Goal: Task Accomplishment & Management: Manage account settings

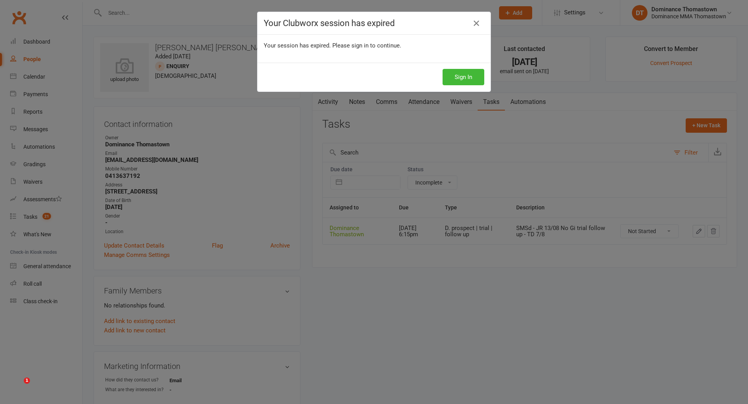
select select "incomplete"
click at [471, 84] on button "Sign In" at bounding box center [464, 77] width 42 height 16
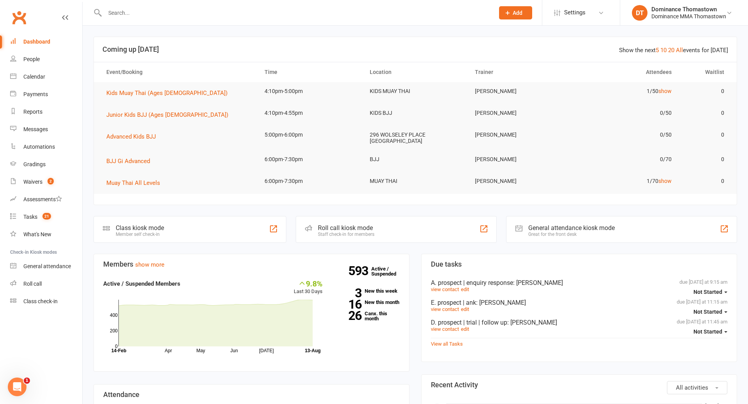
click at [127, 14] on input "text" at bounding box center [295, 12] width 386 height 11
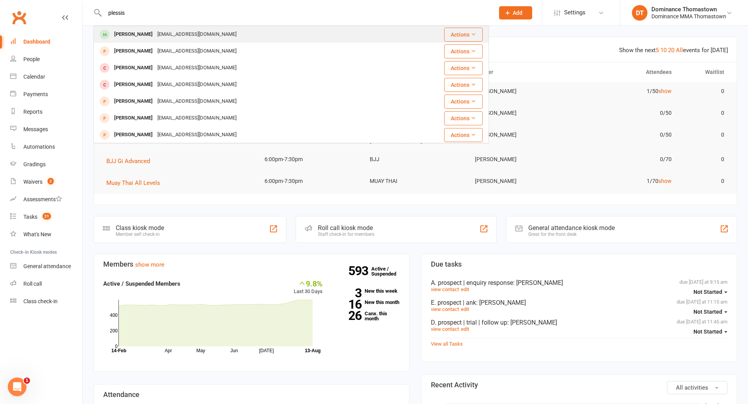
type input "plessis"
click at [132, 32] on div "[PERSON_NAME]" at bounding box center [133, 34] width 43 height 11
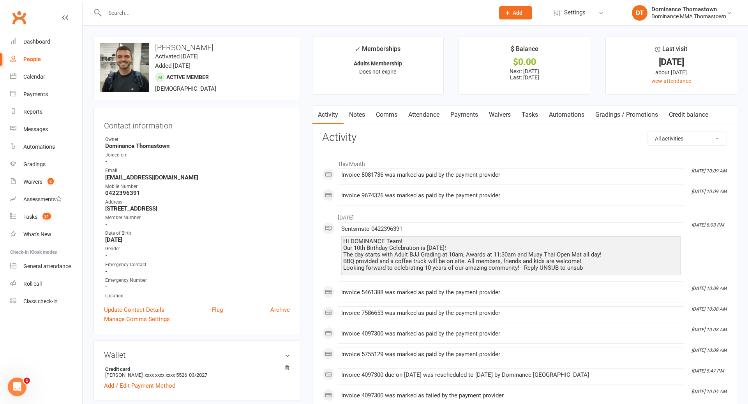
click at [469, 115] on link "Payments" at bounding box center [464, 115] width 39 height 18
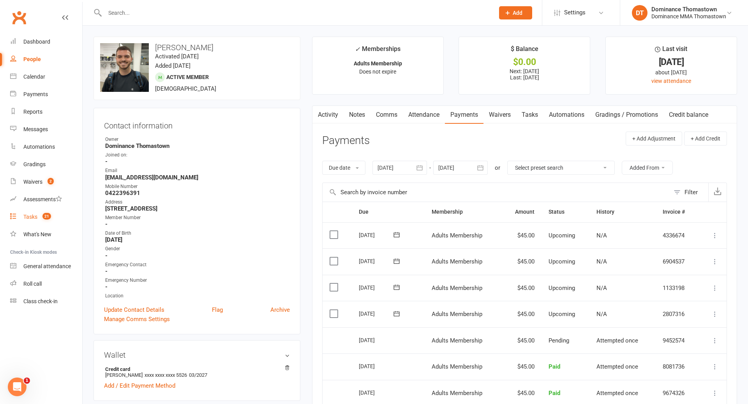
click at [27, 219] on div "Tasks" at bounding box center [30, 217] width 14 height 6
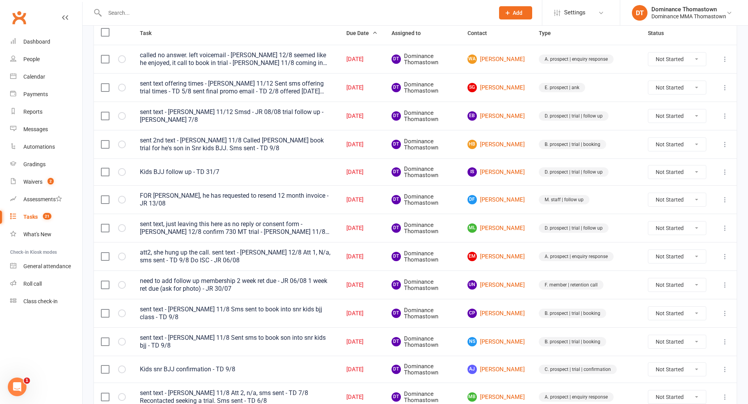
scroll to position [120, 0]
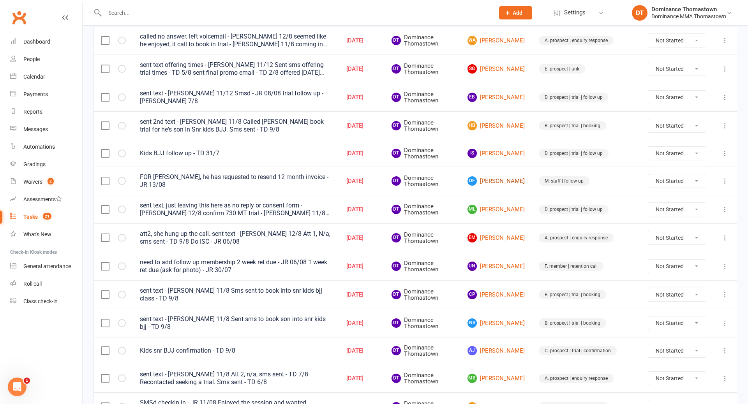
click at [517, 180] on link "DF [PERSON_NAME]" at bounding box center [495, 180] width 57 height 9
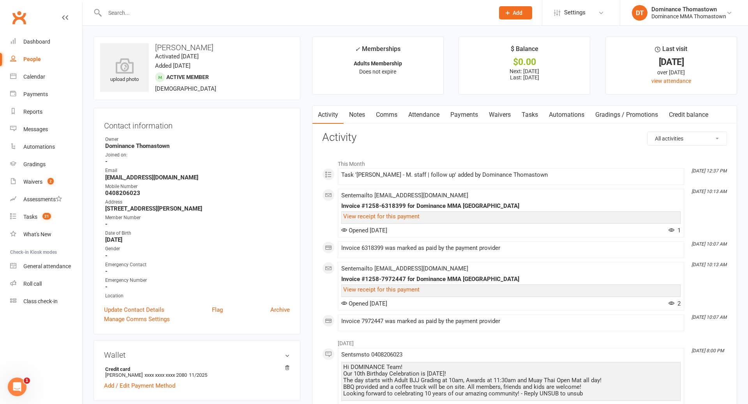
click at [538, 118] on link "Tasks" at bounding box center [529, 115] width 27 height 18
select select "incomplete"
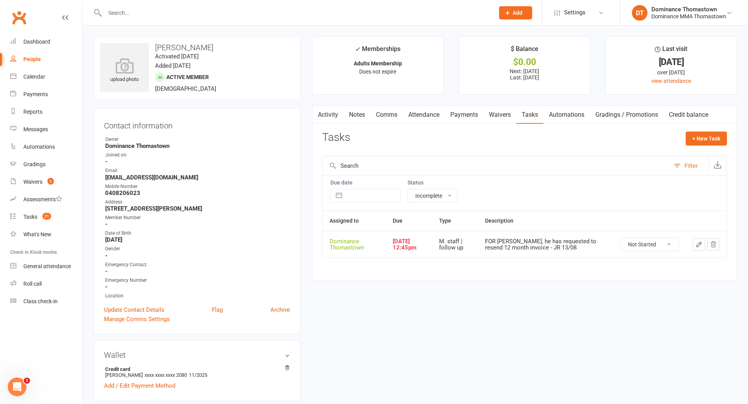
click at [360, 119] on link "Notes" at bounding box center [357, 115] width 27 height 18
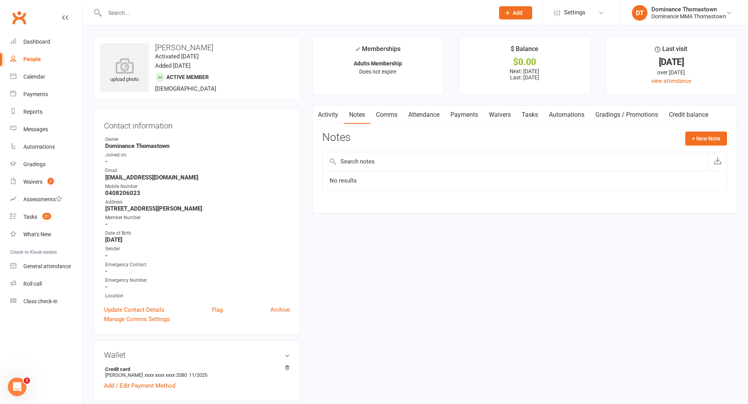
click at [389, 116] on link "Comms" at bounding box center [386, 115] width 32 height 18
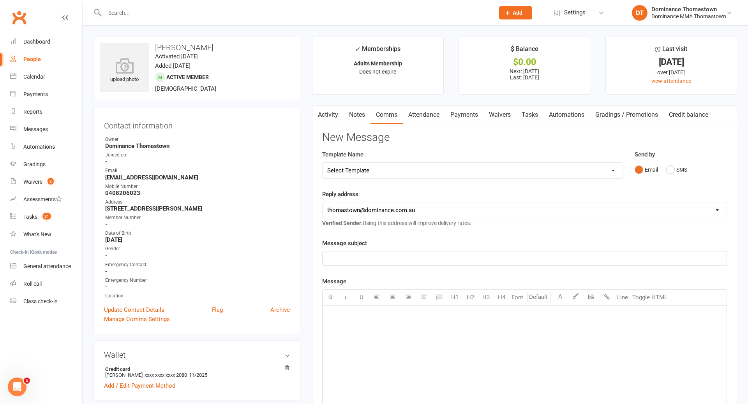
click at [325, 116] on link "Activity" at bounding box center [327, 115] width 31 height 18
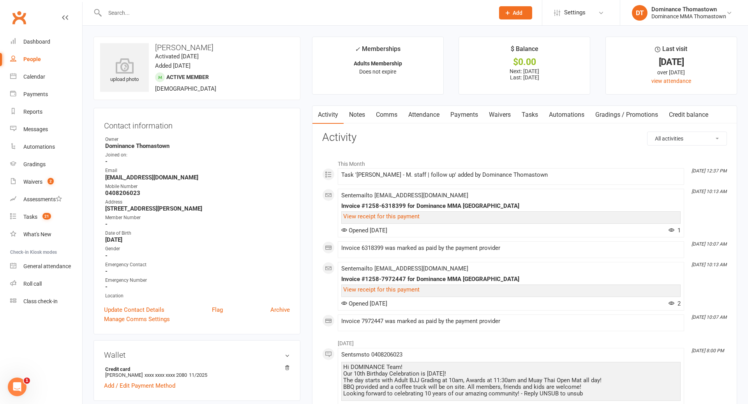
click at [361, 114] on link "Notes" at bounding box center [357, 115] width 27 height 18
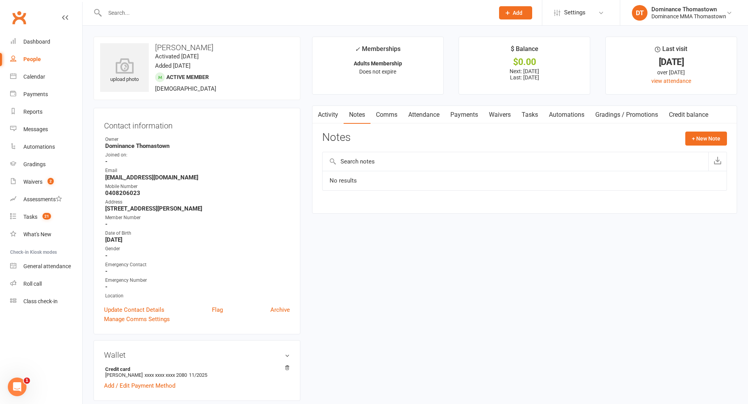
click at [397, 120] on link "Comms" at bounding box center [386, 115] width 32 height 18
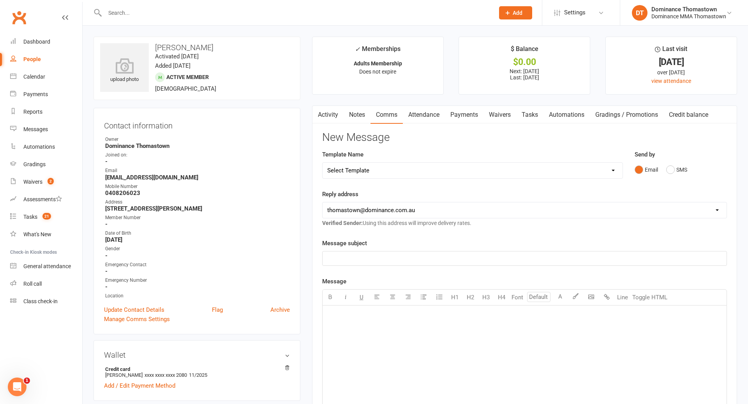
click at [129, 12] on input "text" at bounding box center [295, 12] width 386 height 11
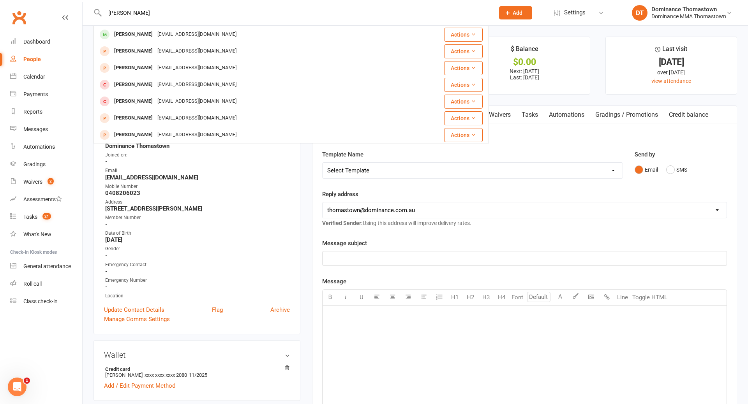
type input "[PERSON_NAME]"
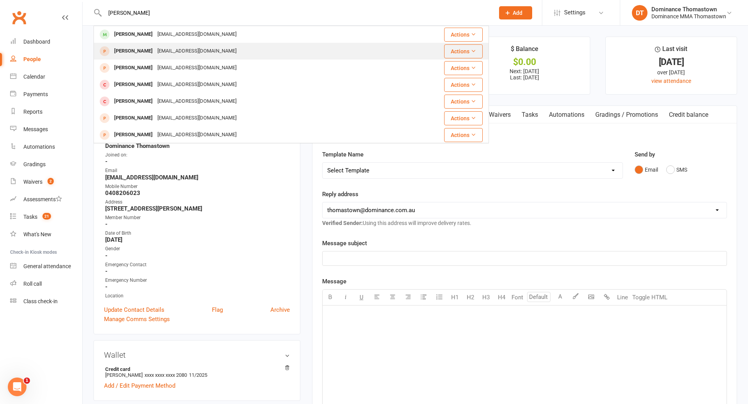
click at [116, 50] on div "[PERSON_NAME]" at bounding box center [133, 51] width 43 height 11
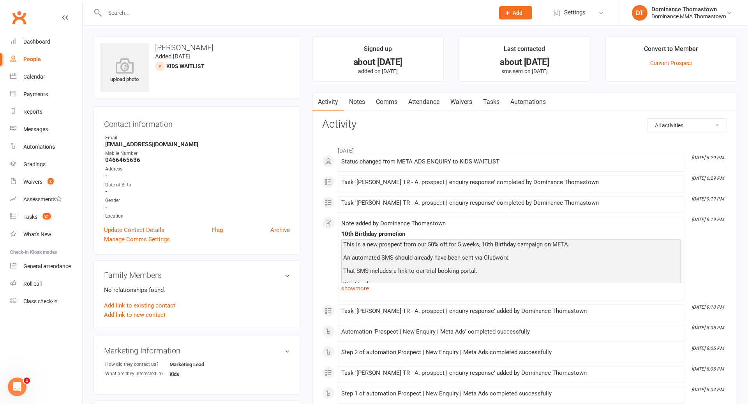
click at [470, 102] on link "Waivers" at bounding box center [461, 102] width 33 height 18
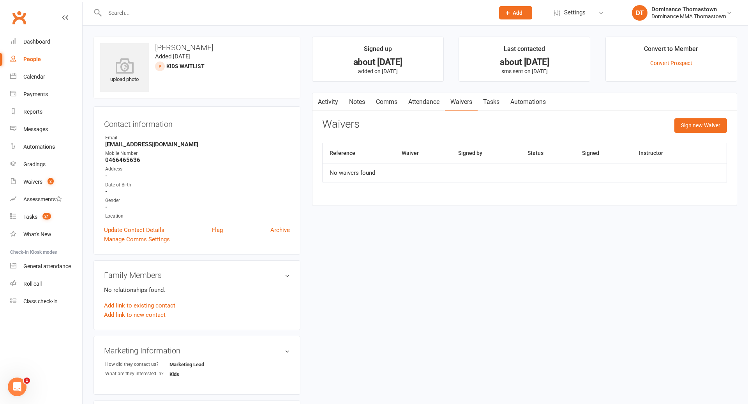
click at [357, 104] on link "Notes" at bounding box center [357, 102] width 27 height 18
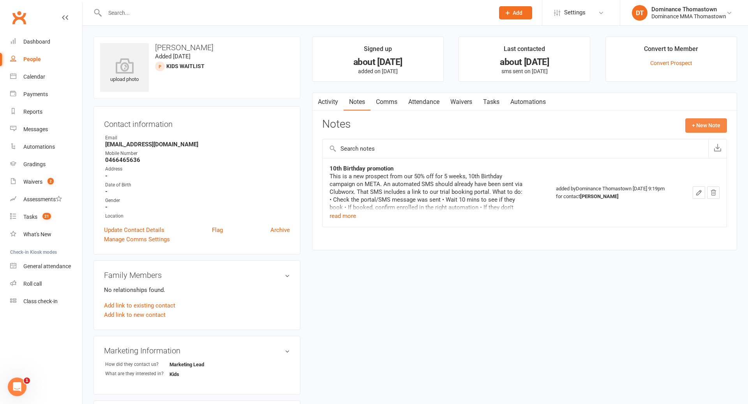
click at [709, 125] on button "+ New Note" at bounding box center [706, 125] width 42 height 14
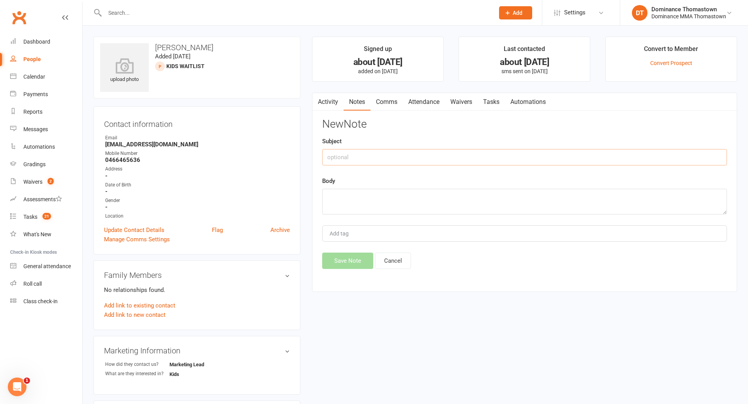
drag, startPoint x: 411, startPoint y: 163, endPoint x: 434, endPoint y: 162, distance: 22.2
click at [412, 163] on input "text" at bounding box center [524, 157] width 405 height 16
type input "Jnr kids bjj"
drag, startPoint x: 472, startPoint y: 191, endPoint x: 480, endPoint y: 193, distance: 8.5
click at [473, 192] on textarea at bounding box center [524, 202] width 405 height 26
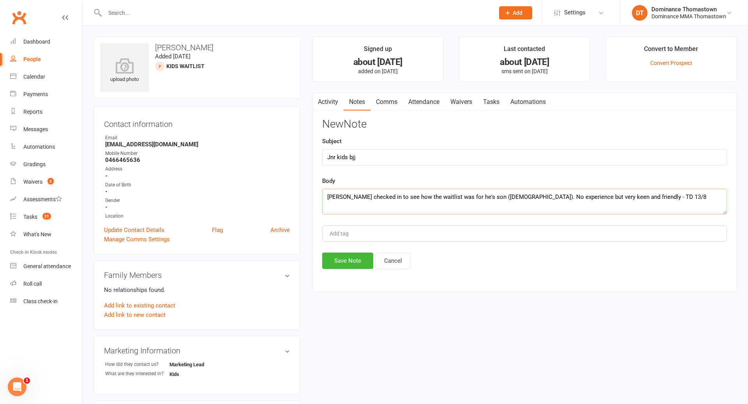
drag, startPoint x: 600, startPoint y: 197, endPoint x: 606, endPoint y: 196, distance: 5.5
click at [601, 197] on textarea "Johnny checked in to see how the waitlist was for he's son (7yo). No experience…" at bounding box center [524, 202] width 405 height 26
type textarea "Johnny checked in to see how the waitlist was for he's son (7yo). No experience…"
drag, startPoint x: 354, startPoint y: 261, endPoint x: 352, endPoint y: 236, distance: 24.6
click at [354, 261] on button "Save Note" at bounding box center [347, 261] width 51 height 16
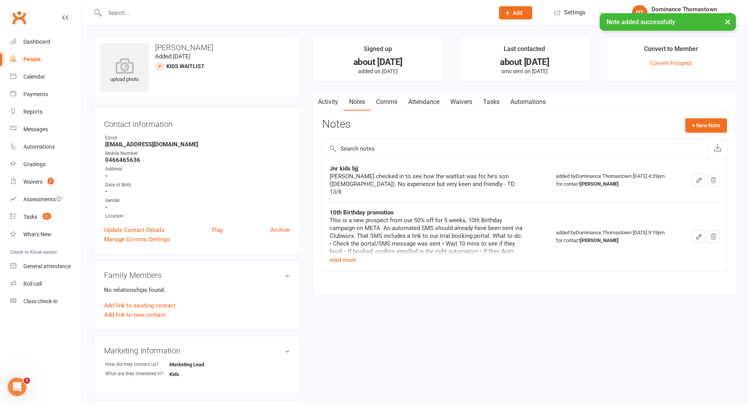
drag, startPoint x: 495, startPoint y: 100, endPoint x: 491, endPoint y: 100, distance: 4.3
click at [495, 101] on link "Tasks" at bounding box center [491, 102] width 27 height 18
select select "incomplete"
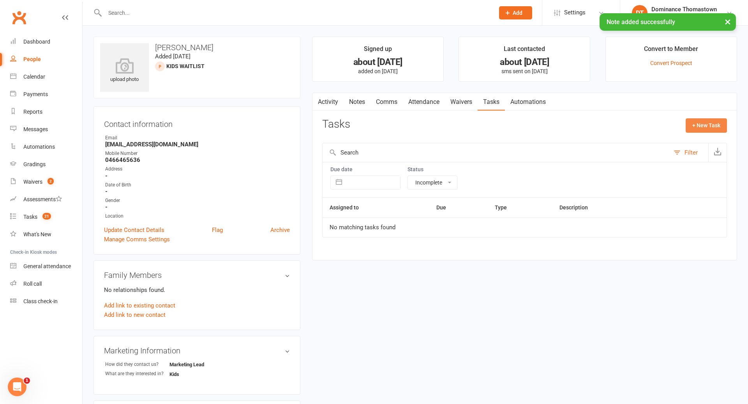
click at [708, 127] on button "+ New Task" at bounding box center [706, 125] width 41 height 14
select select "12547"
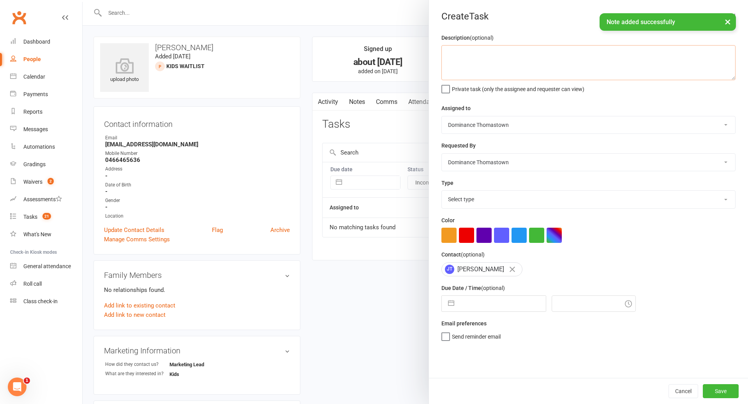
click at [485, 77] on textarea at bounding box center [588, 62] width 294 height 35
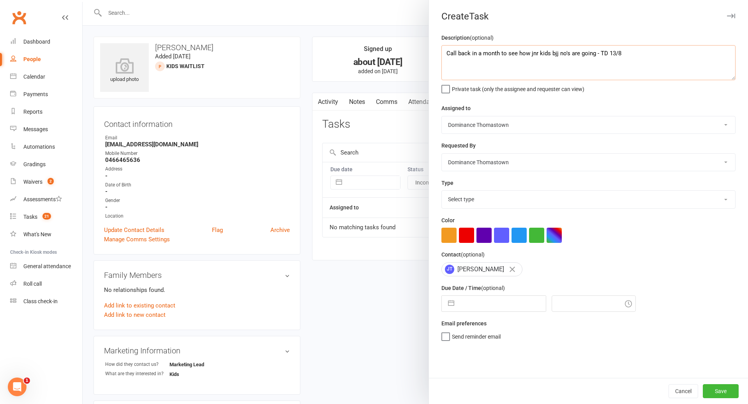
type textarea "Call back in a month to see how jnr kids bjj no's are going - TD 13/8"
click at [481, 199] on select "Select type A. prospect | enquiry response B. prospect | trial | booking C. pro…" at bounding box center [588, 199] width 293 height 17
select select "3858"
select select "6"
select select "2025"
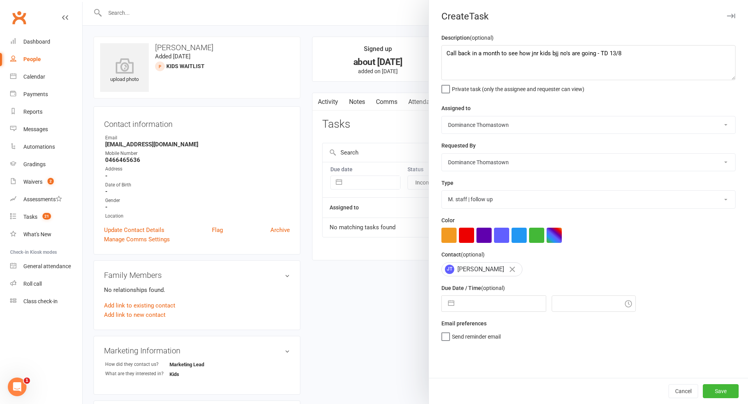
select select "7"
select select "2025"
select select "8"
select select "2025"
click at [481, 311] on input "text" at bounding box center [502, 304] width 88 height 16
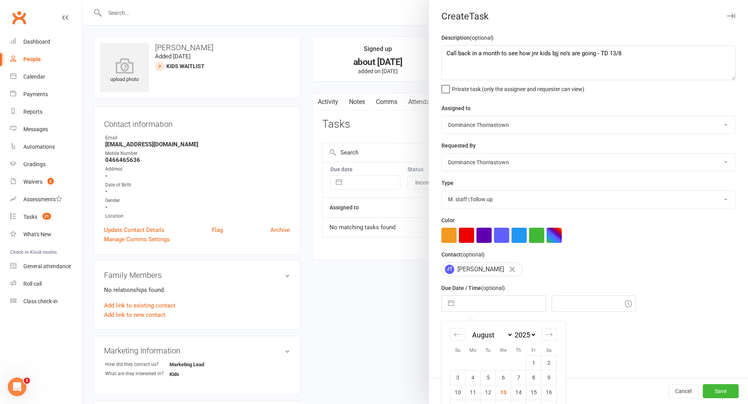
scroll to position [51, 0]
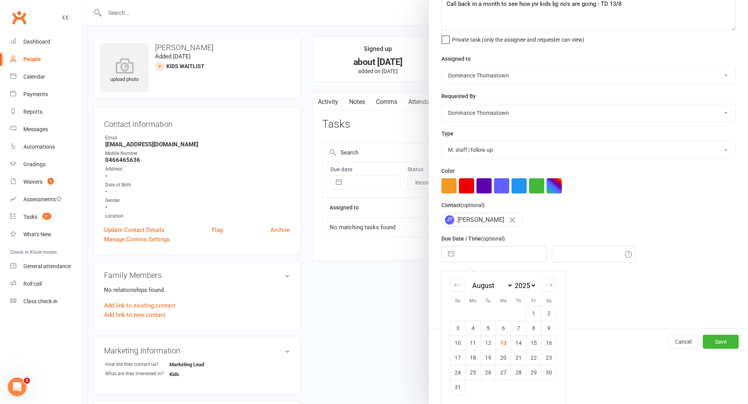
click at [554, 284] on div "Move forward to switch to the next month." at bounding box center [548, 285] width 15 height 13
select select "9"
select select "2025"
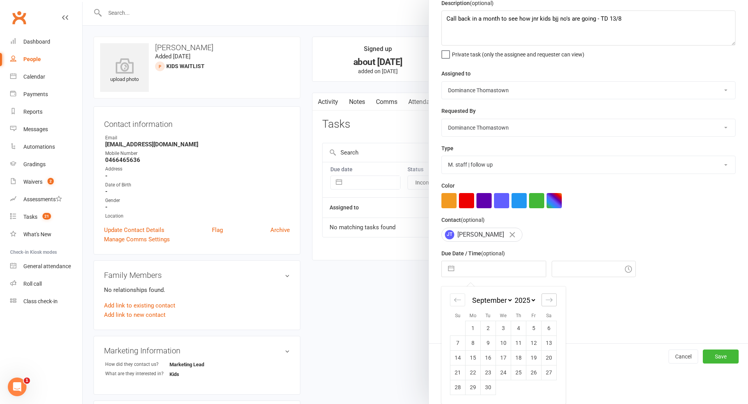
scroll to position [36, 0]
click at [476, 358] on td "15" at bounding box center [473, 358] width 15 height 15
type input "15 Sep 2025"
type input "4:30pm"
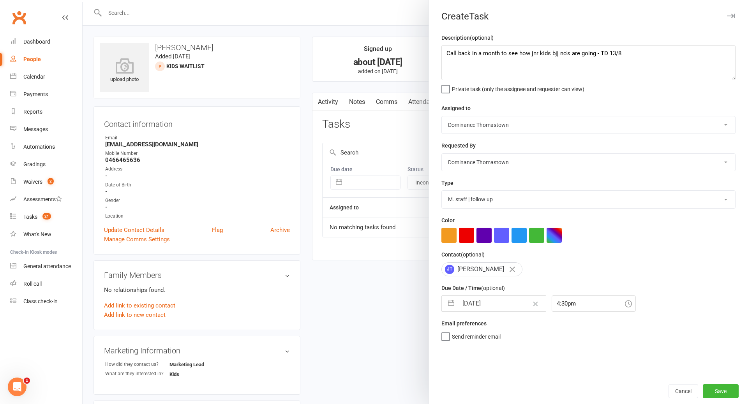
click at [484, 306] on input "15 Sep 2025" at bounding box center [502, 304] width 88 height 16
select select "7"
select select "2025"
select select "8"
select select "2025"
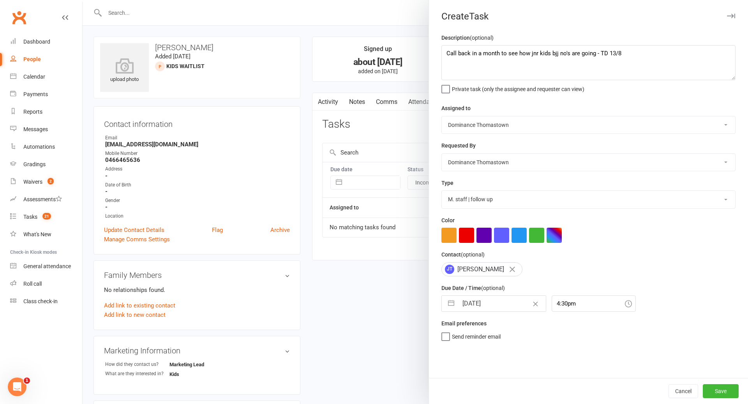
select select "9"
select select "2025"
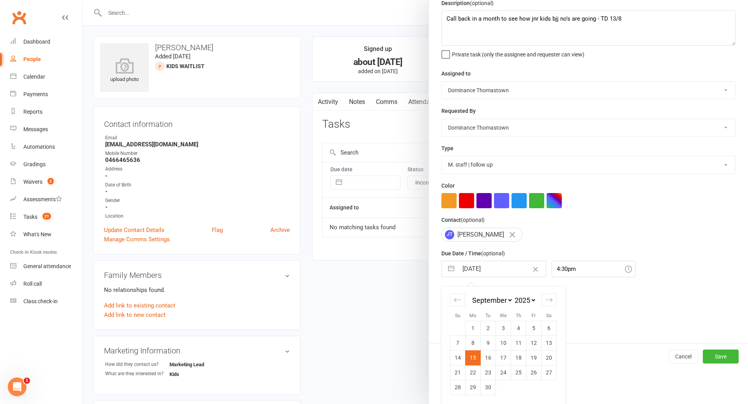
drag, startPoint x: 489, startPoint y: 357, endPoint x: 497, endPoint y: 358, distance: 8.3
click at [490, 357] on td "16" at bounding box center [488, 358] width 15 height 15
type input "16 Sep 2025"
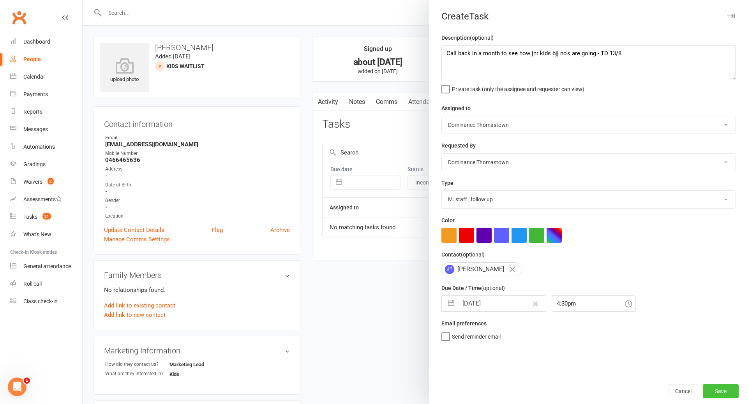
click at [720, 395] on button "Save" at bounding box center [721, 391] width 36 height 14
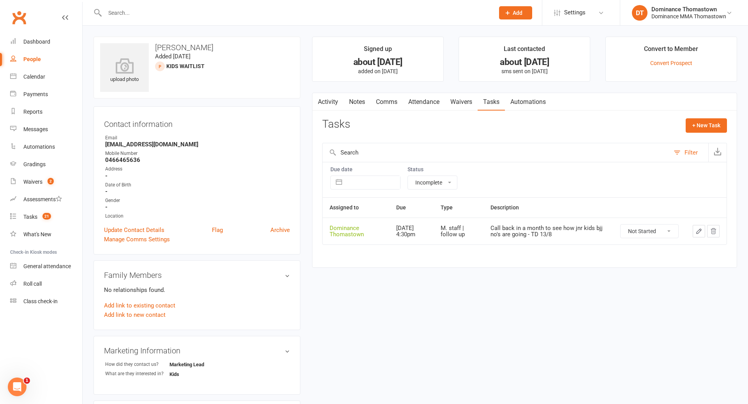
click at [133, 11] on input "text" at bounding box center [295, 12] width 386 height 11
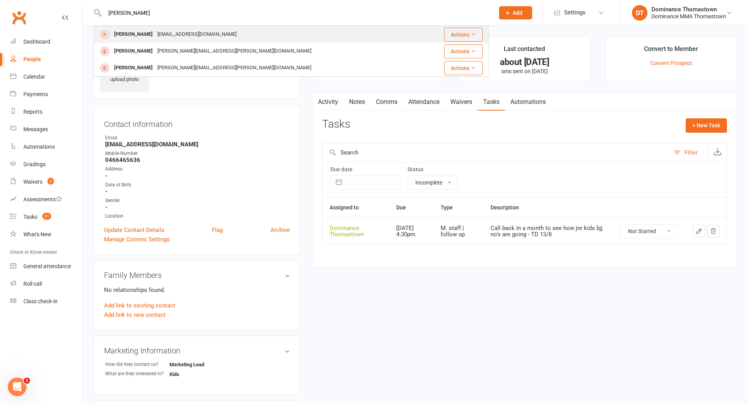
type input "dodds"
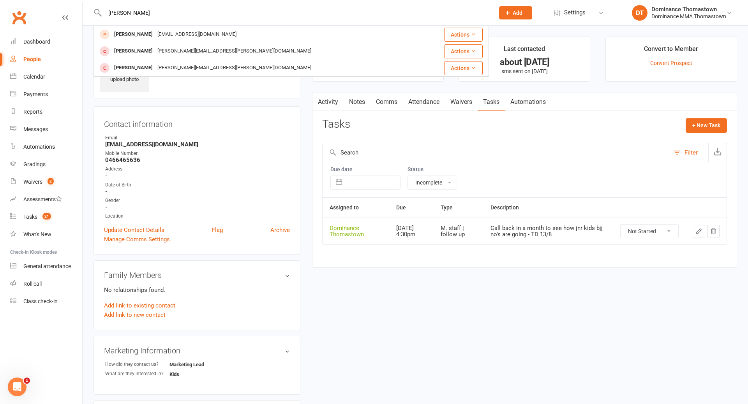
click at [155, 36] on div "janecatherine5@gmail.com" at bounding box center [197, 34] width 84 height 11
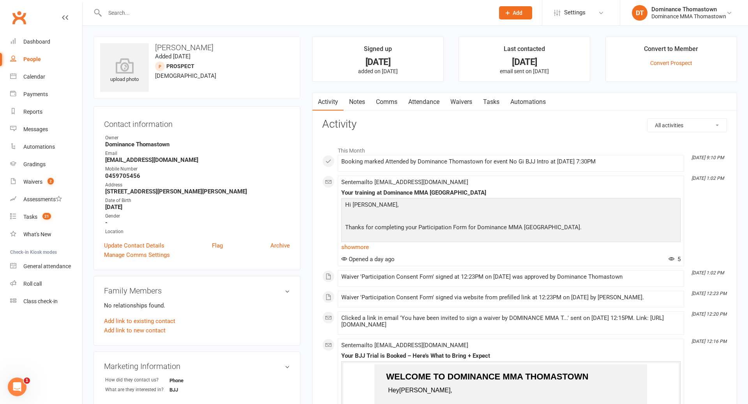
click at [491, 105] on link "Tasks" at bounding box center [491, 102] width 27 height 18
select select "incomplete"
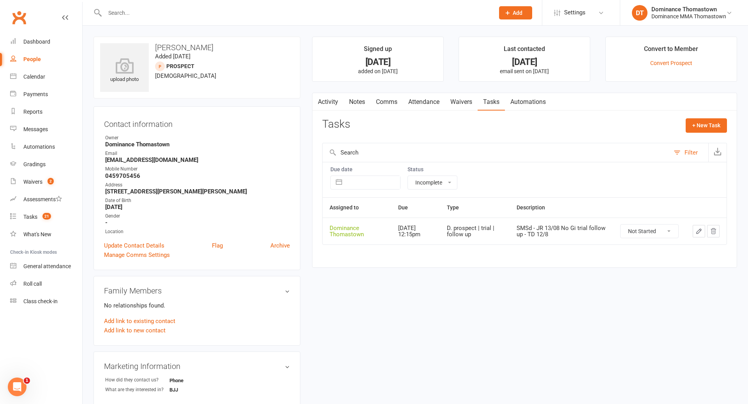
click at [423, 102] on link "Attendance" at bounding box center [424, 102] width 42 height 18
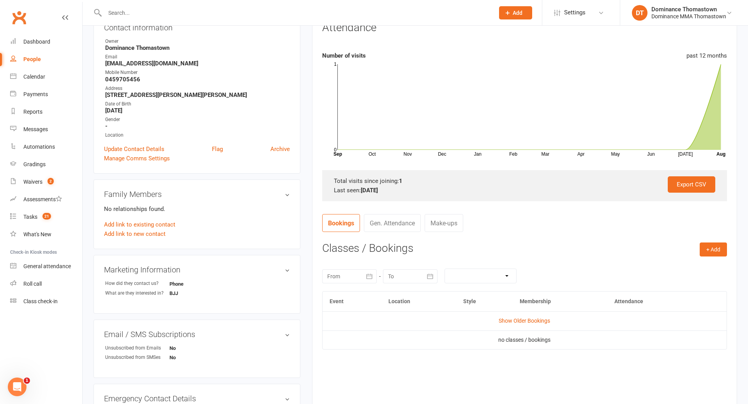
scroll to position [103, 0]
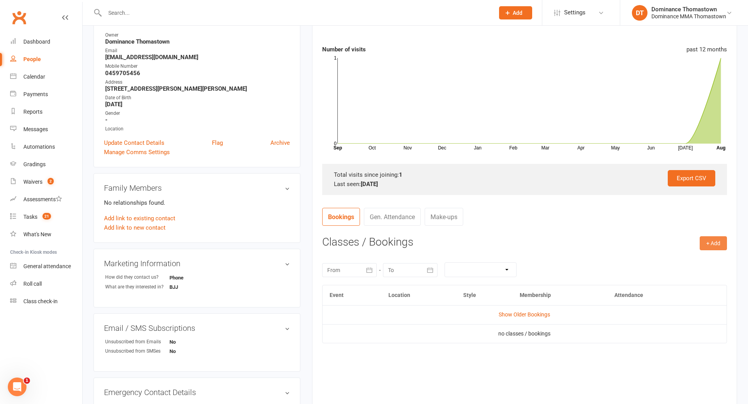
click at [710, 249] on button "+ Add" at bounding box center [713, 243] width 27 height 14
click at [674, 261] on link "Book Event" at bounding box center [687, 261] width 77 height 16
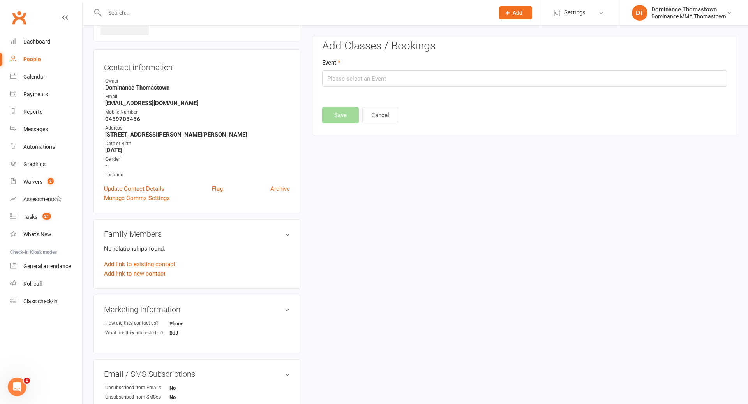
scroll to position [53, 0]
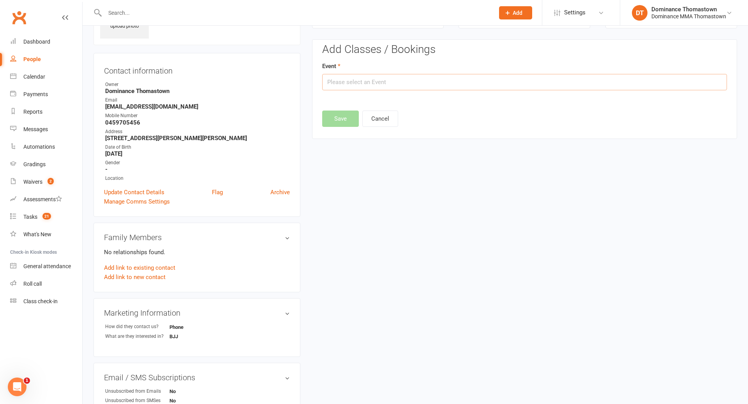
click at [399, 83] on input "text" at bounding box center [524, 82] width 405 height 16
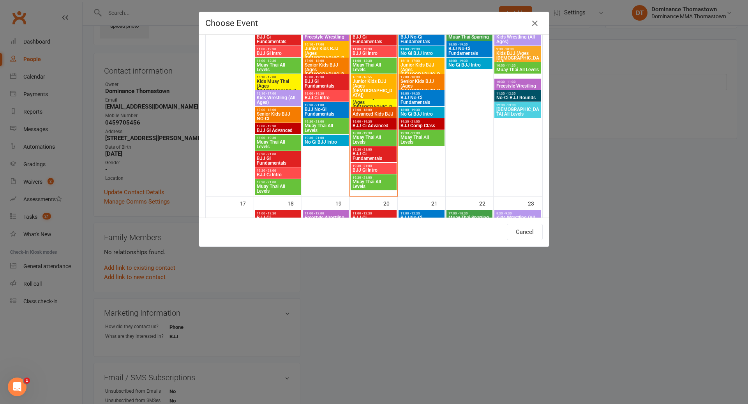
scroll to position [433, 0]
click at [425, 113] on span "No Gi BJJ Intro" at bounding box center [421, 114] width 43 height 5
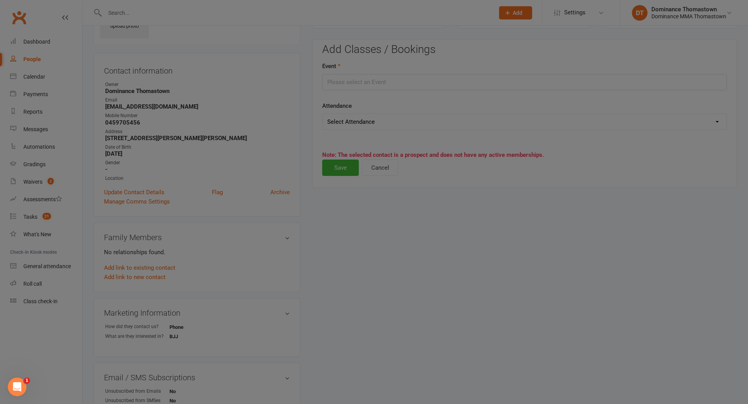
type input "No Gi BJJ Intro - Aug 14, 2025 6:00:00 PM"
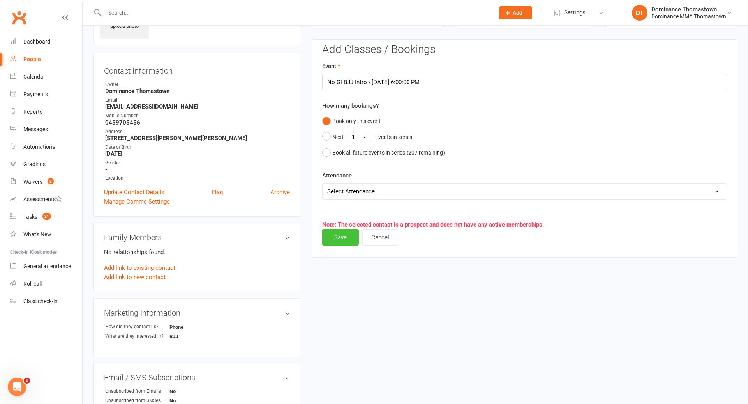
click at [344, 236] on button "Save" at bounding box center [340, 237] width 37 height 16
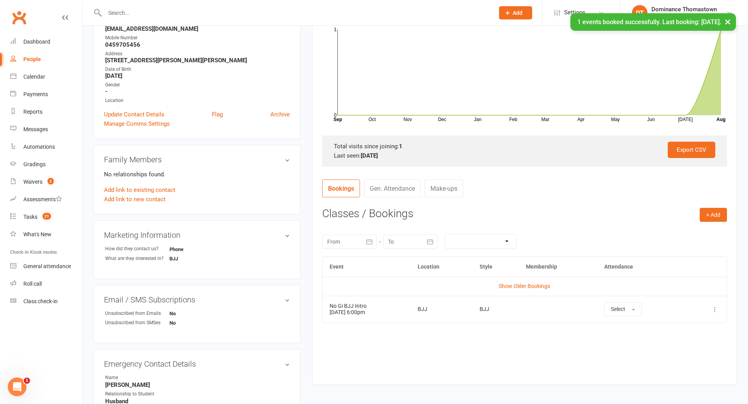
scroll to position [200, 0]
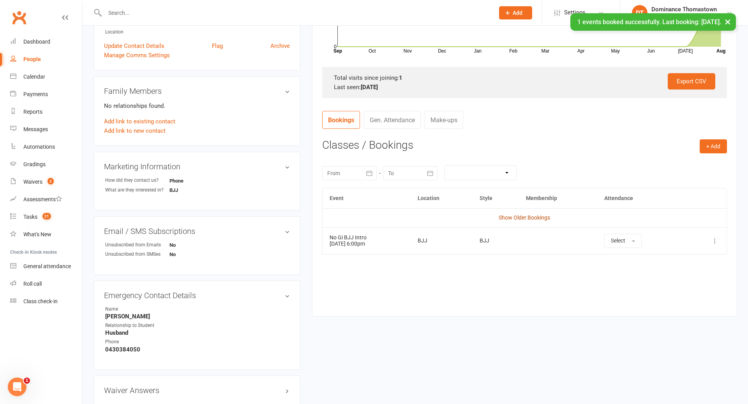
click at [540, 217] on link "Show Older Bookings" at bounding box center [524, 218] width 51 height 6
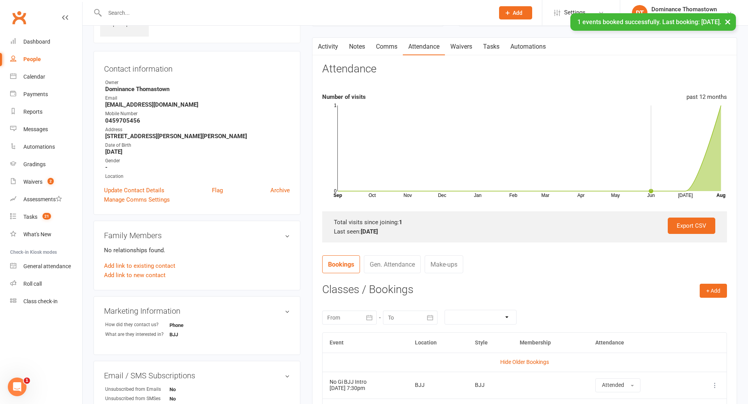
scroll to position [0, 0]
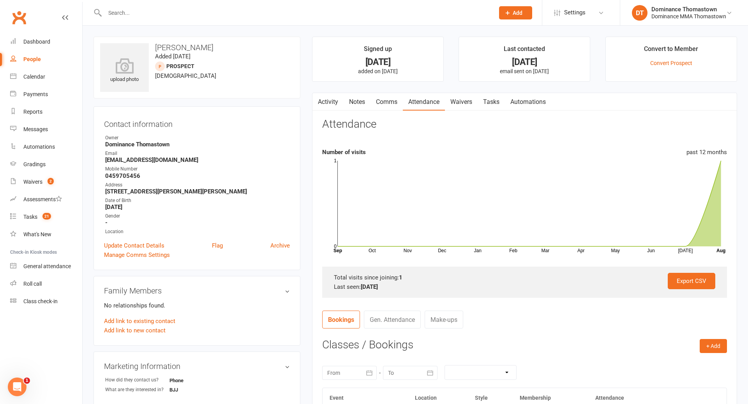
click at [492, 103] on link "Tasks" at bounding box center [491, 102] width 27 height 18
select select "incomplete"
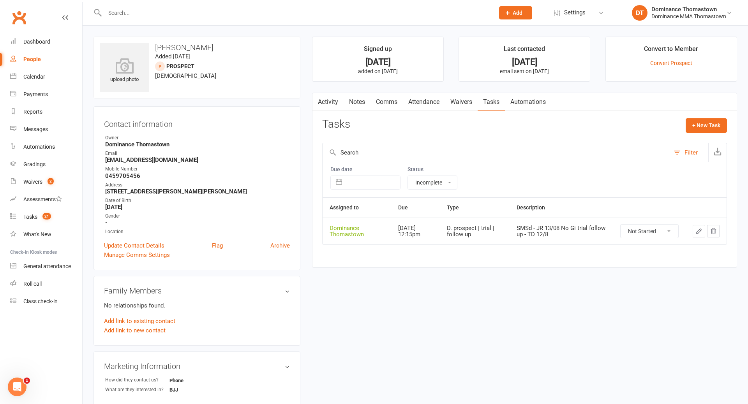
click at [701, 231] on icon "button" at bounding box center [699, 231] width 5 height 5
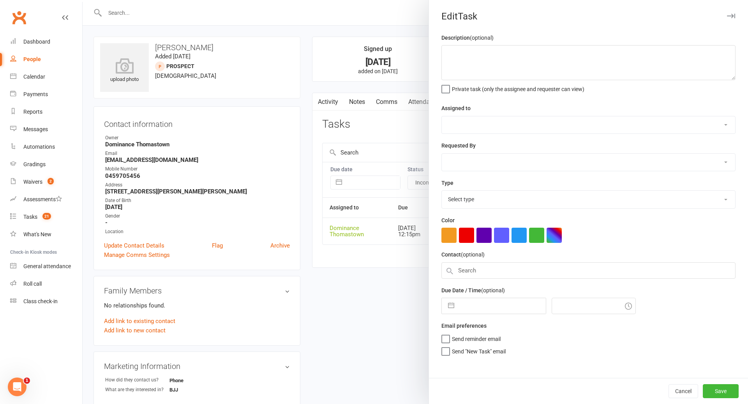
type textarea "SMSd - JR 13/08 No Gi trial follow up - TD 12/8"
select select "12547"
type input "[DATE]"
type input "12:15pm"
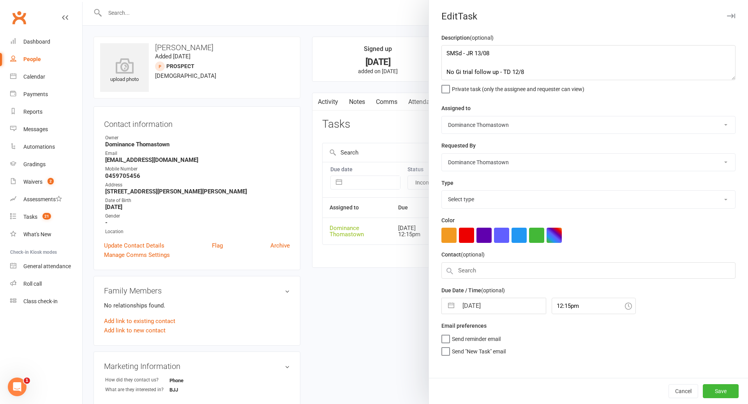
select select "3812"
drag, startPoint x: 454, startPoint y: 64, endPoint x: 471, endPoint y: 67, distance: 17.0
click at [456, 65] on textarea "SMSd - JR 13/08 No Gi trial follow up - TD 12/8" at bounding box center [588, 62] width 294 height 35
click at [443, 51] on textarea "SMSd - JR 13/08 No Gi trial follow up - TD 12/8" at bounding box center [588, 62] width 294 height 35
type textarea "2nd trial follow up - TD 13/8 SMSd - JR 13/08 No Gi trial follow up - TD 12/8"
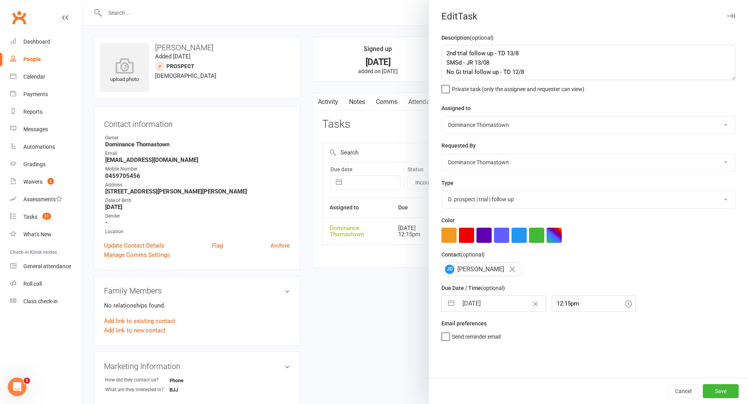
click at [482, 307] on input "[DATE]" at bounding box center [502, 304] width 88 height 16
select select "6"
select select "2025"
select select "7"
select select "2025"
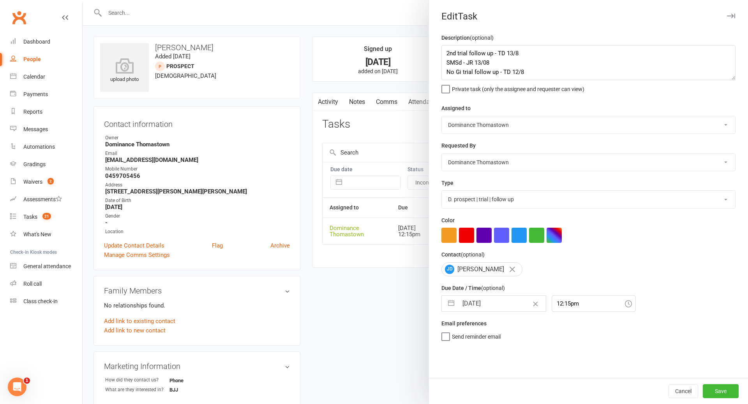
select select "8"
select select "2025"
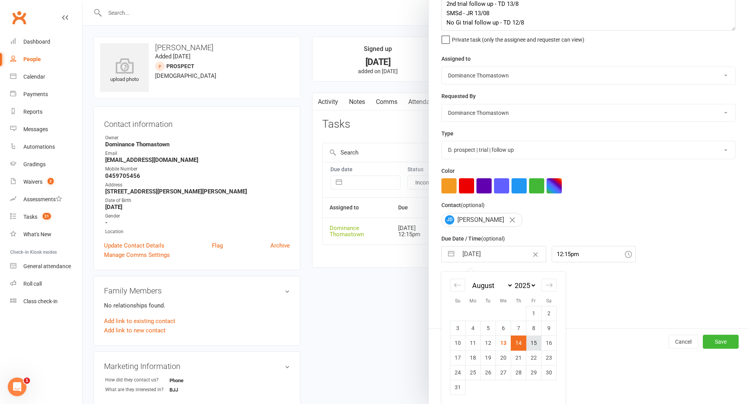
click at [529, 344] on td "15" at bounding box center [533, 343] width 15 height 15
type input "[DATE]"
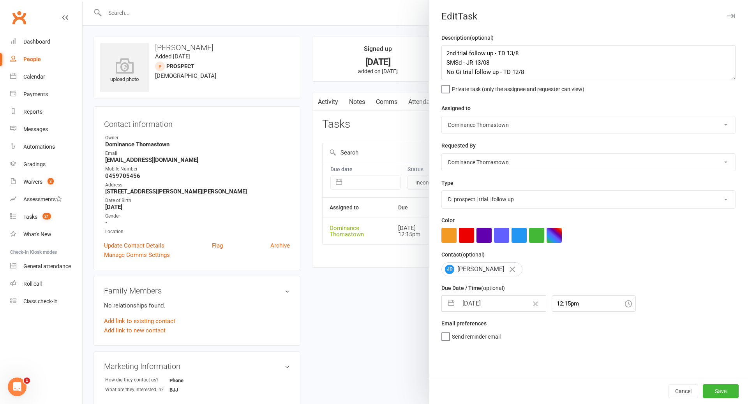
scroll to position [0, 0]
click at [721, 393] on button "Save" at bounding box center [721, 391] width 36 height 14
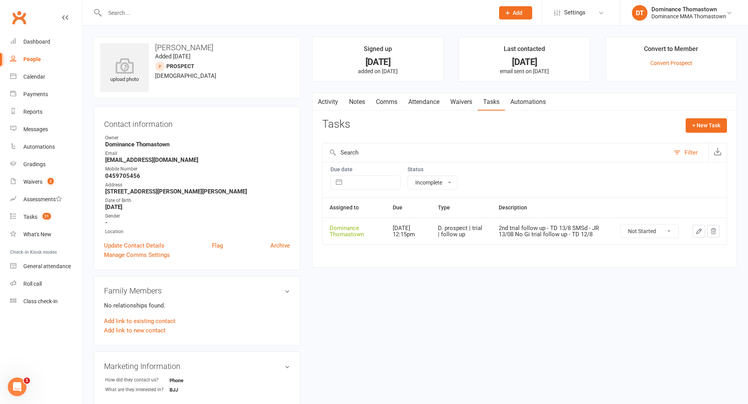
click at [161, 16] on input "text" at bounding box center [295, 12] width 386 height 11
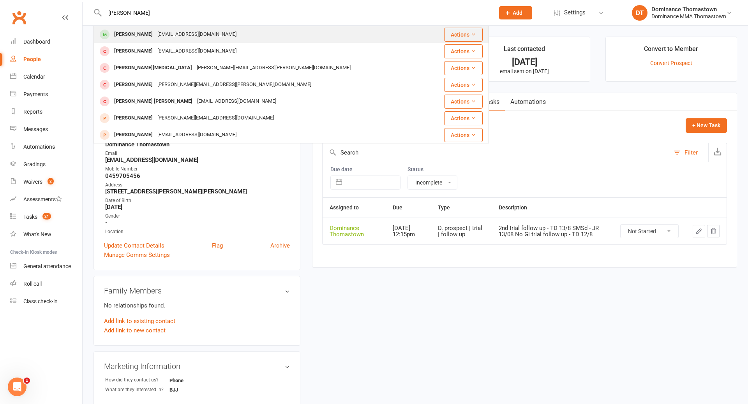
type input "jake patter"
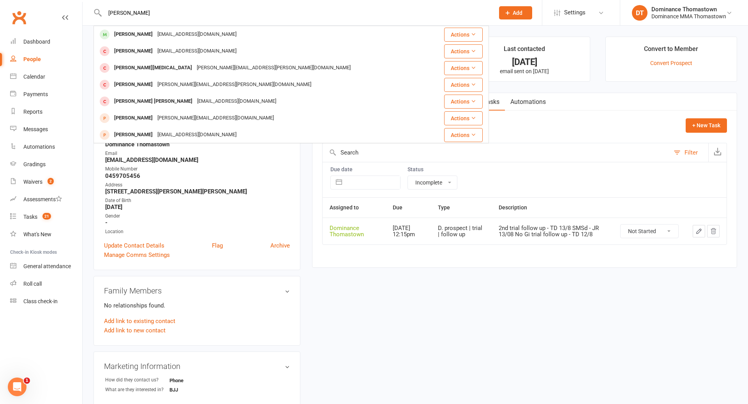
click at [155, 34] on div "patersonsgaragedoors@gmail.com" at bounding box center [197, 34] width 84 height 11
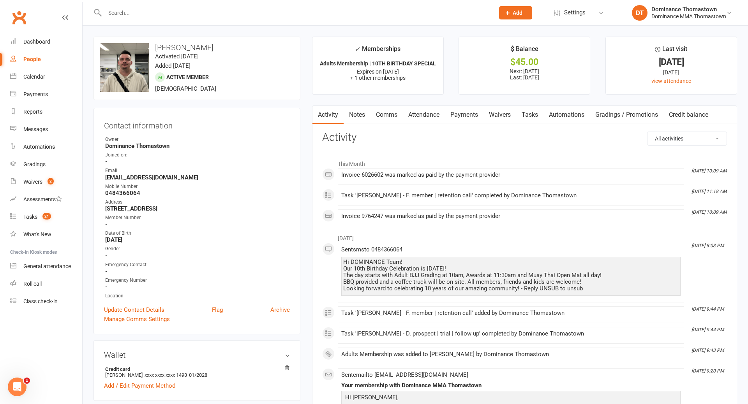
click at [464, 118] on link "Payments" at bounding box center [464, 115] width 39 height 18
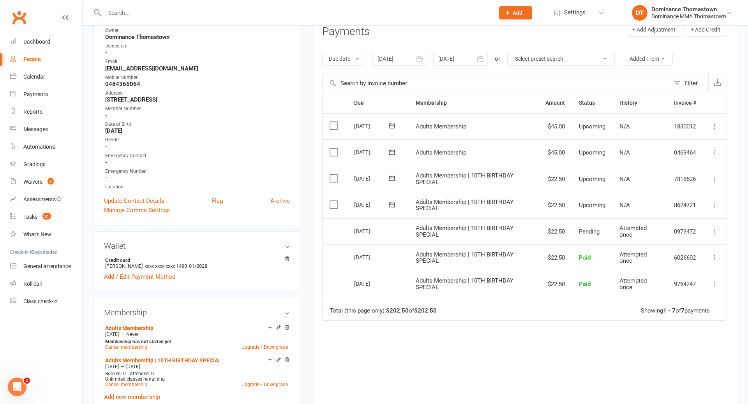
scroll to position [113, 0]
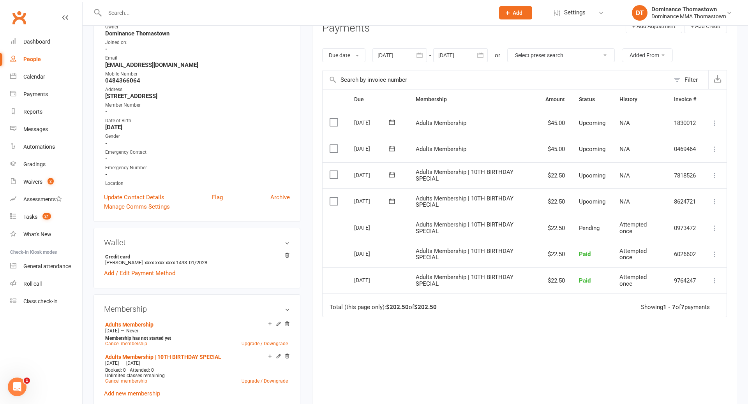
click at [333, 200] on label at bounding box center [335, 202] width 11 height 8
click at [333, 198] on input "checkbox" at bounding box center [332, 198] width 5 height 0
click at [695, 390] on button "Change status" at bounding box center [706, 386] width 62 height 16
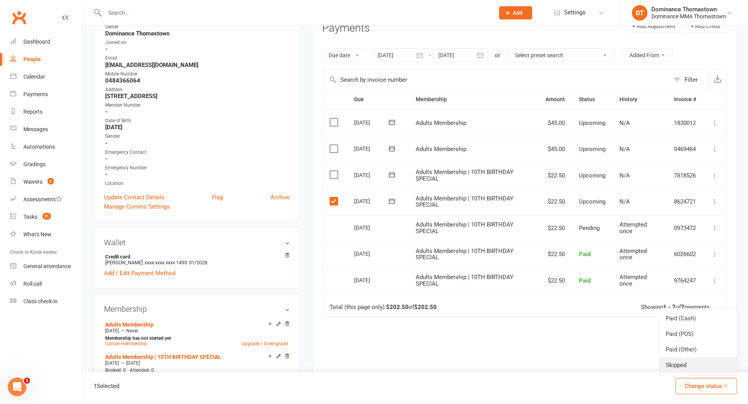
click at [688, 364] on link "Skipped" at bounding box center [698, 366] width 77 height 16
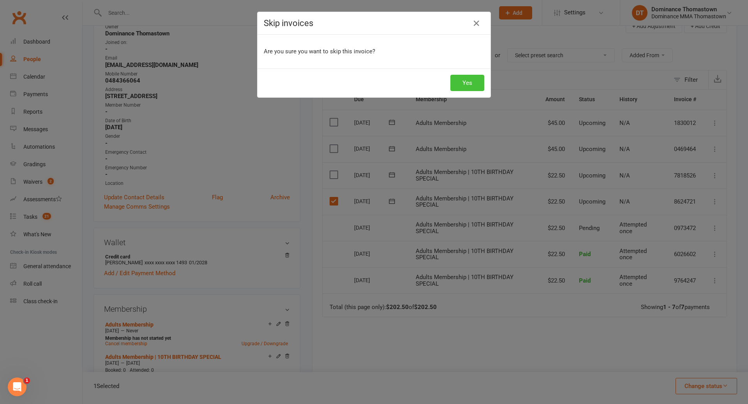
click at [470, 85] on button "Yes" at bounding box center [467, 83] width 34 height 16
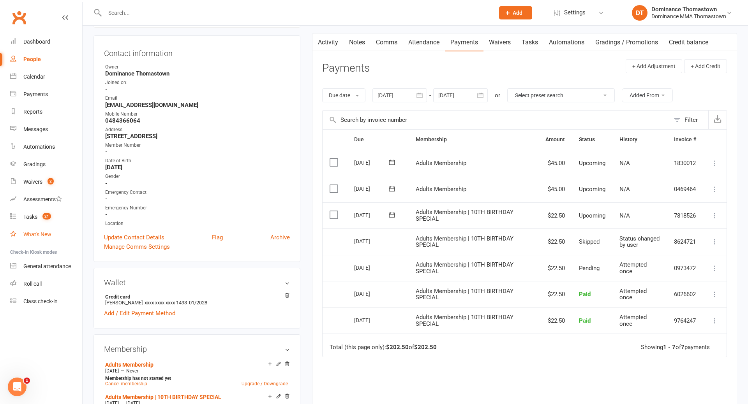
scroll to position [0, 0]
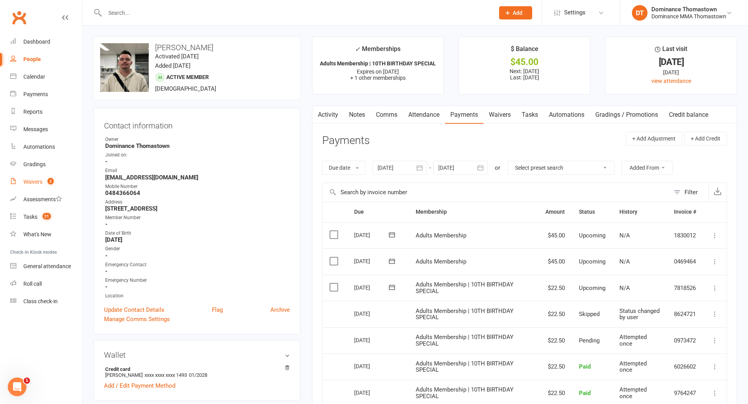
click at [32, 181] on div "Waivers" at bounding box center [32, 182] width 19 height 6
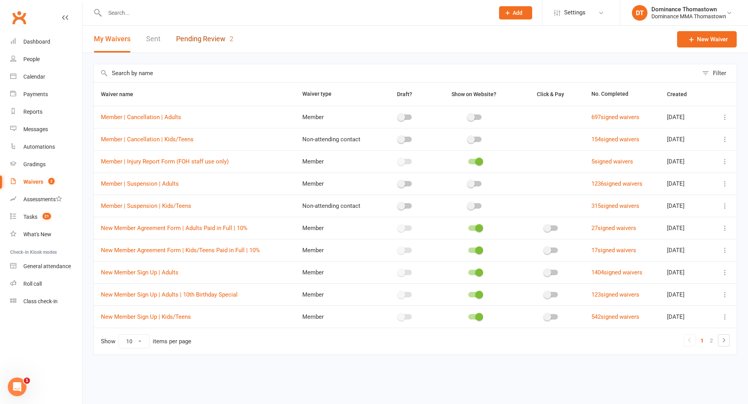
click at [199, 37] on link "Pending Review 2" at bounding box center [204, 39] width 57 height 27
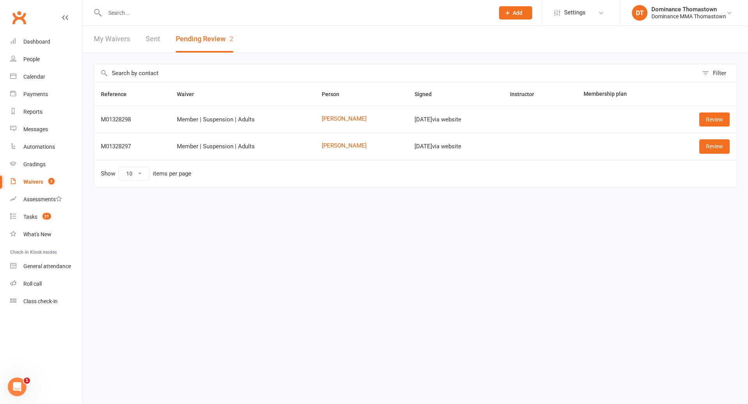
click at [154, 14] on input "text" at bounding box center [295, 12] width 386 height 11
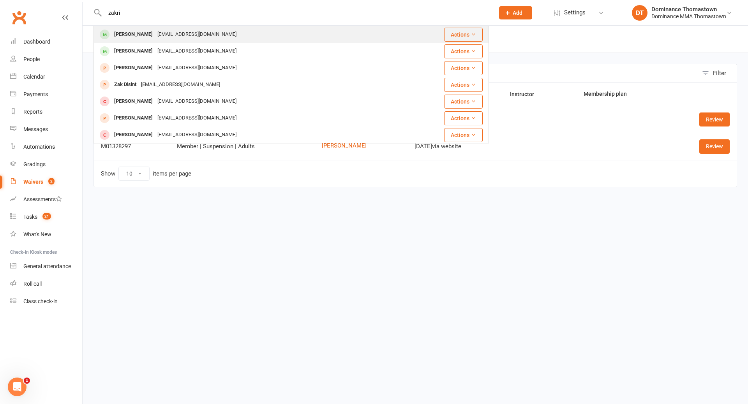
type input "zakri"
click at [147, 33] on div "Hussam Zakri" at bounding box center [133, 34] width 43 height 11
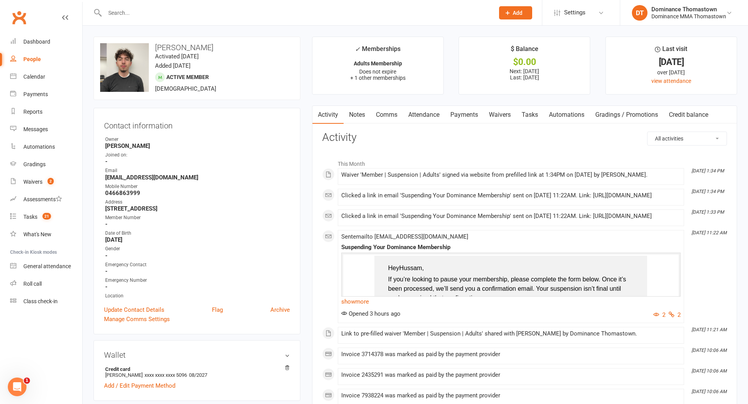
click at [462, 115] on link "Payments" at bounding box center [464, 115] width 39 height 18
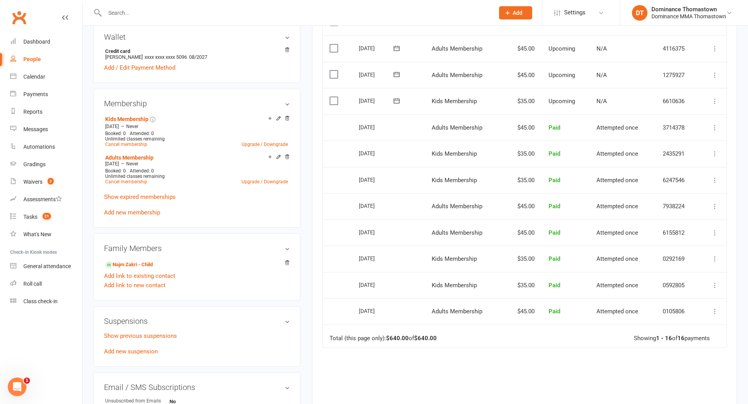
scroll to position [346, 0]
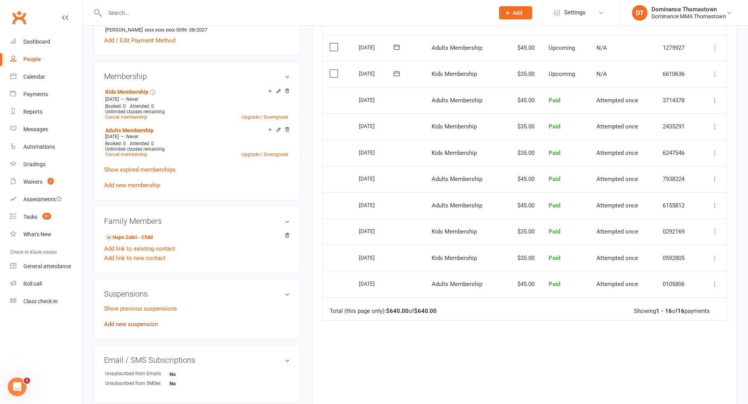
click at [144, 323] on link "Add new suspension" at bounding box center [131, 324] width 54 height 7
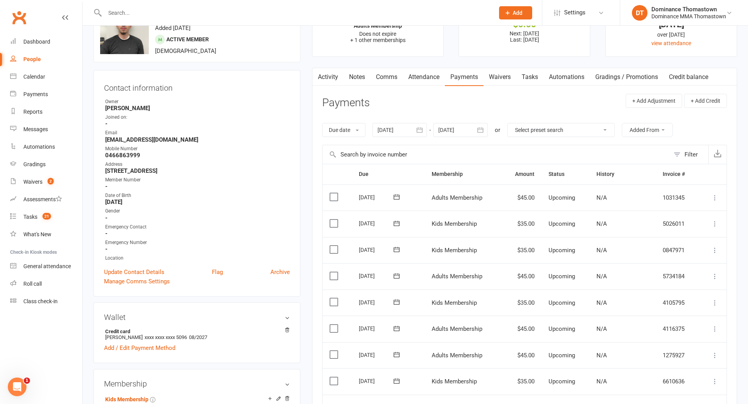
scroll to position [76, 0]
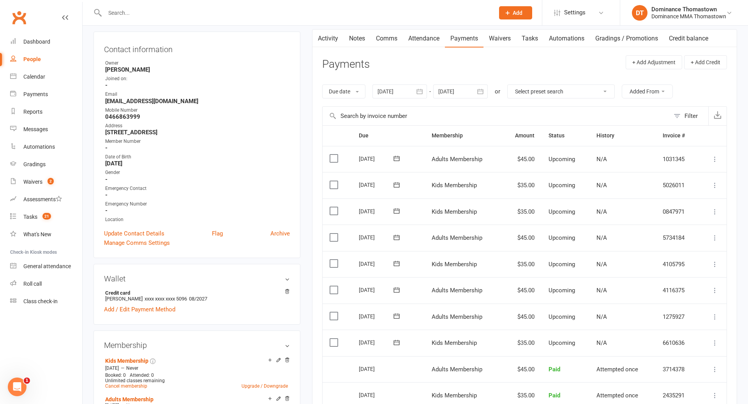
click at [482, 93] on icon "button" at bounding box center [480, 92] width 8 height 8
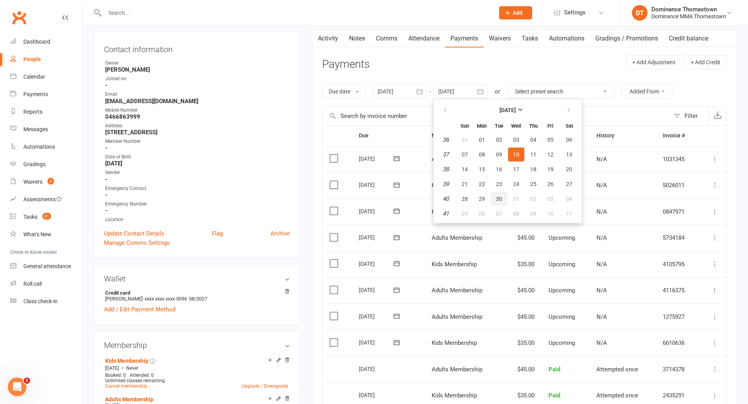
click at [502, 197] on span "30" at bounding box center [499, 199] width 6 height 6
type input "30 Sep 2025"
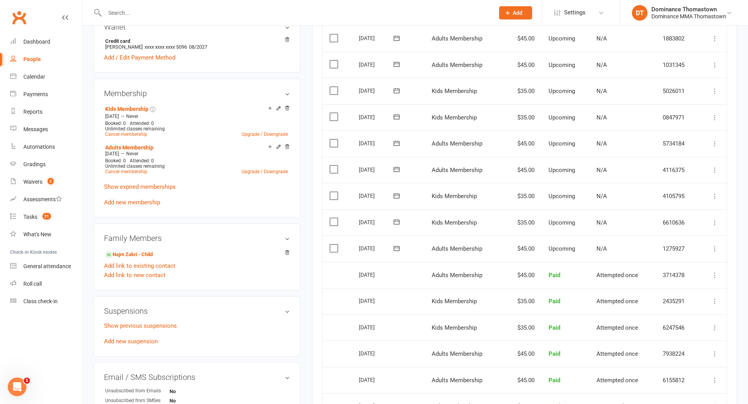
scroll to position [373, 0]
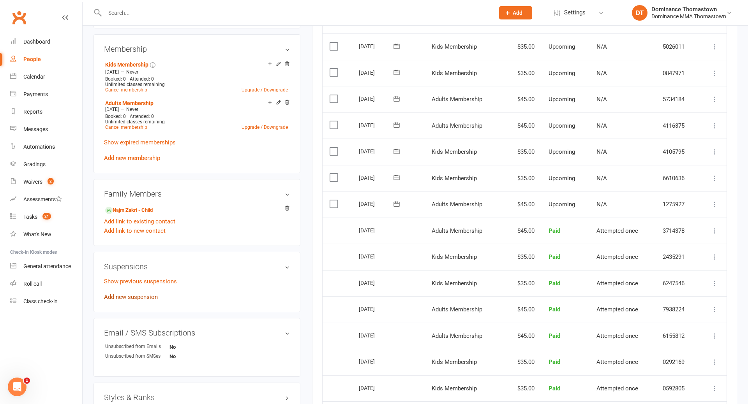
click at [130, 296] on link "Add new suspension" at bounding box center [131, 297] width 54 height 7
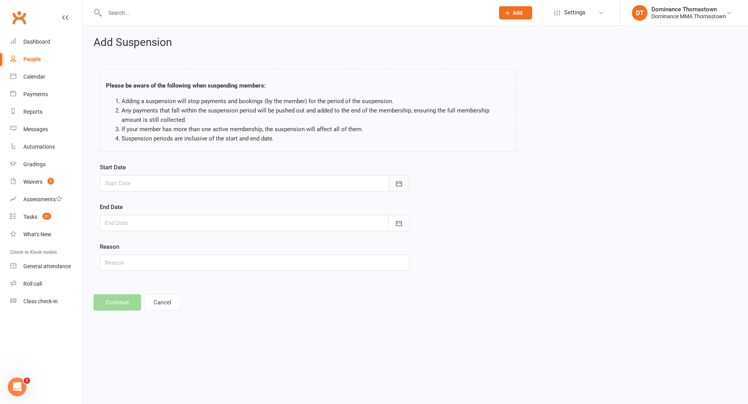
click at [397, 185] on icon "button" at bounding box center [399, 184] width 8 height 8
click at [201, 263] on span "14" at bounding box center [200, 262] width 6 height 6
type input "[DATE]"
click at [396, 226] on icon "button" at bounding box center [399, 223] width 6 height 5
click at [233, 243] on icon "button" at bounding box center [235, 243] width 5 height 6
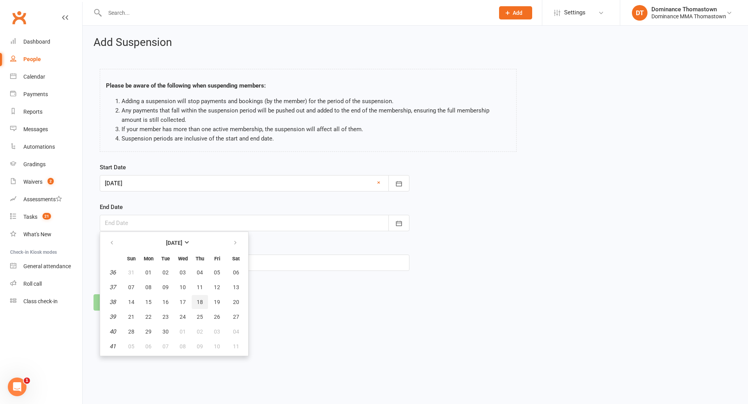
click at [201, 303] on span "18" at bounding box center [200, 302] width 6 height 6
type input "18 Sep 2025"
click at [132, 265] on input "text" at bounding box center [255, 263] width 310 height 16
type input "sick"
click at [110, 305] on button "Continue" at bounding box center [117, 303] width 48 height 16
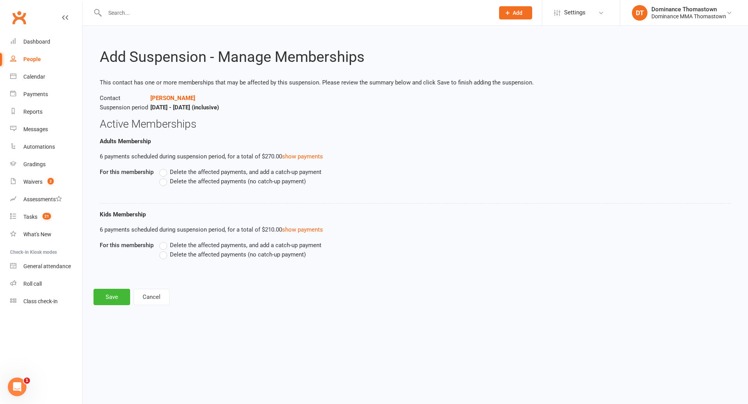
click at [164, 184] on label "Delete the affected payments (no catch-up payment)" at bounding box center [232, 181] width 146 height 9
click at [164, 177] on input "Delete the affected payments (no catch-up payment)" at bounding box center [161, 177] width 5 height 0
click at [168, 256] on label "Delete the affected payments (no catch-up payment)" at bounding box center [232, 254] width 146 height 9
click at [164, 250] on input "Delete the affected payments (no catch-up payment)" at bounding box center [161, 250] width 5 height 0
click at [119, 300] on button "Save" at bounding box center [111, 297] width 37 height 16
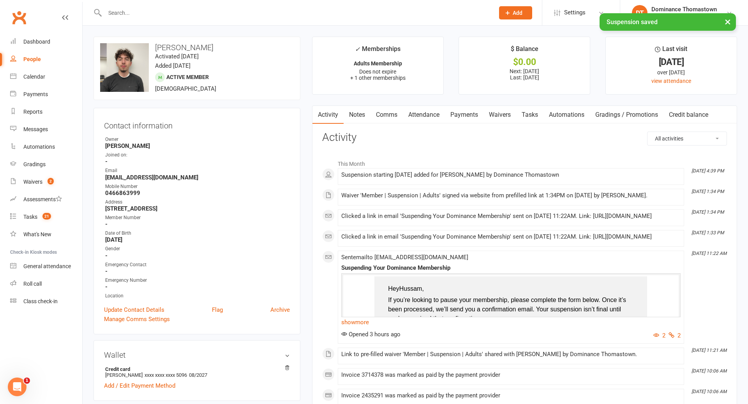
click at [457, 115] on link "Payments" at bounding box center [464, 115] width 39 height 18
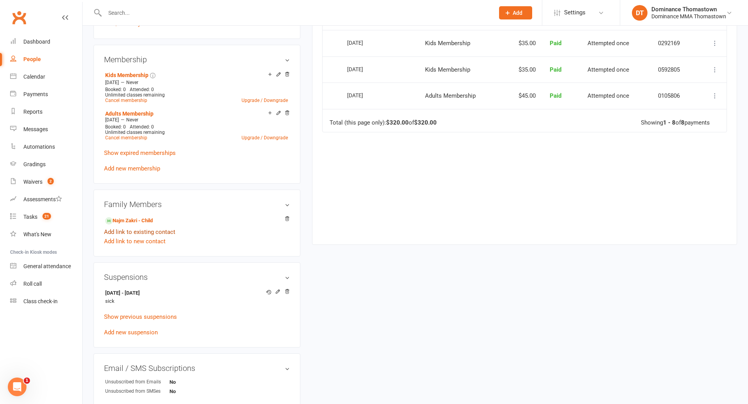
scroll to position [372, 0]
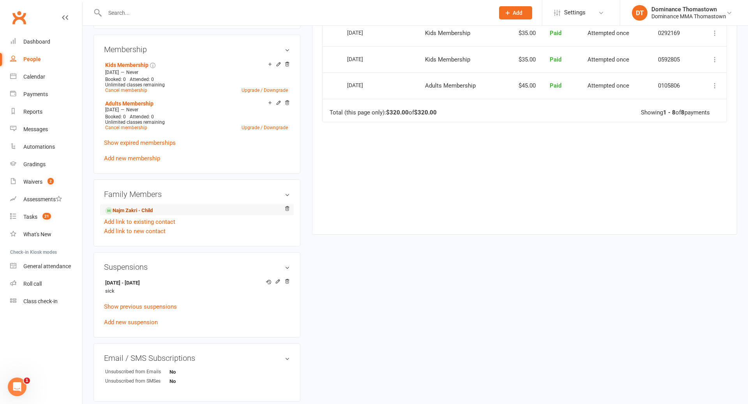
click at [142, 210] on link "Najm Zakri - Child" at bounding box center [129, 211] width 48 height 8
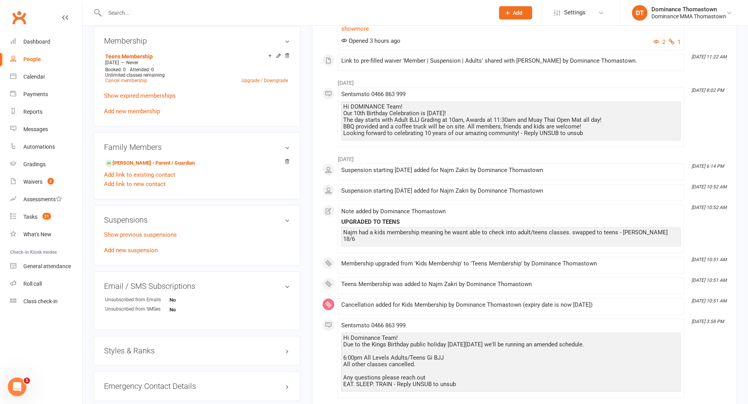
scroll to position [397, 0]
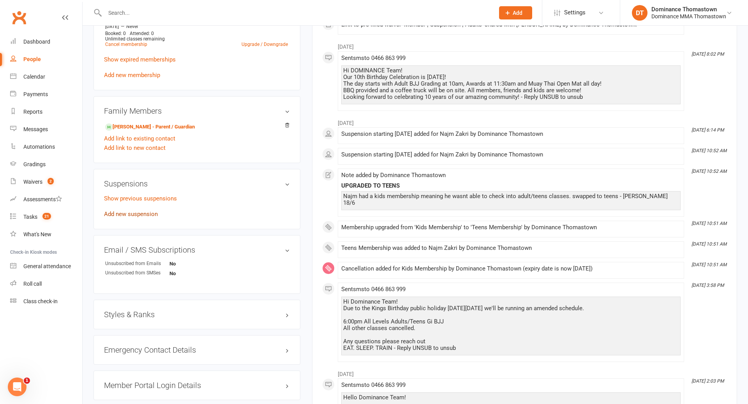
click at [135, 213] on link "Add new suspension" at bounding box center [131, 214] width 54 height 7
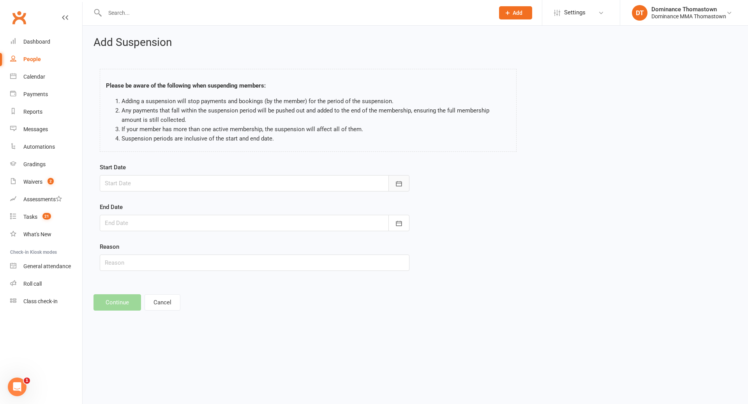
drag, startPoint x: 397, startPoint y: 184, endPoint x: 392, endPoint y: 185, distance: 5.1
click at [395, 184] on icon "button" at bounding box center [399, 184] width 8 height 8
click at [201, 263] on span "14" at bounding box center [200, 262] width 6 height 6
type input "[DATE]"
drag, startPoint x: 400, startPoint y: 224, endPoint x: 394, endPoint y: 225, distance: 5.9
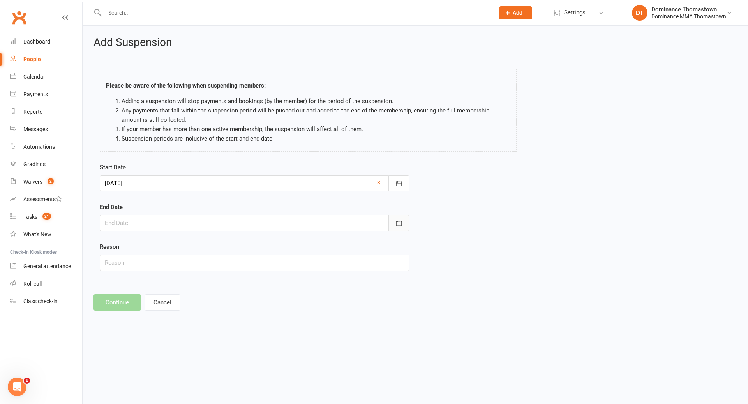
click at [399, 224] on icon "button" at bounding box center [399, 224] width 8 height 8
click at [234, 244] on icon "button" at bounding box center [235, 243] width 5 height 6
click at [199, 303] on span "18" at bounding box center [200, 302] width 6 height 6
type input "18 Sep 2025"
click at [112, 262] on input "text" at bounding box center [255, 263] width 310 height 16
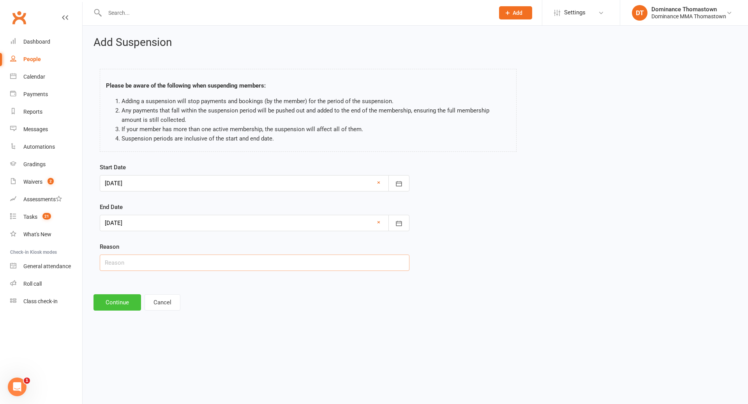
type input "sick"
click at [129, 301] on button "Continue" at bounding box center [117, 303] width 48 height 16
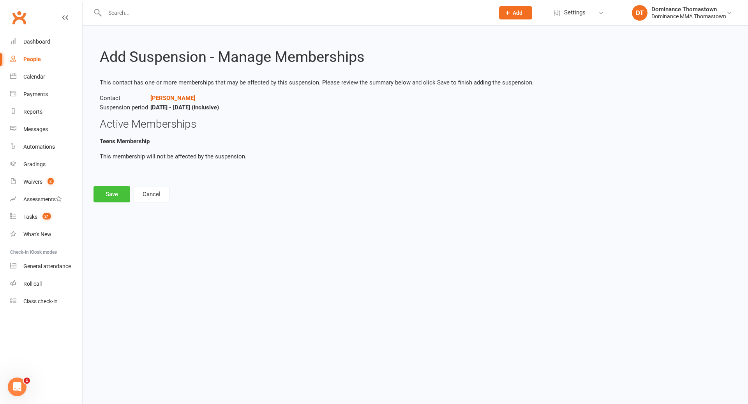
click at [106, 192] on button "Save" at bounding box center [111, 194] width 37 height 16
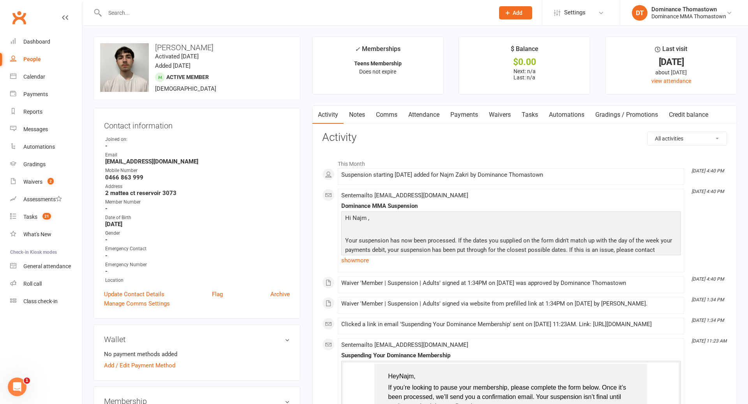
click at [153, 14] on input "text" at bounding box center [295, 12] width 386 height 11
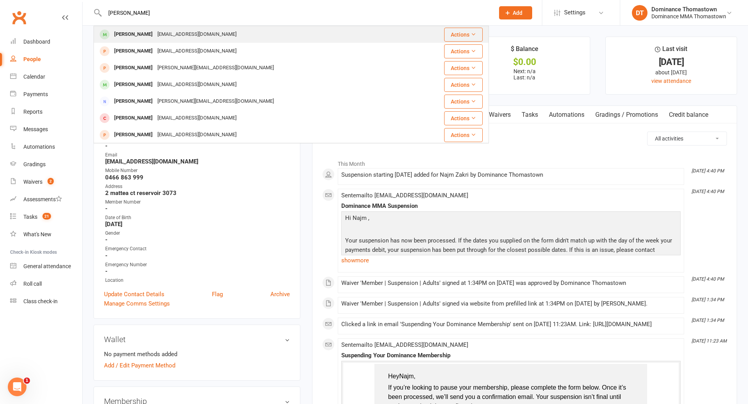
type input "walia"
click at [155, 33] on div "gnoorwalia15@gmail.com" at bounding box center [197, 34] width 84 height 11
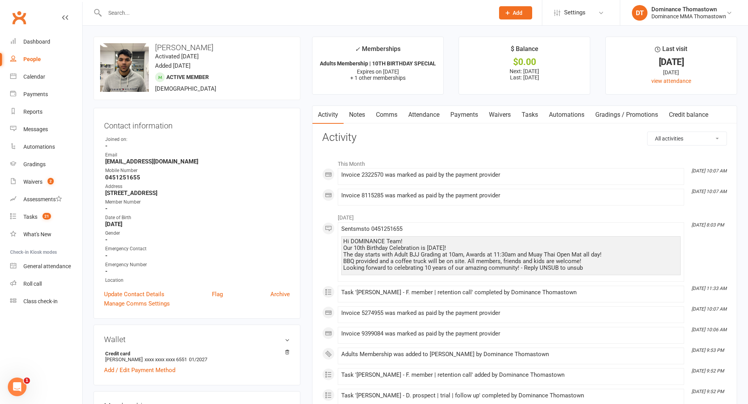
click at [359, 116] on link "Notes" at bounding box center [357, 115] width 27 height 18
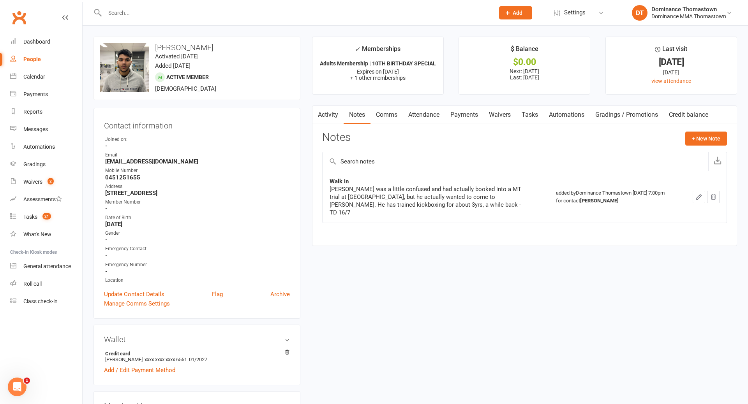
scroll to position [0, 0]
click at [473, 117] on link "Payments" at bounding box center [464, 115] width 39 height 18
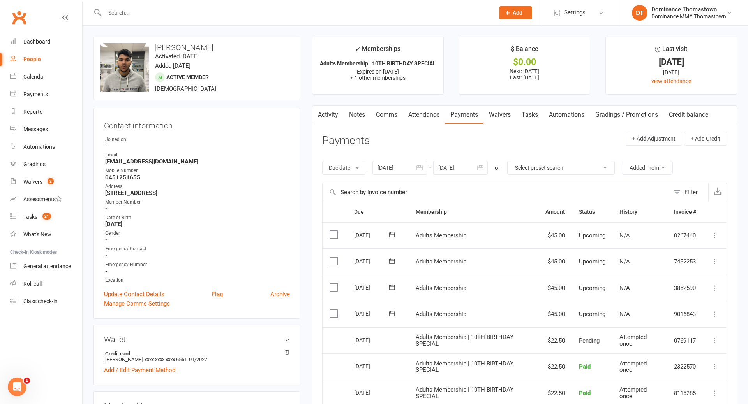
click at [128, 14] on input "text" at bounding box center [295, 12] width 386 height 11
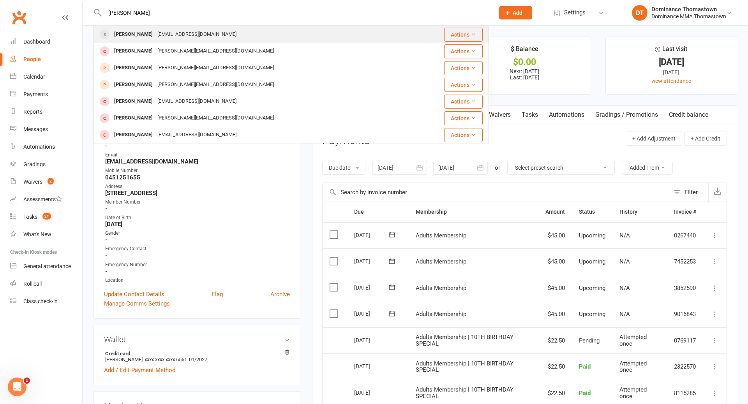
type input "alex tran"
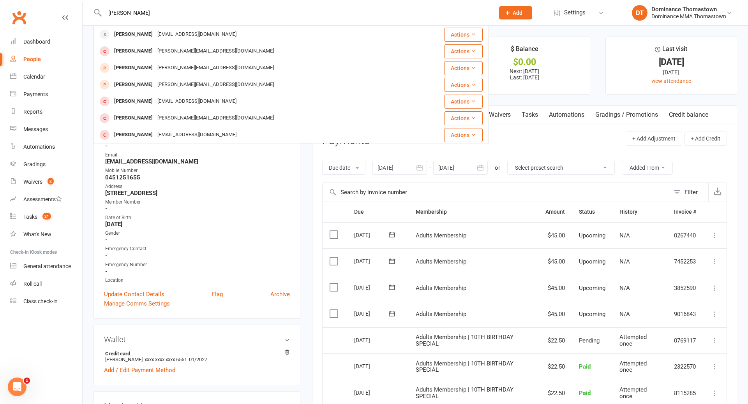
click at [155, 34] on div "alextrahn@gmail.com" at bounding box center [197, 34] width 84 height 11
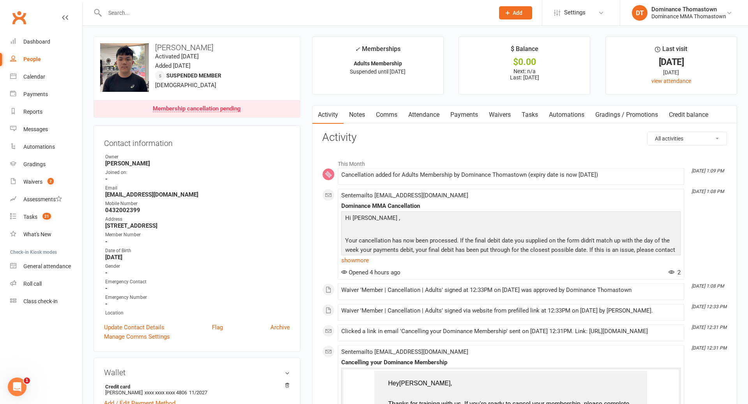
click at [361, 113] on link "Notes" at bounding box center [357, 115] width 27 height 18
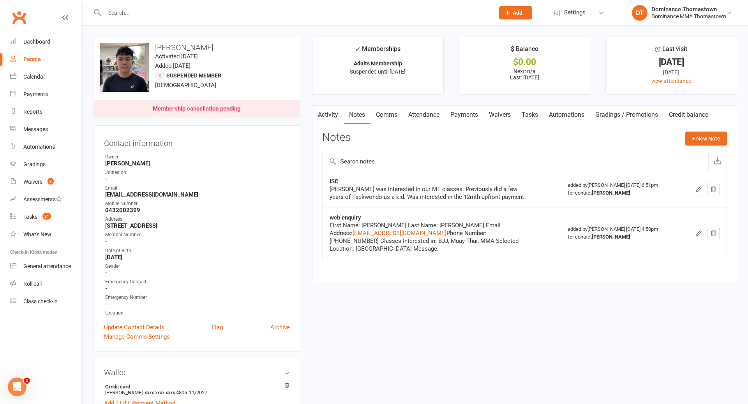
click at [464, 117] on link "Payments" at bounding box center [464, 115] width 39 height 18
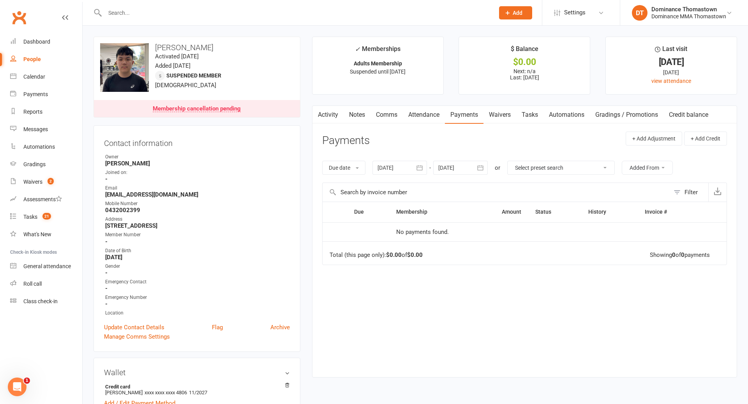
click at [119, 18] on div at bounding box center [290, 12] width 395 height 25
click at [120, 9] on input "text" at bounding box center [295, 12] width 386 height 11
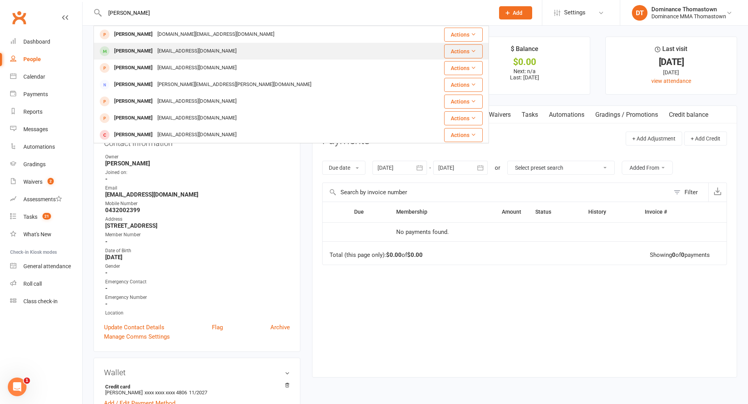
type input "condello"
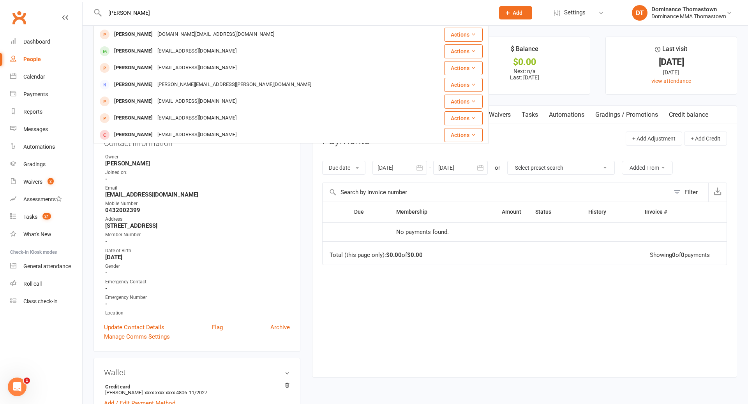
click at [149, 48] on div "Michael Condello" at bounding box center [133, 51] width 43 height 11
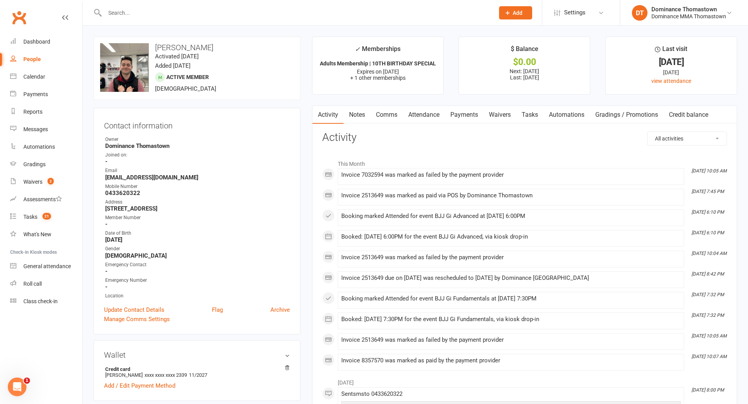
scroll to position [0, 0]
click at [134, 12] on input "text" at bounding box center [295, 12] width 386 height 11
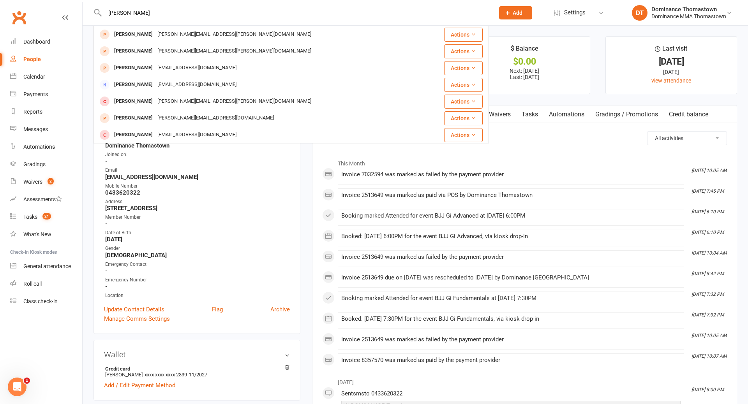
type input "adam jory"
click at [160, 35] on div "adam.jory@htha.com.au" at bounding box center [234, 34] width 159 height 11
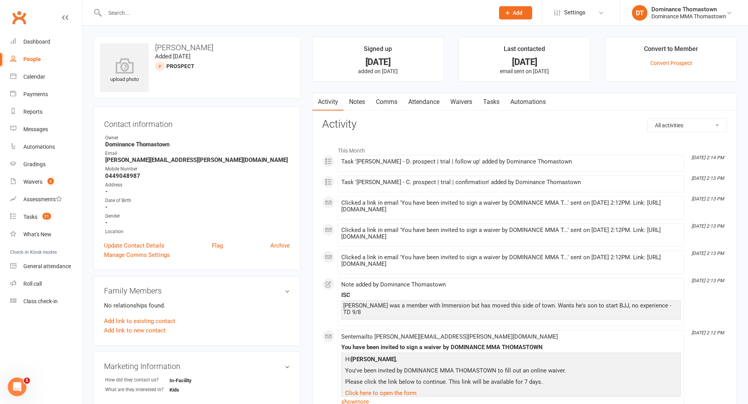
click at [460, 101] on link "Waivers" at bounding box center [461, 102] width 33 height 18
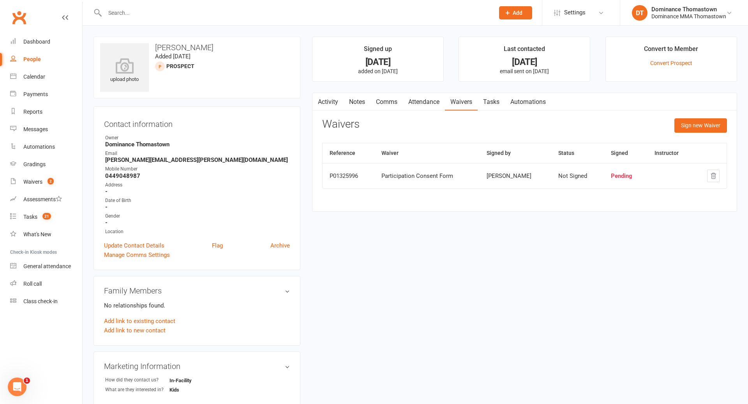
click at [494, 101] on link "Tasks" at bounding box center [491, 102] width 27 height 18
select select "incomplete"
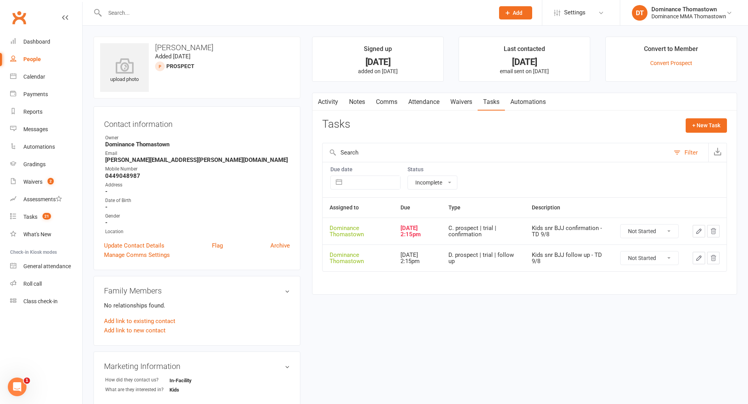
scroll to position [1, 0]
click at [697, 231] on icon "button" at bounding box center [698, 230] width 7 height 7
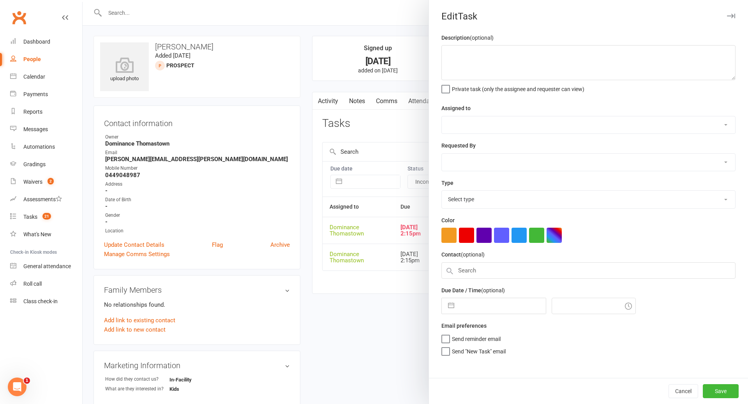
type textarea "Kids snr BJJ confirmation - TD 9/8"
select select "12547"
type input "[DATE]"
type input "2:15pm"
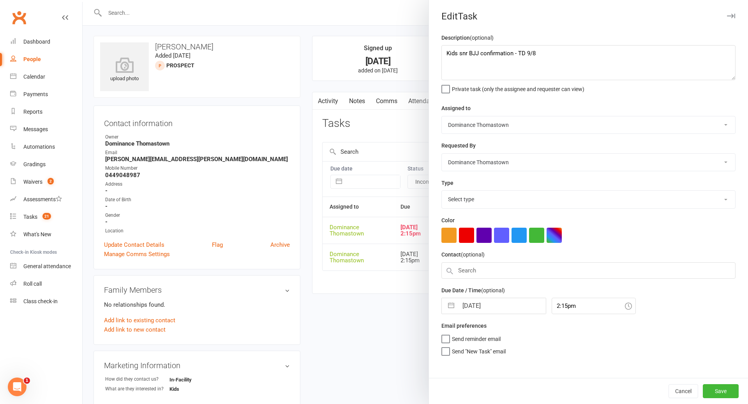
select select "3811"
select select "6"
select select "2025"
select select "7"
select select "2025"
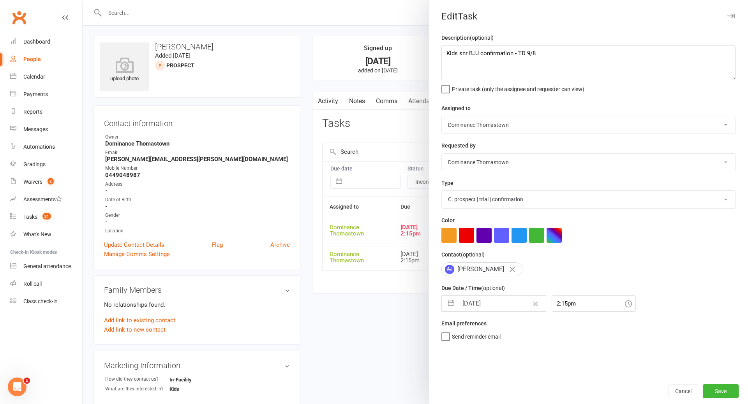
select select "8"
select select "2025"
drag, startPoint x: 487, startPoint y: 303, endPoint x: 491, endPoint y: 303, distance: 3.9
click at [488, 303] on input "[DATE]" at bounding box center [502, 304] width 88 height 16
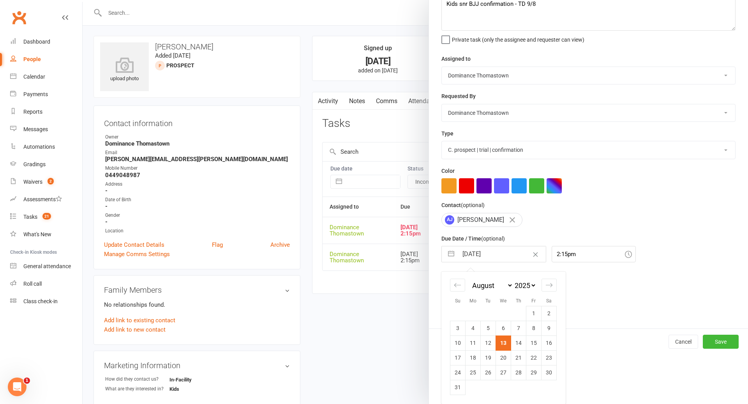
click at [506, 358] on td "20" at bounding box center [503, 358] width 15 height 15
type input "20 Aug 2025"
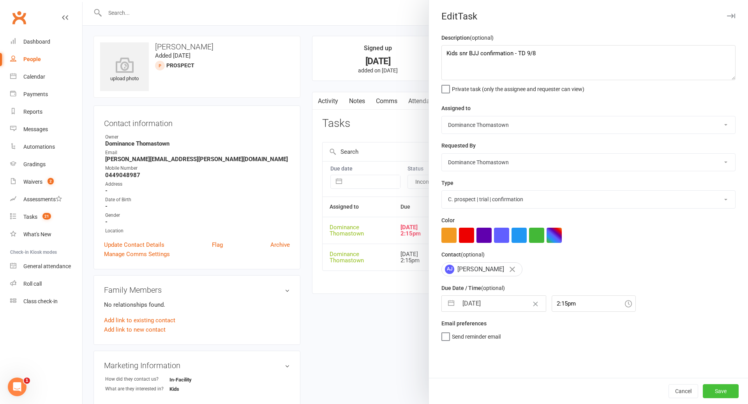
click at [717, 391] on button "Save" at bounding box center [721, 391] width 36 height 14
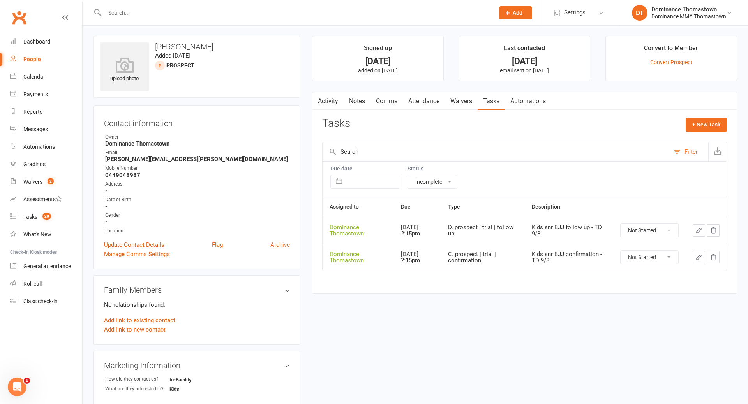
click at [697, 257] on icon "button" at bounding box center [698, 257] width 7 height 7
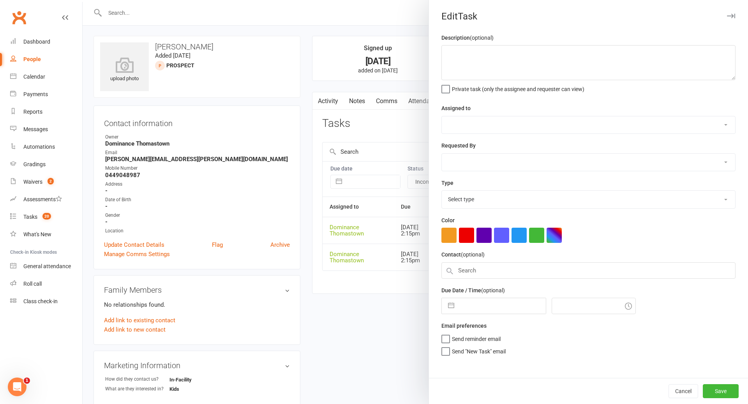
type textarea "Kids snr BJJ confirmation - TD 9/8"
select select "12547"
type input "20 Aug 2025"
type input "2:15pm"
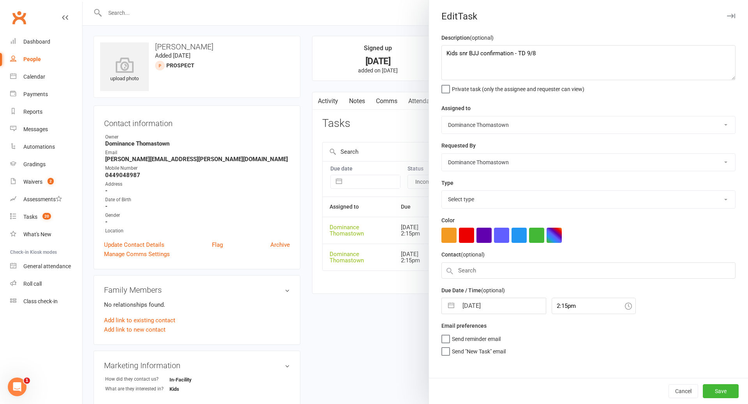
select select "3811"
click at [489, 306] on input "20 Aug 2025" at bounding box center [502, 304] width 88 height 16
select select "6"
select select "2025"
select select "7"
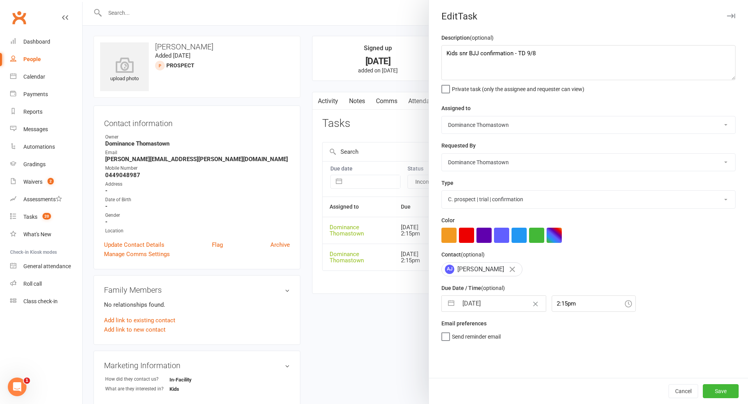
select select "2025"
select select "8"
select select "2025"
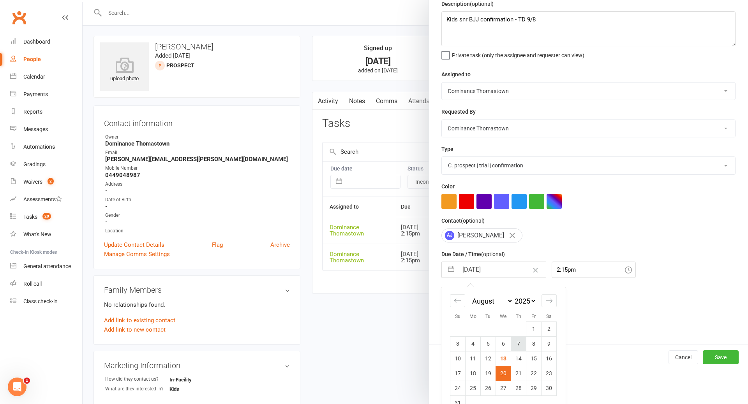
scroll to position [51, 0]
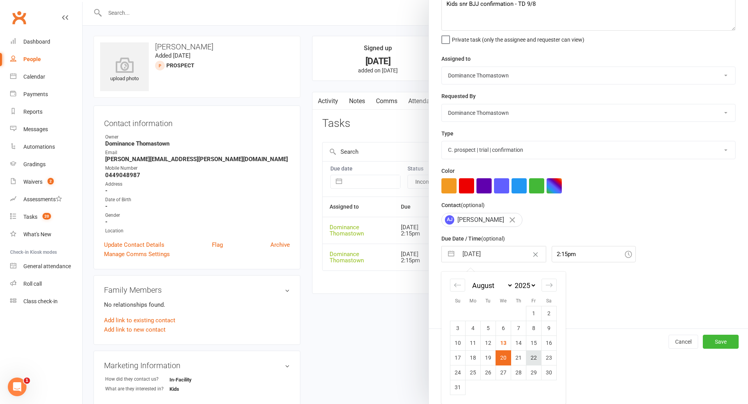
click at [535, 359] on td "22" at bounding box center [533, 358] width 15 height 15
type input "22 Aug 2025"
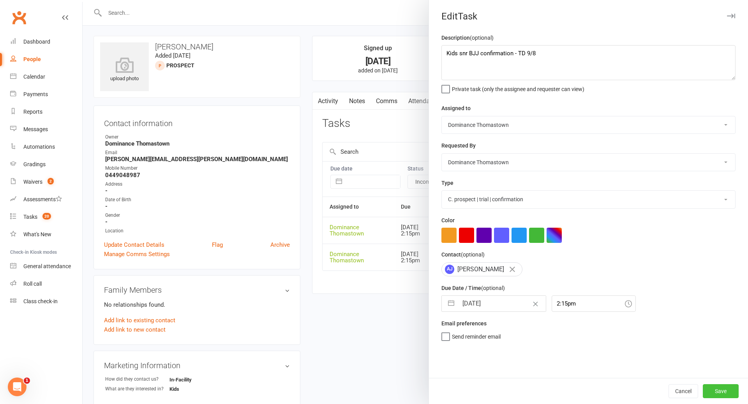
click at [730, 395] on button "Save" at bounding box center [721, 391] width 36 height 14
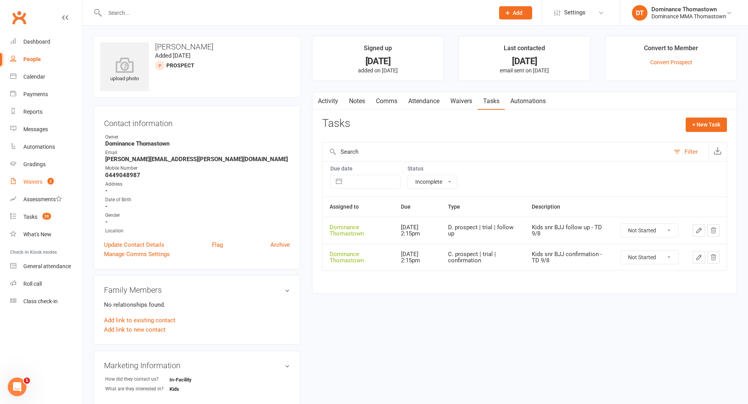
click at [28, 182] on div "Waivers" at bounding box center [32, 182] width 19 height 6
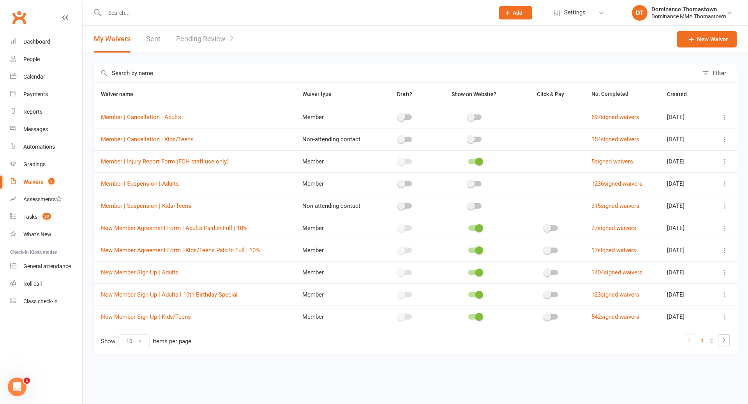
click at [197, 40] on link "Pending Review 2" at bounding box center [204, 39] width 57 height 27
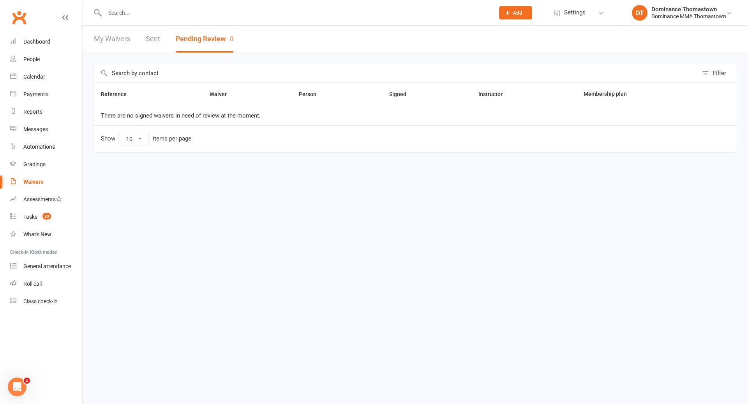
click at [138, 11] on input "text" at bounding box center [295, 12] width 386 height 11
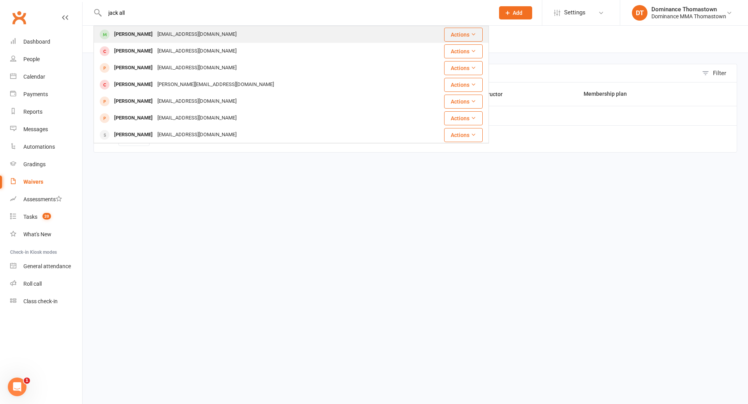
type input "jack all"
click at [155, 34] on div "jack.ra0618@gmail.com" at bounding box center [197, 34] width 84 height 11
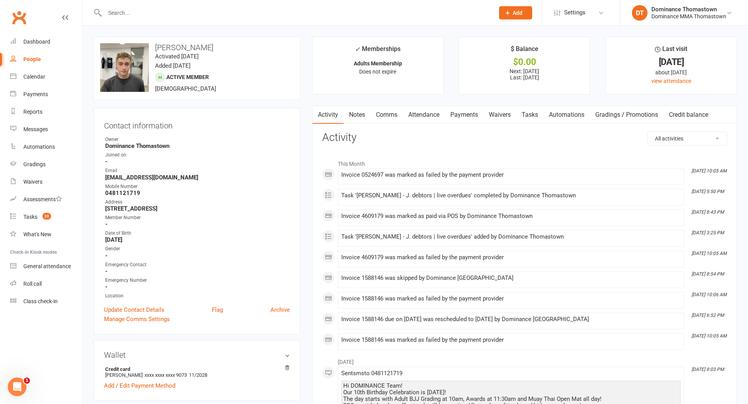
click at [473, 119] on link "Payments" at bounding box center [464, 115] width 39 height 18
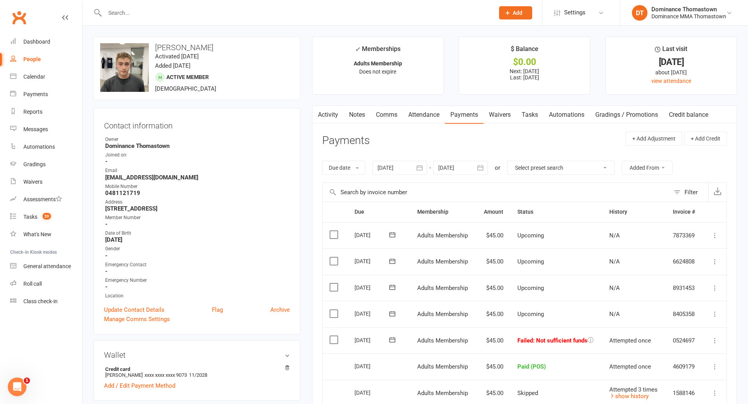
click at [126, 192] on strong "0481121719" at bounding box center [197, 193] width 185 height 7
copy strong "0481121719"
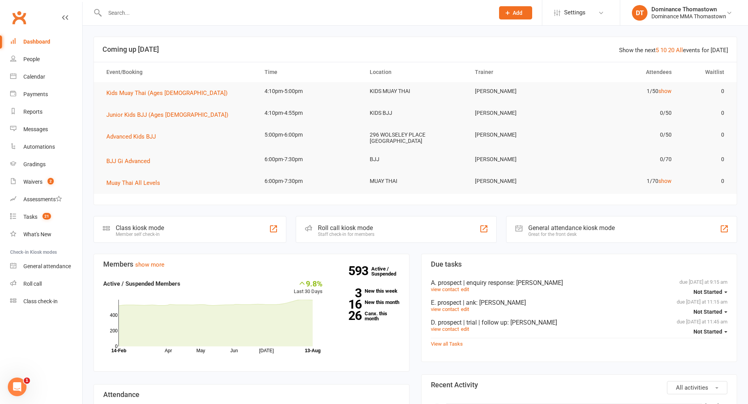
click at [133, 13] on input "text" at bounding box center [295, 12] width 386 height 11
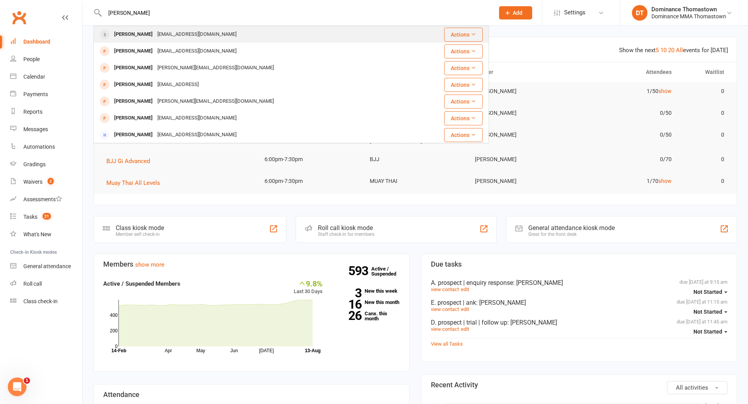
type input "abdul al-mah"
click at [145, 34] on div "Abdullah Al-mahbashi" at bounding box center [133, 34] width 43 height 11
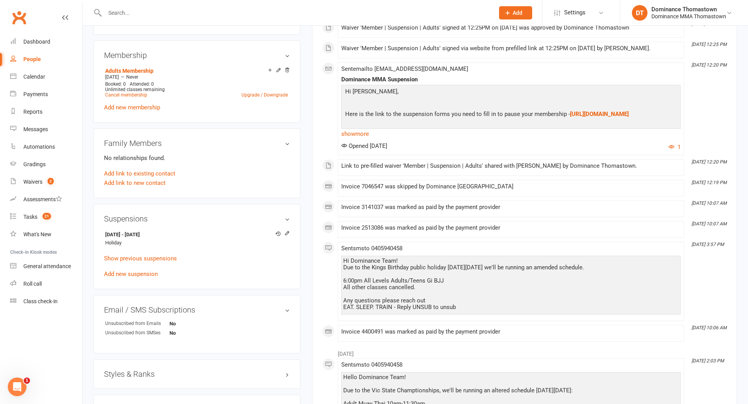
scroll to position [397, 0]
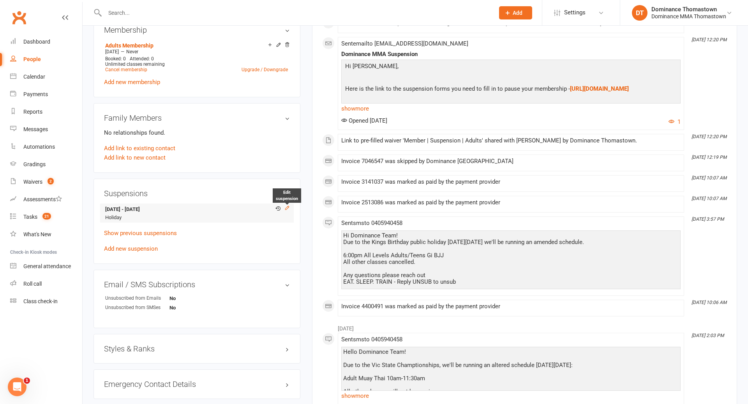
click at [287, 206] on icon at bounding box center [287, 208] width 4 height 4
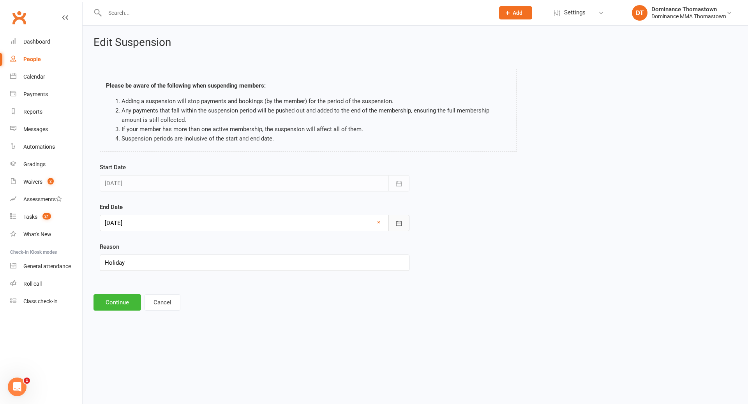
click at [399, 224] on icon "button" at bounding box center [399, 224] width 8 height 8
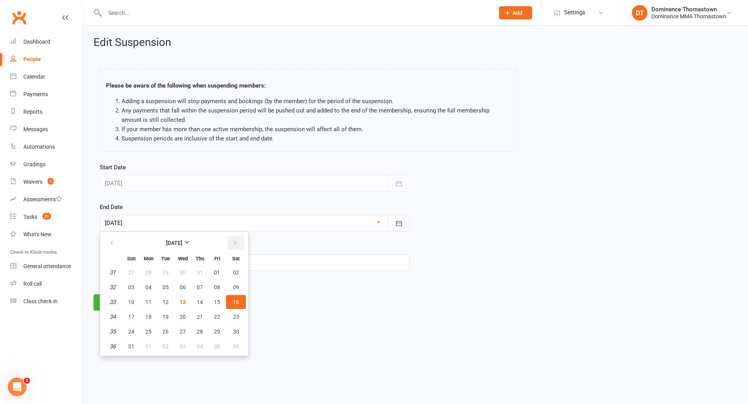
click at [237, 242] on icon "button" at bounding box center [235, 243] width 5 height 6
click at [167, 302] on span "16" at bounding box center [165, 302] width 6 height 6
type input "16 Sep 2025"
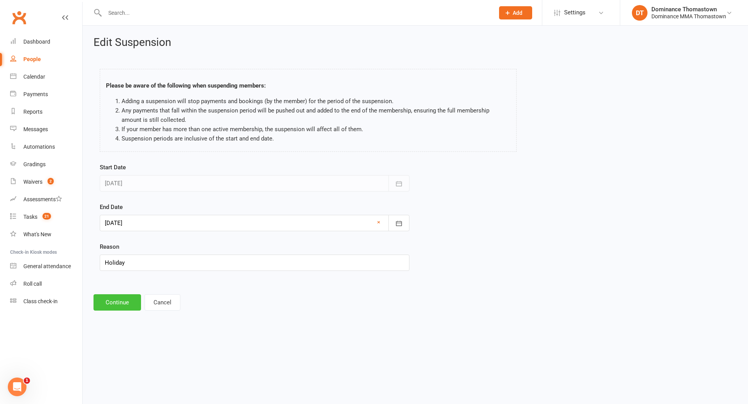
click at [123, 303] on button "Continue" at bounding box center [117, 303] width 48 height 16
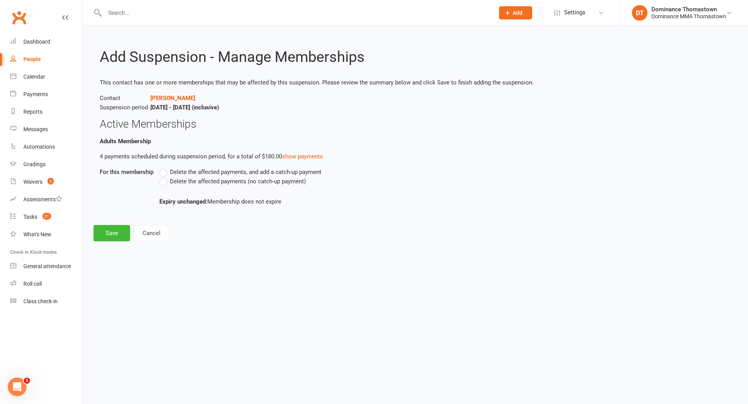
click at [166, 182] on label "Delete the affected payments (no catch-up payment)" at bounding box center [232, 181] width 146 height 9
click at [164, 177] on input "Delete the affected payments (no catch-up payment)" at bounding box center [161, 177] width 5 height 0
click at [111, 232] on button "Save" at bounding box center [111, 233] width 37 height 16
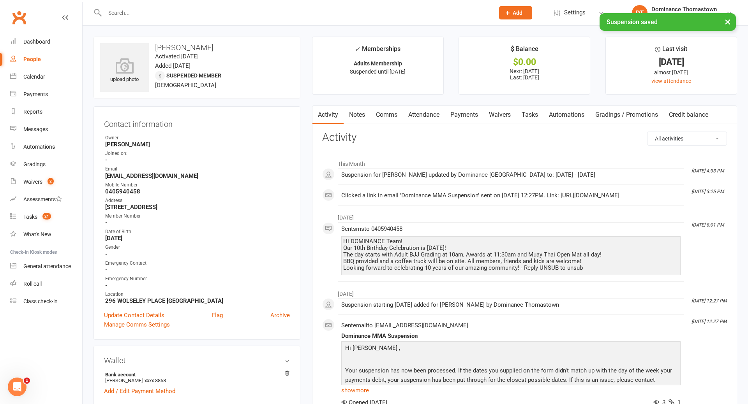
click at [144, 12] on input "text" at bounding box center [295, 12] width 386 height 11
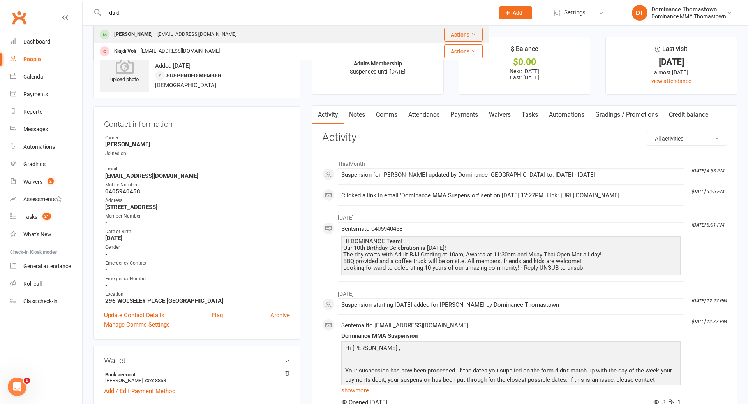
type input "klaid"
click at [144, 36] on div "[PERSON_NAME]" at bounding box center [133, 34] width 43 height 11
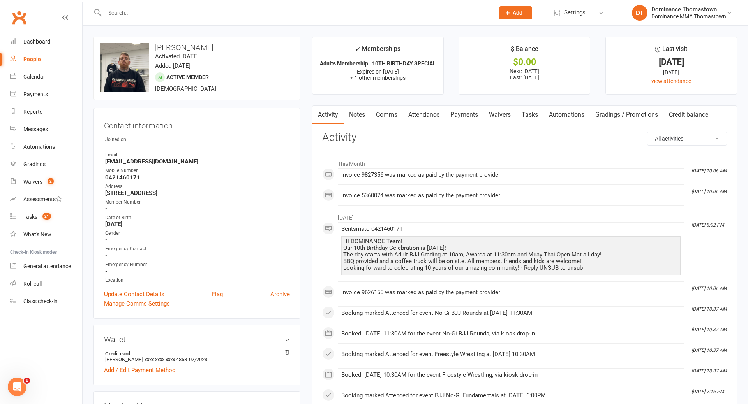
click at [495, 115] on link "Waivers" at bounding box center [499, 115] width 33 height 18
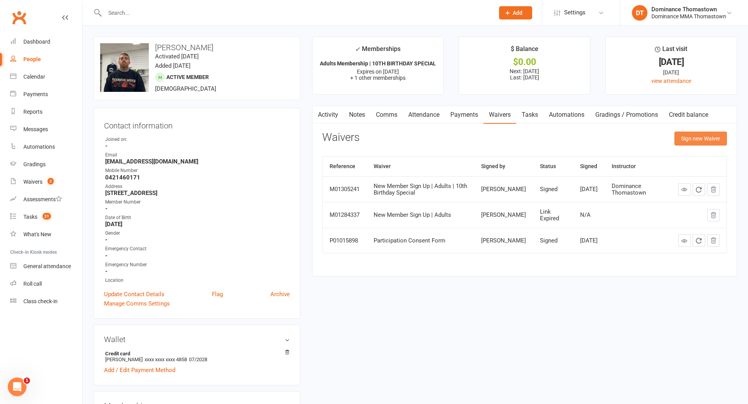
click at [697, 132] on button "Sign new Waiver" at bounding box center [700, 139] width 53 height 14
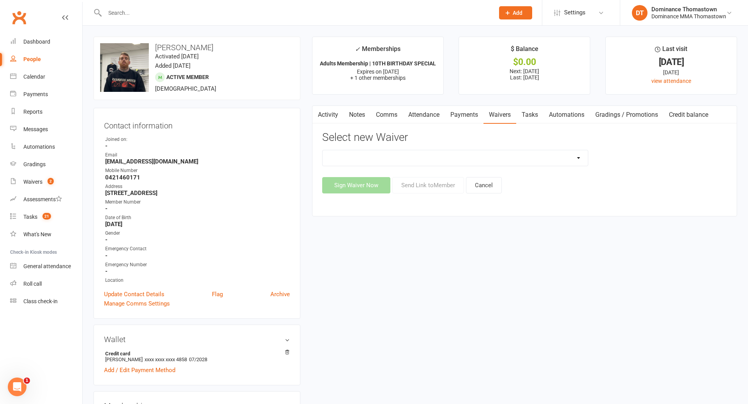
click at [446, 161] on select "Member | Cancellation | Adults Member | Injury Report Form (FOH staff use only)…" at bounding box center [455, 158] width 265 height 16
select select "8154"
click at [425, 184] on button "Send Link to Member" at bounding box center [428, 185] width 72 height 16
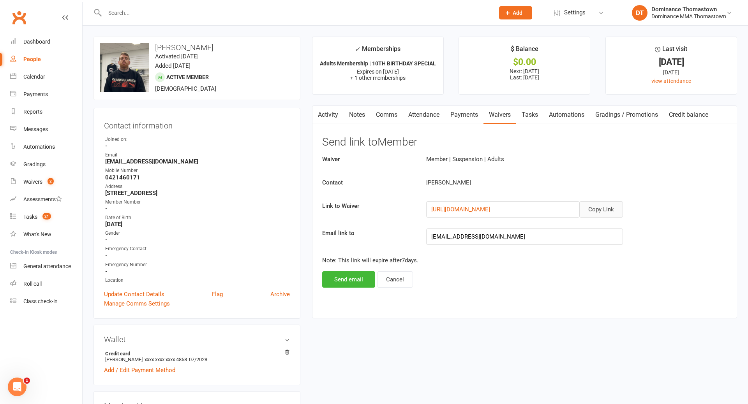
click at [596, 211] on button "Copy Link" at bounding box center [601, 209] width 44 height 16
drag, startPoint x: 386, startPoint y: 118, endPoint x: 377, endPoint y: 120, distance: 8.8
click at [386, 118] on link "Comms" at bounding box center [386, 115] width 32 height 18
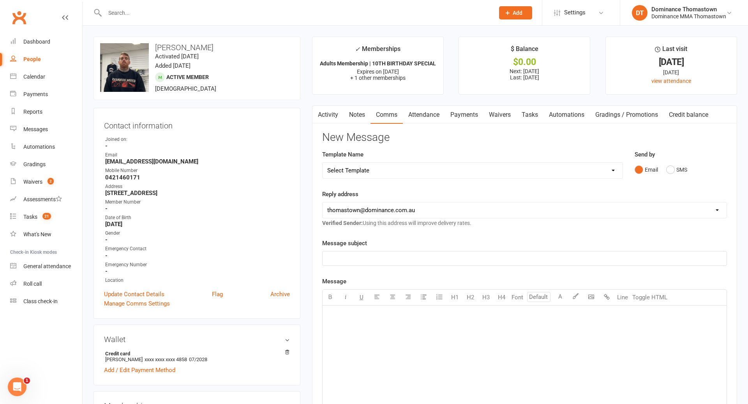
click at [497, 170] on select "Select Template [Email] MARKETING | 10TH BIRTHDAY SPECIAL | CANCELLED MEMBERS […" at bounding box center [473, 171] width 300 height 16
select select "7"
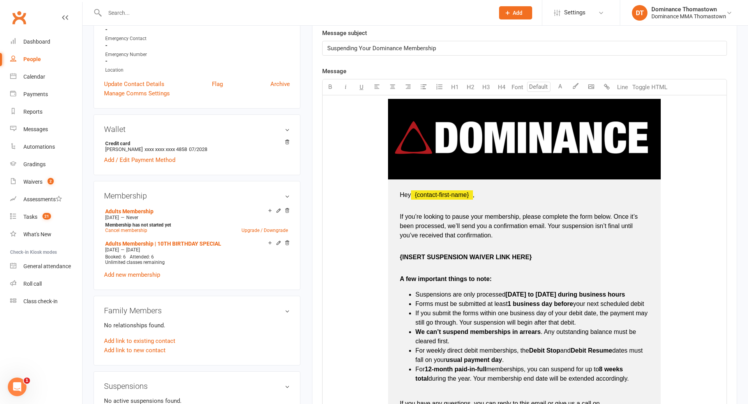
scroll to position [219, 0]
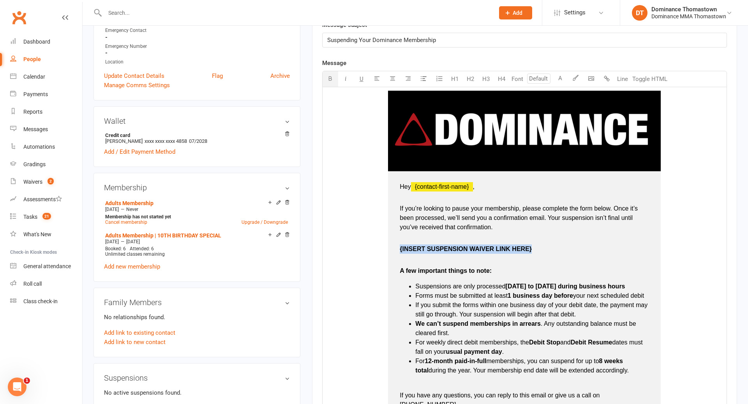
drag, startPoint x: 398, startPoint y: 249, endPoint x: 533, endPoint y: 247, distance: 134.8
click at [533, 247] on td "Hey ﻿ {contact-first-name} , If you’re looking to pause your membership, please…" at bounding box center [524, 312] width 273 height 282
drag, startPoint x: 399, startPoint y: 249, endPoint x: 528, endPoint y: 248, distance: 128.9
click at [529, 248] on td "Hey ﻿ {contact-first-name} , If you’re looking to pause your membership, please…" at bounding box center [524, 312] width 273 height 282
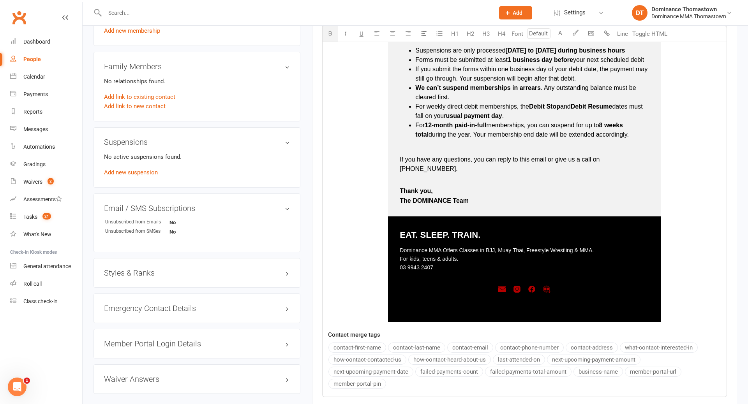
scroll to position [560, 0]
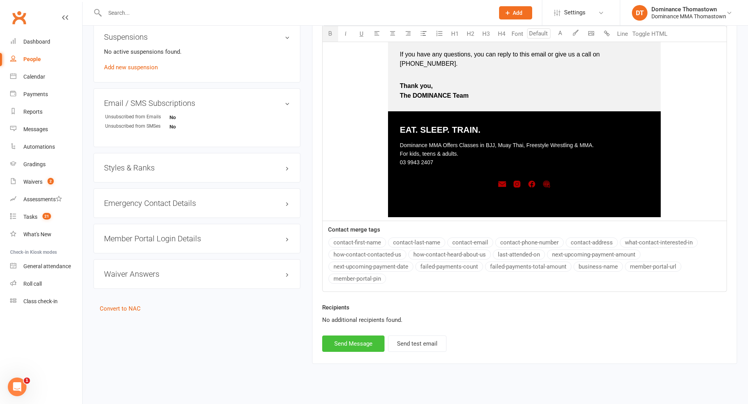
click at [349, 336] on button "Send Message" at bounding box center [353, 344] width 62 height 16
select select
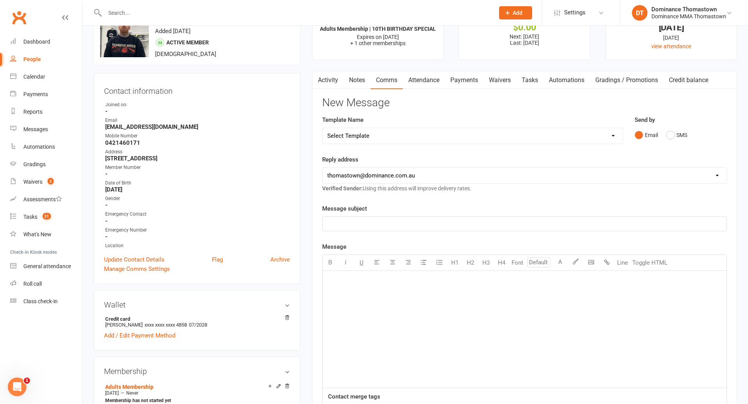
scroll to position [0, 0]
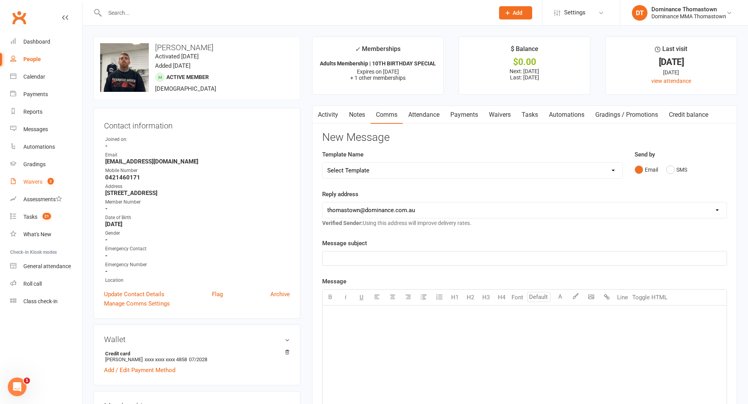
click at [34, 179] on div "Waivers" at bounding box center [32, 182] width 19 height 6
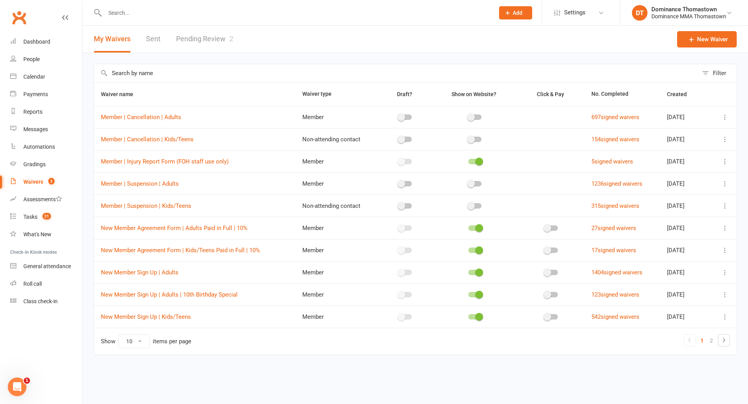
click at [201, 36] on link "Pending Review 2" at bounding box center [204, 39] width 57 height 27
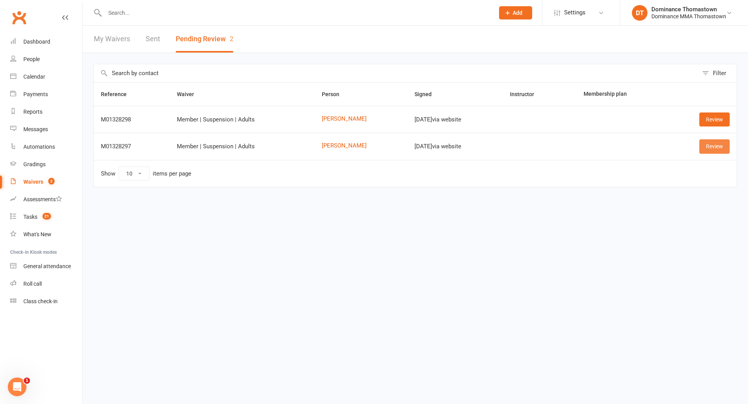
click at [717, 146] on link "Review" at bounding box center [714, 146] width 30 height 14
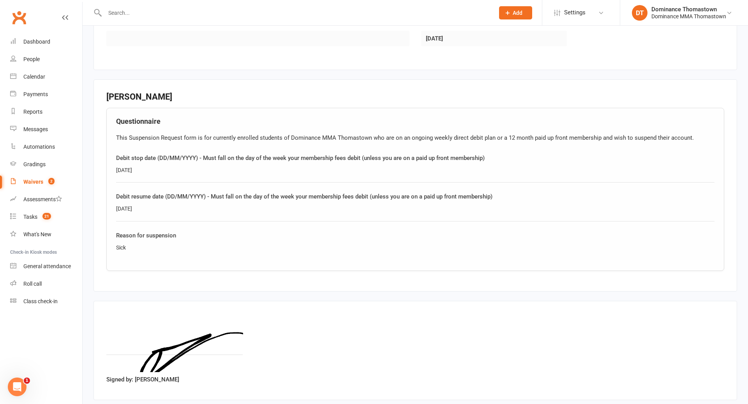
scroll to position [347, 0]
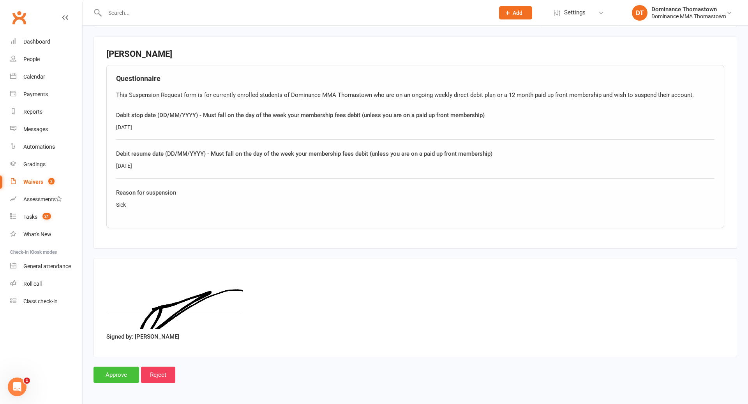
click at [111, 377] on input "Approve" at bounding box center [116, 375] width 46 height 16
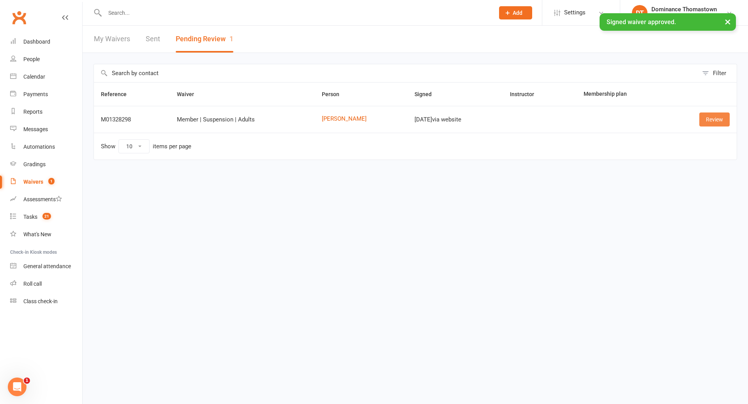
click at [706, 120] on link "Review" at bounding box center [714, 120] width 30 height 14
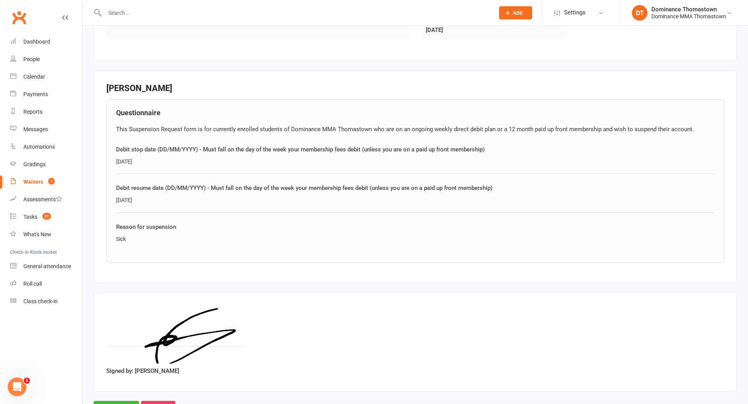
scroll to position [347, 0]
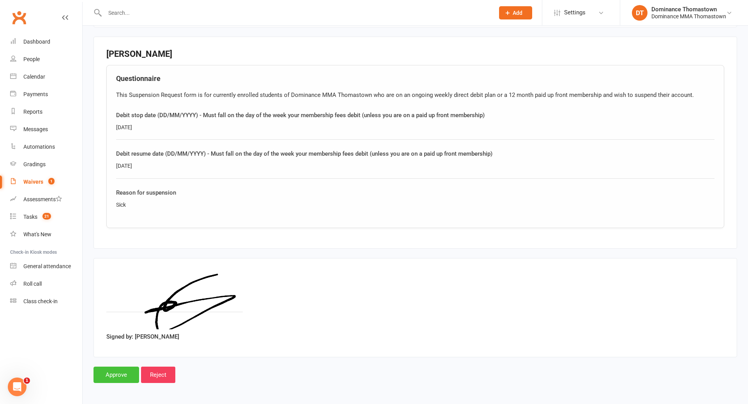
click at [115, 374] on input "Approve" at bounding box center [116, 375] width 46 height 16
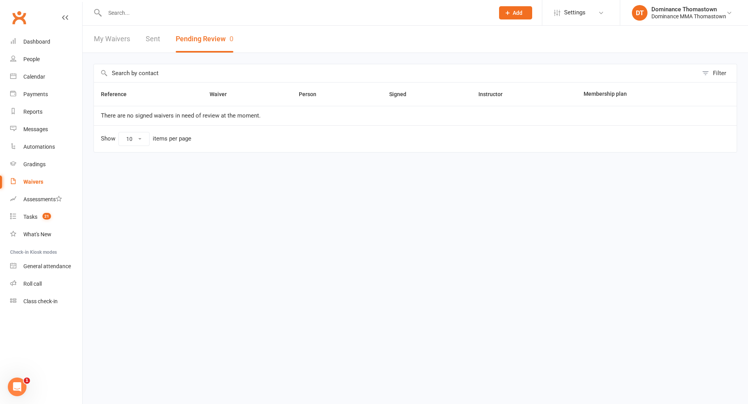
click at [137, 21] on div at bounding box center [290, 12] width 395 height 25
click at [133, 14] on input "text" at bounding box center [295, 12] width 386 height 11
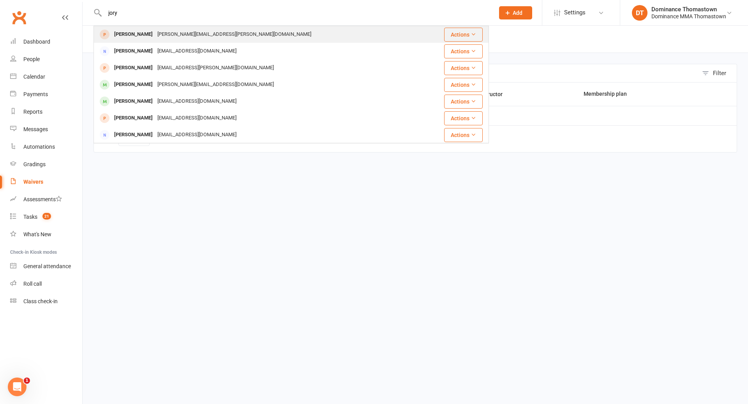
type input "jory"
click at [134, 35] on div "[PERSON_NAME]" at bounding box center [133, 34] width 43 height 11
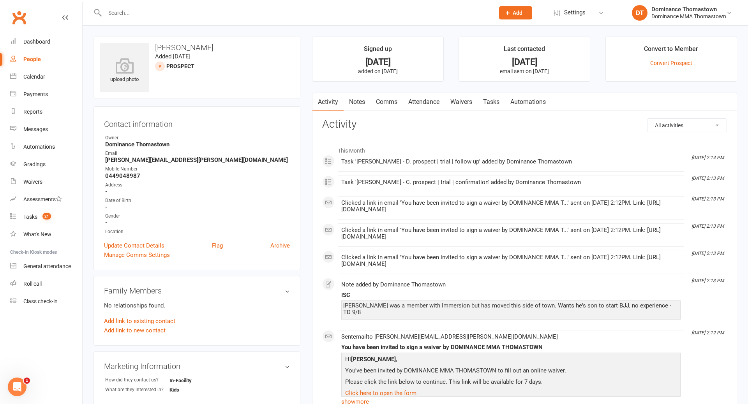
click at [487, 102] on link "Tasks" at bounding box center [491, 102] width 27 height 18
select select "incomplete"
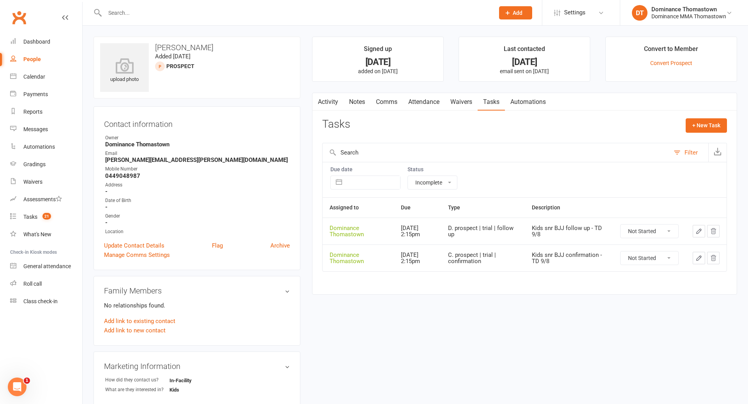
click at [705, 232] on button "button" at bounding box center [699, 231] width 12 height 12
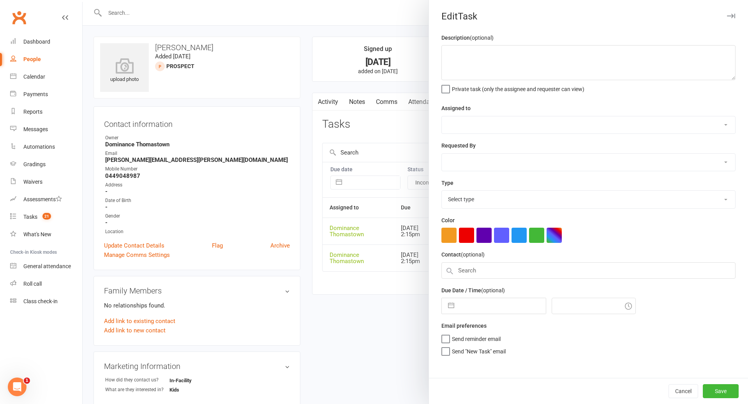
type textarea "Kids snr BJJ follow up - TD 9/8"
select select "12547"
type input "15 Aug 2025"
type input "2:15pm"
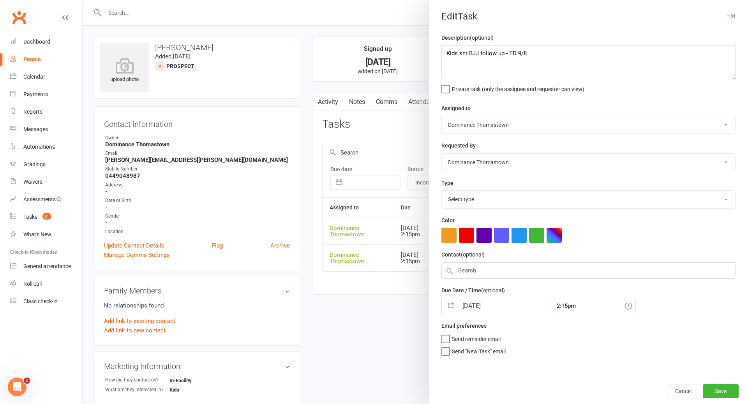
select select "3812"
click at [365, 279] on div at bounding box center [415, 202] width 665 height 404
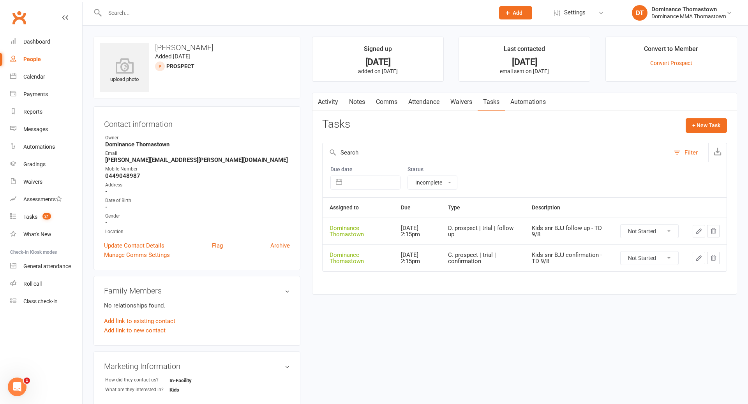
click at [696, 233] on icon "button" at bounding box center [698, 231] width 7 height 7
type textarea "Kids snr BJJ follow up - TD 9/8"
select select "12547"
type input "15 Aug 2025"
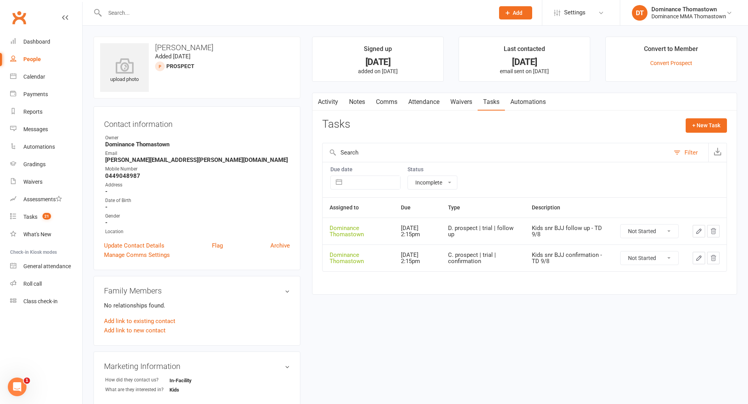
type input "2:15pm"
select select "3812"
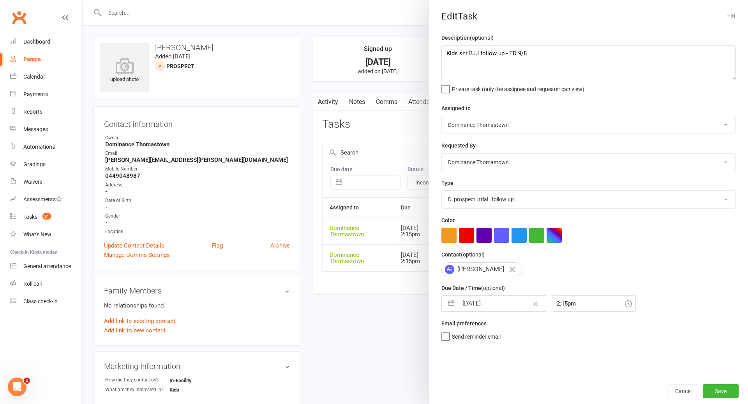
select select "6"
select select "2025"
select select "7"
select select "2025"
select select "8"
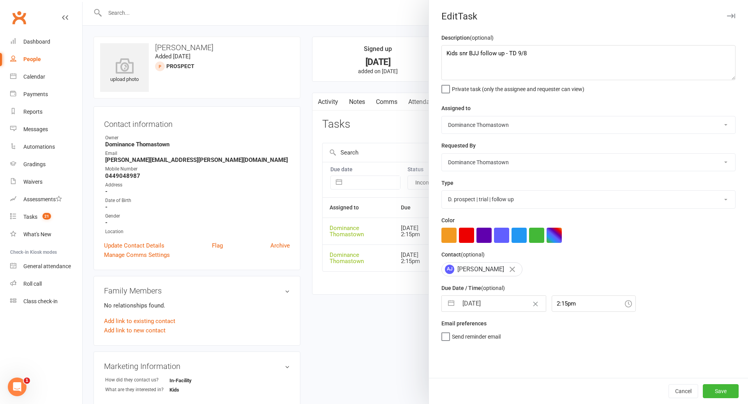
select select "2025"
click at [488, 302] on input "15 Aug 2025" at bounding box center [502, 304] width 88 height 16
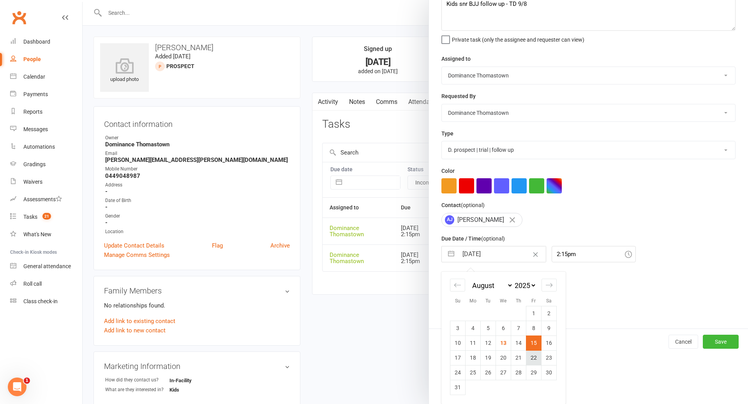
click at [535, 360] on td "22" at bounding box center [533, 358] width 15 height 15
type input "22 Aug 2025"
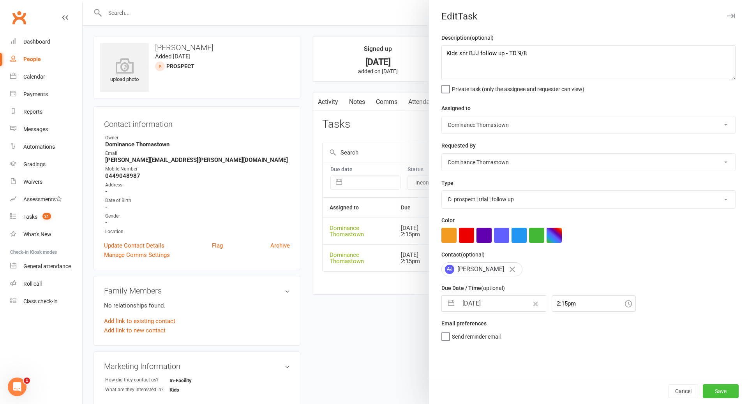
click at [716, 392] on button "Save" at bounding box center [721, 391] width 36 height 14
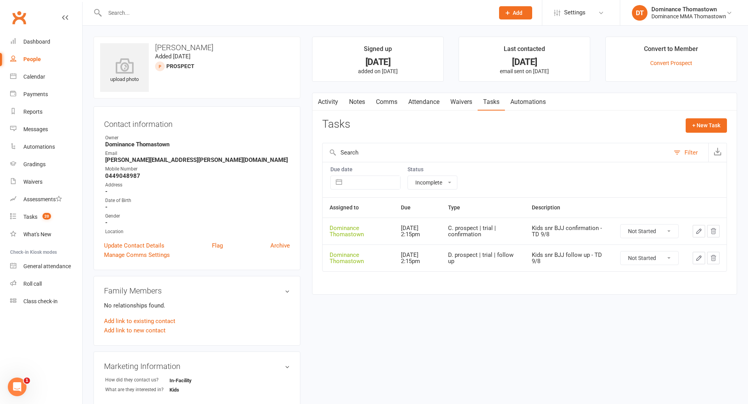
click at [698, 232] on icon "button" at bounding box center [698, 231] width 7 height 7
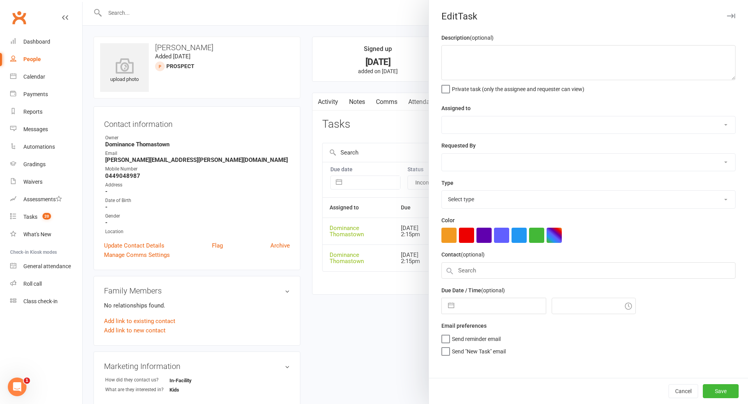
type textarea "Kids snr BJJ confirmation - TD 9/8"
select select "12547"
type input "22 Aug 2025"
type input "2:15pm"
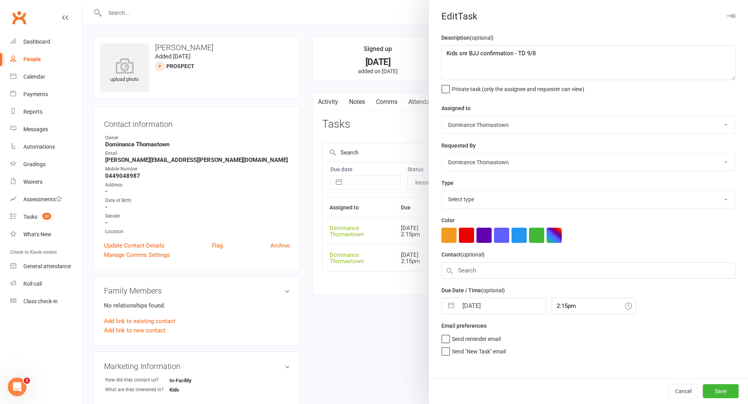
select select "3811"
click at [489, 305] on input "22 Aug 2025" at bounding box center [502, 304] width 88 height 16
select select "6"
select select "2025"
select select "7"
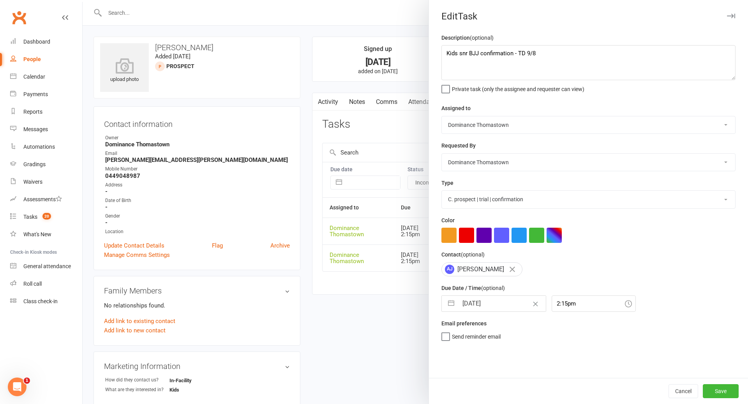
select select "2025"
select select "8"
select select "2025"
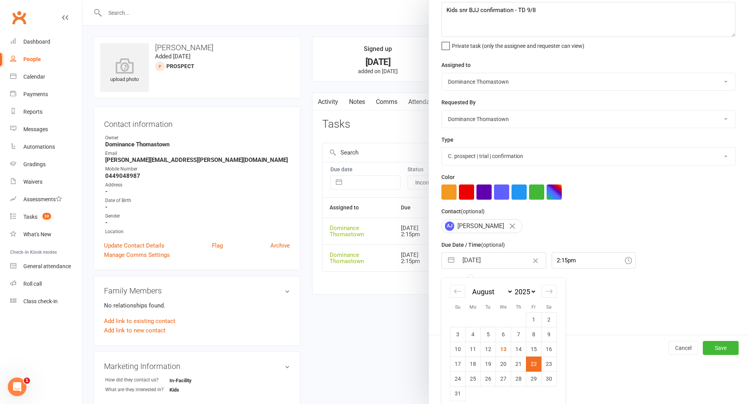
scroll to position [51, 0]
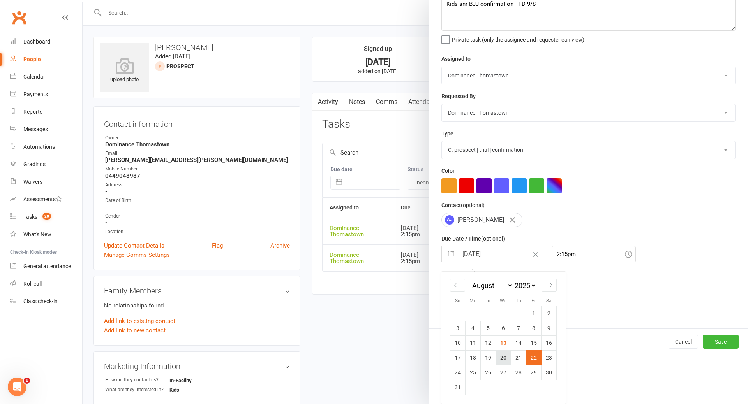
click at [504, 358] on td "20" at bounding box center [503, 358] width 15 height 15
type input "[DATE]"
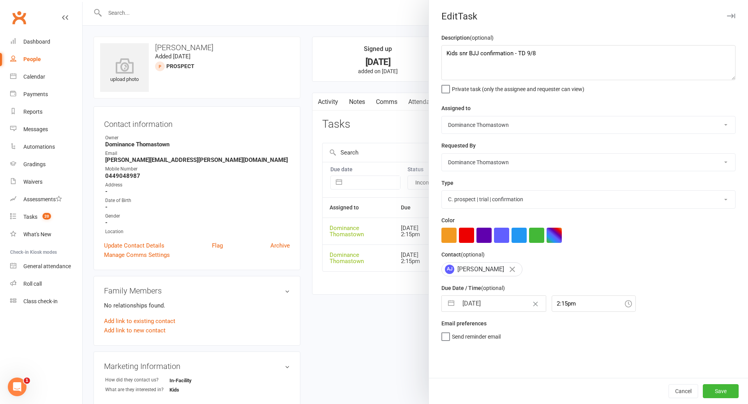
scroll to position [0, 0]
click at [716, 390] on button "Save" at bounding box center [721, 391] width 36 height 14
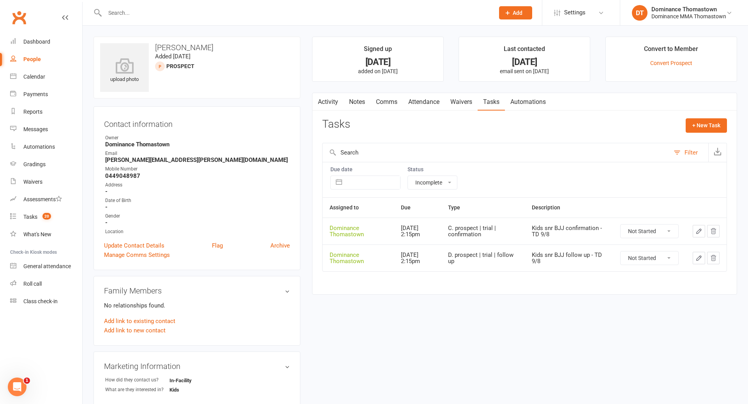
click at [697, 261] on icon "button" at bounding box center [698, 258] width 7 height 7
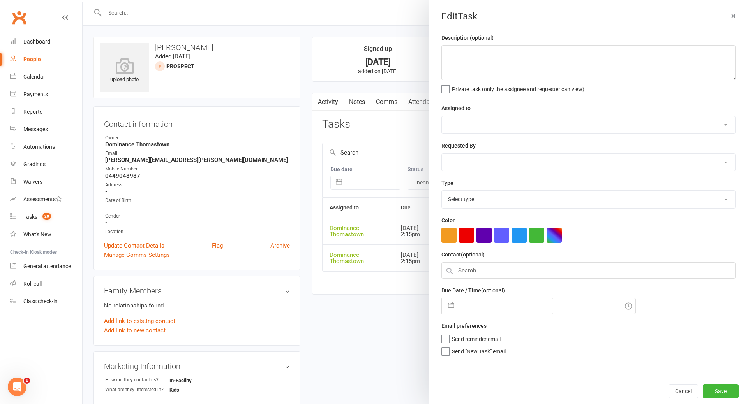
type textarea "Kids snr BJJ follow up - TD 9/8"
select select "12547"
type input "22 Aug 2025"
type input "2:15pm"
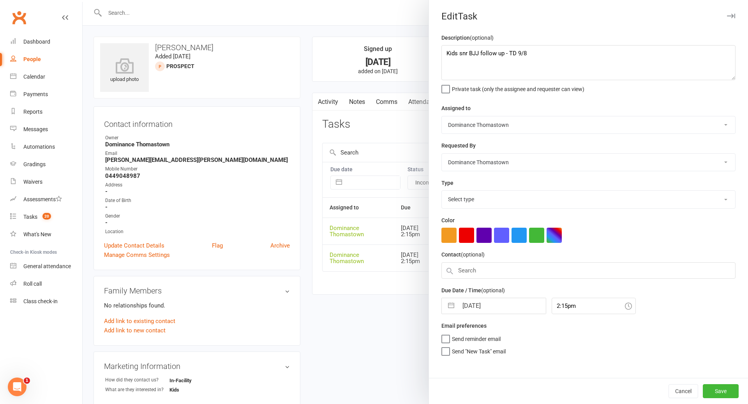
select select "3812"
select select "6"
select select "2025"
select select "7"
select select "2025"
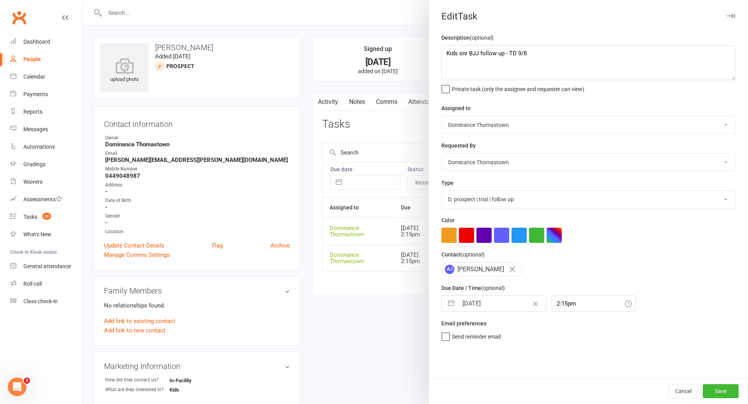
select select "8"
select select "2025"
click at [468, 307] on input "22 Aug 2025" at bounding box center [502, 304] width 88 height 16
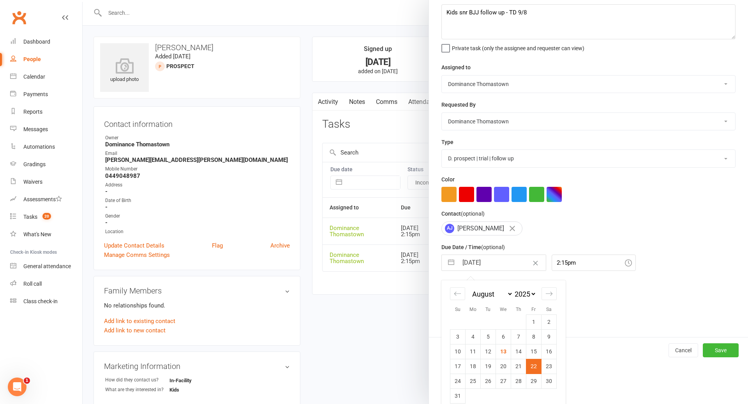
scroll to position [51, 0]
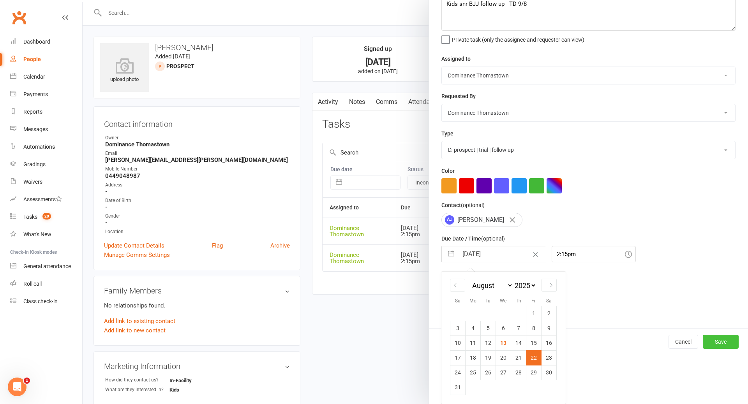
click at [717, 344] on button "Save" at bounding box center [721, 342] width 36 height 14
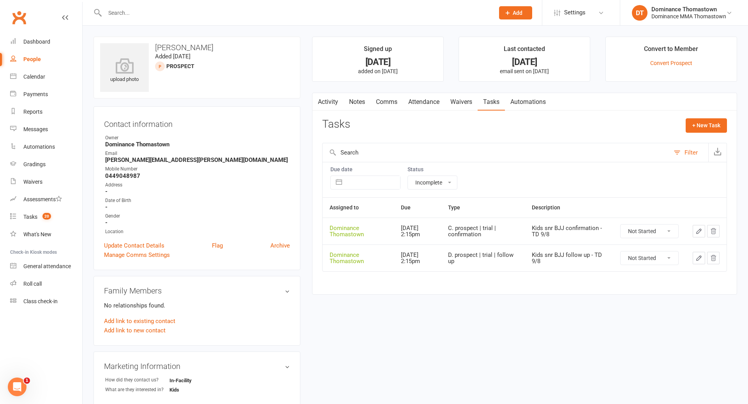
click at [697, 232] on icon "button" at bounding box center [698, 231] width 7 height 7
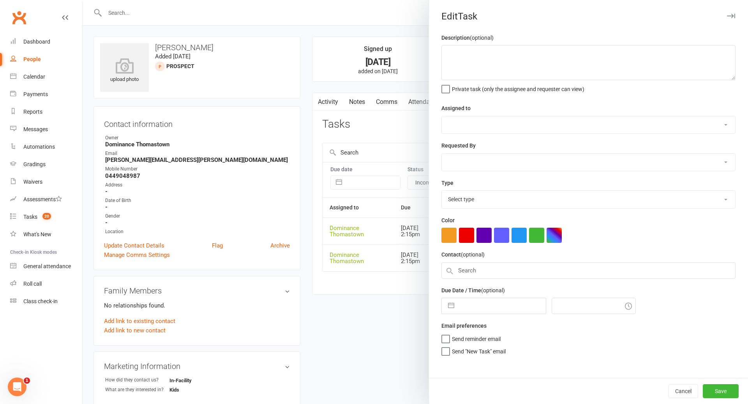
type textarea "Kids snr BJJ confirmation - TD 9/8"
select select "12547"
type input "[DATE]"
type input "2:15pm"
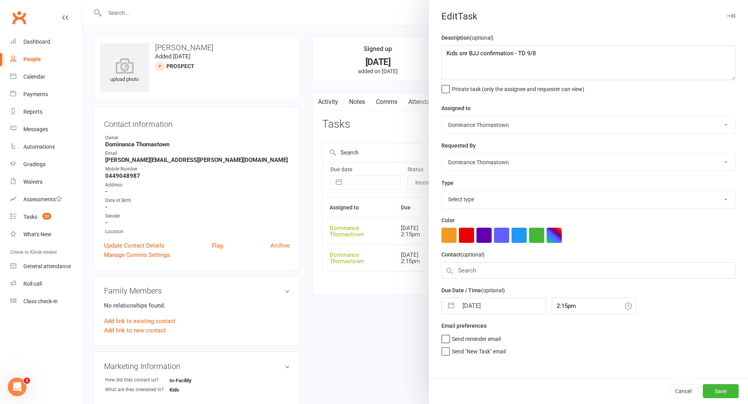
select select "3811"
drag, startPoint x: 512, startPoint y: 54, endPoint x: 545, endPoint y: 54, distance: 32.3
click at [513, 54] on textarea "Kids snr BJJ confirmation - TD 9/8" at bounding box center [588, 62] width 294 height 35
type textarea "Kids snr BJJ confirmation for Evander - TD 9/8"
click at [725, 390] on button "Save" at bounding box center [721, 391] width 36 height 14
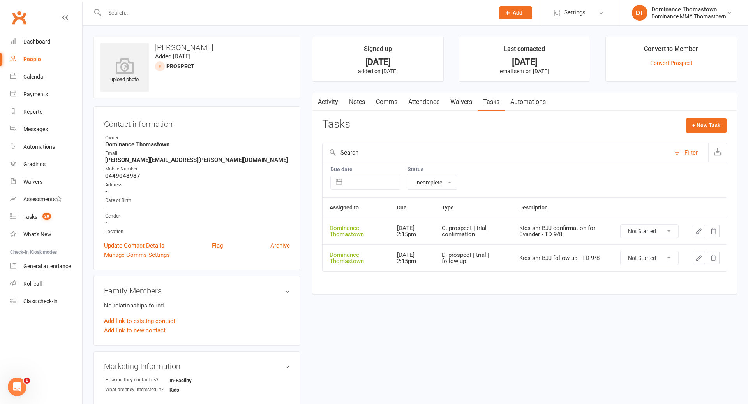
click at [701, 259] on icon "button" at bounding box center [698, 258] width 7 height 7
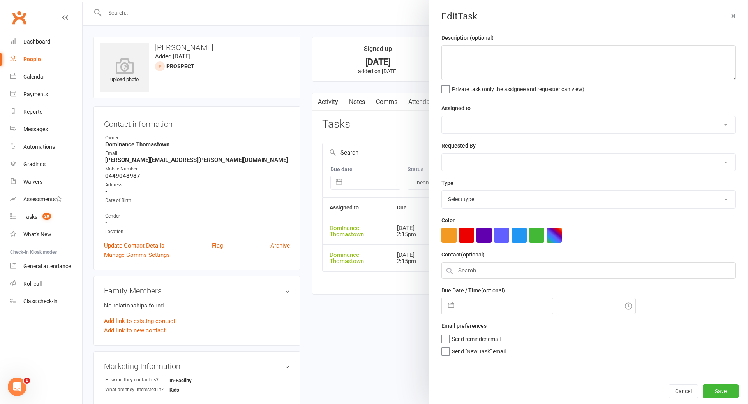
type textarea "Kids snr BJJ follow up - TD 9/8"
select select "12547"
type input "22 Aug 2025"
type input "2:15pm"
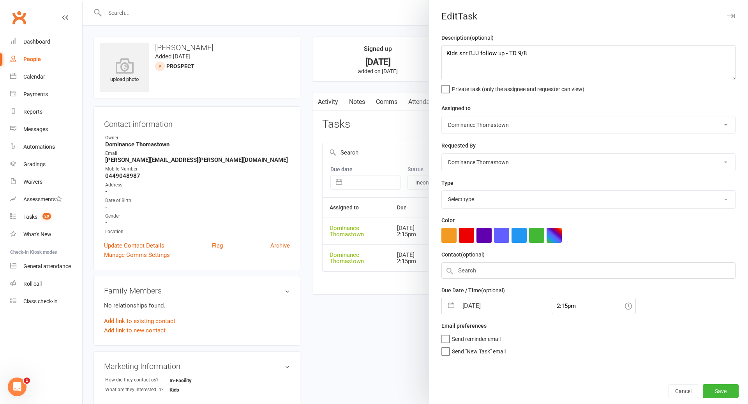
select select "3812"
drag, startPoint x: 504, startPoint y: 53, endPoint x: 529, endPoint y: 47, distance: 25.5
click at [504, 53] on textarea "Kids snr BJJ follow up - TD 9/8" at bounding box center [588, 62] width 294 height 35
type textarea "Kids snr BJJ follow up for Evander - TD 9/8"
click at [721, 389] on button "Save" at bounding box center [721, 391] width 36 height 14
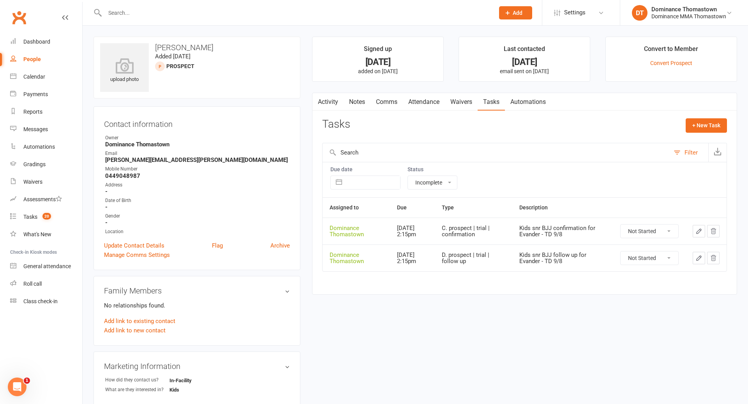
click at [157, 9] on input "text" at bounding box center [295, 12] width 386 height 11
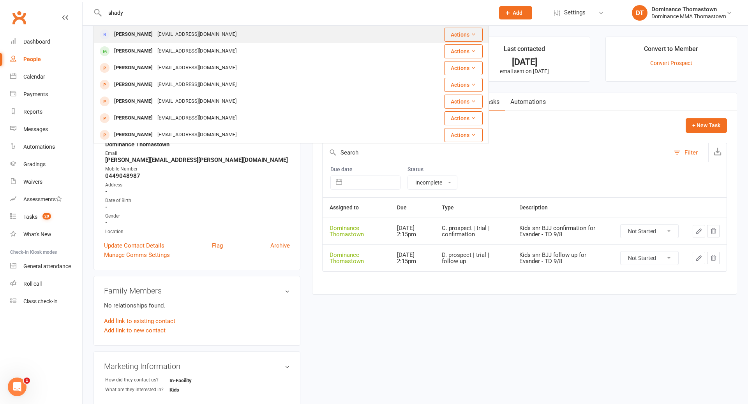
type input "shady"
click at [155, 37] on div "shadynagib@live.com" at bounding box center [197, 34] width 84 height 11
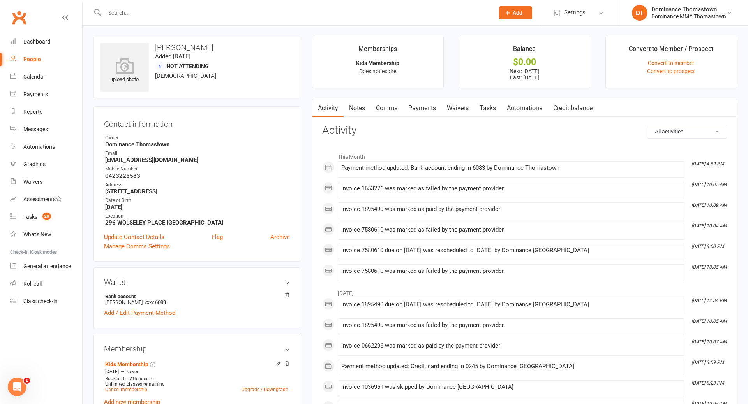
click at [453, 110] on link "Waivers" at bounding box center [457, 108] width 33 height 18
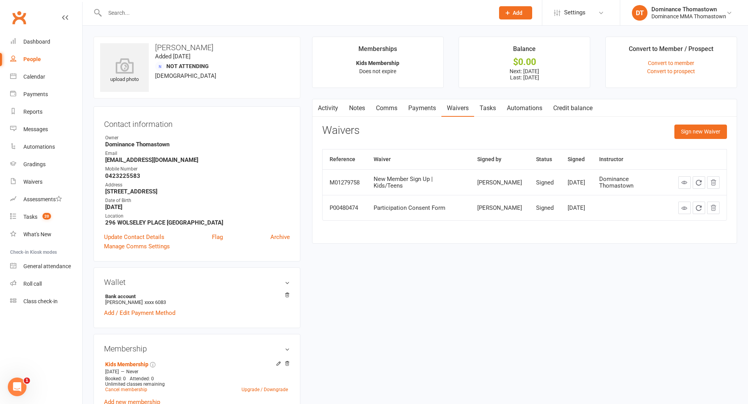
click at [429, 109] on link "Payments" at bounding box center [422, 108] width 39 height 18
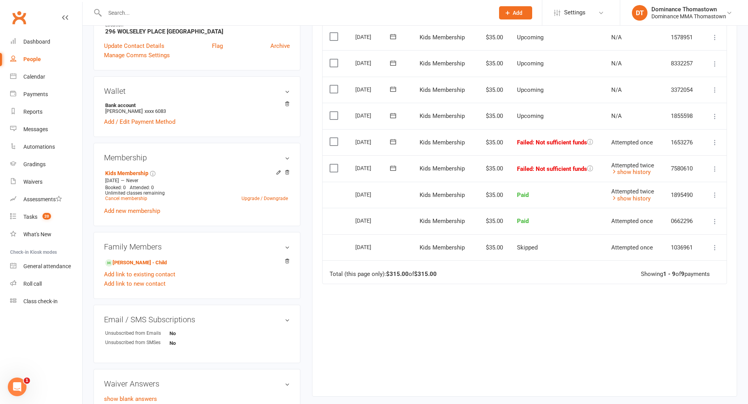
scroll to position [169, 0]
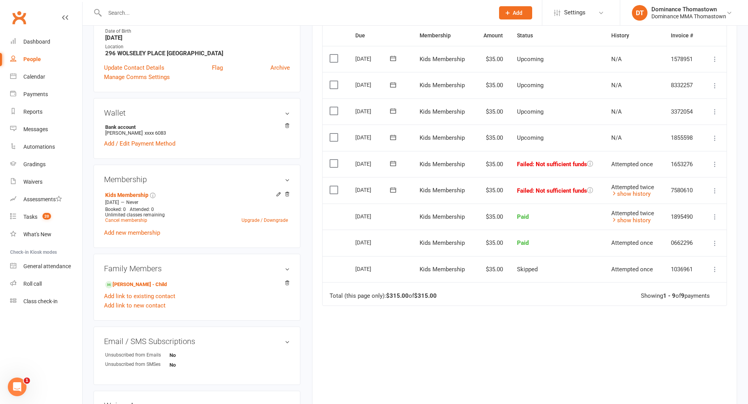
click at [715, 190] on icon at bounding box center [715, 191] width 8 height 8
click at [674, 251] on link "Skip" at bounding box center [680, 253] width 77 height 16
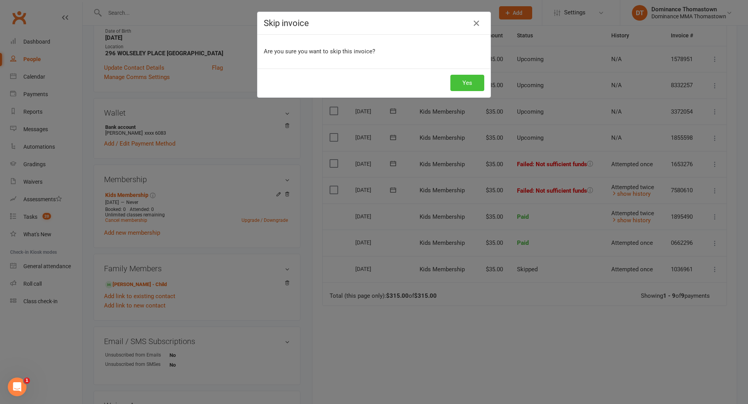
click at [465, 86] on button "Yes" at bounding box center [467, 83] width 34 height 16
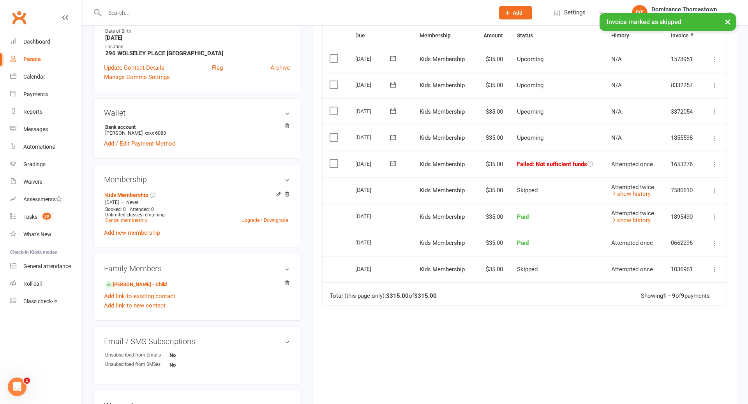
click at [392, 164] on icon at bounding box center [393, 164] width 8 height 8
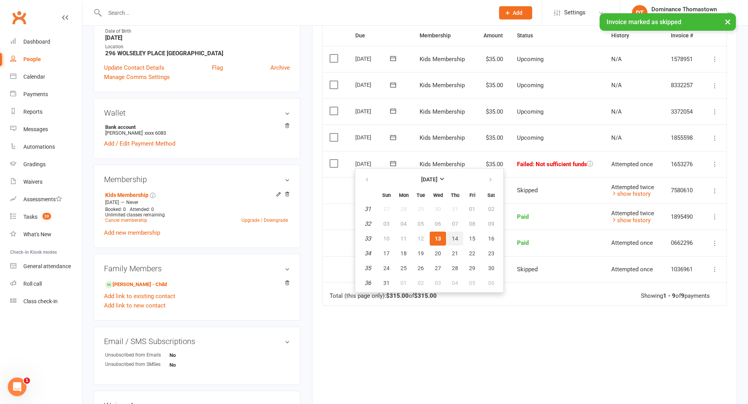
click at [455, 239] on span "14" at bounding box center [455, 239] width 6 height 6
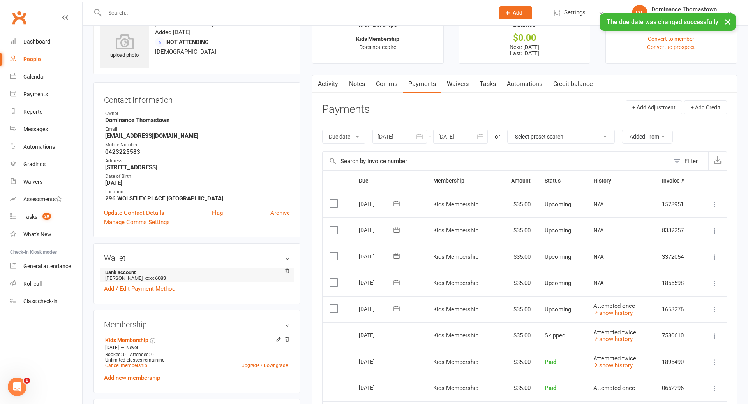
scroll to position [7, 0]
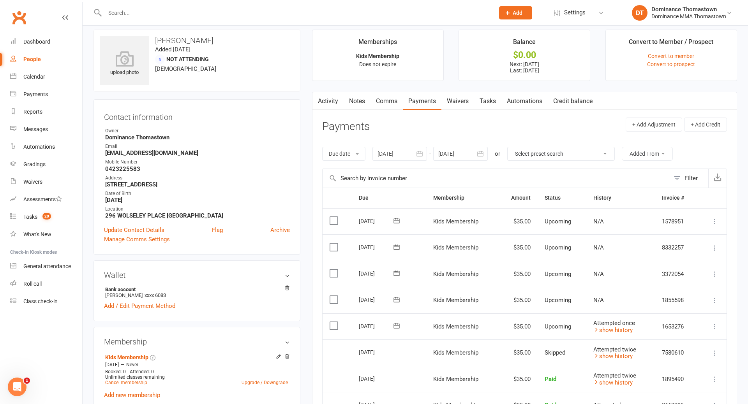
click at [128, 15] on input "text" at bounding box center [295, 12] width 386 height 11
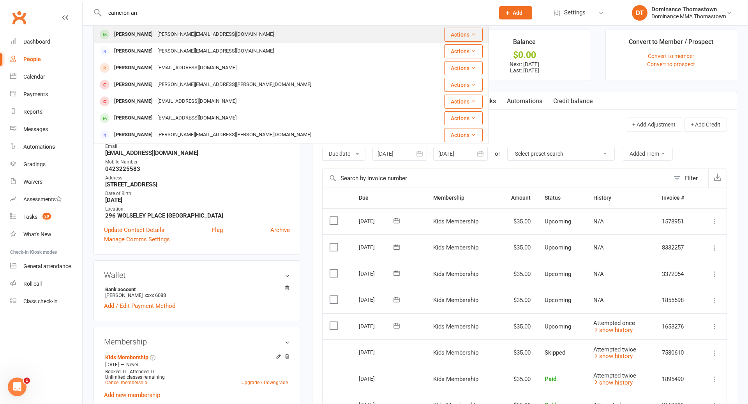
type input "cameron an"
click at [135, 34] on div "Cameron Anau" at bounding box center [133, 34] width 43 height 11
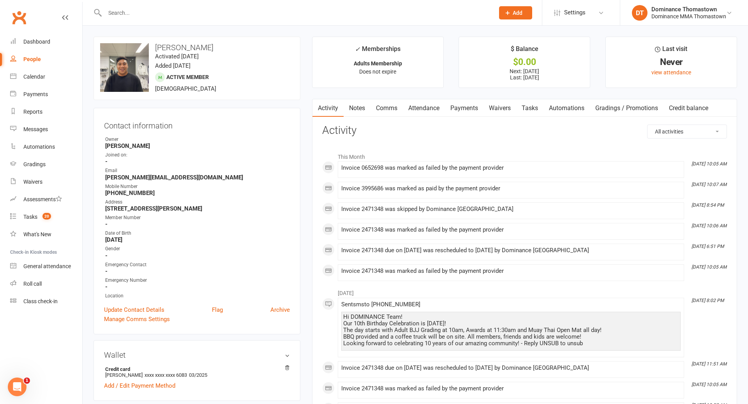
click at [421, 110] on link "Attendance" at bounding box center [424, 108] width 42 height 18
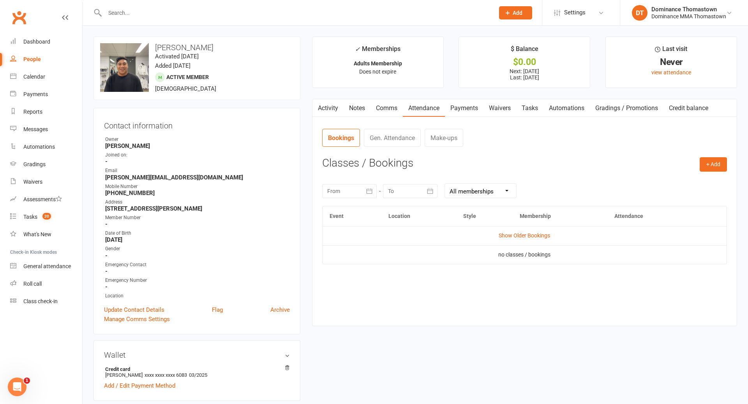
click at [461, 107] on link "Payments" at bounding box center [464, 108] width 39 height 18
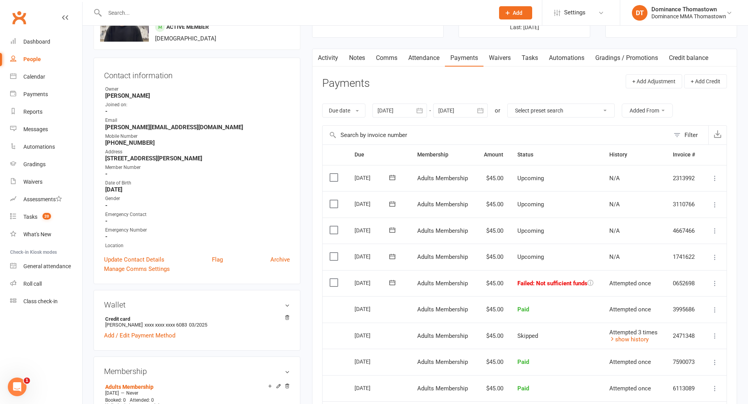
scroll to position [107, 0]
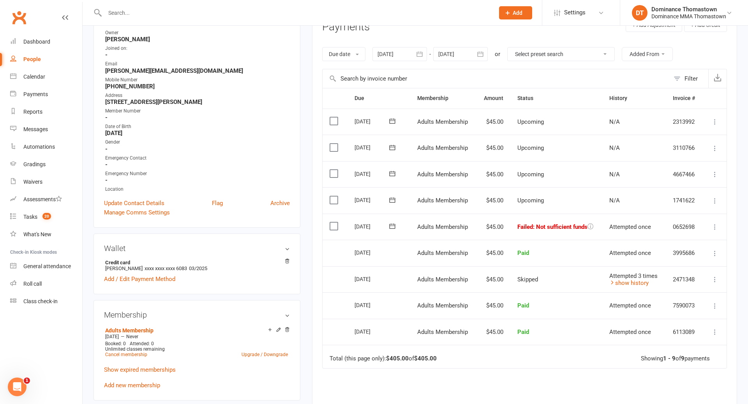
click at [392, 226] on icon at bounding box center [392, 226] width 8 height 8
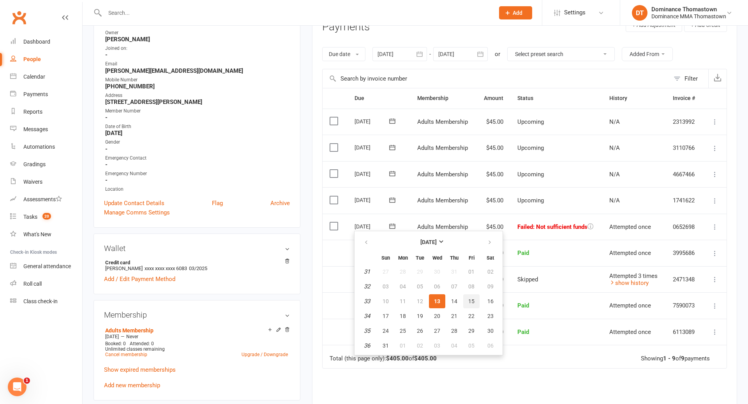
click at [473, 300] on span "15" at bounding box center [471, 301] width 6 height 6
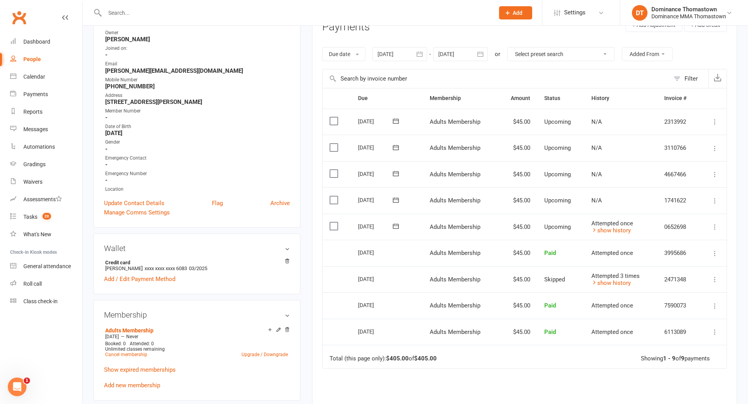
scroll to position [0, 0]
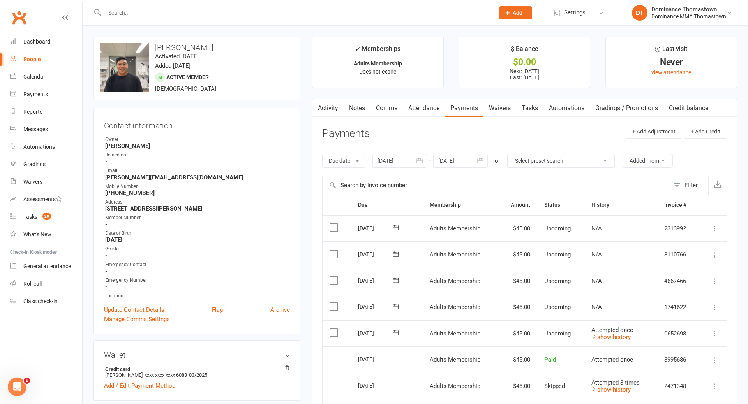
drag, startPoint x: 158, startPoint y: 192, endPoint x: 86, endPoint y: 196, distance: 72.6
copy render-form-field "+61 478 744 721"
click at [112, 12] on input "text" at bounding box center [295, 12] width 386 height 11
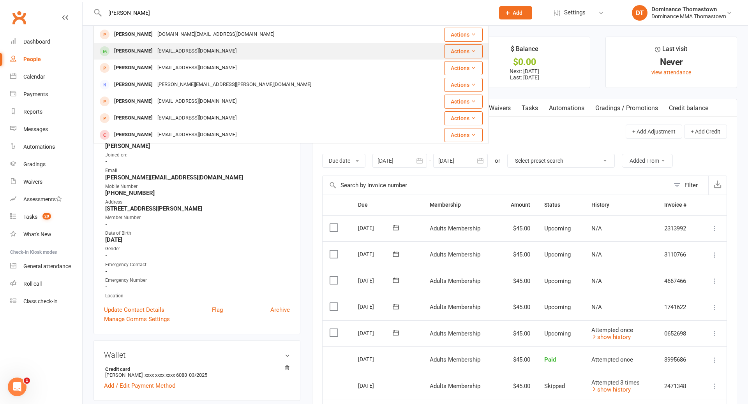
type input "[PERSON_NAME]"
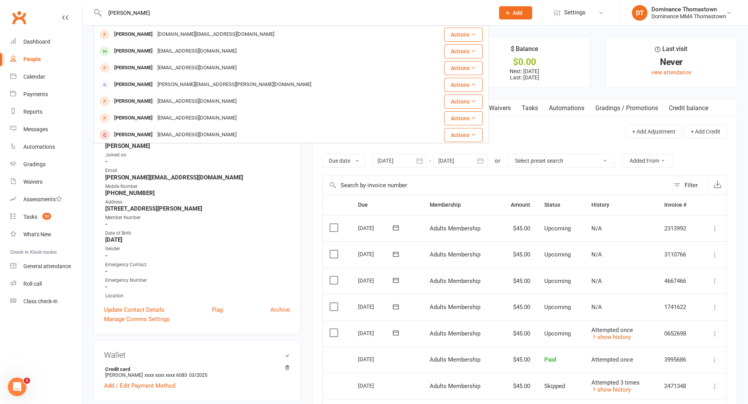
click at [161, 49] on div "[EMAIL_ADDRESS][DOMAIN_NAME]" at bounding box center [197, 51] width 84 height 11
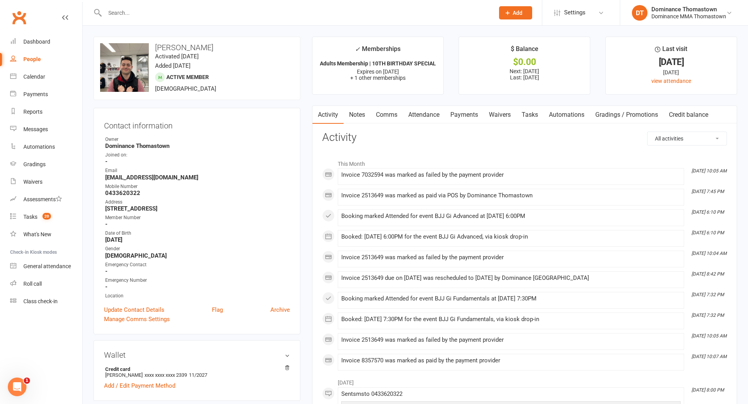
click at [457, 116] on link "Payments" at bounding box center [464, 115] width 39 height 18
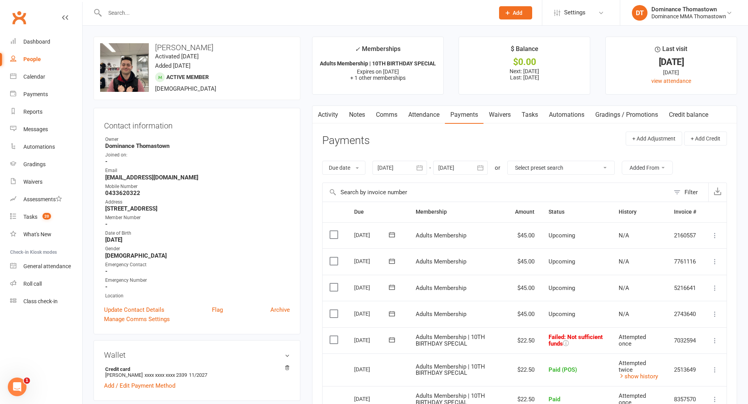
click at [138, 11] on input "text" at bounding box center [295, 12] width 386 height 11
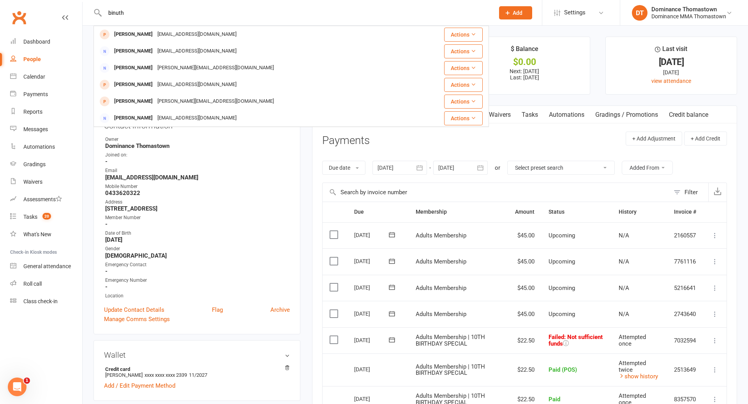
type input "binuth"
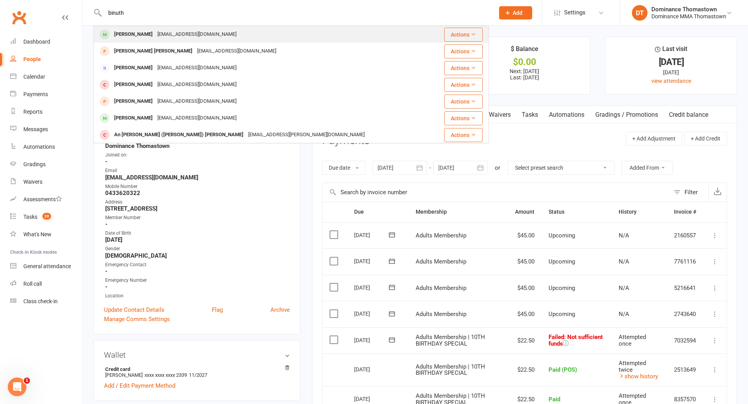
click at [152, 35] on div "Binuth Kathaluwa" at bounding box center [133, 34] width 43 height 11
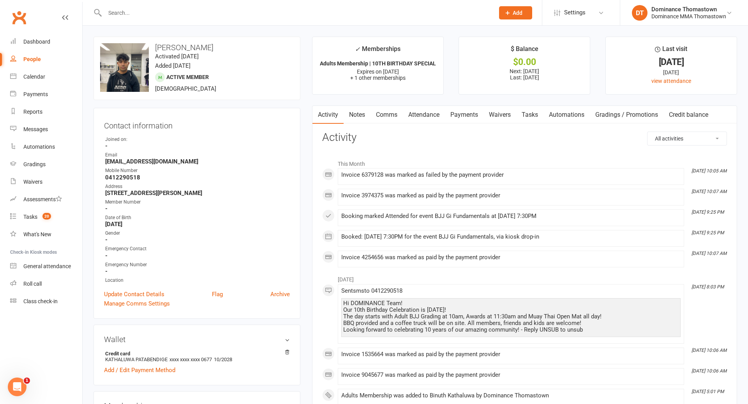
click at [424, 116] on link "Attendance" at bounding box center [424, 115] width 42 height 18
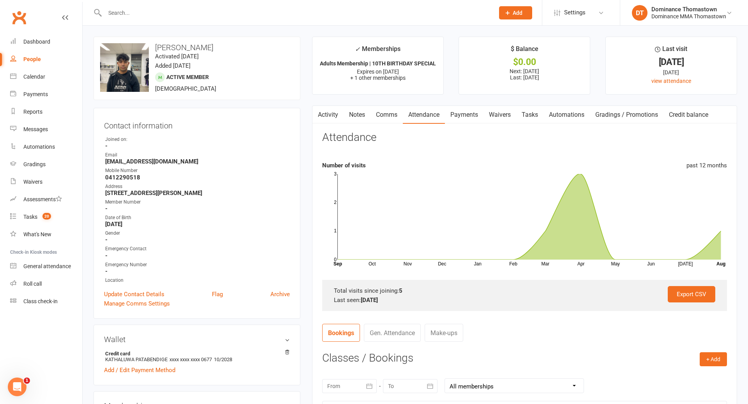
click at [457, 116] on link "Payments" at bounding box center [464, 115] width 39 height 18
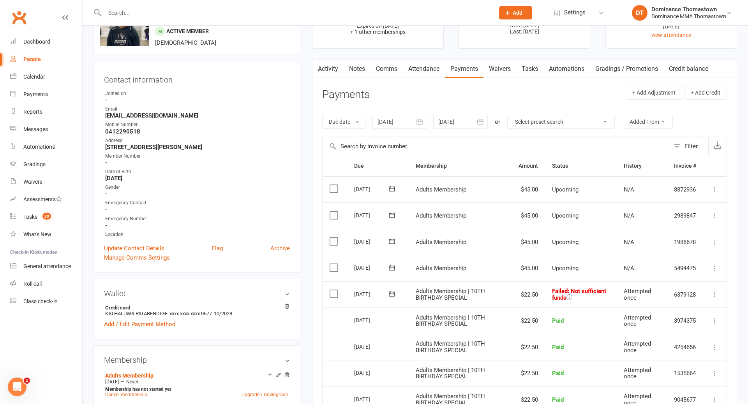
scroll to position [109, 0]
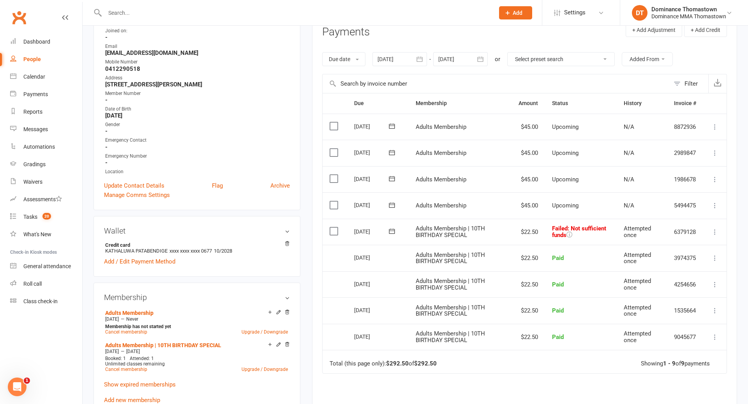
click at [393, 232] on icon at bounding box center [392, 231] width 8 height 8
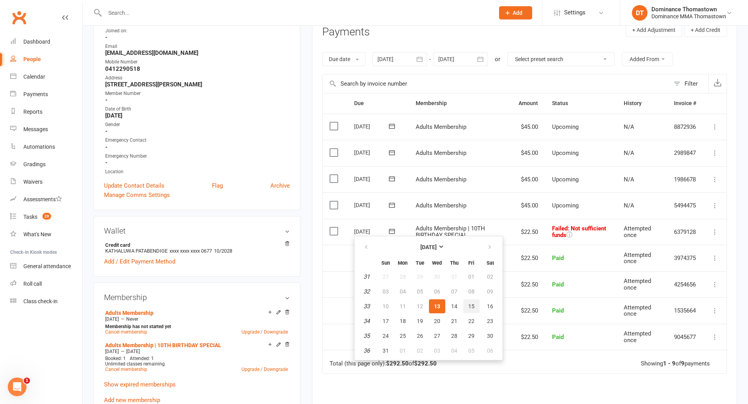
click at [473, 307] on span "15" at bounding box center [471, 306] width 6 height 6
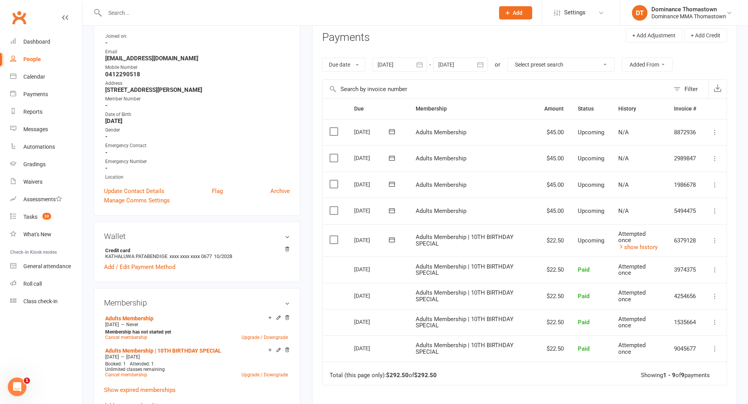
scroll to position [0, 0]
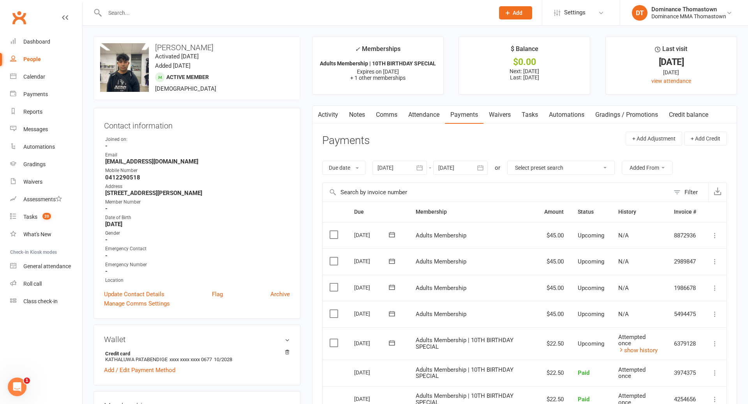
click at [131, 14] on input "text" at bounding box center [295, 12] width 386 height 11
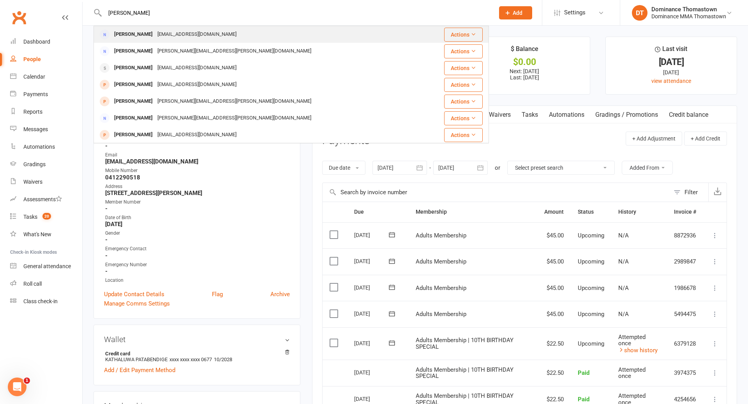
type input "patrice long"
click at [155, 37] on div "evangelistalong1994@hotmail.com" at bounding box center [197, 34] width 84 height 11
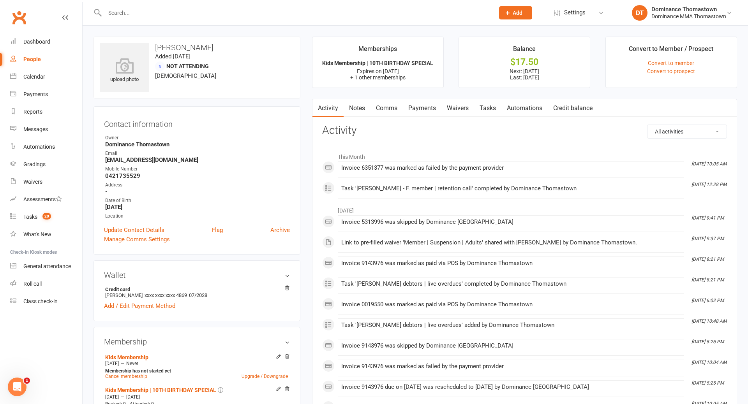
click at [427, 106] on link "Payments" at bounding box center [422, 108] width 39 height 18
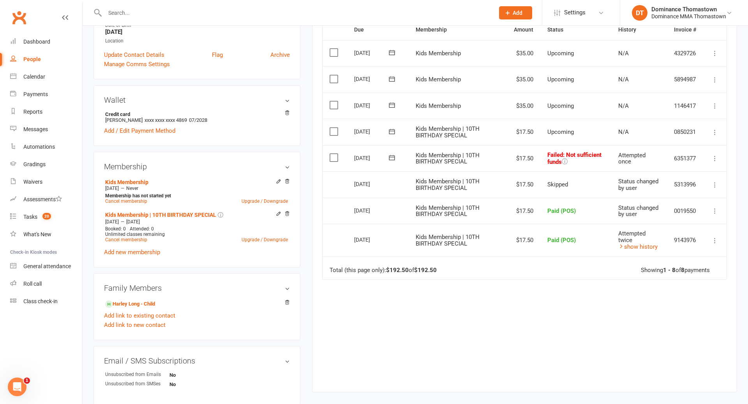
scroll to position [174, 0]
click at [390, 159] on icon at bounding box center [392, 159] width 8 height 8
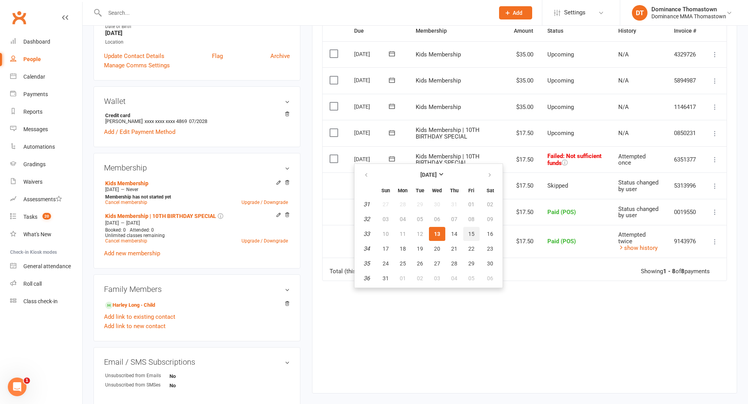
click at [468, 236] on span "15" at bounding box center [471, 234] width 6 height 6
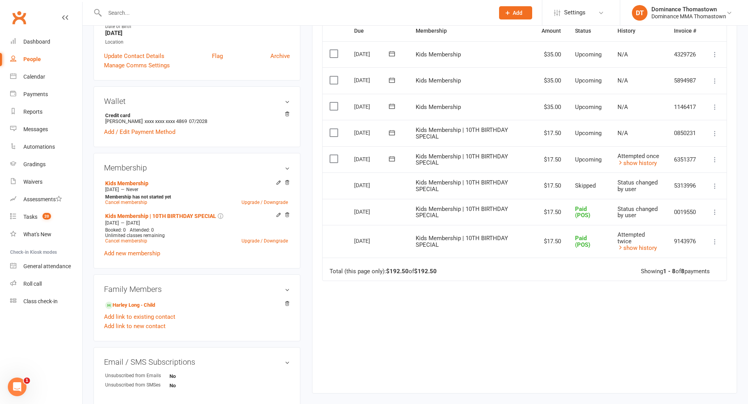
scroll to position [0, 0]
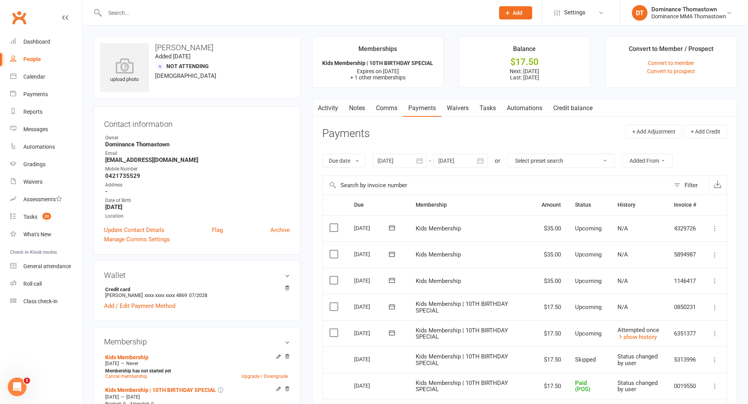
click at [129, 14] on input "text" at bounding box center [295, 12] width 386 height 11
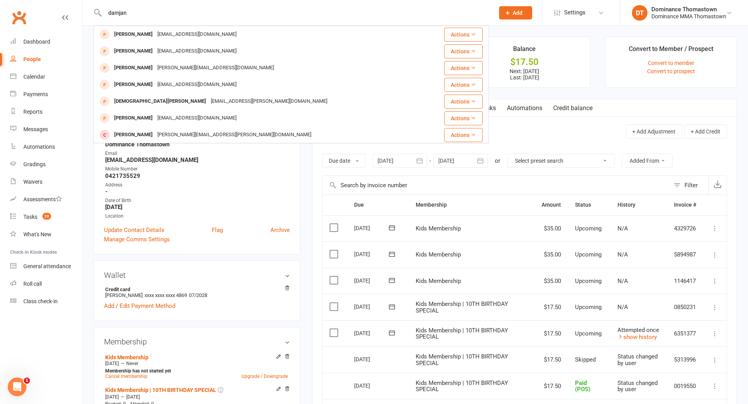
type input "damjan"
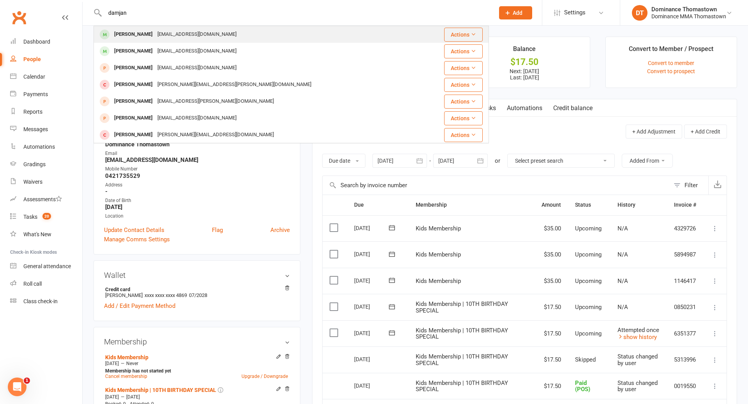
click at [137, 31] on div "Damjan Stojchevski" at bounding box center [133, 34] width 43 height 11
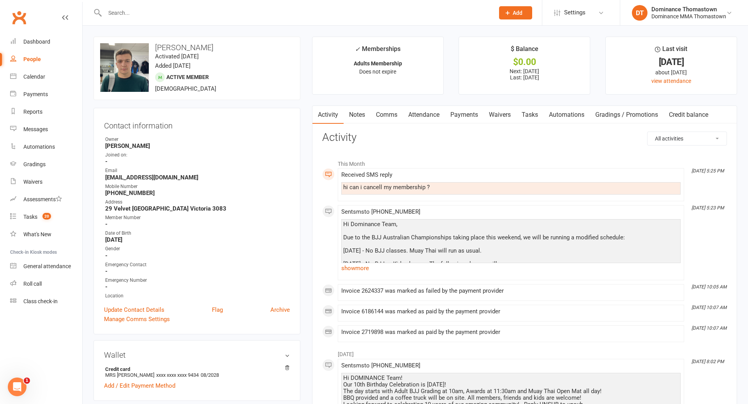
click at [476, 113] on link "Payments" at bounding box center [464, 115] width 39 height 18
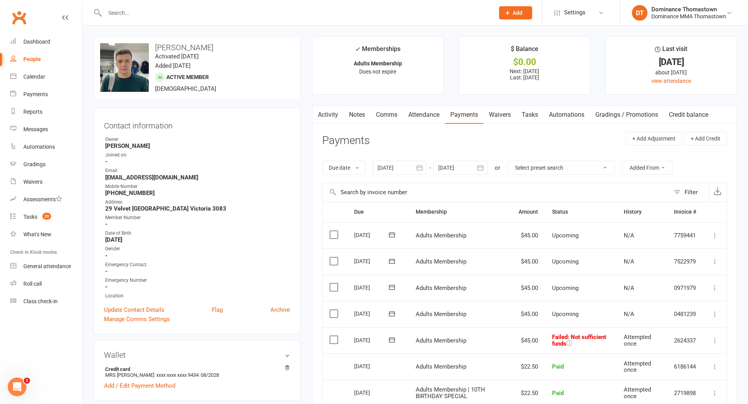
click at [427, 115] on link "Attendance" at bounding box center [424, 115] width 42 height 18
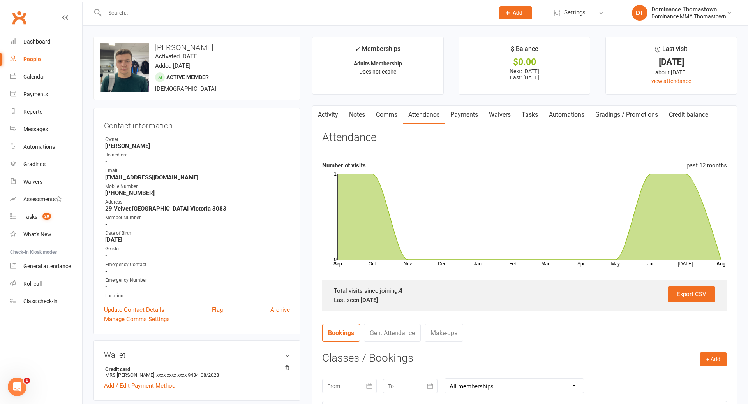
click at [456, 117] on link "Payments" at bounding box center [464, 115] width 39 height 18
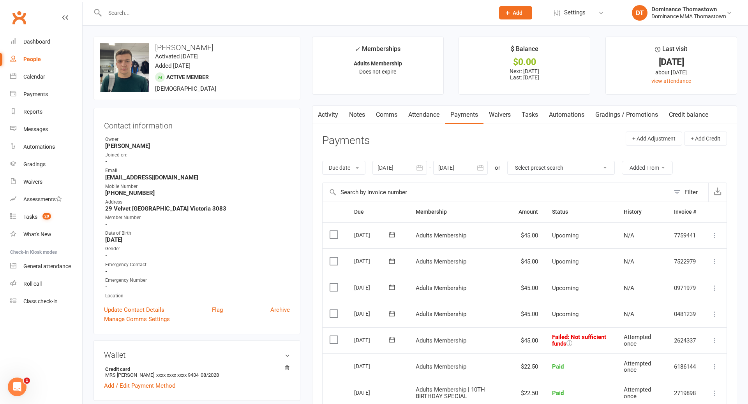
click at [324, 115] on link "Activity" at bounding box center [327, 115] width 31 height 18
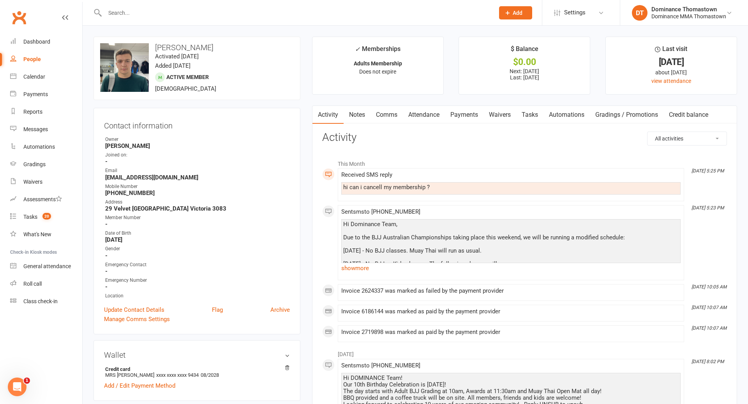
drag, startPoint x: 163, startPoint y: 192, endPoint x: 119, endPoint y: 189, distance: 44.1
click at [102, 192] on div "Contact information Owner Mikayla W. Joined on: - Email stojcevskibt23@gmail.co…" at bounding box center [196, 221] width 207 height 227
copy strong "+61 413 903 324"
click at [153, 13] on input "text" at bounding box center [295, 12] width 386 height 11
click at [508, 113] on link "Waivers" at bounding box center [499, 115] width 33 height 18
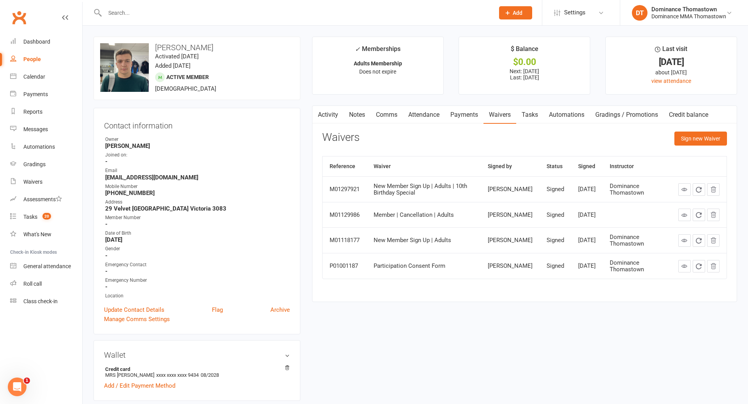
click at [531, 114] on link "Tasks" at bounding box center [529, 115] width 27 height 18
select select "incomplete"
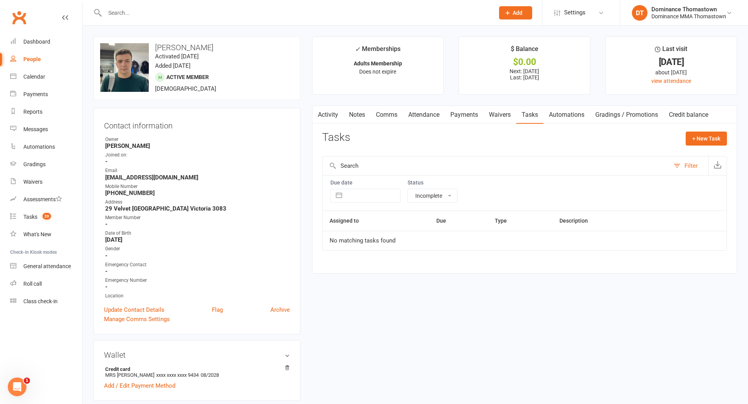
click at [498, 115] on link "Waivers" at bounding box center [499, 115] width 33 height 18
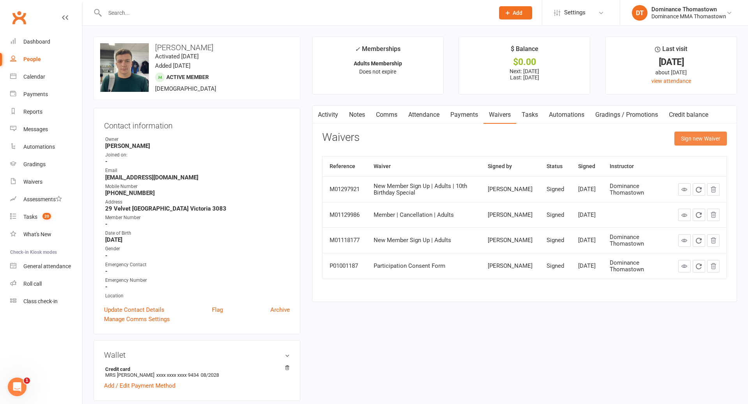
click at [693, 138] on button "Sign new Waiver" at bounding box center [700, 139] width 53 height 14
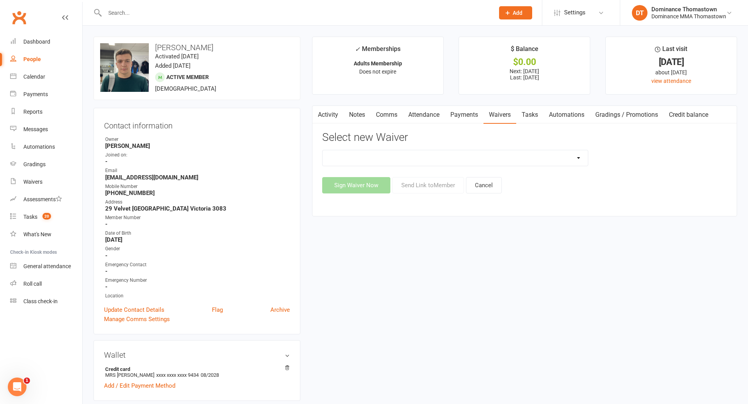
click at [462, 161] on select "Member | Cancellation | Adults Member | Injury Report Form (FOH staff use only)…" at bounding box center [455, 158] width 265 height 16
select select "8152"
click at [430, 187] on button "Send Link to Member" at bounding box center [428, 185] width 72 height 16
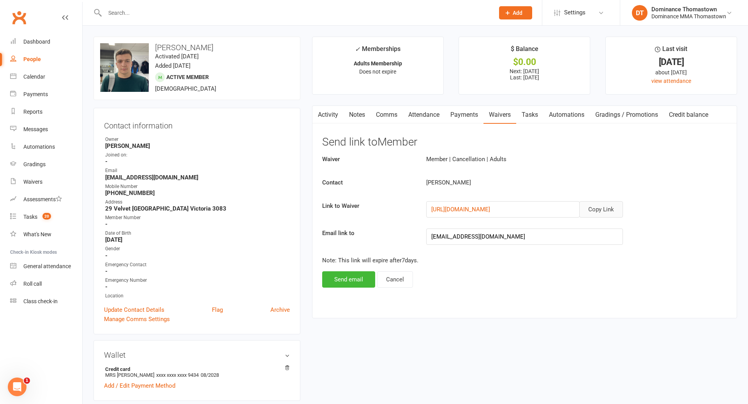
click at [599, 208] on button "Copy Link" at bounding box center [601, 209] width 44 height 16
drag, startPoint x: 605, startPoint y: 206, endPoint x: 610, endPoint y: 208, distance: 5.2
click at [606, 206] on button "Copy Link" at bounding box center [601, 209] width 44 height 16
click at [383, 116] on link "Comms" at bounding box center [386, 115] width 32 height 18
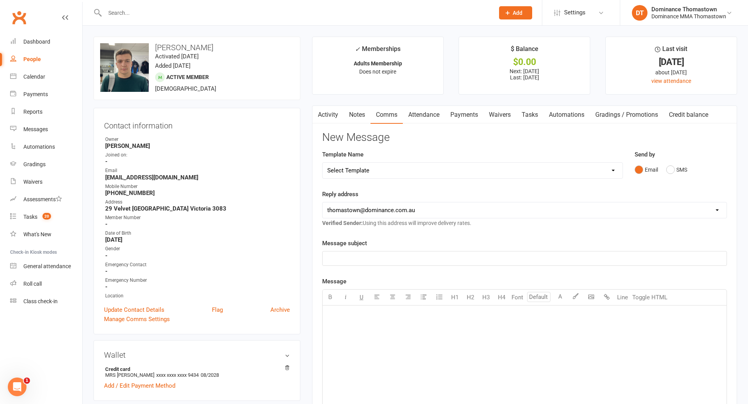
click at [400, 168] on select "Select Template [Email] MARKETING | 10TH BIRTHDAY SPECIAL | CANCELLED MEMBERS […" at bounding box center [473, 171] width 300 height 16
select select "6"
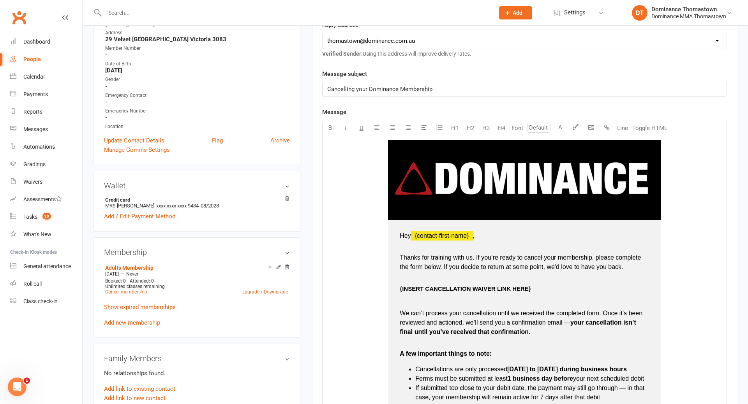
scroll to position [309, 0]
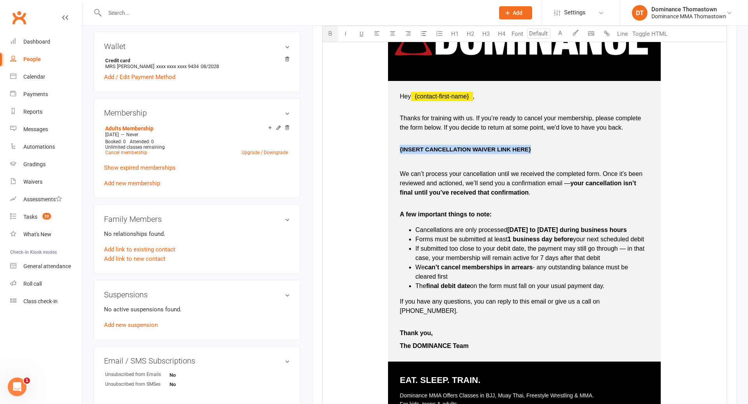
drag, startPoint x: 397, startPoint y: 149, endPoint x: 531, endPoint y: 146, distance: 133.2
click at [531, 147] on td "Hey ﻿ {contact-first-name} , Thanks for training with us. If you’re ready to ca…" at bounding box center [524, 221] width 273 height 281
drag, startPoint x: 401, startPoint y: 151, endPoint x: 500, endPoint y: 148, distance: 99.0
click at [500, 148] on p "https://dominance.short.gy/B6CiDL" at bounding box center [524, 149] width 249 height 9
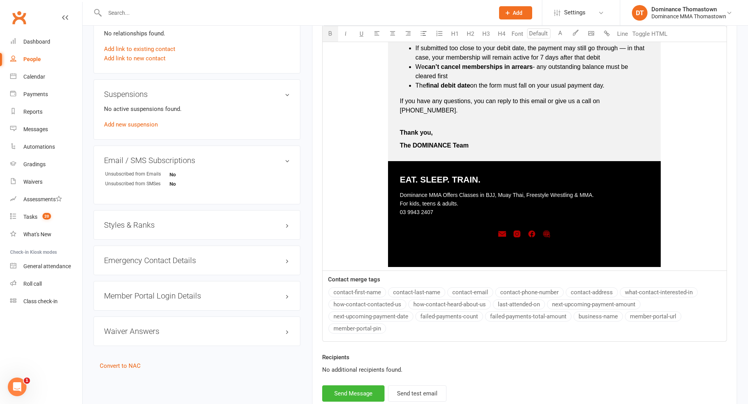
scroll to position [559, 0]
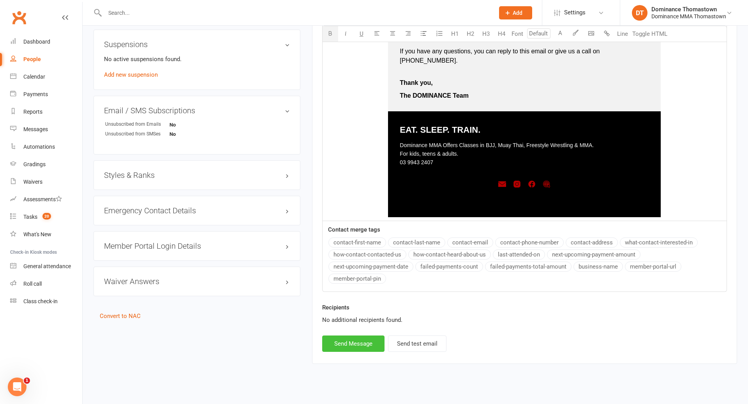
click at [365, 339] on button "Send Message" at bounding box center [353, 344] width 62 height 16
select select
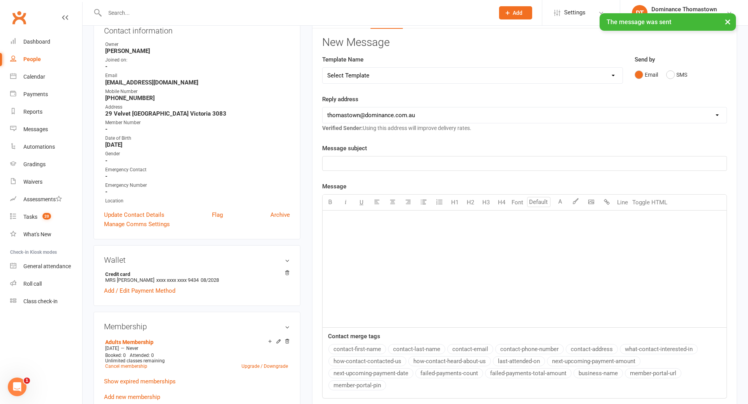
scroll to position [0, 0]
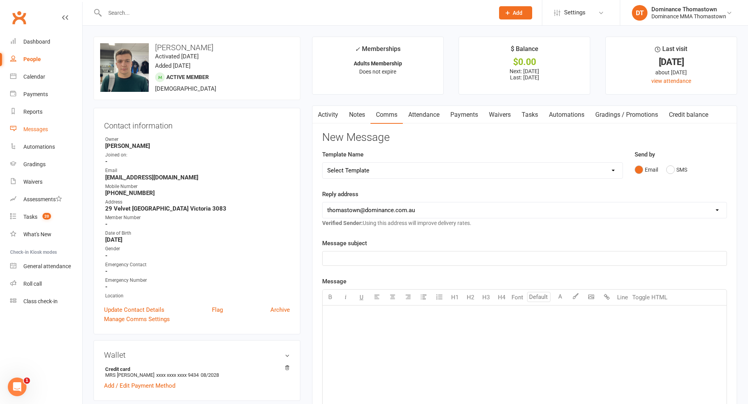
click at [34, 131] on div "Messages" at bounding box center [35, 129] width 25 height 6
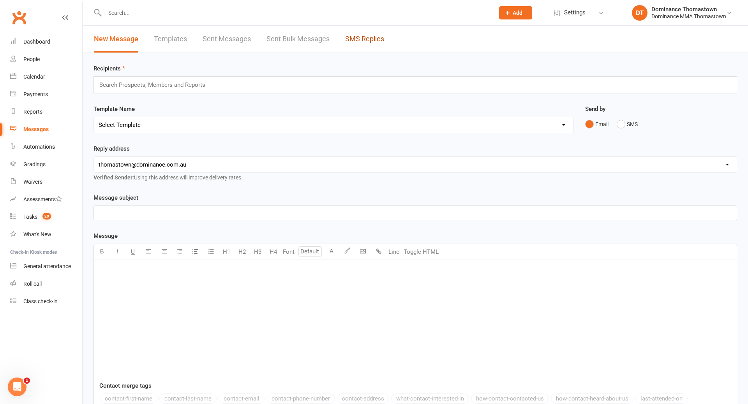
click at [355, 40] on link "SMS Replies" at bounding box center [364, 39] width 39 height 27
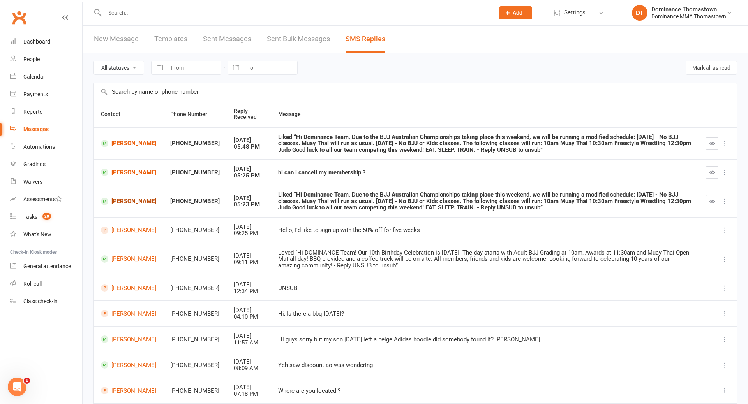
click at [127, 203] on link "Ethan Wilberforce" at bounding box center [128, 201] width 55 height 7
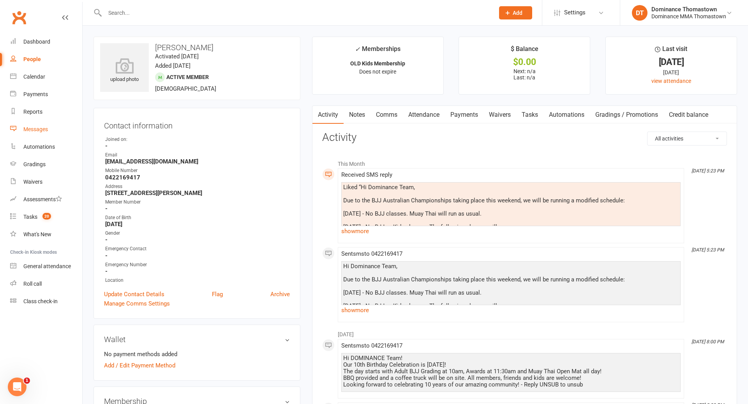
click at [37, 131] on div "Messages" at bounding box center [35, 129] width 25 height 6
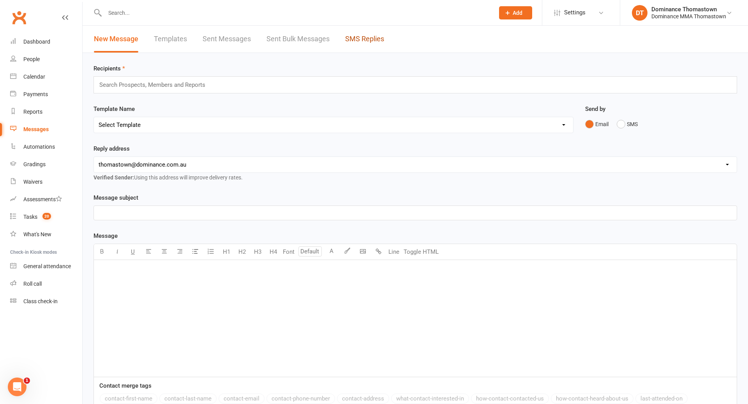
click at [363, 41] on link "SMS Replies" at bounding box center [364, 39] width 39 height 27
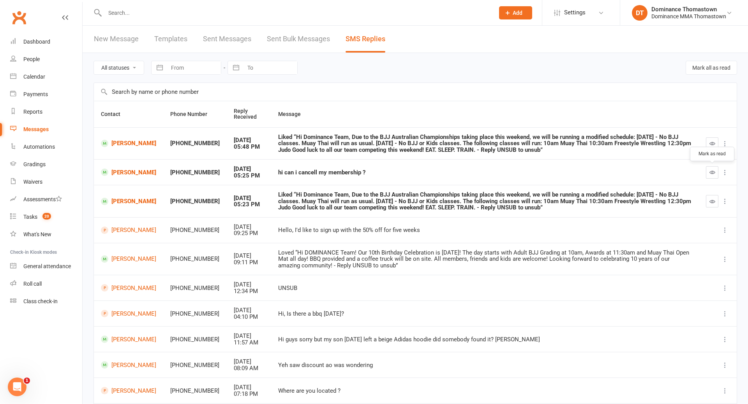
click at [714, 175] on icon "button" at bounding box center [712, 172] width 6 height 6
click at [712, 203] on icon "button" at bounding box center [712, 202] width 6 height 6
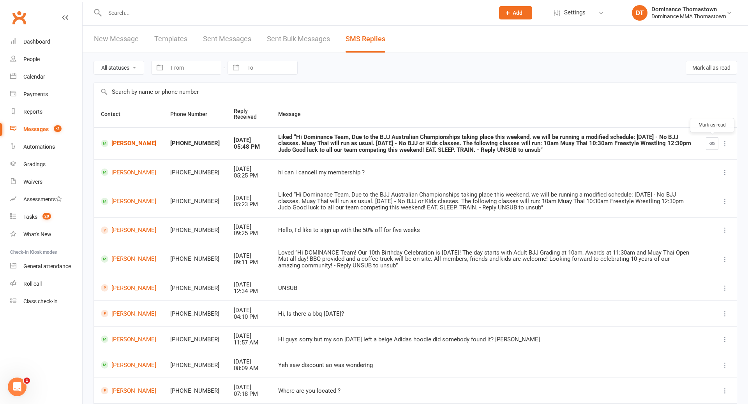
click at [714, 141] on icon "button" at bounding box center [712, 144] width 6 height 6
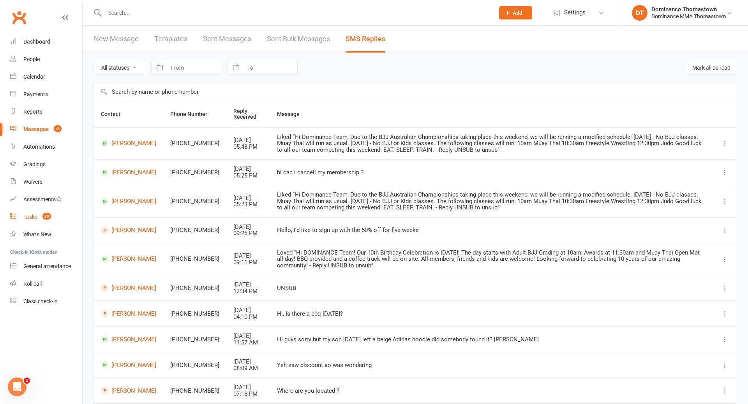
click at [29, 219] on div "Tasks" at bounding box center [30, 217] width 14 height 6
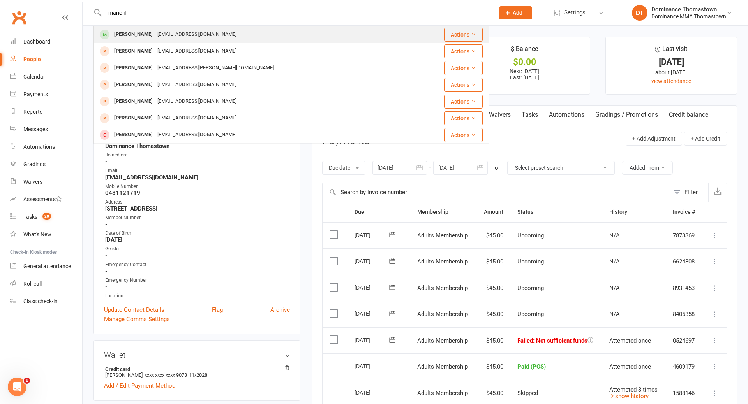
type input "mario il"
click at [130, 32] on div "[PERSON_NAME]" at bounding box center [133, 34] width 43 height 11
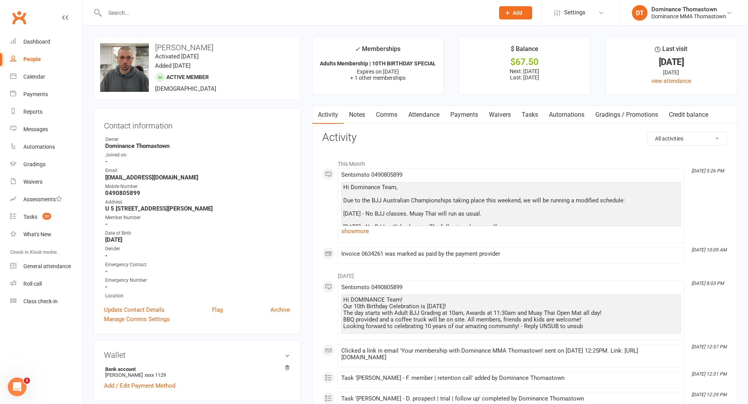
click at [485, 115] on link "Waivers" at bounding box center [499, 115] width 33 height 18
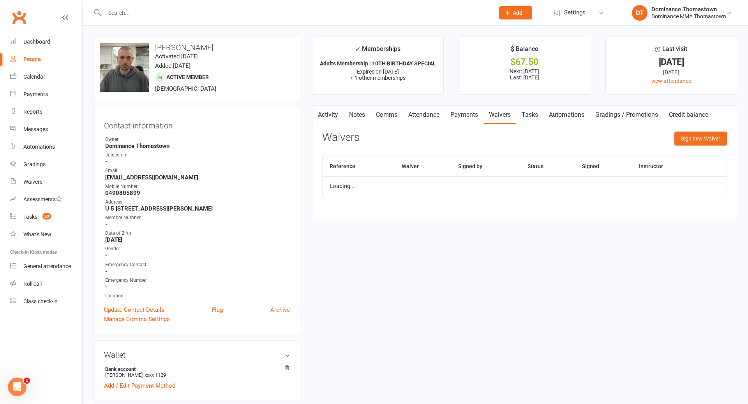
click at [464, 115] on link "Payments" at bounding box center [464, 115] width 39 height 18
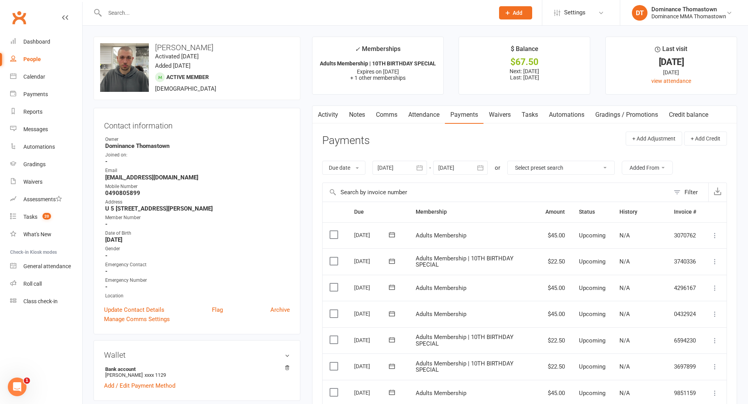
drag, startPoint x: 508, startPoint y: 114, endPoint x: 495, endPoint y: 119, distance: 14.2
click at [509, 115] on link "Waivers" at bounding box center [499, 115] width 33 height 18
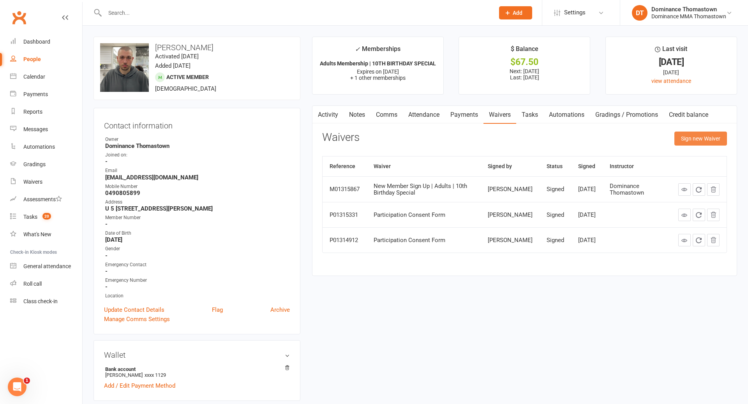
click at [699, 139] on button "Sign new Waiver" at bounding box center [700, 139] width 53 height 14
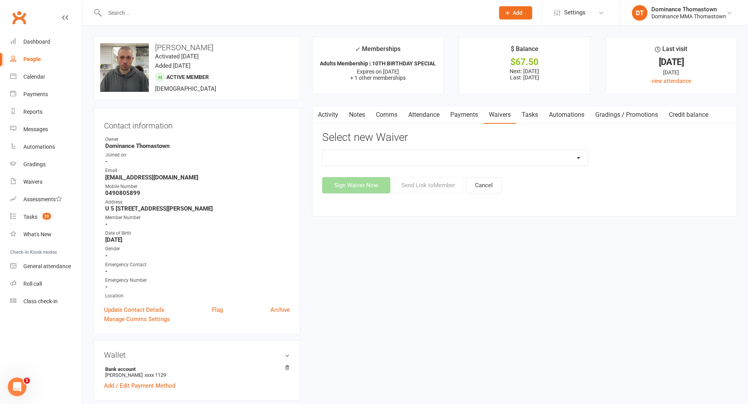
click at [501, 160] on select "Member | Cancellation | Adults Member | Injury Report Form (FOH staff use only)…" at bounding box center [455, 158] width 265 height 16
select select "8154"
click at [437, 183] on button "Send Link to Member" at bounding box center [428, 185] width 72 height 16
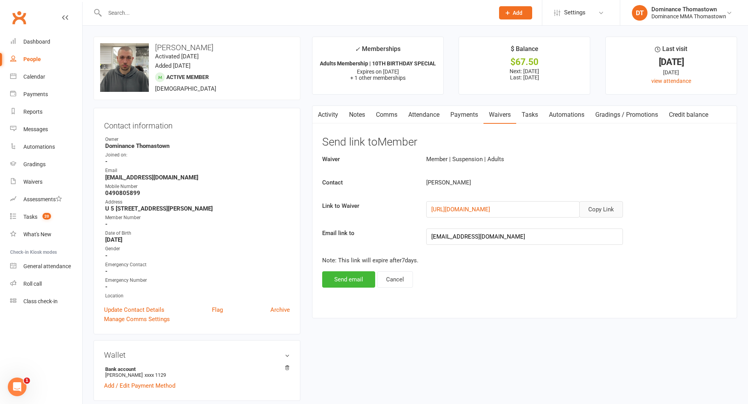
click at [606, 208] on button "Copy Link" at bounding box center [601, 209] width 44 height 16
click at [384, 117] on link "Comms" at bounding box center [386, 115] width 32 height 18
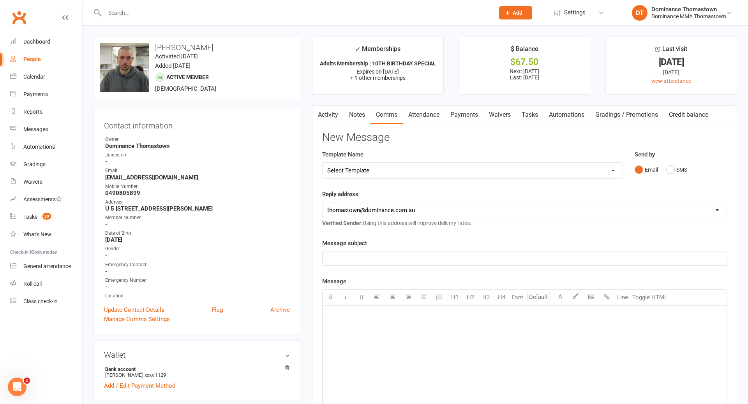
click at [478, 167] on select "Select Template [Email] MARKETING | 10TH BIRTHDAY SPECIAL | CANCELLED MEMBERS […" at bounding box center [473, 171] width 300 height 16
select select "7"
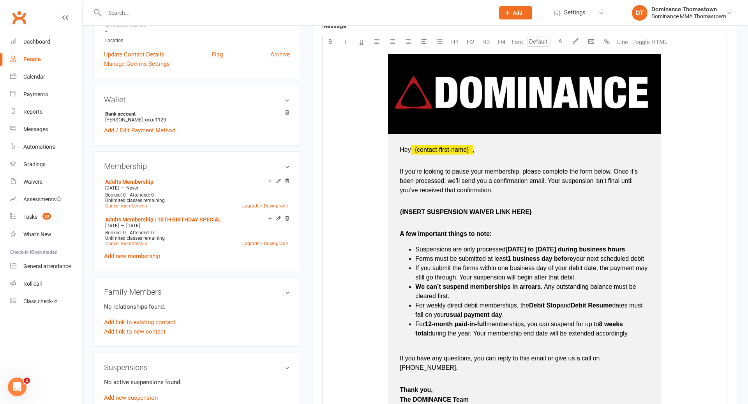
scroll to position [258, 0]
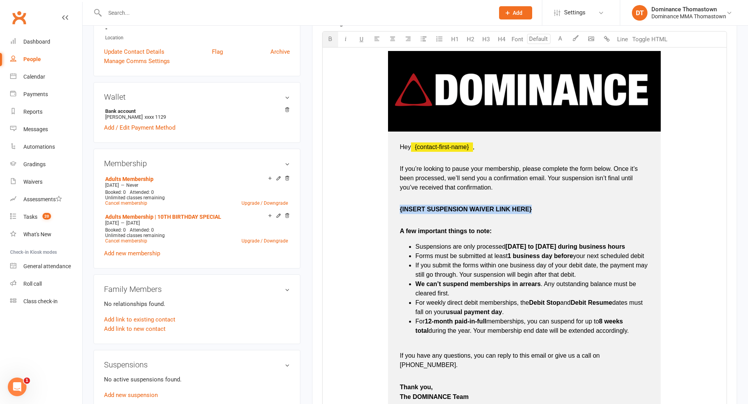
drag, startPoint x: 398, startPoint y: 208, endPoint x: 538, endPoint y: 208, distance: 140.2
click at [539, 208] on td "Hey ﻿ {contact-first-name} , If you’re looking to pause your membership, please…" at bounding box center [524, 273] width 273 height 282
drag, startPoint x: 398, startPoint y: 210, endPoint x: 546, endPoint y: 206, distance: 148.5
click at [538, 210] on td "Hey ﻿ {contact-first-name} , If you’re looking to pause your membership, please…" at bounding box center [524, 273] width 273 height 282
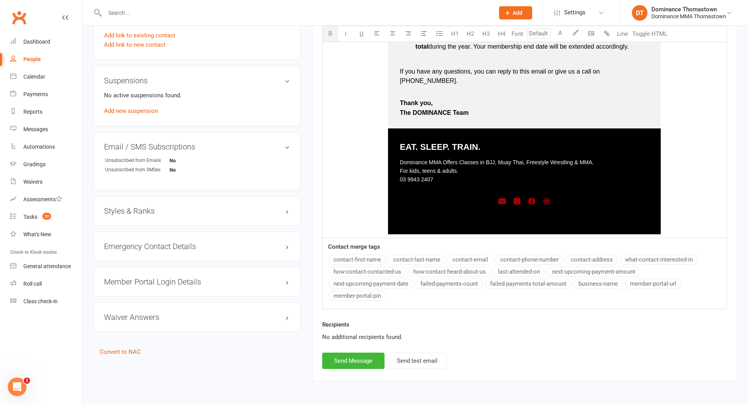
scroll to position [560, 0]
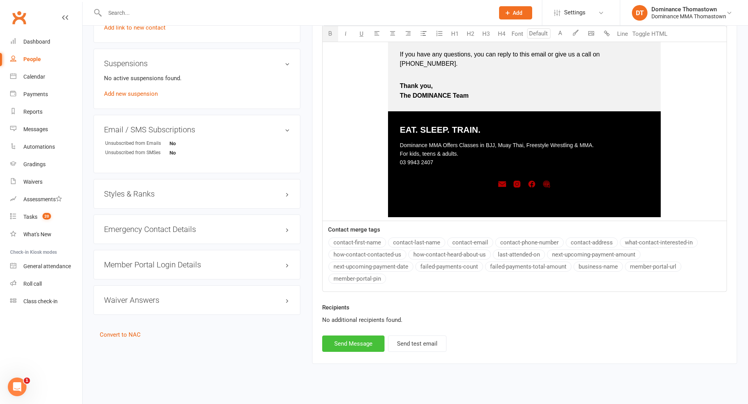
click at [347, 336] on button "Send Message" at bounding box center [353, 344] width 62 height 16
select select
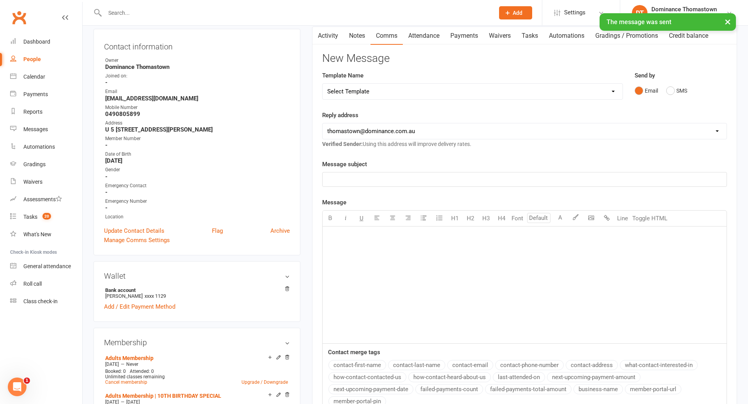
scroll to position [0, 0]
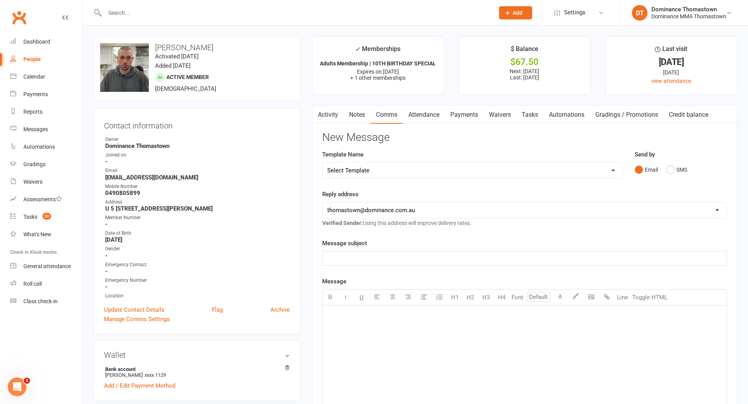
click at [510, 114] on link "Waivers" at bounding box center [499, 115] width 33 height 18
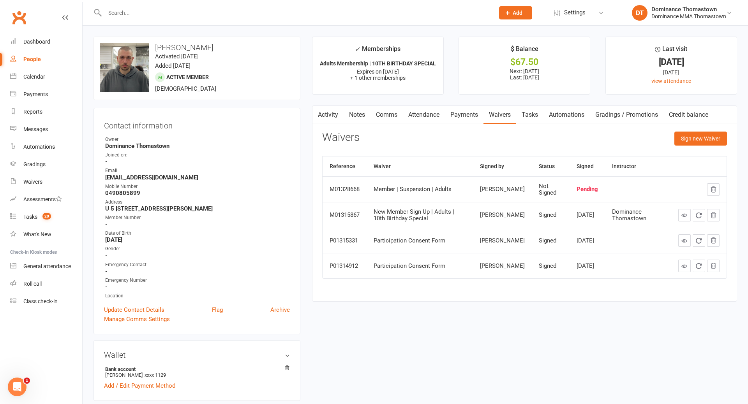
click at [140, 15] on input "text" at bounding box center [295, 12] width 386 height 11
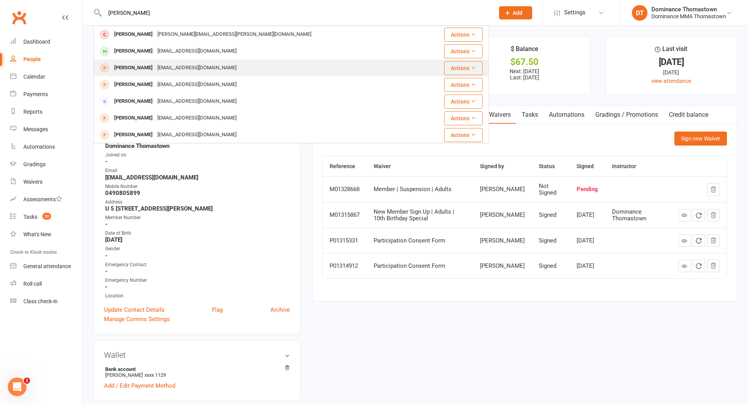
scroll to position [4, 0]
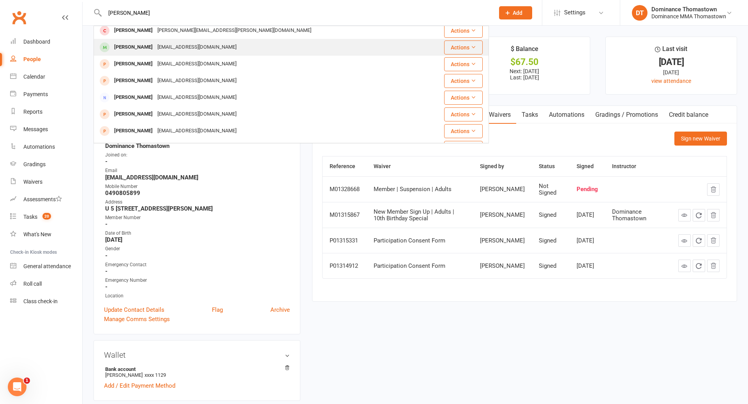
type input "dimitri"
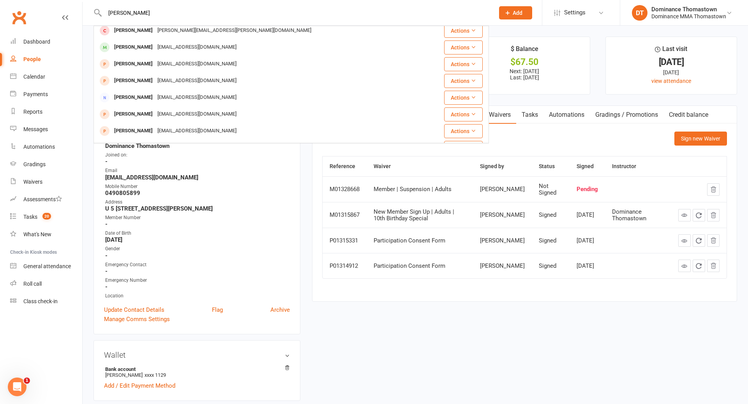
drag, startPoint x: 150, startPoint y: 46, endPoint x: 140, endPoint y: 50, distance: 11.1
click at [151, 46] on div "Dimitri Plessas Plessasd@outlook.com" at bounding box center [175, 47] width 127 height 11
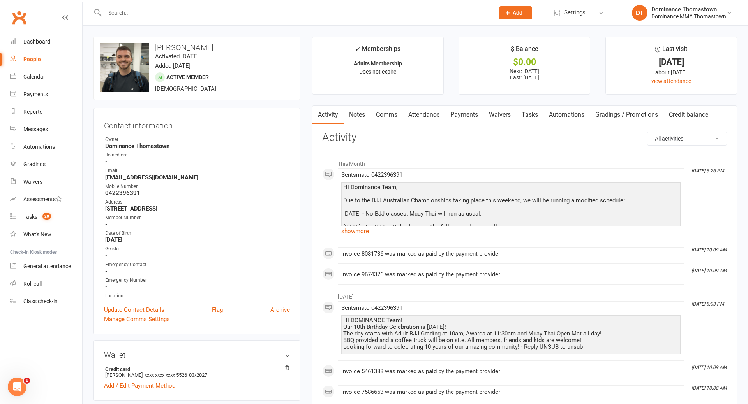
click at [470, 116] on link "Payments" at bounding box center [464, 115] width 39 height 18
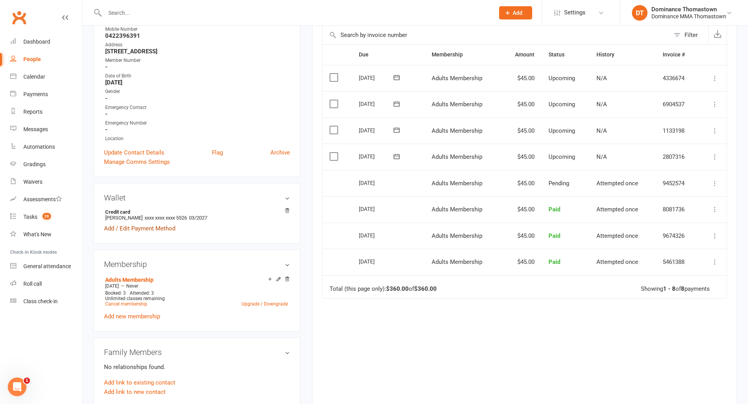
scroll to position [158, 0]
click at [156, 226] on link "Add / Edit Payment Method" at bounding box center [139, 228] width 71 height 9
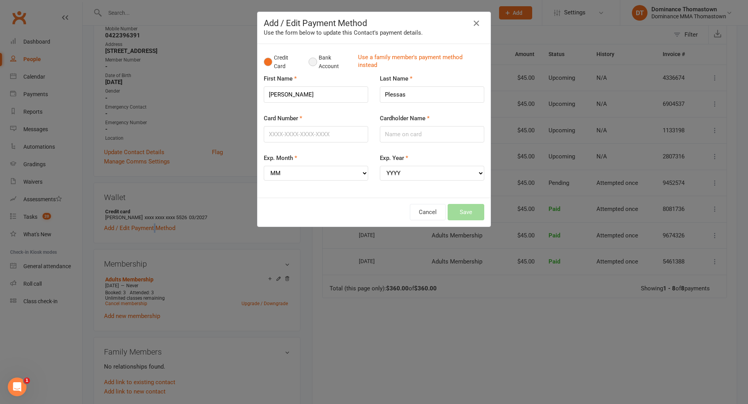
click at [314, 63] on button "Bank Account" at bounding box center [330, 62] width 43 height 24
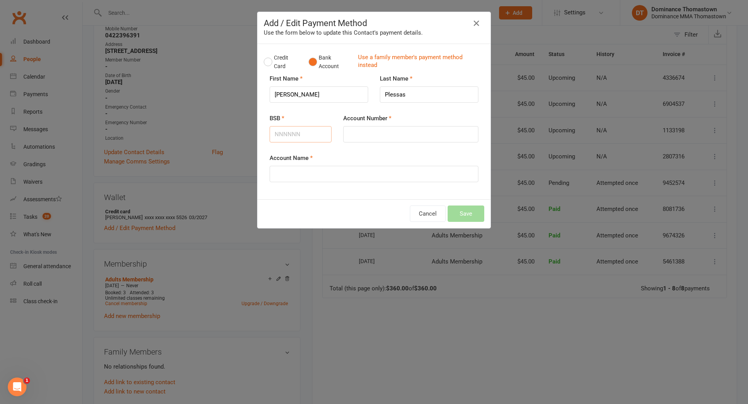
drag, startPoint x: 299, startPoint y: 135, endPoint x: 369, endPoint y: 141, distance: 69.6
click at [300, 135] on input "BSB" at bounding box center [301, 134] width 62 height 16
type input "033140"
type input "398429"
drag, startPoint x: 329, startPoint y: 175, endPoint x: 333, endPoint y: 174, distance: 4.8
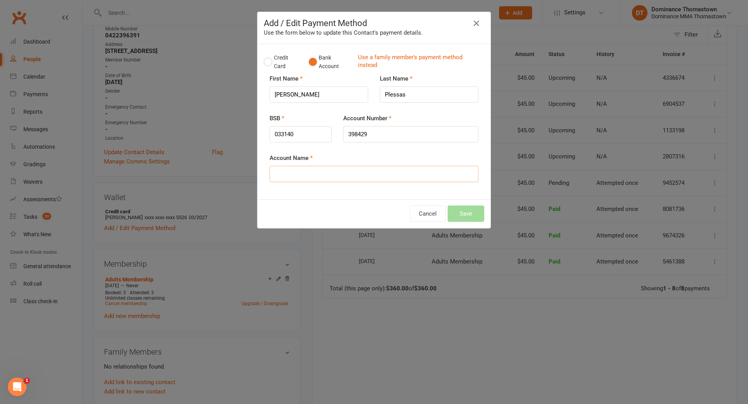
click at [329, 175] on input "Account Name" at bounding box center [374, 174] width 209 height 16
click at [411, 153] on div "Account Name" at bounding box center [374, 167] width 209 height 29
drag, startPoint x: 365, startPoint y: 175, endPoint x: 376, endPoint y: 174, distance: 10.2
click at [366, 175] on input "Account Name" at bounding box center [374, 174] width 209 height 16
type input "Dimitri Plessas"
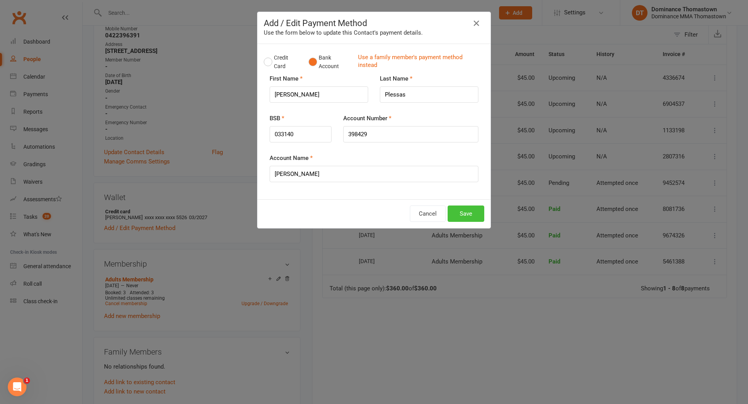
click at [464, 213] on button "Save" at bounding box center [466, 214] width 37 height 16
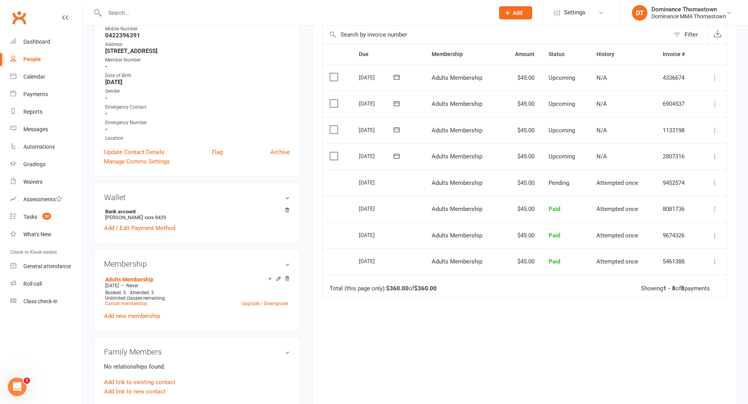
drag, startPoint x: 150, startPoint y: 16, endPoint x: 154, endPoint y: 18, distance: 4.4
click at [151, 16] on input "text" at bounding box center [295, 12] width 386 height 11
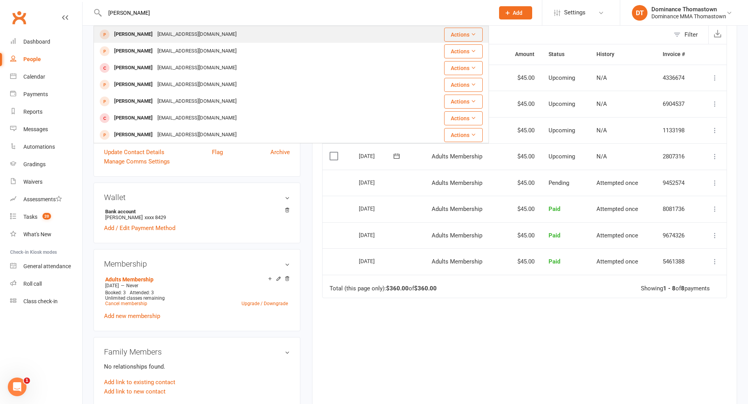
scroll to position [157, 0]
type input "joshua tav"
click at [164, 34] on div "joshtav32@gmail.com" at bounding box center [197, 34] width 84 height 11
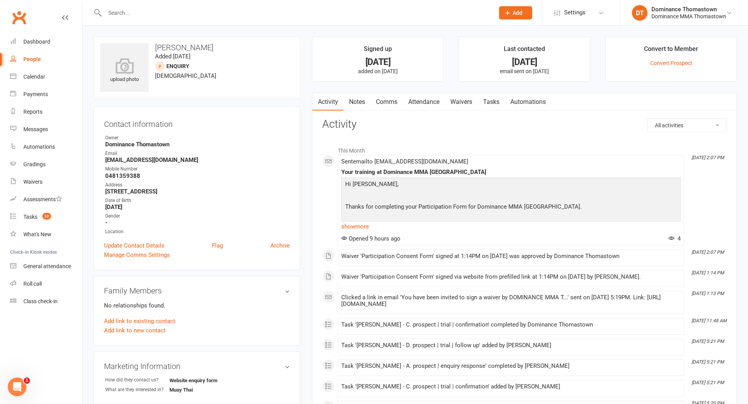
click at [428, 104] on link "Attendance" at bounding box center [424, 102] width 42 height 18
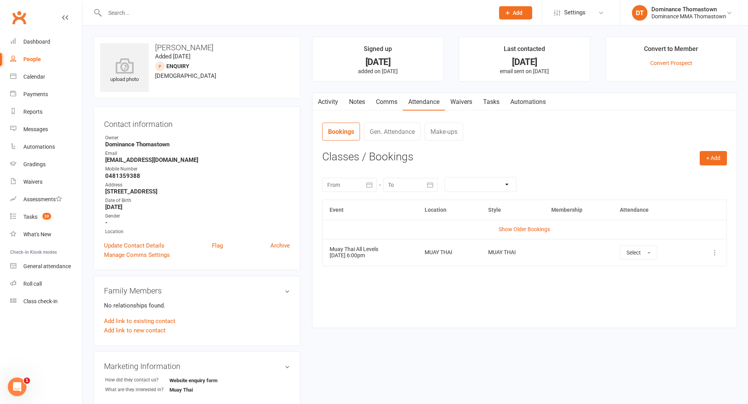
click at [466, 104] on link "Waivers" at bounding box center [461, 102] width 33 height 18
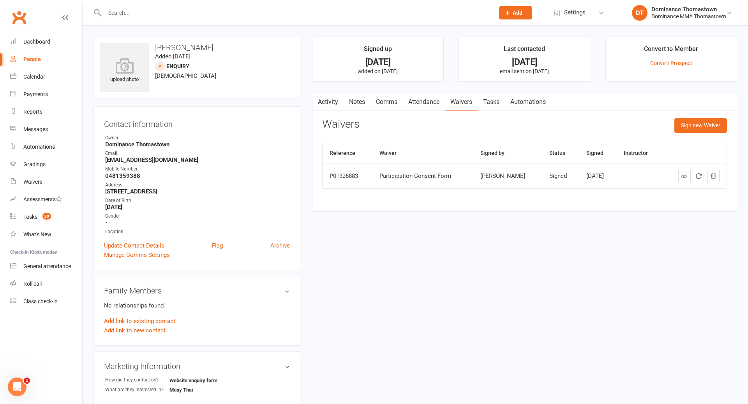
click at [388, 104] on link "Comms" at bounding box center [386, 102] width 32 height 18
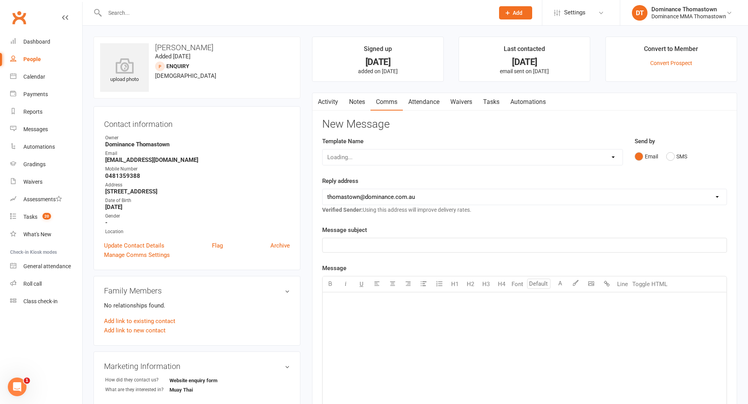
click at [354, 101] on link "Notes" at bounding box center [357, 102] width 27 height 18
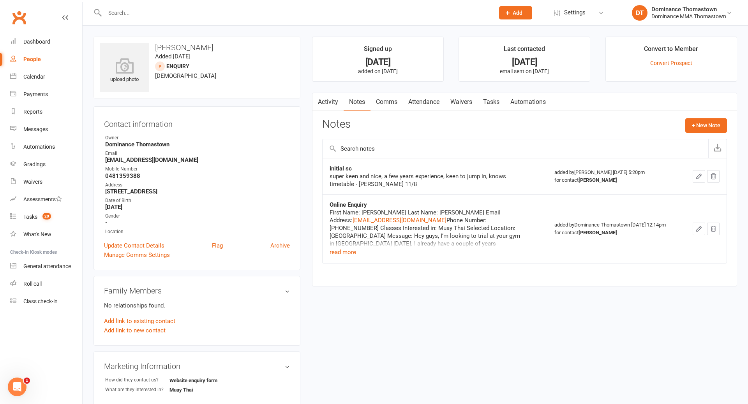
click at [145, 13] on input "text" at bounding box center [295, 12] width 386 height 11
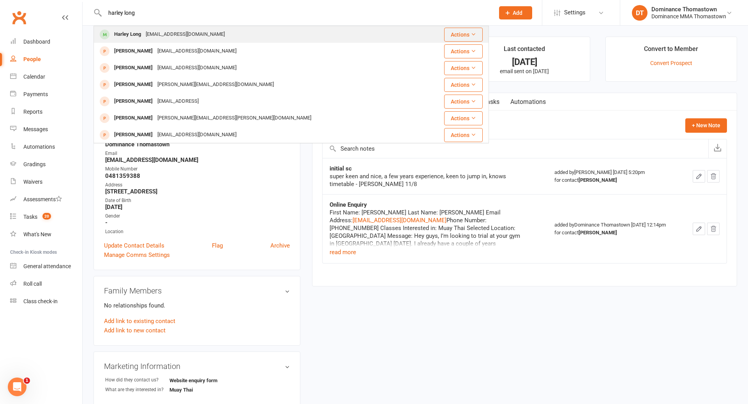
type input "harley long"
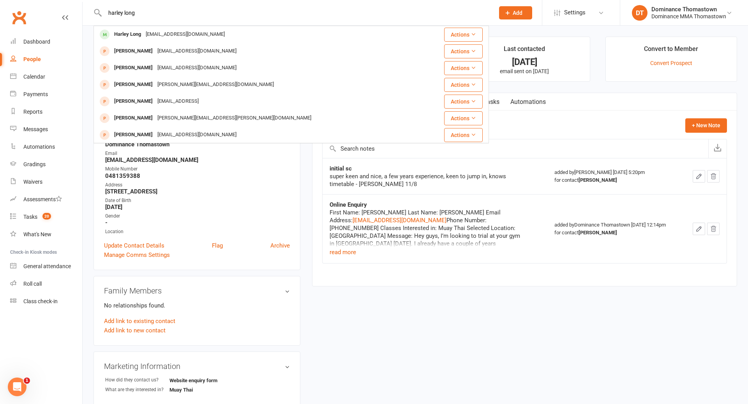
click at [137, 36] on div "Harley Long" at bounding box center [128, 34] width 32 height 11
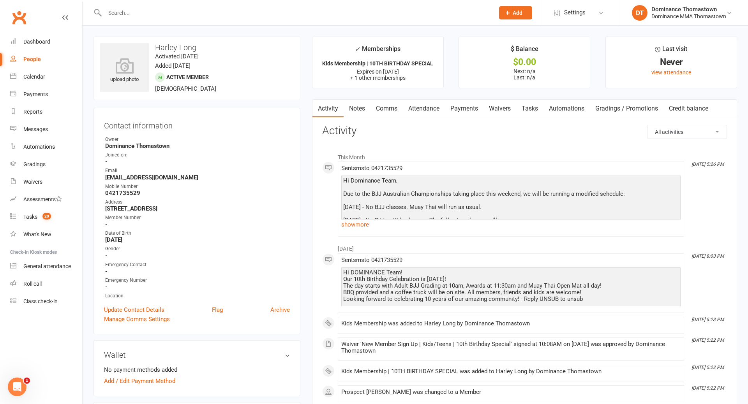
click at [469, 106] on link "Payments" at bounding box center [464, 109] width 39 height 18
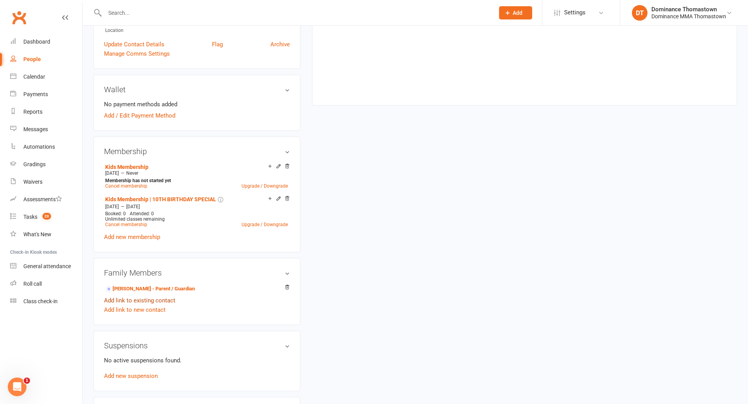
scroll to position [266, 0]
drag, startPoint x: 165, startPoint y: 294, endPoint x: 165, endPoint y: 289, distance: 4.7
click at [166, 296] on link "Add link to existing contact" at bounding box center [139, 300] width 71 height 9
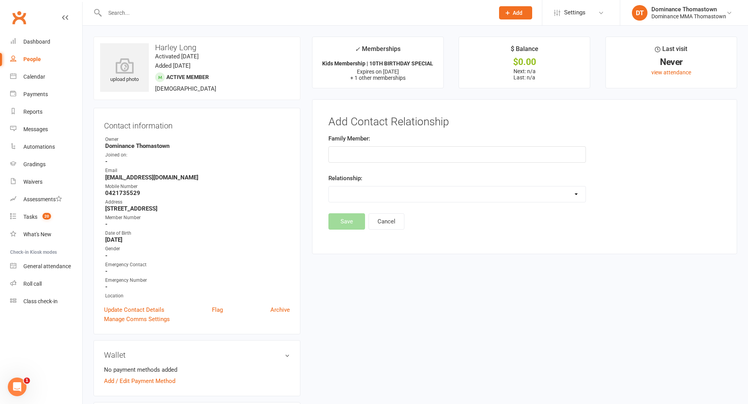
click at [165, 286] on strong "-" at bounding box center [197, 287] width 185 height 7
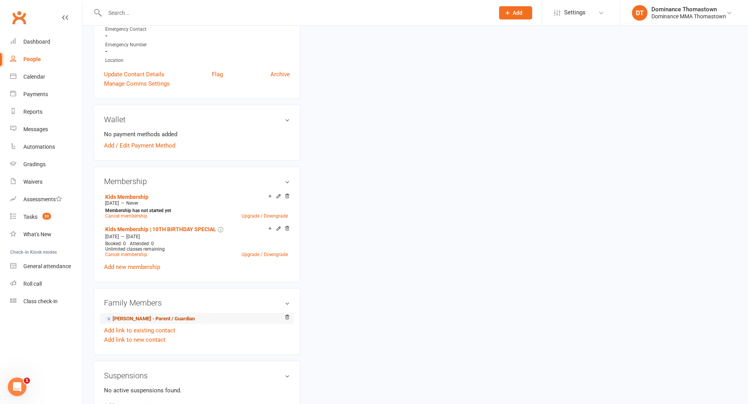
scroll to position [238, 0]
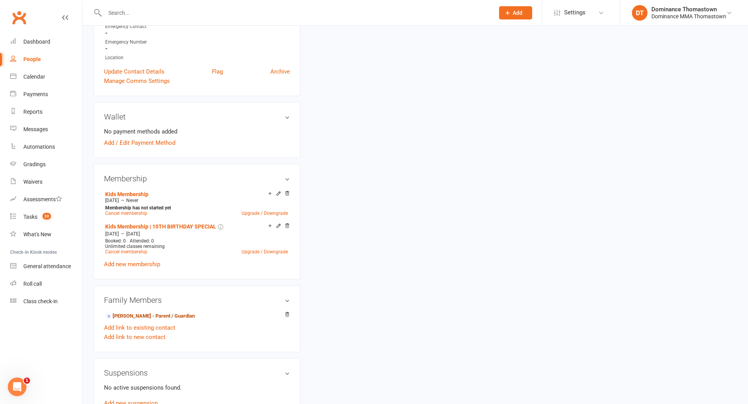
click at [163, 312] on link "Patrice Long - Parent / Guardian" at bounding box center [150, 316] width 90 height 8
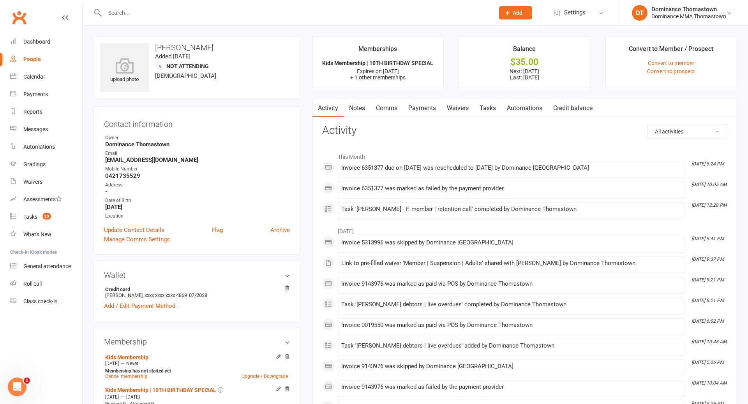
click at [484, 108] on link "Tasks" at bounding box center [487, 108] width 27 height 18
select select "incomplete"
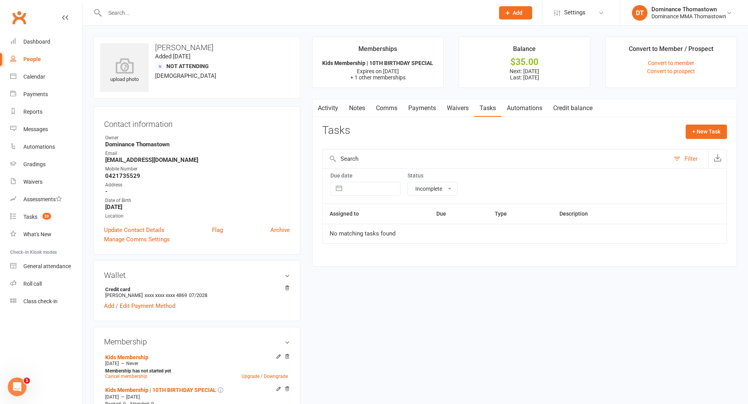
click at [461, 108] on link "Waivers" at bounding box center [457, 108] width 33 height 18
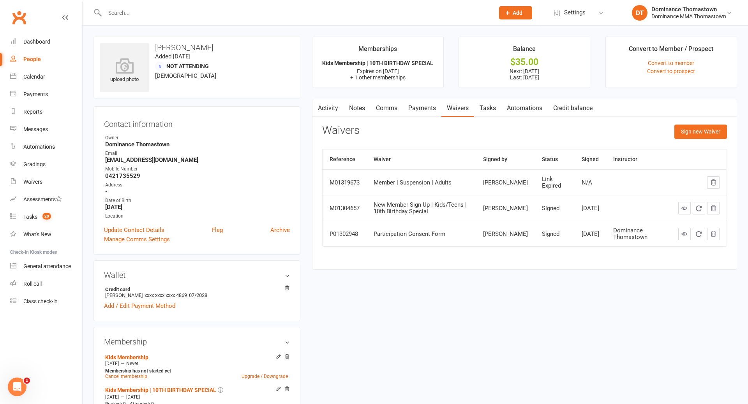
click at [418, 111] on link "Payments" at bounding box center [422, 108] width 39 height 18
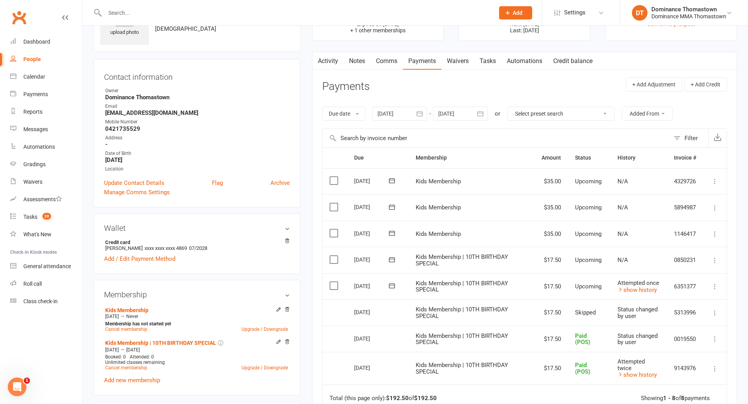
scroll to position [124, 0]
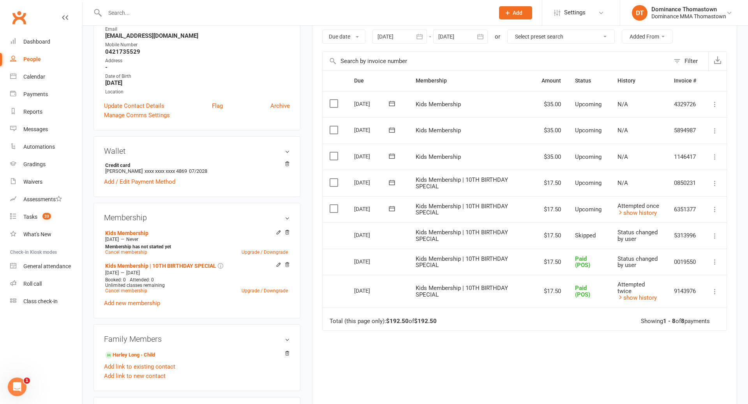
click at [714, 235] on icon at bounding box center [715, 236] width 8 height 8
click at [672, 266] on link "Mark as Paid (POS)" at bounding box center [680, 267] width 77 height 16
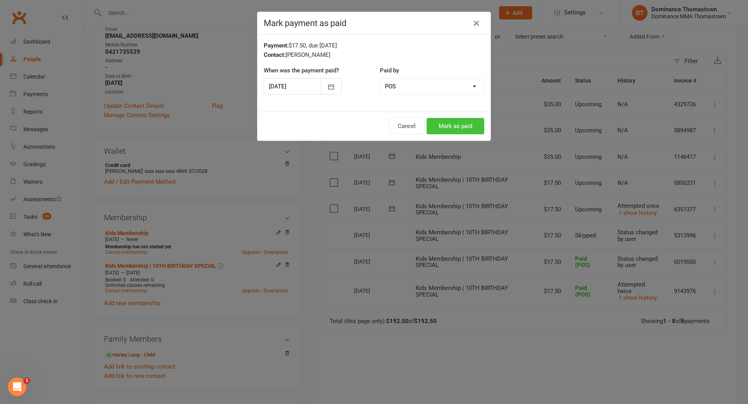
click at [454, 129] on button "Mark as paid" at bounding box center [456, 126] width 58 height 16
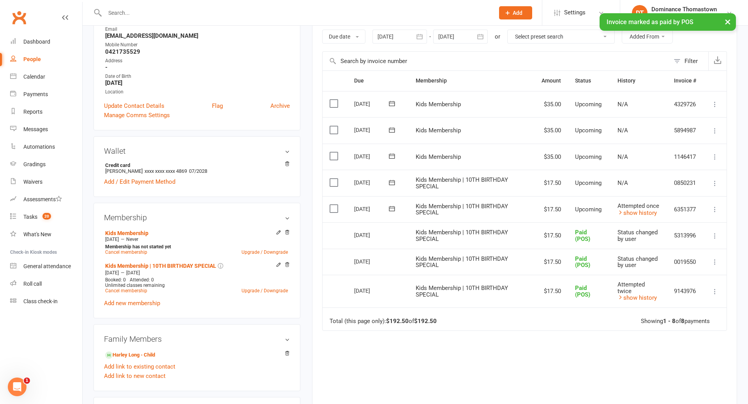
click at [711, 209] on icon at bounding box center [715, 210] width 8 height 8
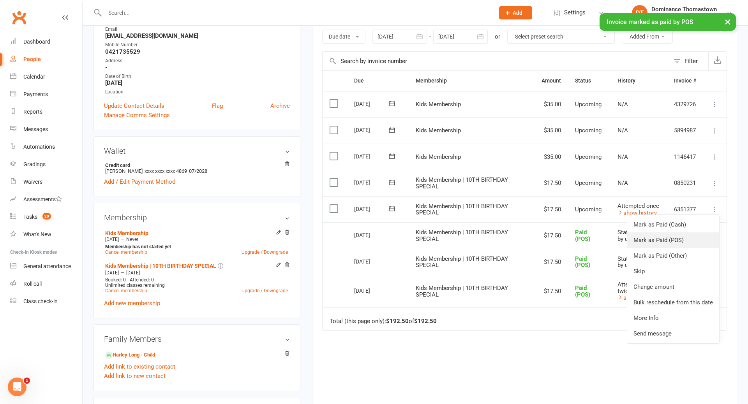
click at [673, 240] on link "Mark as Paid (POS)" at bounding box center [673, 241] width 92 height 16
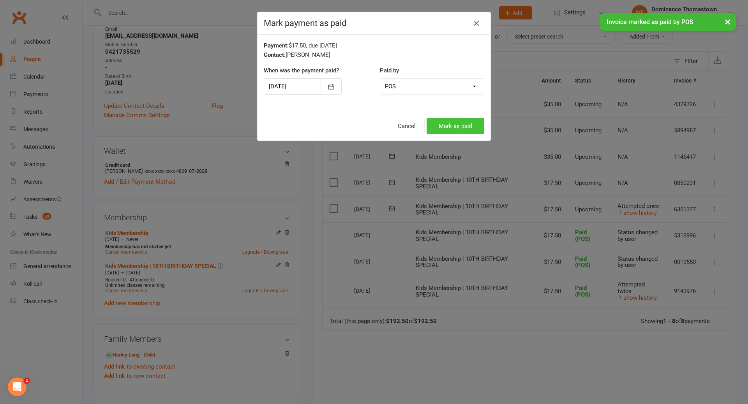
click at [453, 129] on button "Mark as paid" at bounding box center [456, 126] width 58 height 16
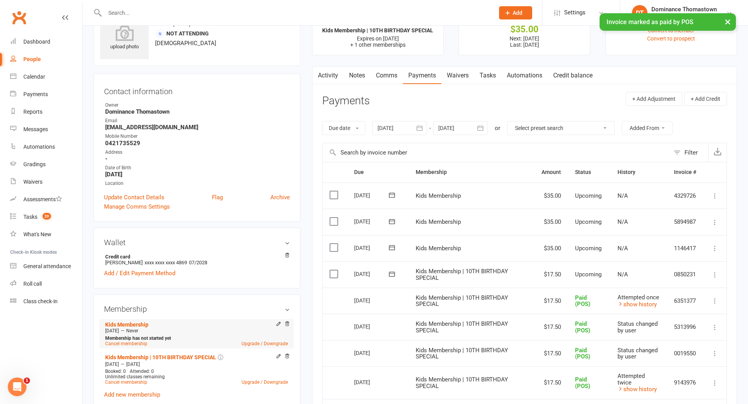
scroll to position [58, 0]
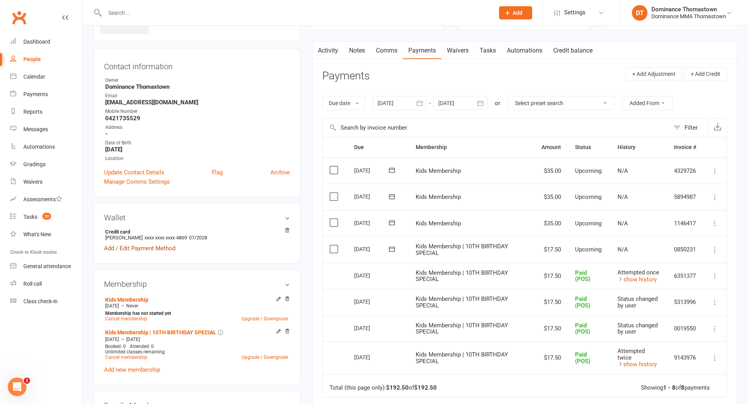
click at [150, 249] on link "Add / Edit Payment Method" at bounding box center [139, 248] width 71 height 9
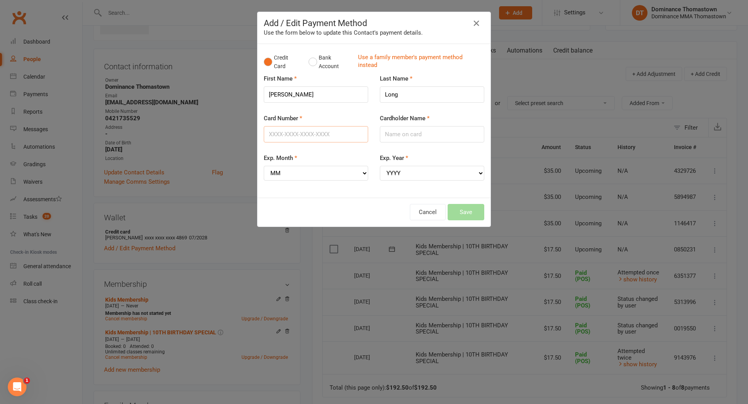
click at [327, 134] on input "Card Number" at bounding box center [316, 134] width 104 height 16
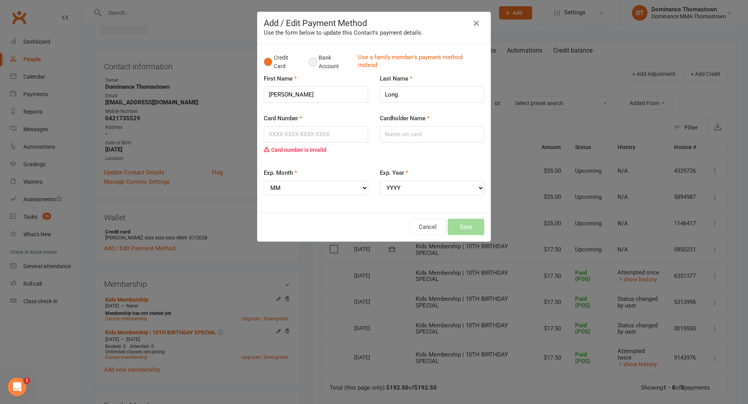
click at [316, 64] on button "Bank Account" at bounding box center [330, 62] width 43 height 24
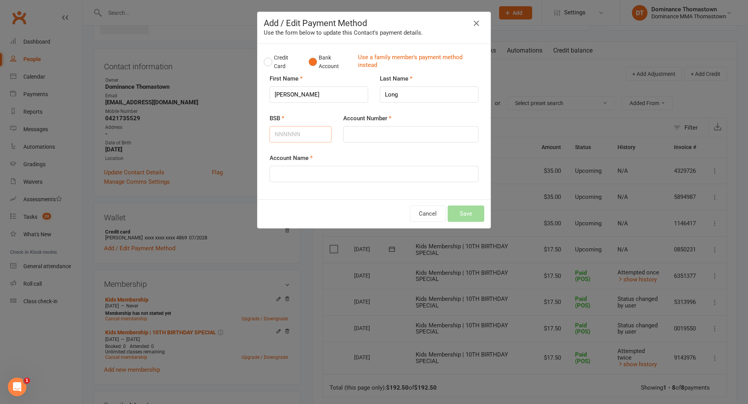
drag, startPoint x: 295, startPoint y: 133, endPoint x: 317, endPoint y: 137, distance: 22.2
click at [296, 133] on input "BSB" at bounding box center [301, 134] width 62 height 16
type input "067872"
type input "20848259"
click at [313, 175] on input "Account Name" at bounding box center [374, 174] width 209 height 16
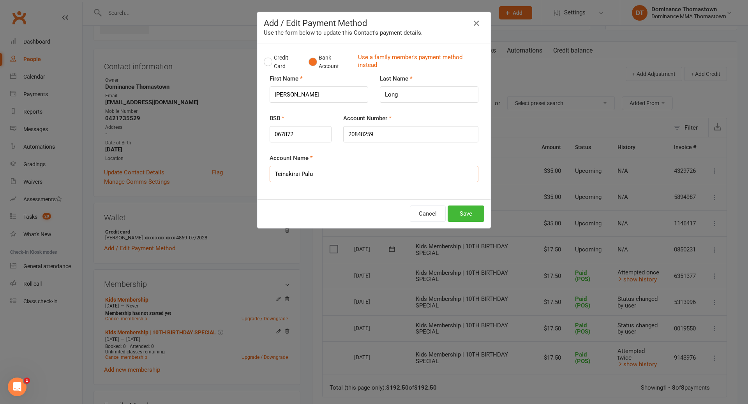
type input "Teinakirai Palu"
drag, startPoint x: 309, startPoint y: 93, endPoint x: 259, endPoint y: 93, distance: 50.3
click at [259, 93] on div "Credit Card Bank Account Use a family member's payment method instead First Nam…" at bounding box center [373, 121] width 233 height 155
drag, startPoint x: 298, startPoint y: 175, endPoint x: 274, endPoint y: 174, distance: 23.8
click at [272, 174] on input "Teinakirai Palu" at bounding box center [374, 174] width 209 height 16
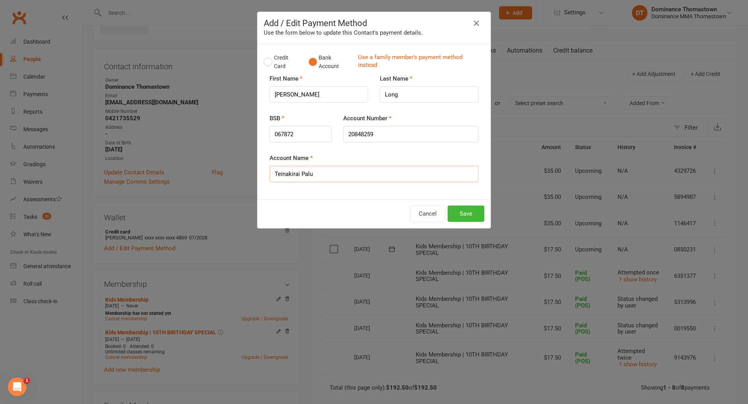
drag, startPoint x: 300, startPoint y: 174, endPoint x: 289, endPoint y: 175, distance: 11.3
click at [271, 173] on input "Teinakirai Palu" at bounding box center [374, 174] width 209 height 16
drag, startPoint x: 308, startPoint y: 92, endPoint x: 269, endPoint y: 89, distance: 39.4
click at [268, 89] on div "First Name Patrice" at bounding box center [319, 94] width 110 height 40
paste input "Teinakirai"
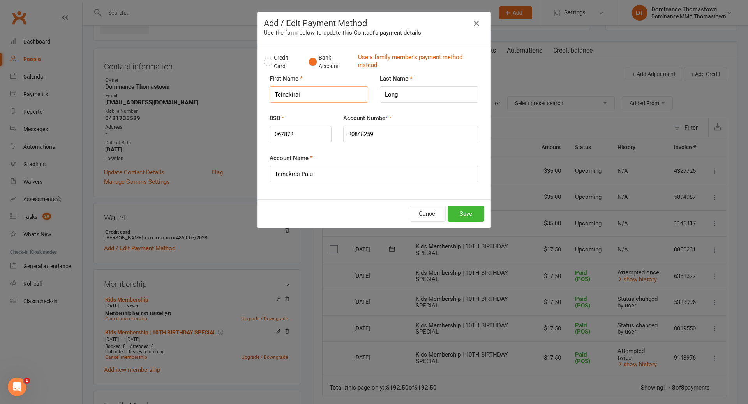
type input "Teinakirai"
drag, startPoint x: 406, startPoint y: 95, endPoint x: 413, endPoint y: 95, distance: 7.8
click at [407, 95] on input "Long" at bounding box center [429, 94] width 99 height 16
type input "L"
type input "palu"
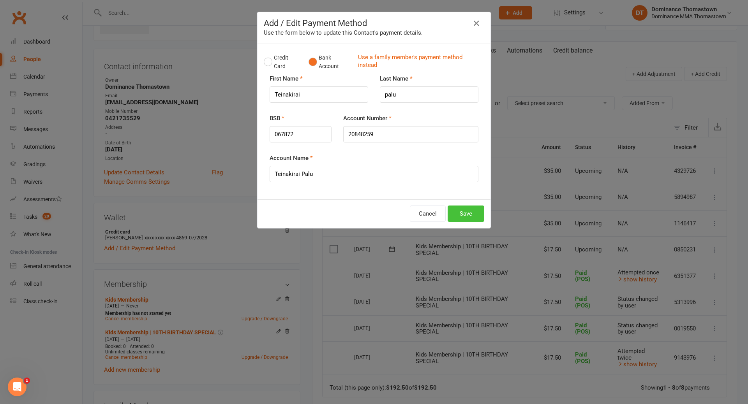
click at [467, 214] on button "Save" at bounding box center [466, 214] width 37 height 16
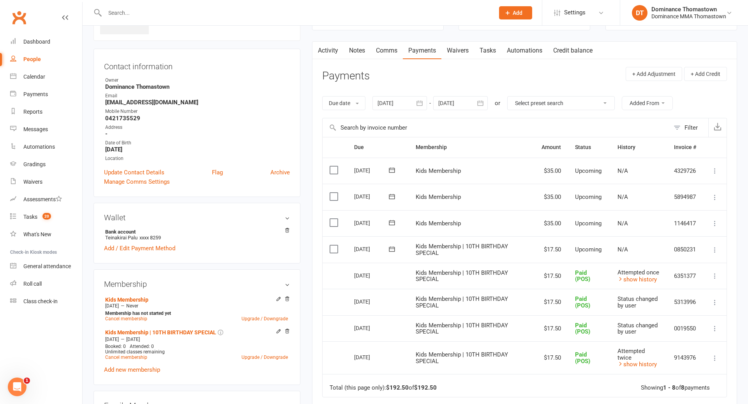
scroll to position [0, 0]
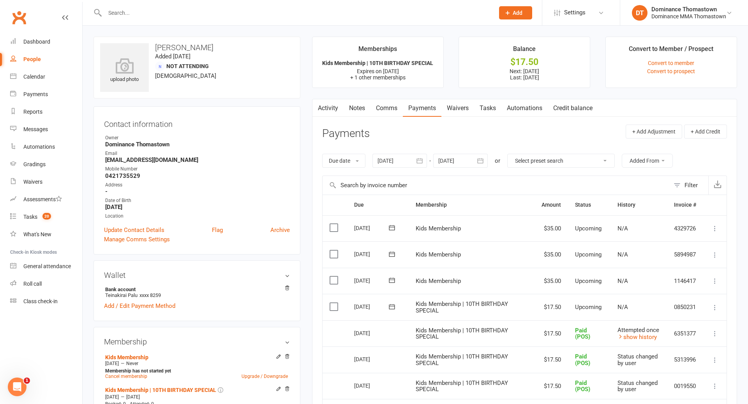
click at [182, 20] on div at bounding box center [290, 12] width 395 height 25
click at [160, 15] on input "text" at bounding box center [295, 12] width 386 height 11
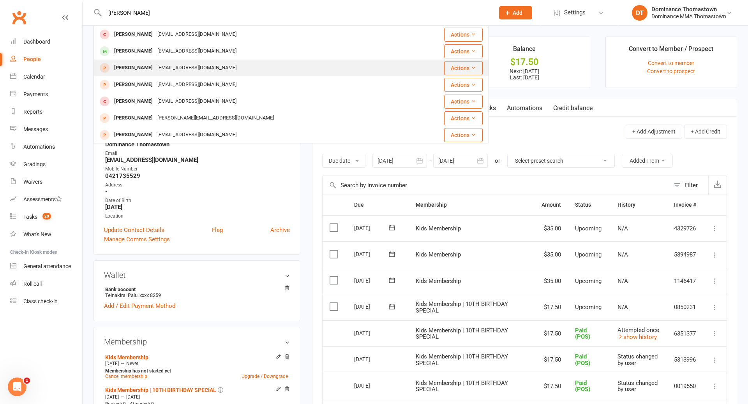
type input "nick dodds"
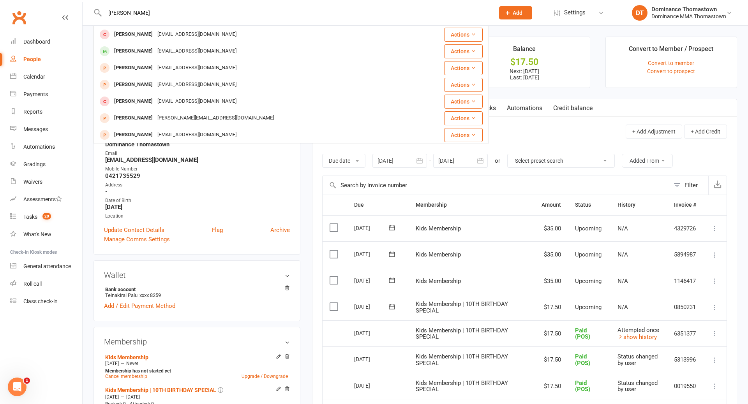
click at [155, 69] on div "janecatherine5@gmail.com" at bounding box center [197, 67] width 84 height 11
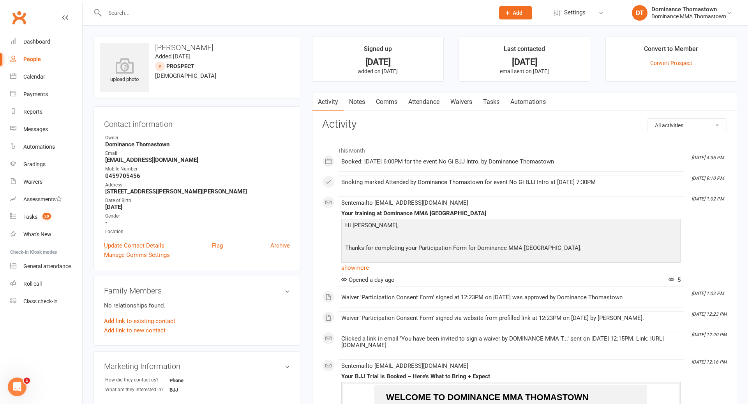
click at [424, 101] on link "Attendance" at bounding box center [424, 102] width 42 height 18
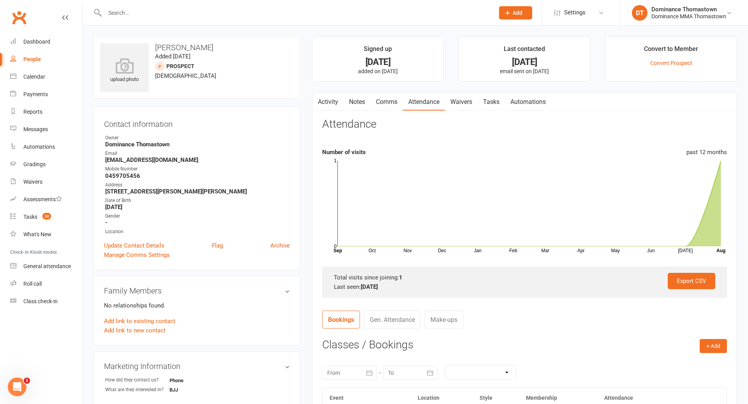
click at [157, 3] on div at bounding box center [290, 12] width 395 height 25
click at [151, 13] on input "text" at bounding box center [295, 12] width 386 height 11
type input "n"
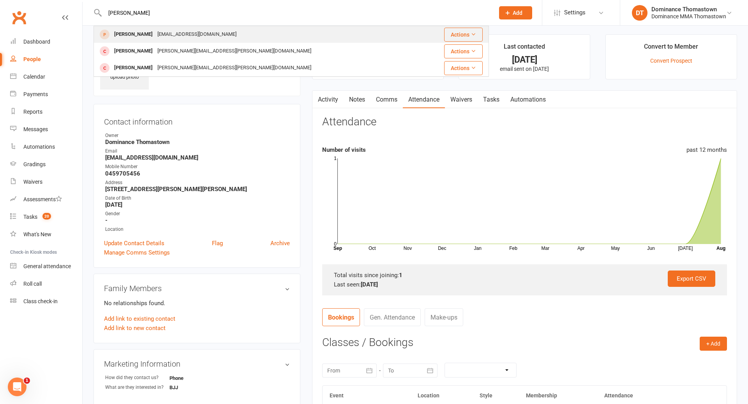
scroll to position [3, 0]
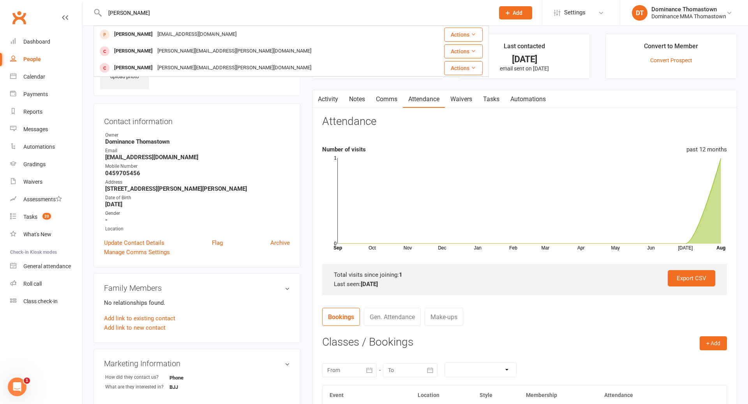
type input "dodds"
click at [90, 138] on div "upload photo Jane Dodds Added 12 August, 2025 prospect 28 years old Contact inf…" at bounding box center [197, 330] width 219 height 593
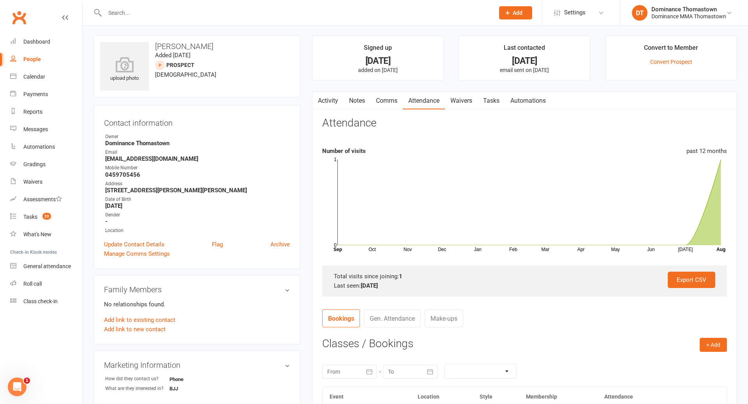
click at [152, 13] on input "text" at bounding box center [295, 12] width 386 height 11
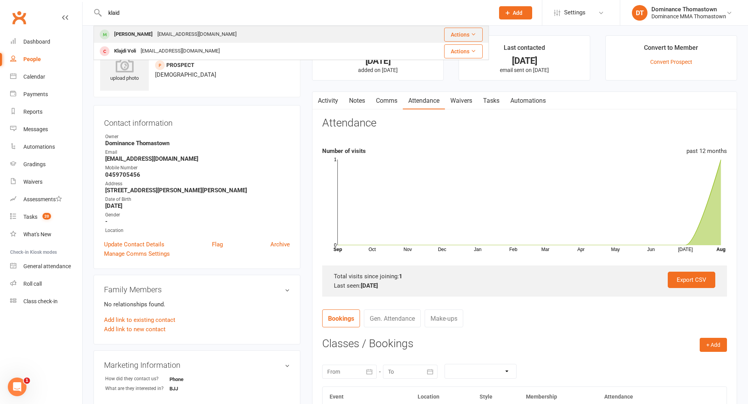
type input "klaid"
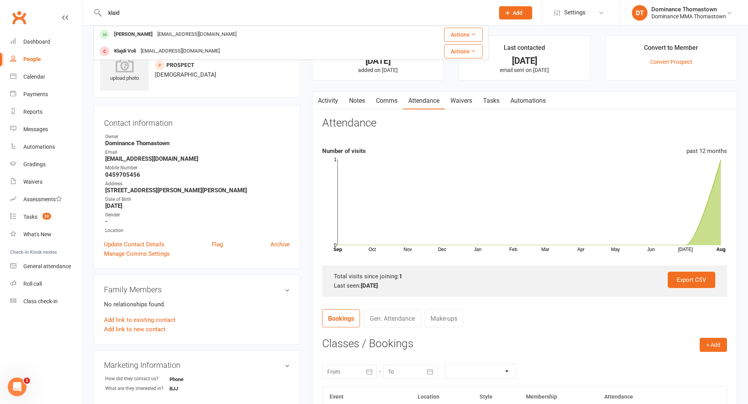
click at [168, 36] on div "Klaidenw@gmail.com" at bounding box center [197, 34] width 84 height 11
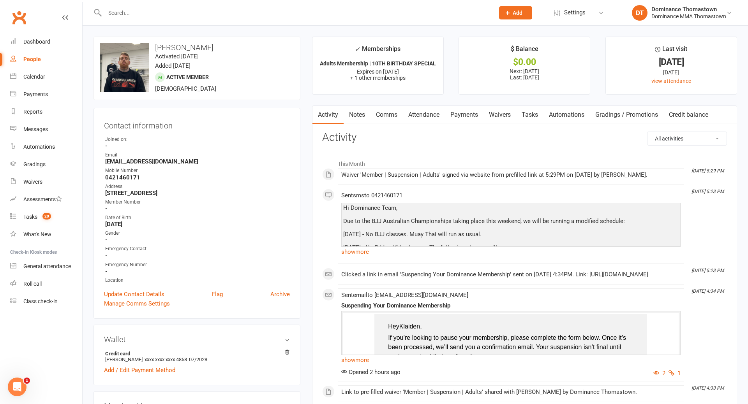
click at [464, 111] on link "Payments" at bounding box center [464, 115] width 39 height 18
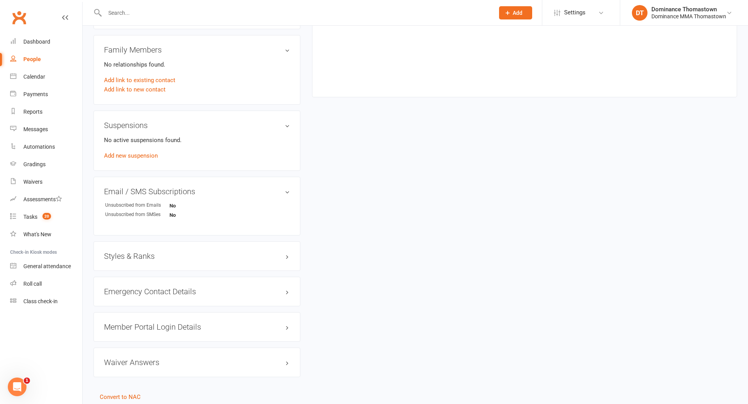
scroll to position [473, 0]
click at [144, 153] on link "Add new suspension" at bounding box center [131, 154] width 54 height 7
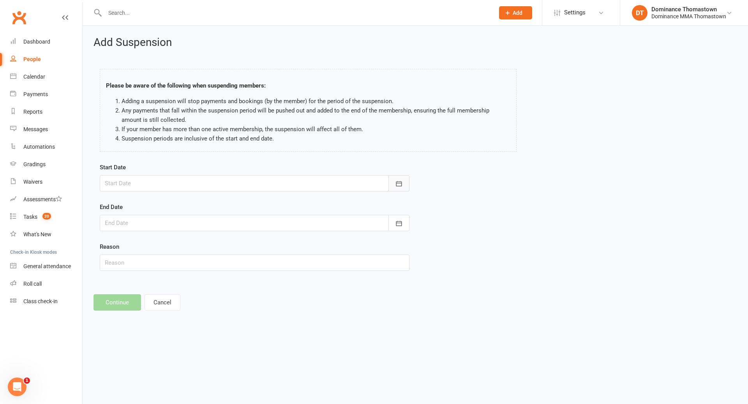
click at [400, 184] on icon "button" at bounding box center [399, 184] width 8 height 8
click at [201, 263] on span "14" at bounding box center [200, 262] width 6 height 6
type input "[DATE]"
click at [397, 227] on icon "button" at bounding box center [399, 224] width 8 height 8
click at [148, 330] on span "25" at bounding box center [148, 332] width 6 height 6
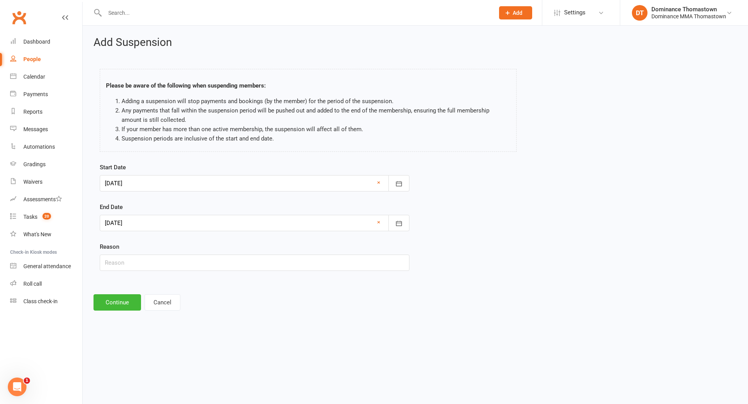
click at [179, 226] on div at bounding box center [255, 223] width 310 height 16
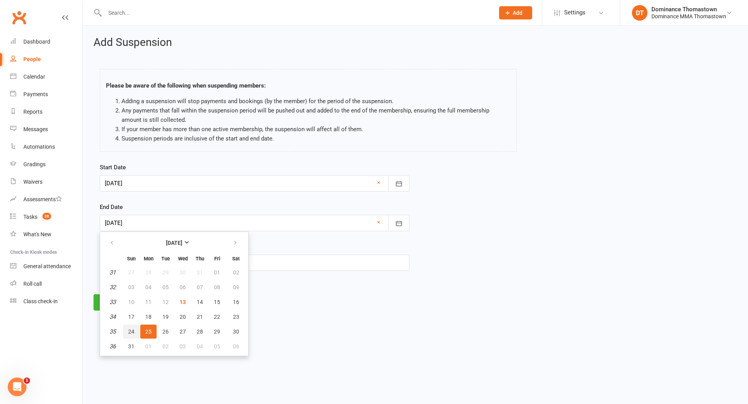
click at [131, 333] on span "24" at bounding box center [131, 332] width 6 height 6
type input "24 Aug 2025"
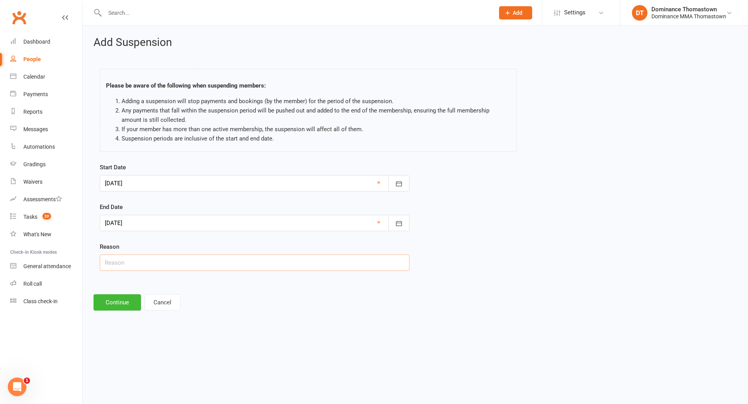
click at [114, 265] on input "text" at bounding box center [255, 263] width 310 height 16
paste input "Back injury"
type input "Back injury"
click at [116, 304] on button "Continue" at bounding box center [117, 303] width 48 height 16
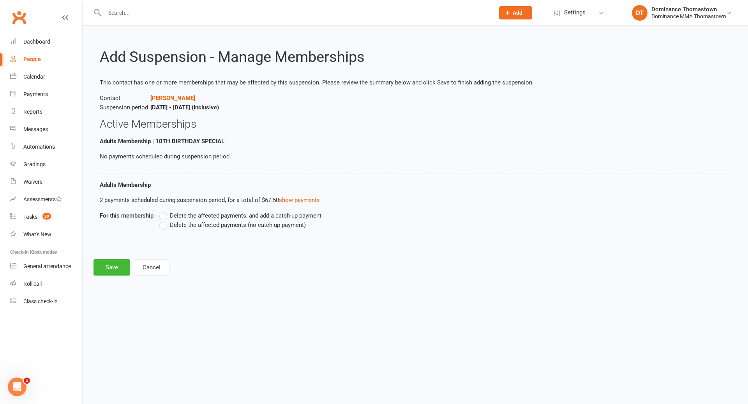
click at [161, 226] on label "Delete the affected payments (no catch-up payment)" at bounding box center [232, 224] width 146 height 9
click at [161, 220] on input "Delete the affected payments (no catch-up payment)" at bounding box center [161, 220] width 5 height 0
click at [109, 268] on button "Save" at bounding box center [111, 267] width 37 height 16
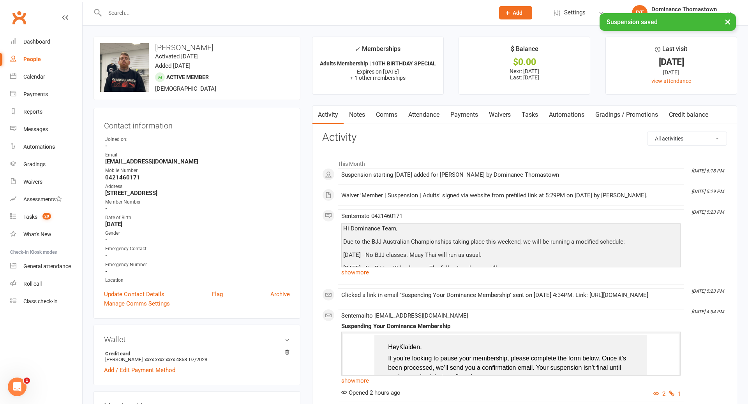
click at [480, 116] on link "Payments" at bounding box center [464, 115] width 39 height 18
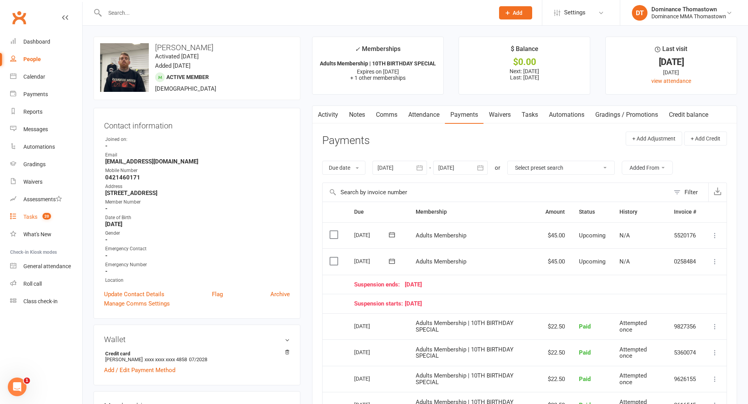
click at [28, 219] on div "Tasks" at bounding box center [30, 217] width 14 height 6
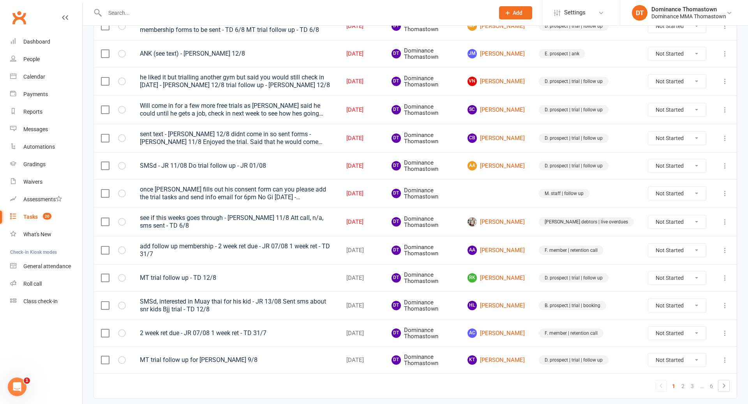
scroll to position [492, 0]
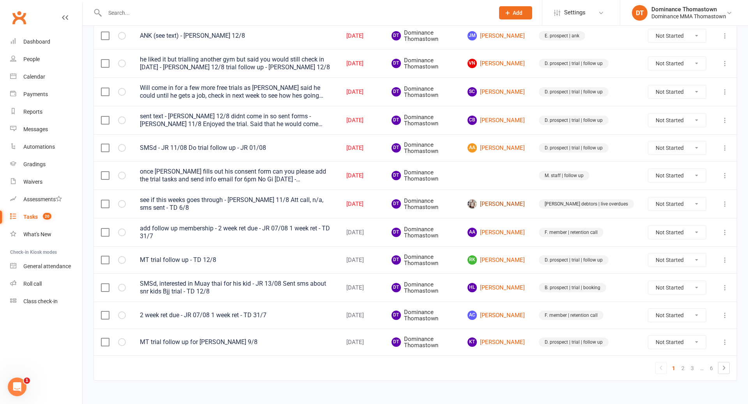
click at [520, 199] on link "[PERSON_NAME]" at bounding box center [495, 203] width 57 height 9
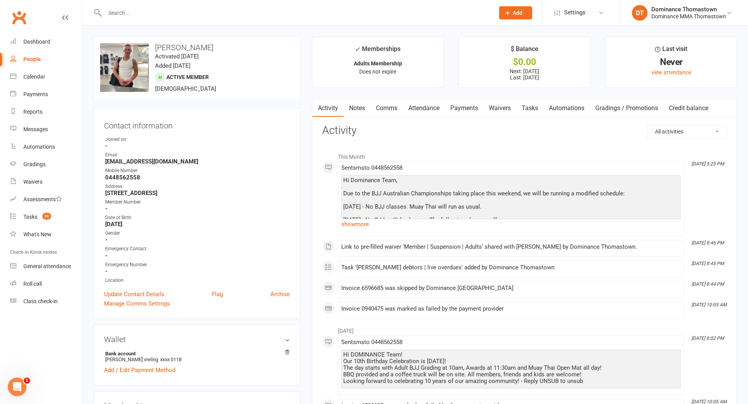
click at [473, 106] on link "Payments" at bounding box center [464, 108] width 39 height 18
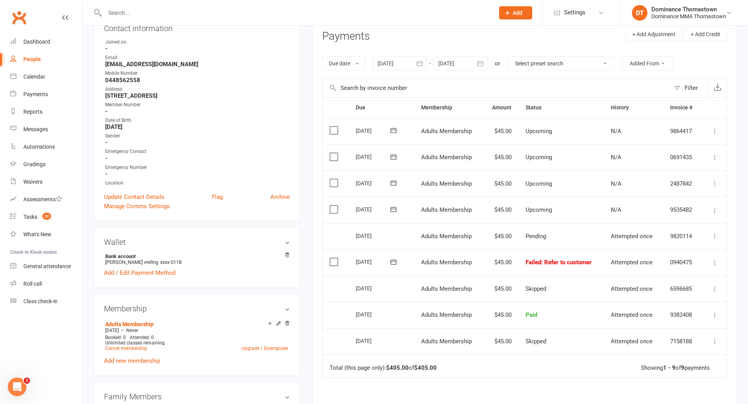
scroll to position [108, 0]
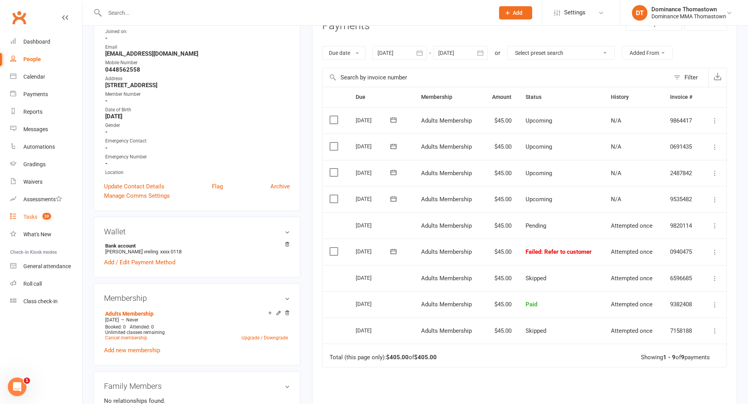
click at [29, 217] on div "Tasks" at bounding box center [30, 217] width 14 height 6
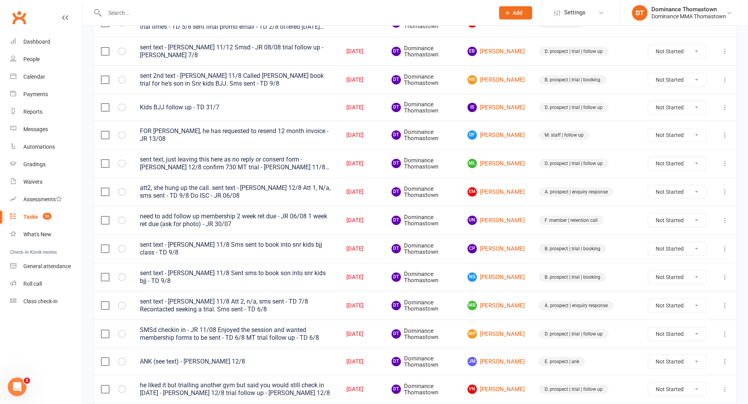
scroll to position [166, 0]
click at [512, 135] on link "DF Damian Filiposki" at bounding box center [495, 135] width 57 height 9
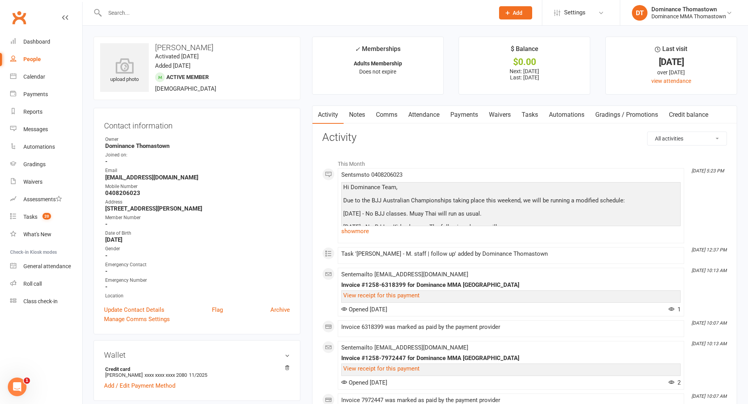
click at [531, 113] on link "Tasks" at bounding box center [529, 115] width 27 height 18
select select "incomplete"
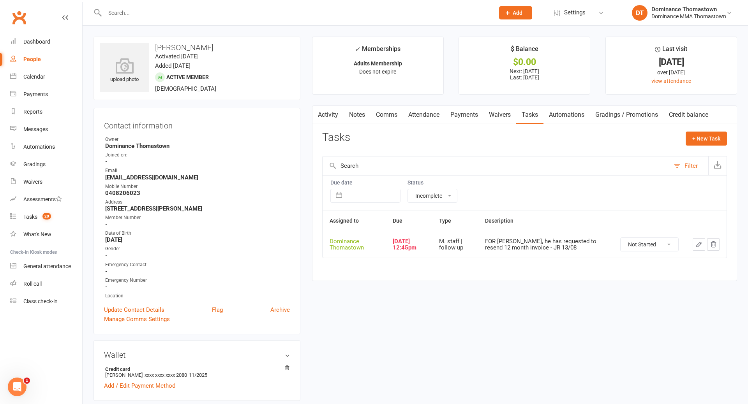
click at [642, 244] on select "Not Started In Progress Waiting Complete" at bounding box center [650, 244] width 58 height 13
select select "unstarted"
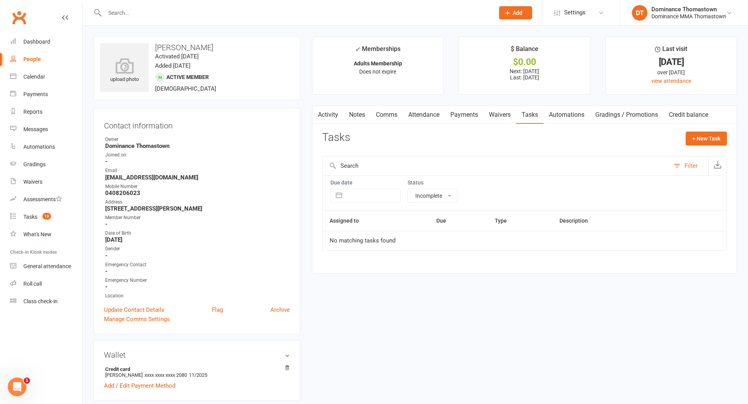
click at [328, 115] on link "Activity" at bounding box center [327, 115] width 31 height 18
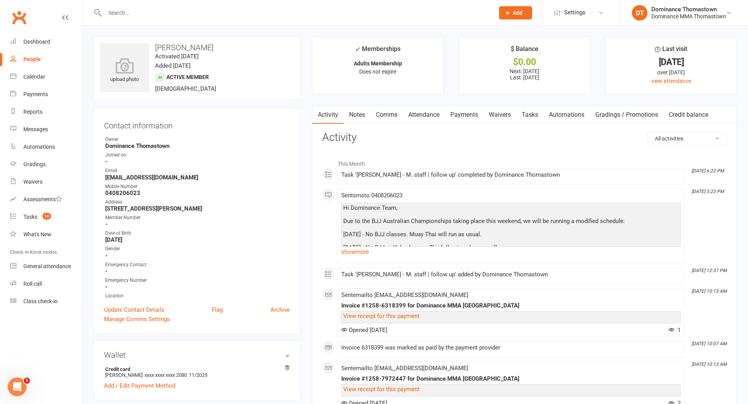
click at [353, 114] on link "Notes" at bounding box center [357, 115] width 27 height 18
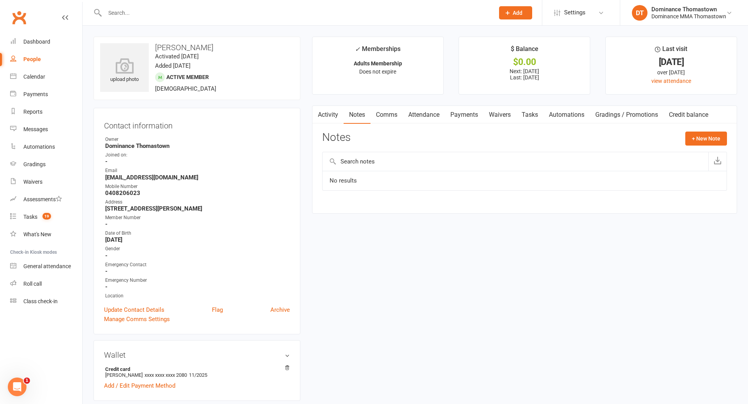
click at [329, 115] on link "Activity" at bounding box center [327, 115] width 31 height 18
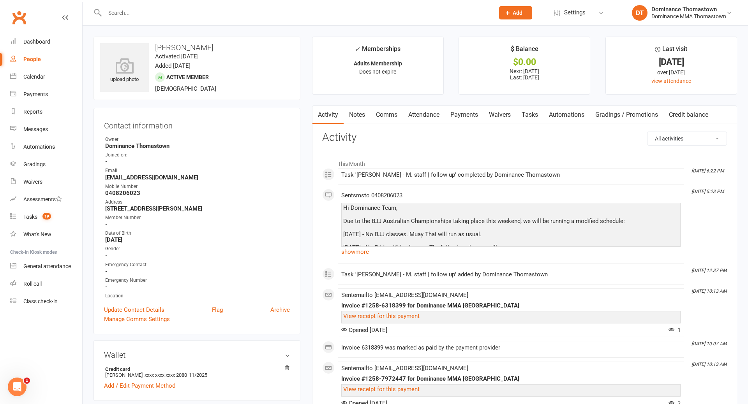
click at [381, 116] on link "Comms" at bounding box center [386, 115] width 32 height 18
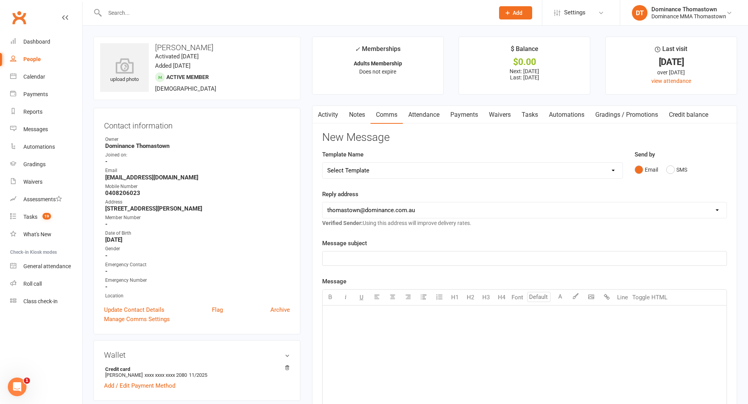
click at [323, 115] on link "Activity" at bounding box center [327, 115] width 31 height 18
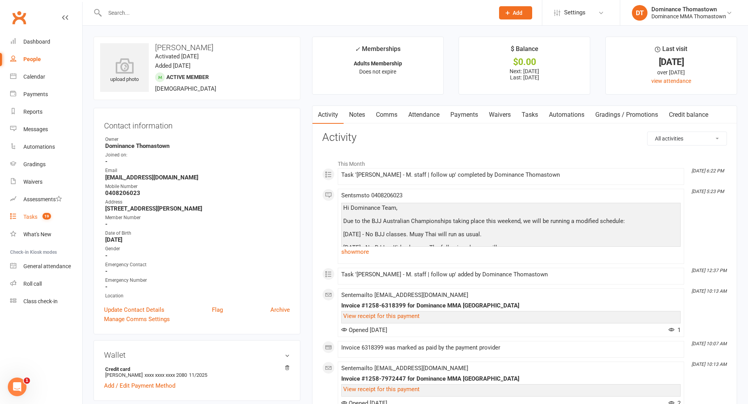
click at [30, 216] on div "Tasks" at bounding box center [30, 217] width 14 height 6
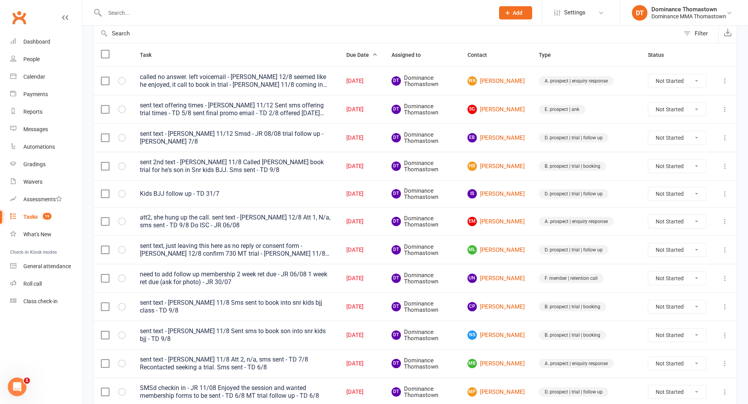
scroll to position [79, 0]
click at [517, 82] on link "WA William Arrowsmith" at bounding box center [495, 81] width 57 height 9
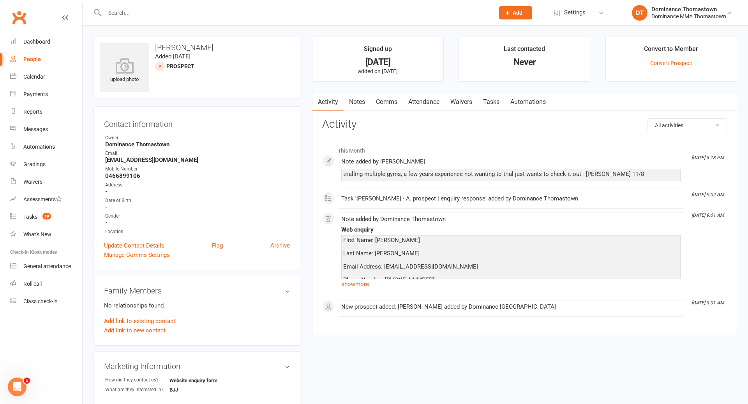
click at [428, 105] on link "Attendance" at bounding box center [424, 102] width 42 height 18
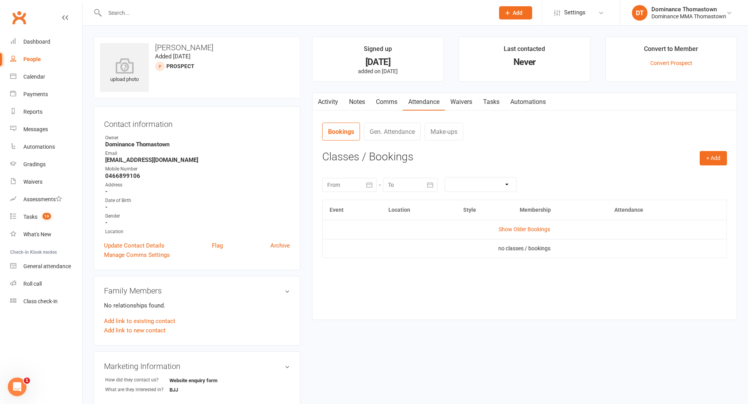
click at [542, 233] on td "Show Older Bookings" at bounding box center [525, 229] width 404 height 19
click at [541, 230] on link "Show Older Bookings" at bounding box center [524, 229] width 51 height 6
click at [515, 228] on link "Hide Older Bookings" at bounding box center [524, 229] width 49 height 6
click at [493, 102] on link "Tasks" at bounding box center [491, 102] width 27 height 18
select select "incomplete"
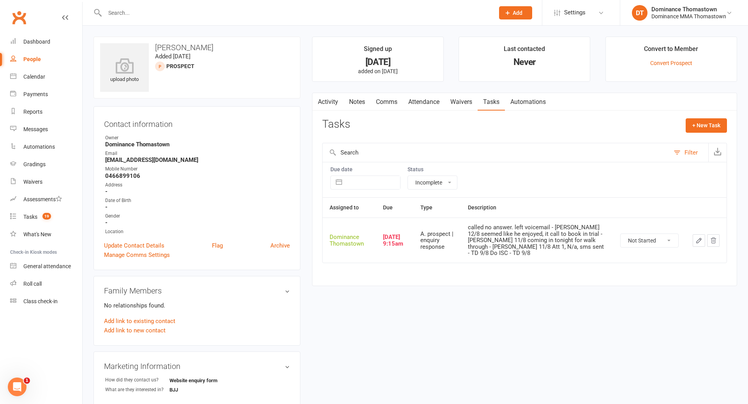
click at [700, 241] on icon "button" at bounding box center [698, 240] width 7 height 7
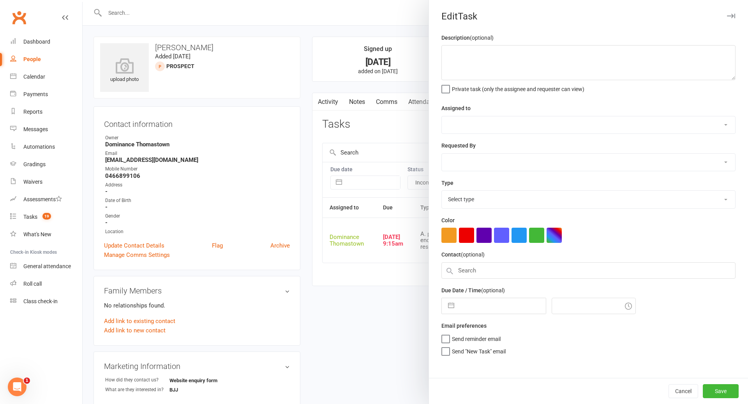
type textarea "called no answer. left voicemail - Ellen 12/8 seemed like he enjoyed, it call t…"
select select "12547"
type input "[DATE]"
type input "9:15am"
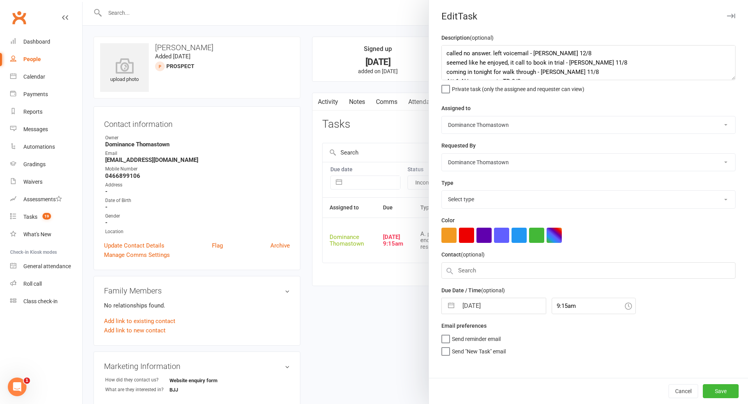
select select "3809"
click at [298, 70] on div at bounding box center [415, 202] width 665 height 404
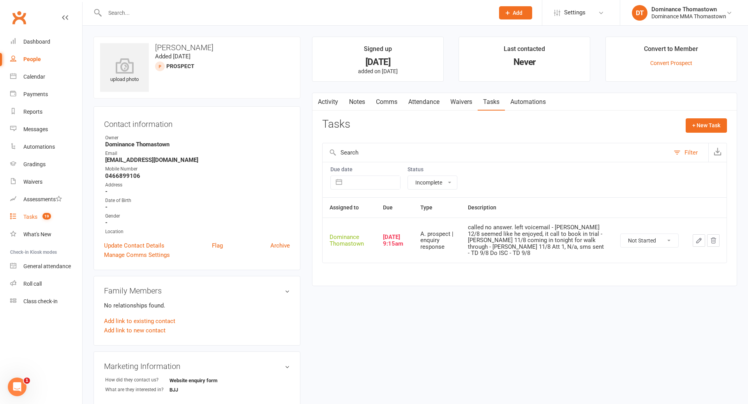
click at [30, 218] on div "Tasks" at bounding box center [30, 217] width 14 height 6
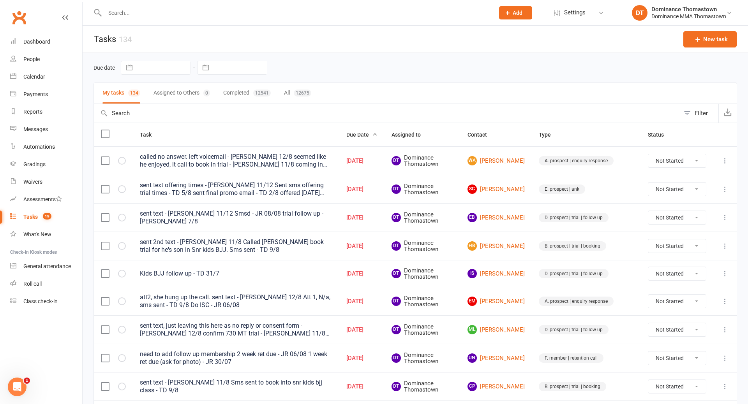
scroll to position [78, 0]
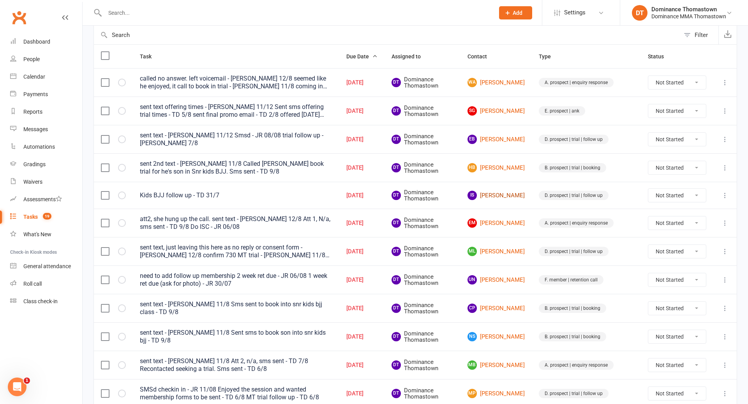
click at [511, 194] on link "IS Inderbir Singh" at bounding box center [495, 195] width 57 height 9
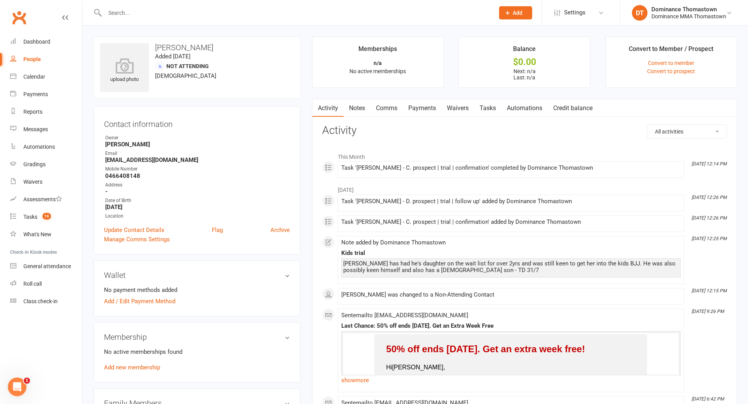
click at [451, 109] on link "Waivers" at bounding box center [457, 108] width 33 height 18
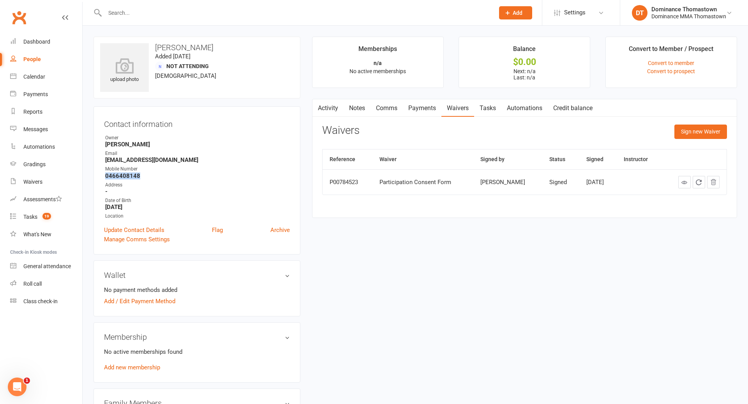
click at [491, 107] on link "Tasks" at bounding box center [487, 108] width 27 height 18
select select "incomplete"
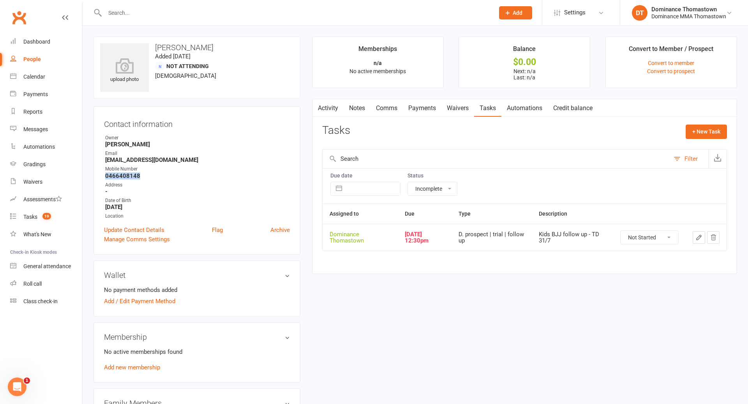
click at [700, 237] on icon "button" at bounding box center [699, 237] width 5 height 5
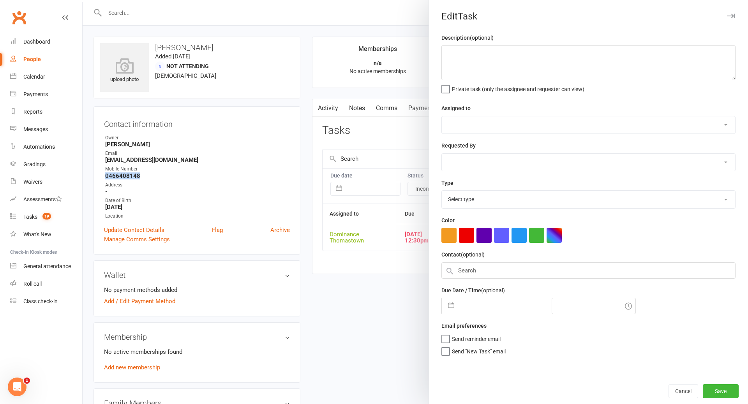
type textarea "Kids BJJ follow up - TD 31/7"
select select "12547"
type input "[DATE]"
type input "12:30pm"
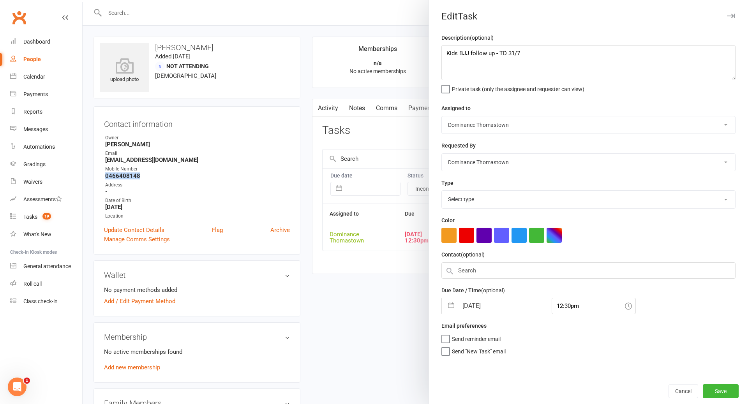
select select "3812"
click at [446, 51] on textarea "Kids BJJ follow up - TD 31/7" at bounding box center [588, 62] width 294 height 35
type textarea "Att 1, N/a, sms sent - TD 13/8 Kids BJJ follow up - TD 31/7"
select select "6"
select select "2025"
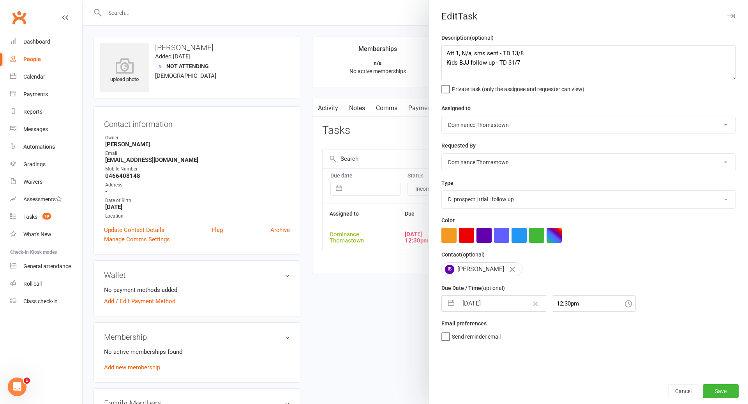
select select "7"
select select "2025"
select select "8"
select select "2025"
click at [485, 307] on input "[DATE]" at bounding box center [502, 304] width 88 height 16
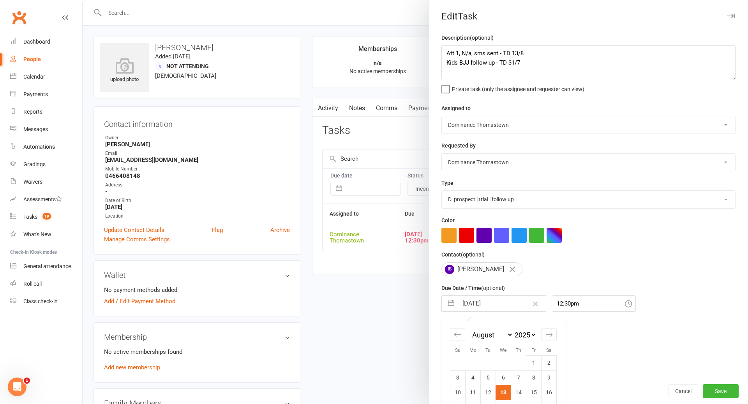
scroll to position [51, 0]
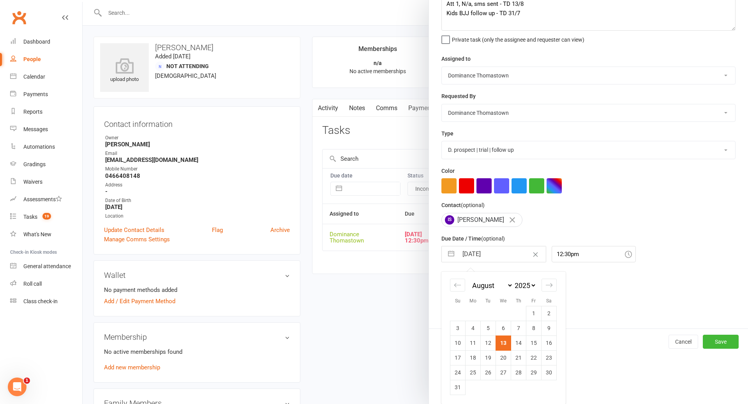
click at [523, 342] on td "14" at bounding box center [518, 343] width 15 height 15
type input "[DATE]"
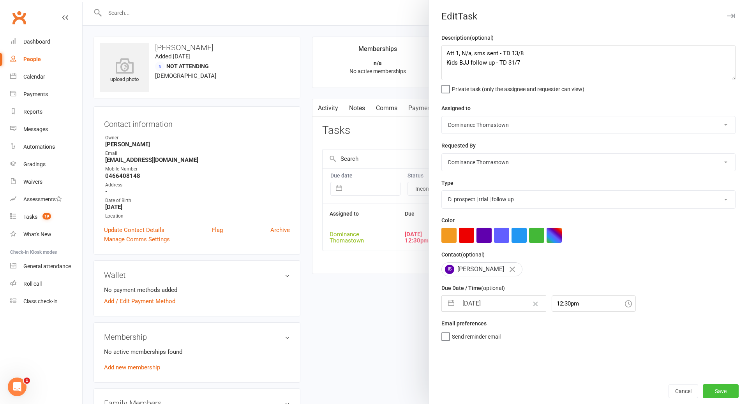
click at [720, 392] on button "Save" at bounding box center [721, 391] width 36 height 14
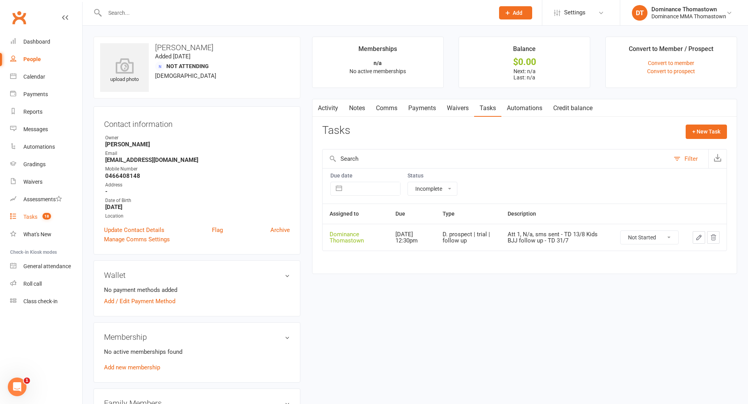
click at [28, 217] on div "Tasks" at bounding box center [30, 217] width 14 height 6
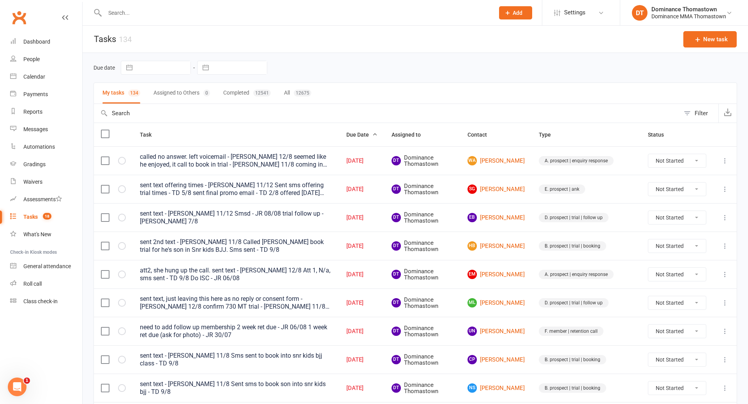
drag, startPoint x: 123, startPoint y: 12, endPoint x: 128, endPoint y: 12, distance: 4.7
click at [123, 12] on input "text" at bounding box center [295, 12] width 386 height 11
type input "wight"
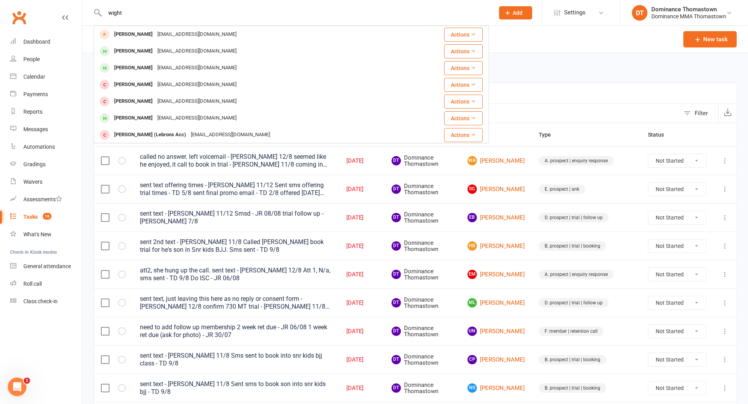
click at [514, 13] on span "Add" at bounding box center [518, 13] width 10 height 6
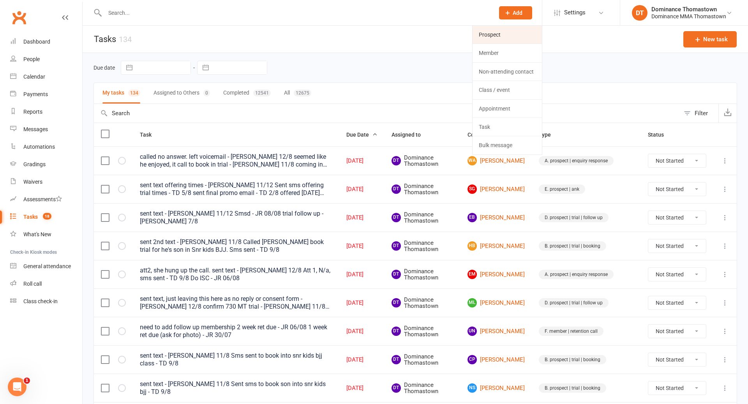
click at [508, 38] on link "Prospect" at bounding box center [507, 35] width 69 height 18
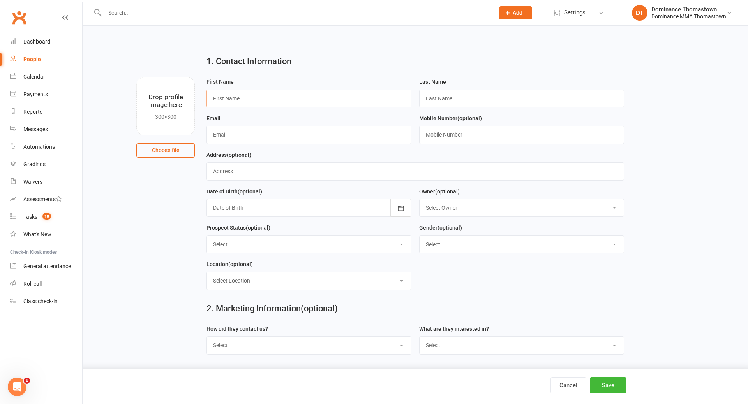
click at [295, 99] on input "text" at bounding box center [308, 99] width 205 height 18
type input "Jack"
type input "Wight"
click at [220, 136] on input "text" at bounding box center [308, 135] width 205 height 18
paste input "mailto:braydenwight21@hotmail.com"
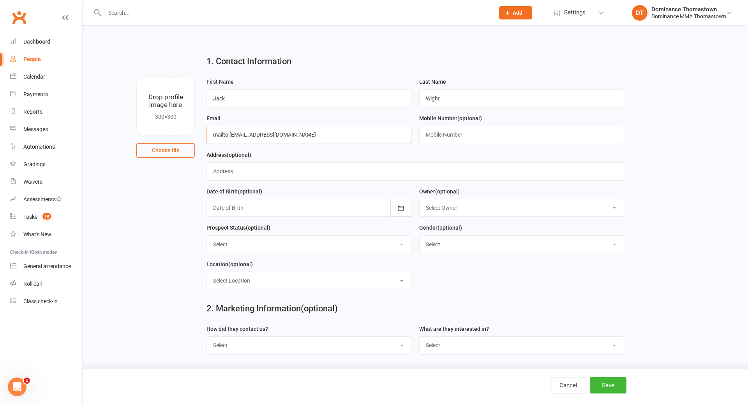
drag, startPoint x: 230, startPoint y: 135, endPoint x: 300, endPoint y: 134, distance: 70.5
click at [231, 135] on input "mailto:braydenwight21@hotmail.com" at bounding box center [308, 135] width 205 height 18
type input "braydenwight21@hotmail.com"
click at [435, 135] on input "text" at bounding box center [521, 135] width 205 height 18
paste input "0433218641"
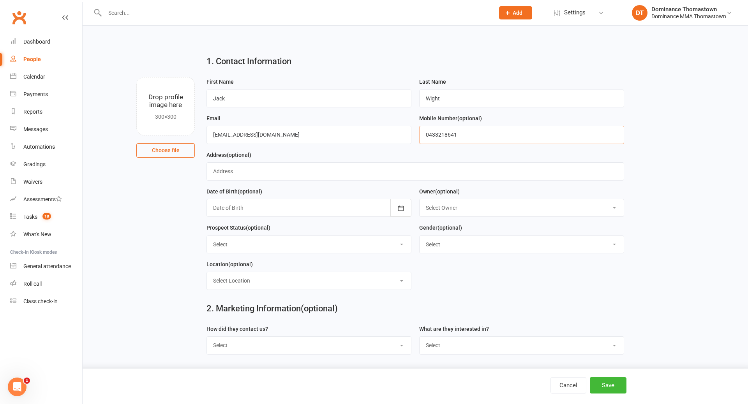
type input "0433218641"
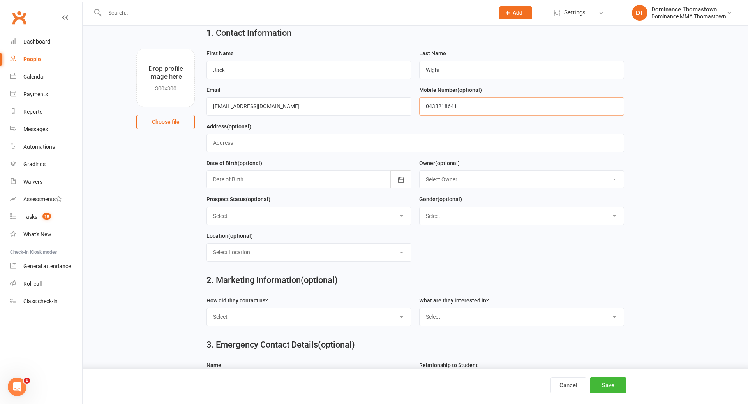
scroll to position [30, 0]
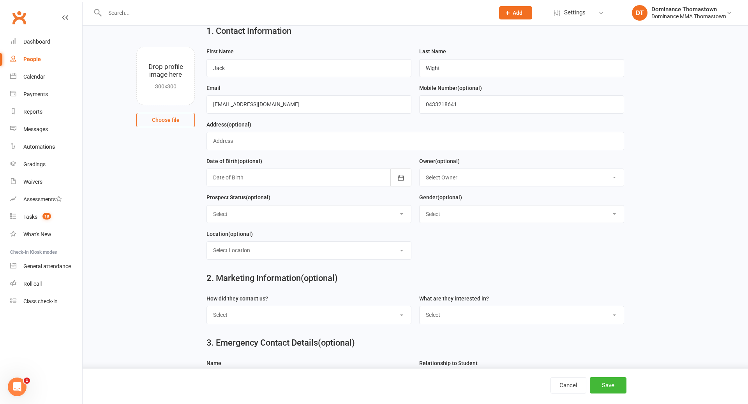
click at [254, 313] on select "Select Phone Email In-Facility Website enquiry form Marketing Lead" at bounding box center [309, 315] width 204 height 17
select select "Website enquiry form"
click at [464, 314] on select "Select BJJ Muay Thai MMA Kids Teens Muay Thai Teens BJJ Freestyle Wrestling" at bounding box center [522, 315] width 204 height 17
select select "Kids"
click at [607, 386] on button "Save" at bounding box center [608, 385] width 37 height 16
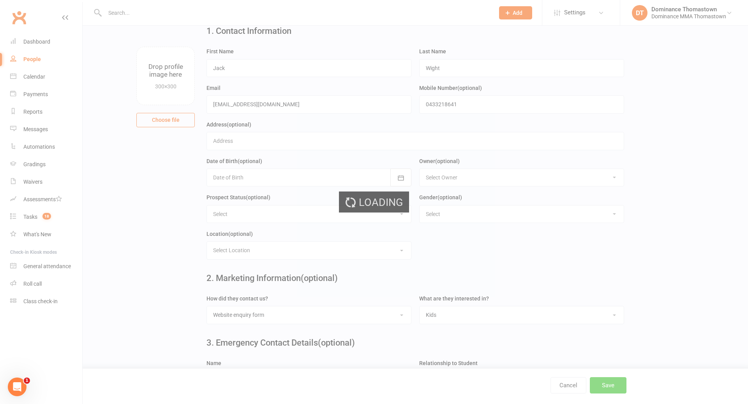
scroll to position [0, 0]
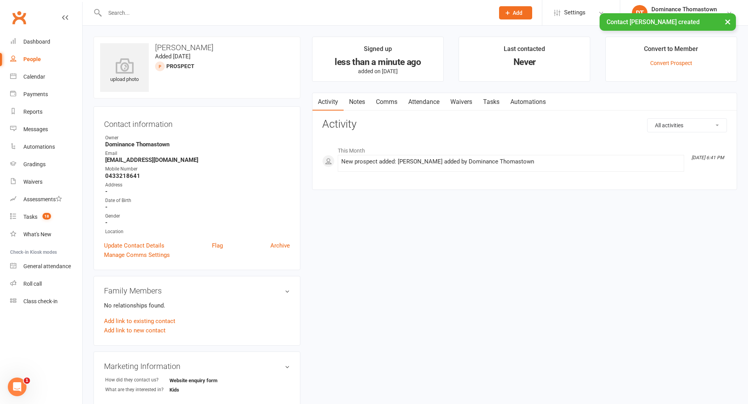
click at [353, 99] on link "Notes" at bounding box center [357, 102] width 27 height 18
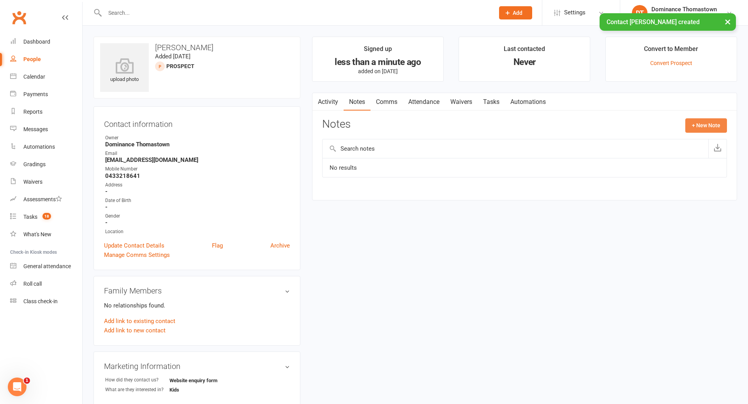
click at [704, 131] on button "+ New Note" at bounding box center [706, 125] width 42 height 14
click at [413, 152] on input "text" at bounding box center [524, 157] width 405 height 16
type input "b"
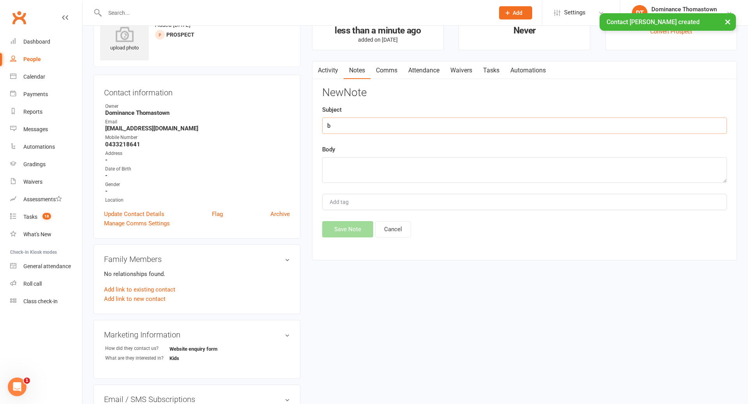
scroll to position [54, 0]
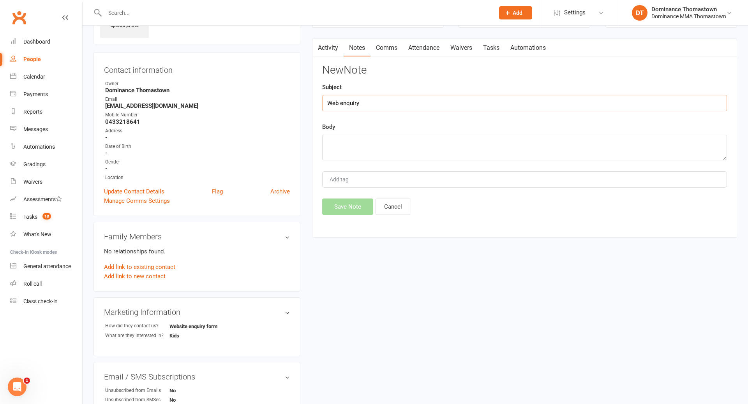
type input "Web enquiry"
drag, startPoint x: 337, startPoint y: 138, endPoint x: 332, endPoint y: 138, distance: 5.9
click at [337, 138] on textarea at bounding box center [524, 148] width 405 height 26
paste textarea "First Name: Jack Last Name: Wight Email Address: braydenwight21@hotmail.com Pho…"
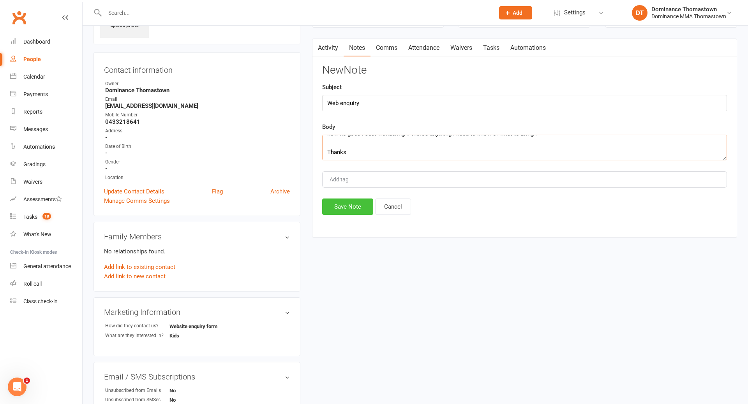
type textarea "First Name: Jack Last Name: Wight Email Address: braydenwight21@hotmail.com Pho…"
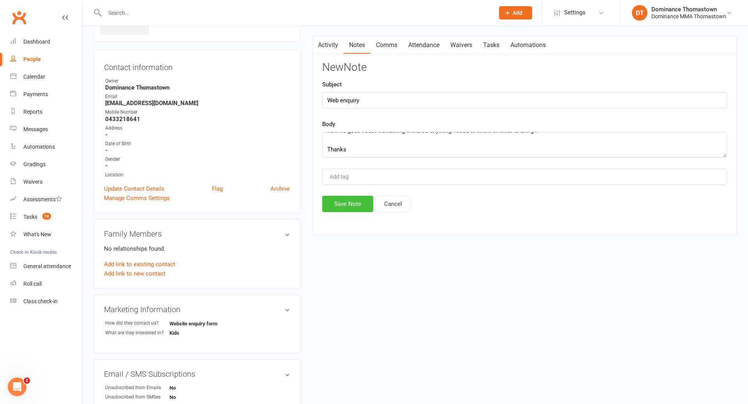
click at [352, 209] on button "Save Note" at bounding box center [347, 204] width 51 height 16
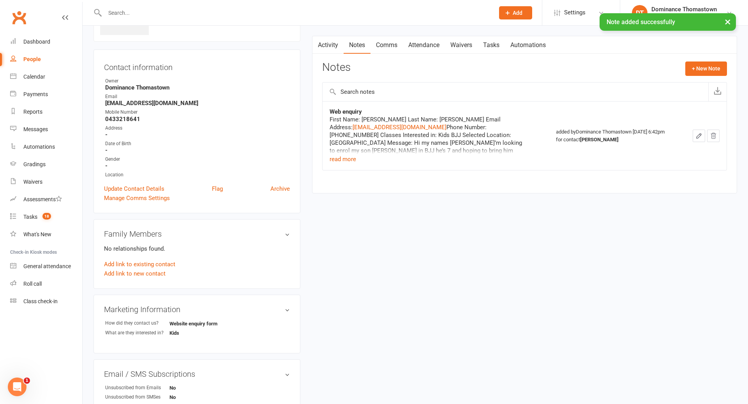
click at [495, 43] on link "Tasks" at bounding box center [491, 45] width 27 height 18
select select "incomplete"
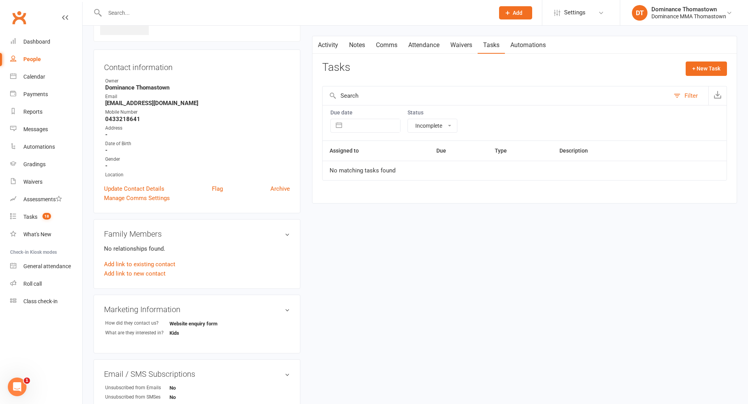
click at [456, 46] on link "Waivers" at bounding box center [461, 45] width 33 height 18
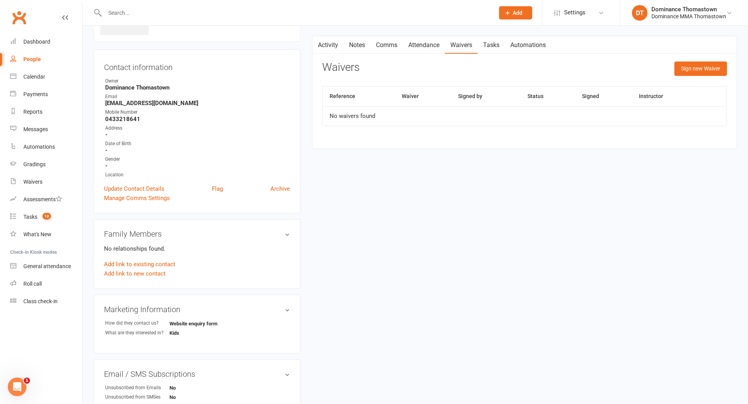
click at [491, 48] on link "Tasks" at bounding box center [491, 45] width 27 height 18
select select "incomplete"
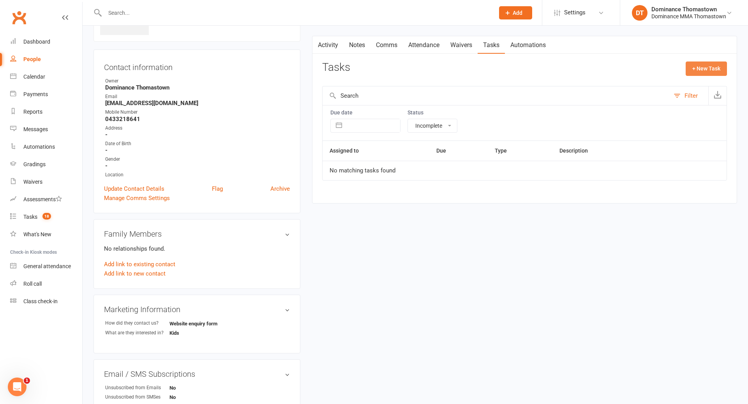
click at [713, 68] on button "+ New Task" at bounding box center [706, 69] width 41 height 14
select select "12547"
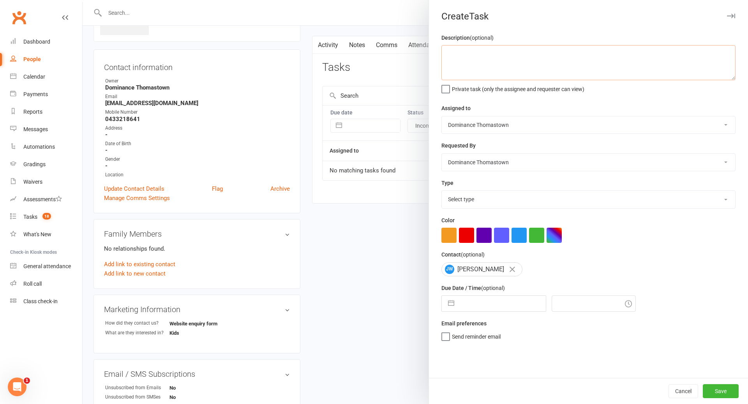
click at [490, 71] on textarea at bounding box center [588, 62] width 294 height 35
type textarea "Do ISC - TD 13/8"
click at [480, 203] on select "Select type A. prospect | enquiry response B. prospect | trial | booking [PERSO…" at bounding box center [588, 199] width 293 height 17
select select "3809"
click at [469, 305] on input "text" at bounding box center [502, 304] width 88 height 16
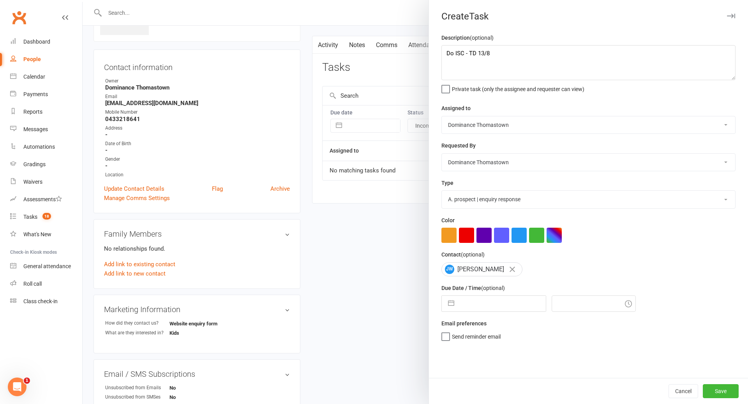
select select "6"
select select "2025"
select select "7"
select select "2025"
select select "8"
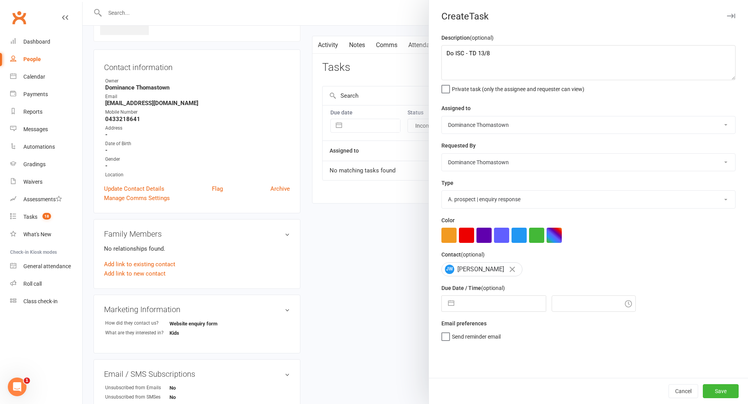
select select "2025"
click at [509, 392] on td "13" at bounding box center [503, 392] width 15 height 15
type input "[DATE]"
type input "6:45pm"
click at [712, 395] on button "Save" at bounding box center [721, 391] width 36 height 14
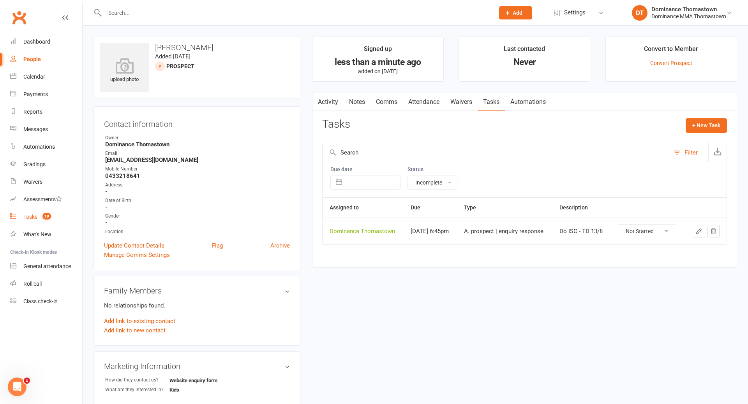
click at [29, 219] on div "Tasks" at bounding box center [30, 217] width 14 height 6
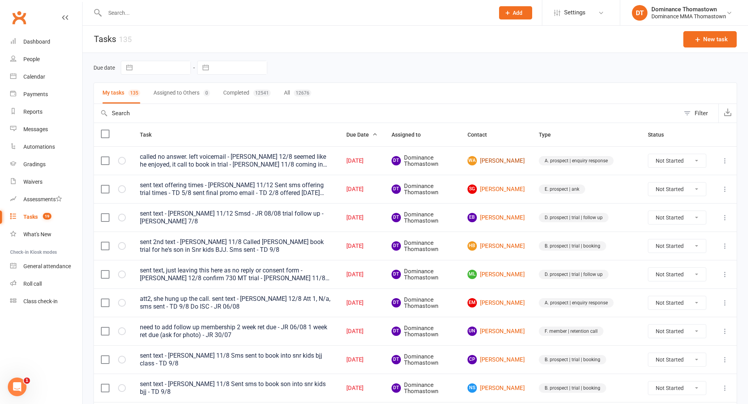
click at [508, 164] on link "WA William Arrowsmith" at bounding box center [495, 160] width 57 height 9
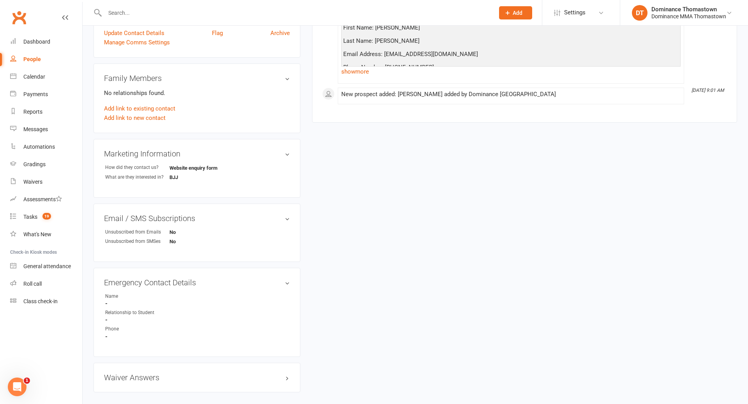
scroll to position [215, 0]
click at [31, 216] on div "Tasks" at bounding box center [30, 217] width 14 height 6
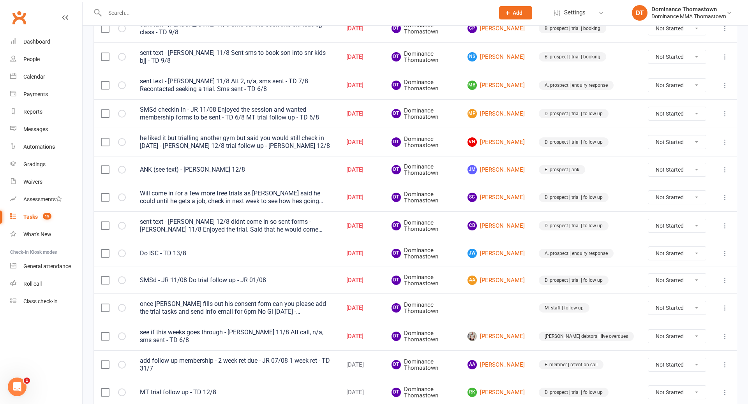
scroll to position [331, 0]
click at [513, 252] on link "JW Jack Wight" at bounding box center [495, 253] width 57 height 9
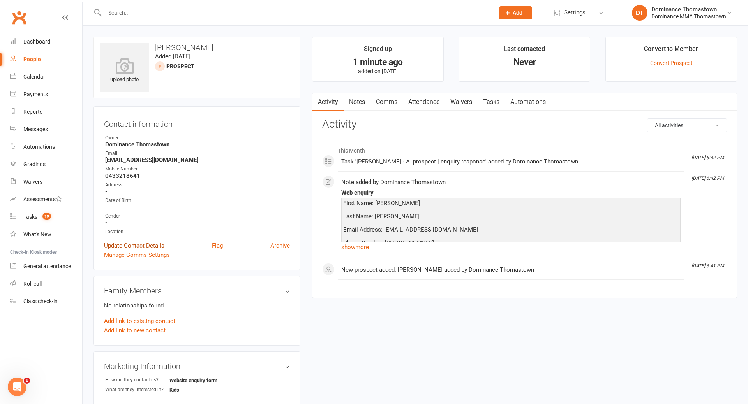
click at [130, 244] on link "Update Contact Details" at bounding box center [134, 245] width 60 height 9
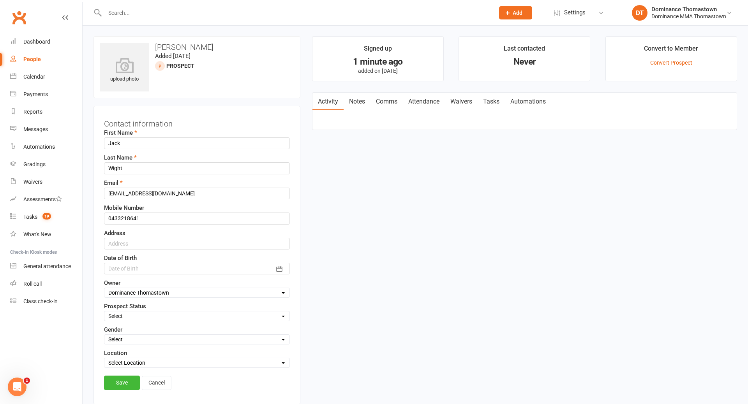
scroll to position [37, 0]
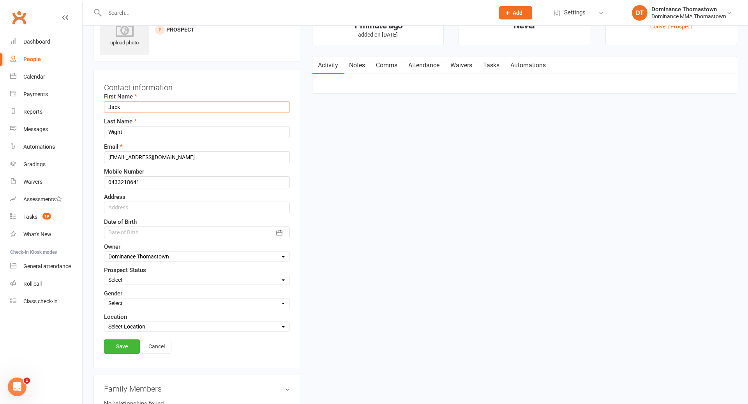
click at [136, 106] on input "Jack" at bounding box center [197, 107] width 186 height 12
type input "J"
type input "Brayden"
click at [130, 346] on link "Save" at bounding box center [122, 347] width 36 height 14
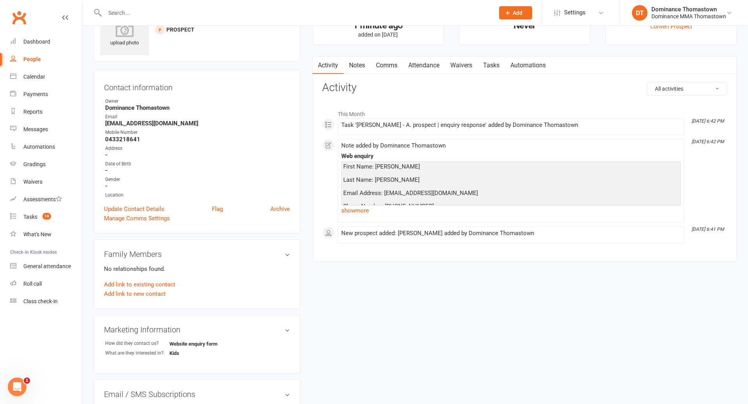
scroll to position [39, 0]
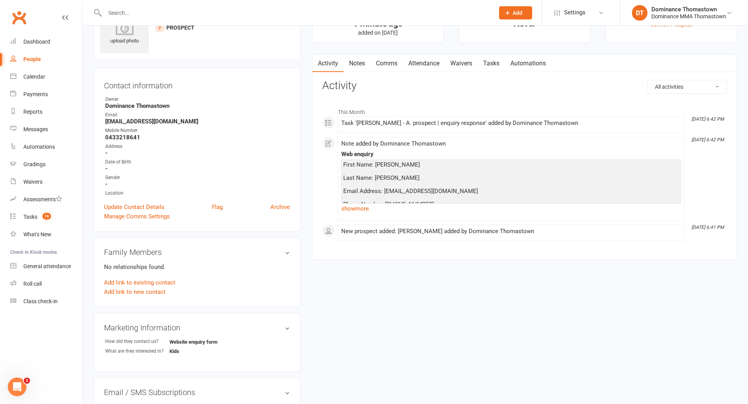
click at [356, 67] on link "Notes" at bounding box center [357, 64] width 27 height 18
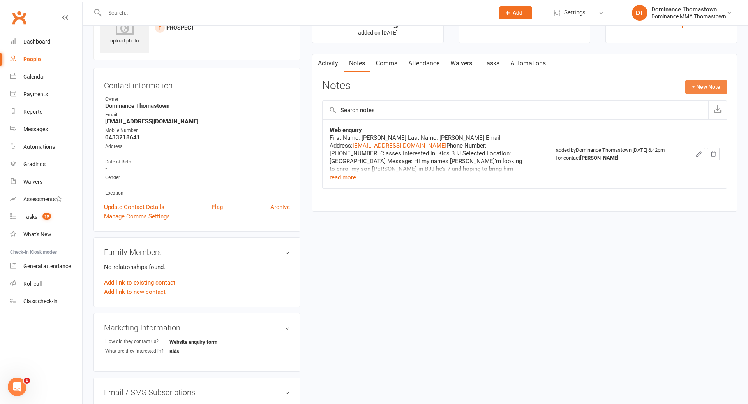
click at [706, 88] on button "+ New Note" at bounding box center [706, 87] width 42 height 14
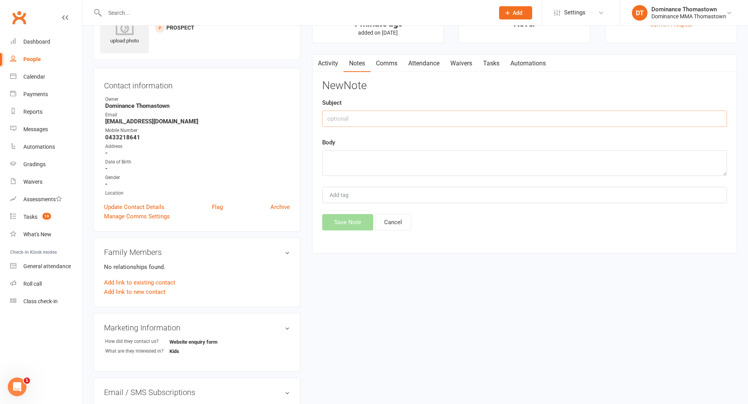
click at [419, 114] on input "text" at bounding box center [524, 119] width 405 height 16
type input "ISC"
click at [404, 152] on textarea at bounding box center [524, 163] width 405 height 26
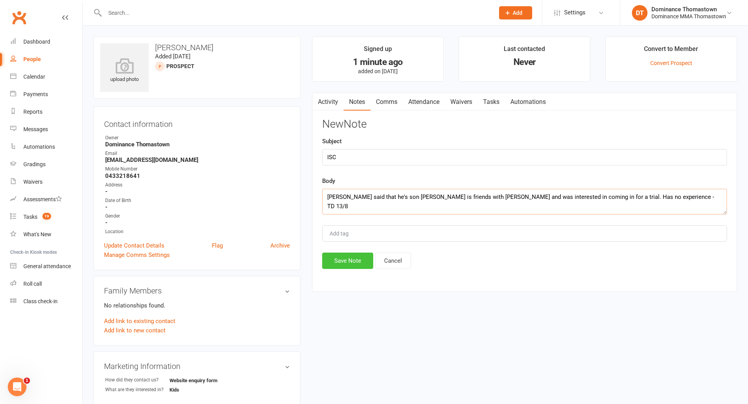
type textarea "Braydon said that he's son Jack is friends with Max Davies and was interested i…"
click at [350, 264] on button "Save Note" at bounding box center [347, 261] width 51 height 16
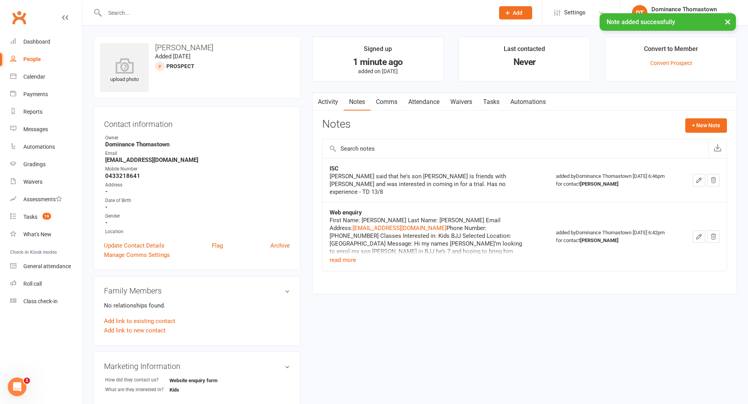
drag, startPoint x: 491, startPoint y: 103, endPoint x: 480, endPoint y: 108, distance: 12.0
click at [491, 103] on link "Tasks" at bounding box center [491, 102] width 27 height 18
select select "incomplete"
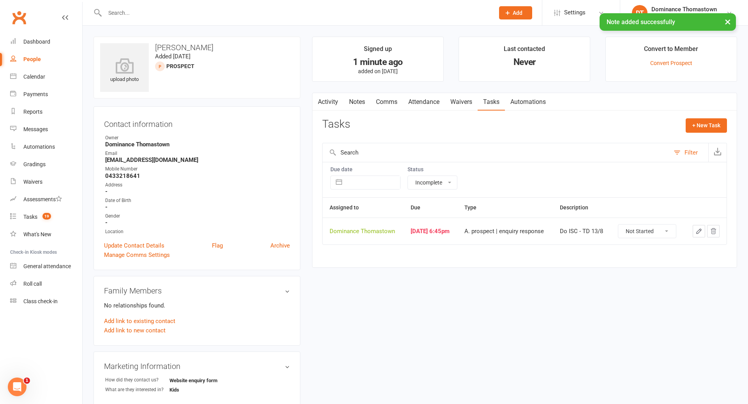
click at [701, 233] on icon "button" at bounding box center [698, 231] width 7 height 7
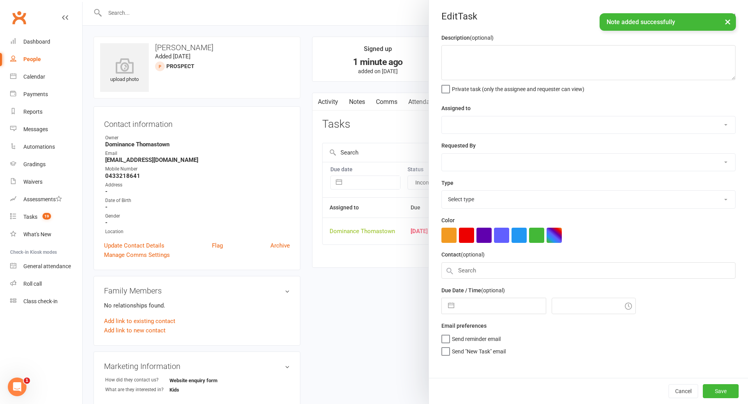
type textarea "Do ISC - TD 13/8"
select select "12547"
type input "[DATE]"
type input "6:45pm"
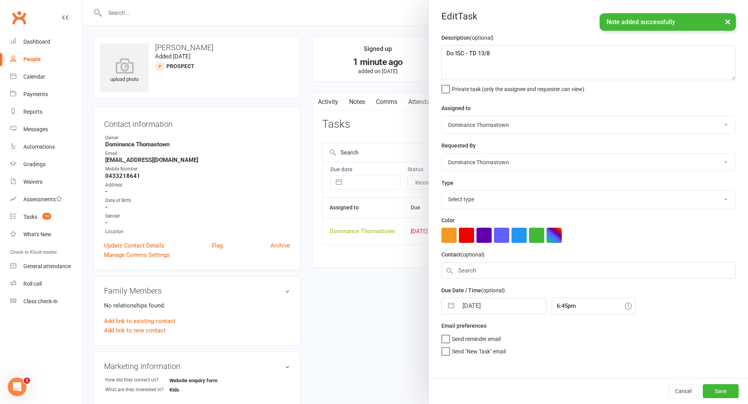
select select "3809"
drag, startPoint x: 444, startPoint y: 53, endPoint x: 569, endPoint y: 55, distance: 125.1
click at [446, 53] on textarea "Do ISC - TD 13/8" at bounding box center [588, 62] width 294 height 35
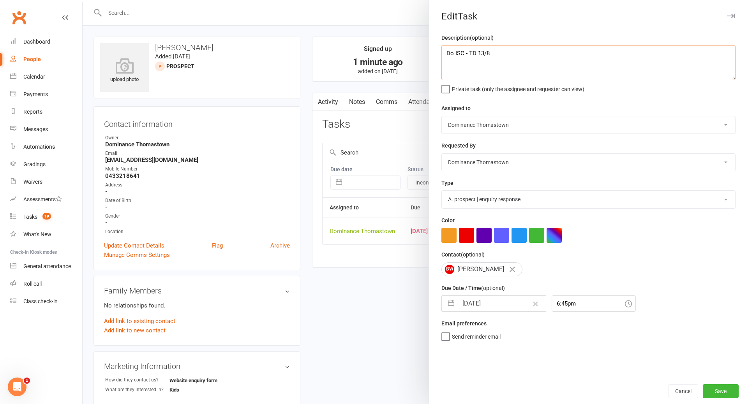
type textarea "Do ISC - TD 13/8"
click at [724, 390] on button "Save" at bounding box center [721, 391] width 36 height 14
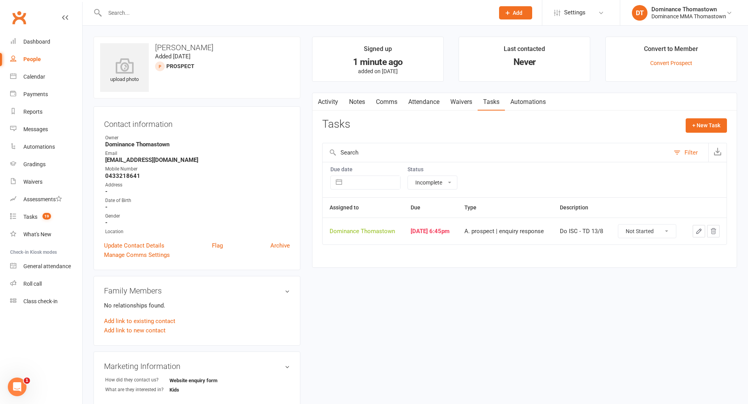
click at [629, 233] on select "Not Started In Progress Waiting Complete" at bounding box center [647, 231] width 58 height 13
select select "unstarted"
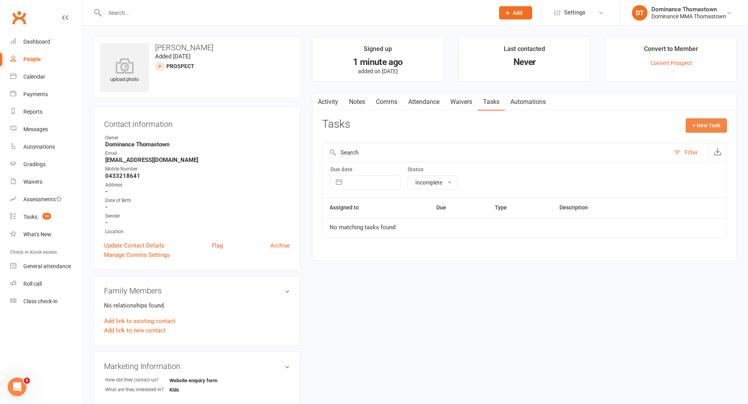
click at [700, 125] on button "+ New Task" at bounding box center [706, 125] width 41 height 14
select select "12547"
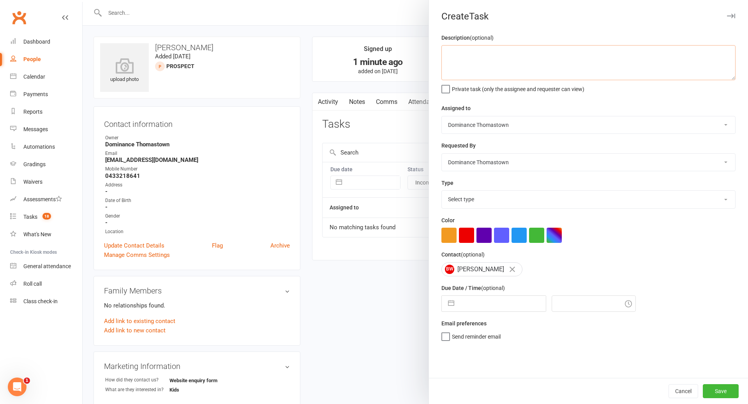
drag, startPoint x: 504, startPoint y: 60, endPoint x: 509, endPoint y: 63, distance: 4.9
click at [505, 61] on textarea at bounding box center [588, 62] width 294 height 35
type textarea "C"
type textarea "s"
type textarea "See notes, check in with [PERSON_NAME] about jnr kids class for trial - TD 13/8"
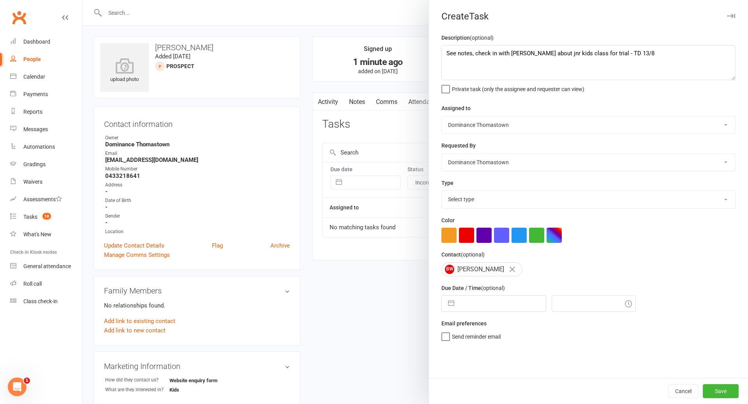
click at [489, 193] on select "Select type A. prospect | enquiry response B. prospect | trial | booking [PERSO…" at bounding box center [588, 199] width 293 height 17
select select "3858"
click at [463, 315] on div "Description (optional) See notes, check in with Ivan about jnr kids class for t…" at bounding box center [588, 205] width 319 height 345
select select "6"
select select "2025"
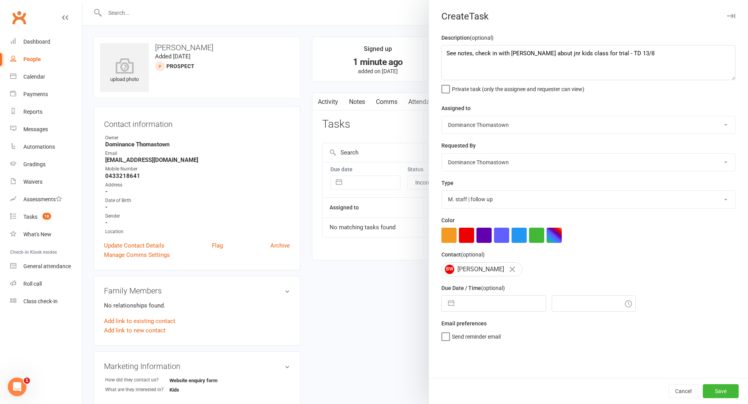
select select "7"
select select "2025"
select select "8"
select select "2025"
click at [465, 308] on input "text" at bounding box center [502, 304] width 88 height 16
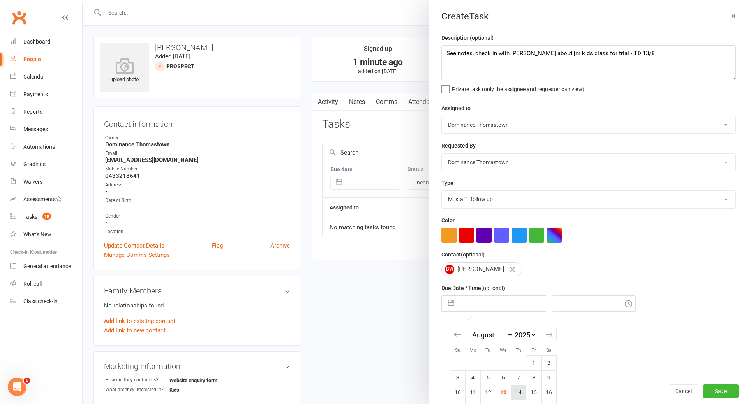
click at [522, 393] on td "14" at bounding box center [518, 392] width 15 height 15
type input "14 Aug 2025"
type input "7:00pm"
click at [727, 393] on button "Save" at bounding box center [721, 391] width 36 height 14
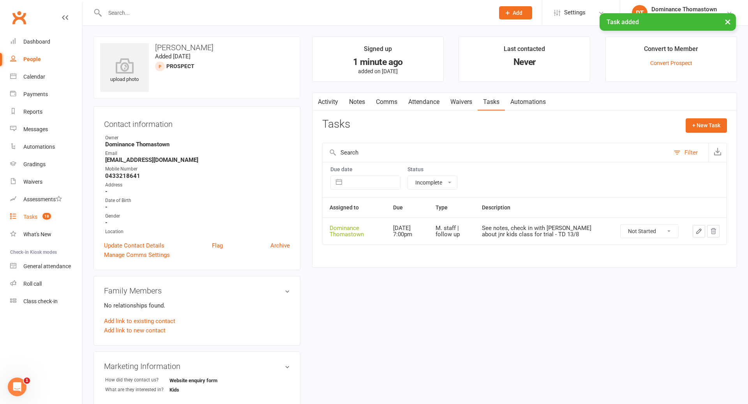
click at [27, 217] on div "Tasks" at bounding box center [30, 217] width 14 height 6
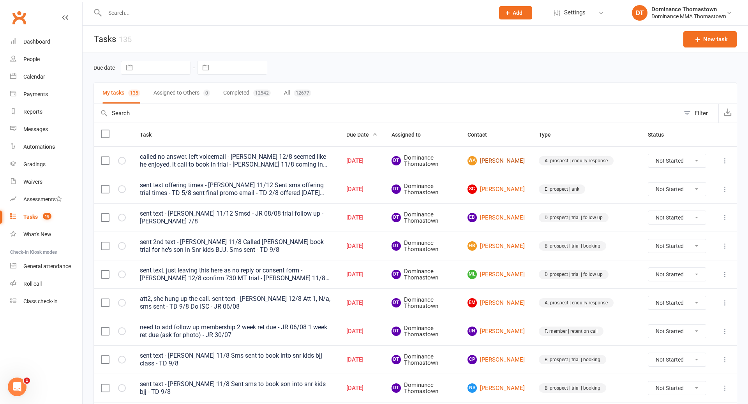
click at [516, 156] on link "WA William Arrowsmith" at bounding box center [495, 160] width 57 height 9
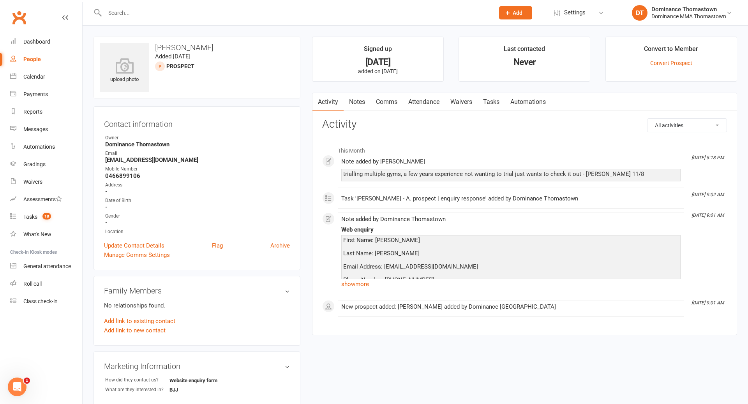
click at [491, 104] on link "Tasks" at bounding box center [491, 102] width 27 height 18
select select "incomplete"
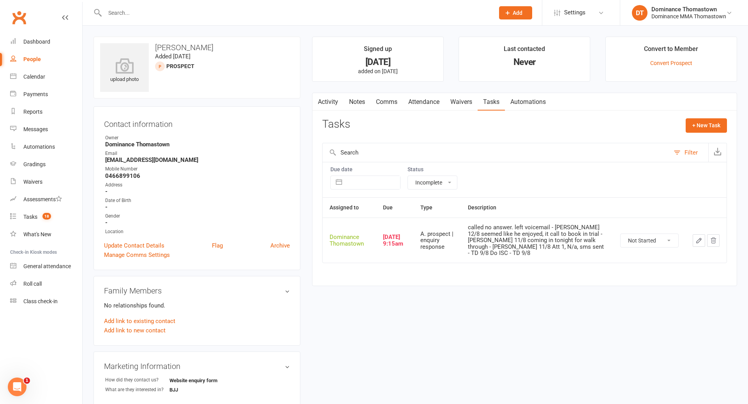
click at [699, 240] on icon "button" at bounding box center [698, 240] width 7 height 7
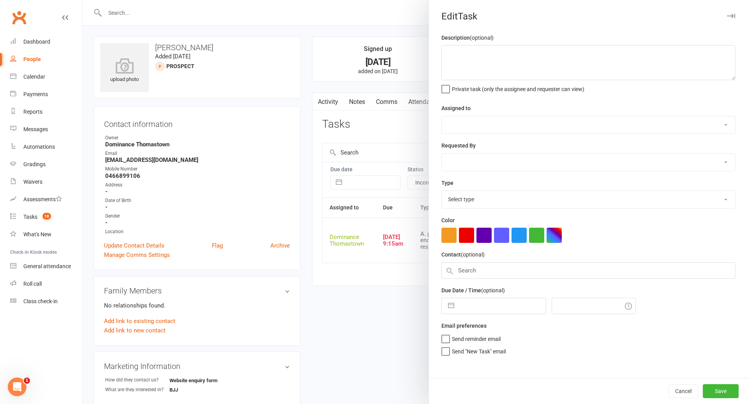
type textarea "called no answer. left voicemail - Ellen 12/8 seemed like he enjoyed, it call t…"
select select "12547"
type input "[DATE]"
type input "9:15am"
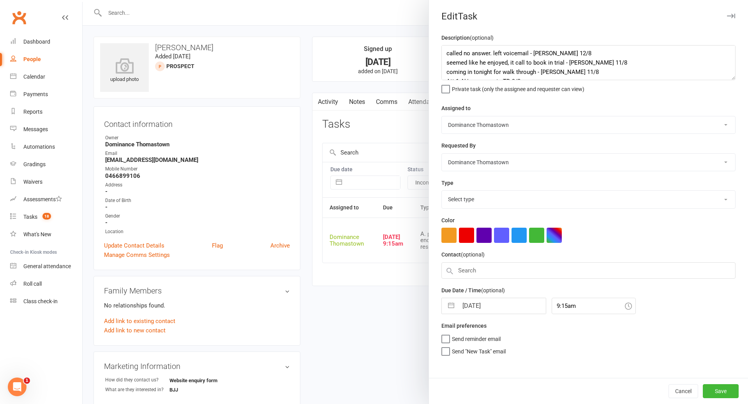
select select "3809"
drag, startPoint x: 447, startPoint y: 52, endPoint x: 460, endPoint y: 49, distance: 13.2
click at [448, 52] on textarea "called no answer. left voicemail - Ellen 12/8 seemed like he enjoyed, it call t…" at bounding box center [588, 62] width 294 height 35
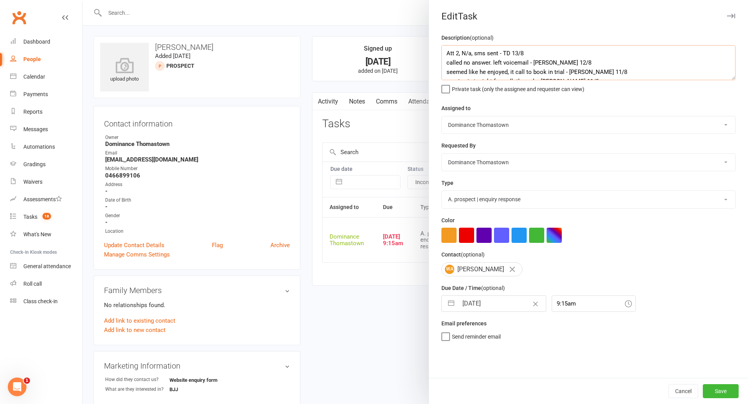
type textarea "Att 2, N/a, sms sent - TD 13/8 called no answer. left voicemail - Ellen 12/8 se…"
click at [489, 307] on input "[DATE]" at bounding box center [502, 304] width 88 height 16
select select "6"
select select "2025"
select select "7"
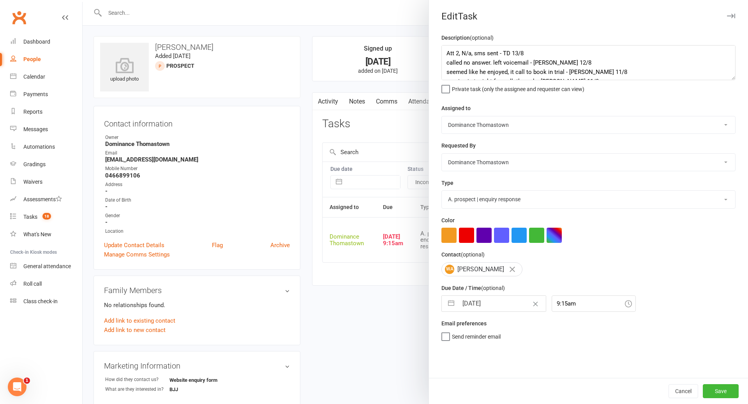
select select "2025"
select select "8"
select select "2025"
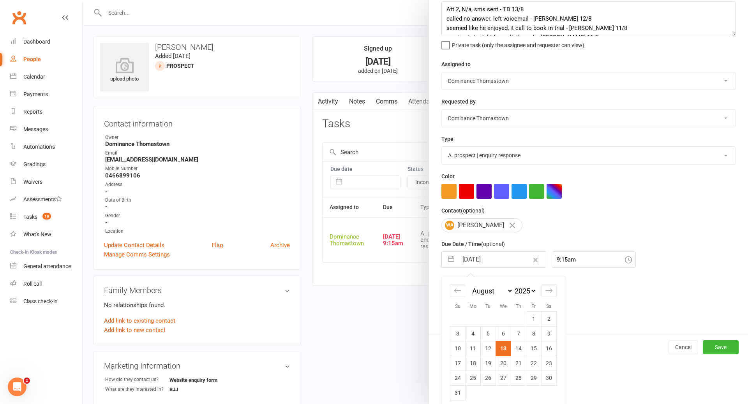
scroll to position [51, 0]
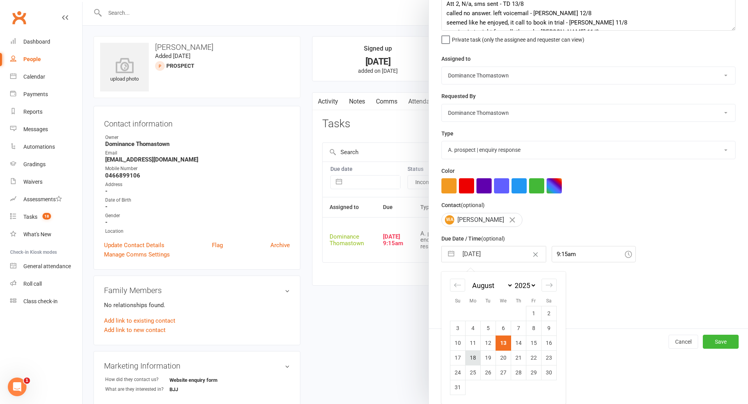
click at [474, 356] on td "18" at bounding box center [473, 358] width 15 height 15
type input "18 Aug 2025"
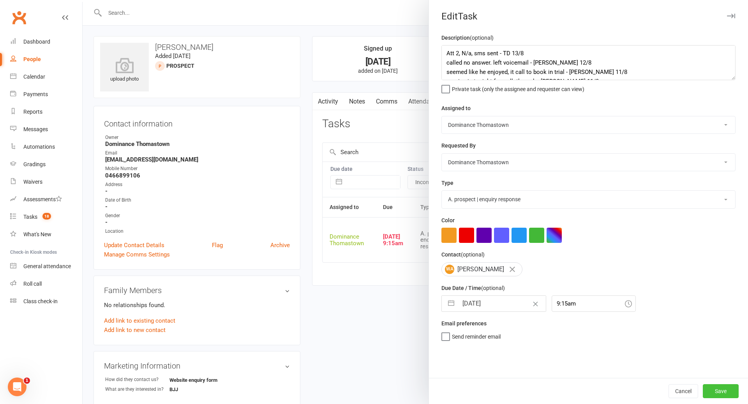
click at [716, 390] on button "Save" at bounding box center [721, 391] width 36 height 14
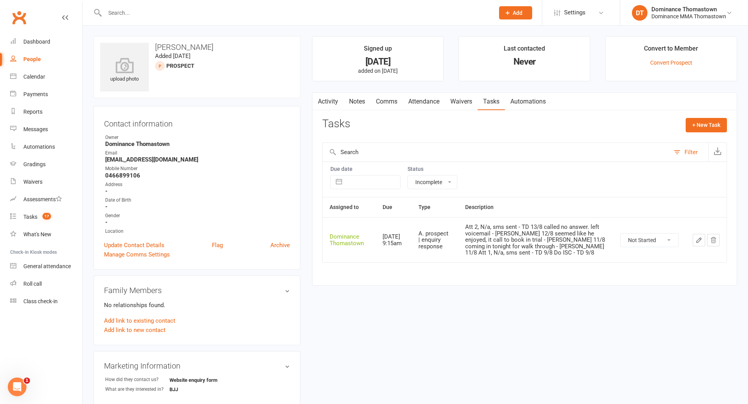
click at [114, 16] on input "text" at bounding box center [295, 12] width 386 height 11
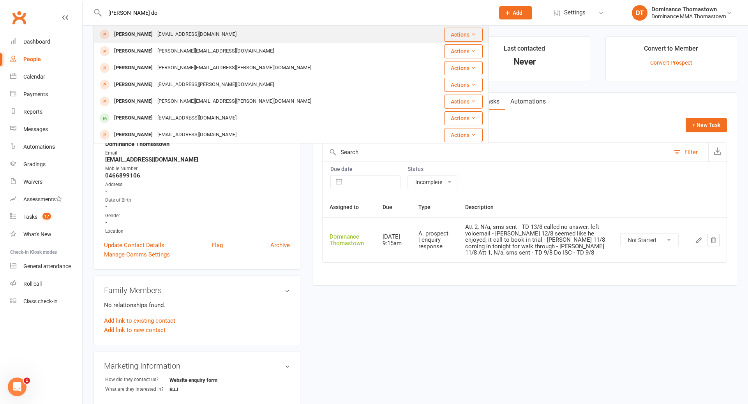
type input "jesse do"
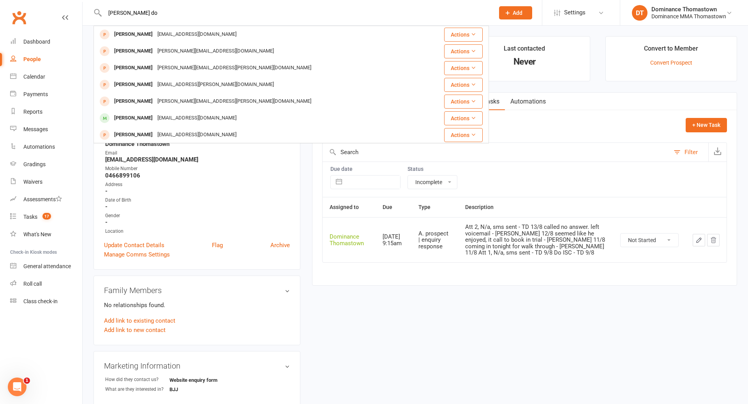
click at [136, 33] on div "[PERSON_NAME]" at bounding box center [133, 34] width 43 height 11
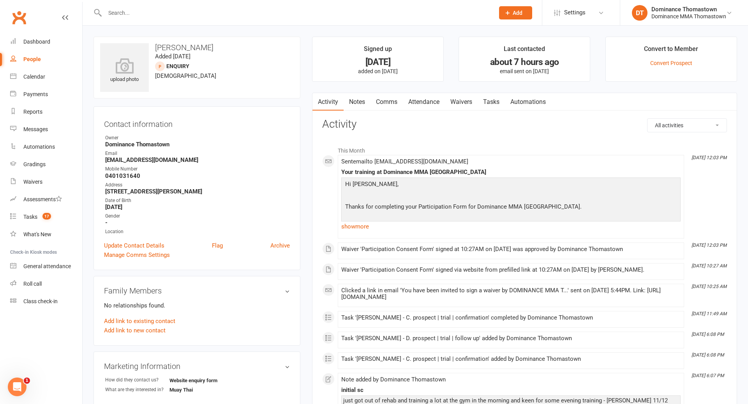
click at [351, 105] on link "Notes" at bounding box center [357, 102] width 27 height 18
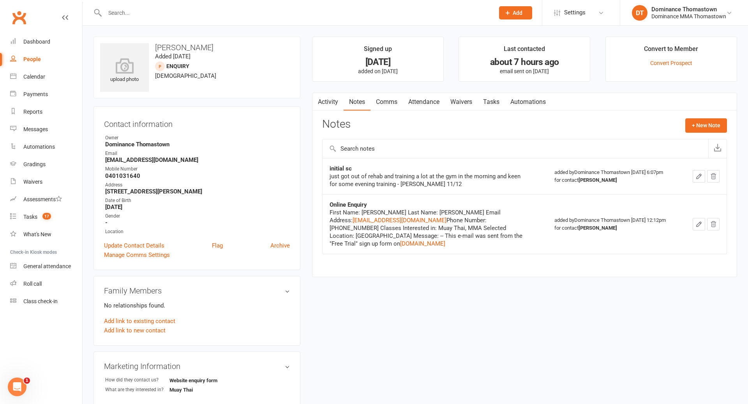
click at [376, 105] on link "Comms" at bounding box center [386, 102] width 32 height 18
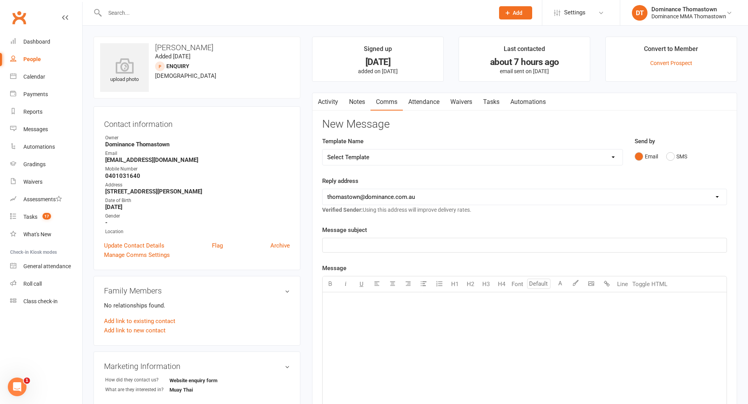
click at [360, 106] on link "Notes" at bounding box center [357, 102] width 27 height 18
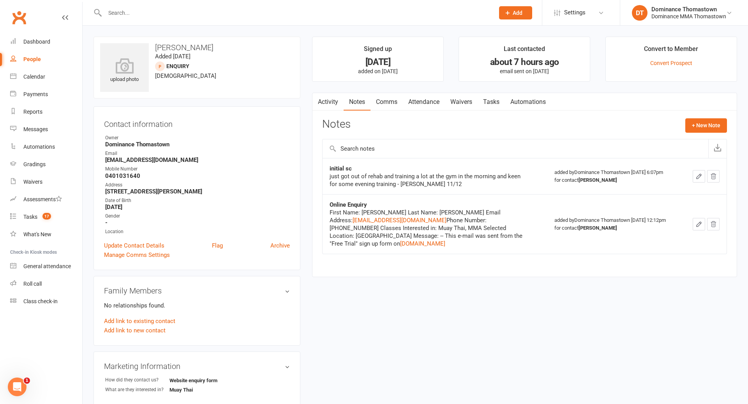
click at [425, 102] on link "Attendance" at bounding box center [424, 102] width 42 height 18
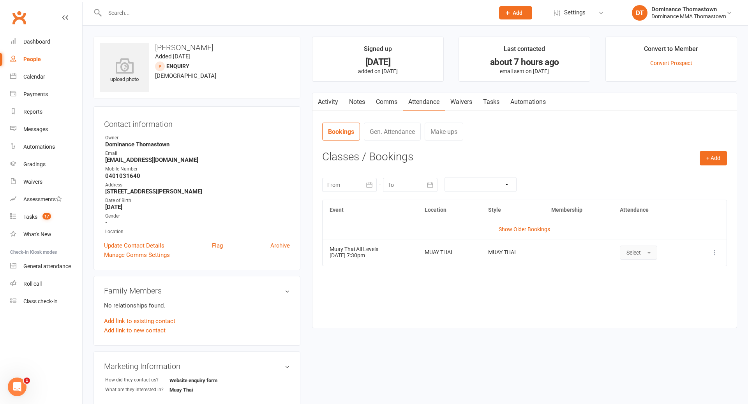
click at [637, 250] on span "Select" at bounding box center [633, 253] width 14 height 6
click at [648, 285] on link "Absent" at bounding box center [658, 286] width 77 height 16
click at [487, 106] on link "Tasks" at bounding box center [491, 102] width 27 height 18
select select "incomplete"
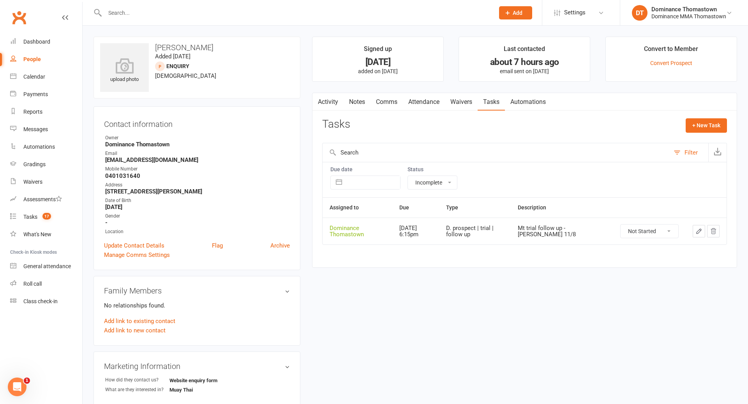
click at [465, 104] on link "Waivers" at bounding box center [461, 102] width 33 height 18
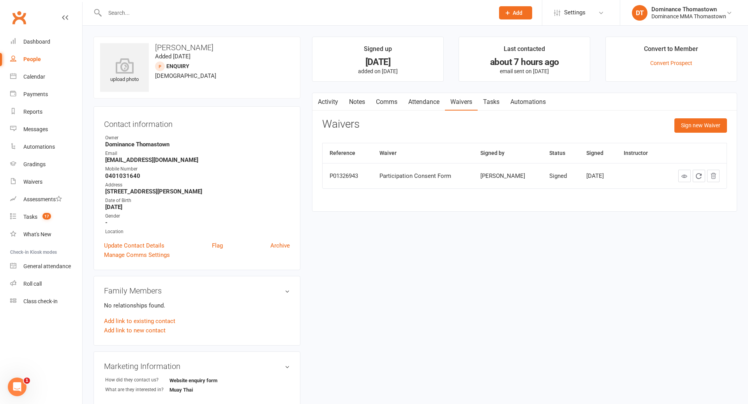
click at [494, 101] on link "Tasks" at bounding box center [491, 102] width 27 height 18
select select "incomplete"
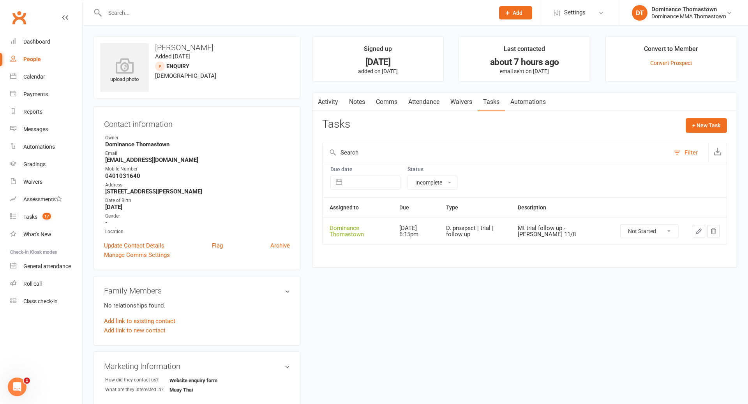
click at [702, 234] on icon "button" at bounding box center [698, 231] width 7 height 7
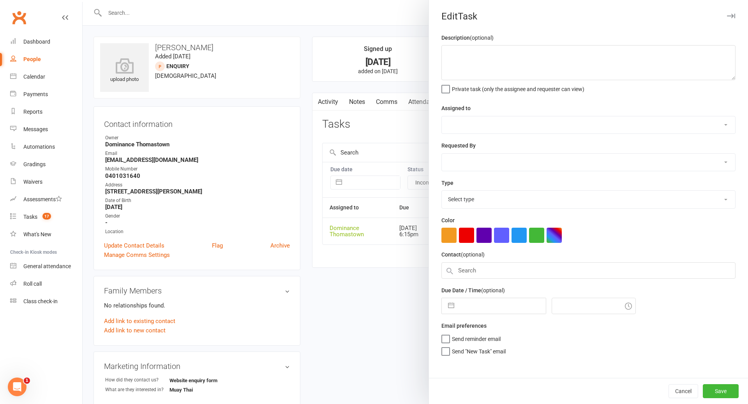
type textarea "Mt trial follow up - Ellen 11/8"
select select "12547"
type input "14 Aug 2025"
type input "6:15pm"
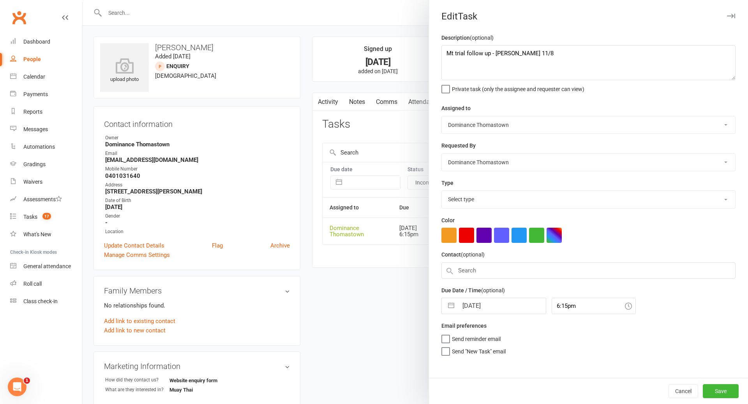
select select "3812"
drag, startPoint x: 447, startPoint y: 53, endPoint x: 454, endPoint y: 51, distance: 7.2
click at [448, 53] on textarea "Mt trial follow up - Ellen 11/8" at bounding box center [588, 62] width 294 height 35
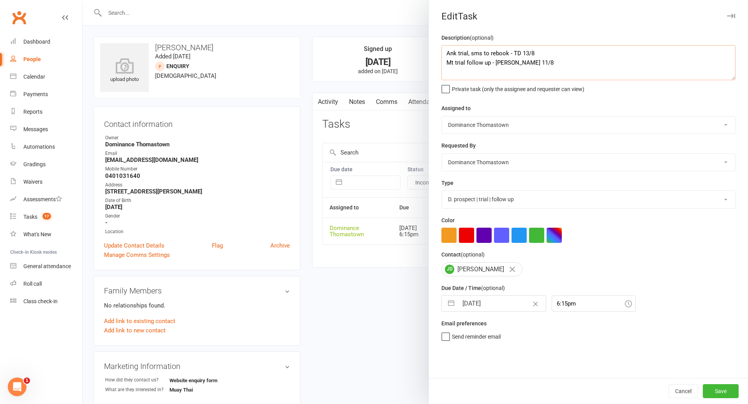
type textarea "Ank trial, sms to rebook - TD 13/8 Mt trial follow up - [PERSON_NAME] 11/8"
click at [476, 305] on input "14 Aug 2025" at bounding box center [502, 304] width 88 height 16
select select "6"
select select "2025"
select select "7"
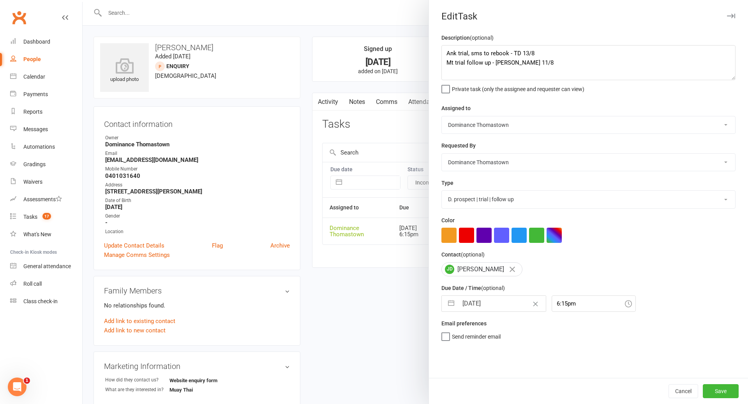
select select "2025"
select select "8"
select select "2025"
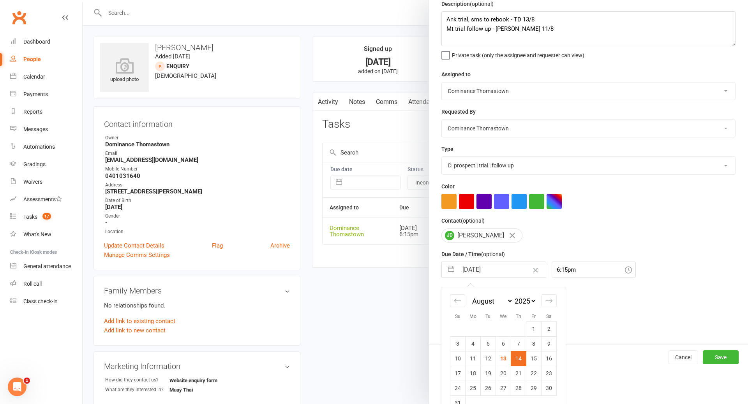
scroll to position [51, 0]
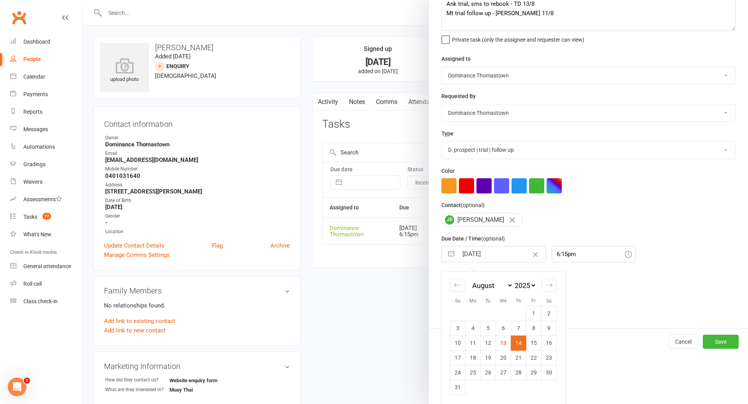
click at [519, 342] on td "14" at bounding box center [518, 343] width 15 height 15
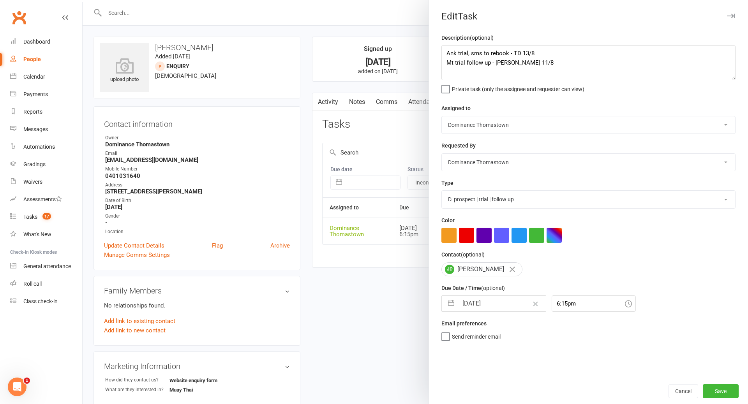
scroll to position [0, 0]
click at [727, 392] on button "Save" at bounding box center [721, 391] width 36 height 14
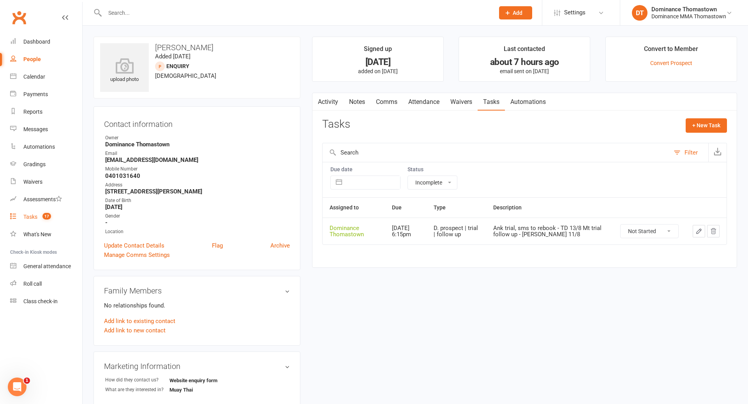
click at [27, 219] on div "Tasks" at bounding box center [30, 217] width 14 height 6
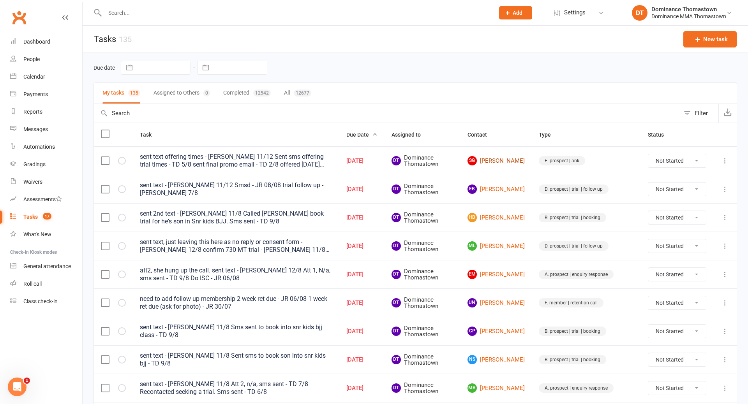
click at [525, 162] on link "SG Sahil Goundar" at bounding box center [495, 160] width 57 height 9
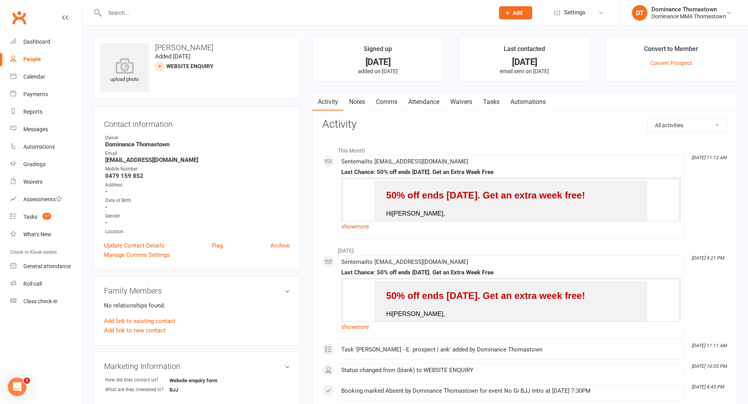
click at [492, 102] on link "Tasks" at bounding box center [491, 102] width 27 height 18
select select "incomplete"
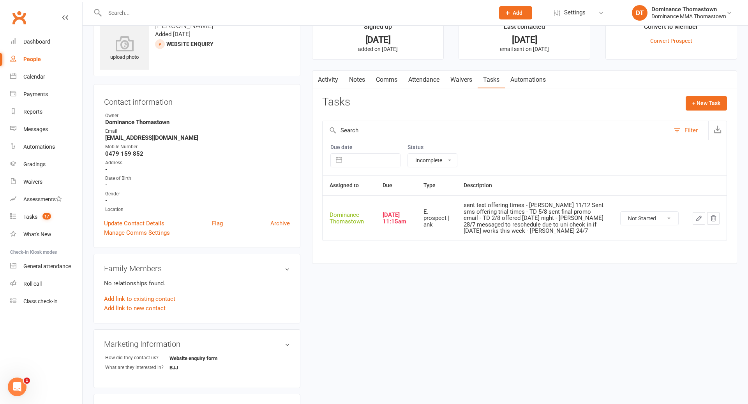
scroll to position [24, 0]
click at [698, 215] on icon "button" at bounding box center [698, 216] width 7 height 7
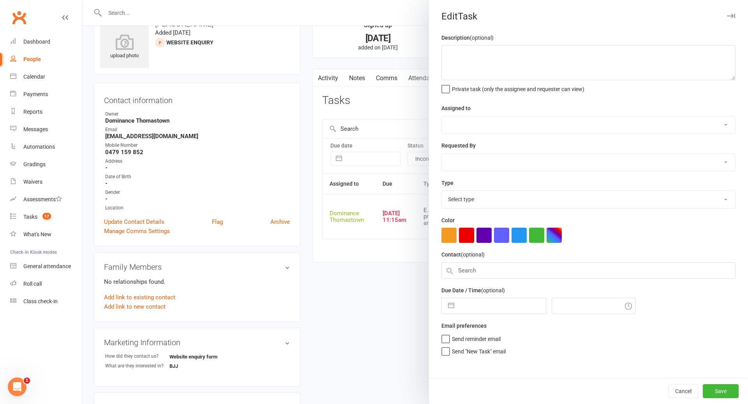
type textarea "sent text offering times - Ellen 11/12 Sent sms offering trial times - TD 5/8 s…"
select select "12547"
type input "[DATE]"
type input "11:15am"
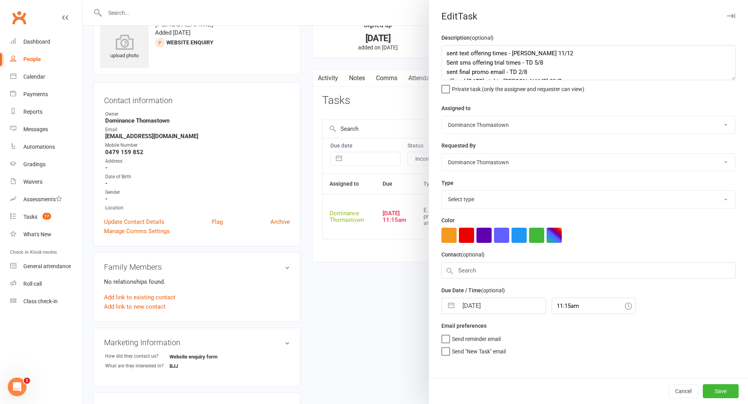
select select "3813"
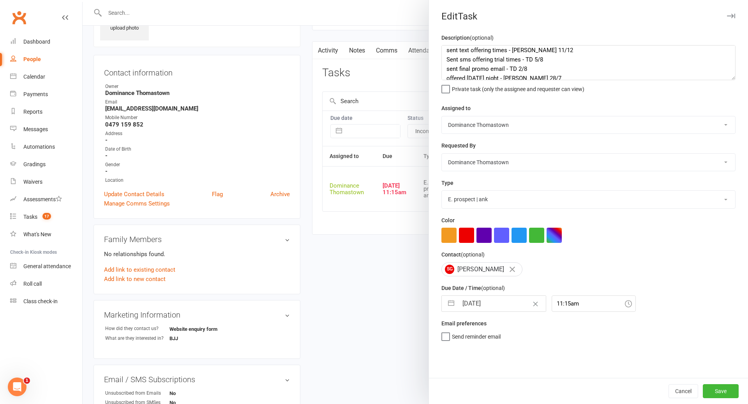
scroll to position [0, 0]
drag, startPoint x: 443, startPoint y: 53, endPoint x: 452, endPoint y: 54, distance: 9.0
click at [444, 53] on textarea "sent text offering times - Ellen 11/12 Sent sms offering trial times - TD 5/8 s…" at bounding box center [588, 62] width 294 height 35
type textarea "sent final email - TD 13/8 sent text offering times - Ellen 11/12 Sent sms offe…"
click at [721, 388] on button "Save" at bounding box center [721, 391] width 36 height 14
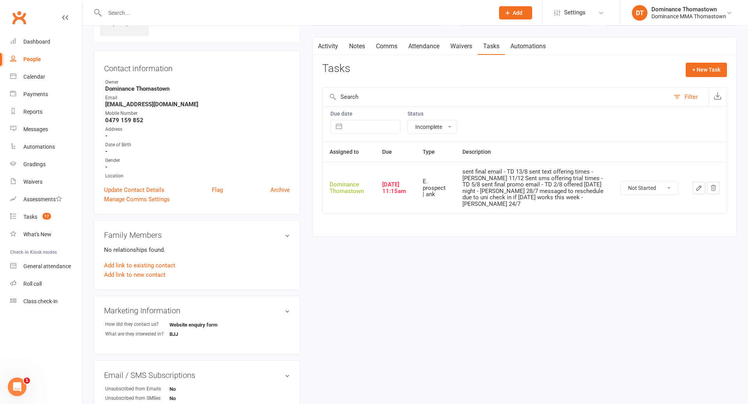
scroll to position [56, 0]
click at [392, 44] on link "Comms" at bounding box center [386, 46] width 32 height 18
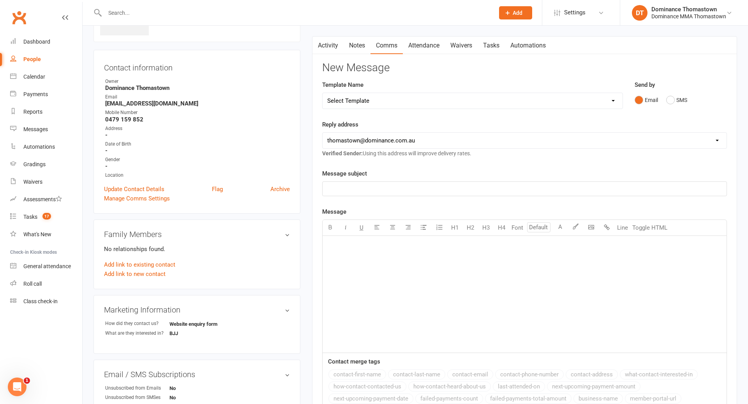
click at [366, 102] on select "Select Template [Email] MARKETING | 10TH BIRTHDAY SPECIAL | CANCELLED MEMBERS […" at bounding box center [473, 101] width 300 height 16
select select "24"
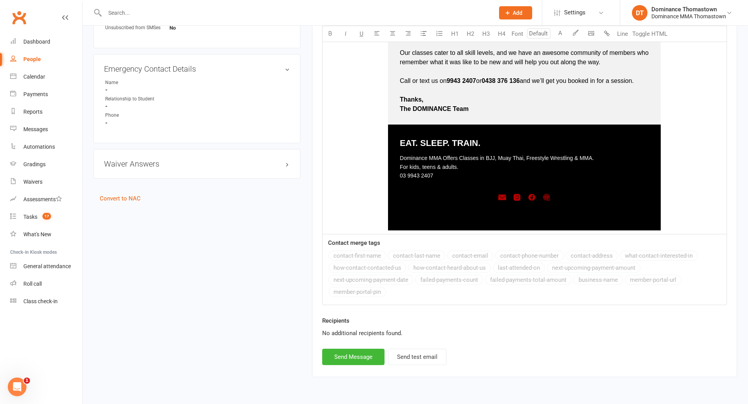
scroll to position [449, 0]
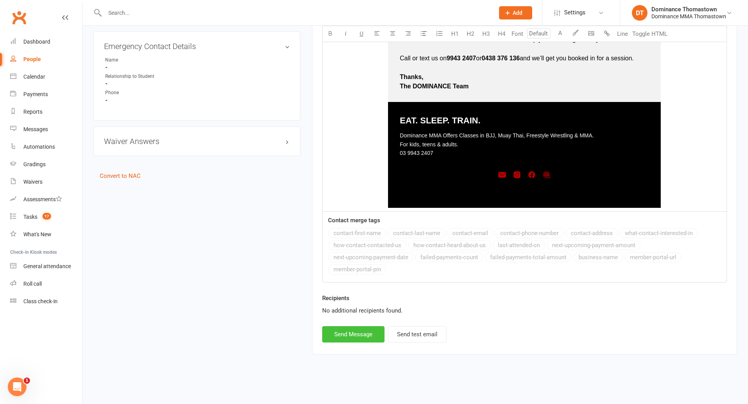
click at [346, 336] on button "Send Message" at bounding box center [353, 334] width 62 height 16
select select
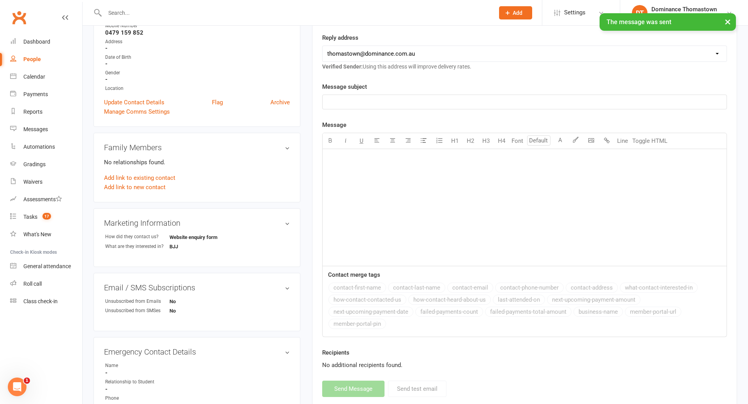
scroll to position [0, 0]
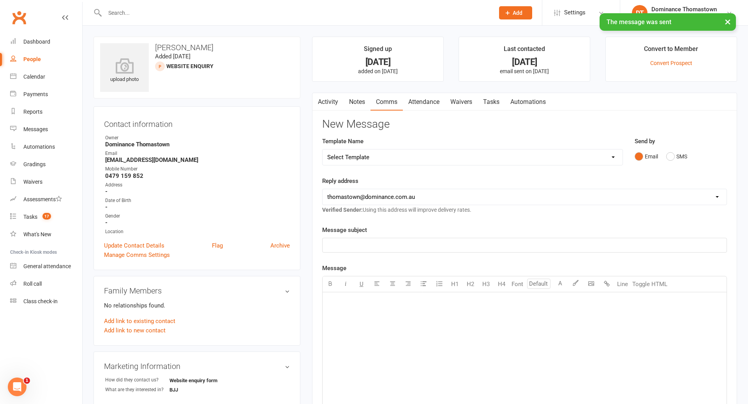
click at [354, 101] on link "Notes" at bounding box center [357, 102] width 27 height 18
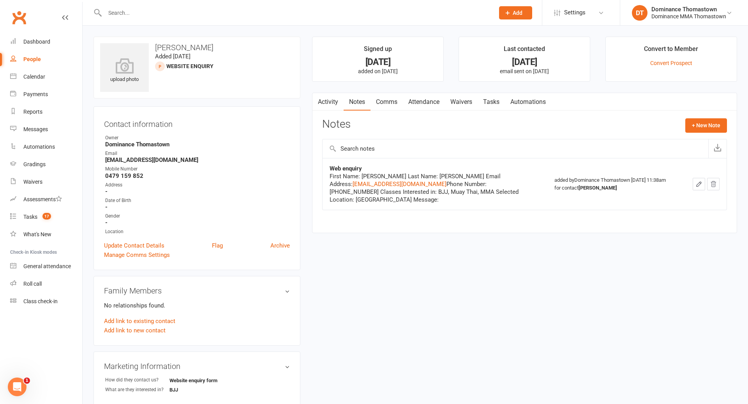
drag, startPoint x: 493, startPoint y: 101, endPoint x: 496, endPoint y: 109, distance: 7.8
click at [494, 102] on link "Tasks" at bounding box center [491, 102] width 27 height 18
select select "incomplete"
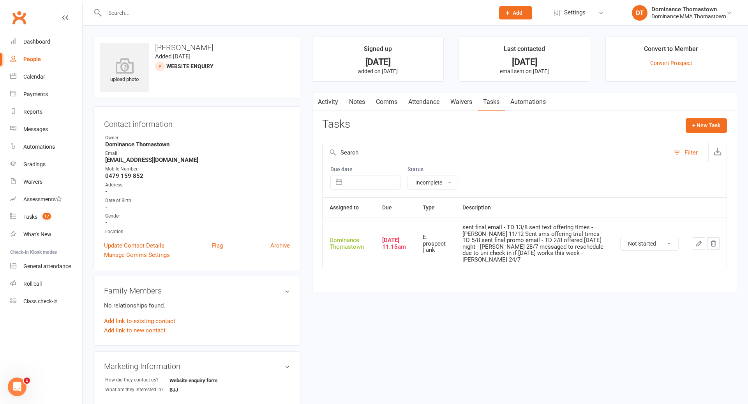
click at [650, 241] on select "Not Started In Progress Waiting Complete" at bounding box center [650, 243] width 58 height 13
select select "unstarted"
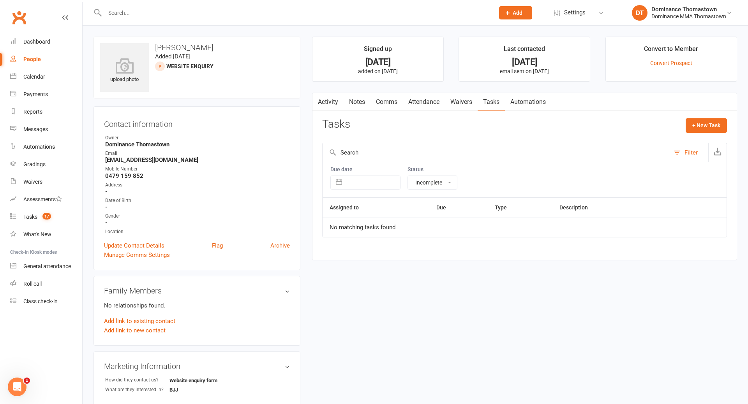
click at [359, 103] on link "Notes" at bounding box center [357, 102] width 27 height 18
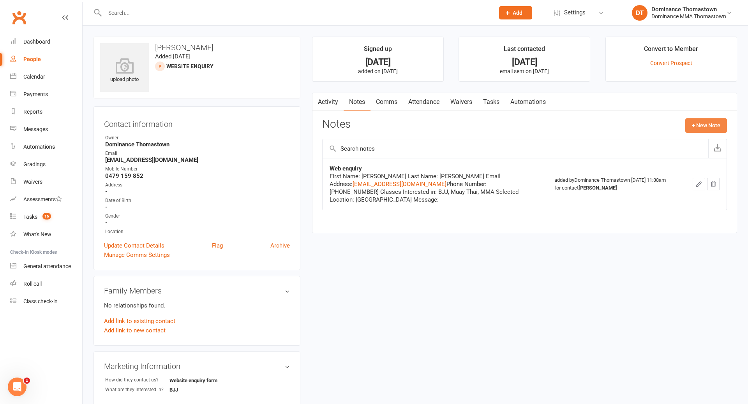
click at [705, 124] on button "+ New Note" at bounding box center [706, 125] width 42 height 14
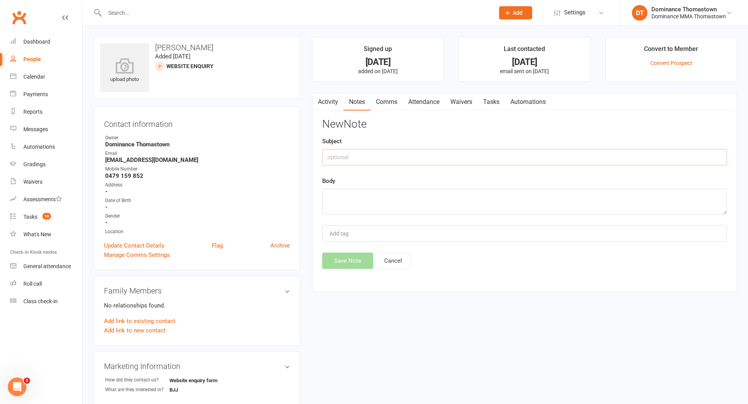
click at [387, 153] on input "text" at bounding box center [524, 157] width 405 height 16
type input "Drop"
click at [364, 202] on textarea at bounding box center [524, 202] width 405 height 26
type textarea "no response after several attempted contacts - TD 13/8"
click at [358, 260] on button "Save Note" at bounding box center [347, 261] width 51 height 16
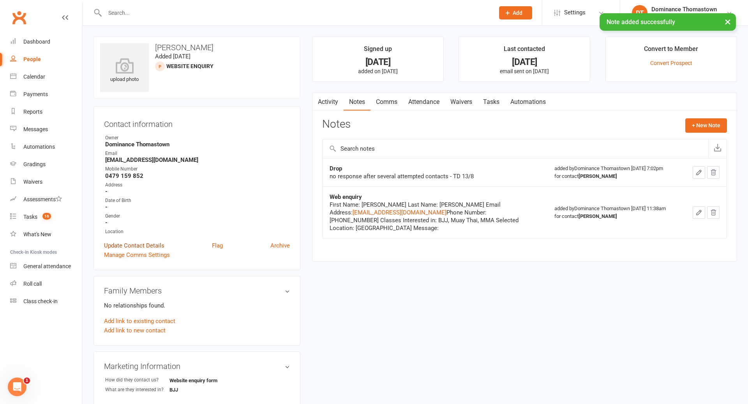
click at [134, 245] on link "Update Contact Details" at bounding box center [134, 245] width 60 height 9
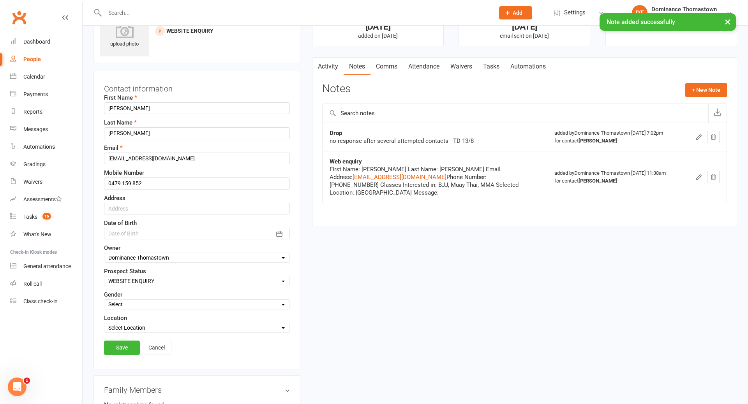
scroll to position [37, 0]
click at [142, 280] on select "Select ENQUIRY WEBSITE ENQUIRY META ADS ENQUIRY DROPPED PROSPECT DROP-IN VISITO…" at bounding box center [196, 280] width 185 height 9
select select "DROPPED PROSPECT"
click at [123, 344] on link "Save" at bounding box center [122, 347] width 36 height 14
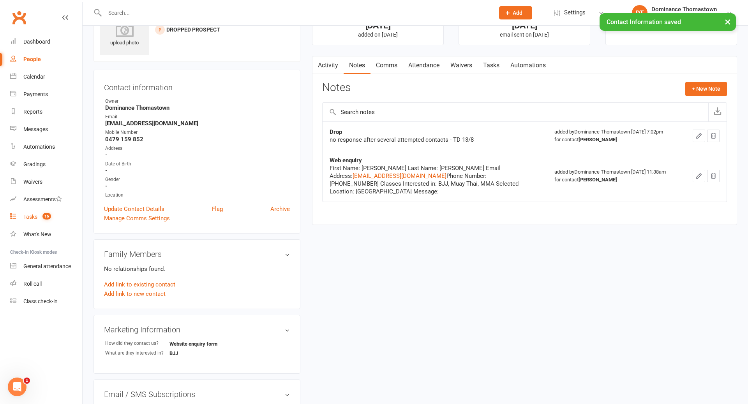
click at [37, 217] on div "Tasks" at bounding box center [30, 217] width 14 height 6
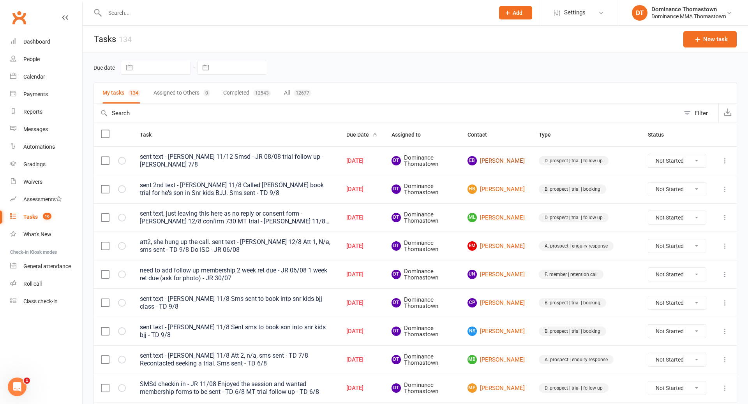
click at [512, 162] on link "EB Emily Bradford" at bounding box center [495, 160] width 57 height 9
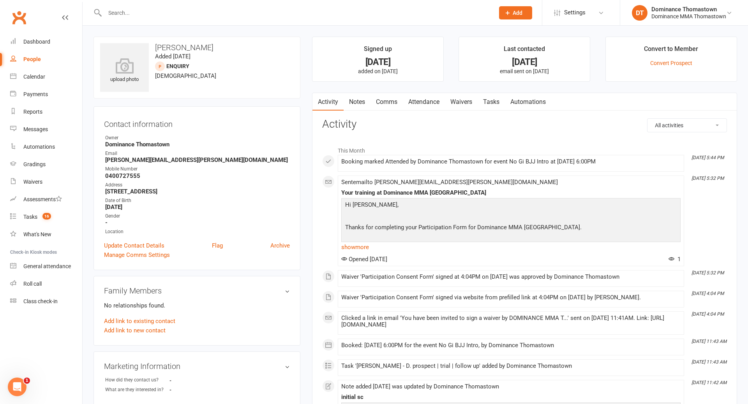
click at [491, 103] on link "Tasks" at bounding box center [491, 102] width 27 height 18
select select "incomplete"
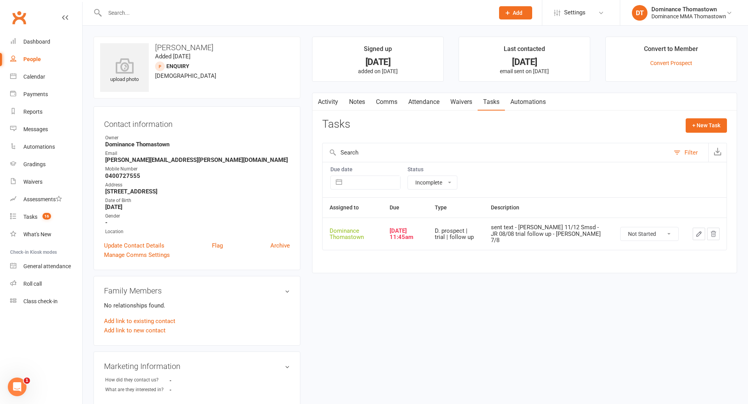
click at [702, 231] on icon "button" at bounding box center [698, 234] width 7 height 7
select select "12547"
select select "3812"
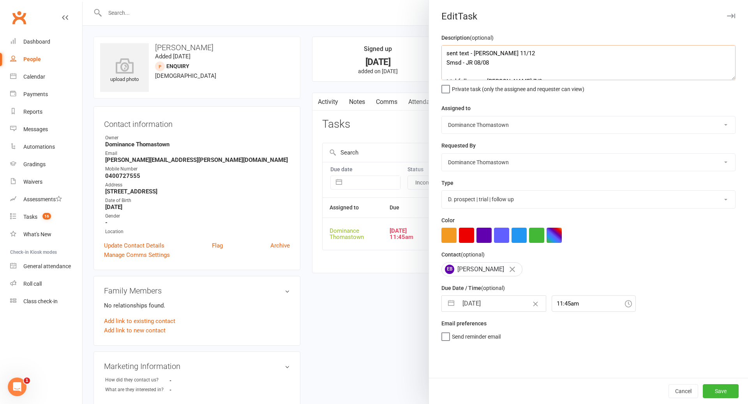
click at [446, 53] on textarea "sent text - Ellen 11/12 Smsd - JR 08/08 trial follow up - Ellen 7/8" at bounding box center [588, 62] width 294 height 35
type textarea "sent text - Ellen 11/12 Smsd - JR 08/08 trial follow up - Ellen 7/8"
click at [357, 104] on div at bounding box center [415, 202] width 665 height 404
click at [675, 389] on button "Cancel" at bounding box center [683, 391] width 30 height 14
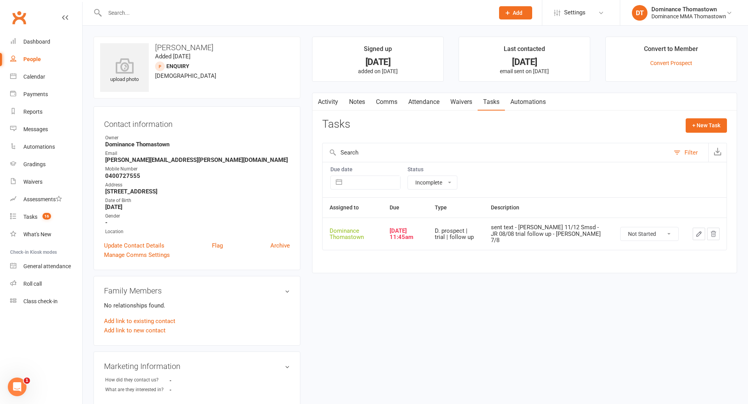
click at [386, 102] on link "Comms" at bounding box center [386, 102] width 32 height 18
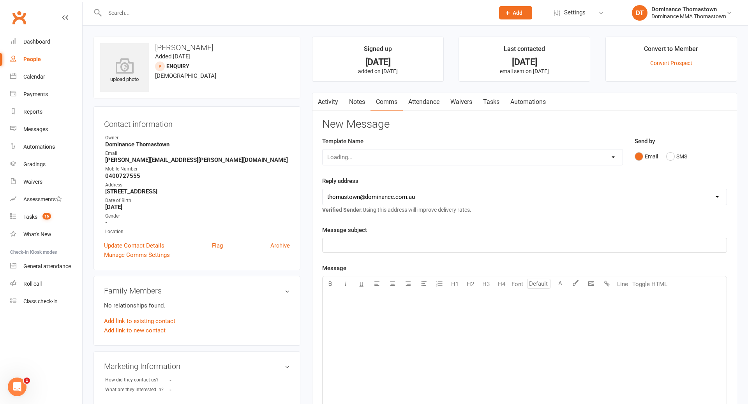
click at [362, 103] on link "Notes" at bounding box center [357, 102] width 27 height 18
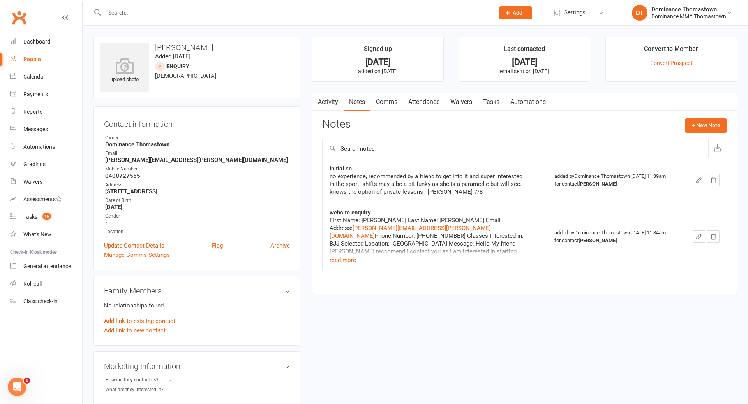
click at [393, 102] on link "Comms" at bounding box center [386, 102] width 32 height 18
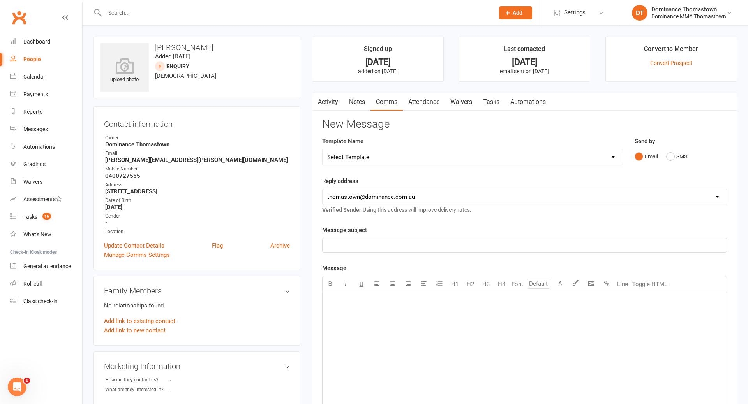
click at [422, 102] on link "Attendance" at bounding box center [424, 102] width 42 height 18
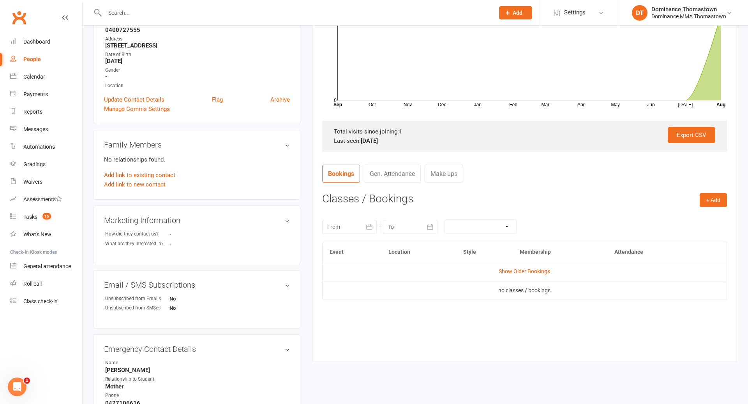
scroll to position [149, 0]
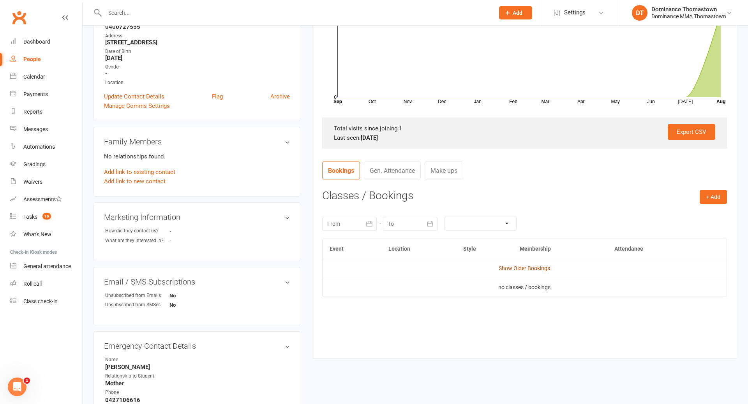
click at [504, 270] on link "Show Older Bookings" at bounding box center [524, 268] width 51 height 6
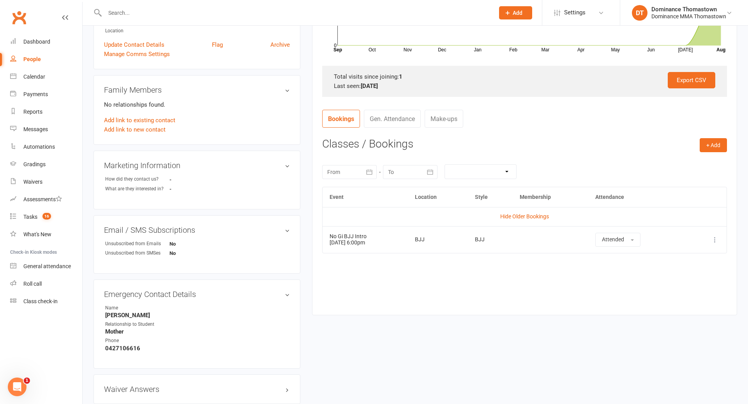
scroll to position [203, 0]
click at [275, 162] on link "edit" at bounding box center [275, 163] width 9 height 7
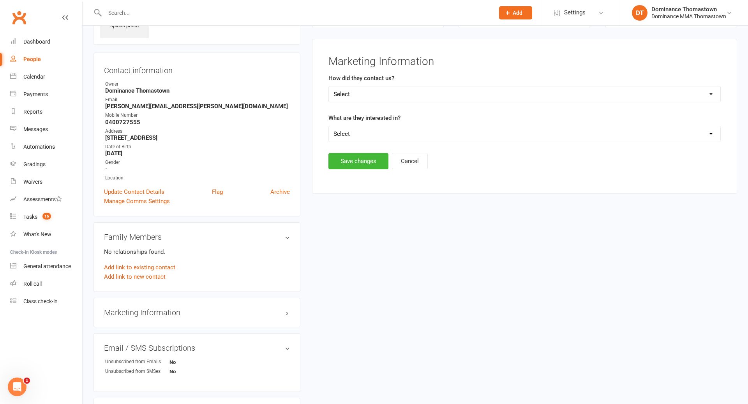
scroll to position [53, 0]
click at [383, 95] on select "Select Phone Email In-Facility Website enquiry form Marketing Lead" at bounding box center [525, 95] width 392 height 16
select select "Website enquiry form"
click at [371, 131] on select "Select BJJ Muay Thai MMA Kids Teens Muay Thai Teens BJJ Freestyle Wrestling" at bounding box center [525, 135] width 392 height 16
select select "BJJ"
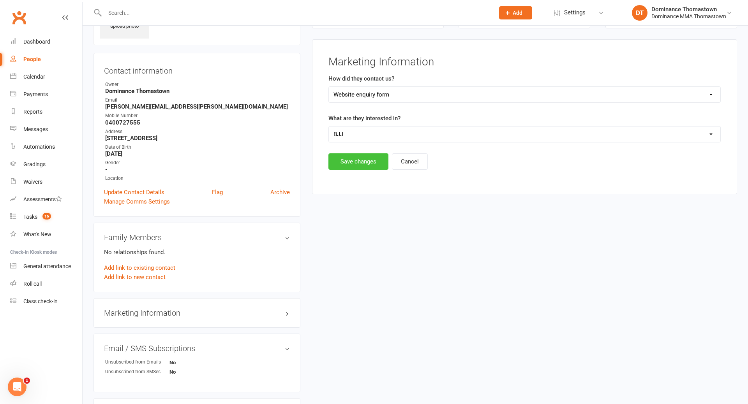
click at [354, 158] on button "Save changes" at bounding box center [358, 161] width 60 height 16
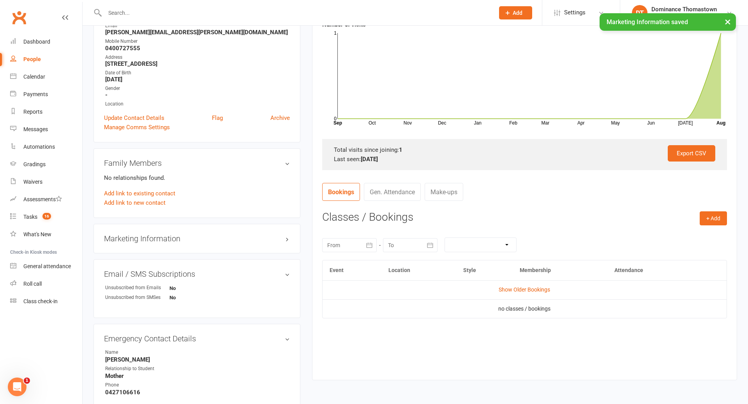
scroll to position [226, 0]
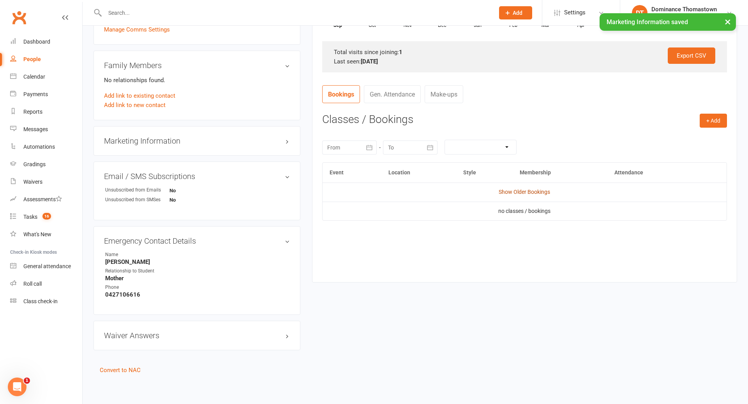
click at [538, 192] on link "Show Older Bookings" at bounding box center [524, 192] width 51 height 6
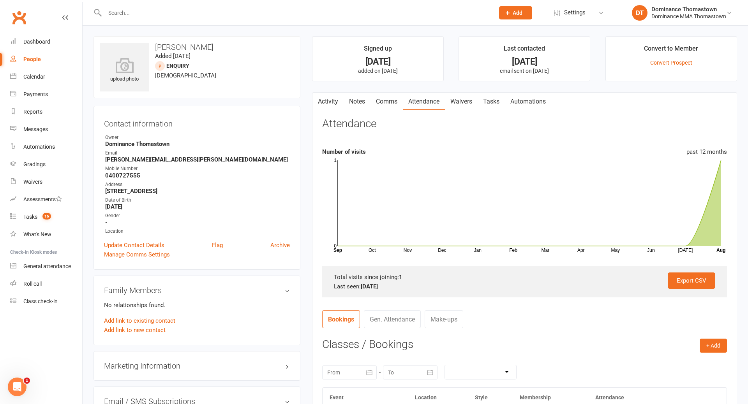
scroll to position [0, 0]
click at [469, 101] on link "Waivers" at bounding box center [461, 102] width 33 height 18
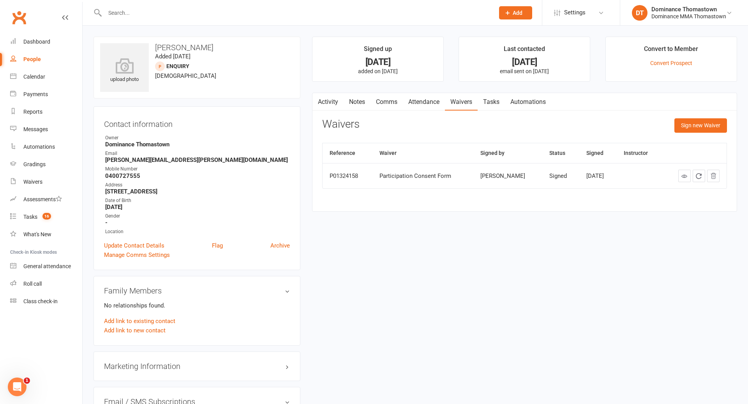
click at [495, 102] on link "Tasks" at bounding box center [491, 102] width 27 height 18
select select "incomplete"
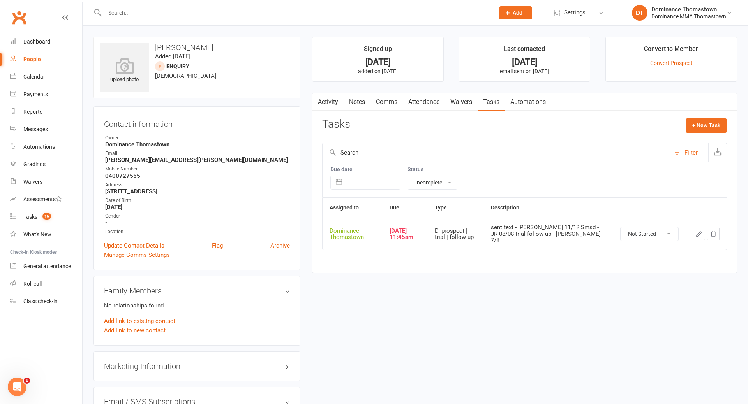
click at [698, 231] on icon "button" at bounding box center [698, 234] width 7 height 7
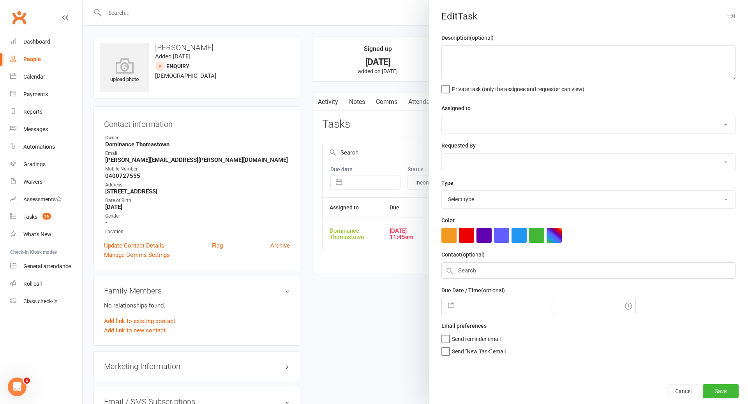
type textarea "sent text - Ellen 11/12 Smsd - JR 08/08 trial follow up - Ellen 7/8"
select select "12547"
type input "[DATE]"
type input "11:45am"
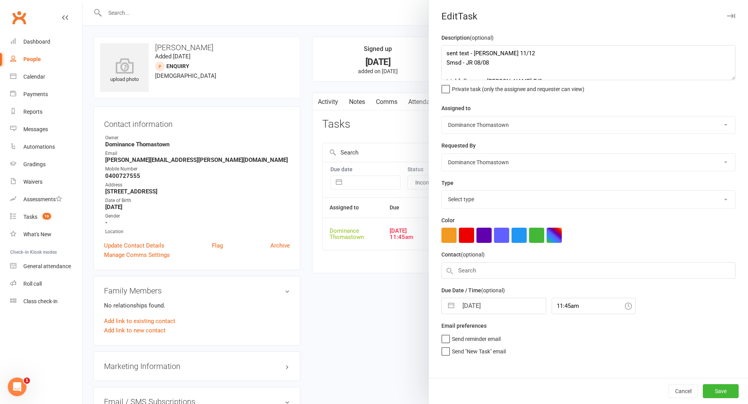
select select "3812"
drag, startPoint x: 444, startPoint y: 51, endPoint x: 513, endPoint y: 54, distance: 69.0
click at [445, 51] on textarea "sent text - Ellen 11/12 Smsd - JR 08/08 trial follow up - Ellen 7/8" at bounding box center [588, 62] width 294 height 35
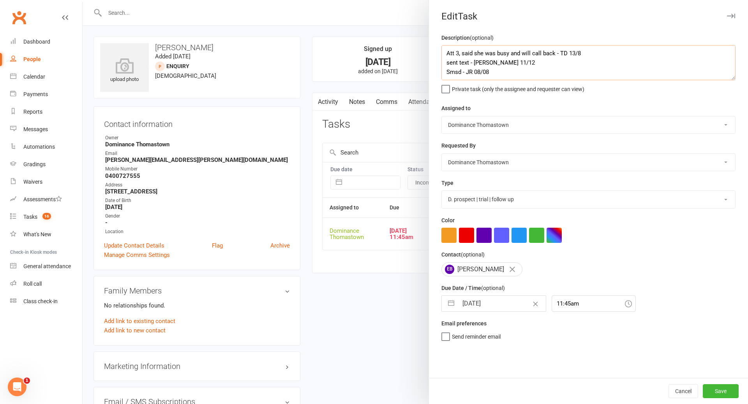
type textarea "Att 3, said she was busy and will call back - TD 13/8 sent text - [PERSON_NAME]…"
click at [476, 305] on input "[DATE]" at bounding box center [502, 304] width 88 height 16
select select "6"
select select "2025"
select select "7"
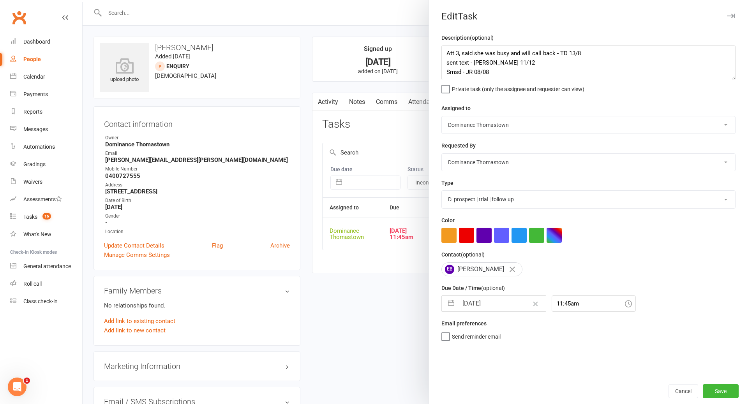
select select "2025"
select select "8"
select select "2025"
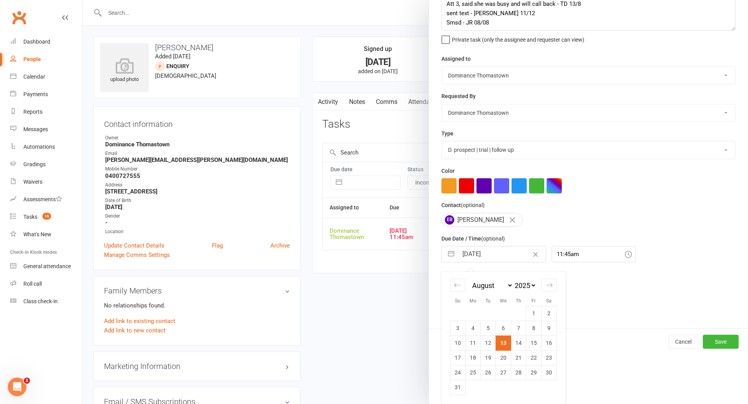
click at [516, 344] on td "14" at bounding box center [518, 343] width 15 height 15
type input "14 Aug 2025"
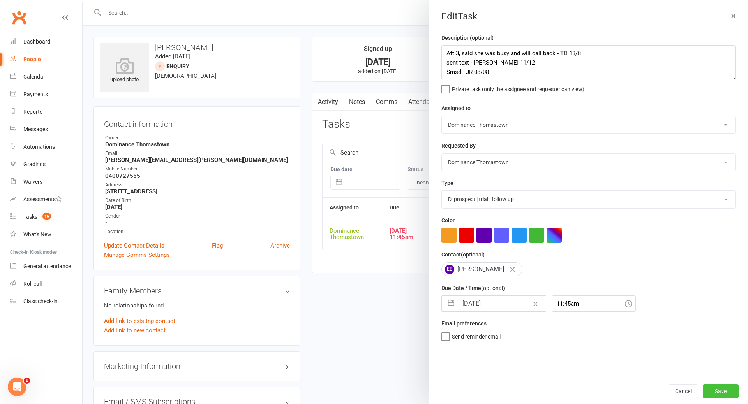
click at [717, 390] on button "Save" at bounding box center [721, 391] width 36 height 14
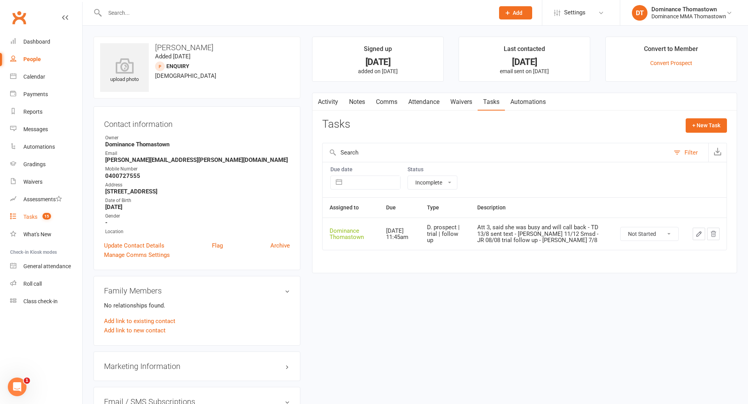
click at [30, 219] on div "Tasks" at bounding box center [30, 217] width 14 height 6
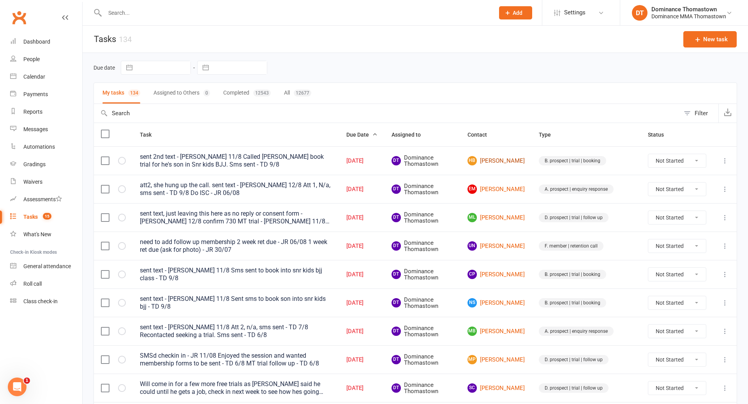
click at [518, 160] on link "HB Hayden Byrne" at bounding box center [495, 160] width 57 height 9
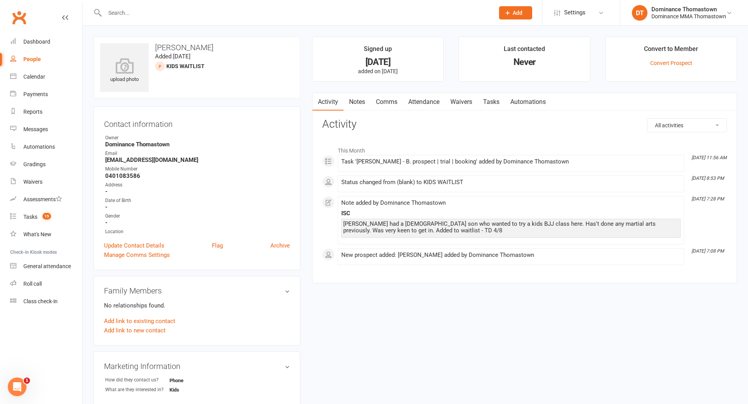
click at [492, 104] on link "Tasks" at bounding box center [491, 102] width 27 height 18
select select "incomplete"
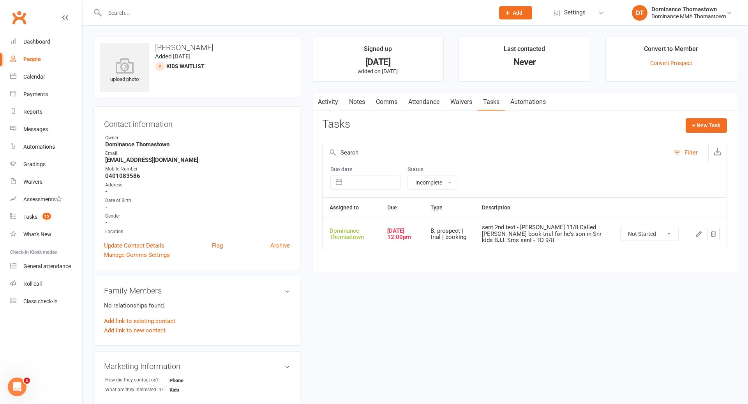
click at [702, 231] on icon "button" at bounding box center [698, 234] width 7 height 7
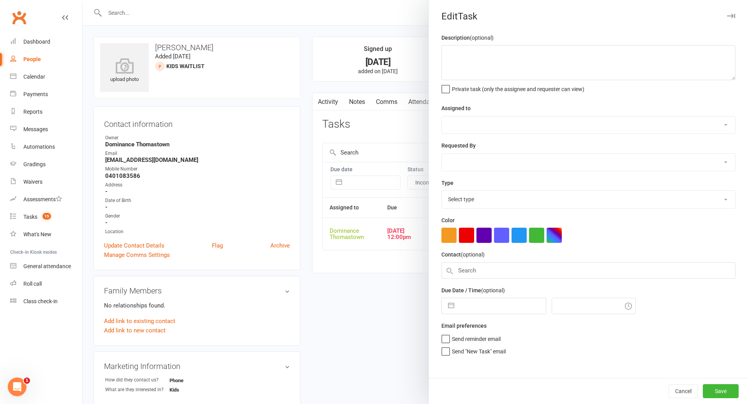
type textarea "sent 2nd text - Ellen 11/8 Called Hayden book trial for he's son in Snr kids BJ…"
select select "12547"
type input "[DATE]"
type input "12:00pm"
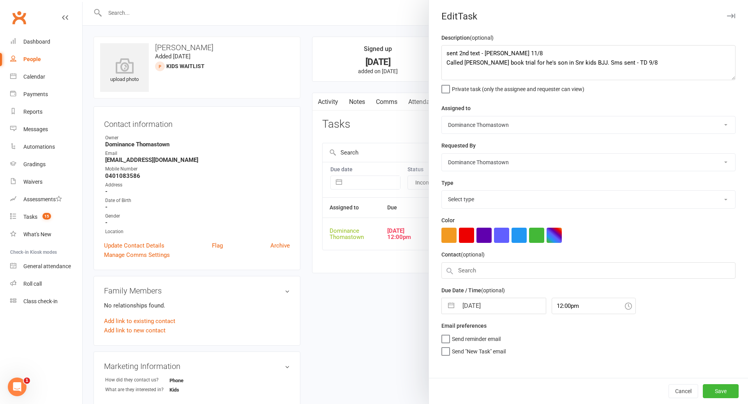
select select "3810"
drag, startPoint x: 442, startPoint y: 53, endPoint x: 446, endPoint y: 53, distance: 3.9
click at [442, 53] on textarea "sent 2nd text - Ellen 11/8 Called Hayden book trial for he's son in Snr kids BJ…" at bounding box center [588, 62] width 294 height 35
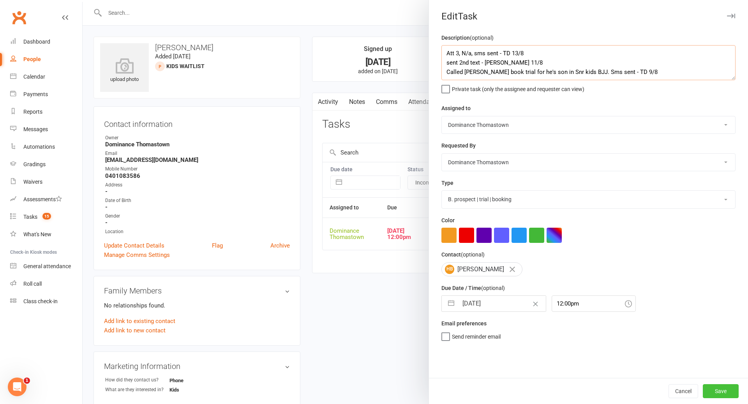
type textarea "Att 3, N/a, sms sent - TD 13/8 sent 2nd text - Ellen 11/8 Called Hayden book tr…"
click at [725, 390] on button "Save" at bounding box center [721, 391] width 36 height 14
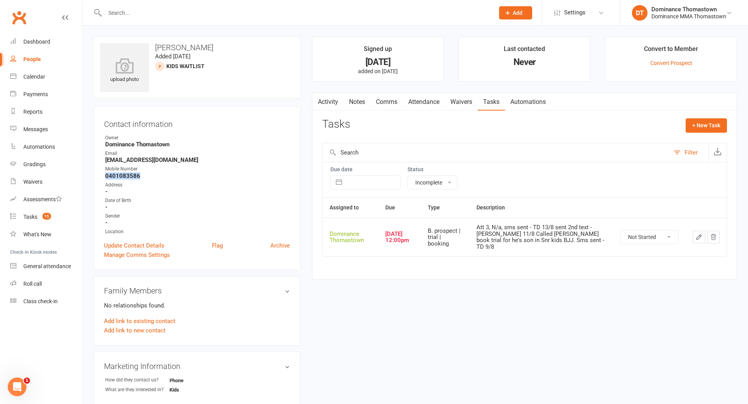
copy strong "0401083586"
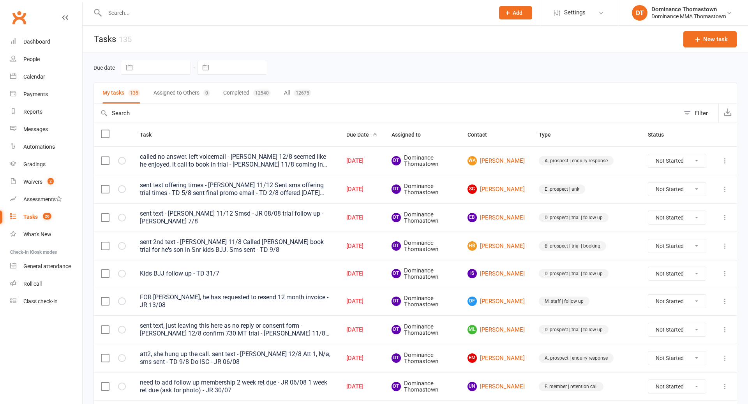
click at [30, 216] on div "Tasks" at bounding box center [30, 217] width 14 height 6
click at [29, 216] on div "Tasks" at bounding box center [30, 217] width 14 height 6
click at [35, 183] on div "Waivers" at bounding box center [32, 182] width 19 height 6
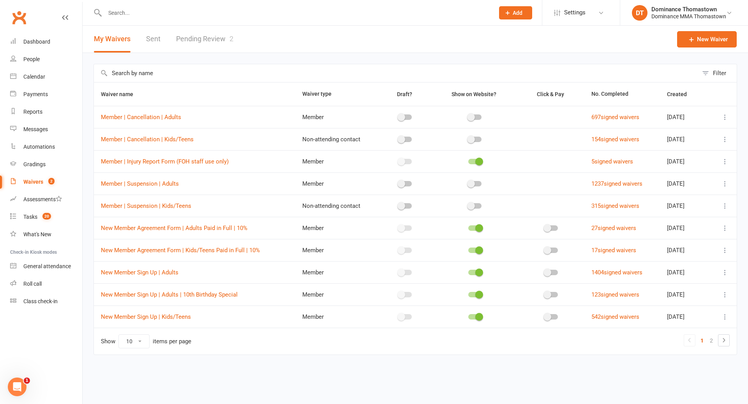
click at [202, 41] on link "Pending Review 2" at bounding box center [204, 39] width 57 height 27
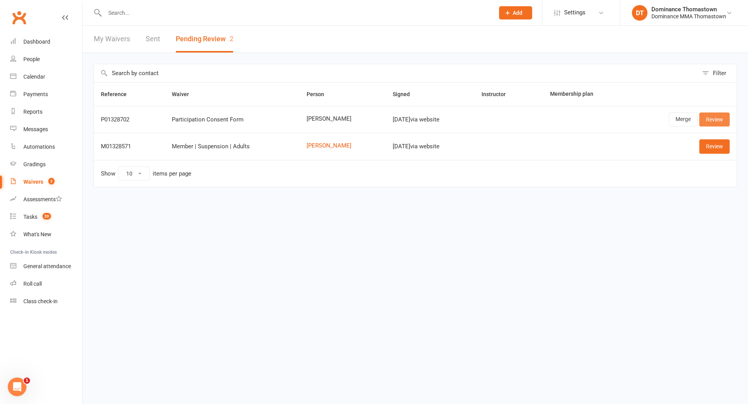
click at [713, 118] on link "Review" at bounding box center [714, 120] width 30 height 14
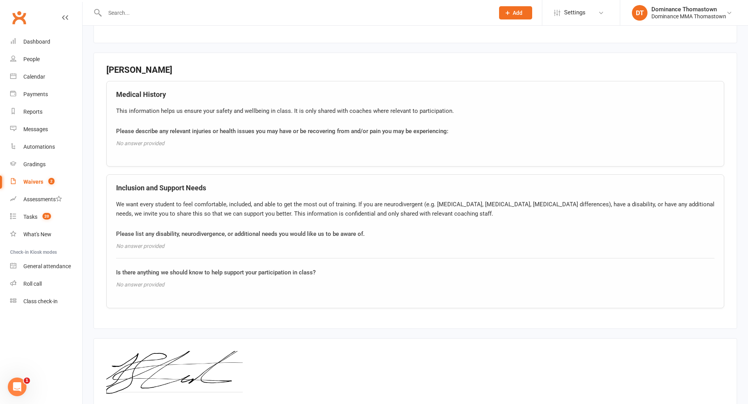
scroll to position [640, 0]
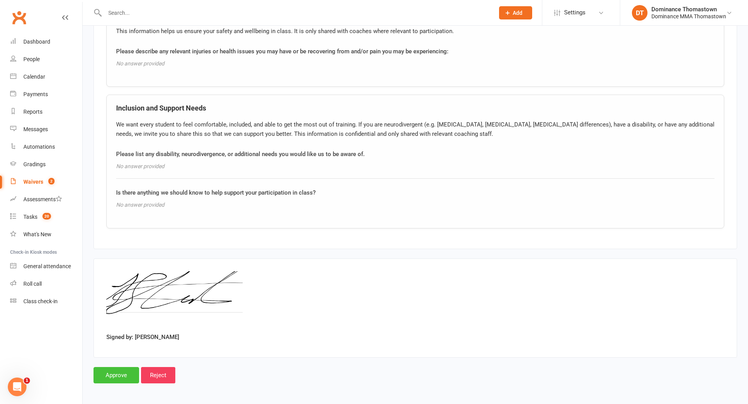
click at [118, 374] on input "Approve" at bounding box center [116, 375] width 46 height 16
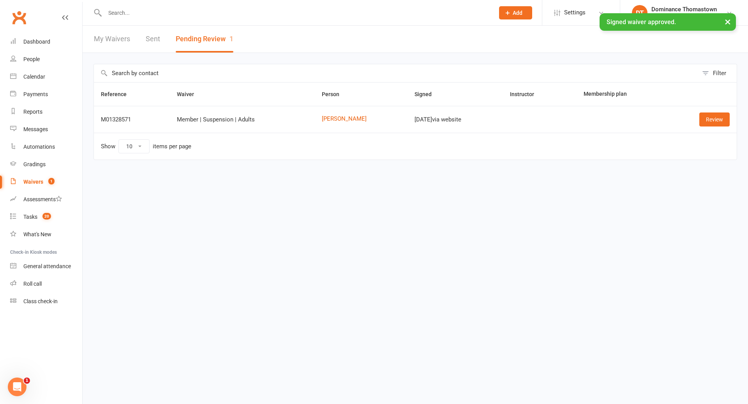
click at [145, 12] on input "text" at bounding box center [295, 12] width 386 height 11
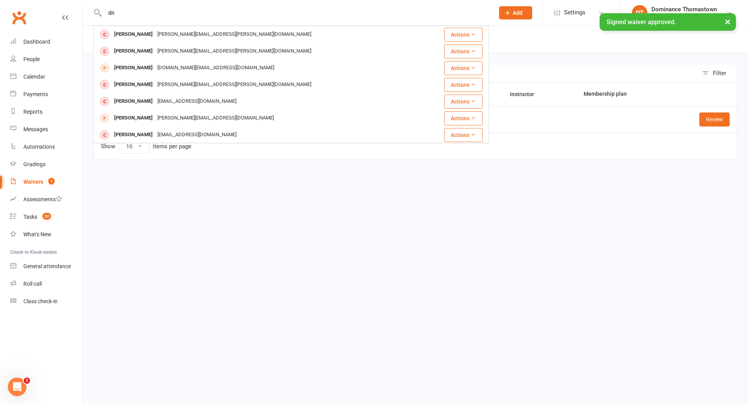
type input "d"
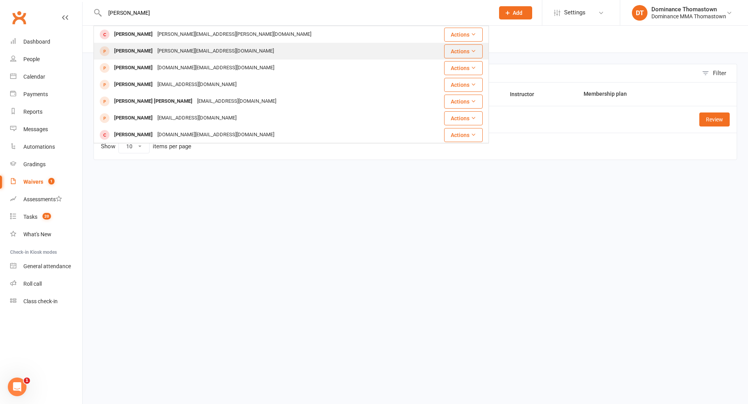
type input "loveday"
click at [155, 48] on div "Daniel.8225@yahoo.com.au" at bounding box center [215, 51] width 121 height 11
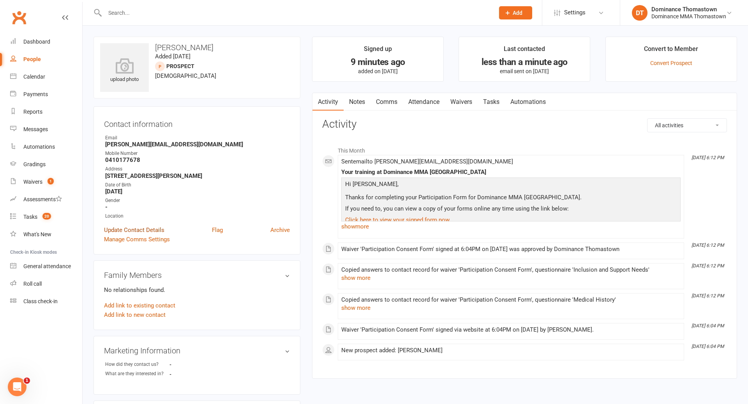
click at [131, 230] on link "Update Contact Details" at bounding box center [134, 230] width 60 height 9
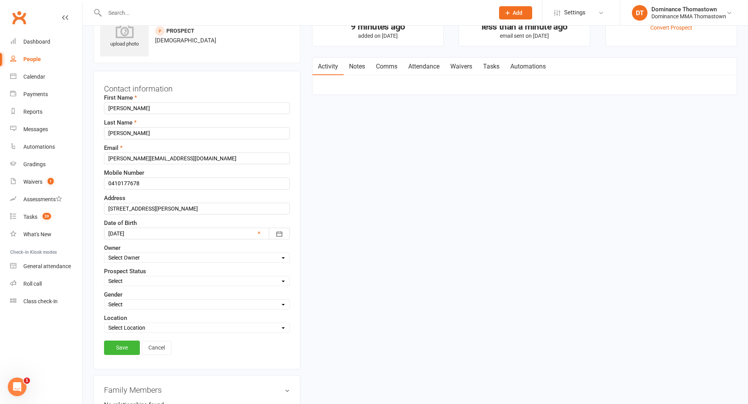
scroll to position [37, 0]
click at [150, 280] on select "Select ENQUIRY WEBSITE ENQUIRY META ADS ENQUIRY DROPPED PROSPECT DROP-IN VISITO…" at bounding box center [196, 280] width 185 height 9
select select "DROP-IN VISITOR"
click at [127, 346] on link "Save" at bounding box center [122, 347] width 36 height 14
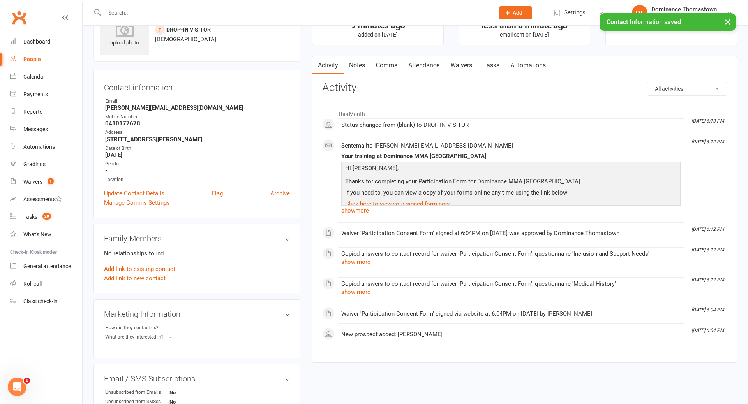
click at [361, 68] on link "Notes" at bounding box center [357, 65] width 27 height 18
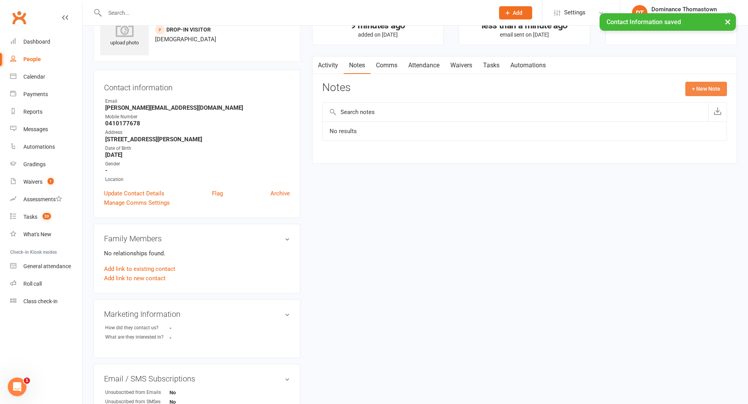
click at [704, 85] on button "+ New Note" at bounding box center [706, 89] width 42 height 14
drag, startPoint x: 362, startPoint y: 125, endPoint x: 413, endPoint y: 120, distance: 51.3
click at [365, 125] on input "text" at bounding box center [524, 121] width 405 height 16
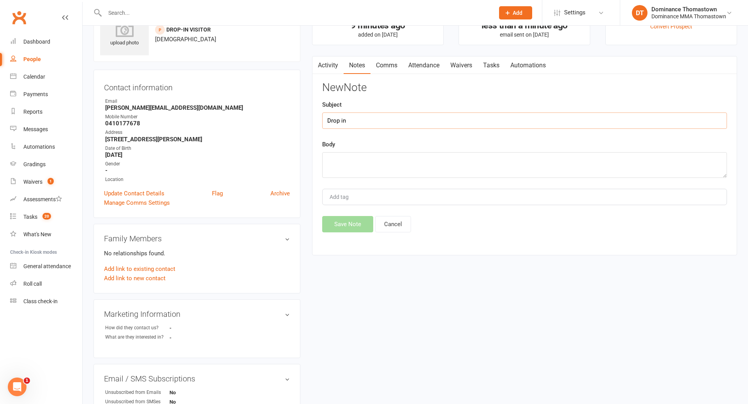
type input "Drop in"
click at [414, 169] on textarea at bounding box center [524, 165] width 405 height 26
type textarea "Visitor from gym Perth - TD 13/8"
click at [346, 229] on button "Save Note" at bounding box center [347, 224] width 51 height 16
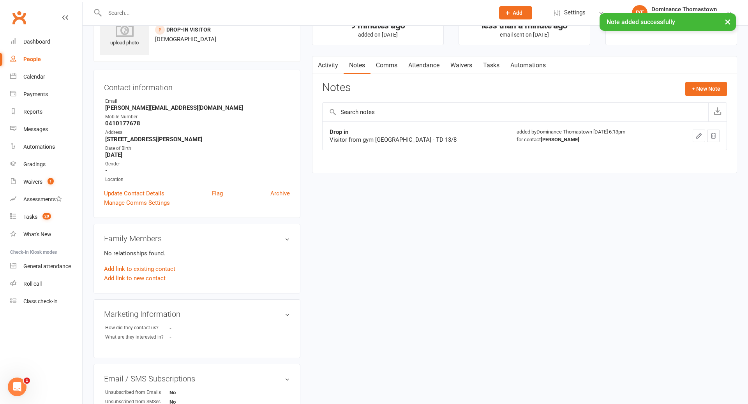
scroll to position [36, 0]
click at [465, 67] on link "Waivers" at bounding box center [461, 66] width 33 height 18
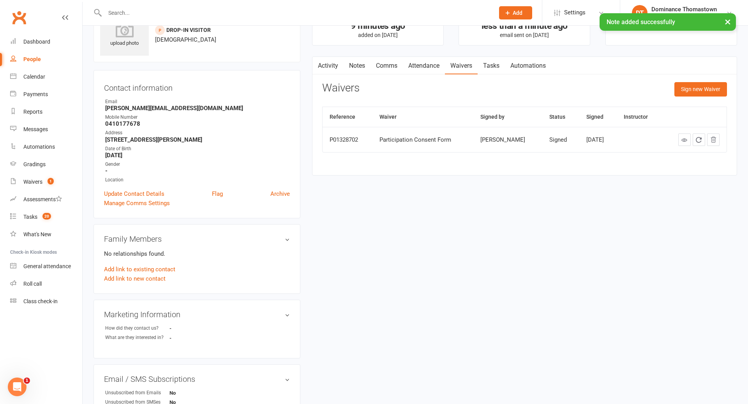
click at [494, 66] on link "Tasks" at bounding box center [491, 66] width 27 height 18
select select "incomplete"
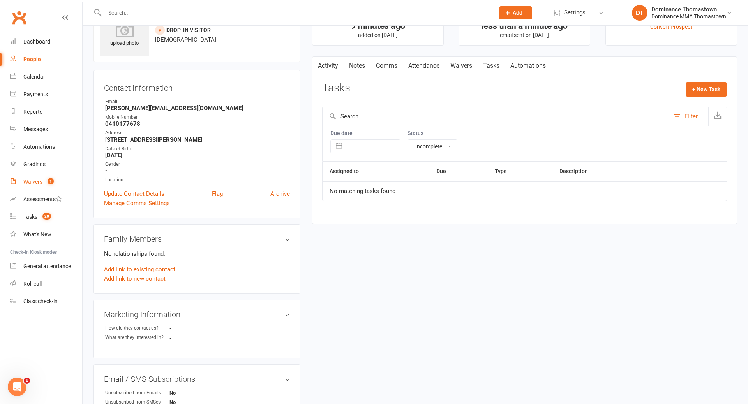
click at [37, 182] on div "Waivers" at bounding box center [32, 182] width 19 height 6
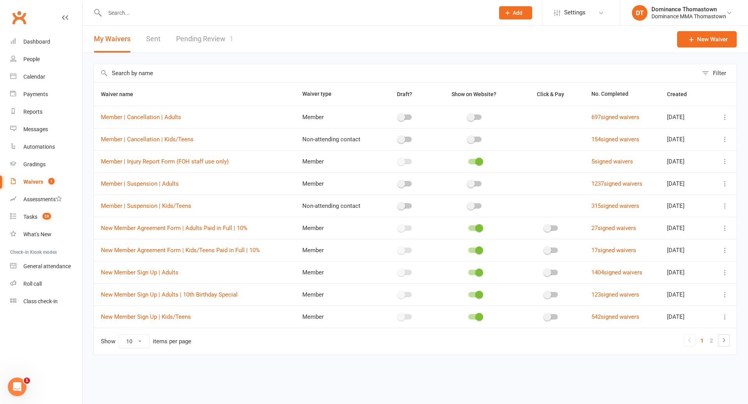
click at [192, 44] on link "Pending Review 1" at bounding box center [204, 39] width 57 height 27
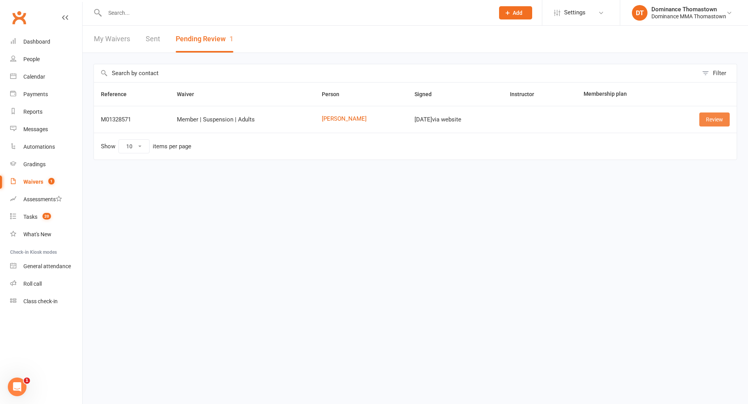
click at [717, 119] on link "Review" at bounding box center [714, 120] width 30 height 14
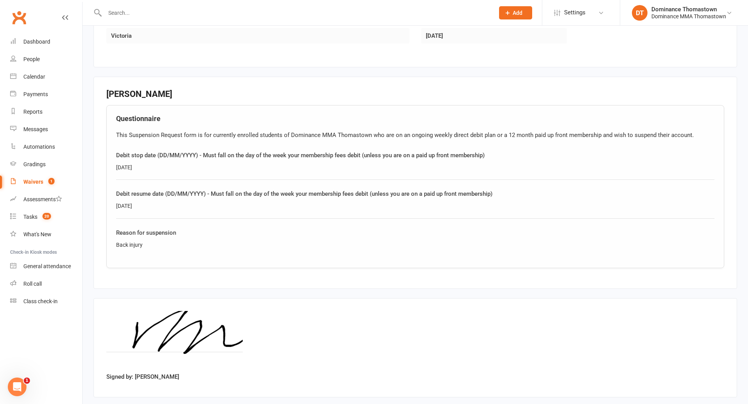
scroll to position [309, 0]
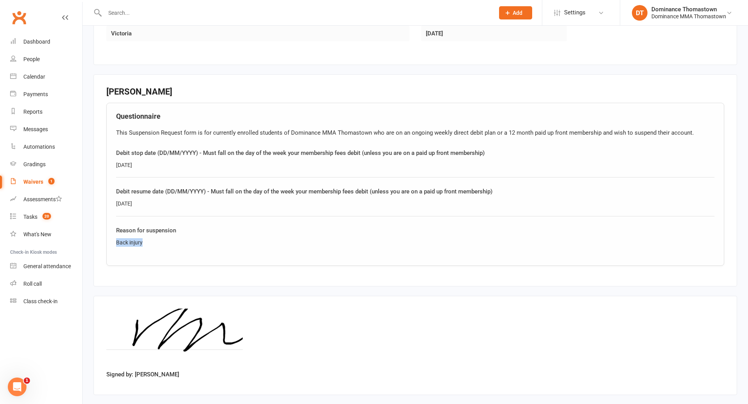
drag, startPoint x: 145, startPoint y: 242, endPoint x: 110, endPoint y: 242, distance: 34.7
click at [110, 242] on div "Questionnaire This Suspension Request form is for currently enrolled students o…" at bounding box center [415, 184] width 618 height 163
copy div "Back injury"
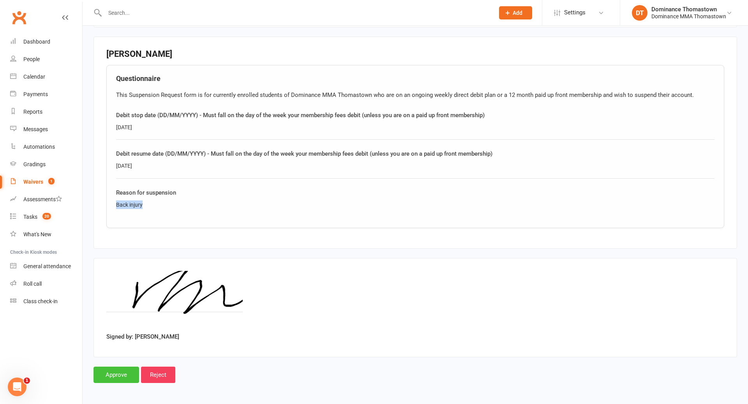
click at [121, 378] on input "Approve" at bounding box center [116, 375] width 46 height 16
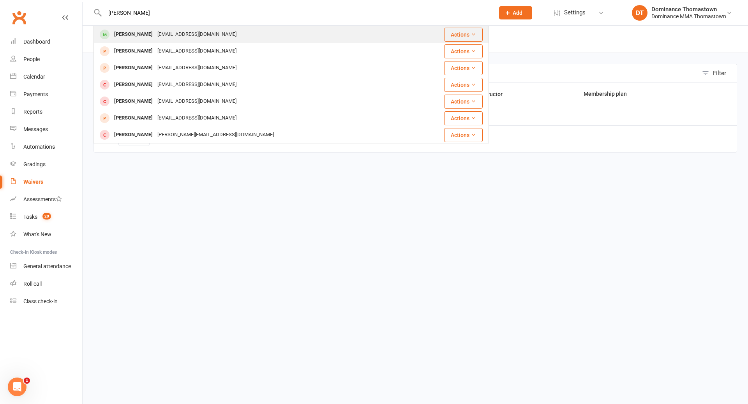
type input "[PERSON_NAME]"
click at [155, 38] on div "[EMAIL_ADDRESS][DOMAIN_NAME]" at bounding box center [197, 34] width 84 height 11
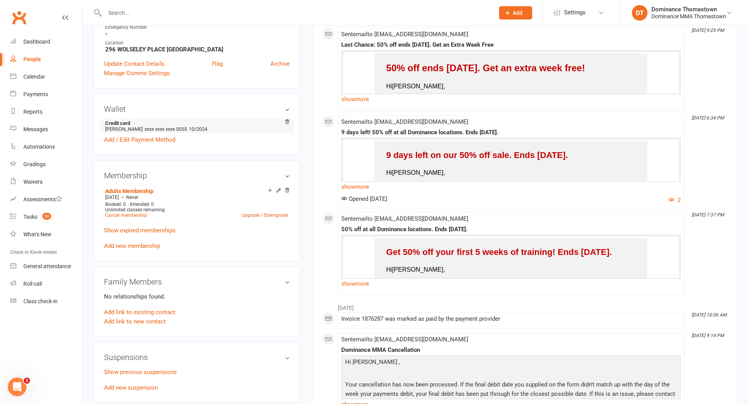
scroll to position [232, 0]
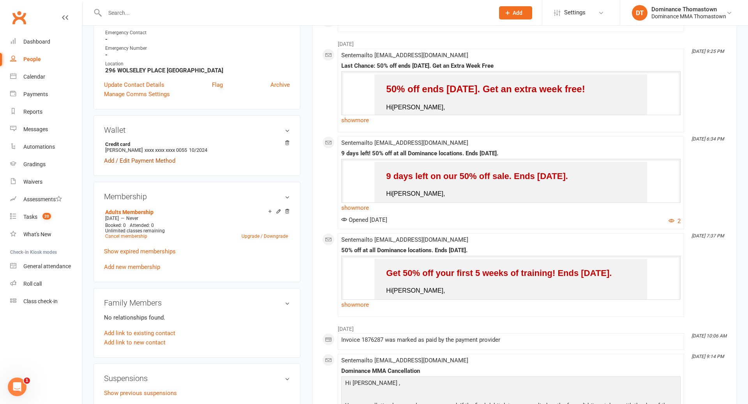
click at [159, 160] on link "Add / Edit Payment Method" at bounding box center [139, 160] width 71 height 9
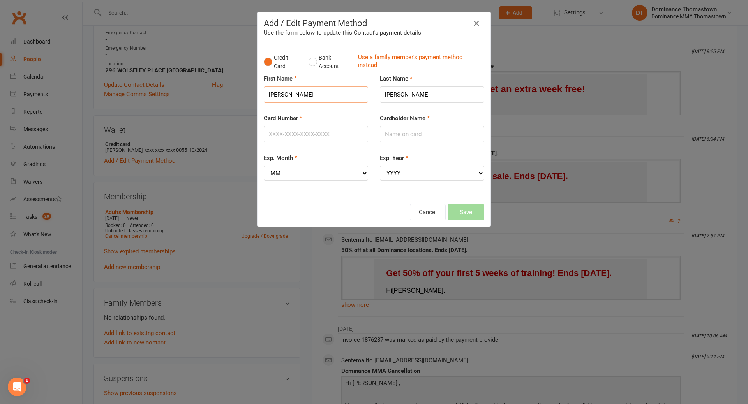
click at [301, 93] on input "[PERSON_NAME]" at bounding box center [316, 94] width 104 height 16
drag, startPoint x: 392, startPoint y: 134, endPoint x: 459, endPoint y: 136, distance: 67.4
click at [392, 134] on input "Cardholder Name" at bounding box center [432, 134] width 104 height 16
click at [435, 137] on input "[PERSON_NAME]" at bounding box center [432, 134] width 104 height 16
type input "[PERSON_NAME]"
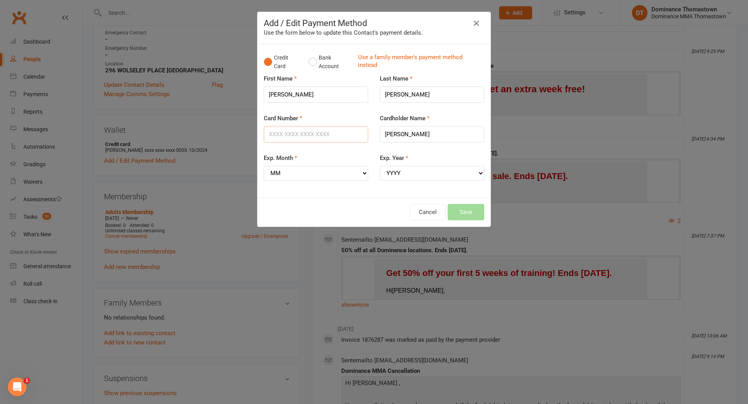
click at [312, 136] on input "Card Number" at bounding box center [316, 134] width 104 height 16
type input "[CREDIT_CARD_NUMBER]"
click at [307, 174] on select "MM 01 02 03 04 05 06 07 08 09 10 11 12" at bounding box center [316, 173] width 104 height 15
select select "08"
click at [415, 170] on select "YYYY 2025 2026 2027 2028 2029 2030 2031 2032 2033 2034" at bounding box center [432, 173] width 104 height 15
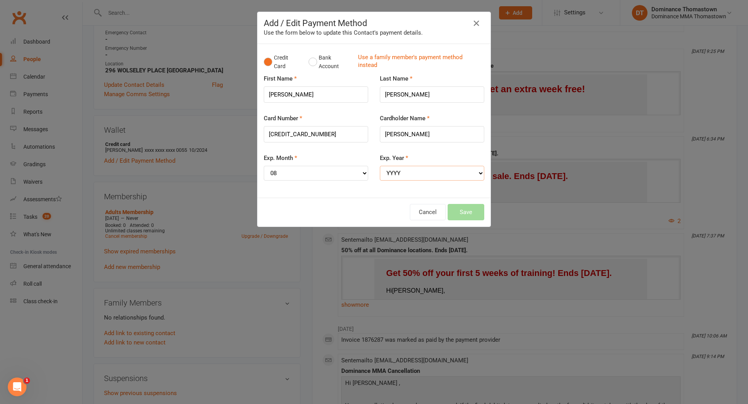
select select "2027"
click at [463, 215] on button "Save" at bounding box center [466, 212] width 37 height 16
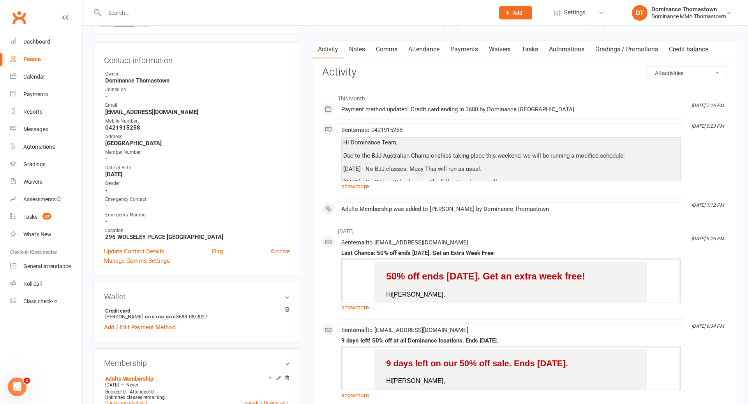
scroll to position [0, 0]
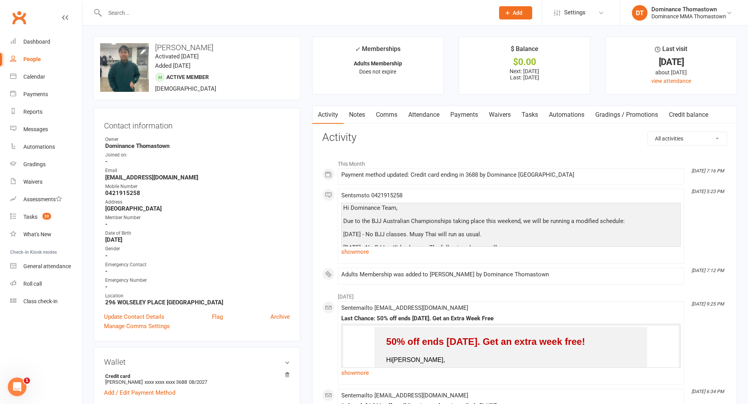
click at [474, 117] on link "Payments" at bounding box center [464, 115] width 39 height 18
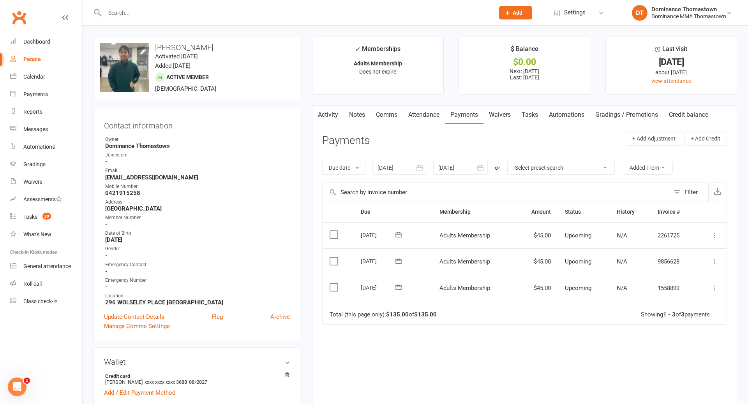
click at [502, 116] on link "Waivers" at bounding box center [499, 115] width 33 height 18
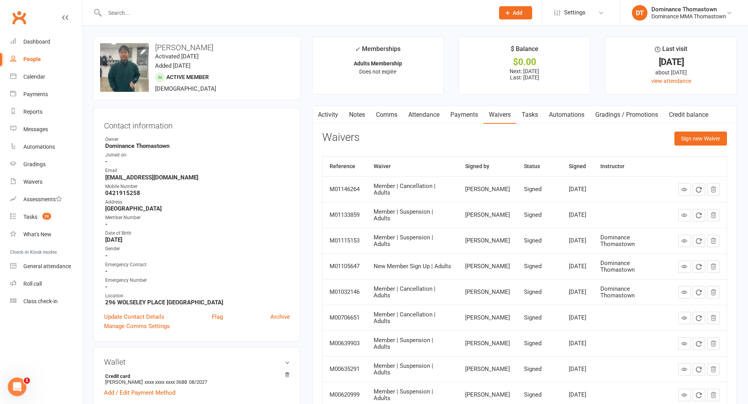
click at [532, 118] on link "Tasks" at bounding box center [529, 115] width 27 height 18
select select "incomplete"
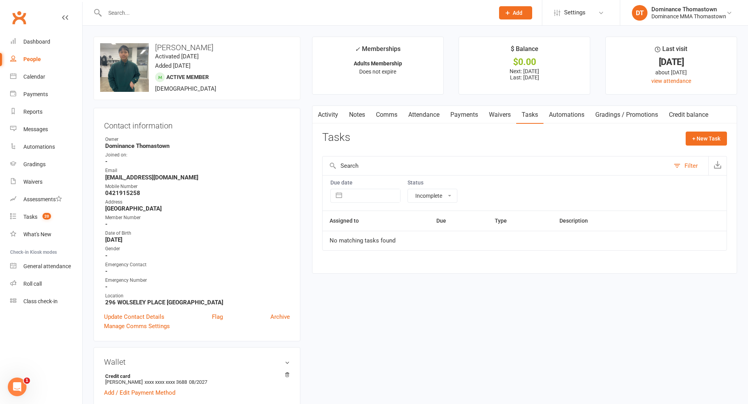
click at [563, 116] on link "Automations" at bounding box center [566, 115] width 46 height 18
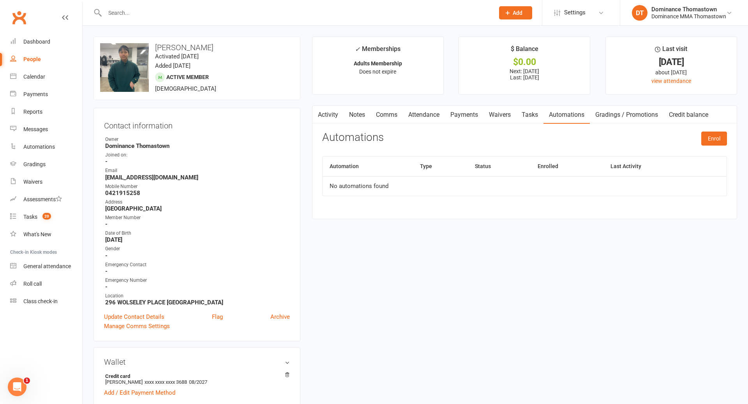
click at [525, 117] on link "Tasks" at bounding box center [529, 115] width 27 height 18
select select "incomplete"
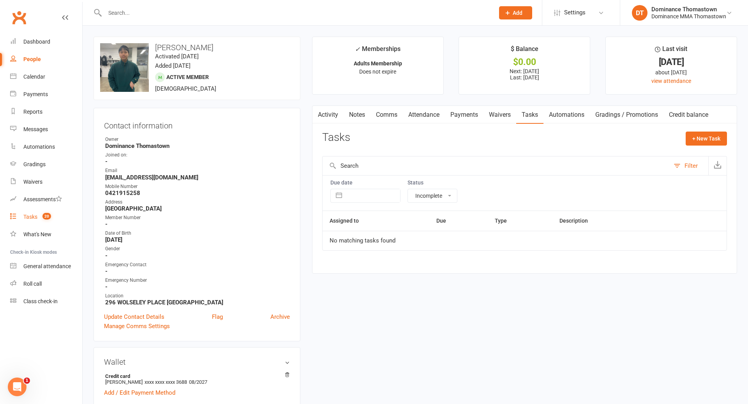
click at [32, 217] on div "Tasks" at bounding box center [30, 217] width 14 height 6
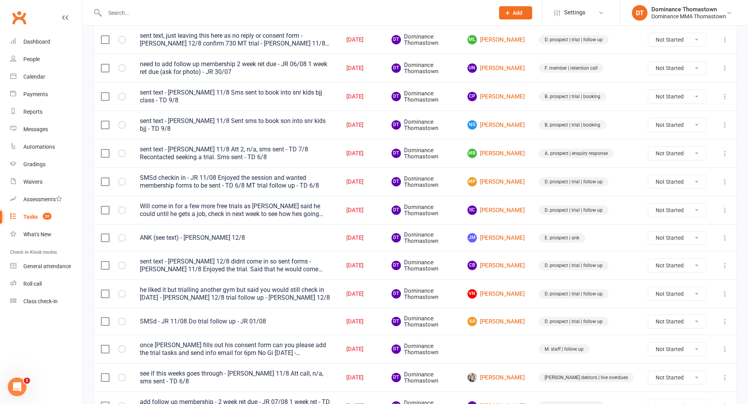
scroll to position [184, 0]
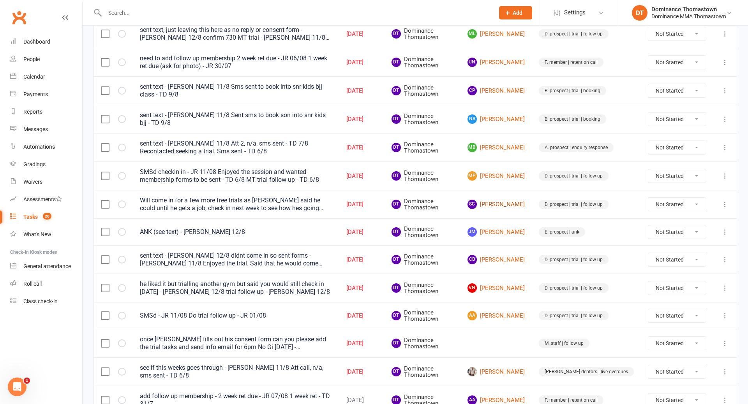
click at [507, 205] on link "SC [PERSON_NAME]" at bounding box center [495, 204] width 57 height 9
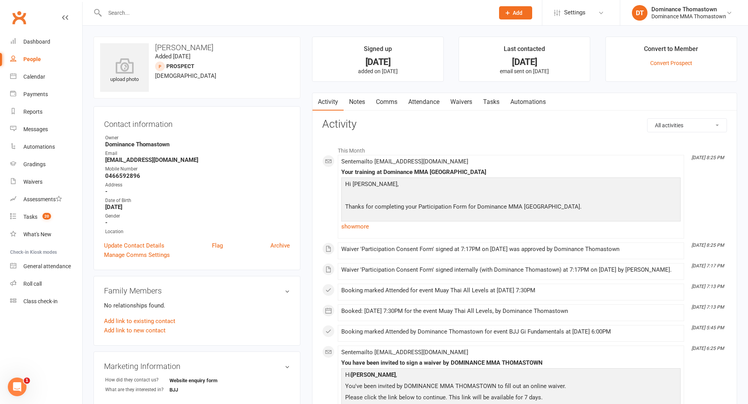
click at [139, 9] on input "text" at bounding box center [295, 12] width 386 height 11
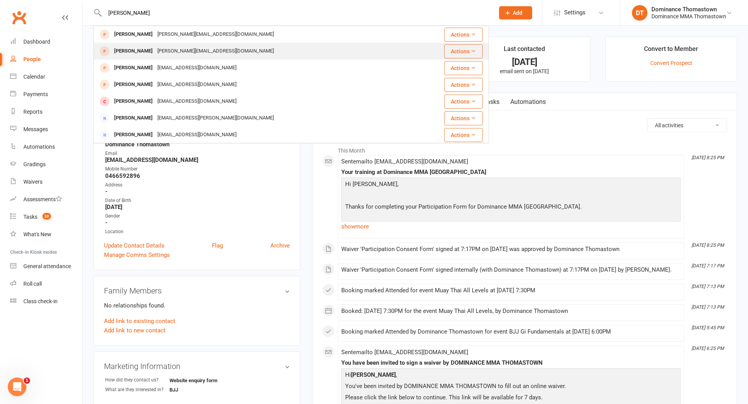
type input "[PERSON_NAME]"
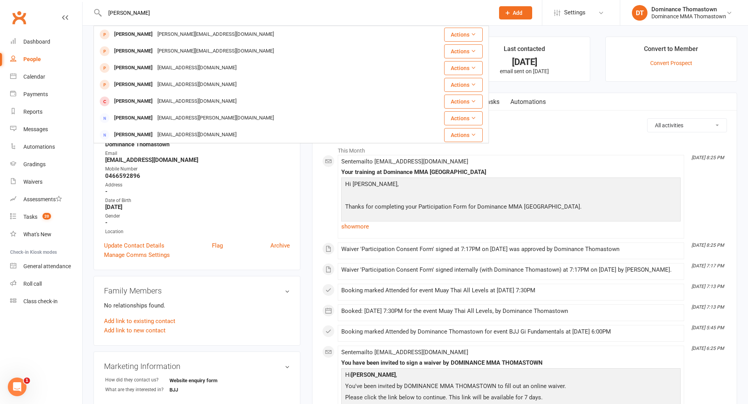
click at [155, 51] on div "[PERSON_NAME][EMAIL_ADDRESS][DOMAIN_NAME]" at bounding box center [215, 51] width 121 height 11
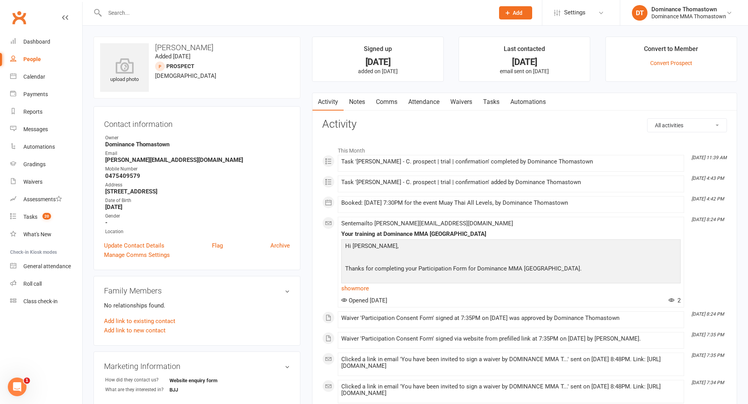
click at [464, 99] on link "Waivers" at bounding box center [461, 102] width 33 height 18
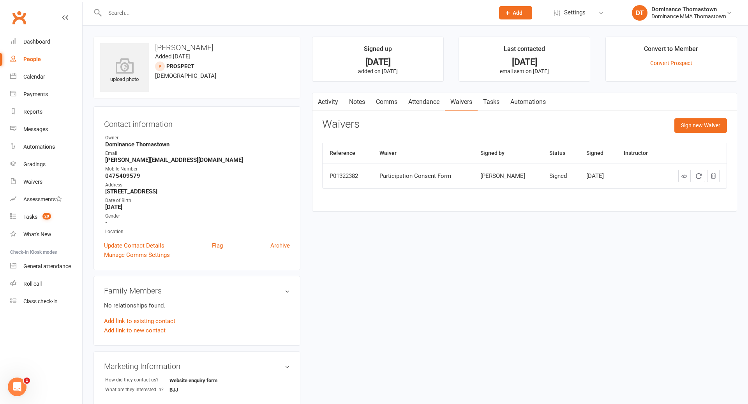
click at [423, 100] on link "Attendance" at bounding box center [424, 102] width 42 height 18
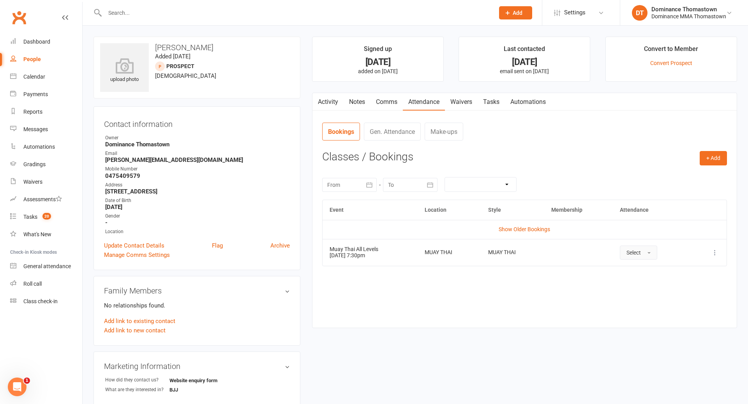
click at [630, 253] on span "Select" at bounding box center [633, 253] width 14 height 6
drag, startPoint x: 637, startPoint y: 270, endPoint x: 584, endPoint y: 248, distance: 57.5
click at [637, 270] on span "Attended" at bounding box center [637, 270] width 23 height 7
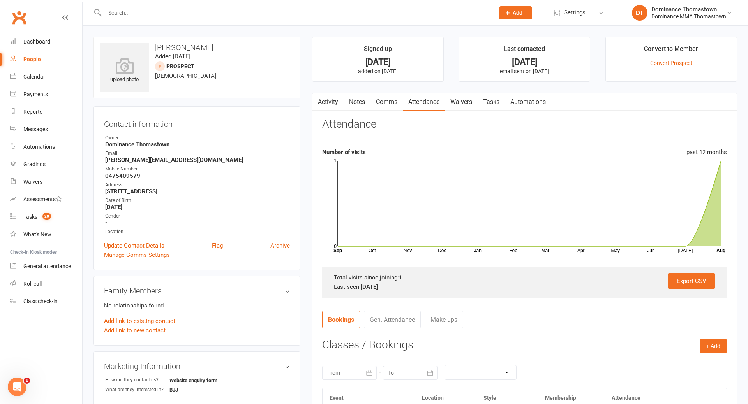
click at [384, 102] on link "Comms" at bounding box center [386, 102] width 32 height 18
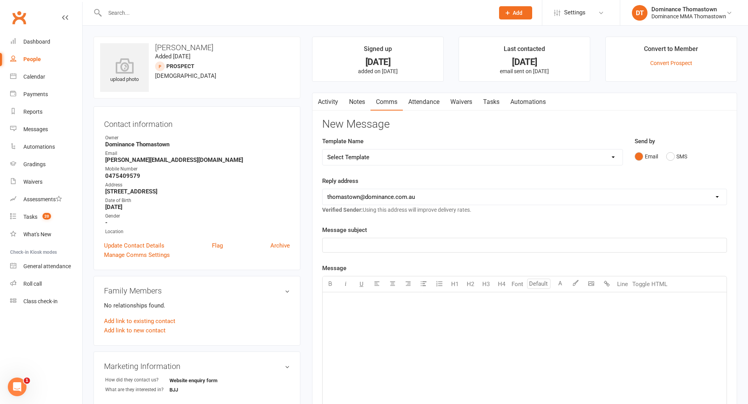
click at [356, 101] on link "Notes" at bounding box center [357, 102] width 27 height 18
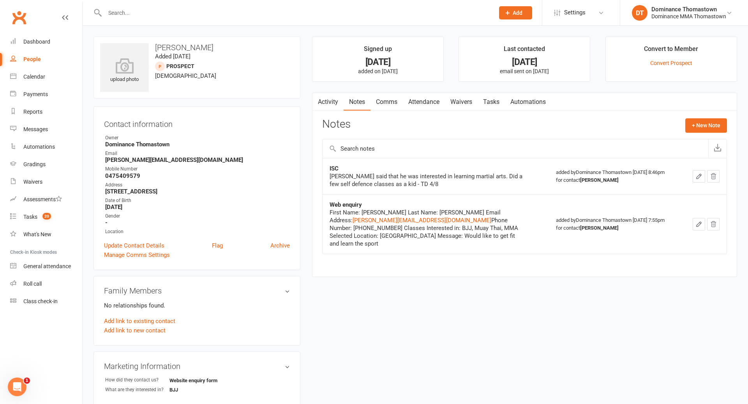
click at [185, 18] on div at bounding box center [290, 12] width 395 height 25
click at [170, 14] on input "text" at bounding box center [295, 12] width 386 height 11
drag, startPoint x: 741, startPoint y: 220, endPoint x: 746, endPoint y: 220, distance: 5.5
click at [746, 220] on div "upload photo [PERSON_NAME] Added [DATE] prospect [DEMOGRAPHIC_DATA] Contact inf…" at bounding box center [415, 328] width 665 height 604
click at [148, 12] on input "text" at bounding box center [295, 12] width 386 height 11
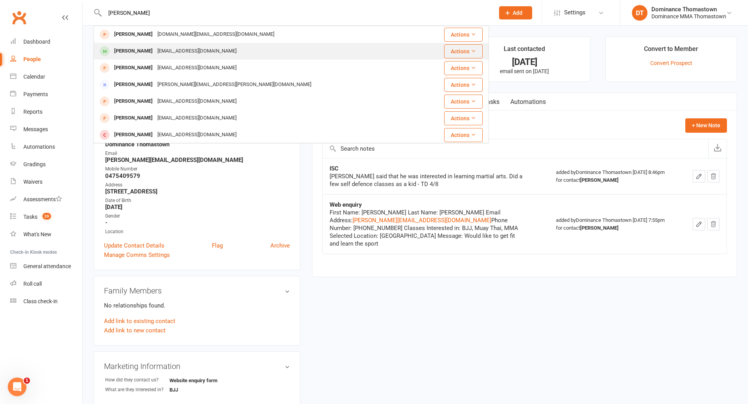
type input "[PERSON_NAME]"
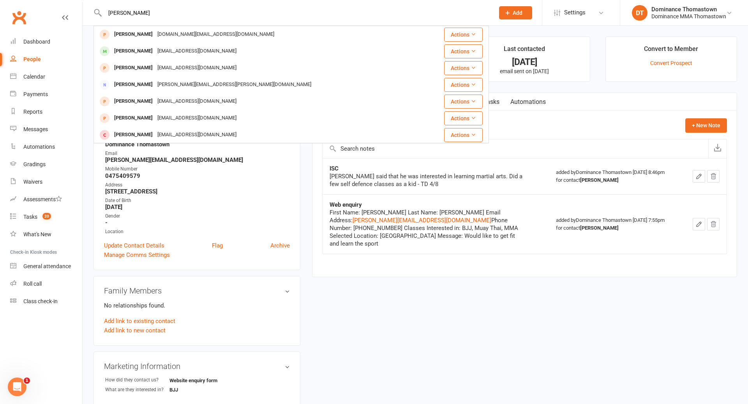
click at [162, 51] on div "[EMAIL_ADDRESS][DOMAIN_NAME]" at bounding box center [197, 51] width 84 height 11
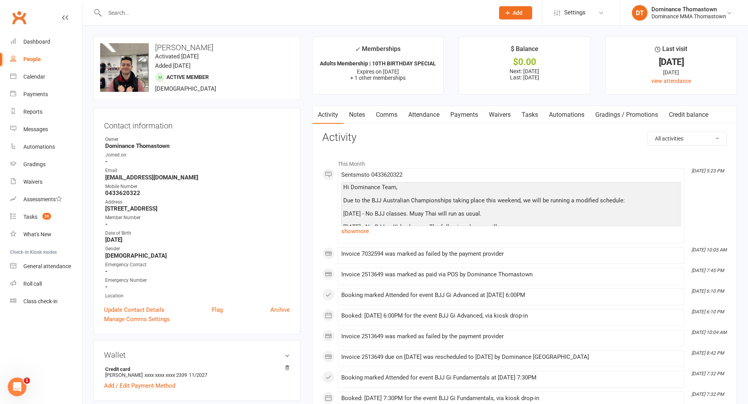
drag, startPoint x: 459, startPoint y: 116, endPoint x: 471, endPoint y: 126, distance: 14.7
click at [459, 116] on link "Payments" at bounding box center [464, 115] width 39 height 18
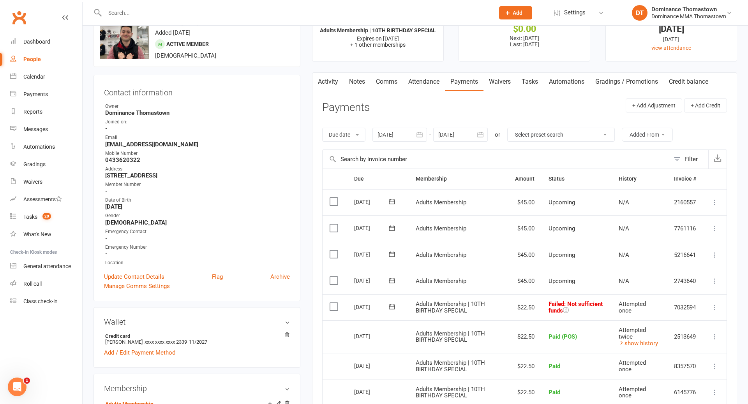
scroll to position [50, 0]
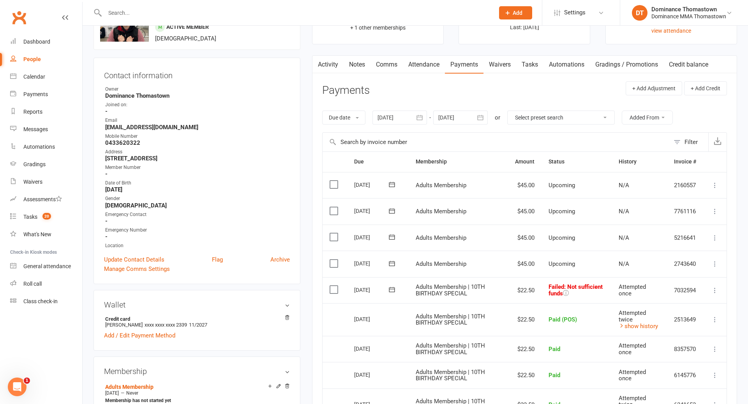
click at [715, 291] on icon at bounding box center [715, 291] width 8 height 8
click at [670, 322] on link "Mark as Paid (POS)" at bounding box center [680, 322] width 77 height 16
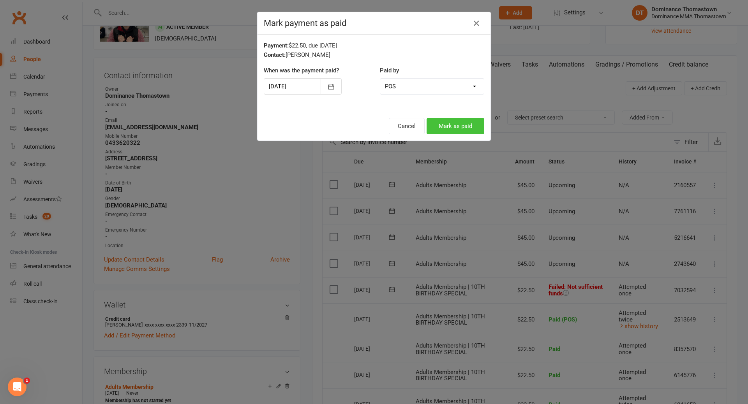
click at [455, 130] on button "Mark as paid" at bounding box center [456, 126] width 58 height 16
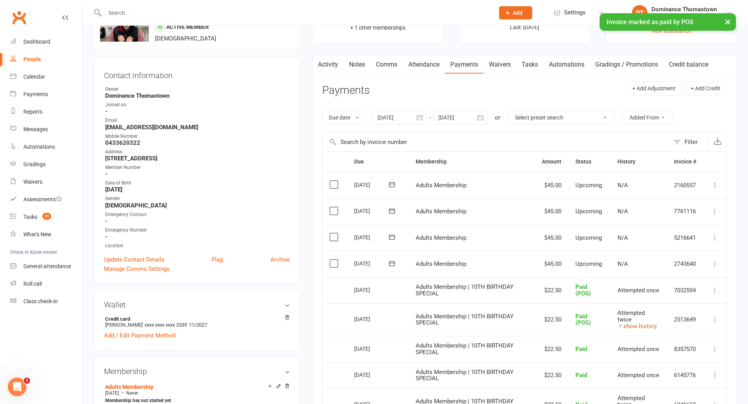
click at [716, 268] on button at bounding box center [714, 263] width 9 height 9
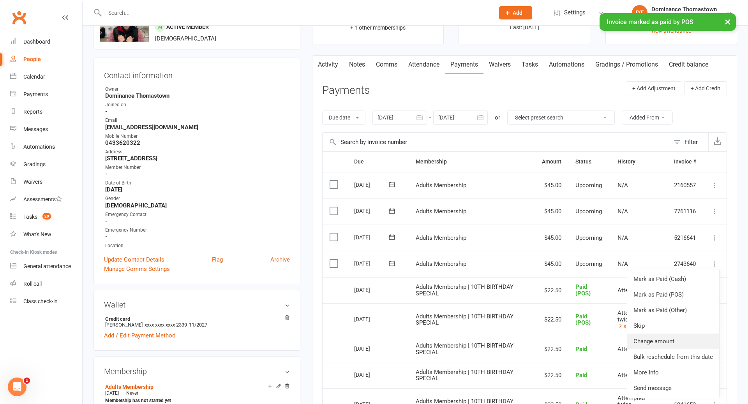
click at [645, 344] on link "Change amount" at bounding box center [673, 342] width 92 height 16
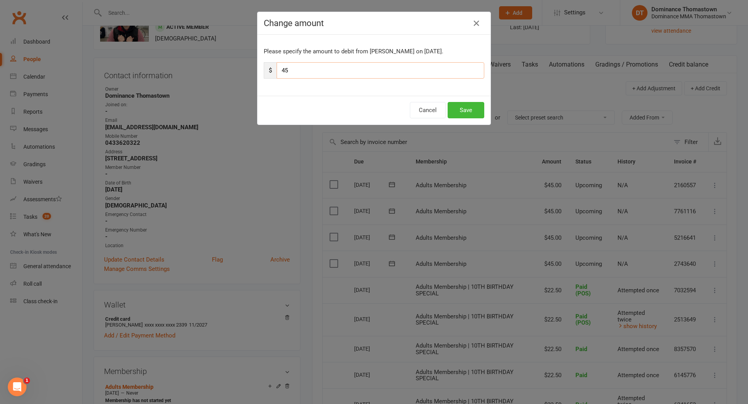
click at [301, 72] on input "45" at bounding box center [381, 70] width 208 height 16
type input "4"
type input "22.50"
click at [463, 114] on button "Save" at bounding box center [466, 110] width 37 height 16
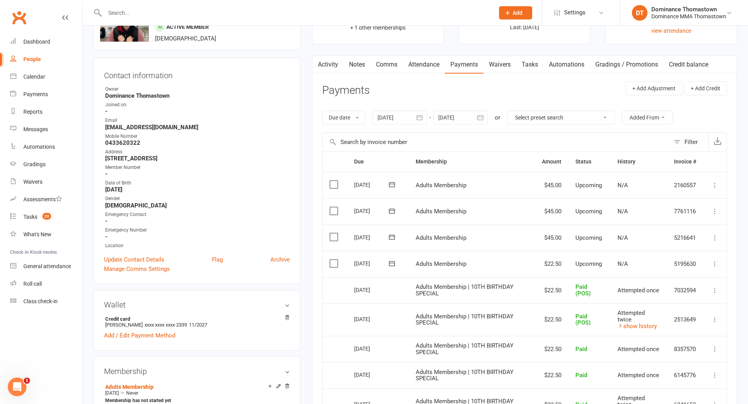
scroll to position [0, 0]
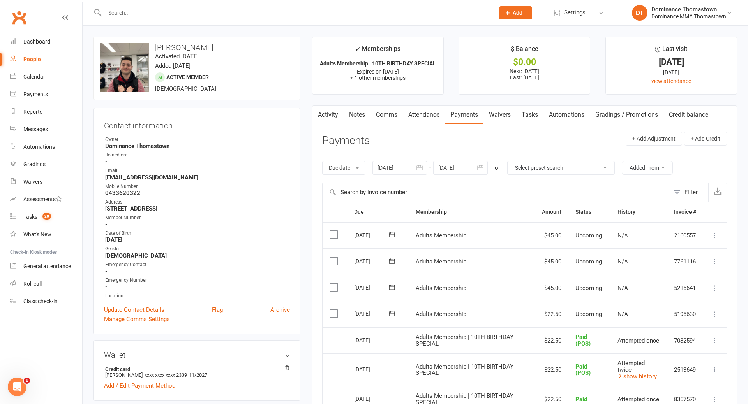
click at [172, 14] on input "text" at bounding box center [295, 12] width 386 height 11
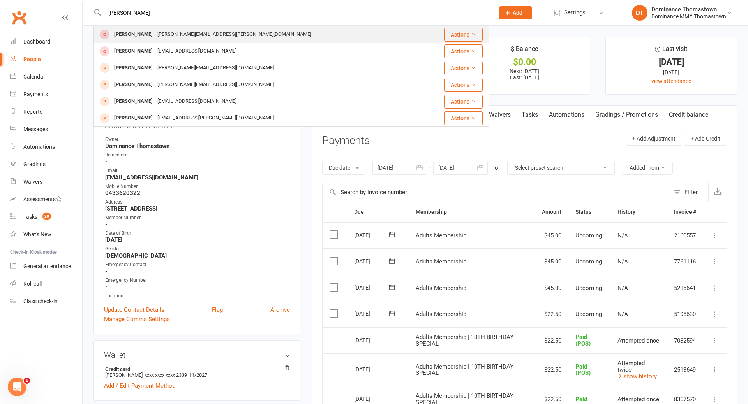
type input "[PERSON_NAME]"
click at [164, 36] on div "[PERSON_NAME][EMAIL_ADDRESS][PERSON_NAME][DOMAIN_NAME]" at bounding box center [234, 34] width 159 height 11
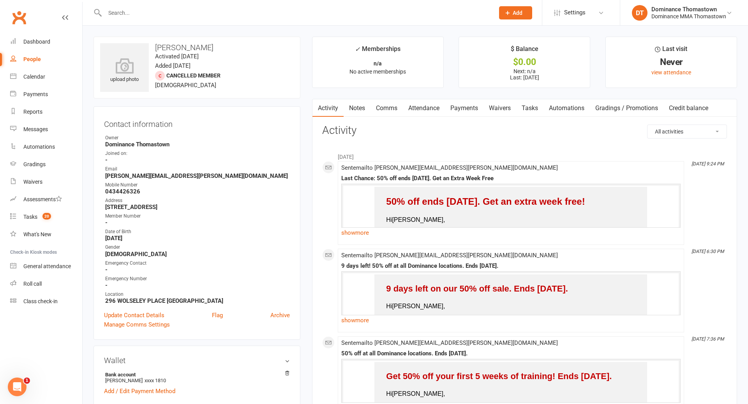
click at [155, 17] on input "text" at bounding box center [295, 12] width 386 height 11
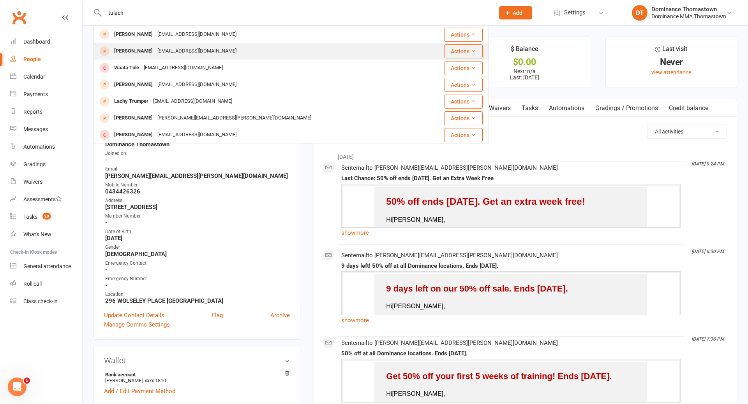
type input "tulach"
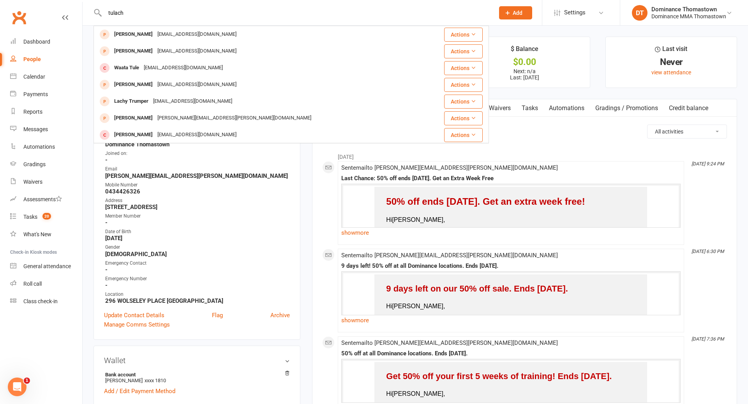
click at [162, 49] on div "[EMAIL_ADDRESS][DOMAIN_NAME]" at bounding box center [197, 51] width 84 height 11
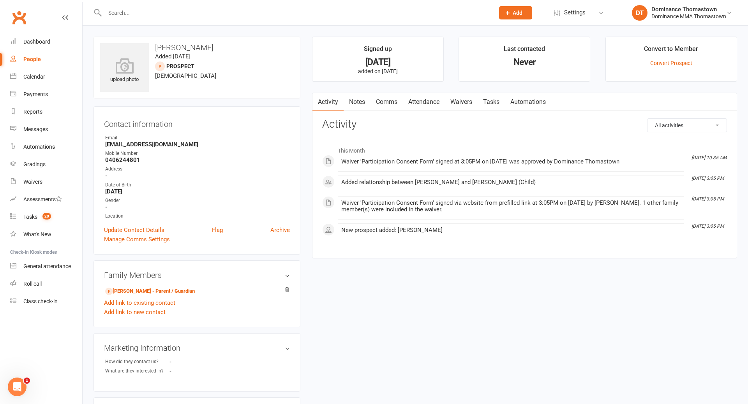
click at [394, 103] on link "Comms" at bounding box center [386, 102] width 32 height 18
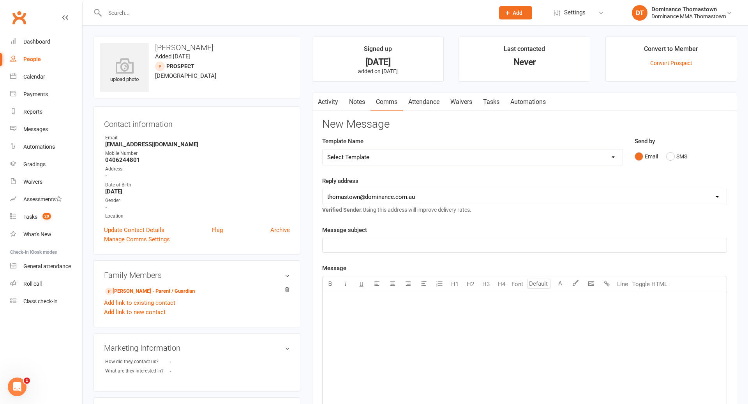
click at [427, 102] on link "Attendance" at bounding box center [424, 102] width 42 height 18
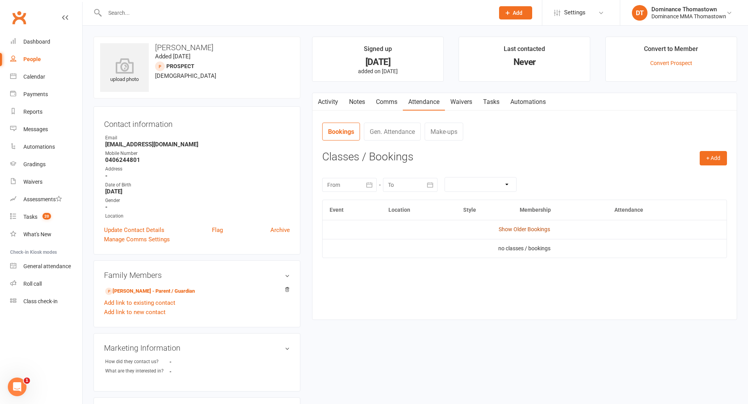
click at [526, 231] on link "Show Older Bookings" at bounding box center [524, 229] width 51 height 6
click at [718, 162] on button "+ Add" at bounding box center [713, 158] width 27 height 14
click at [667, 175] on link "Book Event" at bounding box center [687, 176] width 77 height 16
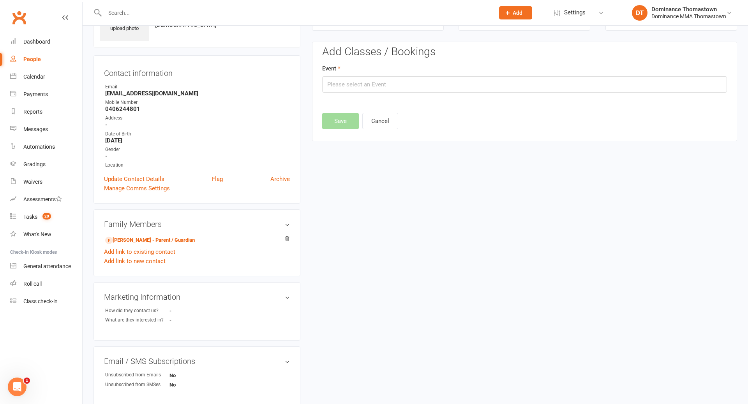
scroll to position [53, 0]
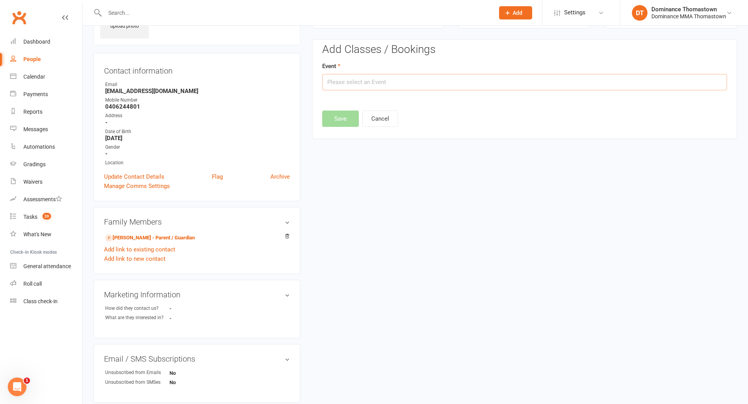
click at [435, 81] on input "text" at bounding box center [524, 82] width 405 height 16
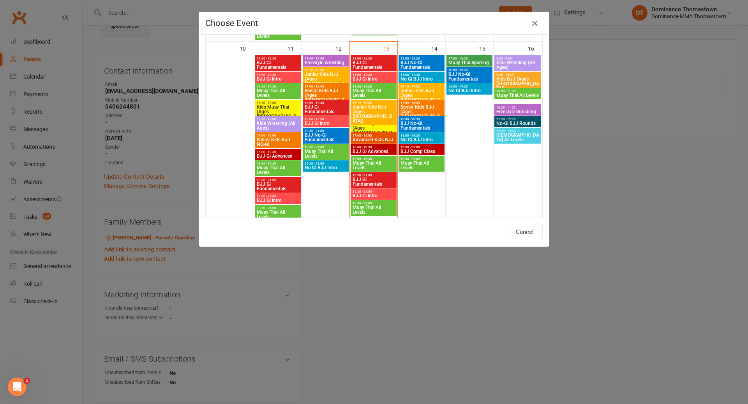
scroll to position [483, 0]
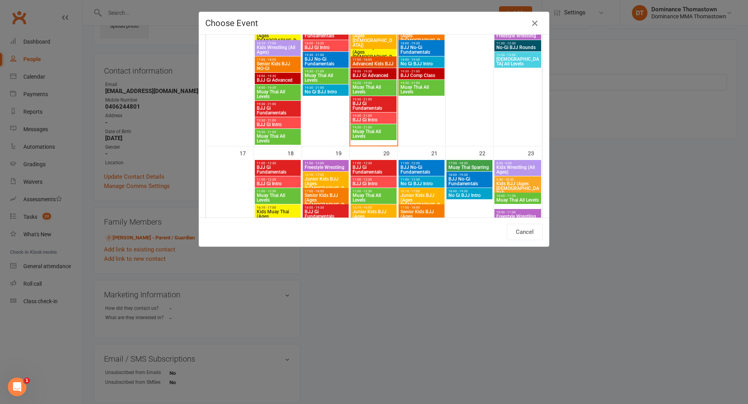
click at [372, 137] on span "Muay Thai All Levels" at bounding box center [373, 133] width 43 height 9
type input "Muay Thai All Levels - [DATE] 7:30:00 PM"
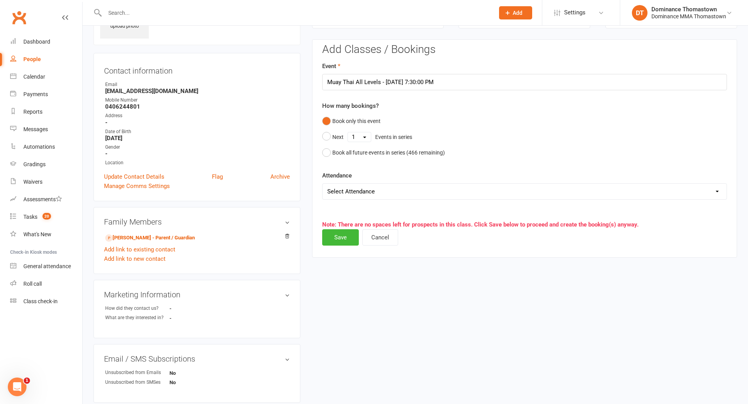
click at [350, 195] on select "Select Attendance Attended Absent" at bounding box center [525, 192] width 404 height 16
select select "0"
click at [346, 238] on button "Save" at bounding box center [340, 237] width 37 height 16
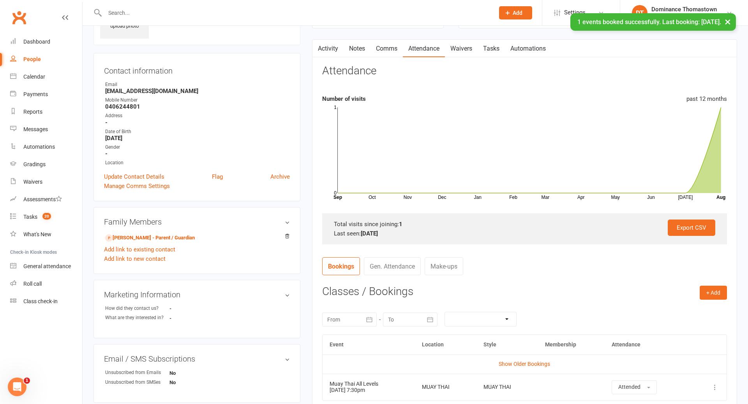
click at [468, 52] on link "Waivers" at bounding box center [461, 49] width 33 height 18
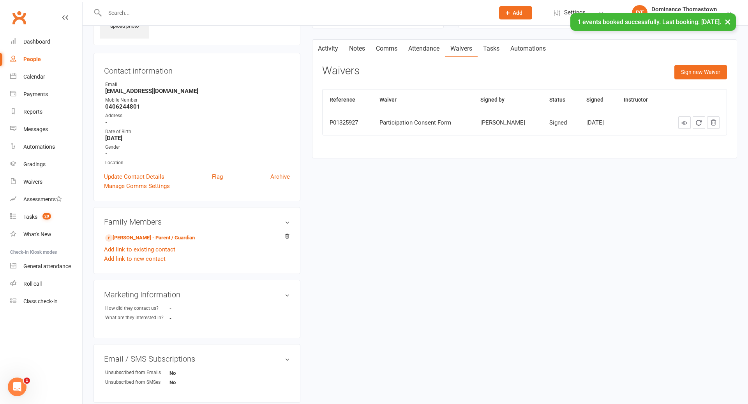
click at [490, 49] on link "Tasks" at bounding box center [491, 49] width 27 height 18
select select "incomplete"
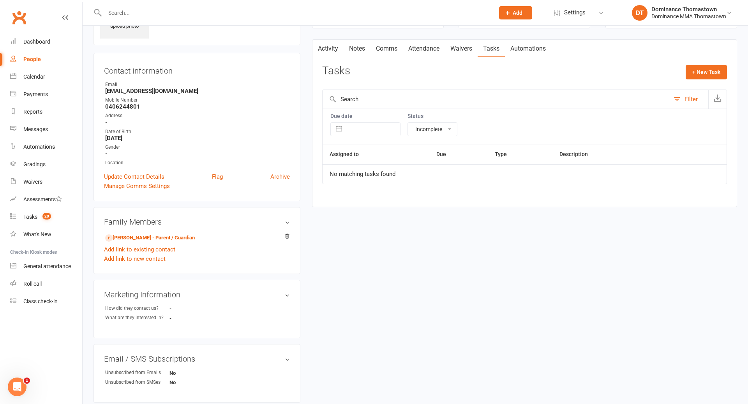
click at [358, 48] on link "Notes" at bounding box center [357, 49] width 27 height 18
click at [149, 238] on link "[PERSON_NAME] - Parent / Guardian" at bounding box center [150, 238] width 90 height 8
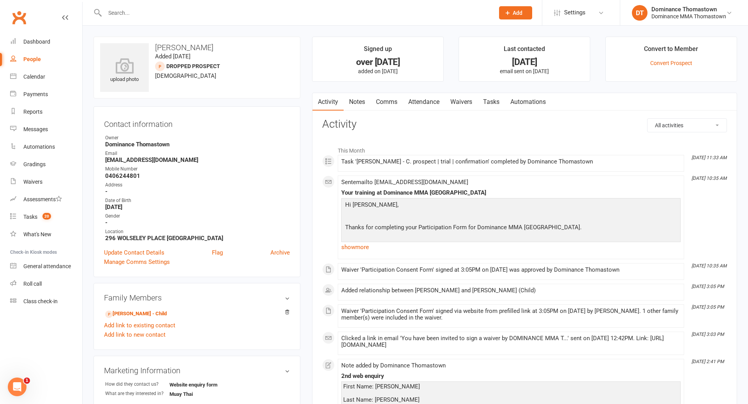
click at [354, 104] on link "Notes" at bounding box center [357, 102] width 27 height 18
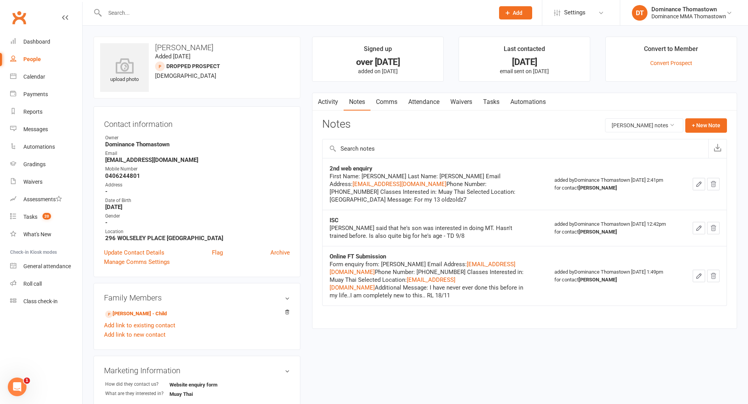
click at [154, 16] on input "text" at bounding box center [295, 12] width 386 height 11
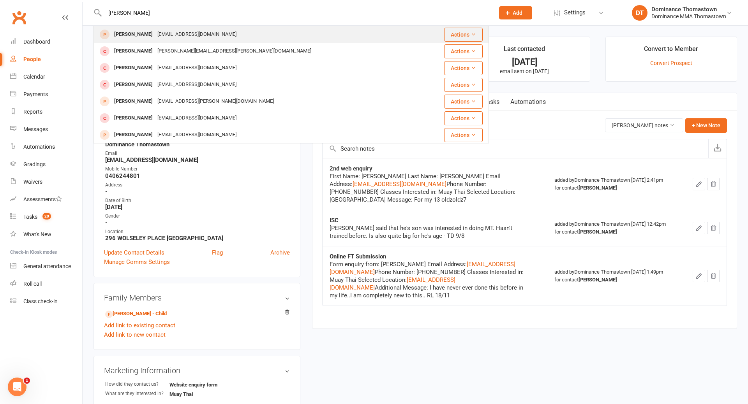
type input "[PERSON_NAME]"
click at [165, 35] on div "[EMAIL_ADDRESS][DOMAIN_NAME]" at bounding box center [197, 34] width 84 height 11
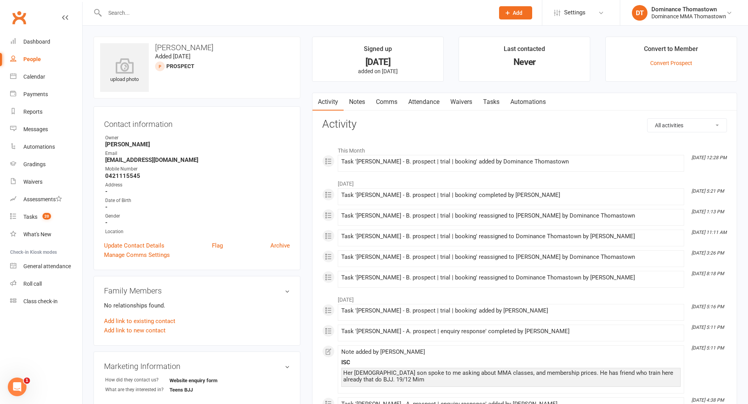
click at [461, 104] on link "Waivers" at bounding box center [461, 102] width 33 height 18
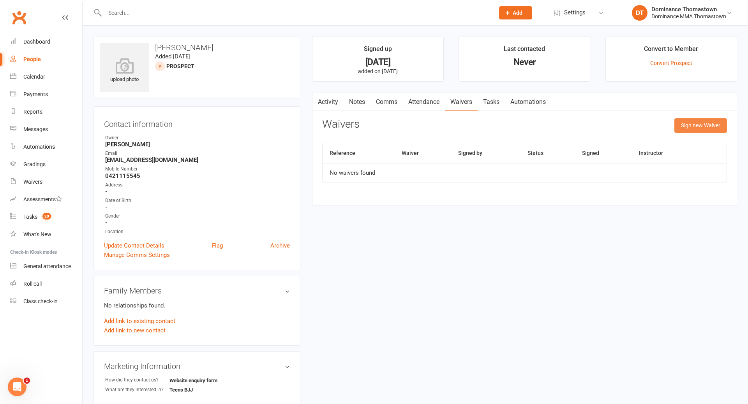
click at [690, 125] on button "Sign new Waiver" at bounding box center [700, 125] width 53 height 14
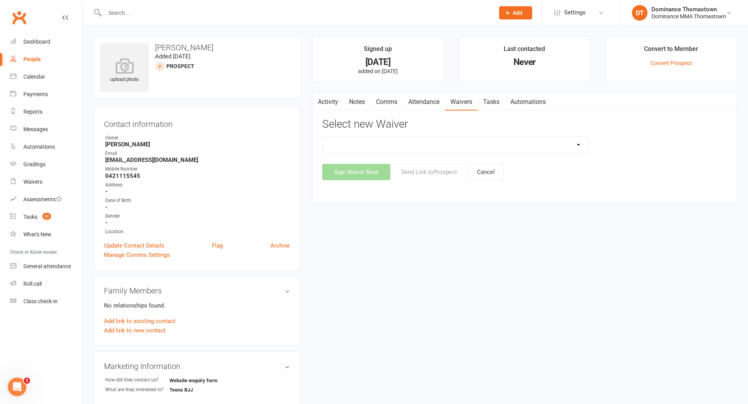
click at [461, 143] on select "Member | Cancellation | Adults Member | Injury Report Form (FOH staff use only)…" at bounding box center [455, 145] width 265 height 16
select select "375"
click at [422, 176] on button "Send Link to [GEOGRAPHIC_DATA]" at bounding box center [429, 172] width 74 height 16
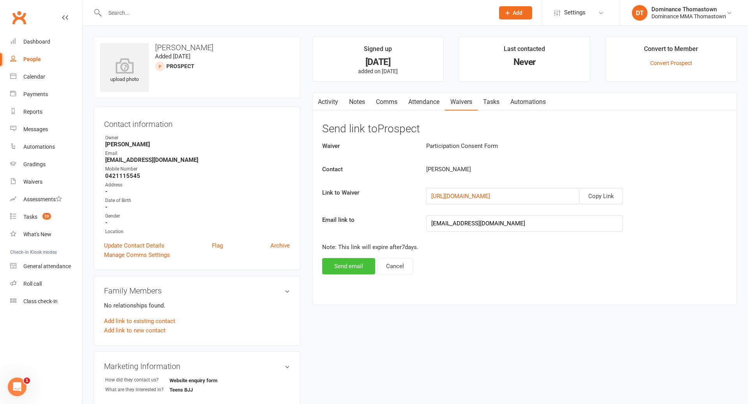
click at [349, 268] on button "Send email" at bounding box center [348, 266] width 53 height 16
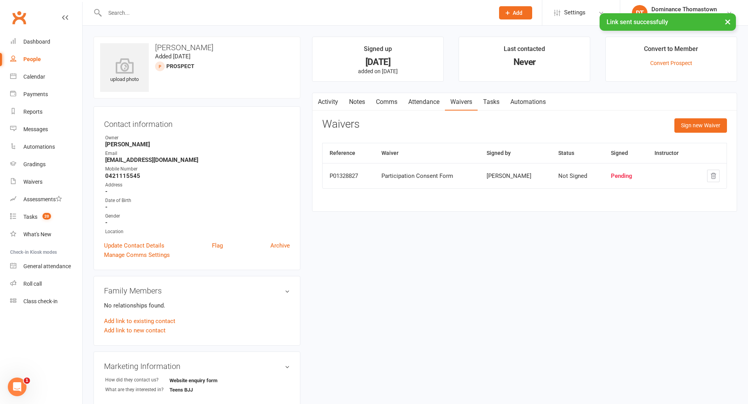
click at [330, 104] on link "Activity" at bounding box center [327, 102] width 31 height 18
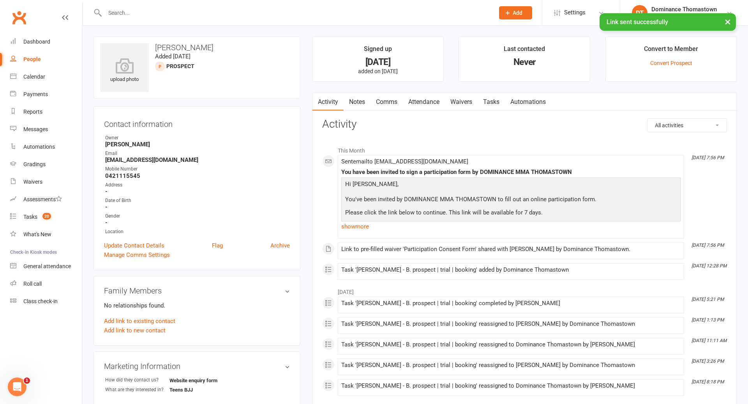
click at [354, 103] on link "Notes" at bounding box center [357, 102] width 27 height 18
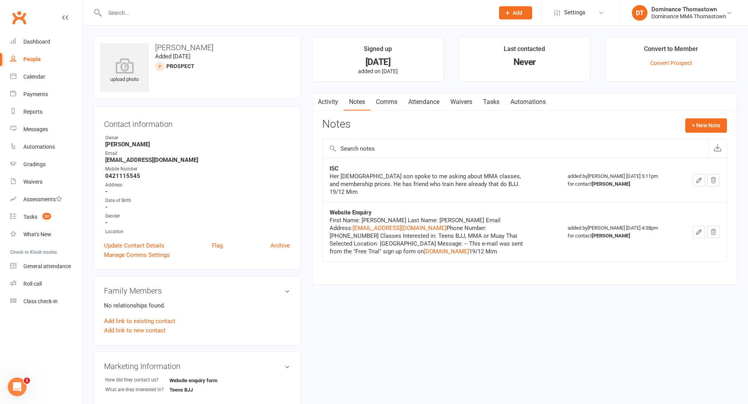
click at [496, 102] on link "Tasks" at bounding box center [491, 102] width 27 height 18
select select "incomplete"
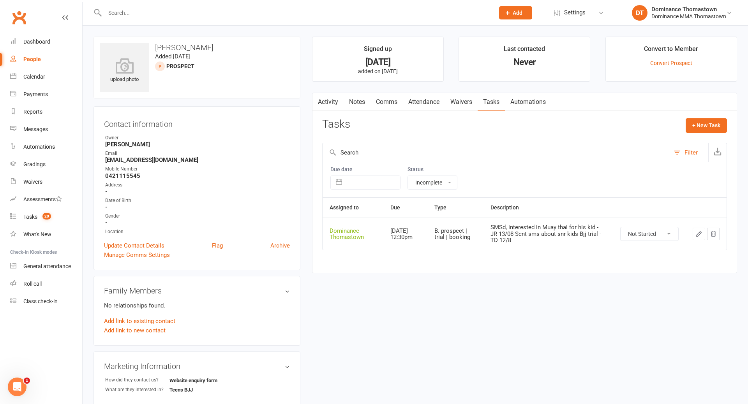
click at [360, 104] on link "Notes" at bounding box center [357, 102] width 27 height 18
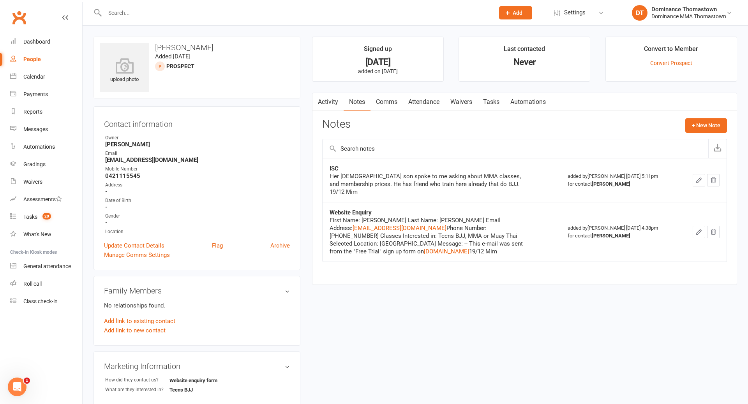
click at [392, 106] on link "Comms" at bounding box center [386, 102] width 32 height 18
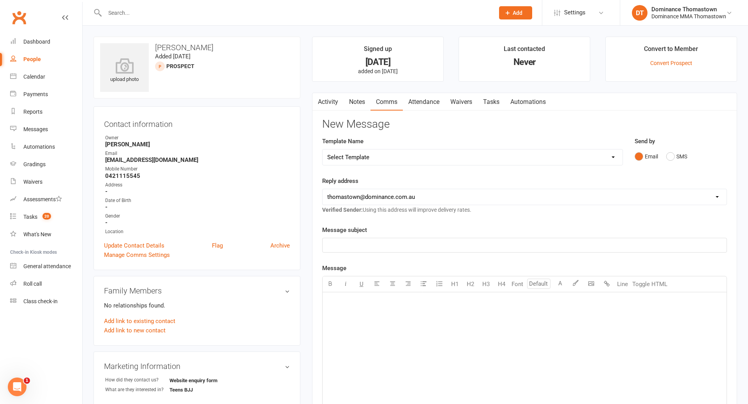
click at [494, 158] on select "Select Template [Email] MARKETING | 10TH BIRTHDAY SPECIAL | CANCELLED MEMBERS […" at bounding box center [473, 158] width 300 height 16
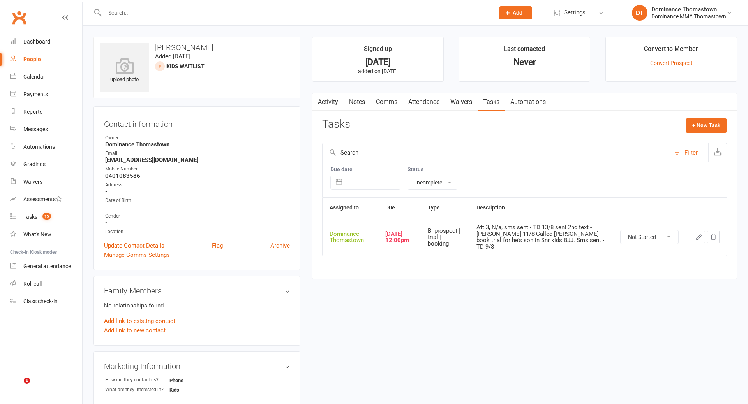
select select "incomplete"
click at [638, 233] on select "Not Started In Progress Waiting Complete" at bounding box center [650, 237] width 58 height 13
select select "unstarted"
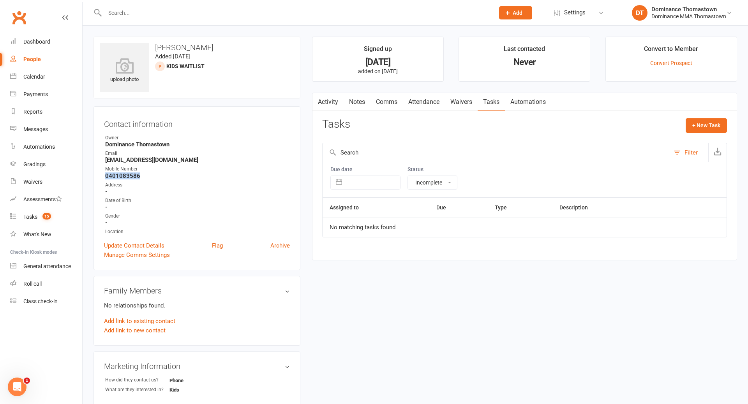
click at [354, 101] on link "Notes" at bounding box center [357, 102] width 27 height 18
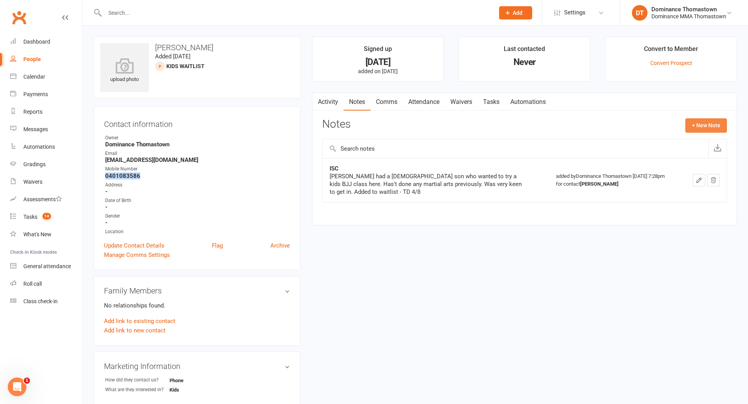
click at [707, 127] on button "+ New Note" at bounding box center [706, 125] width 42 height 14
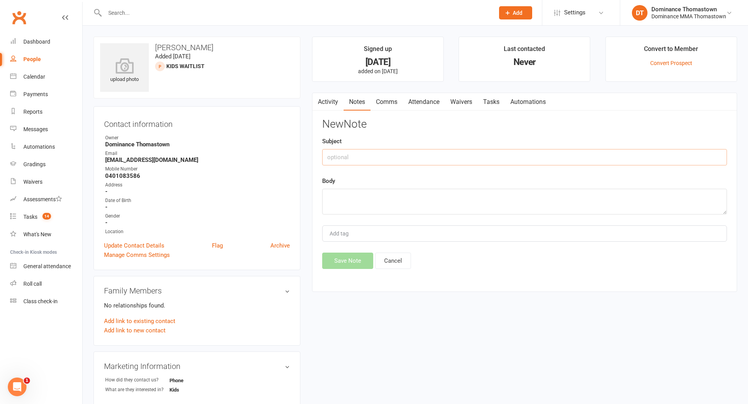
click at [404, 159] on input "text" at bounding box center [524, 157] width 405 height 16
type input "Drop"
click at [390, 198] on textarea at bounding box center [524, 202] width 405 height 26
type textarea "No longer interested in kids class - TD 13/8"
click at [348, 261] on button "Save Note" at bounding box center [347, 261] width 51 height 16
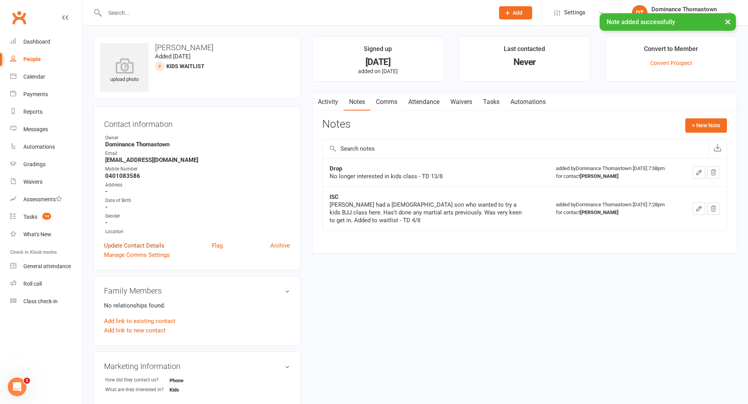
click at [134, 246] on link "Update Contact Details" at bounding box center [134, 245] width 60 height 9
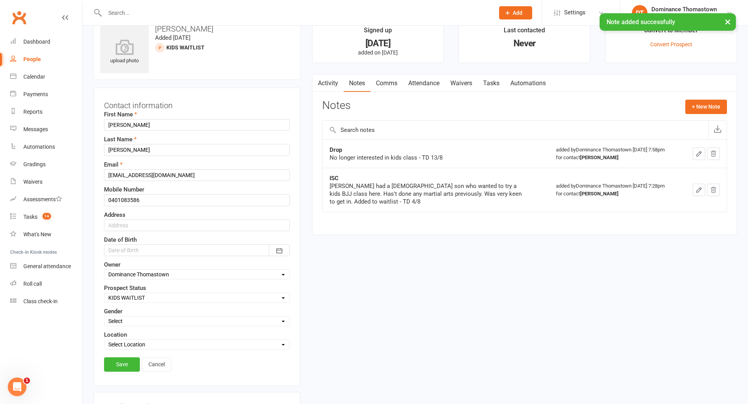
scroll to position [37, 0]
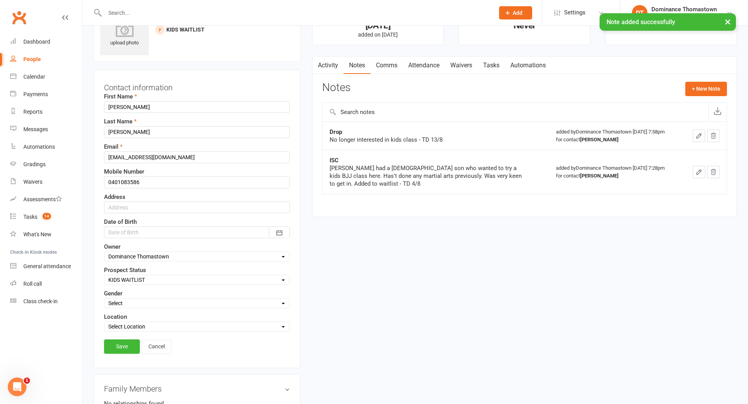
click at [153, 279] on select "Select ENQUIRY WEBSITE ENQUIRY META ADS ENQUIRY DROPPED PROSPECT DROP-IN VISITO…" at bounding box center [196, 280] width 185 height 9
select select "DROPPED PROSPECT"
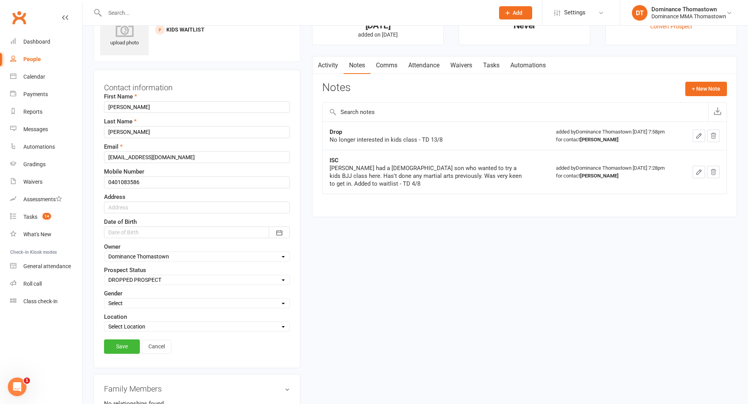
click at [127, 347] on link "Save" at bounding box center [122, 347] width 36 height 14
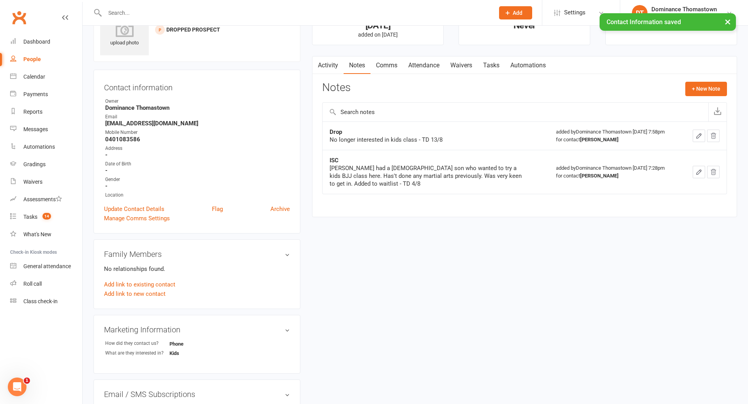
scroll to position [0, 0]
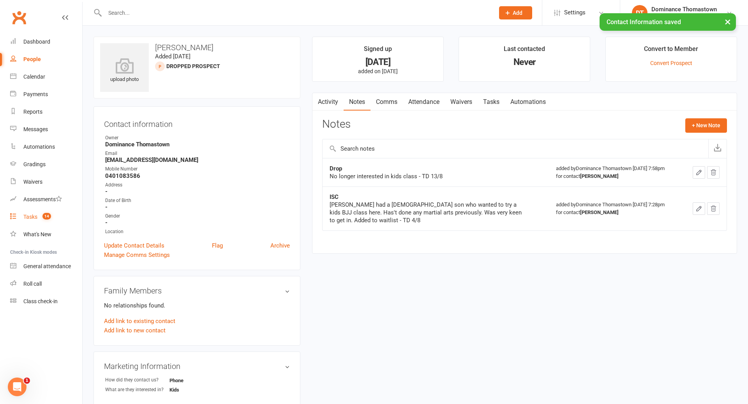
click at [29, 216] on div "Tasks" at bounding box center [30, 217] width 14 height 6
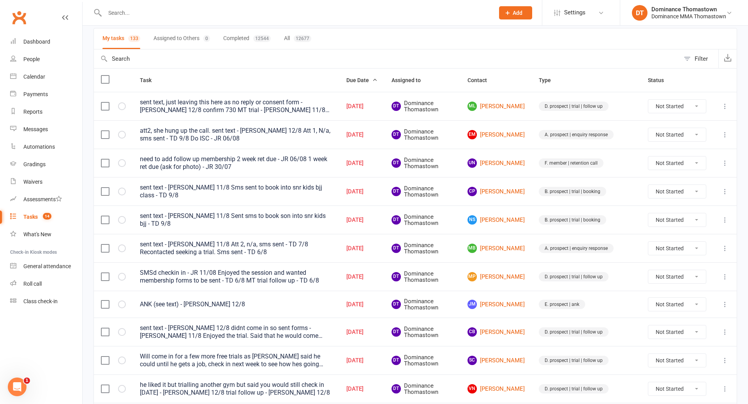
scroll to position [60, 0]
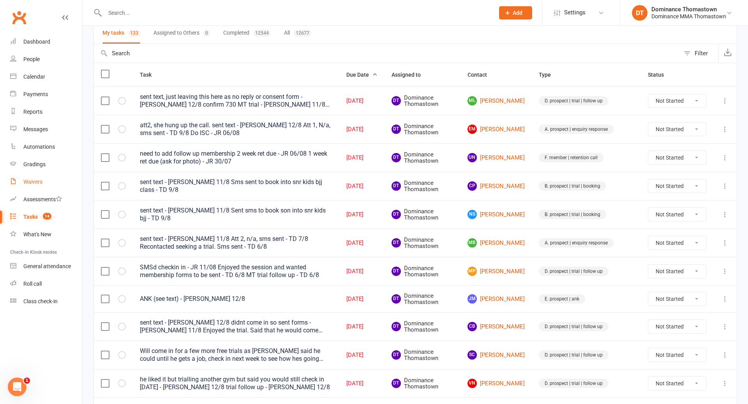
click at [42, 182] on div "Waivers" at bounding box center [32, 182] width 19 height 6
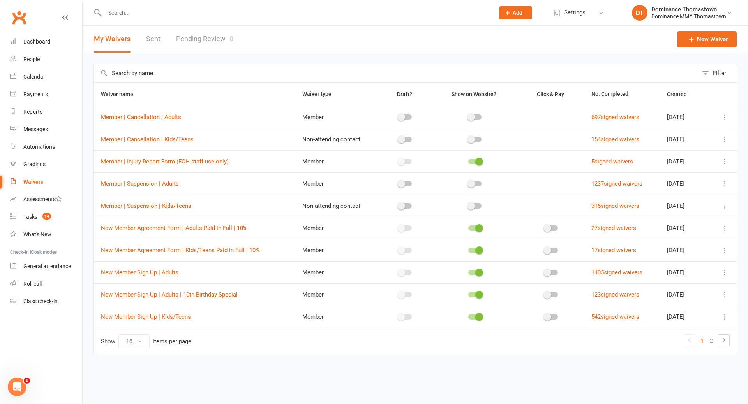
click at [196, 41] on link "Pending Review 0" at bounding box center [204, 39] width 57 height 27
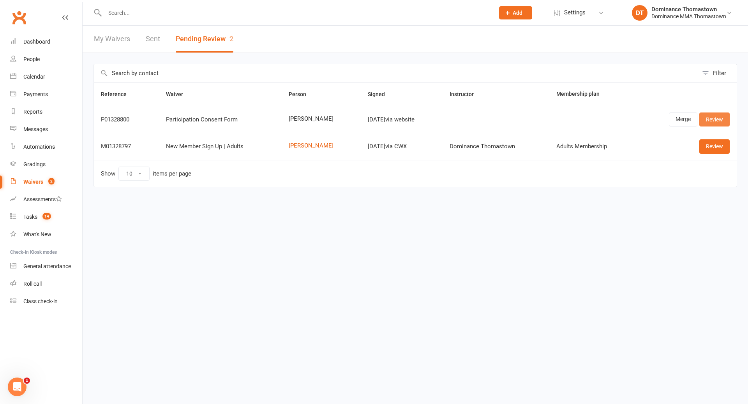
click at [712, 120] on link "Review" at bounding box center [714, 120] width 30 height 14
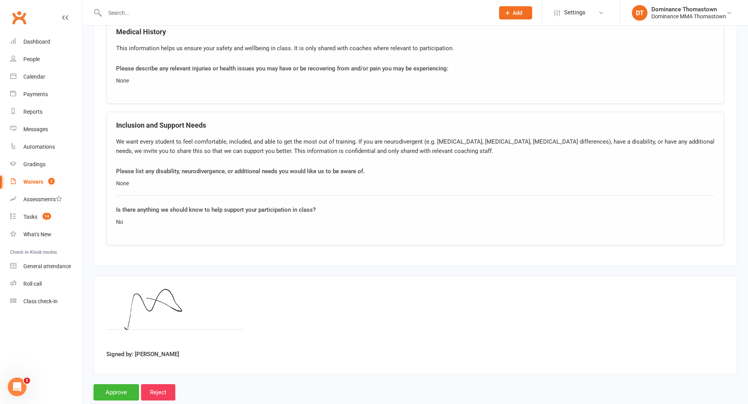
scroll to position [584, 0]
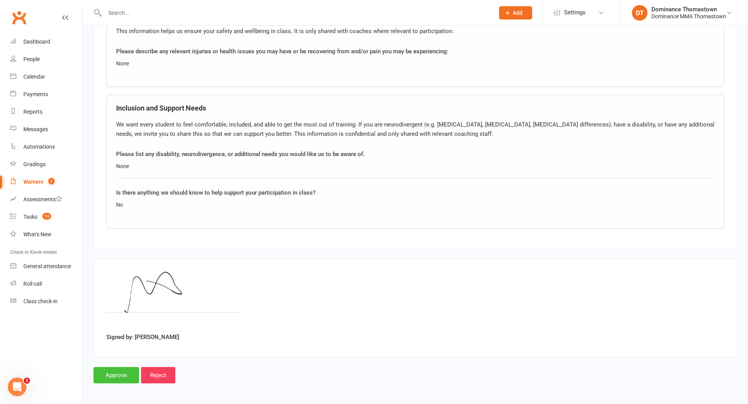
click at [116, 375] on input "Approve" at bounding box center [116, 375] width 46 height 16
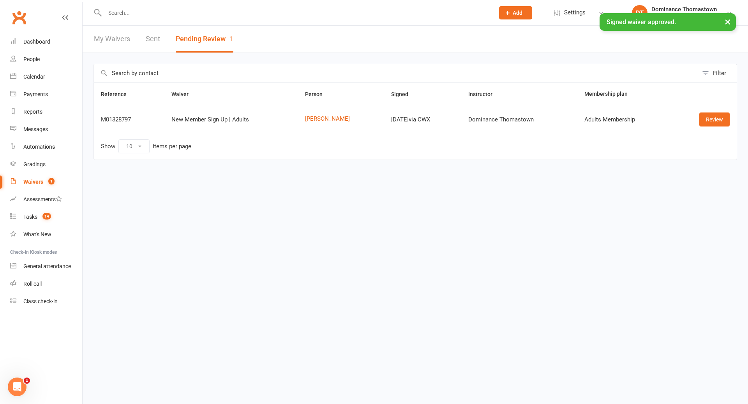
click at [139, 7] on input "text" at bounding box center [295, 12] width 386 height 11
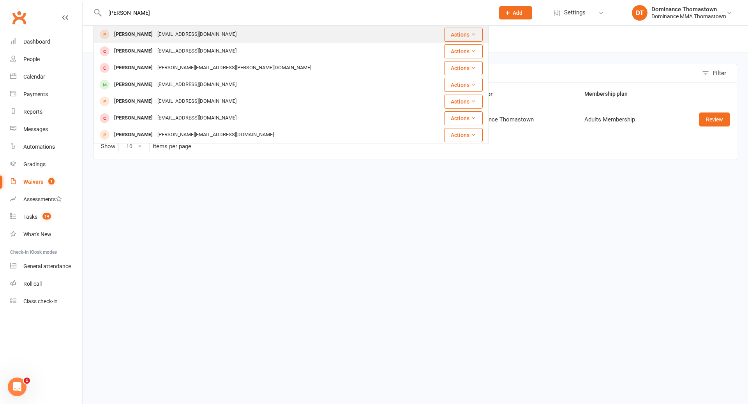
type input "nick dodd"
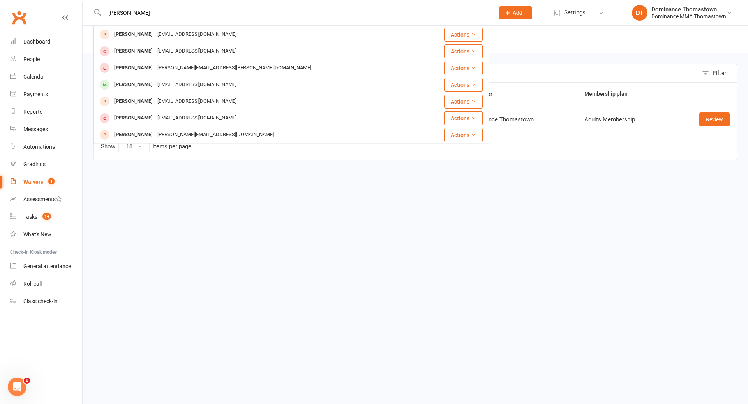
click at [155, 30] on div "nickdodds@live.com.au" at bounding box center [197, 34] width 84 height 11
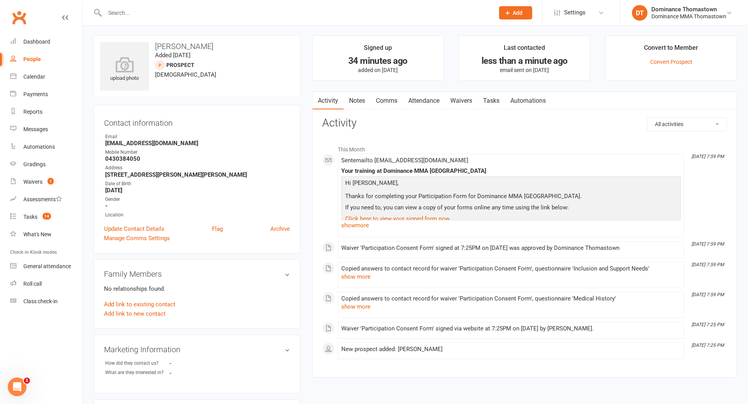
scroll to position [2, 0]
click at [360, 100] on link "Notes" at bounding box center [357, 100] width 27 height 18
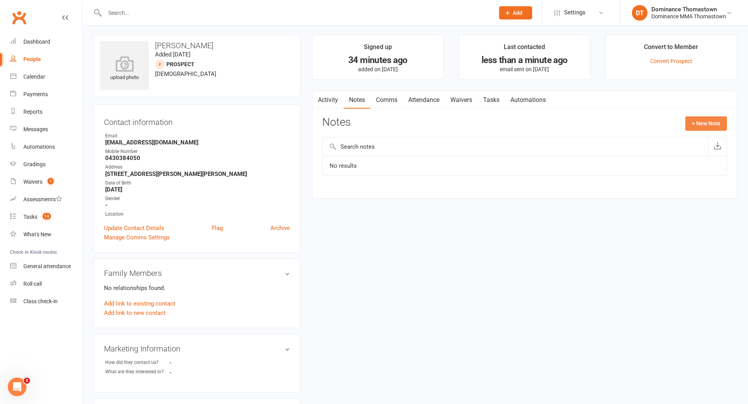
click at [711, 124] on button "+ New Note" at bounding box center [706, 123] width 42 height 14
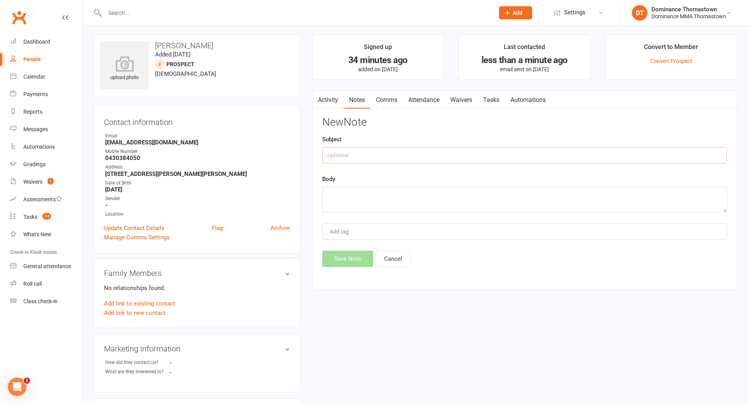
drag, startPoint x: 423, startPoint y: 157, endPoint x: 471, endPoint y: 157, distance: 47.1
click at [425, 157] on input "text" at bounding box center [524, 155] width 405 height 16
type input "ISC"
drag, startPoint x: 499, startPoint y: 198, endPoint x: 508, endPoint y: 198, distance: 9.0
click at [505, 198] on textarea at bounding box center [524, 200] width 405 height 26
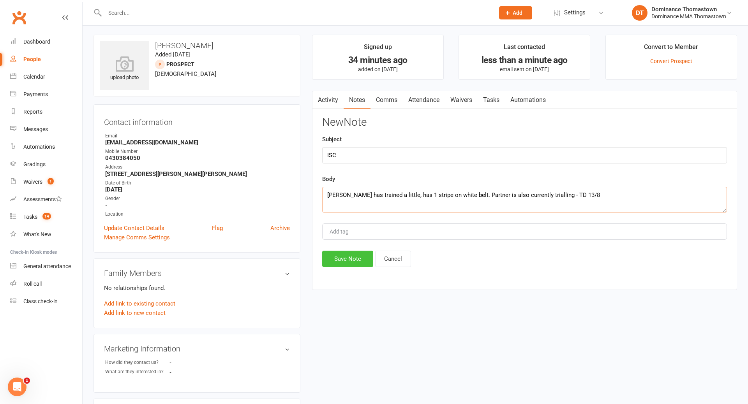
type textarea "Nick has trained a little, has 1 stripe on white belt. Partner is also currentl…"
click at [345, 259] on button "Save Note" at bounding box center [347, 259] width 51 height 16
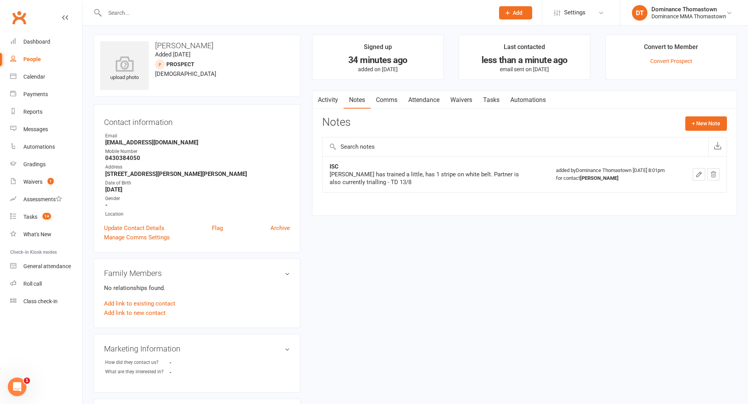
click at [489, 101] on link "Tasks" at bounding box center [491, 100] width 27 height 18
select select "incomplete"
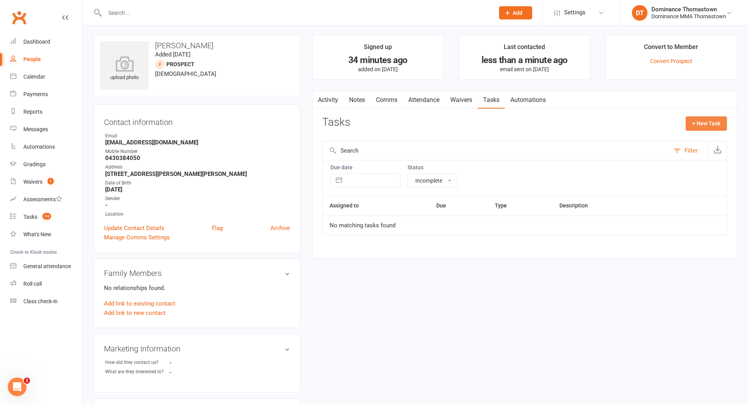
click at [692, 127] on button "+ New Task" at bounding box center [706, 123] width 41 height 14
select select "12547"
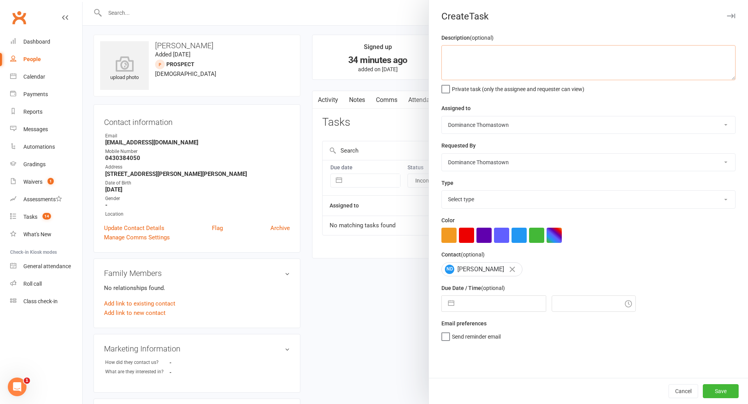
click at [476, 64] on textarea at bounding box center [588, 62] width 294 height 35
type textarea "BJJ trial follow up - TD 13/8"
click at [475, 201] on select "Select type A. prospect | enquiry response B. prospect | trial | booking [PERSO…" at bounding box center [588, 199] width 293 height 17
select select "3812"
select select "6"
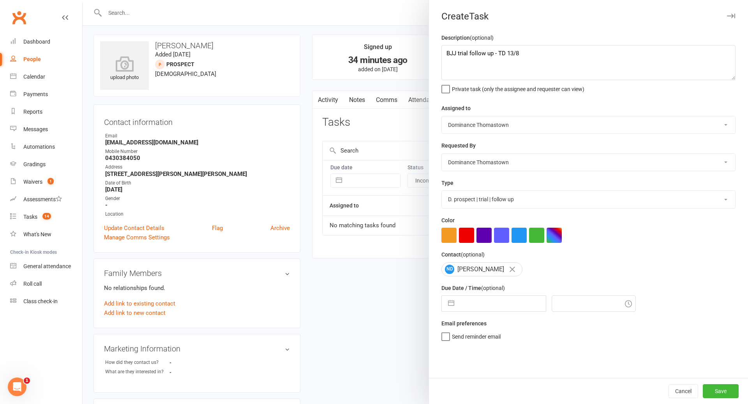
select select "2025"
select select "7"
select select "2025"
select select "8"
select select "2025"
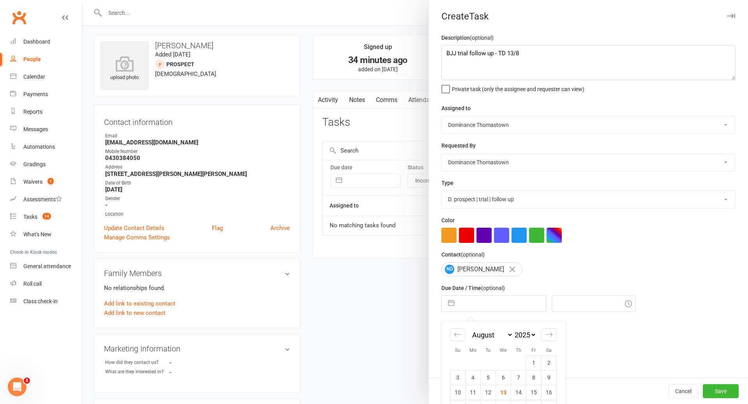
click at [478, 307] on input "text" at bounding box center [502, 304] width 88 height 16
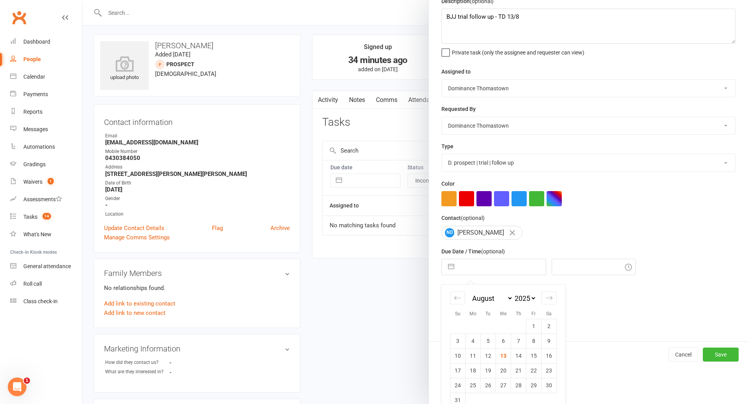
scroll to position [51, 0]
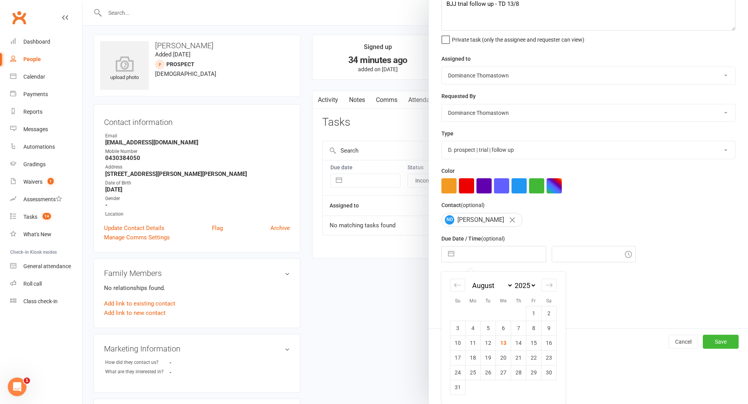
click at [505, 345] on td "13" at bounding box center [503, 343] width 15 height 15
type input "[DATE]"
type input "8:15pm"
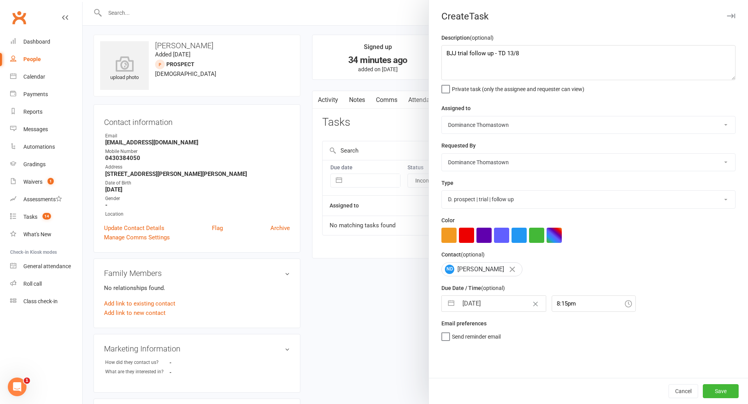
scroll to position [0, 0]
select select "6"
select select "2025"
select select "7"
select select "2025"
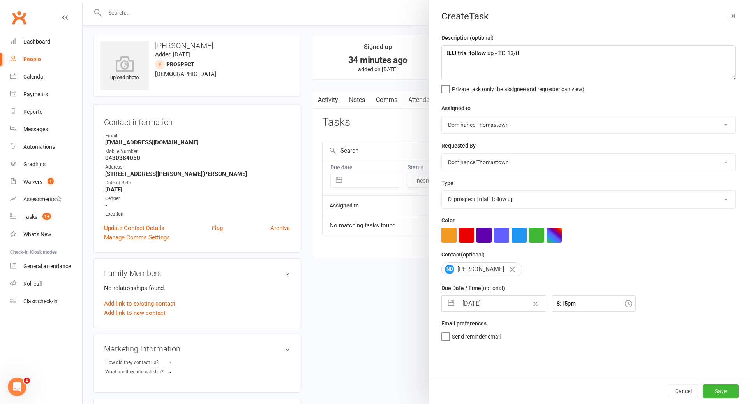
select select "8"
select select "2025"
click at [500, 309] on input "[DATE]" at bounding box center [502, 304] width 88 height 16
click at [520, 395] on td "14" at bounding box center [518, 392] width 15 height 15
type input "[DATE]"
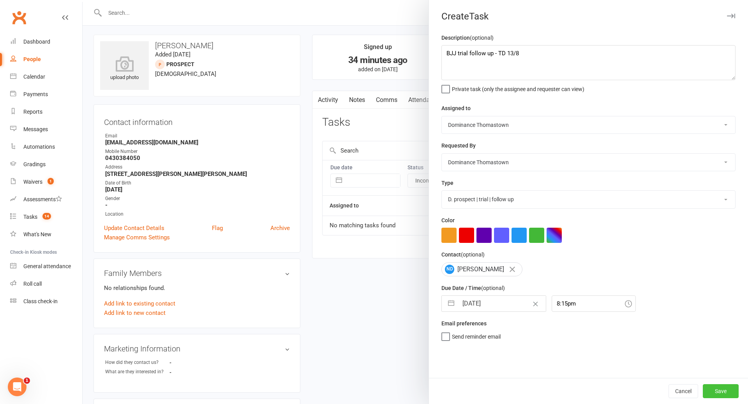
click at [719, 395] on button "Save" at bounding box center [721, 391] width 36 height 14
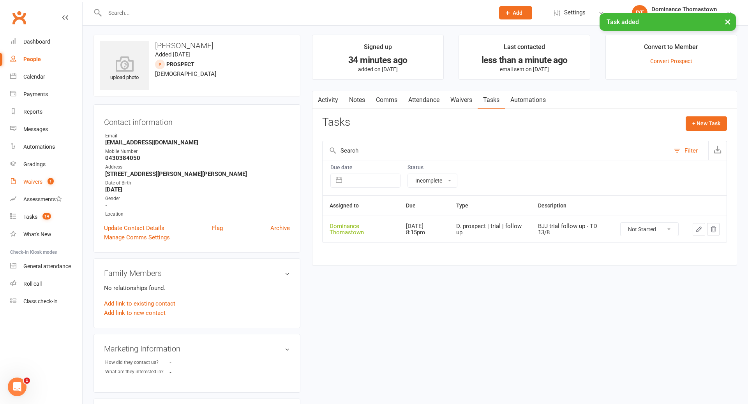
click at [30, 182] on div "Waivers" at bounding box center [32, 182] width 19 height 6
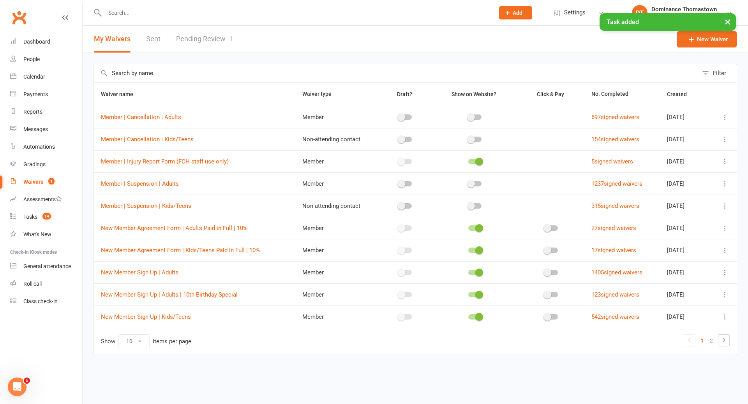
click at [197, 39] on link "Pending Review 1" at bounding box center [204, 39] width 57 height 27
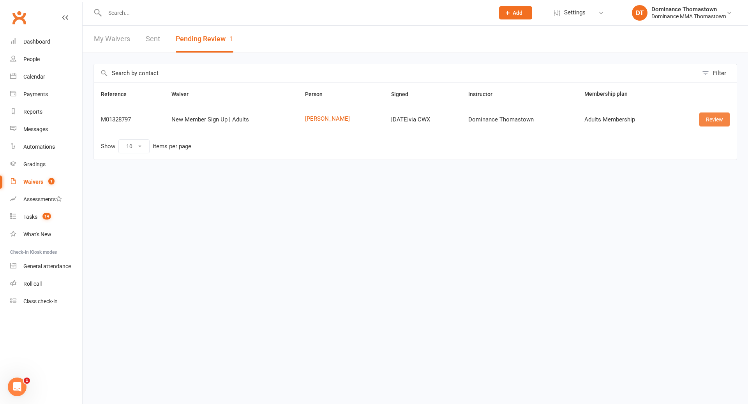
click at [713, 120] on link "Review" at bounding box center [714, 120] width 30 height 14
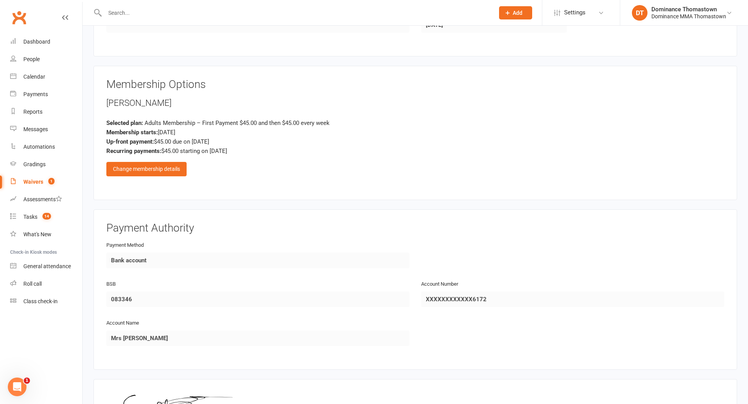
scroll to position [311, 0]
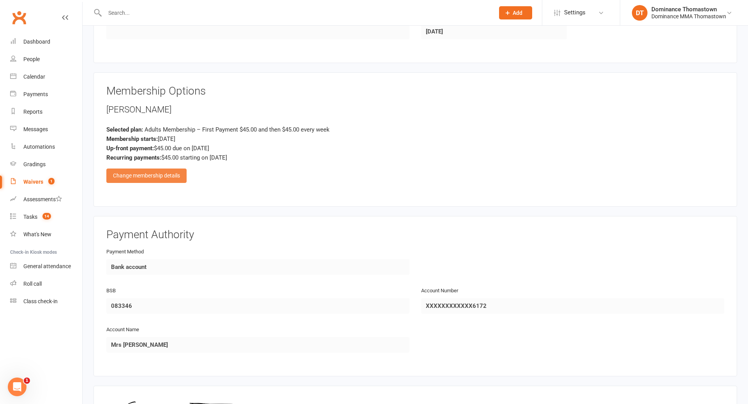
click at [162, 177] on div "Change membership details" at bounding box center [146, 176] width 80 height 14
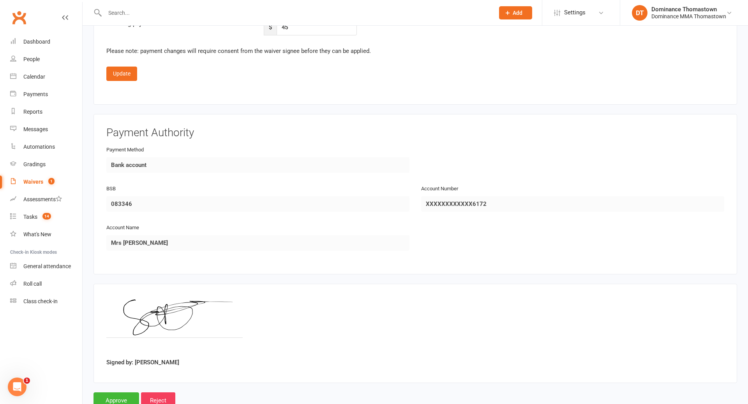
scroll to position [772, 0]
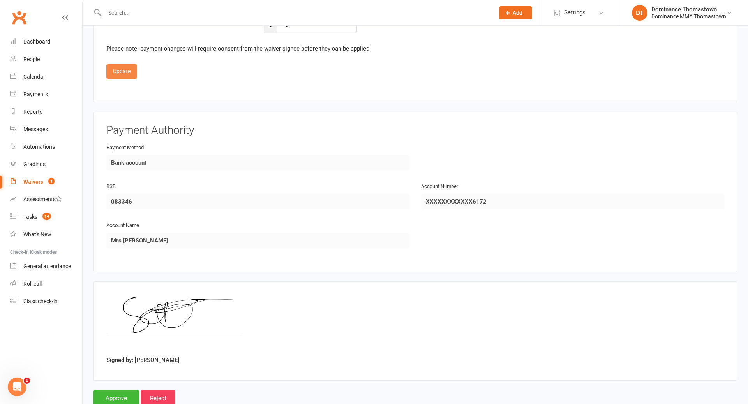
click at [121, 71] on button "Update" at bounding box center [121, 71] width 31 height 14
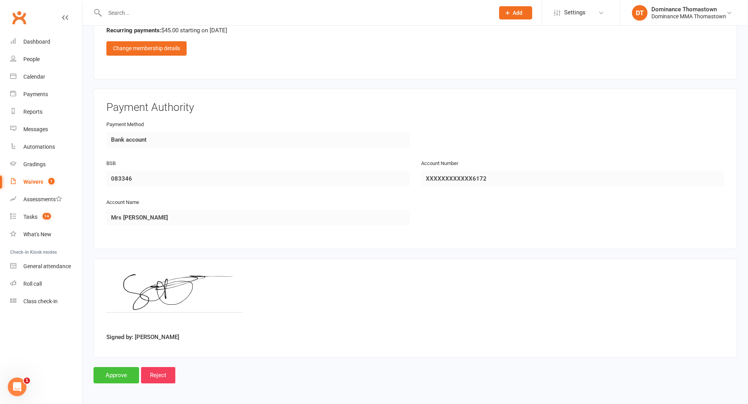
click at [117, 376] on input "Approve" at bounding box center [116, 375] width 46 height 16
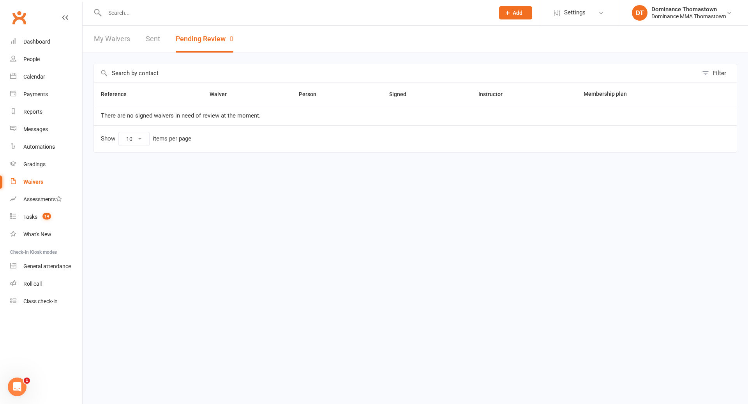
click at [122, 12] on input "text" at bounding box center [295, 12] width 386 height 11
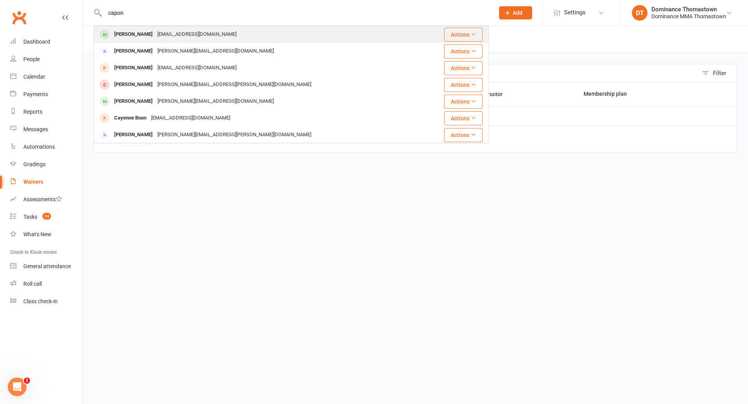
type input "capon"
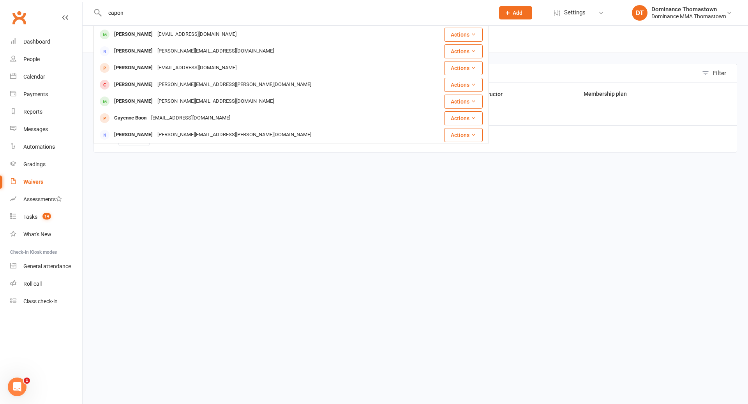
click at [139, 36] on div "Salvatore Caponnetto" at bounding box center [133, 34] width 43 height 11
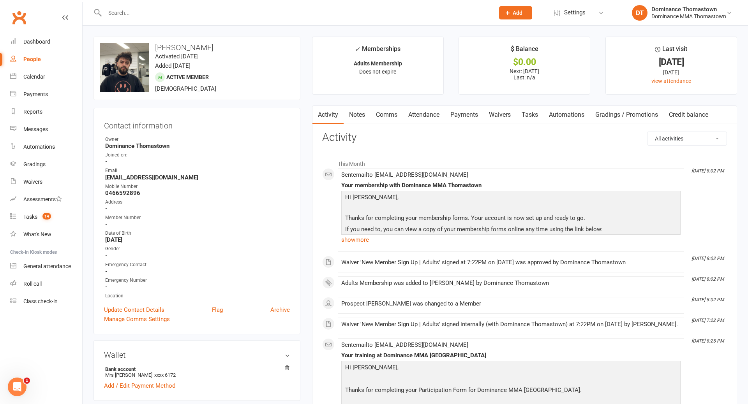
click at [502, 116] on link "Waivers" at bounding box center [499, 115] width 33 height 18
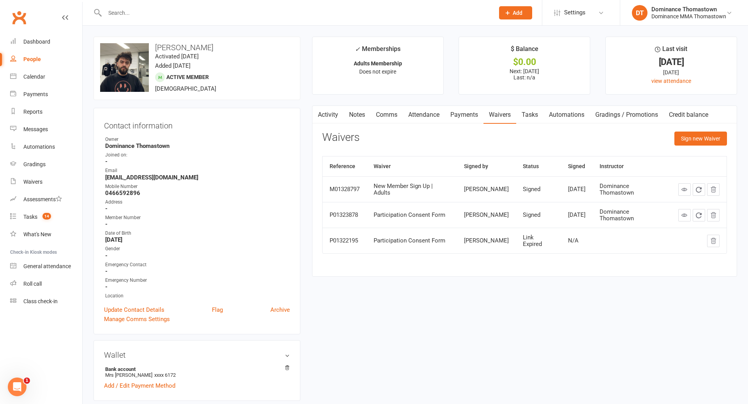
drag, startPoint x: 526, startPoint y: 117, endPoint x: 538, endPoint y: 118, distance: 12.1
click at [527, 117] on link "Tasks" at bounding box center [529, 115] width 27 height 18
select select "incomplete"
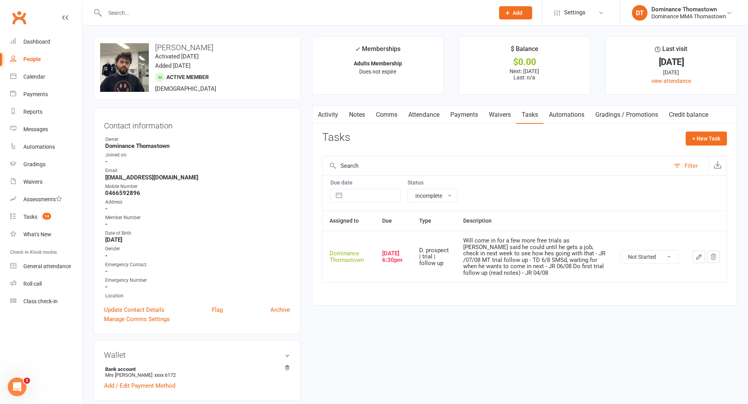
click at [635, 256] on select "Not Started In Progress Waiting Complete" at bounding box center [650, 256] width 58 height 13
select select "unstarted"
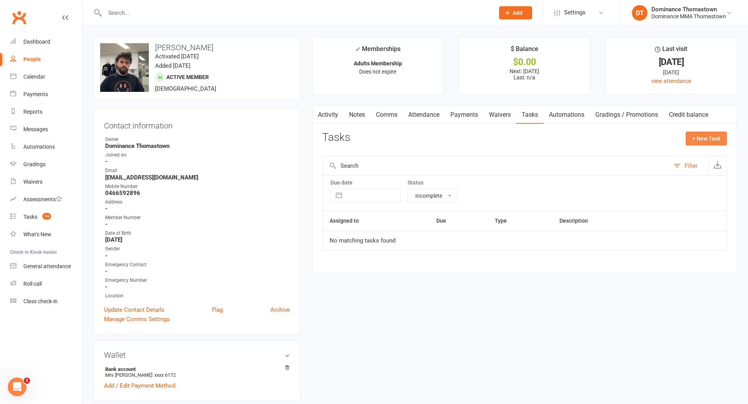
click at [700, 141] on button "+ New Task" at bounding box center [706, 139] width 41 height 14
select select "12547"
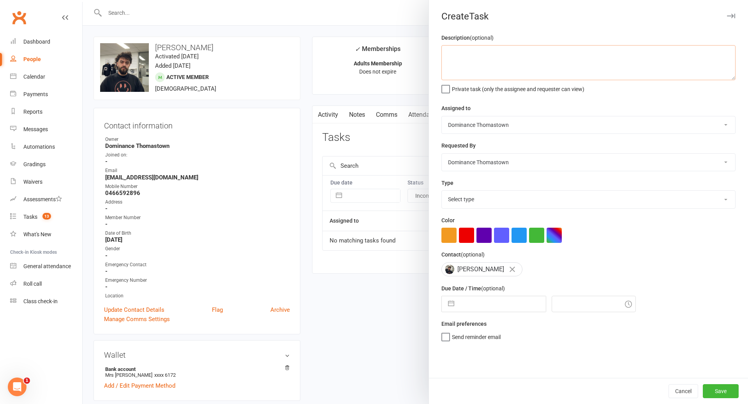
click at [502, 72] on textarea at bounding box center [588, 62] width 294 height 35
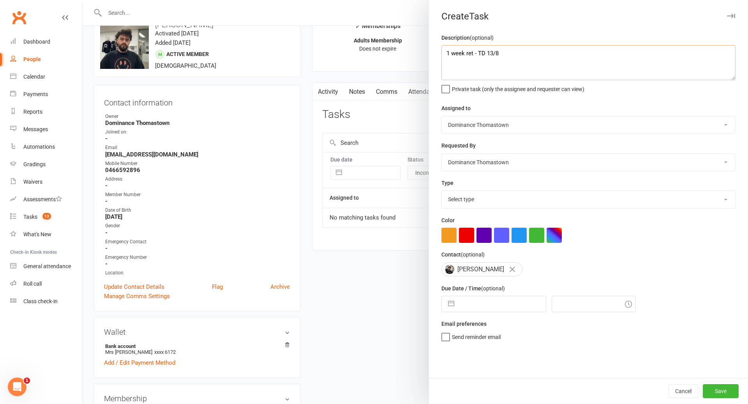
scroll to position [31, 0]
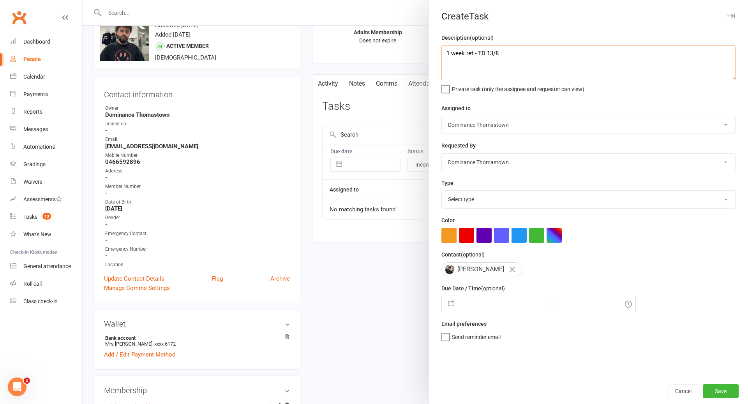
type textarea "1 week ret - TD 13/8"
click at [487, 204] on select "Select type A. prospect | enquiry response B. prospect | trial | booking [PERSO…" at bounding box center [588, 199] width 293 height 17
select select "3814"
click at [487, 303] on input "text" at bounding box center [502, 304] width 88 height 16
select select "6"
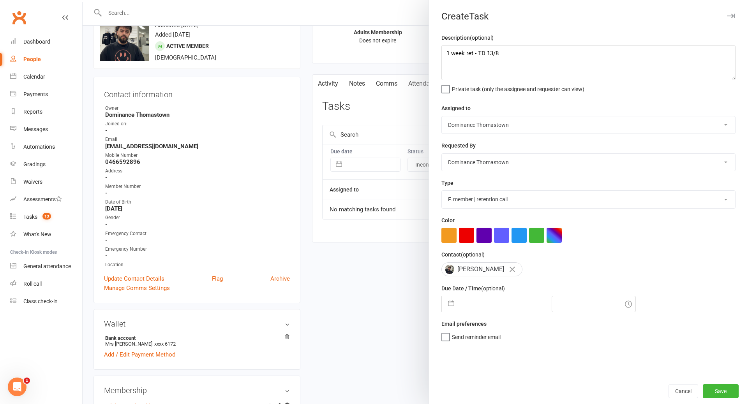
select select "2025"
select select "7"
select select "2025"
select select "8"
select select "2025"
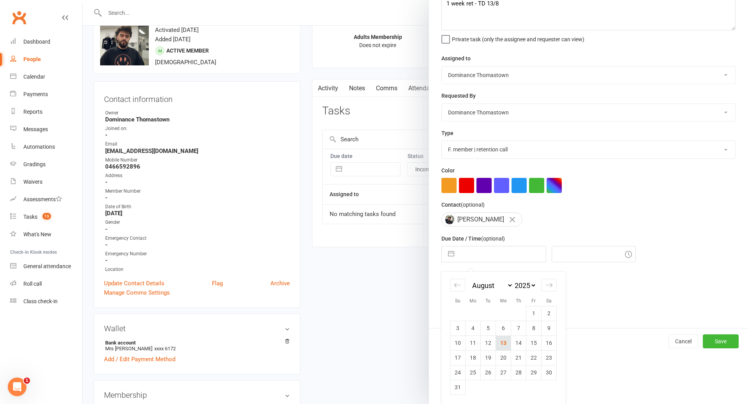
scroll to position [28, 0]
click at [505, 358] on td "20" at bounding box center [503, 358] width 15 height 15
type input "20 Aug 2025"
type input "8:15pm"
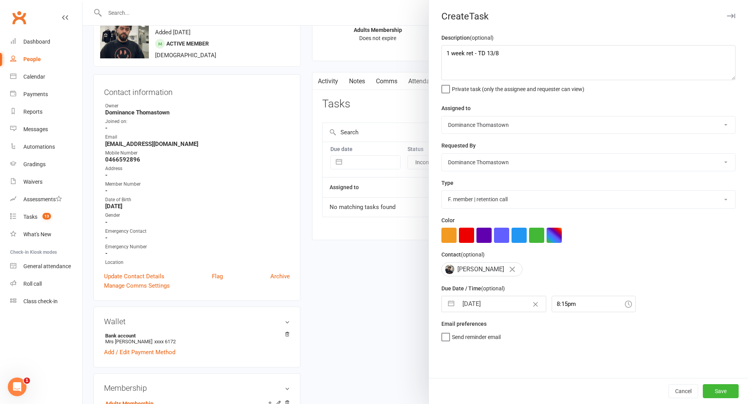
scroll to position [34, 0]
click at [720, 388] on button "Save" at bounding box center [721, 391] width 36 height 14
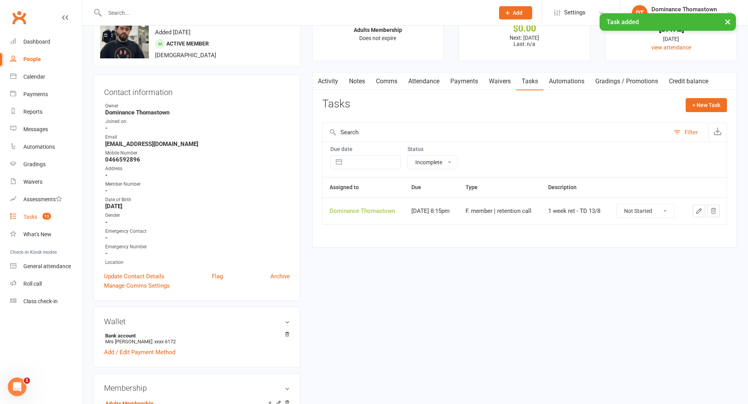
click at [35, 217] on div "Tasks" at bounding box center [30, 217] width 14 height 6
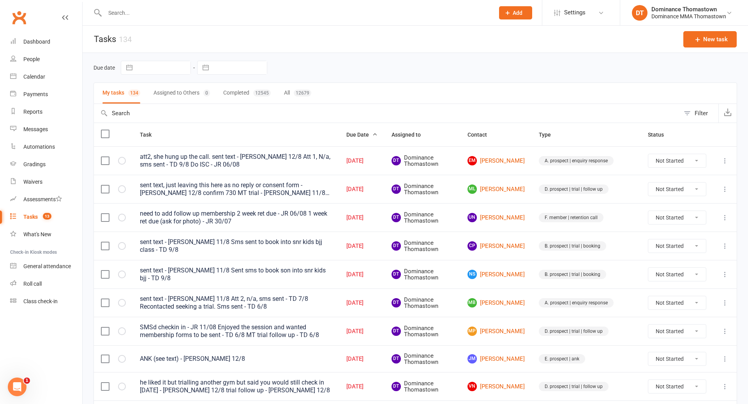
click at [506, 240] on td "CP Chris Paterson" at bounding box center [495, 246] width 71 height 28
click at [510, 246] on link "CP Chris Paterson" at bounding box center [495, 246] width 57 height 9
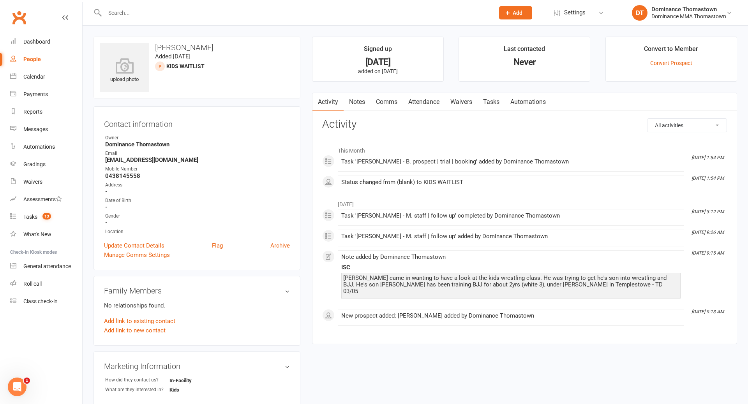
click at [349, 101] on link "Notes" at bounding box center [357, 102] width 27 height 18
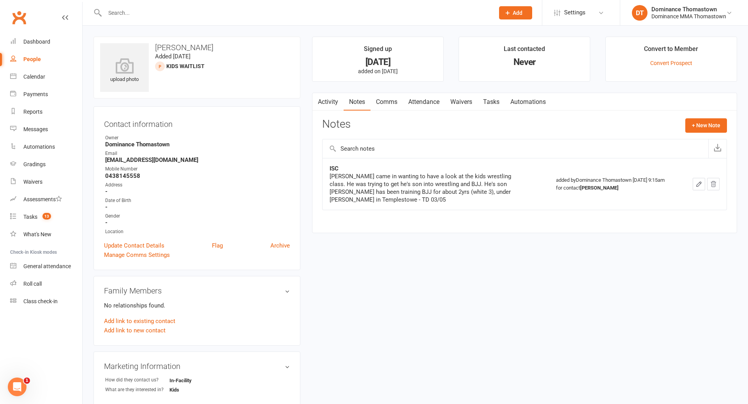
click at [470, 102] on link "Waivers" at bounding box center [461, 102] width 33 height 18
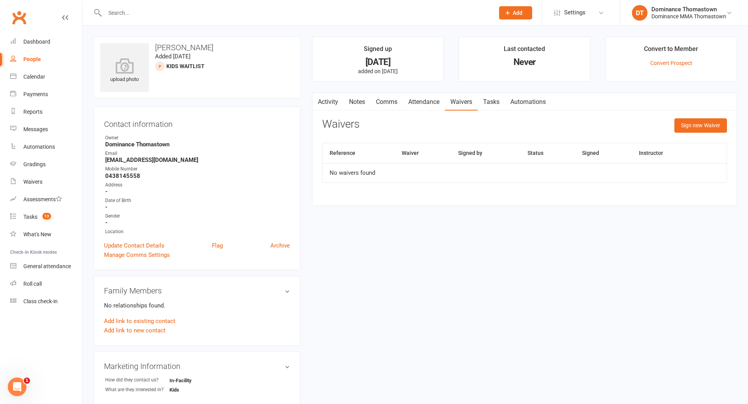
click at [360, 101] on link "Notes" at bounding box center [357, 102] width 27 height 18
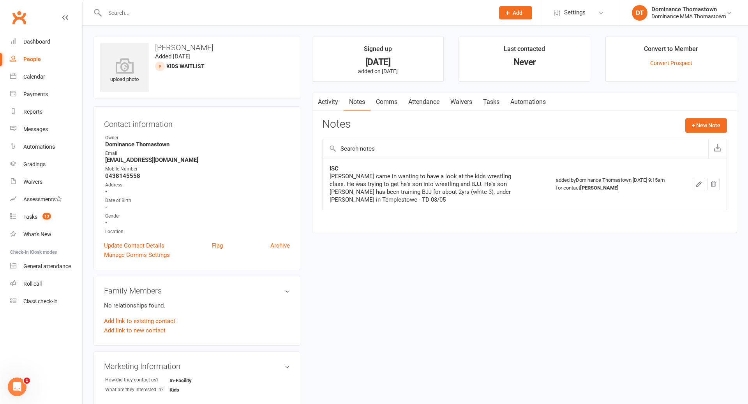
click at [492, 102] on link "Tasks" at bounding box center [491, 102] width 27 height 18
select select "incomplete"
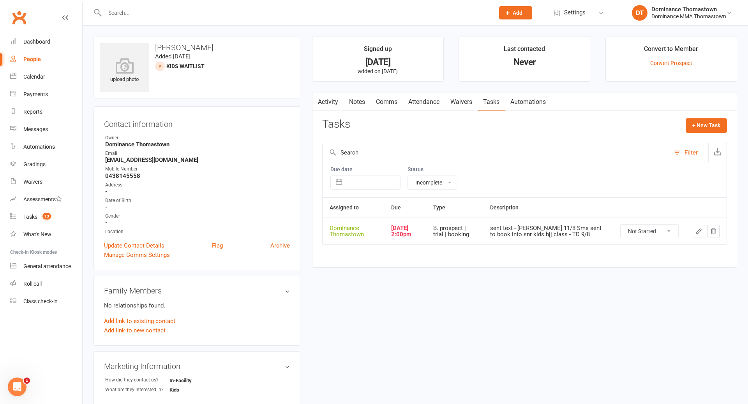
click at [700, 232] on icon "button" at bounding box center [698, 231] width 7 height 7
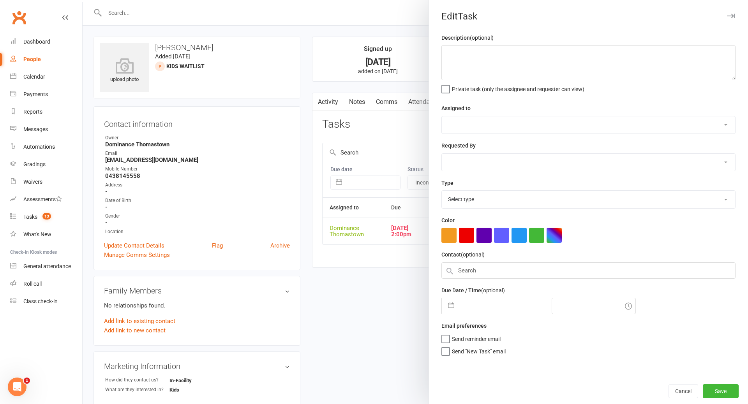
type textarea "sent text - Ellen 11/8 Sms sent to book into snr kids bjj class - TD 9/8"
select select "12547"
type input "[DATE]"
type input "2:00pm"
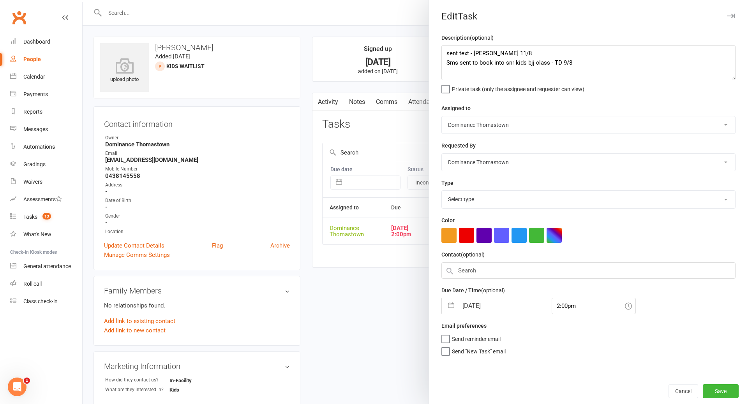
select select "3810"
click at [446, 53] on textarea "sent text - Ellen 11/8 Sms sent to book into snr kids bjj class - TD 9/8" at bounding box center [588, 62] width 294 height 35
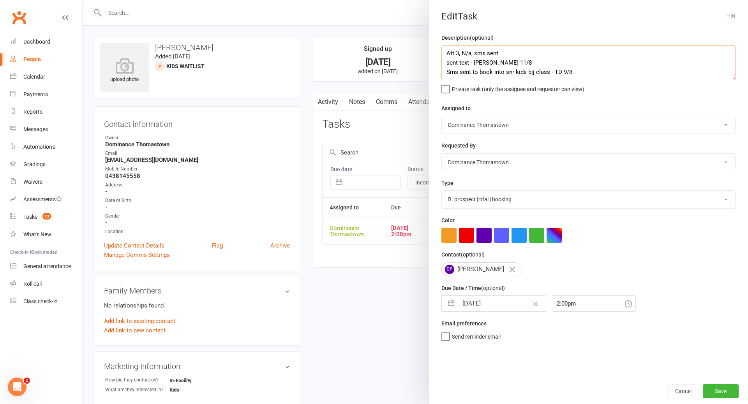
scroll to position [6, 0]
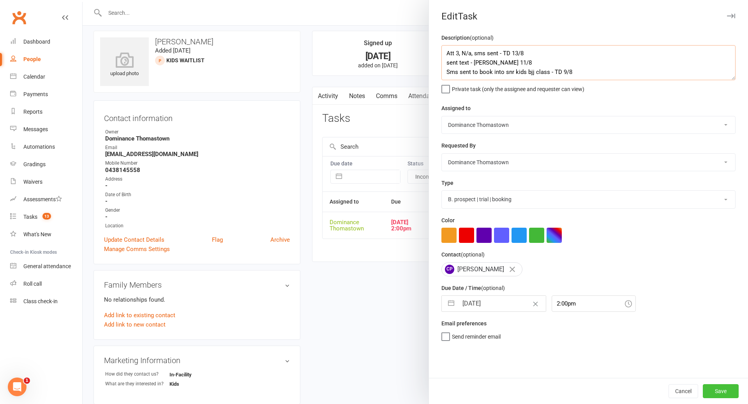
type textarea "Att 3, N/a, sms sent - TD 13/8 sent text - Ellen 11/8 Sms sent to book into snr…"
click at [718, 386] on button "Save" at bounding box center [721, 391] width 36 height 14
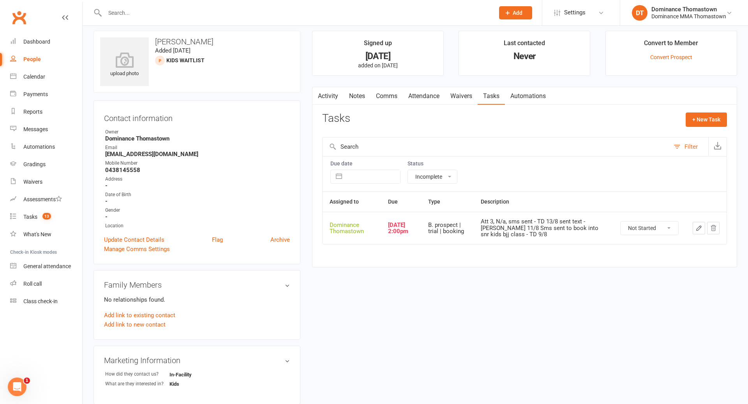
click at [635, 228] on select "Not Started In Progress Waiting Complete" at bounding box center [650, 228] width 58 height 13
select select "unstarted"
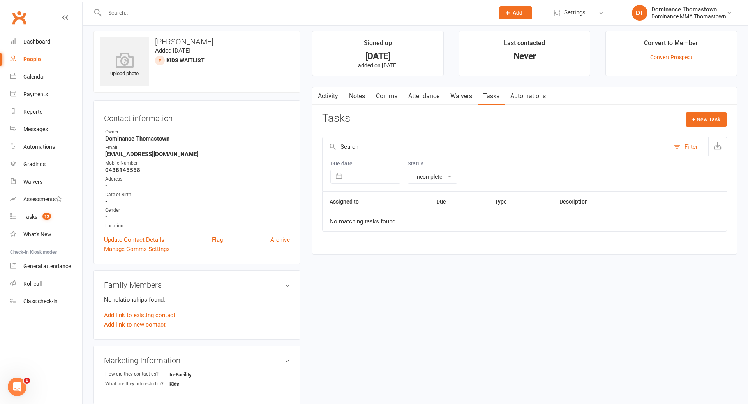
click at [353, 97] on link "Notes" at bounding box center [357, 96] width 27 height 18
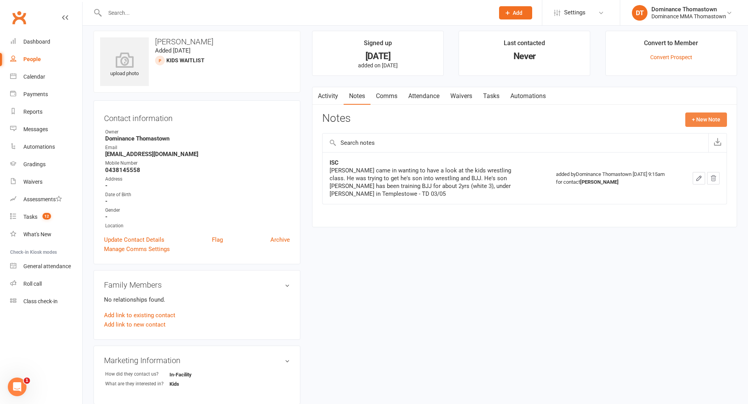
click at [700, 121] on button "+ New Note" at bounding box center [706, 120] width 42 height 14
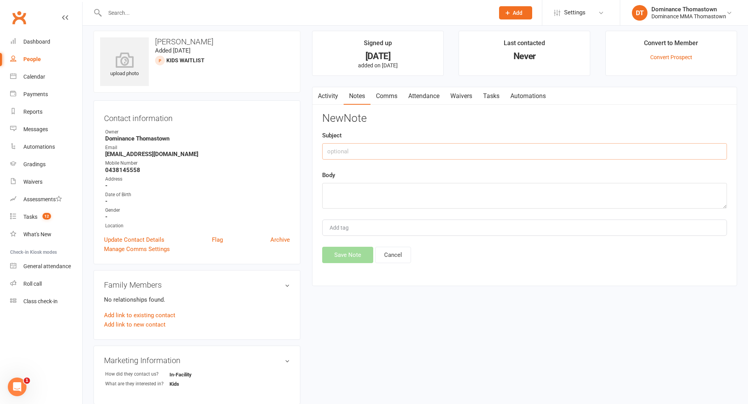
click at [351, 146] on input "text" at bounding box center [524, 151] width 405 height 16
type input "Drop"
drag, startPoint x: 358, startPoint y: 196, endPoint x: 389, endPoint y: 197, distance: 30.8
click at [359, 196] on textarea at bounding box center [524, 196] width 405 height 26
type textarea "No longer interested in kids class - TD 13/8"
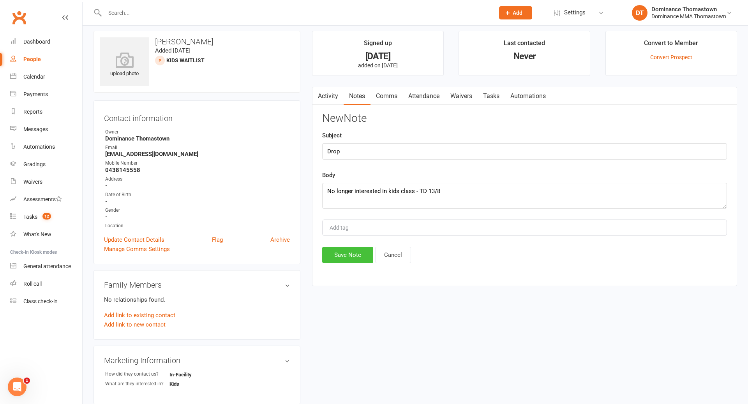
click at [354, 258] on button "Save Note" at bounding box center [347, 255] width 51 height 16
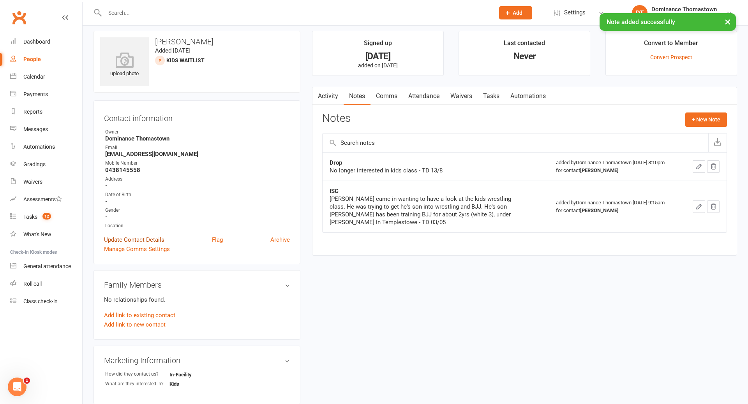
click at [144, 239] on link "Update Contact Details" at bounding box center [134, 239] width 60 height 9
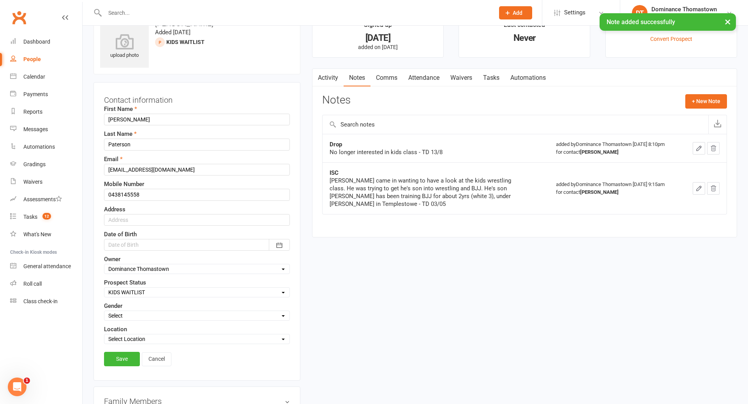
scroll to position [37, 0]
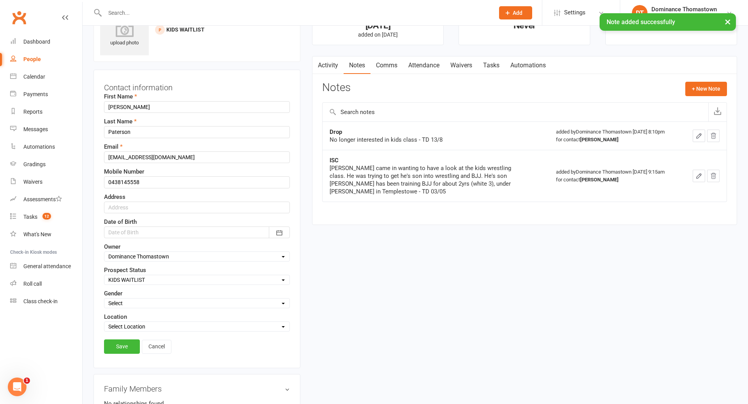
click at [154, 277] on select "Select ENQUIRY WEBSITE ENQUIRY META ADS ENQUIRY DROPPED PROSPECT DROP-IN VISITO…" at bounding box center [196, 280] width 185 height 9
select select "DROPPED PROSPECT"
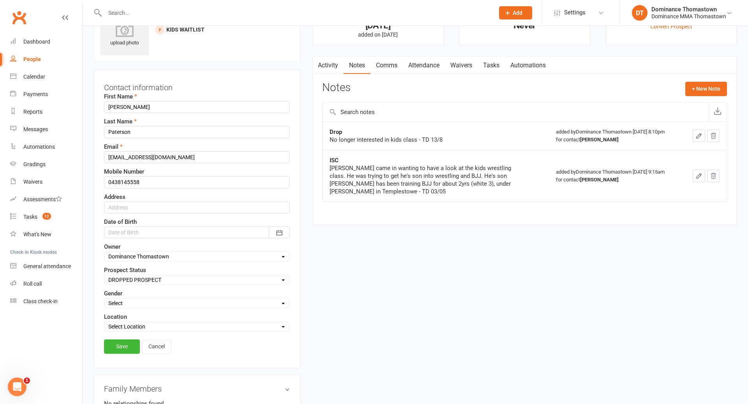
click at [128, 344] on link "Save" at bounding box center [122, 347] width 36 height 14
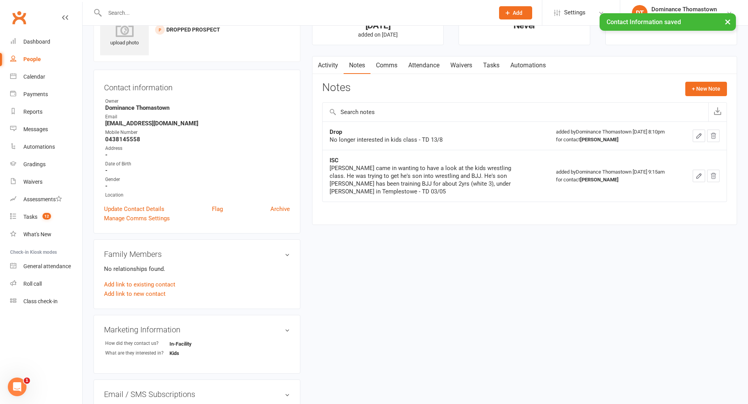
scroll to position [0, 0]
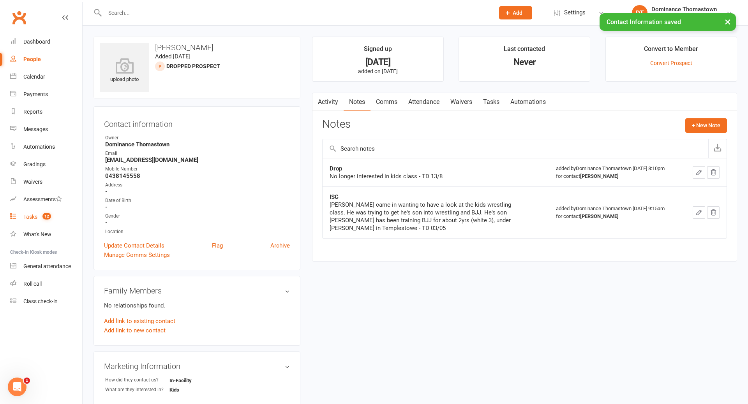
click at [24, 218] on div "Tasks" at bounding box center [30, 217] width 14 height 6
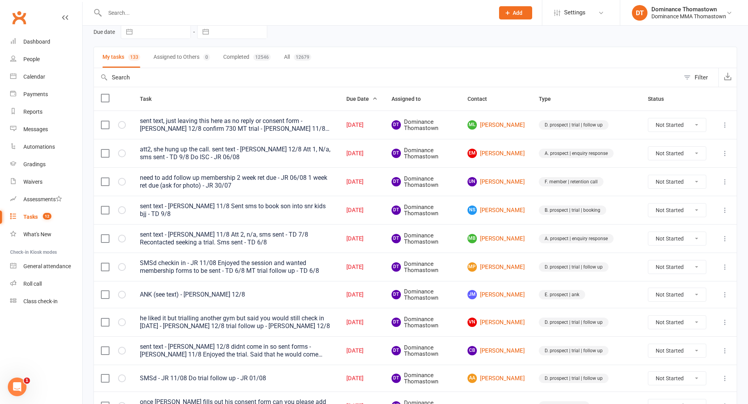
scroll to position [39, 0]
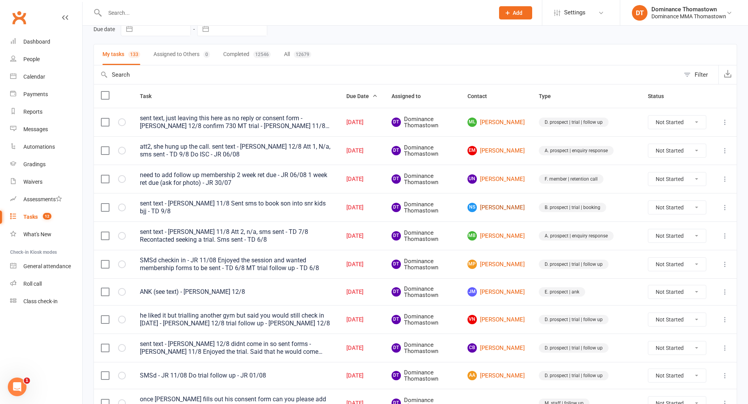
drag, startPoint x: 503, startPoint y: 208, endPoint x: 508, endPoint y: 209, distance: 4.7
click at [503, 208] on link "NS Neda Saeid" at bounding box center [495, 207] width 57 height 9
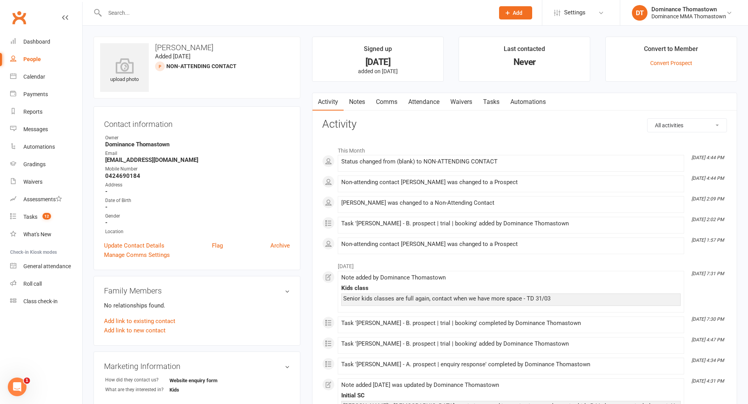
click at [489, 102] on link "Tasks" at bounding box center [491, 102] width 27 height 18
select select "incomplete"
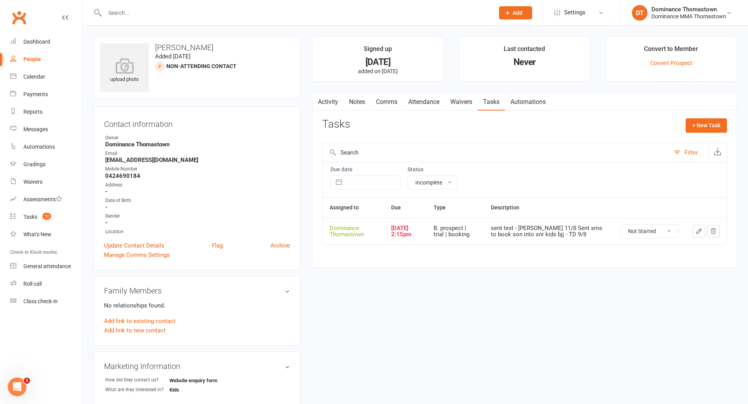
click at [651, 233] on select "Not Started In Progress Waiting Complete" at bounding box center [650, 231] width 58 height 13
select select "unstarted"
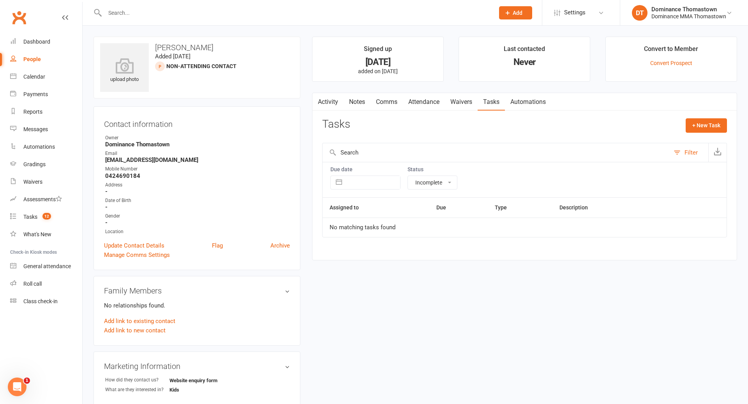
click at [356, 104] on link "Notes" at bounding box center [357, 102] width 27 height 18
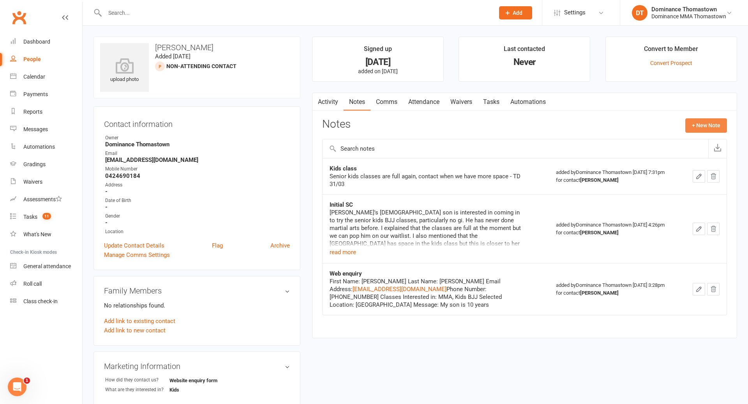
click at [708, 125] on button "+ New Note" at bounding box center [706, 125] width 42 height 14
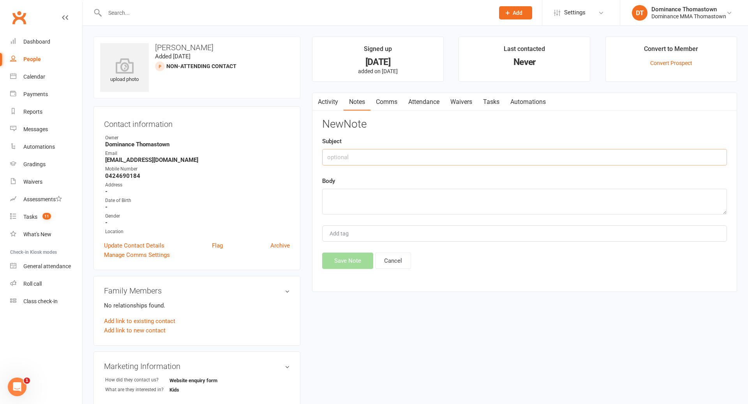
drag, startPoint x: 367, startPoint y: 158, endPoint x: 386, endPoint y: 159, distance: 19.1
click at [370, 159] on input "text" at bounding box center [524, 157] width 405 height 16
type input "Drop"
click at [379, 198] on textarea at bounding box center [524, 202] width 405 height 26
type textarea "Has enrolled somewhere else - TD 13/8"
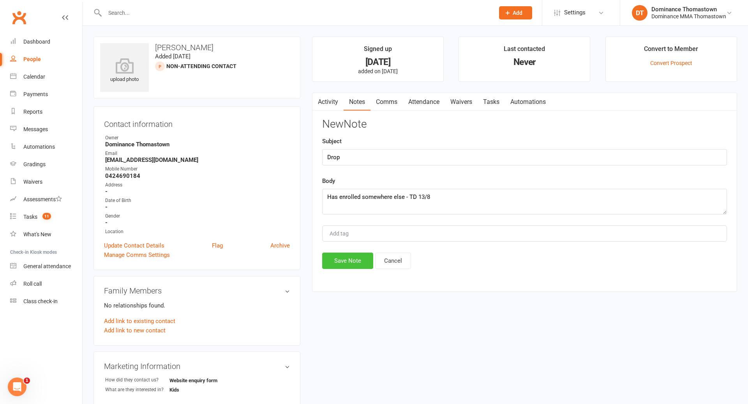
click at [355, 259] on button "Save Note" at bounding box center [347, 261] width 51 height 16
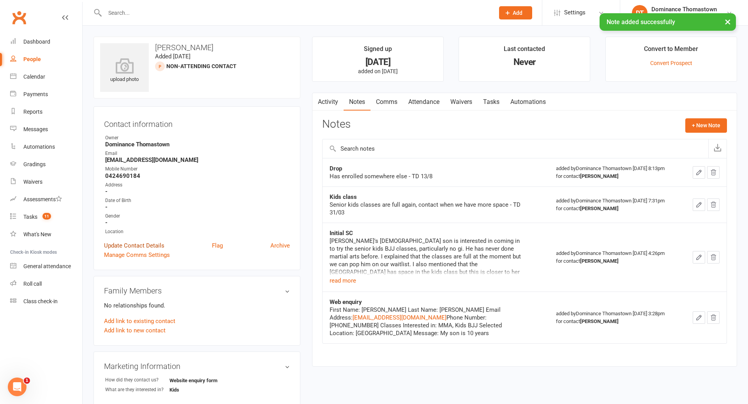
click at [134, 243] on link "Update Contact Details" at bounding box center [134, 245] width 60 height 9
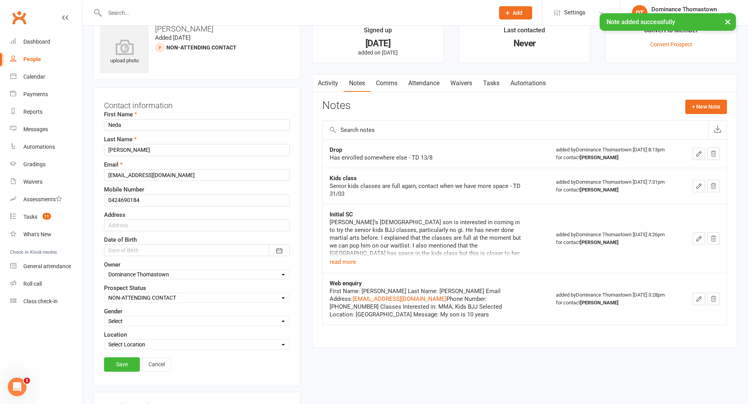
scroll to position [37, 0]
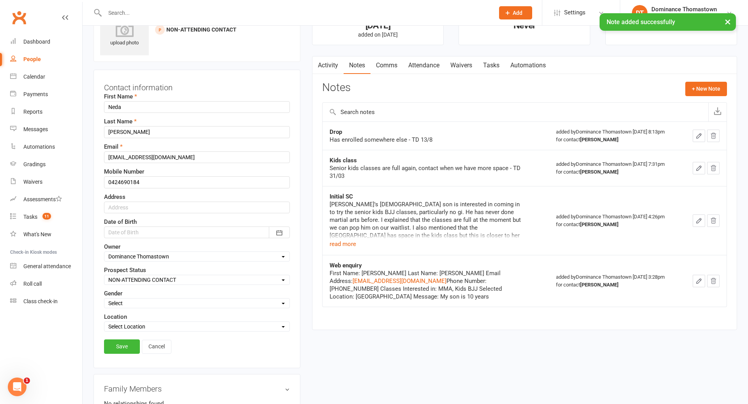
click at [143, 282] on select "Select ENQUIRY WEBSITE ENQUIRY META ADS ENQUIRY DROPPED PROSPECT DROP-IN VISITO…" at bounding box center [196, 280] width 185 height 9
select select "DROPPED PROSPECT"
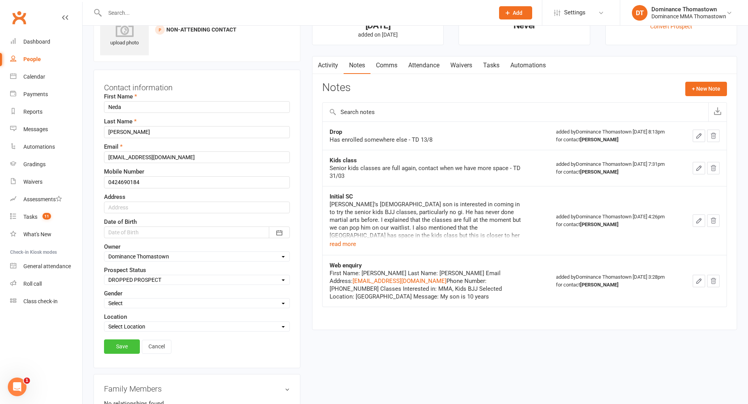
click at [122, 349] on link "Save" at bounding box center [122, 347] width 36 height 14
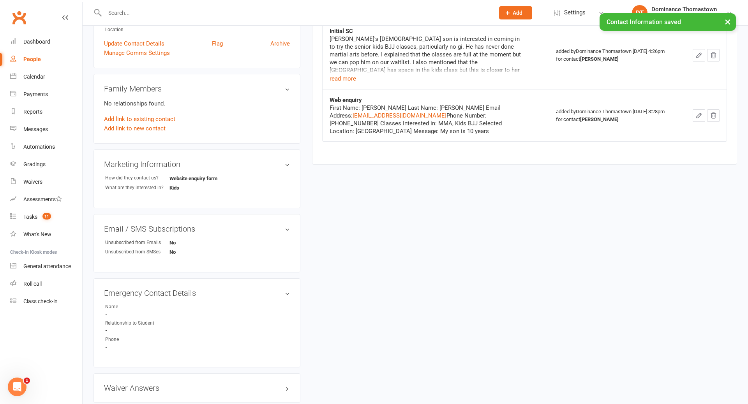
scroll to position [0, 0]
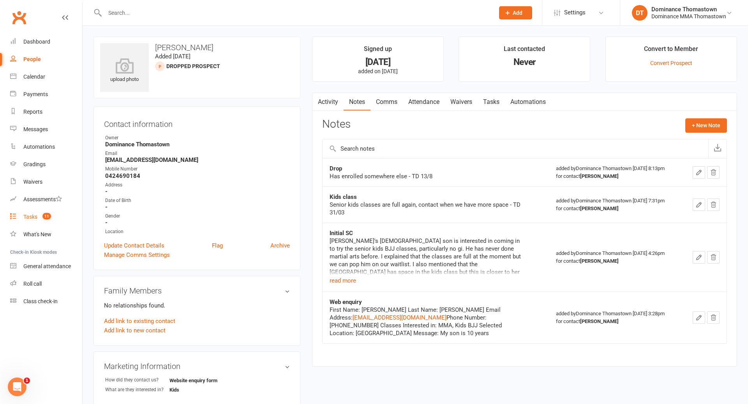
click at [33, 217] on div "Tasks" at bounding box center [30, 217] width 14 height 6
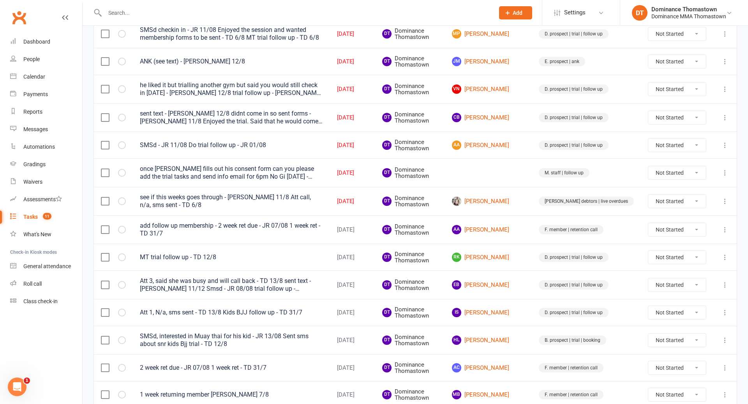
scroll to position [238, 0]
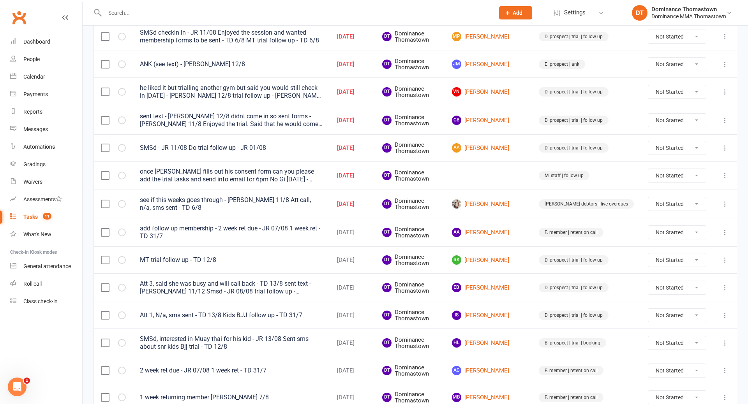
click at [368, 176] on div "Aug 13, 2025" at bounding box center [352, 176] width 31 height 7
click at [286, 175] on div "once Nick fills out his consent form can you please add the trial tasks and sen…" at bounding box center [231, 176] width 183 height 16
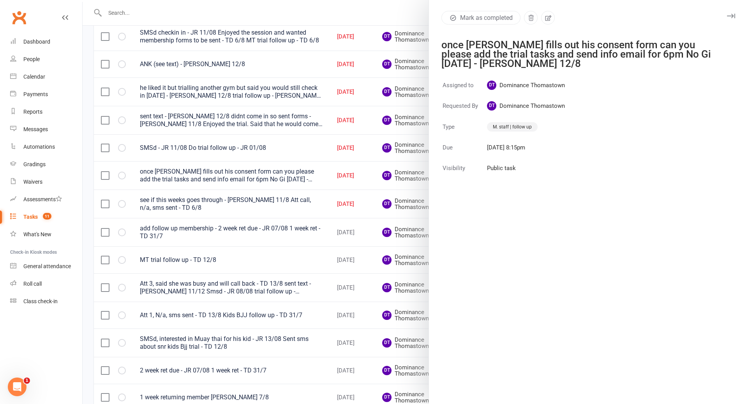
click at [170, 171] on div at bounding box center [415, 202] width 665 height 404
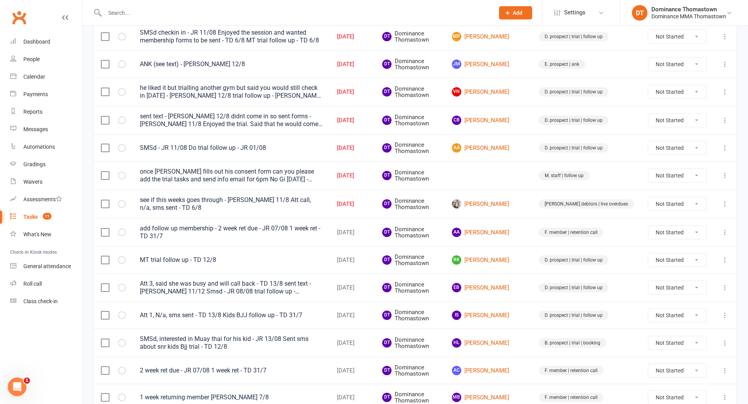
click at [697, 176] on select "Not Started In Progress Waiting Complete" at bounding box center [677, 175] width 58 height 13
select select "unstarted"
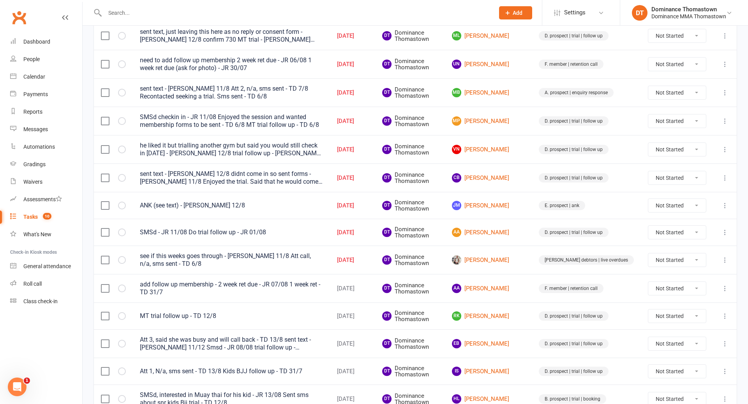
scroll to position [137, 0]
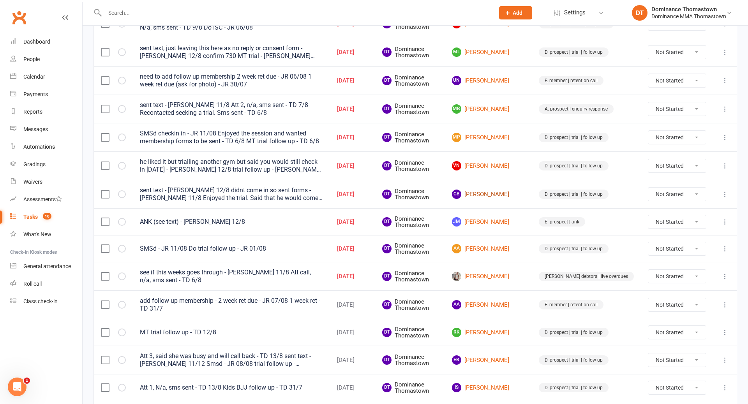
click at [519, 192] on link "CB Christopher Barbieri" at bounding box center [488, 194] width 73 height 9
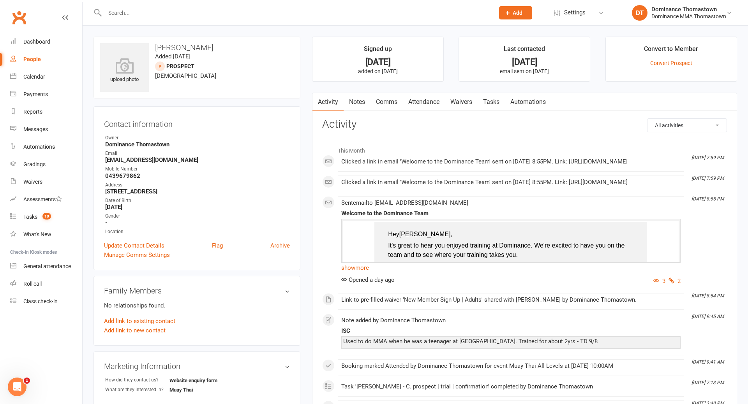
click at [485, 103] on link "Tasks" at bounding box center [491, 102] width 27 height 18
select select "incomplete"
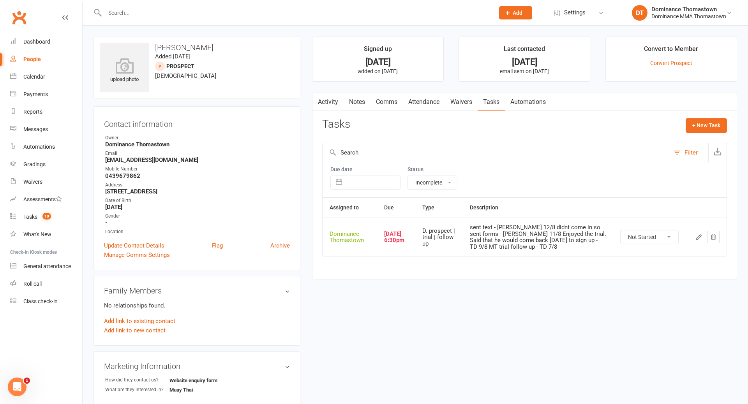
click at [700, 239] on icon "button" at bounding box center [698, 237] width 7 height 7
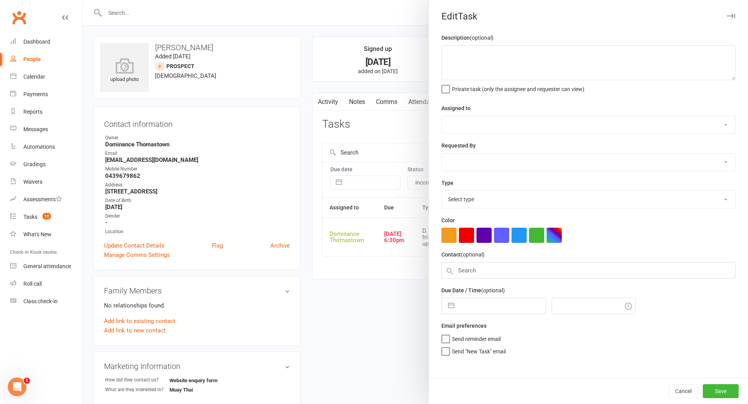
type textarea "sent text - [PERSON_NAME] 12/8 didnt come in so sent forms - [PERSON_NAME] 11/8…"
select select "12547"
type input "[DATE]"
type input "6:30pm"
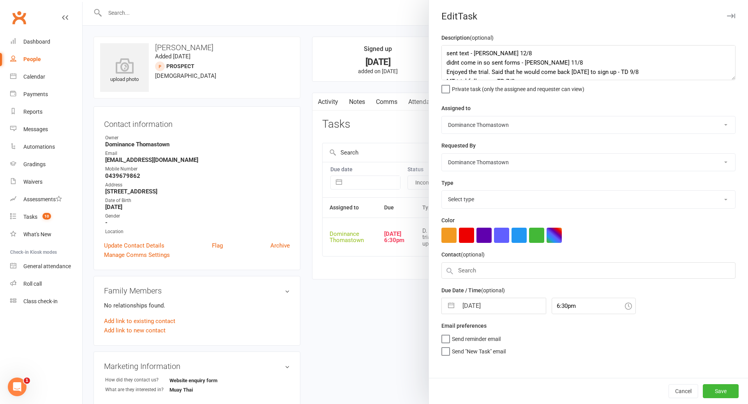
select select "3812"
click at [305, 282] on div at bounding box center [415, 202] width 665 height 404
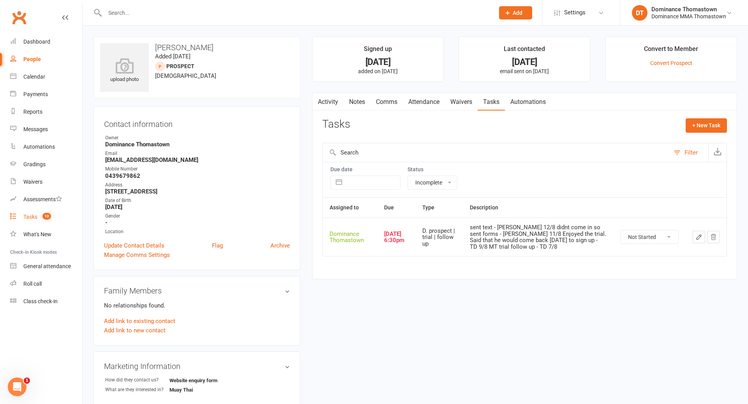
click at [30, 217] on div "Tasks" at bounding box center [30, 217] width 14 height 6
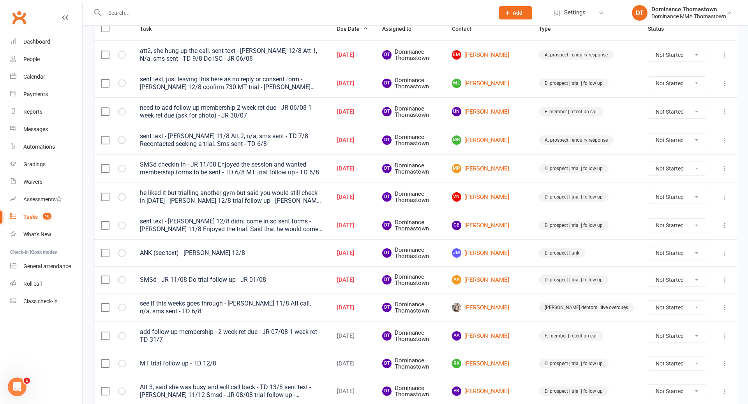
scroll to position [101, 0]
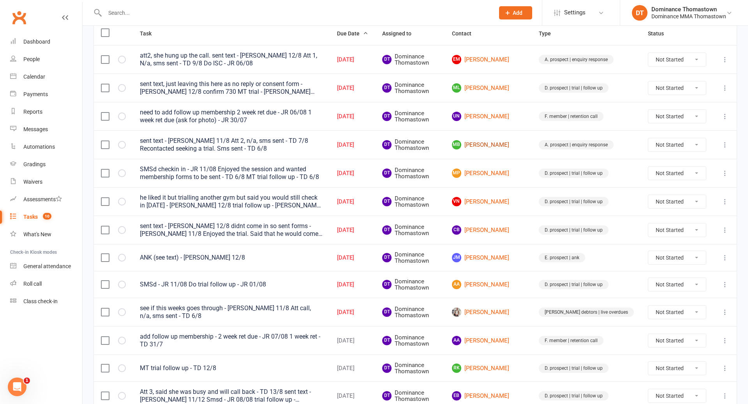
click at [520, 146] on link "MB Mary Botros" at bounding box center [488, 144] width 73 height 9
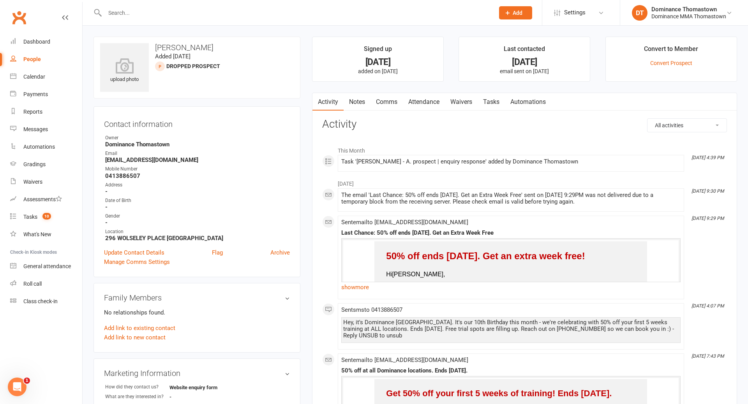
click at [493, 102] on link "Tasks" at bounding box center [491, 102] width 27 height 18
select select "incomplete"
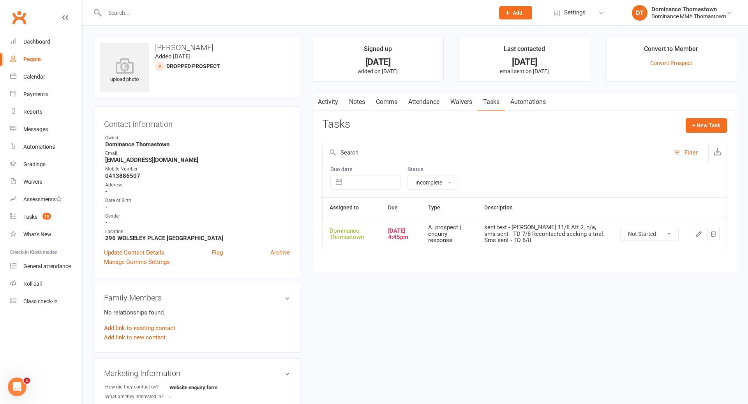
click at [698, 236] on icon "button" at bounding box center [698, 234] width 7 height 7
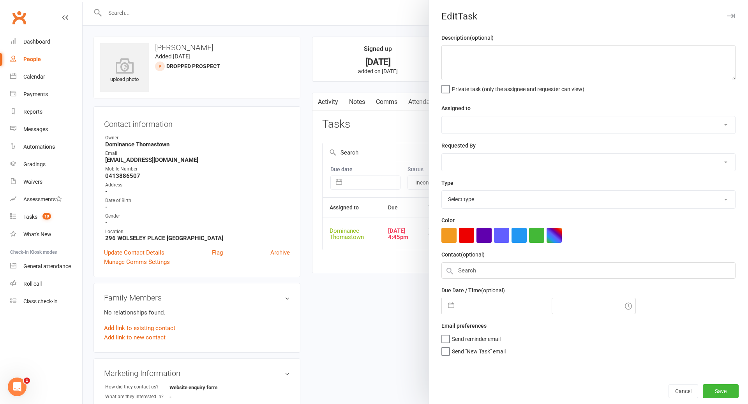
type textarea "sent text - [PERSON_NAME] 11/8 Att 2, n/a, sms sent - TD 7/8 Recontacted seekin…"
select select "12547"
type input "[DATE]"
type input "4:45pm"
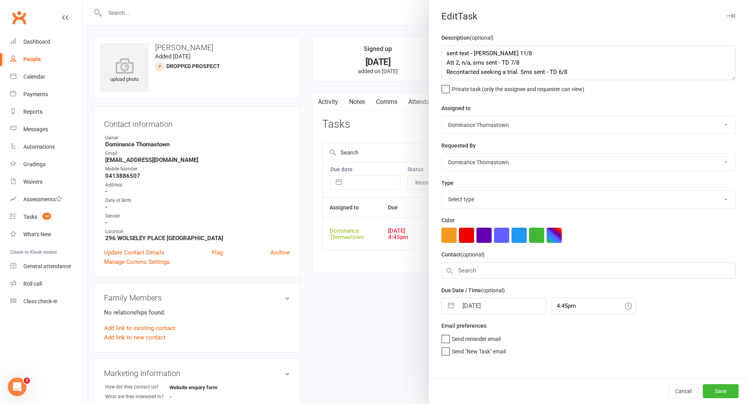
select select "3809"
click at [301, 92] on div at bounding box center [415, 202] width 665 height 404
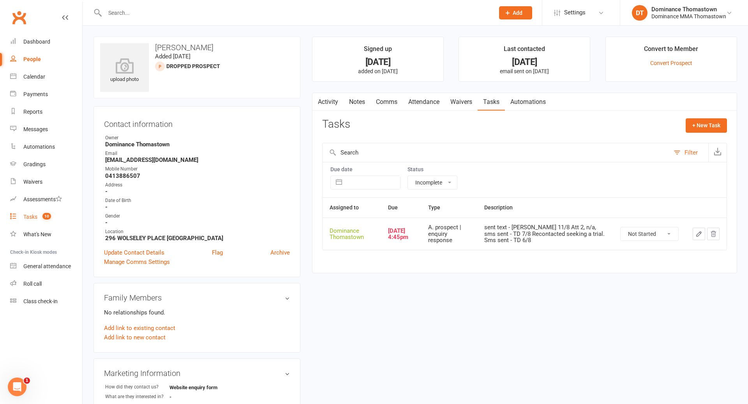
click at [34, 217] on div "Tasks" at bounding box center [30, 217] width 14 height 6
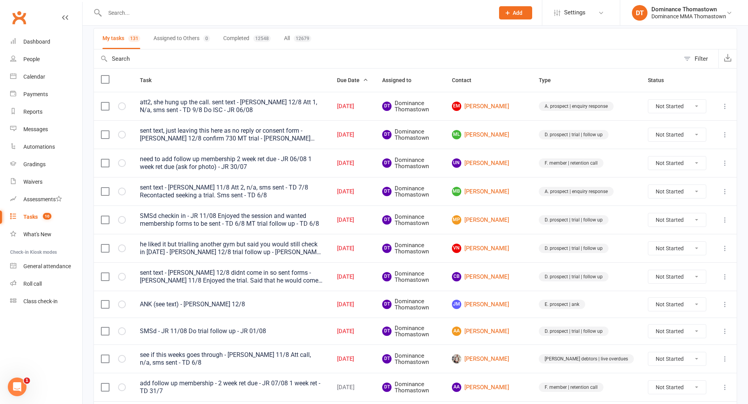
scroll to position [55, 0]
click at [516, 136] on link "ML Mason Lepua" at bounding box center [488, 134] width 73 height 9
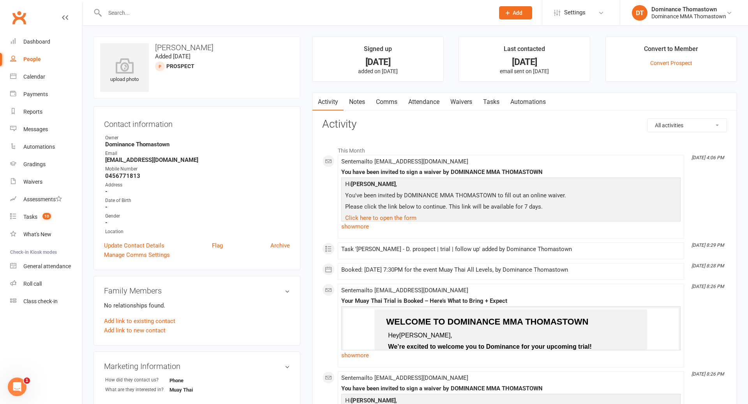
click at [455, 102] on link "Waivers" at bounding box center [461, 102] width 33 height 18
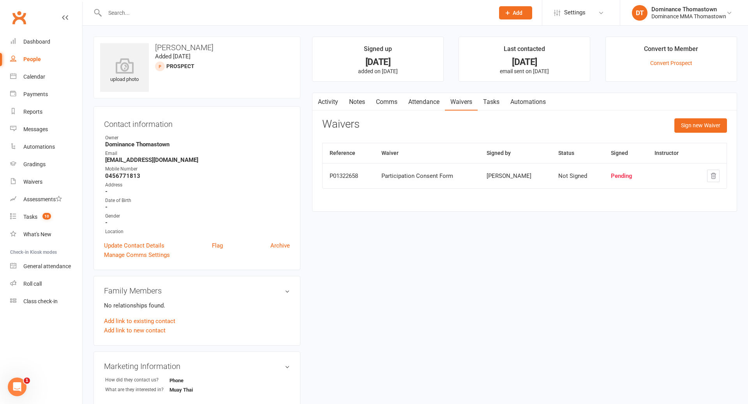
click at [424, 104] on link "Attendance" at bounding box center [424, 102] width 42 height 18
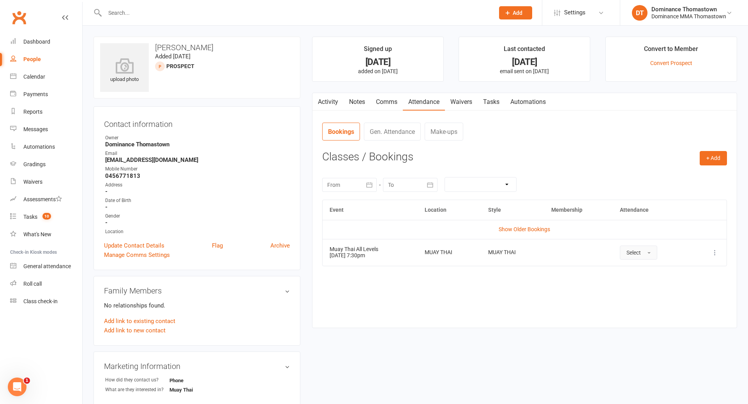
drag, startPoint x: 635, startPoint y: 252, endPoint x: 629, endPoint y: 252, distance: 6.3
click at [635, 252] on span "Select" at bounding box center [633, 253] width 14 height 6
click at [645, 286] on link "Absent" at bounding box center [658, 286] width 77 height 16
click at [489, 104] on link "Tasks" at bounding box center [491, 102] width 27 height 18
select select "incomplete"
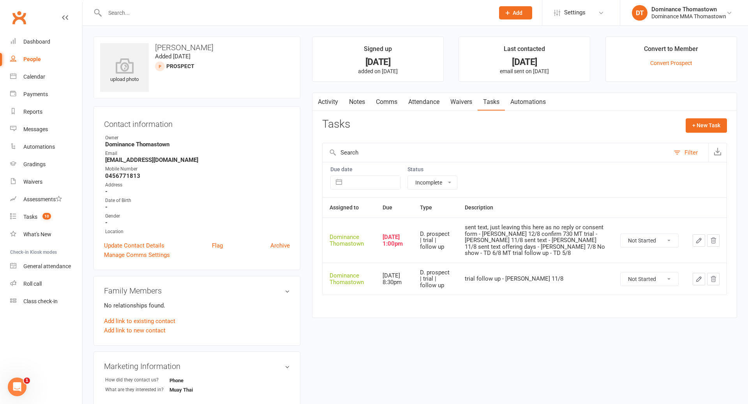
click at [699, 241] on icon "button" at bounding box center [699, 240] width 5 height 5
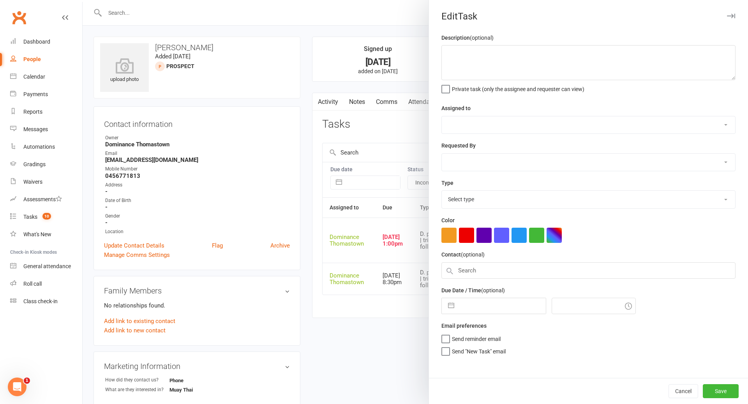
type textarea "sent text, just leaving this here as no reply or consent form - Ellen 12/8 conf…"
select select "12547"
type input "[DATE]"
type input "1:00pm"
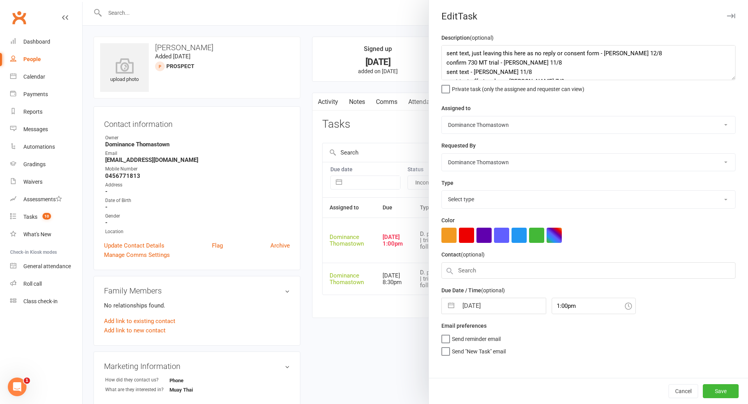
select select "3812"
click at [445, 55] on textarea "sent text, just leaving this here as no reply or consent form - Ellen 12/8 conf…" at bounding box center [588, 62] width 294 height 35
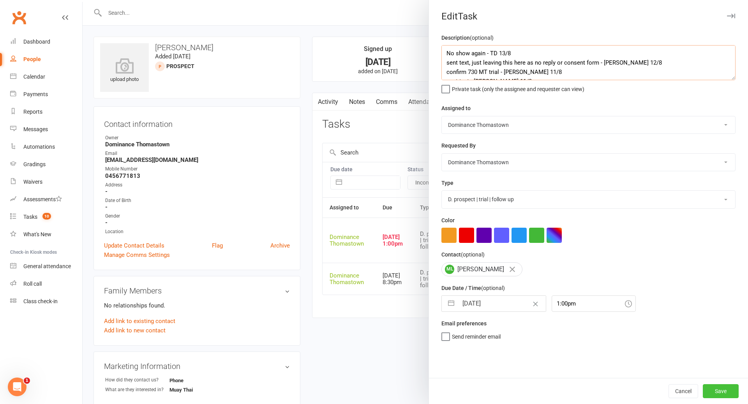
type textarea "No show again - TD 13/8 sent text, just leaving this here as no reply or consen…"
click at [728, 394] on button "Save" at bounding box center [721, 391] width 36 height 14
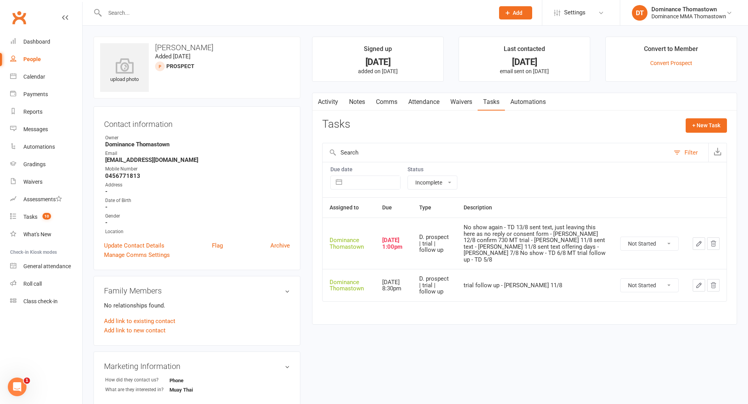
click at [636, 238] on select "Not Started In Progress Waiting Complete" at bounding box center [650, 243] width 58 height 13
click at [417, 101] on link "Attendance" at bounding box center [424, 102] width 42 height 18
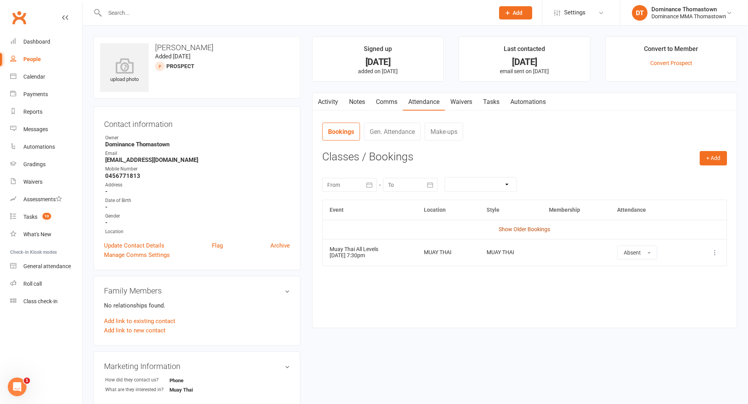
click at [528, 229] on link "Show Older Bookings" at bounding box center [524, 229] width 51 height 6
click at [491, 97] on link "Tasks" at bounding box center [491, 102] width 27 height 18
select select "incomplete"
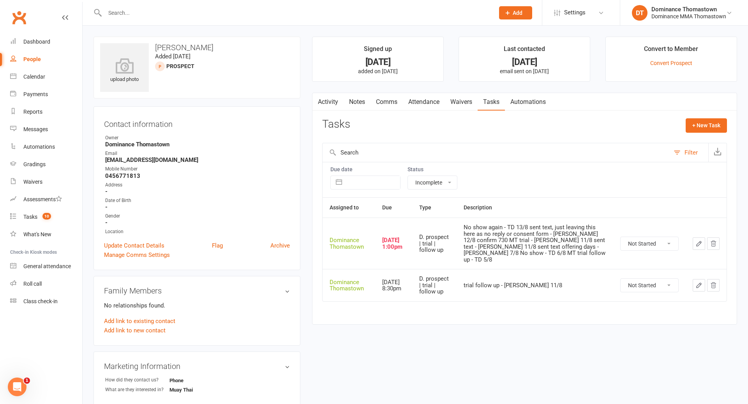
click at [697, 240] on icon "button" at bounding box center [698, 243] width 7 height 7
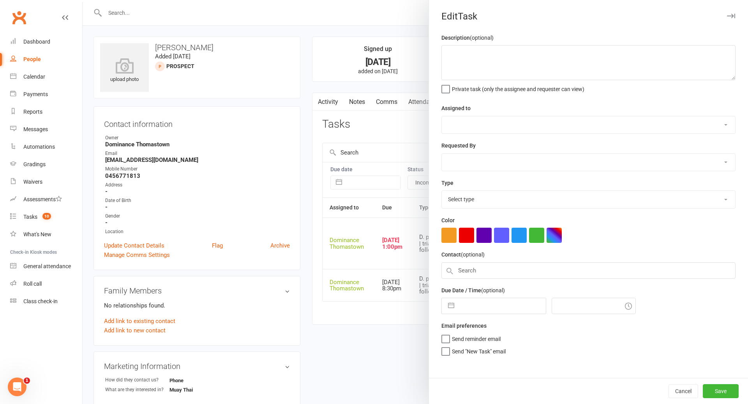
type textarea "No show again - TD 13/8 sent text, just leaving this here as no reply or consen…"
select select "12547"
type input "[DATE]"
type input "1:00pm"
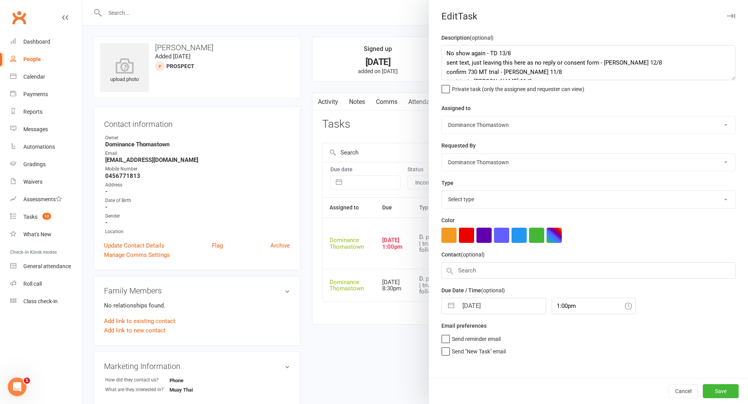
select select "3812"
click at [722, 392] on button "Save" at bounding box center [721, 391] width 36 height 14
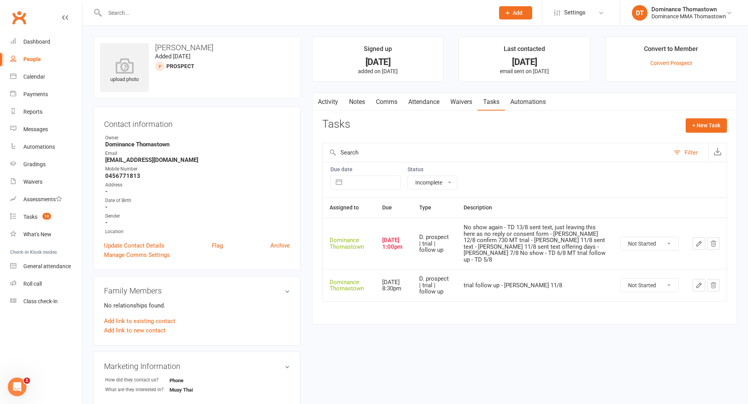
click at [644, 242] on select "Not Started In Progress Waiting Complete" at bounding box center [650, 243] width 58 height 13
select select "unstarted"
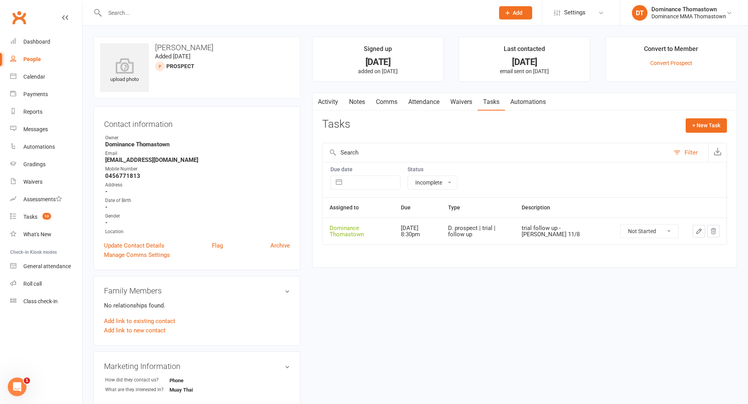
click at [635, 237] on div "Not Started In Progress Waiting Complete" at bounding box center [649, 231] width 58 height 14
click at [634, 233] on select "Not Started In Progress Waiting Complete" at bounding box center [650, 231] width 58 height 13
select select "unstarted"
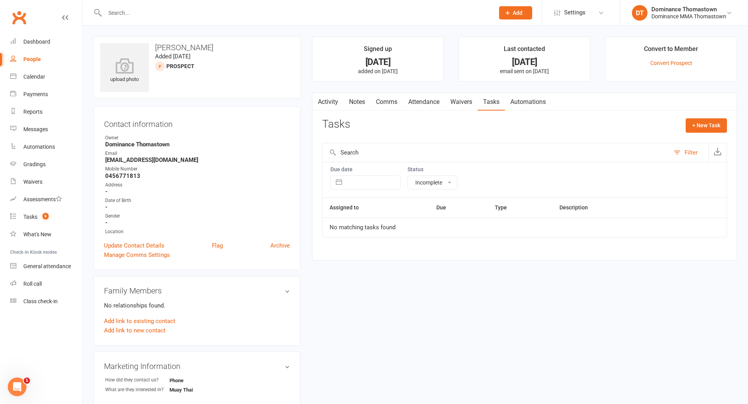
click at [359, 103] on link "Notes" at bounding box center [357, 102] width 27 height 18
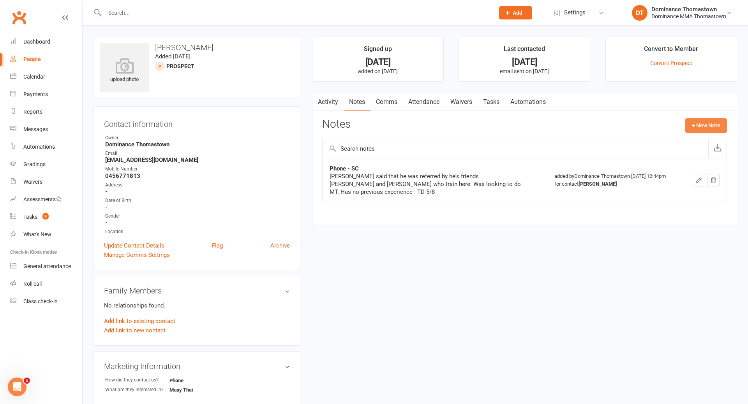
click at [703, 122] on button "+ New Note" at bounding box center [706, 125] width 42 height 14
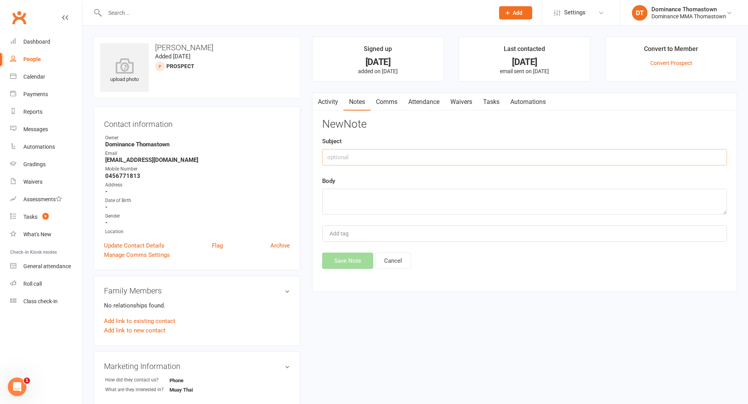
drag, startPoint x: 358, startPoint y: 159, endPoint x: 370, endPoint y: 160, distance: 12.1
click at [361, 159] on input "text" at bounding box center [524, 157] width 405 height 16
type input "Drop"
click at [406, 199] on textarea at bounding box center [524, 202] width 405 height 26
type textarea "Mason did not make it to several booked sessions, and was hard to get in contac…"
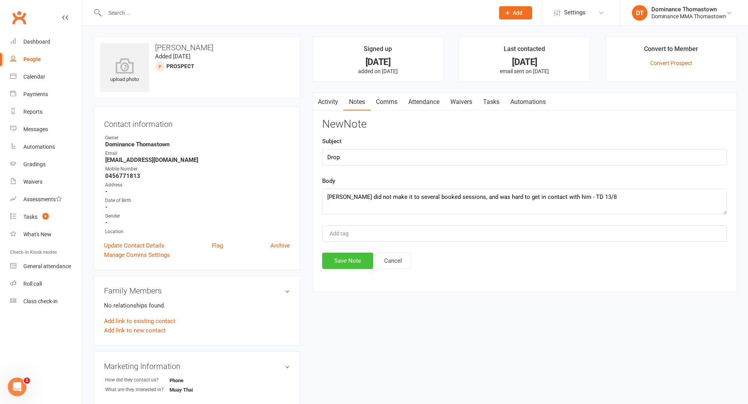
click at [348, 263] on button "Save Note" at bounding box center [347, 261] width 51 height 16
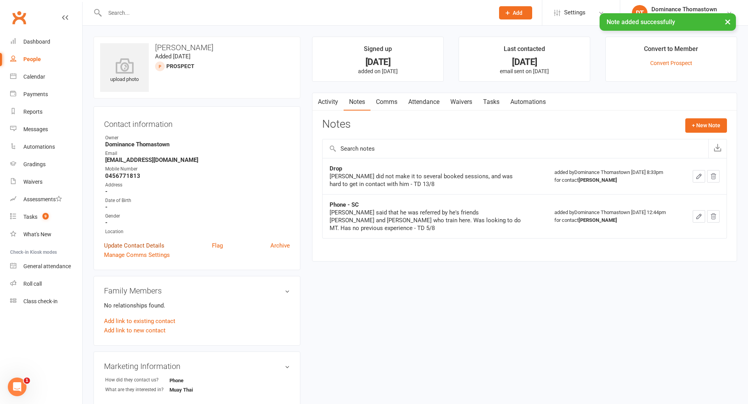
click at [139, 246] on link "Update Contact Details" at bounding box center [134, 245] width 60 height 9
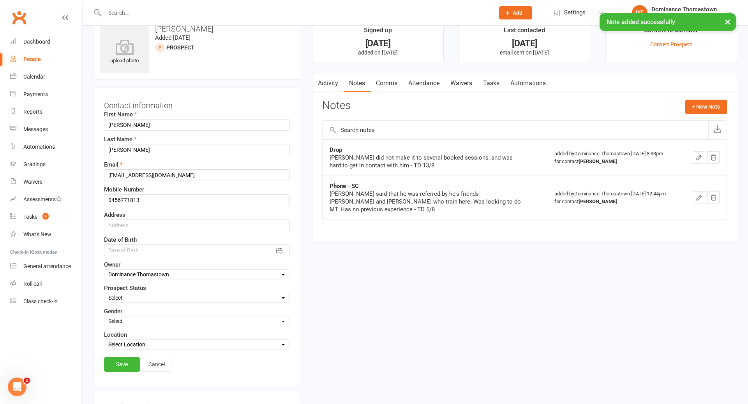
scroll to position [37, 0]
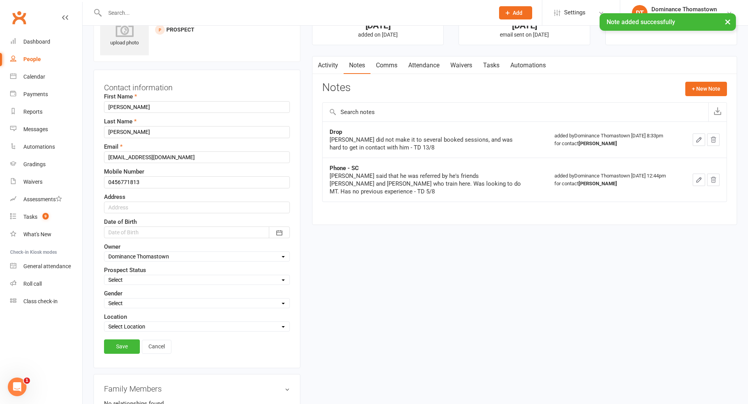
click at [137, 280] on select "Select ENQUIRY WEBSITE ENQUIRY META ADS ENQUIRY DROPPED PROSPECT DROP-IN VISITO…" at bounding box center [196, 280] width 185 height 9
select select "DROPPED PROSPECT"
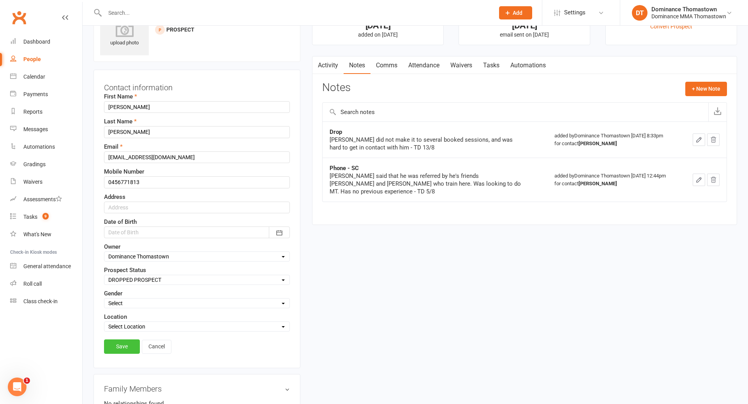
click at [119, 346] on link "Save" at bounding box center [122, 347] width 36 height 14
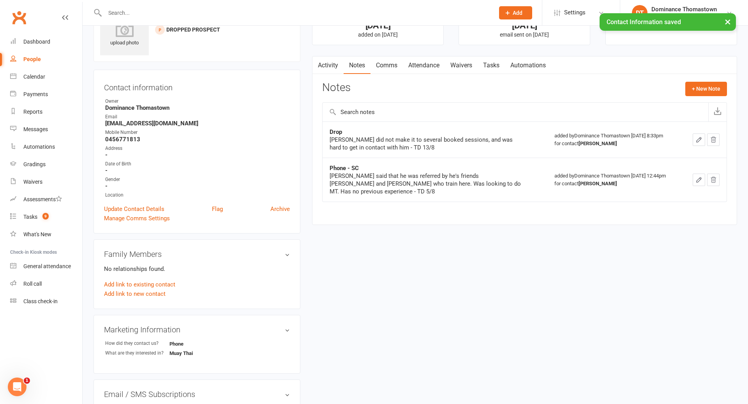
click at [493, 56] on link "Tasks" at bounding box center [491, 65] width 27 height 18
select select "incomplete"
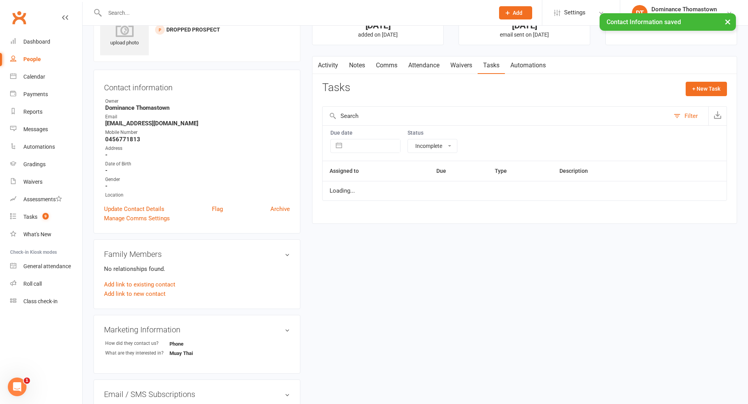
click at [493, 69] on link "Tasks" at bounding box center [491, 65] width 27 height 18
click at [30, 216] on div "Tasks" at bounding box center [30, 217] width 14 height 6
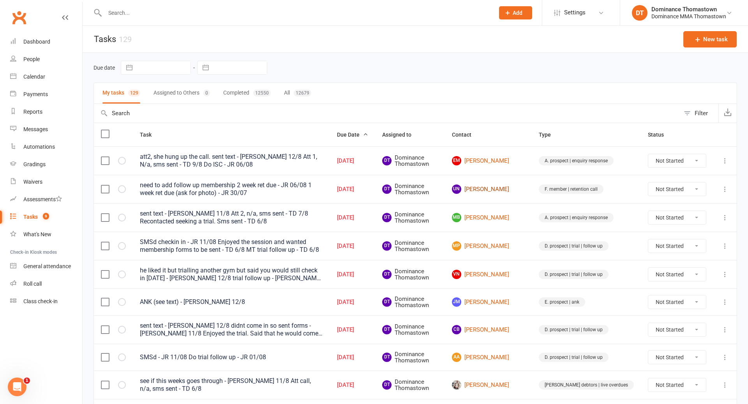
click at [525, 189] on link "UN Umberto Nicita" at bounding box center [488, 189] width 73 height 9
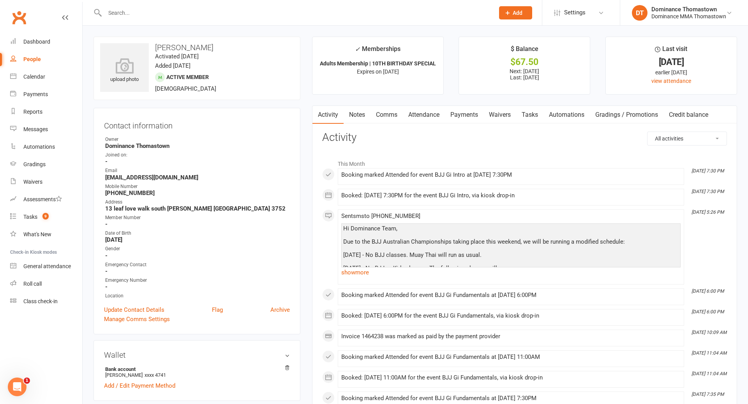
click at [473, 116] on link "Payments" at bounding box center [464, 115] width 39 height 18
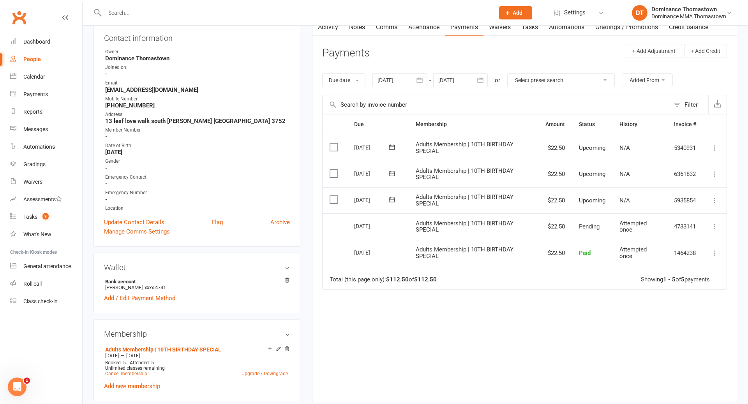
scroll to position [164, 0]
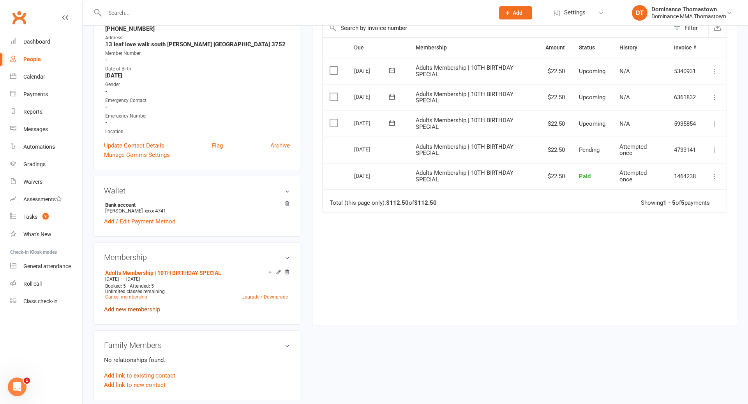
click at [141, 309] on link "Add new membership" at bounding box center [132, 309] width 56 height 7
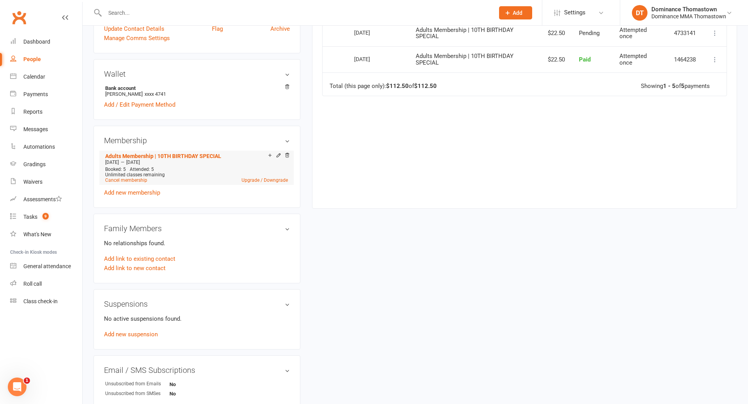
scroll to position [282, 0]
click at [141, 192] on link "Add new membership" at bounding box center [132, 191] width 56 height 7
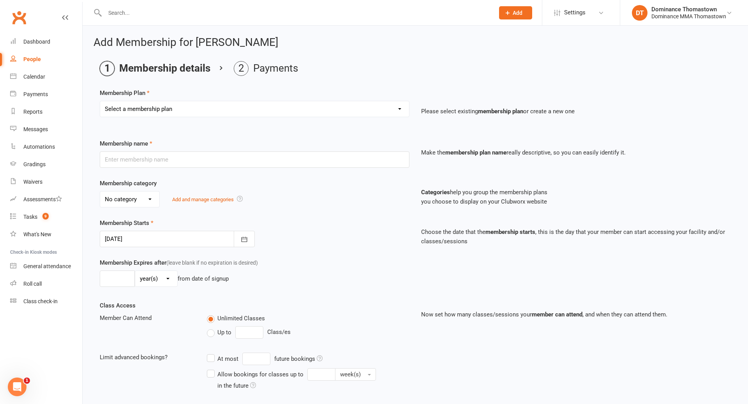
click at [191, 110] on select "Select a membership plan Kids Membership Adults Membership Paid in Full | Kids …" at bounding box center [254, 109] width 309 height 16
select select "1"
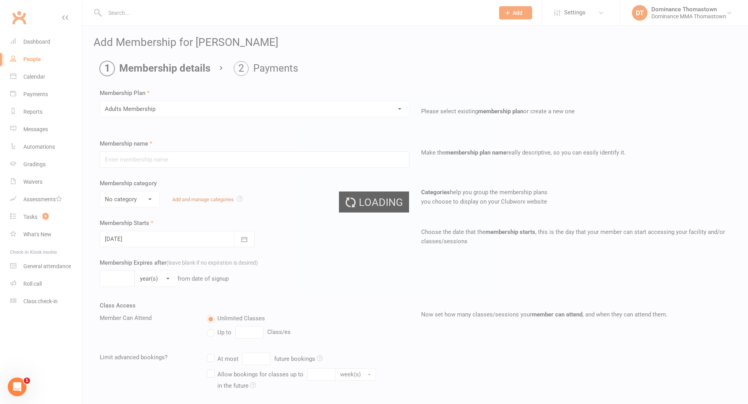
type input "Adults Membership"
select select "0"
type input "0"
select select "0"
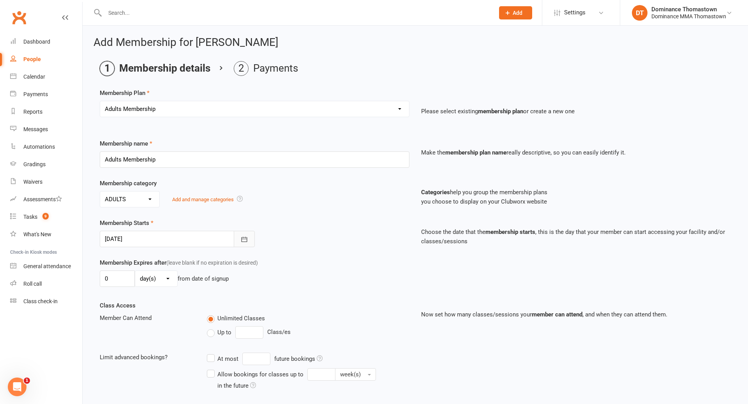
click at [237, 242] on button "button" at bounding box center [244, 239] width 21 height 16
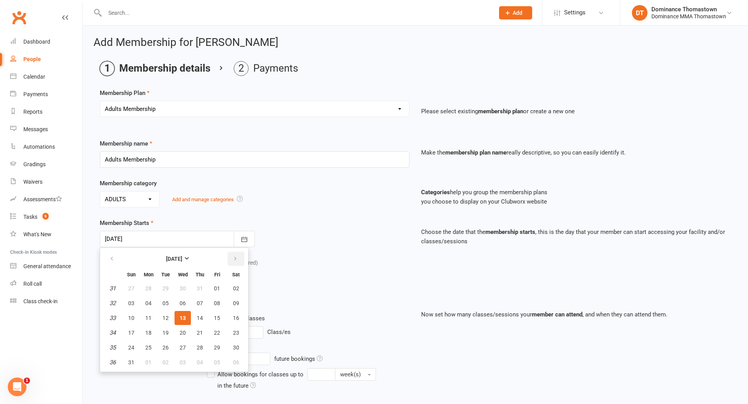
click at [229, 260] on button "button" at bounding box center [235, 259] width 17 height 14
click at [150, 304] on span "08" at bounding box center [148, 303] width 6 height 6
type input "08 Sep 2025"
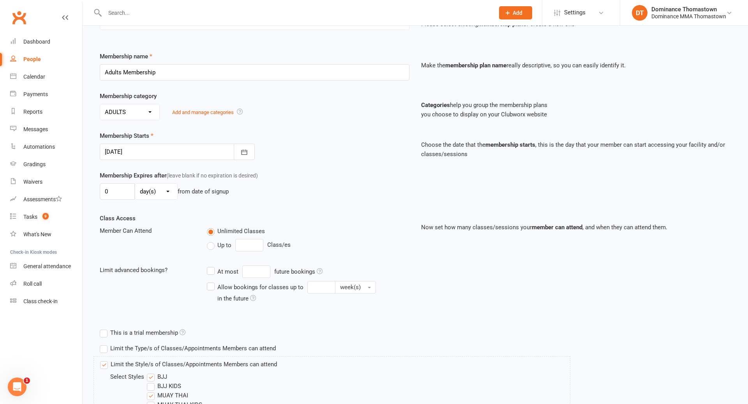
scroll to position [163, 0]
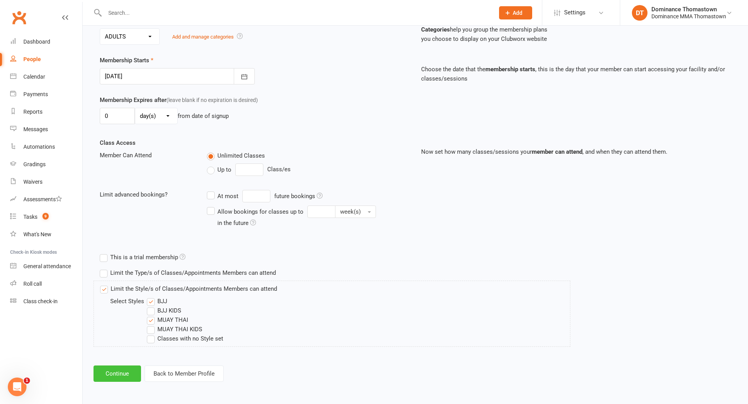
click at [114, 377] on button "Continue" at bounding box center [117, 374] width 48 height 16
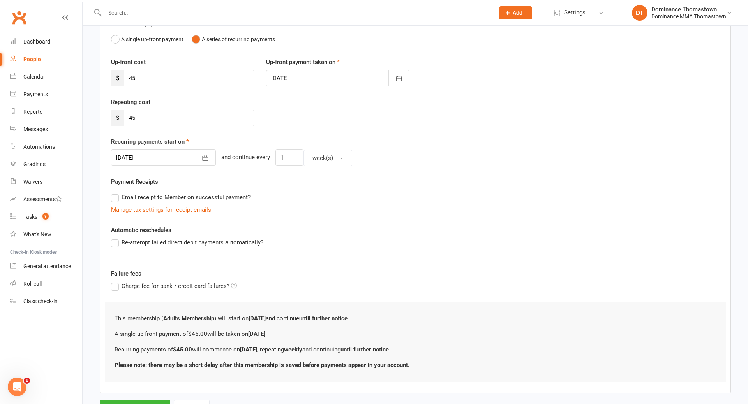
scroll to position [115, 0]
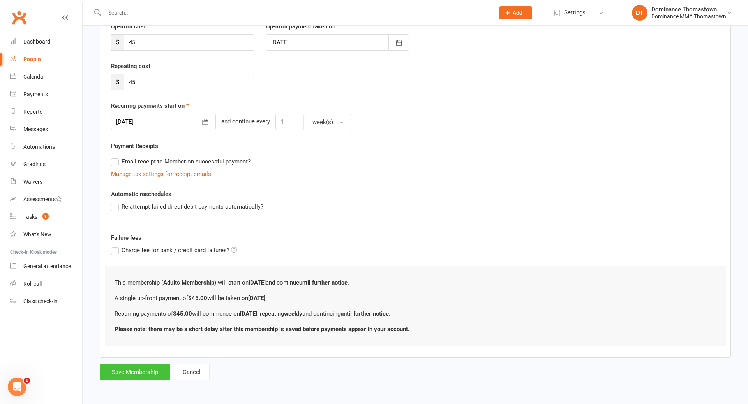
click at [152, 376] on button "Save Membership" at bounding box center [135, 372] width 71 height 16
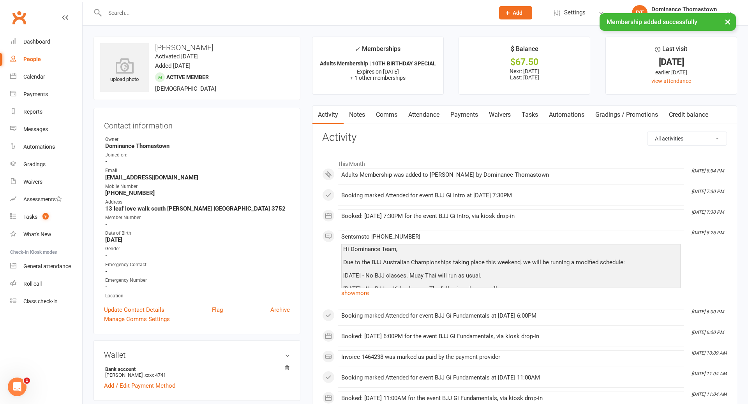
click at [533, 116] on link "Tasks" at bounding box center [529, 115] width 27 height 18
select select "incomplete"
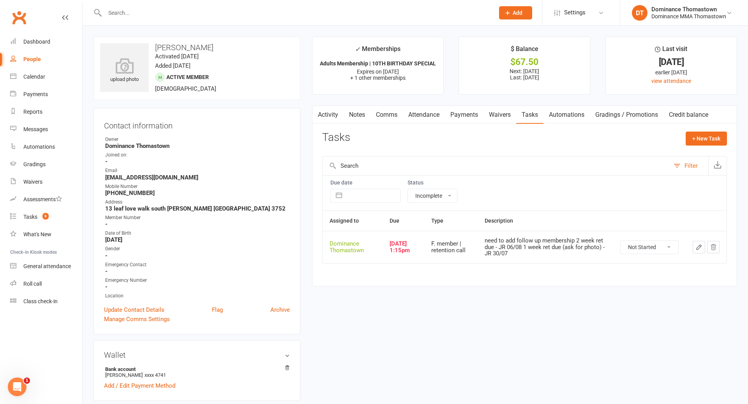
click at [700, 247] on icon "button" at bounding box center [699, 247] width 5 height 5
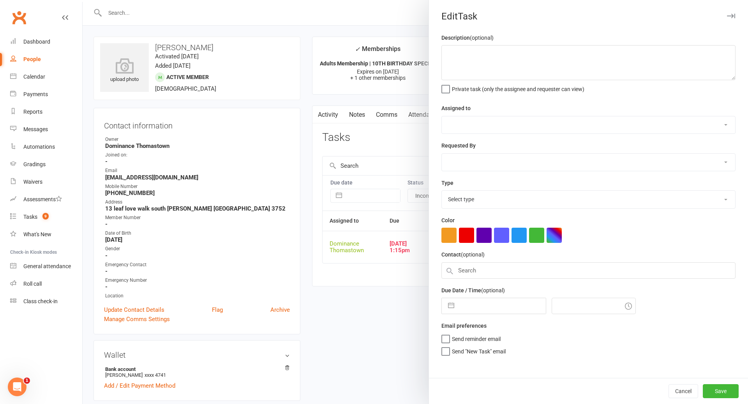
type textarea "need to add follow up membership 2 week ret due - JR 06/08 1 week ret due (ask …"
select select "12547"
type input "[DATE]"
type input "1:15pm"
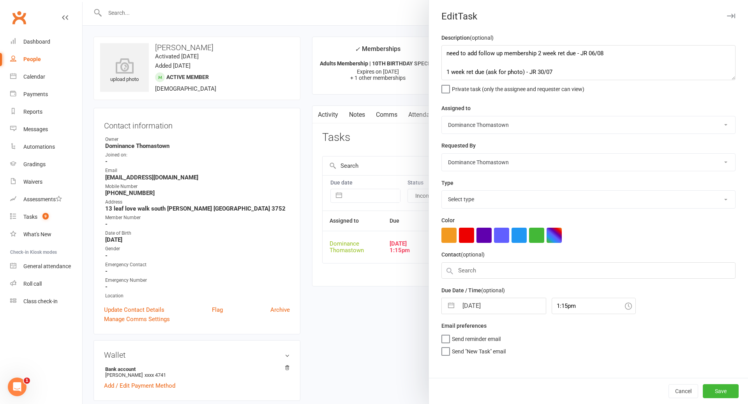
select select "3814"
click at [492, 61] on textarea "need to add follow up membership 2 week ret due - JR 06/08 1 week ret due (ask …" at bounding box center [588, 62] width 294 height 35
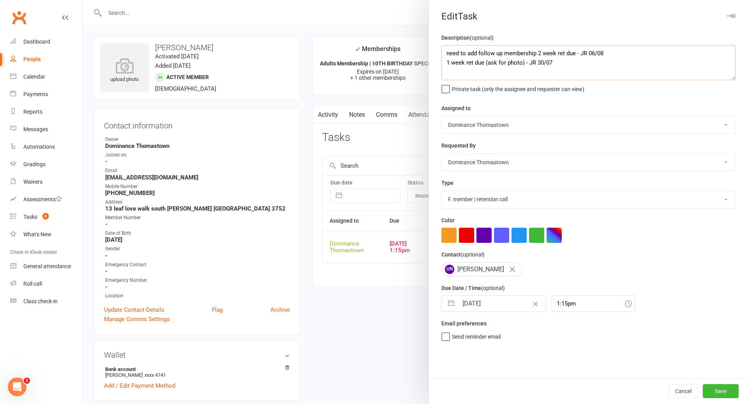
drag, startPoint x: 444, startPoint y: 53, endPoint x: 508, endPoint y: 55, distance: 63.2
click at [445, 53] on textarea "need to add follow up membership 2 week ret due - JR 06/08 1 week ret due (ask …" at bounding box center [588, 62] width 294 height 35
click at [504, 56] on textarea "need to add follow up membership 2 week ret due - JR 06/08 1 week ret due (ask …" at bounding box center [588, 62] width 294 height 35
type textarea "4 week ret - TD 13/8 need to add follow up membership 2 week ret due - JR 06/08…"
click at [485, 302] on input "[DATE]" at bounding box center [502, 304] width 88 height 16
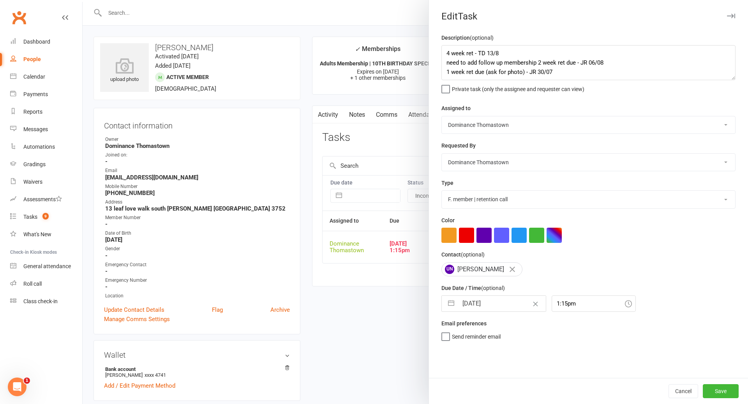
select select "6"
select select "2025"
select select "7"
select select "2025"
select select "8"
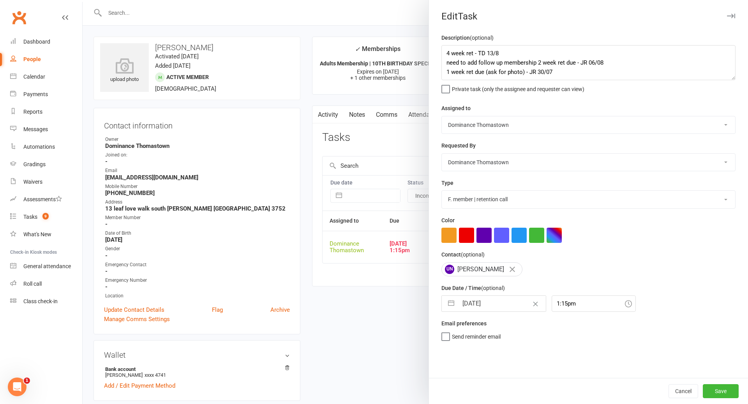
select select "2025"
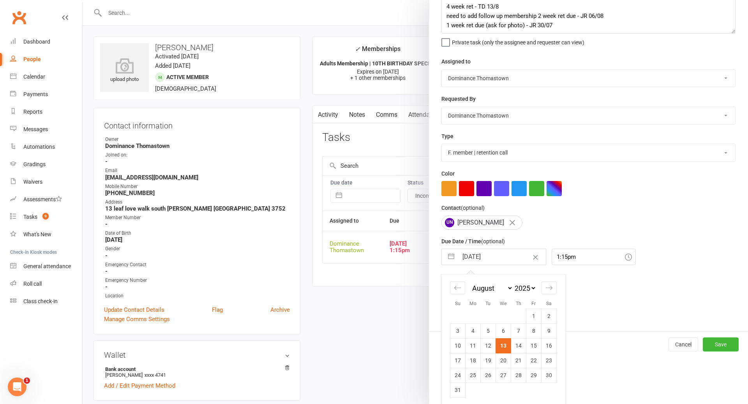
scroll to position [51, 0]
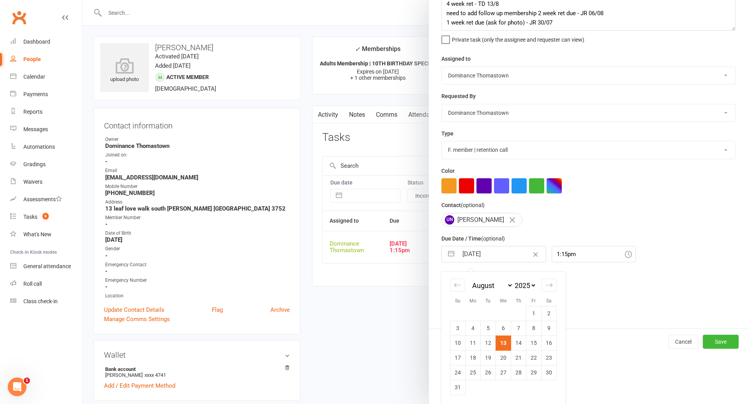
drag, startPoint x: 504, startPoint y: 372, endPoint x: 510, endPoint y: 370, distance: 6.8
click at [504, 372] on td "27" at bounding box center [503, 372] width 15 height 15
type input "[DATE]"
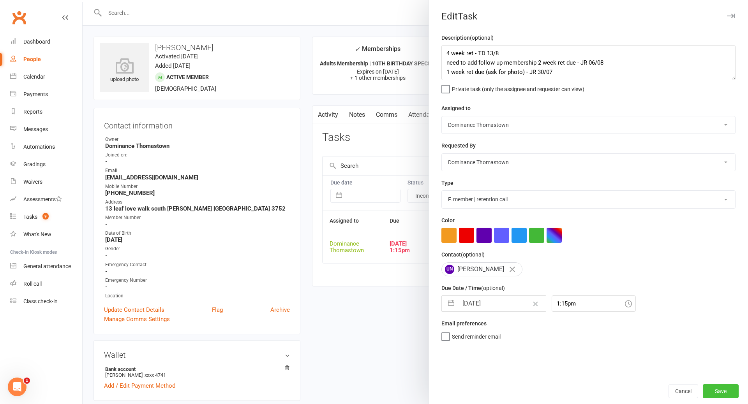
click at [715, 394] on button "Save" at bounding box center [721, 391] width 36 height 14
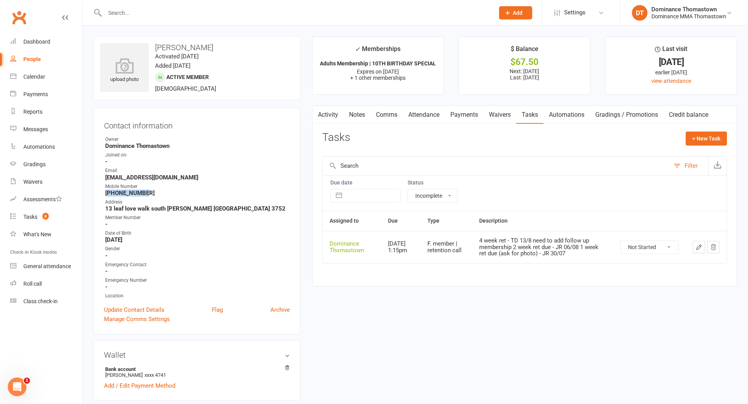
copy strong "61402699946"
click at [151, 16] on input "text" at bounding box center [295, 12] width 386 height 11
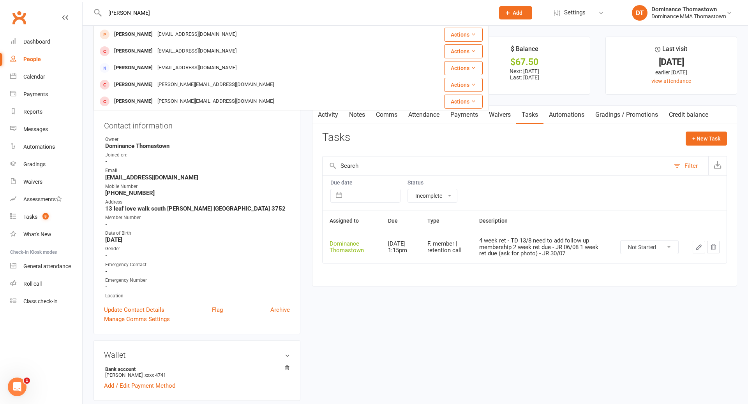
type input "hien"
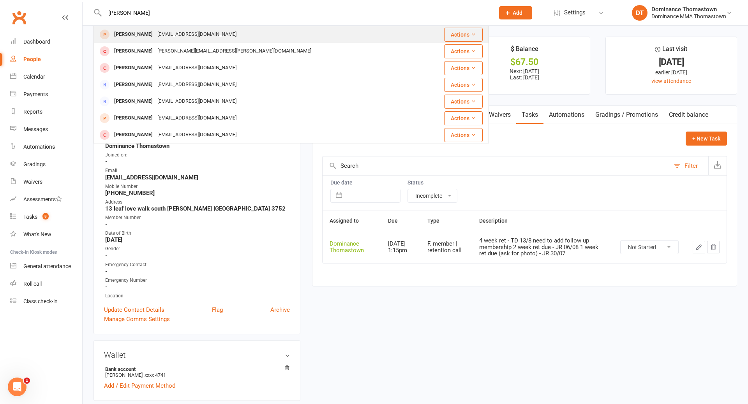
scroll to position [1, 0]
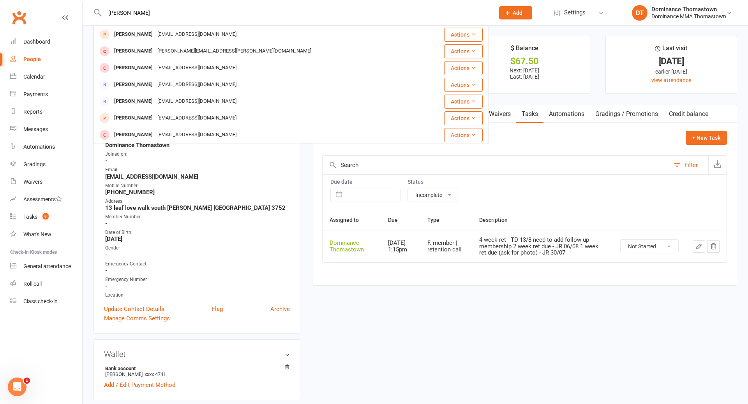
click at [157, 35] on div "bluemekong2@gmail.com" at bounding box center [197, 34] width 84 height 11
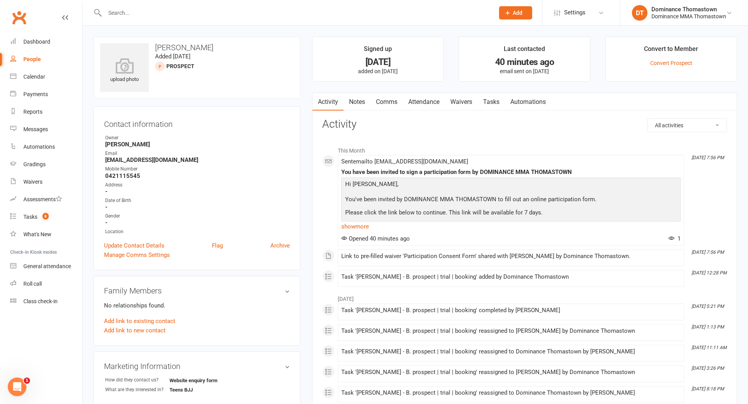
click at [459, 104] on link "Waivers" at bounding box center [461, 102] width 33 height 18
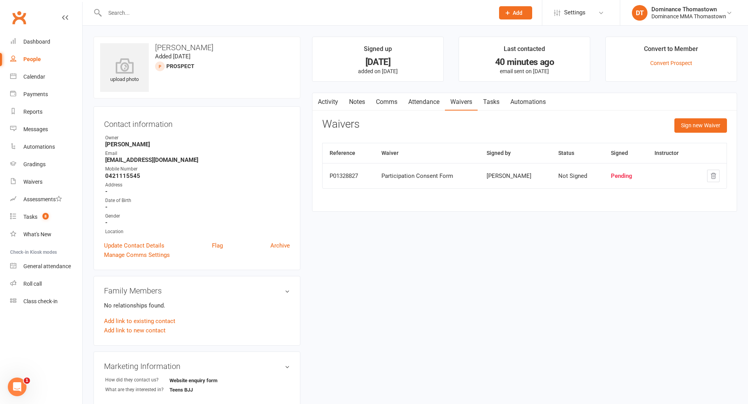
click at [390, 102] on link "Comms" at bounding box center [386, 102] width 32 height 18
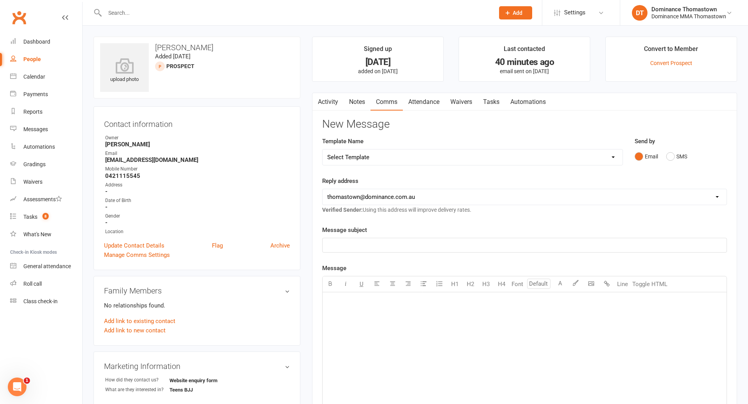
click at [410, 157] on select "Select Template [Email] MARKETING | 10TH BIRTHDAY SPECIAL | CANCELLED MEMBERS […" at bounding box center [473, 158] width 300 height 16
select select "17"
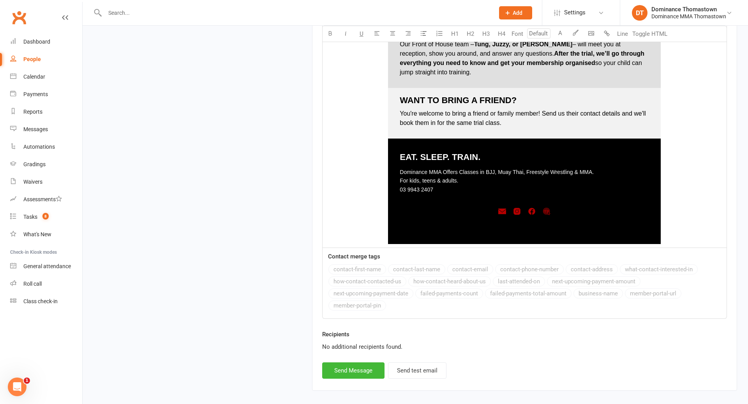
scroll to position [1019, 0]
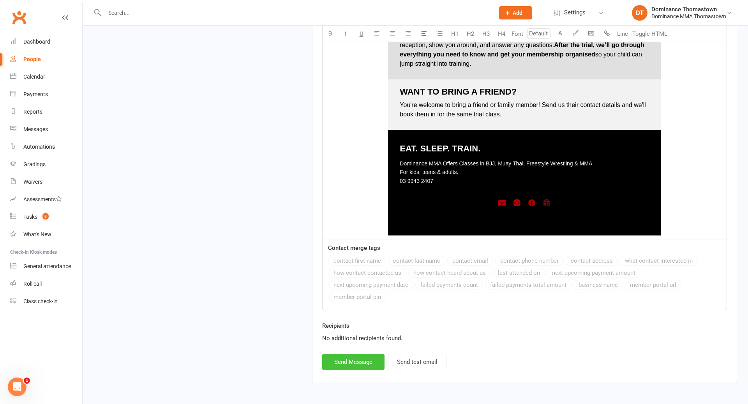
click at [370, 367] on button "Send Message" at bounding box center [353, 362] width 62 height 16
select select
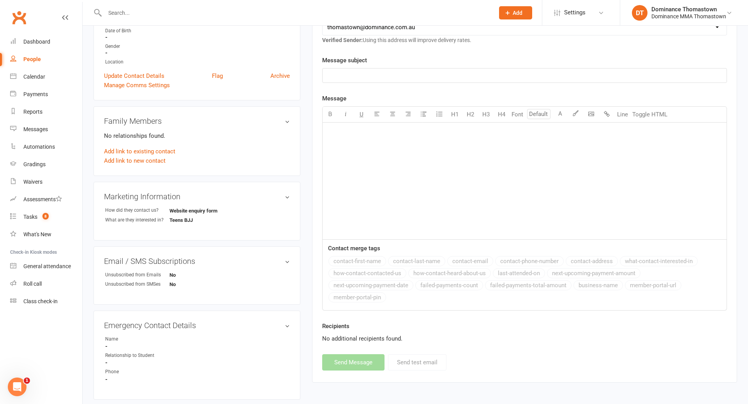
scroll to position [0, 0]
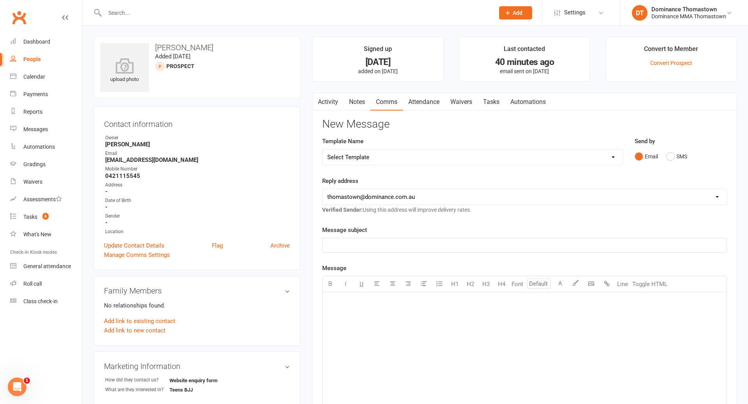
click at [141, 11] on input "text" at bounding box center [295, 12] width 386 height 11
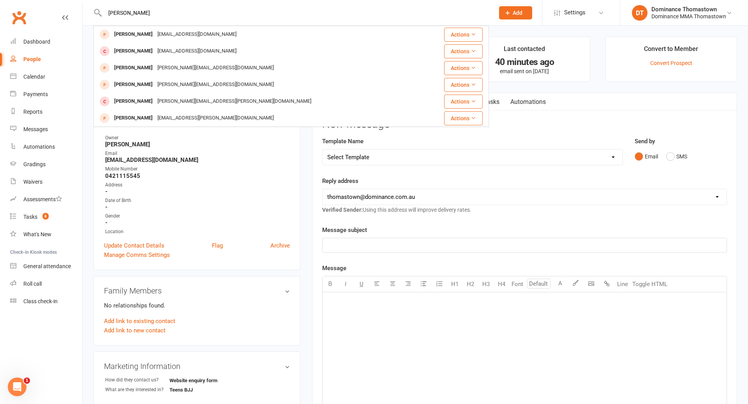
type input "rueben"
click at [143, 37] on div "Rueben Tulachan" at bounding box center [133, 34] width 43 height 11
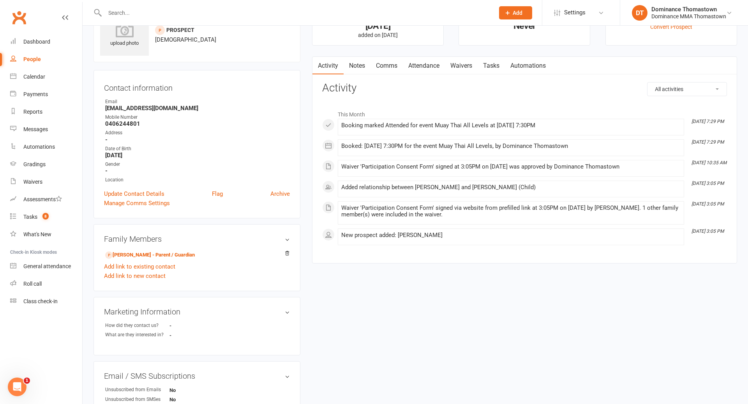
scroll to position [61, 0]
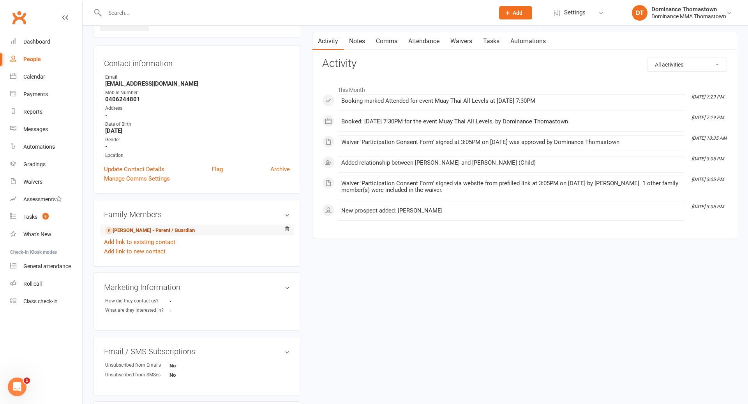
click at [155, 229] on link "Kiran Tulachan - Parent / Guardian" at bounding box center [150, 231] width 90 height 8
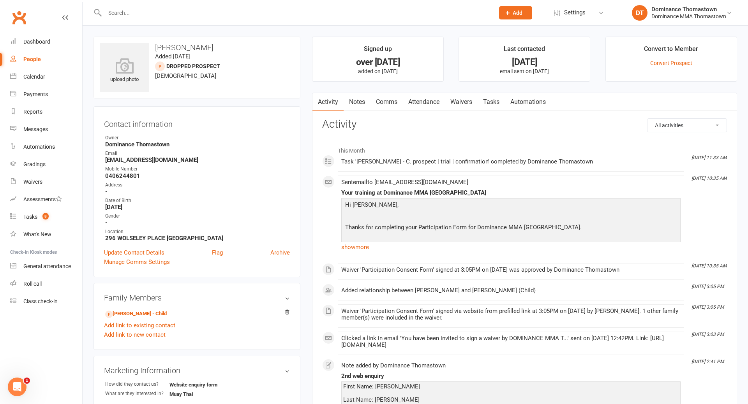
click at [487, 104] on link "Tasks" at bounding box center [491, 102] width 27 height 18
select select "incomplete"
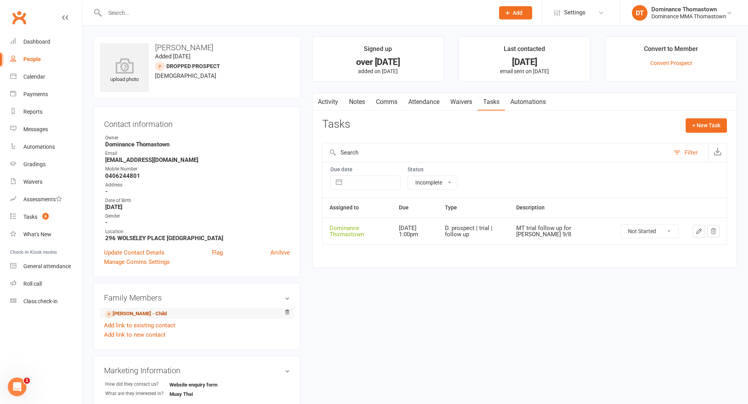
click at [145, 310] on link "Rueben Tulachan - Child" at bounding box center [136, 314] width 62 height 8
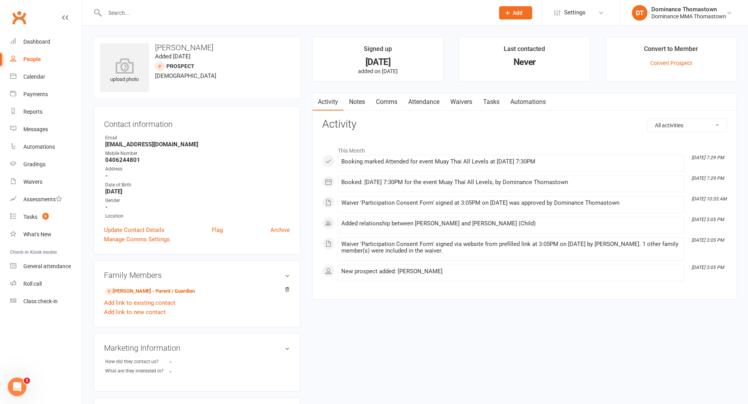
click at [464, 108] on link "Waivers" at bounding box center [461, 102] width 33 height 18
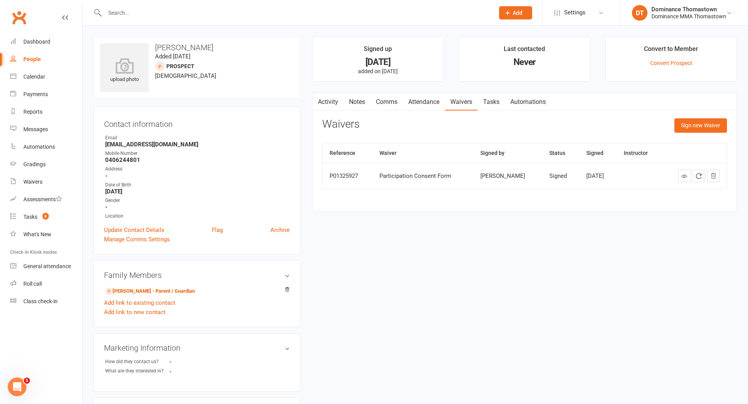
click at [427, 104] on link "Attendance" at bounding box center [424, 102] width 42 height 18
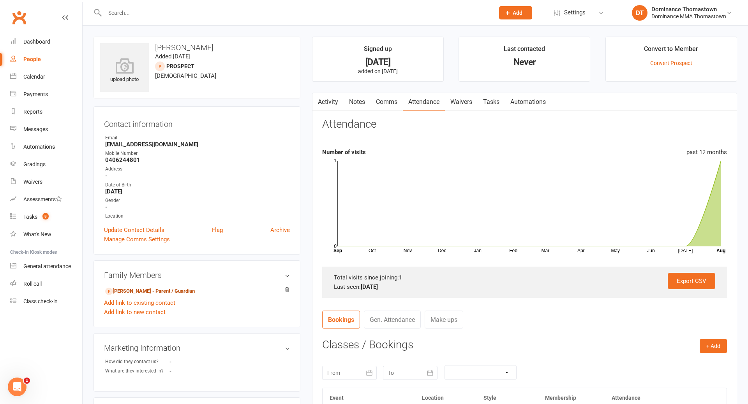
click at [139, 290] on link "Kiran Tulachan - Parent / Guardian" at bounding box center [150, 291] width 90 height 8
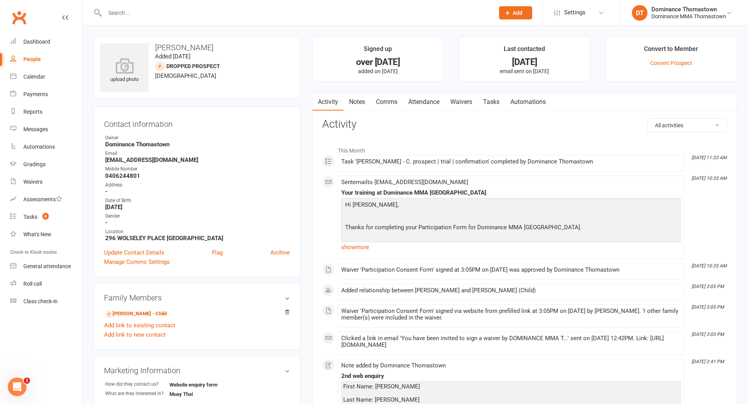
click at [459, 103] on link "Waivers" at bounding box center [461, 102] width 33 height 18
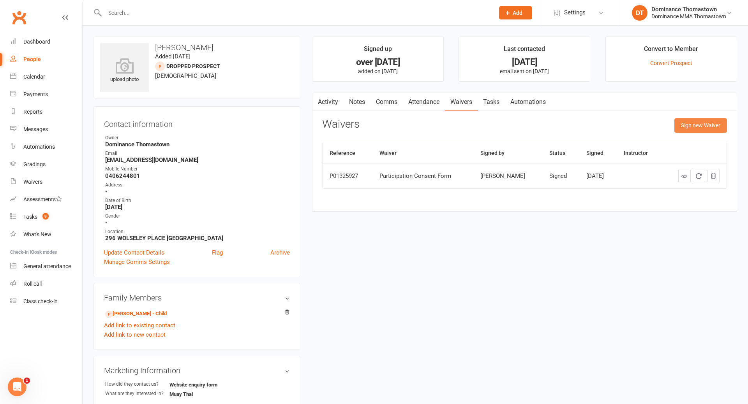
click at [699, 124] on button "Sign new Waiver" at bounding box center [700, 125] width 53 height 14
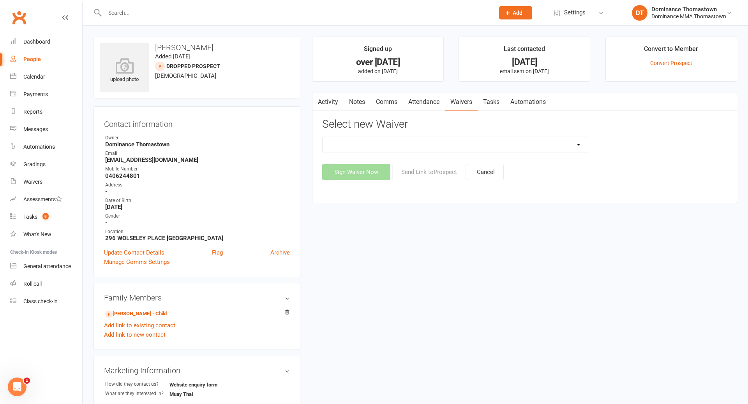
click at [506, 151] on select "Member | Cancellation | Adults Member | Injury Report Form (FOH staff use only)…" at bounding box center [455, 145] width 265 height 16
select select "374"
click at [437, 171] on button "Send Link to [GEOGRAPHIC_DATA]" at bounding box center [429, 172] width 74 height 16
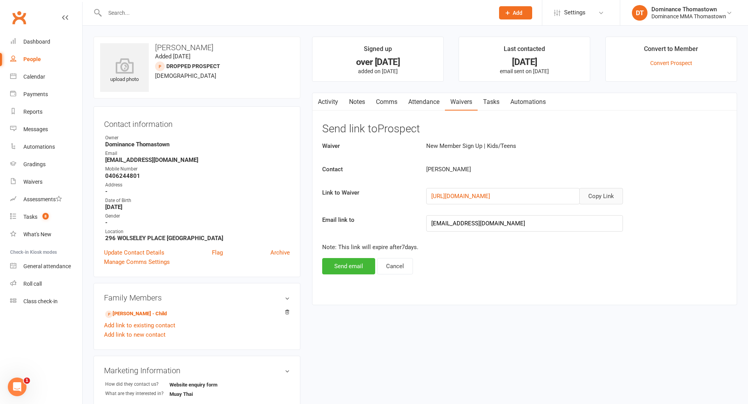
click at [611, 200] on button "Copy Link" at bounding box center [601, 196] width 44 height 16
click at [362, 102] on link "Notes" at bounding box center [357, 102] width 27 height 18
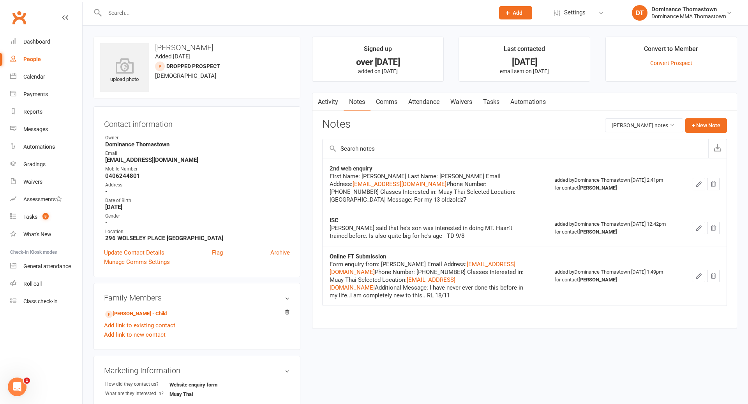
click at [393, 105] on link "Comms" at bounding box center [386, 102] width 32 height 18
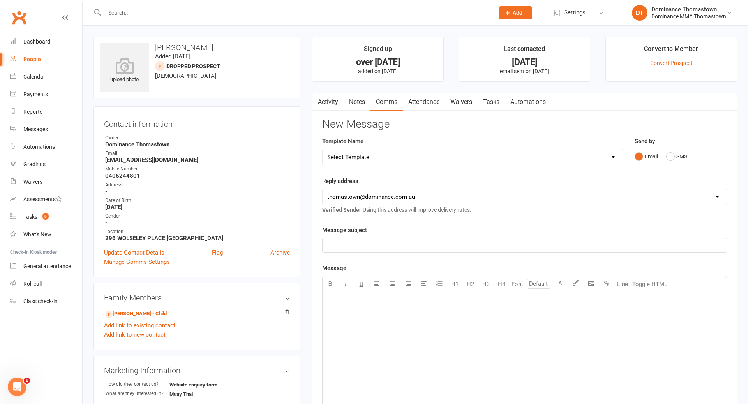
click at [471, 165] on select "Select Template [Email] MARKETING | 10TH BIRTHDAY SPECIAL | CANCELLED MEMBERS […" at bounding box center [473, 158] width 300 height 16
select select "12"
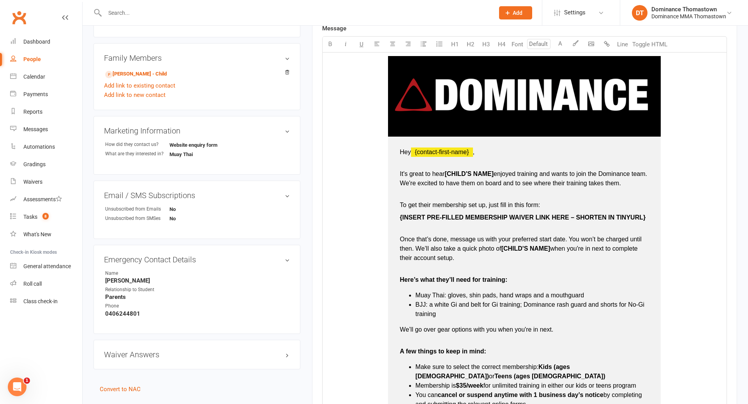
scroll to position [282, 0]
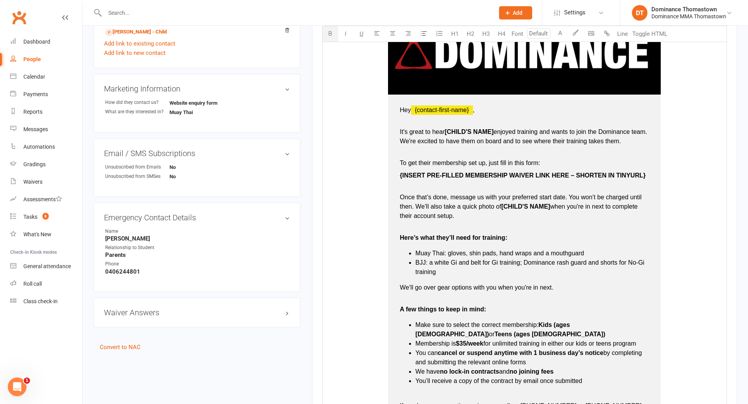
type input "16"
drag, startPoint x: 496, startPoint y: 132, endPoint x: 508, endPoint y: 130, distance: 13.0
click at [497, 132] on span "enjoyed training and wants to join the Dominance team. We're excited to have th…" at bounding box center [524, 137] width 249 height 16
type input "16"
drag, startPoint x: 399, startPoint y: 175, endPoint x: 646, endPoint y: 174, distance: 247.0
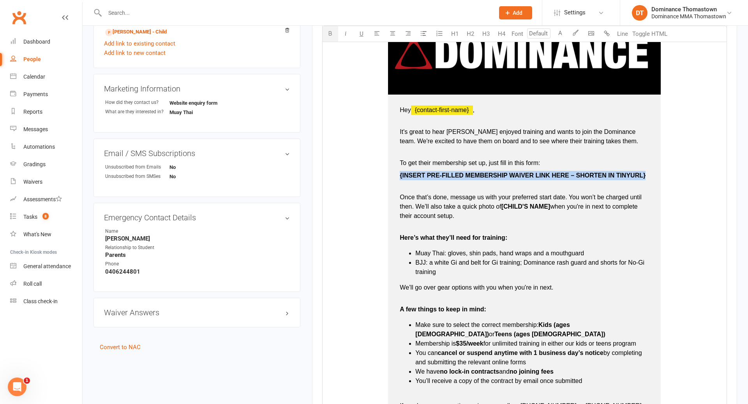
click at [646, 175] on td "Hey ﻿ {contact-first-name} , It's great to hear Reuben enjoyed training and wan…" at bounding box center [524, 281] width 273 height 372
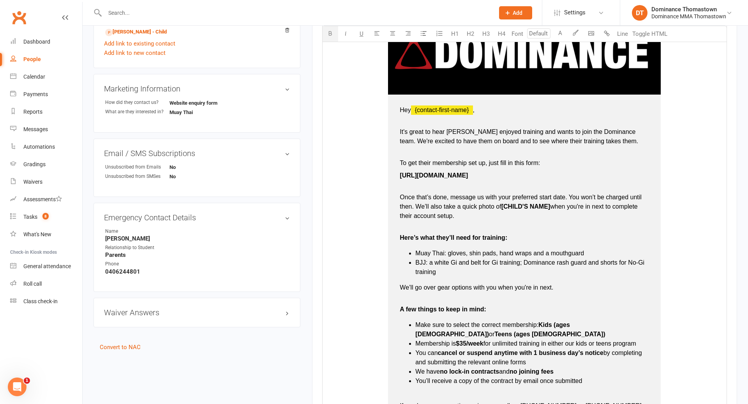
drag, startPoint x: 400, startPoint y: 175, endPoint x: 525, endPoint y: 175, distance: 125.0
click at [525, 175] on p "https://dominance.short.gy/Eh8XL7" at bounding box center [524, 180] width 249 height 19
type input "16"
drag, startPoint x: 552, startPoint y: 208, endPoint x: 617, endPoint y: 201, distance: 65.9
click at [554, 207] on span "when you're in next to complete their account setup." at bounding box center [520, 211] width 240 height 16
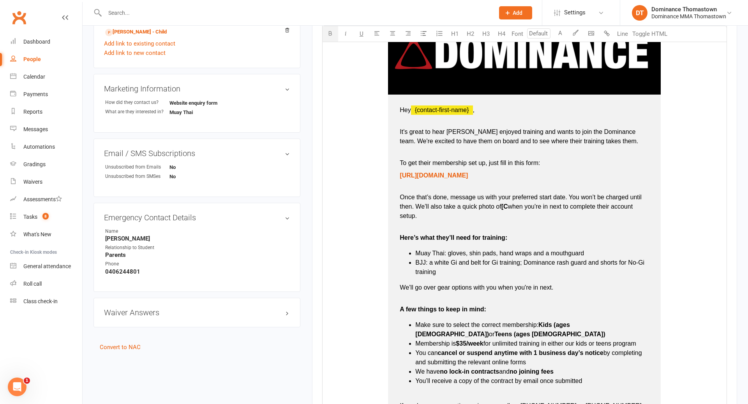
type input "16"
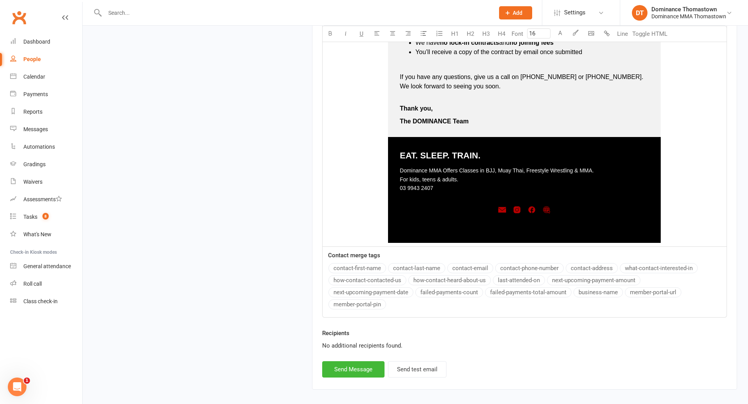
scroll to position [646, 0]
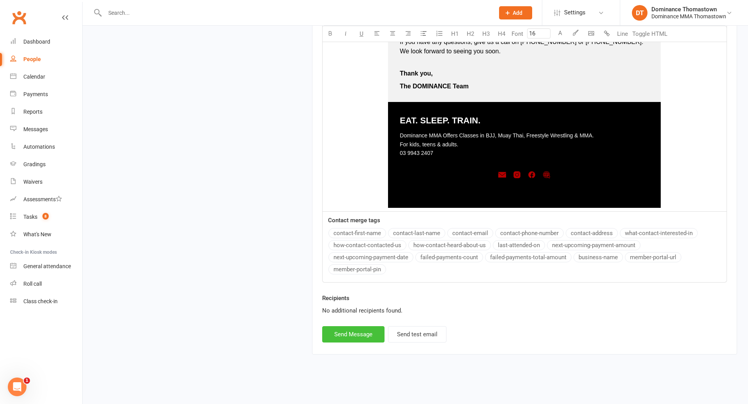
click at [345, 337] on button "Send Message" at bounding box center [353, 334] width 62 height 16
select select
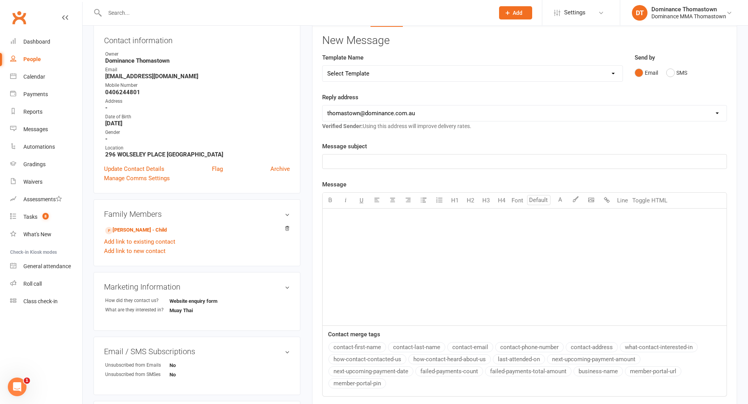
scroll to position [0, 0]
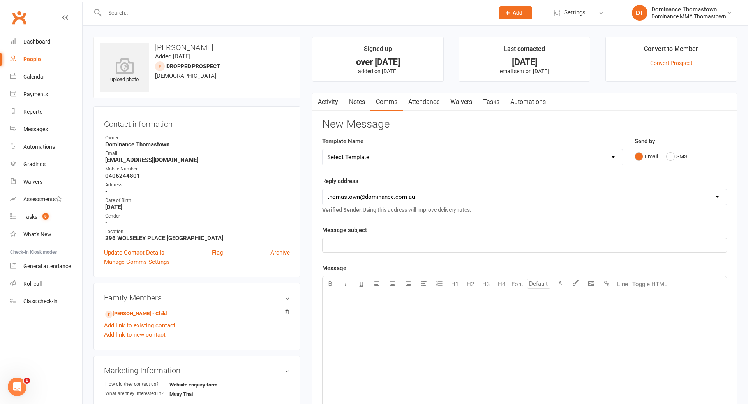
click at [163, 20] on div at bounding box center [290, 12] width 395 height 25
drag, startPoint x: 112, startPoint y: 12, endPoint x: 117, endPoint y: 14, distance: 5.2
click at [112, 12] on input "text" at bounding box center [295, 12] width 386 height 11
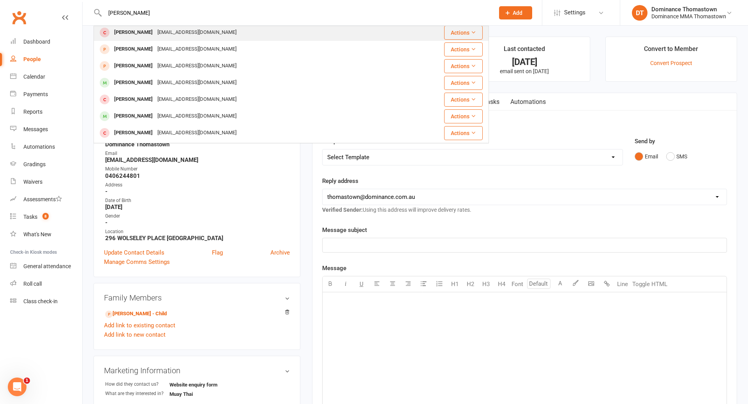
scroll to position [2, 0]
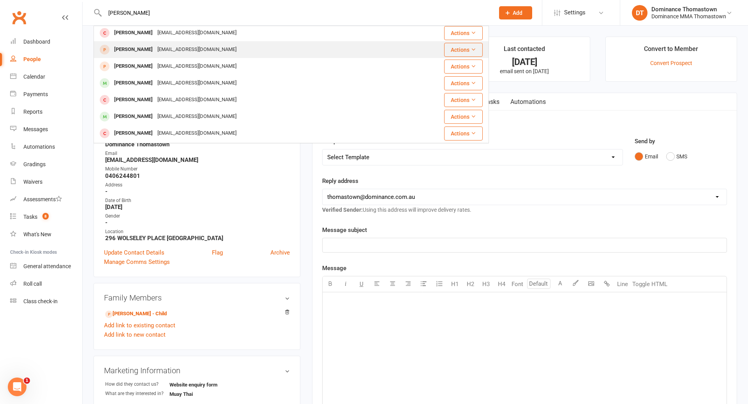
type input "mason"
click at [177, 48] on div "mason_lepua@hotmail.com" at bounding box center [197, 49] width 84 height 11
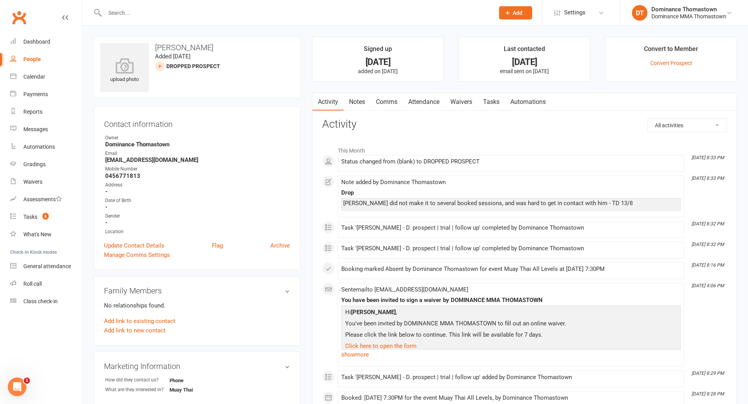
click at [127, 15] on input "text" at bounding box center [295, 12] width 386 height 11
click at [493, 101] on link "Tasks" at bounding box center [491, 102] width 27 height 18
select select "incomplete"
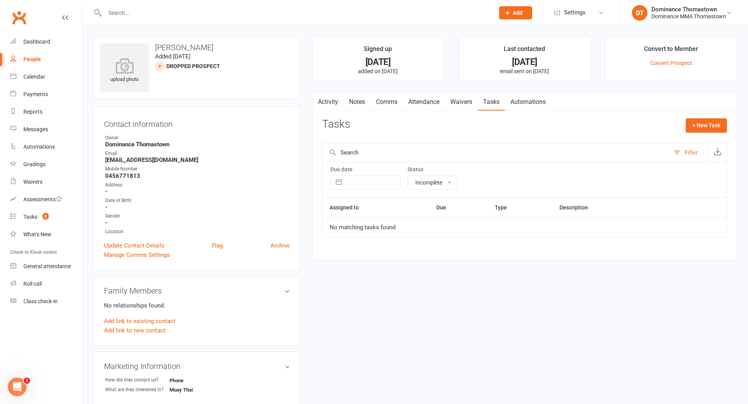
click at [157, 11] on input "text" at bounding box center [295, 12] width 386 height 11
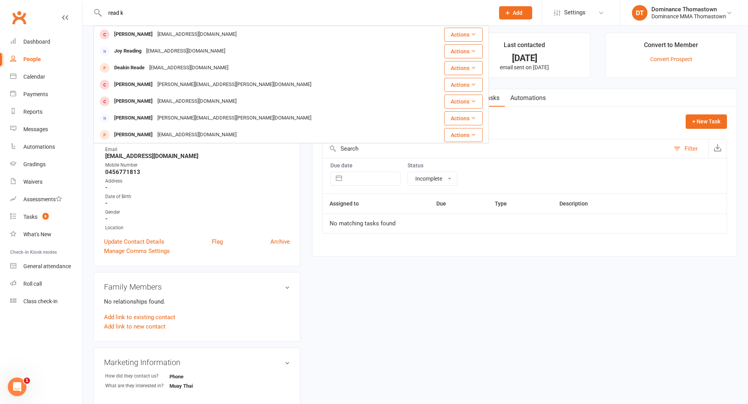
scroll to position [5, 0]
type input "read k"
click at [432, 321] on div "upload photo Mason Lepua Added 5 August, 2025 DROPPED PROSPECT prospect Contact…" at bounding box center [415, 328] width 655 height 593
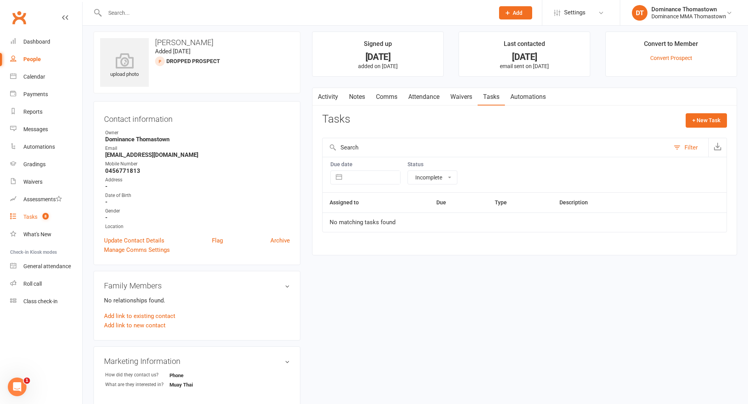
click at [35, 219] on div "Tasks" at bounding box center [30, 217] width 14 height 6
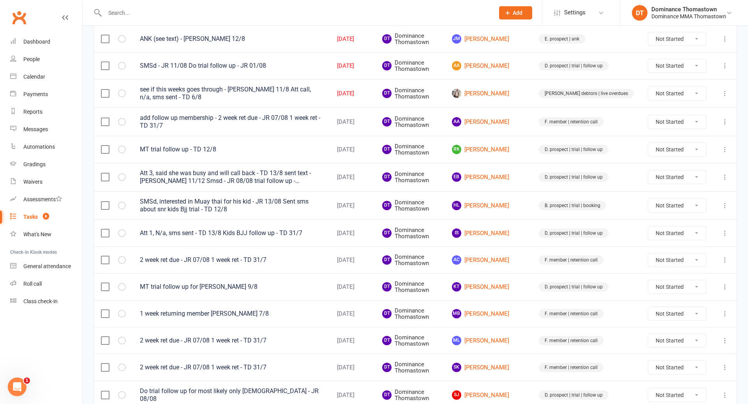
scroll to position [235, 0]
click at [516, 147] on link "RK Raed Khouli" at bounding box center [488, 149] width 73 height 9
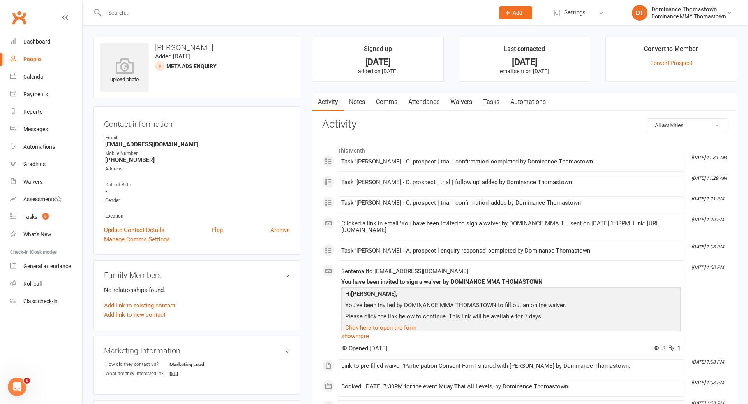
click at [425, 103] on link "Attendance" at bounding box center [424, 102] width 42 height 18
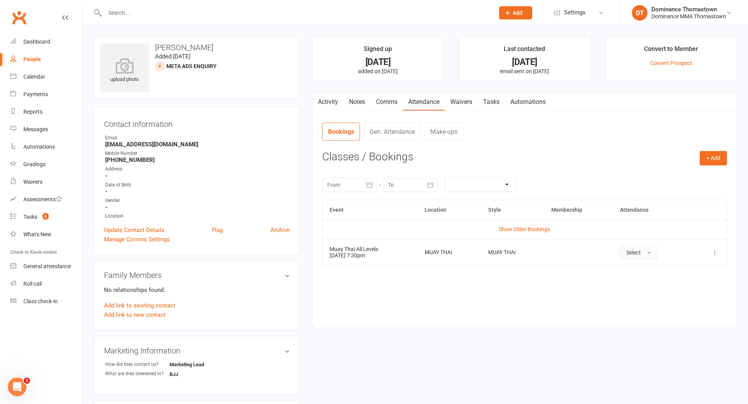
click at [638, 252] on span "Select" at bounding box center [633, 253] width 14 height 6
click at [644, 287] on span "Absent" at bounding box center [635, 285] width 18 height 7
click at [494, 101] on link "Tasks" at bounding box center [491, 102] width 27 height 18
select select "incomplete"
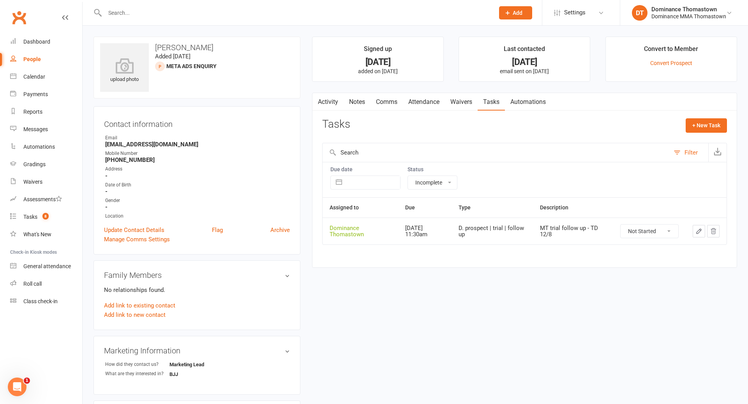
click at [696, 232] on icon "button" at bounding box center [698, 231] width 7 height 7
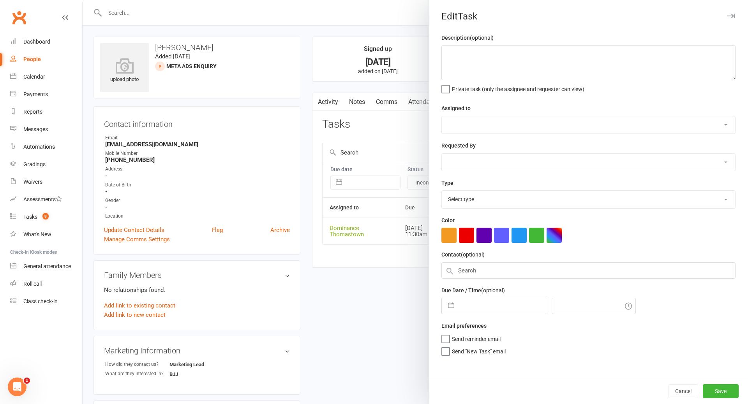
type textarea "MT trial follow up - TD 12/8"
select select "12547"
type input "14 Aug 2025"
type input "11:30am"
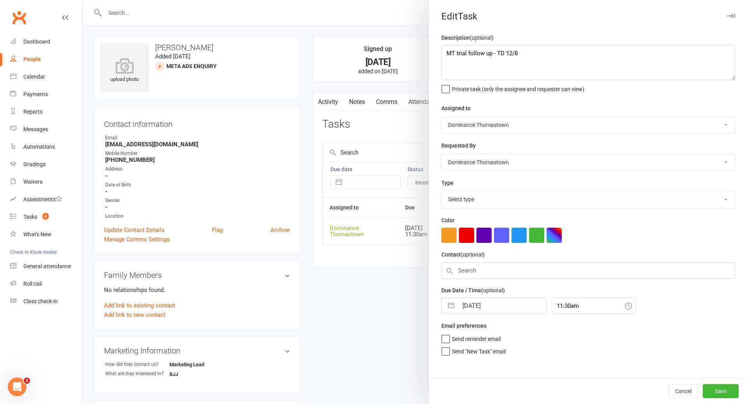
select select "3812"
click at [448, 52] on textarea "MT trial follow up - TD 12/8" at bounding box center [588, 62] width 294 height 35
type textarea "No show - TD 13/8 MT trial follow up - TD 12/8"
click at [476, 306] on input "14 Aug 2025" at bounding box center [502, 304] width 88 height 16
select select "6"
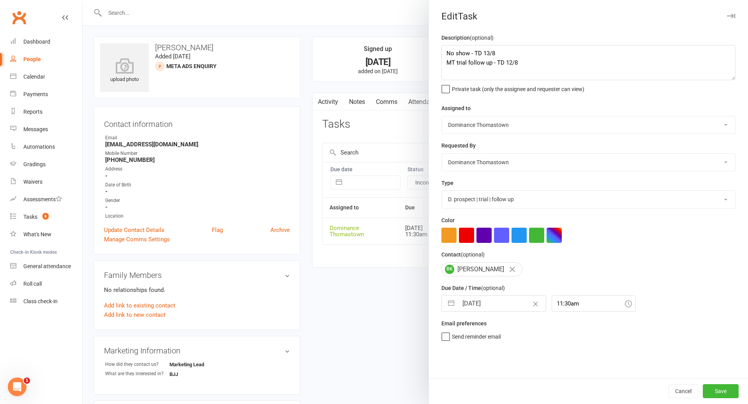
select select "2025"
select select "7"
select select "2025"
select select "8"
select select "2025"
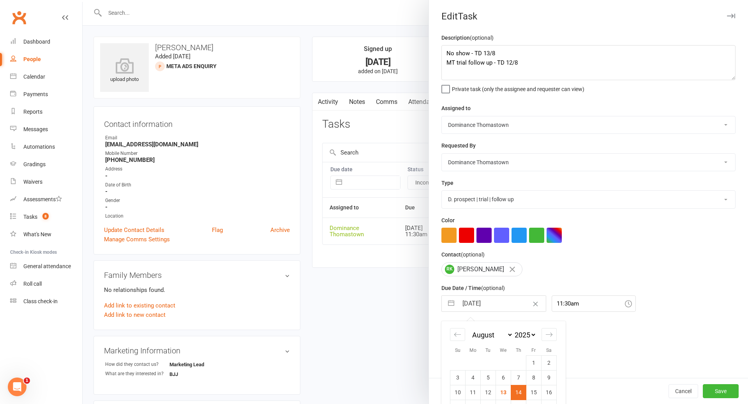
click at [476, 306] on input "14 Aug 2025" at bounding box center [502, 304] width 88 height 16
click at [704, 312] on div "14 Aug 2025 Navigate forward to interact with the calendar and select a date. P…" at bounding box center [588, 304] width 294 height 16
click at [727, 390] on button "Save" at bounding box center [721, 391] width 36 height 14
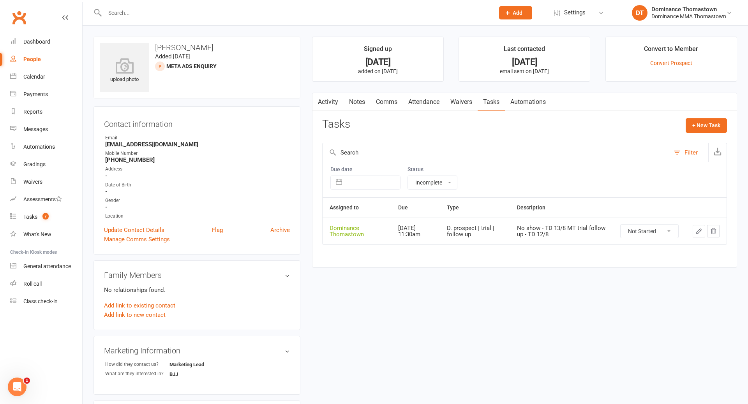
click at [133, 14] on input "text" at bounding box center [295, 12] width 386 height 11
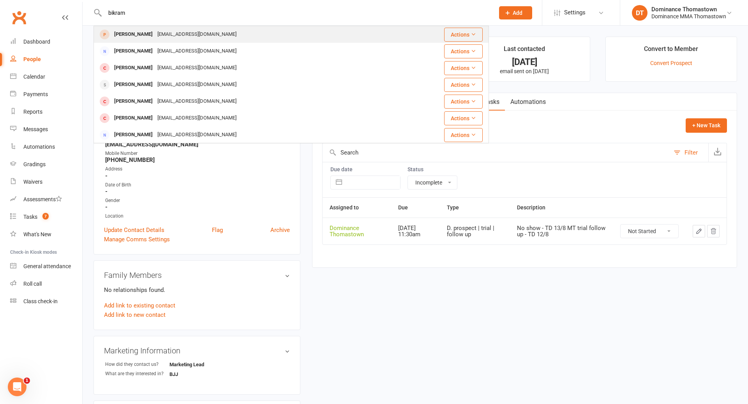
type input "bikram"
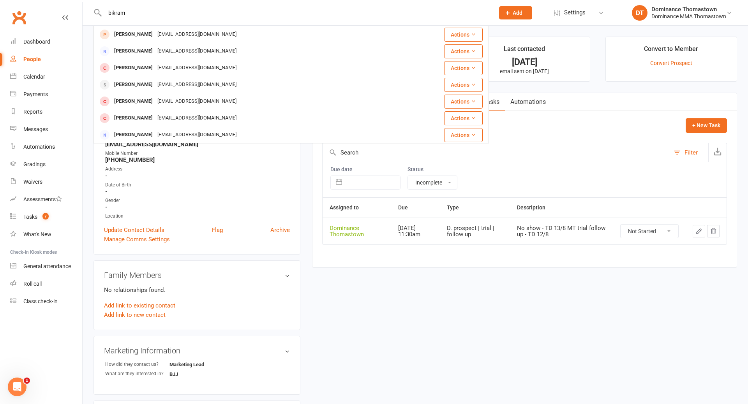
click at [147, 33] on div "Bikram Khanna" at bounding box center [133, 34] width 43 height 11
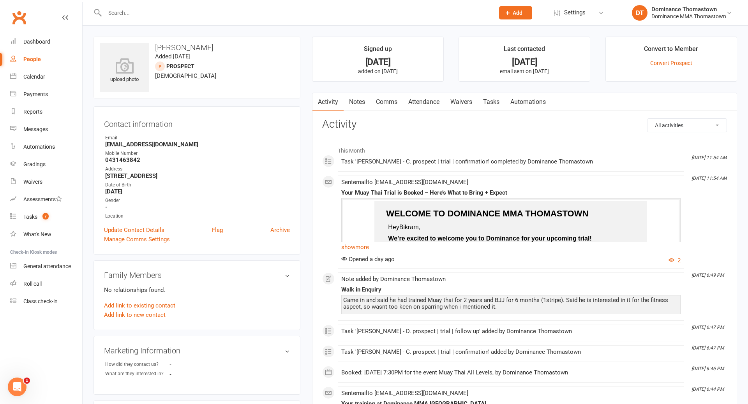
click at [424, 101] on link "Attendance" at bounding box center [424, 102] width 42 height 18
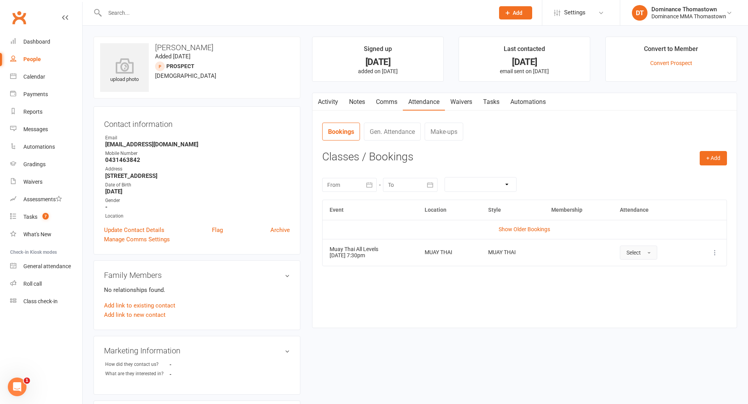
click at [633, 254] on span "Select" at bounding box center [633, 253] width 14 height 6
drag, startPoint x: 640, startPoint y: 285, endPoint x: 634, endPoint y: 281, distance: 7.0
click at [640, 285] on span "Absent" at bounding box center [635, 285] width 18 height 7
click at [488, 104] on link "Tasks" at bounding box center [491, 102] width 27 height 18
select select "incomplete"
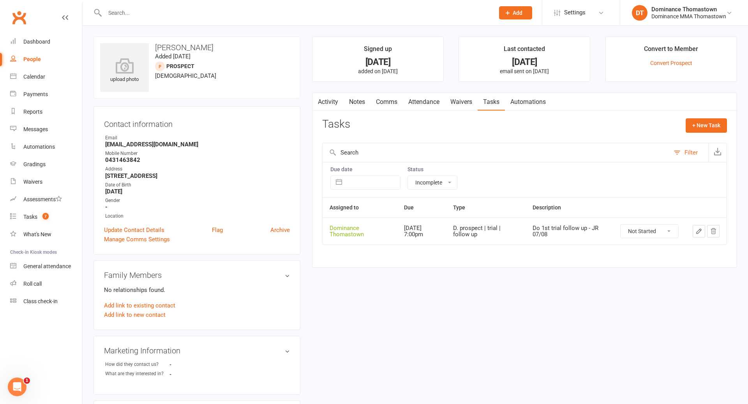
click at [698, 233] on icon "button" at bounding box center [699, 231] width 5 height 5
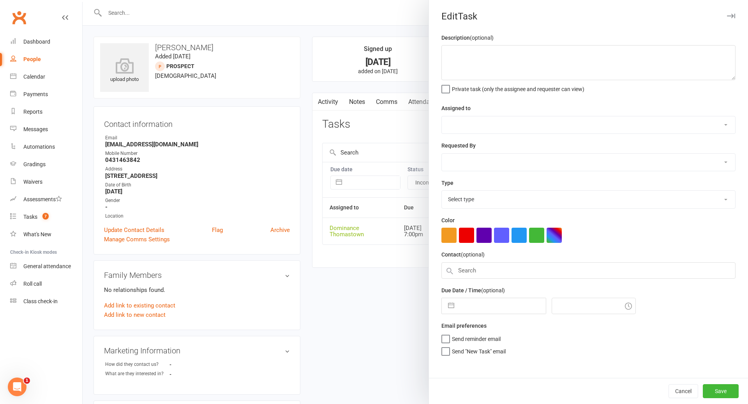
type textarea "Do 1st trial follow up - JR 07/08"
select select "12547"
type input "14 Aug 2025"
type input "7:00pm"
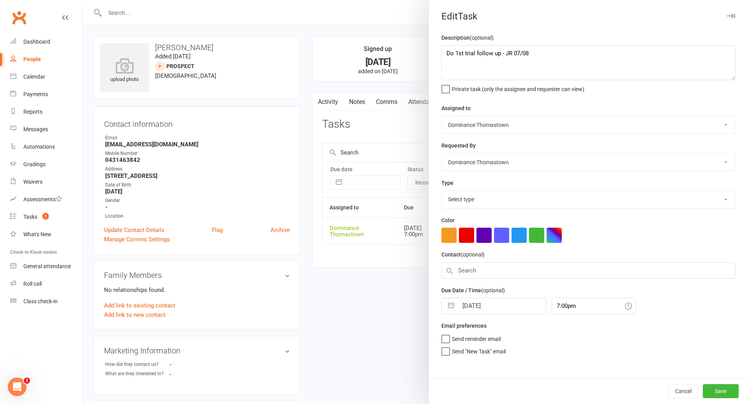
select select "3812"
drag, startPoint x: 443, startPoint y: 53, endPoint x: 463, endPoint y: 52, distance: 20.7
click at [443, 53] on textarea "Do 1st trial follow up - JR 07/08" at bounding box center [588, 62] width 294 height 35
type textarea "No show - TD 13/8 Do 1st trial follow up - JR 07/08"
click at [501, 311] on input "14 Aug 2025" at bounding box center [502, 304] width 88 height 16
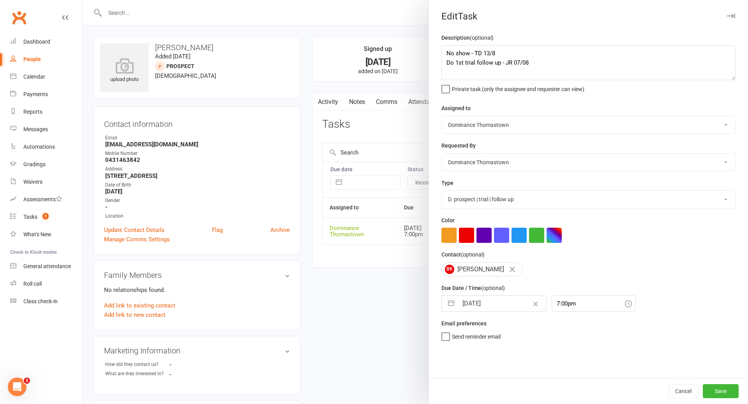
select select "6"
select select "2025"
select select "7"
select select "2025"
select select "8"
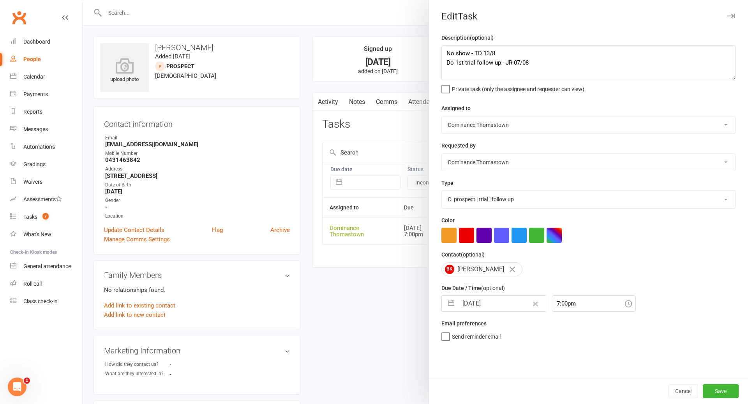
select select "2025"
click at [640, 289] on div "Due Date / Time (optional) 14 Aug 2025 Navigate forward to interact with the ca…" at bounding box center [588, 298] width 294 height 28
click at [720, 392] on button "Save" at bounding box center [721, 391] width 36 height 14
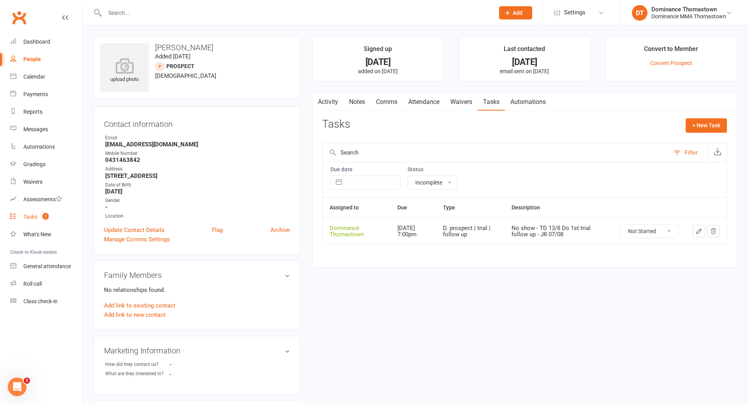
click at [28, 214] on div "Tasks" at bounding box center [30, 217] width 14 height 6
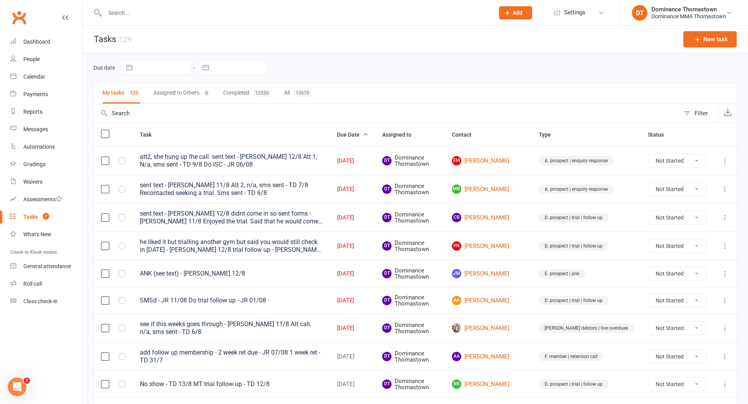
click at [124, 11] on input "text" at bounding box center [295, 12] width 386 height 11
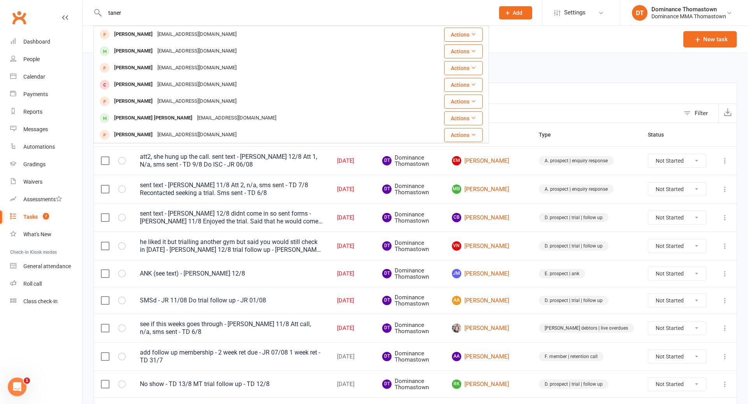
type input "taner"
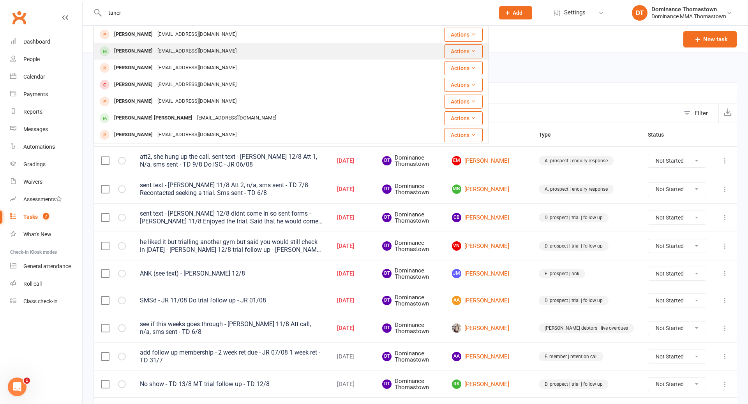
click at [141, 49] on div "Taner Terlemez" at bounding box center [133, 51] width 43 height 11
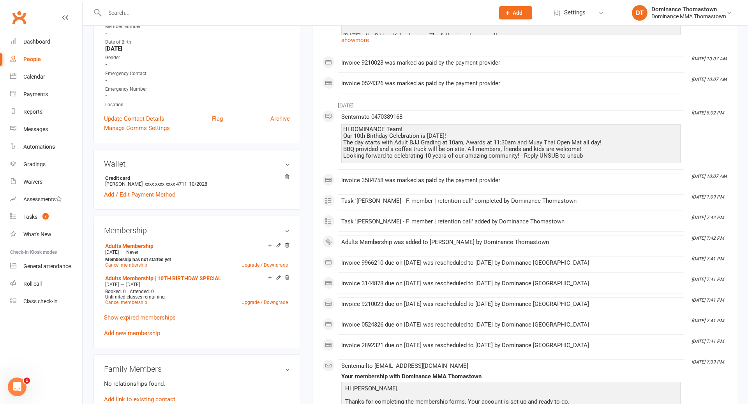
scroll to position [197, 0]
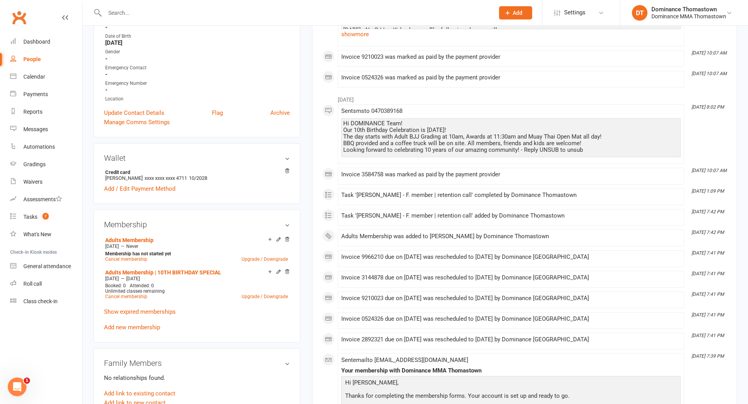
click at [129, 11] on input "text" at bounding box center [295, 12] width 386 height 11
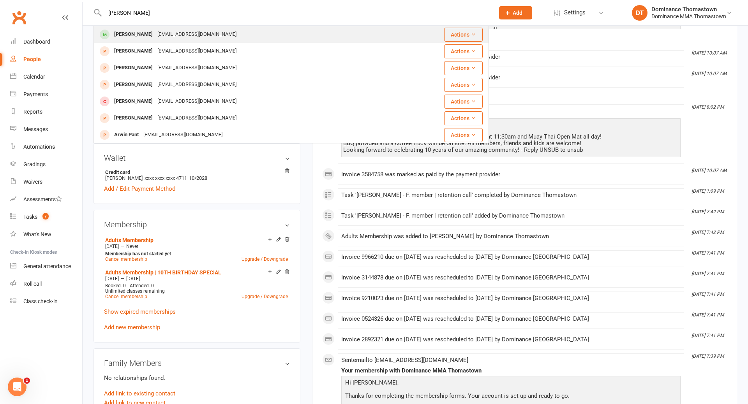
type input "colin pan"
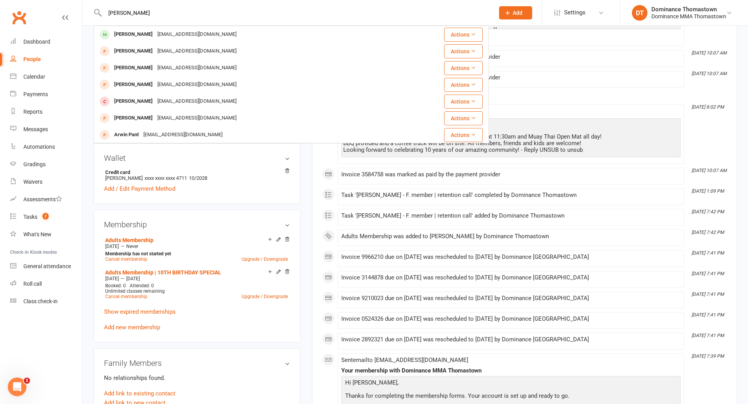
click at [158, 38] on div "postrakyle@gmail.com" at bounding box center [197, 34] width 84 height 11
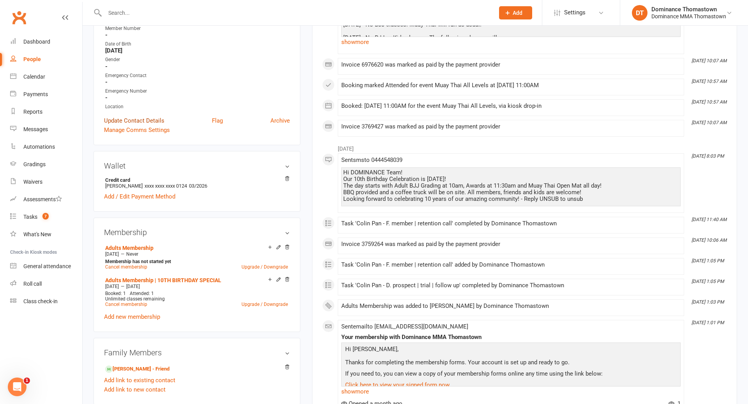
scroll to position [233, 0]
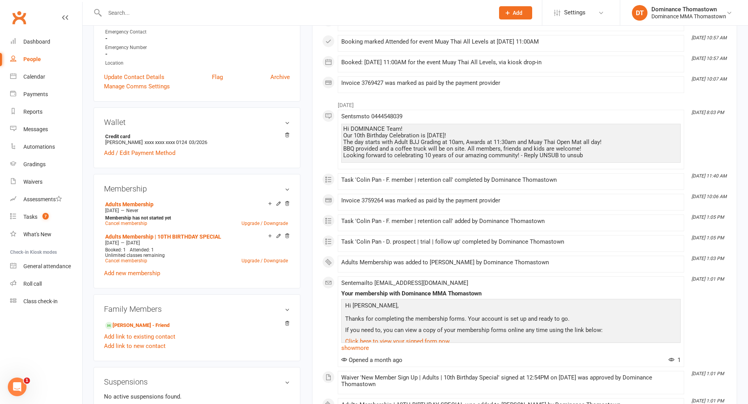
click at [136, 14] on input "text" at bounding box center [295, 12] width 386 height 11
type input "awow"
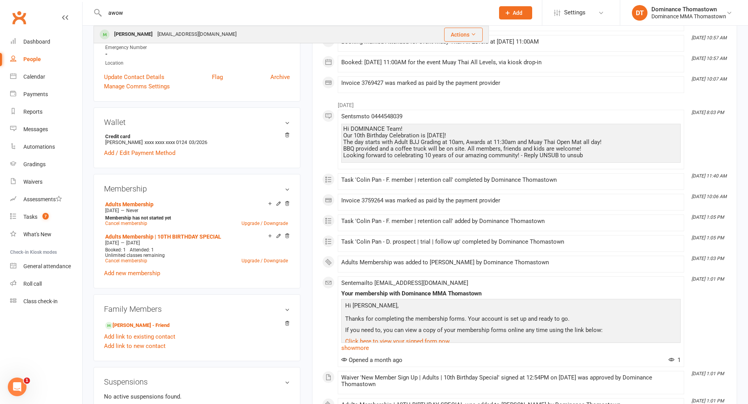
click at [126, 33] on div "Abudin Awow" at bounding box center [133, 34] width 43 height 11
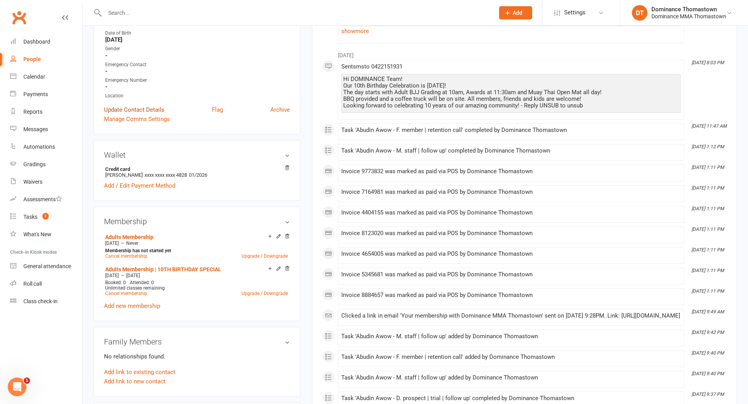
scroll to position [203, 0]
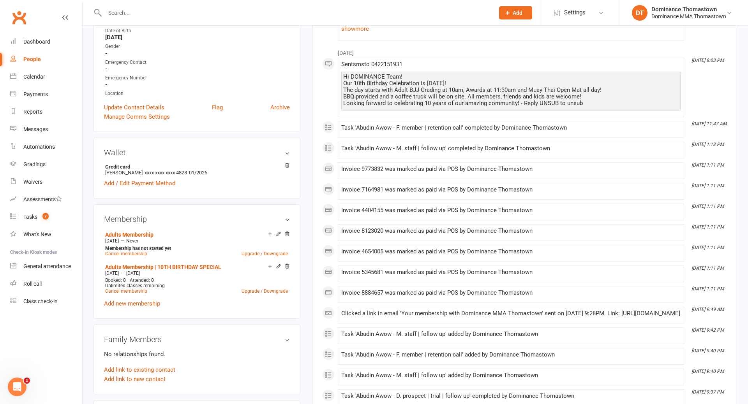
click at [127, 10] on input "text" at bounding box center [295, 12] width 386 height 11
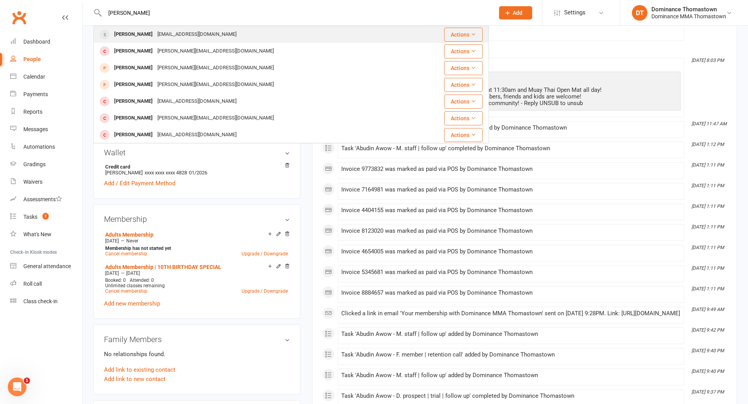
type input "alex tran"
click at [133, 34] on div "Alex Tran" at bounding box center [133, 34] width 43 height 11
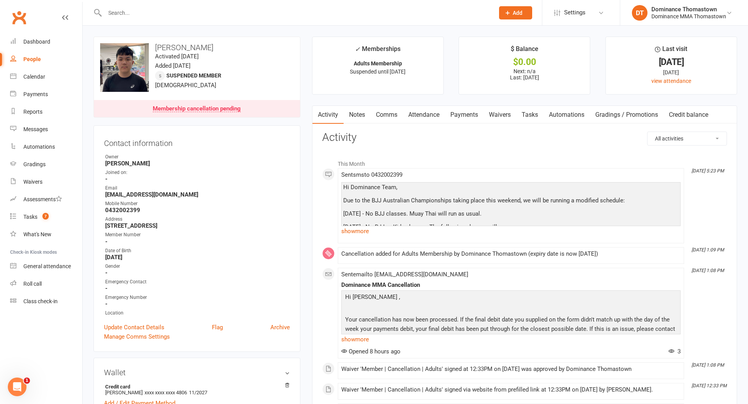
click at [161, 16] on input "text" at bounding box center [295, 12] width 386 height 11
click at [135, 12] on input "text" at bounding box center [295, 12] width 386 height 11
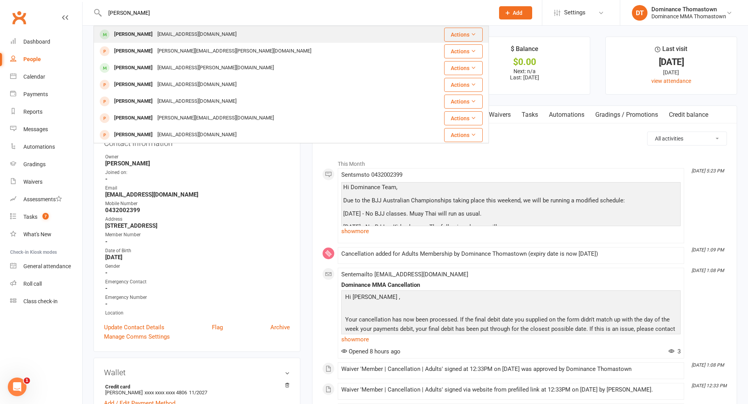
type input "sean lun"
click at [136, 34] on div "Sean Lunda" at bounding box center [133, 34] width 43 height 11
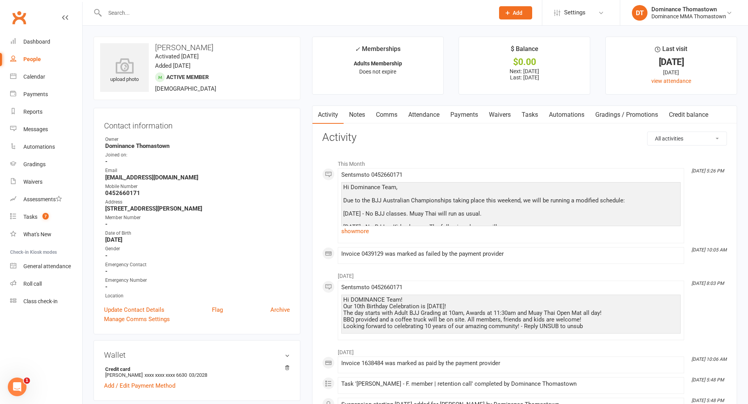
click at [456, 118] on link "Payments" at bounding box center [464, 115] width 39 height 18
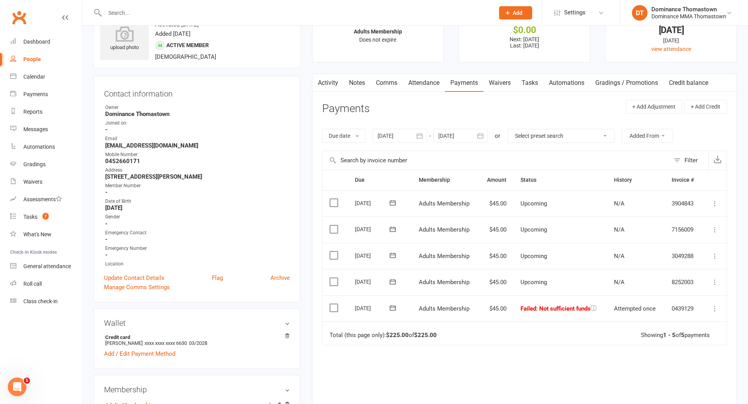
scroll to position [72, 0]
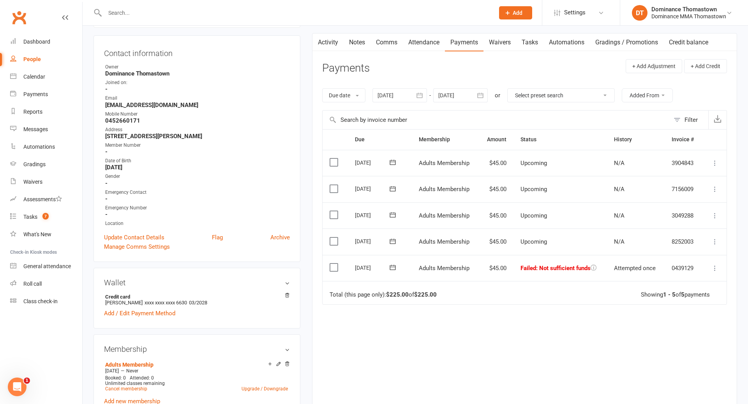
click at [389, 267] on icon at bounding box center [393, 268] width 8 height 8
click at [476, 342] on button "15" at bounding box center [472, 343] width 16 height 14
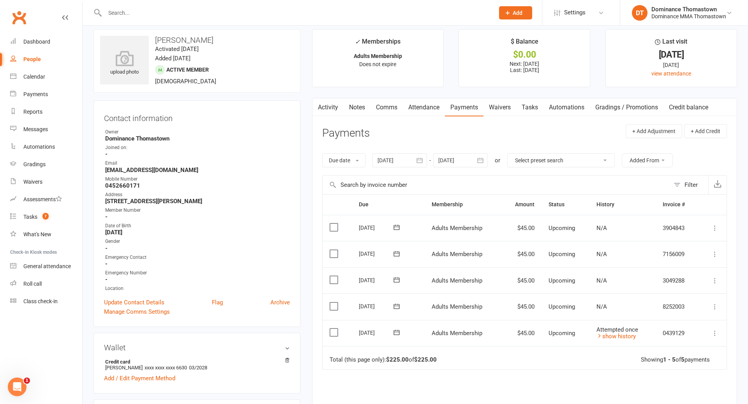
scroll to position [7, 0]
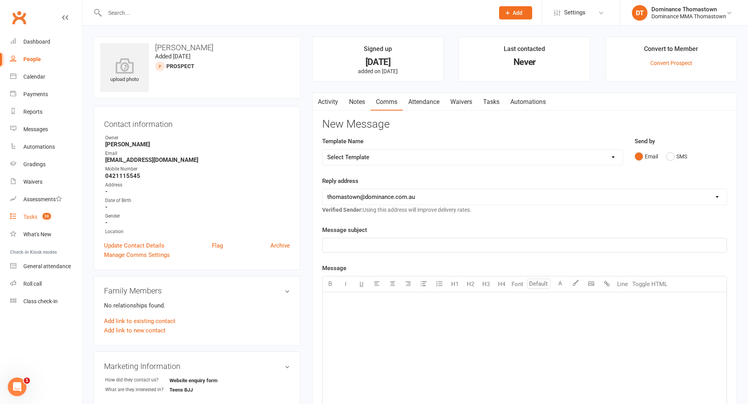
click at [31, 218] on div "Tasks" at bounding box center [30, 217] width 14 height 6
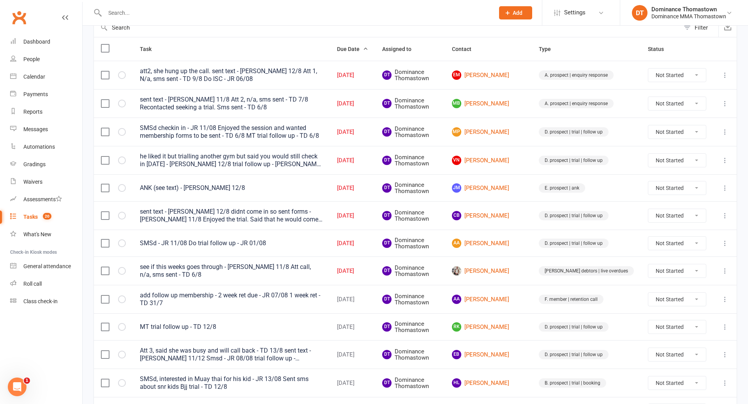
scroll to position [87, 0]
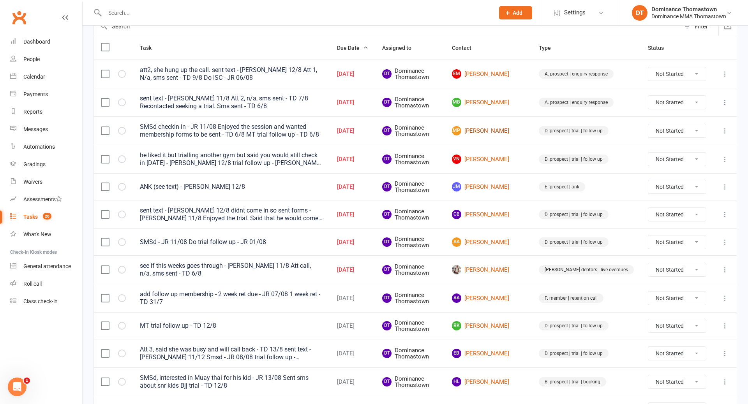
click at [512, 133] on link "MP [PERSON_NAME]" at bounding box center [488, 130] width 73 height 9
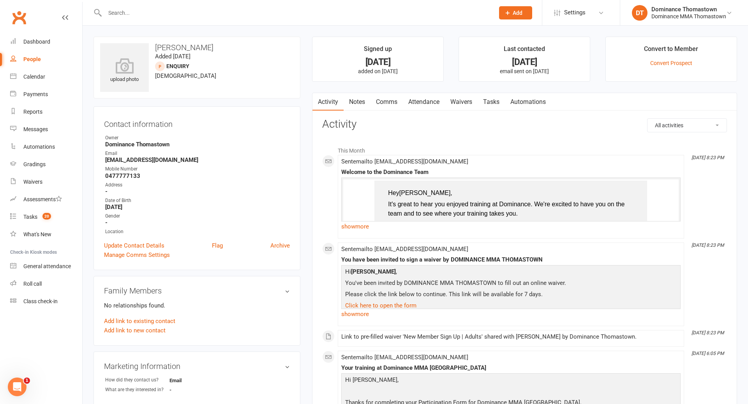
click at [497, 103] on link "Tasks" at bounding box center [491, 102] width 27 height 18
select select "incomplete"
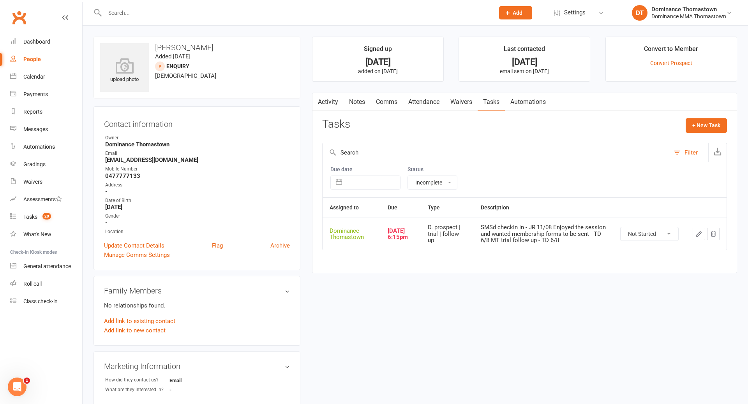
click at [697, 235] on icon "button" at bounding box center [699, 234] width 5 height 5
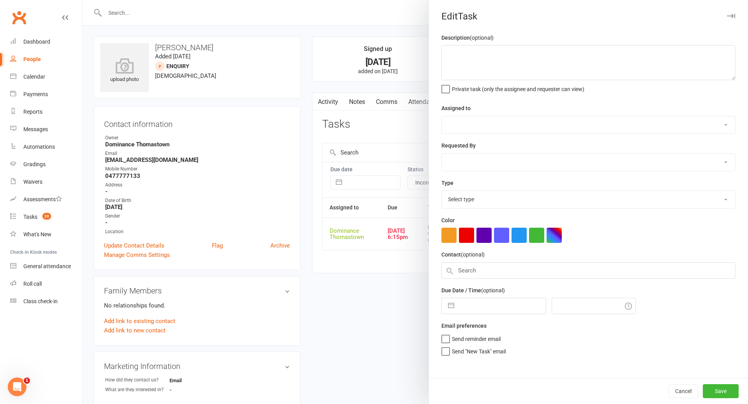
type textarea "SMSd checkin in - JR 11/08 Enjoyed the session and wanted membership forms to b…"
select select "12547"
type input "[DATE]"
type input "6:15pm"
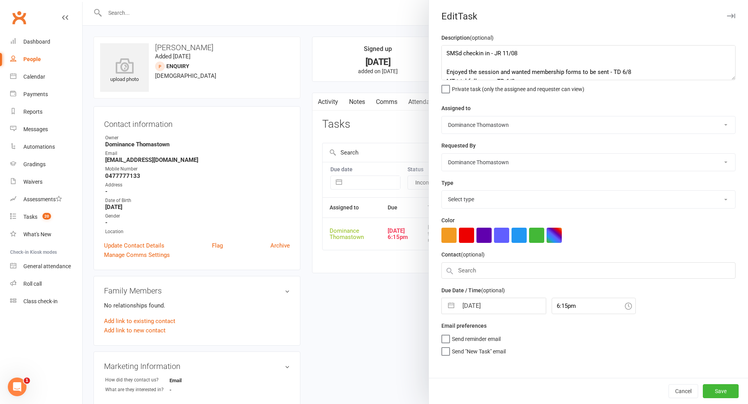
select select "3812"
click at [467, 61] on textarea "SMSd checkin in - JR 11/08 Enjoyed the session and wanted membership forms to b…" at bounding box center [588, 62] width 294 height 35
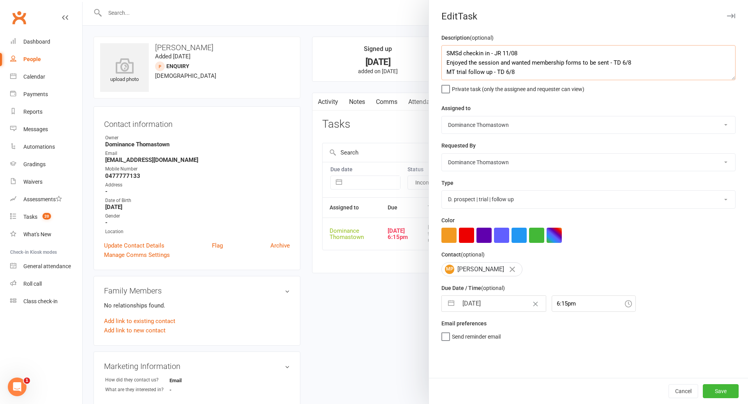
click at [444, 51] on textarea "SMSd checkin in - JR 11/08 Enjoyed the session and wanted membership forms to b…" at bounding box center [588, 62] width 294 height 35
type textarea "SMSd checkin in - JR 11/08 Enjoyed the session and wanted membership forms to b…"
click at [400, 125] on div at bounding box center [415, 202] width 665 height 404
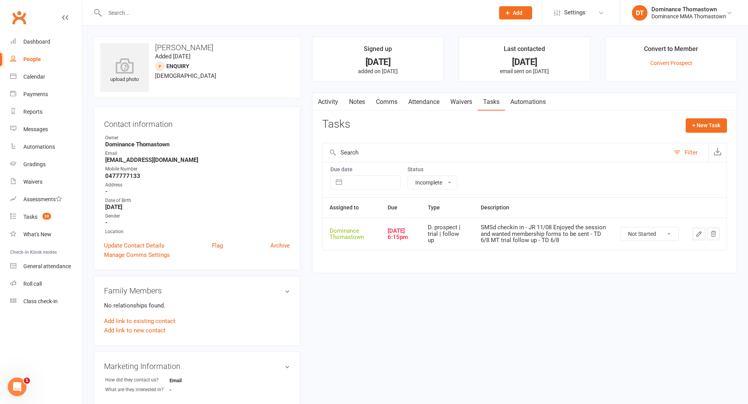
click at [462, 102] on link "Waivers" at bounding box center [461, 102] width 33 height 18
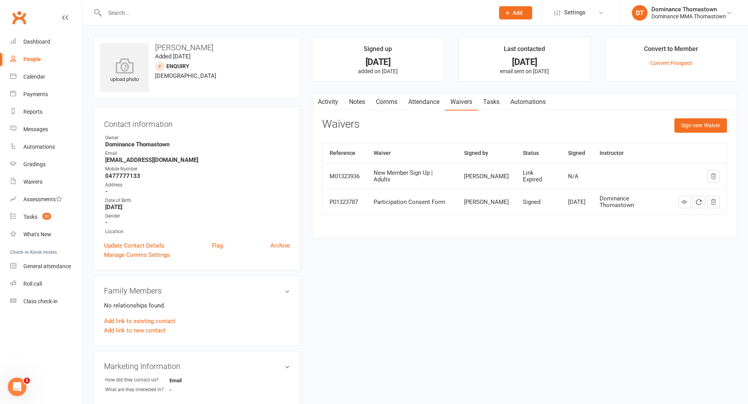
click at [495, 101] on link "Tasks" at bounding box center [491, 102] width 27 height 18
select select "incomplete"
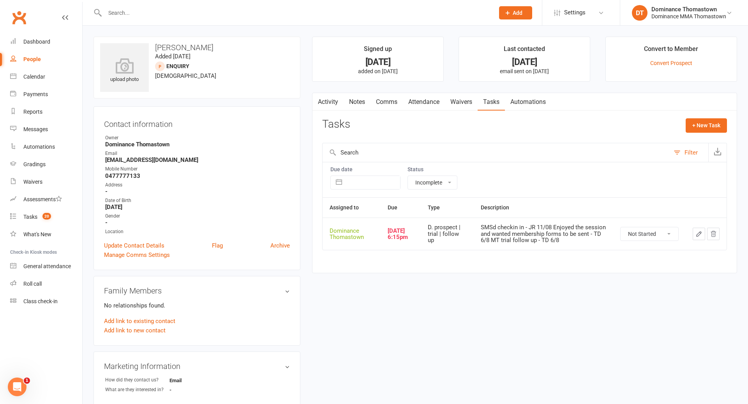
click at [697, 236] on icon "button" at bounding box center [699, 234] width 5 height 5
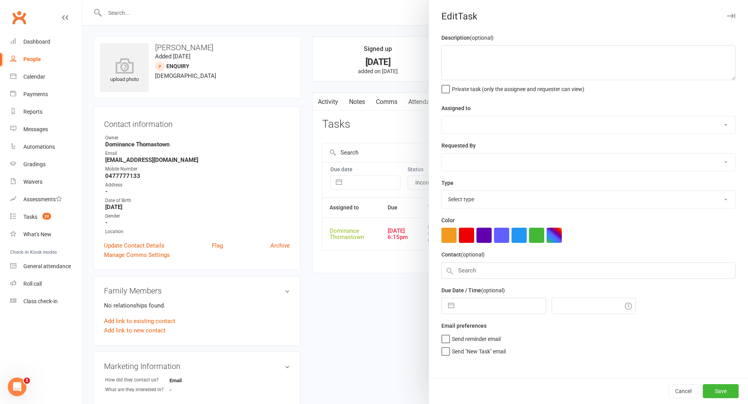
type textarea "SMSd checkin in - JR 11/08 Enjoyed the session and wanted membership forms to b…"
select select "12547"
type input "[DATE]"
type input "6:15pm"
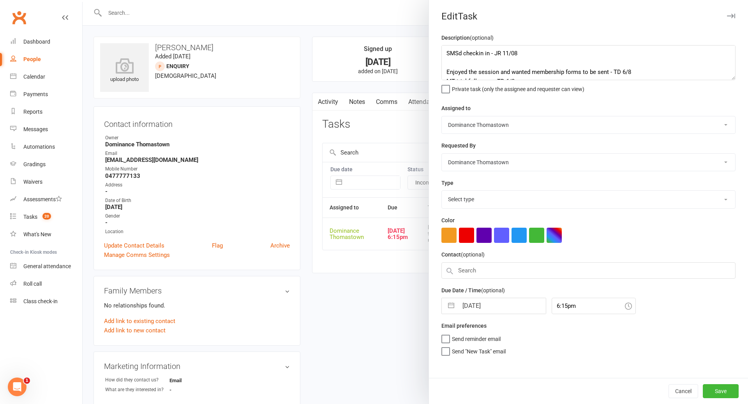
select select "3812"
drag, startPoint x: 453, startPoint y: 63, endPoint x: 459, endPoint y: 62, distance: 5.9
click at [453, 63] on textarea "SMSd checkin in - JR 11/08 Enjoyed the session and wanted membership forms to b…" at bounding box center [588, 62] width 294 height 35
type textarea "SMS sent - TD 13/8 SMSd checkin in - JR 11/08 Enjoyed the session and wanted me…"
click at [477, 307] on input "[DATE]" at bounding box center [502, 304] width 88 height 16
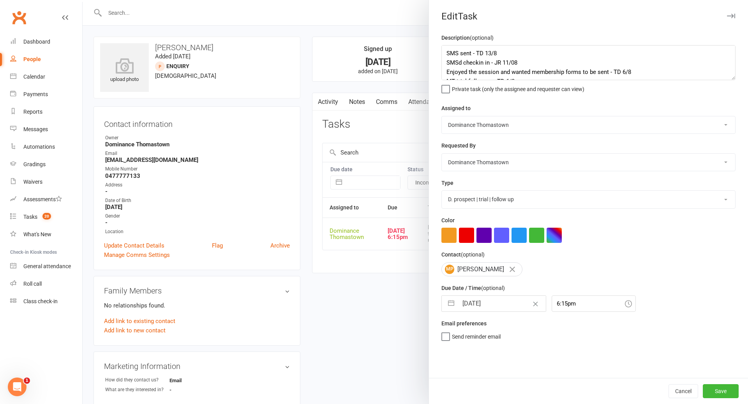
select select "6"
select select "2025"
select select "7"
select select "2025"
select select "8"
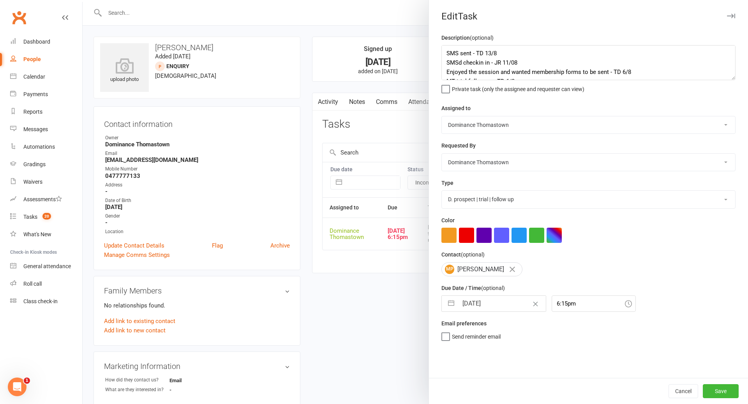
select select "2025"
click at [522, 392] on td "14" at bounding box center [518, 392] width 15 height 15
type input "[DATE]"
click at [497, 306] on input "[DATE]" at bounding box center [502, 304] width 88 height 16
select select "6"
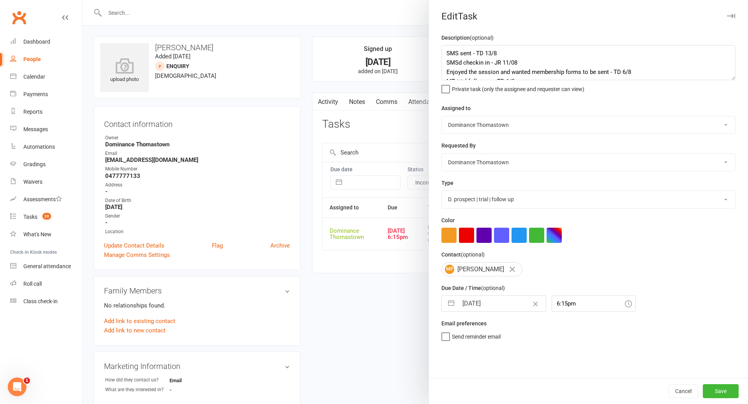
select select "2025"
select select "7"
select select "2025"
select select "8"
select select "2025"
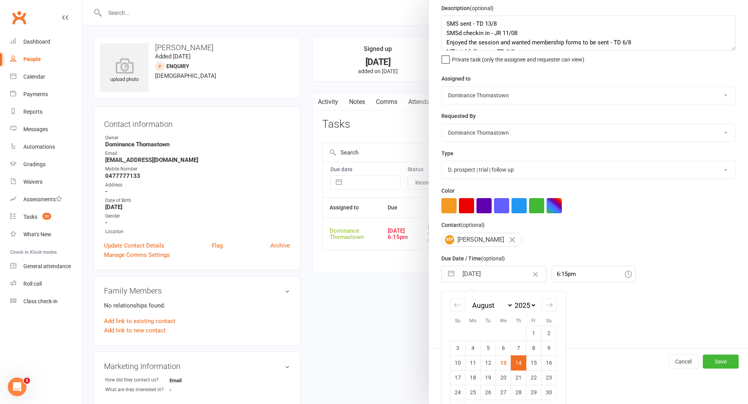
scroll to position [51, 0]
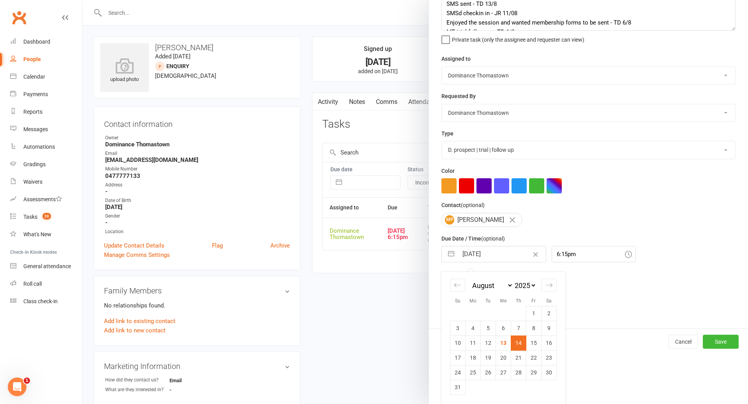
click at [536, 341] on td "15" at bounding box center [533, 343] width 15 height 15
type input "[DATE]"
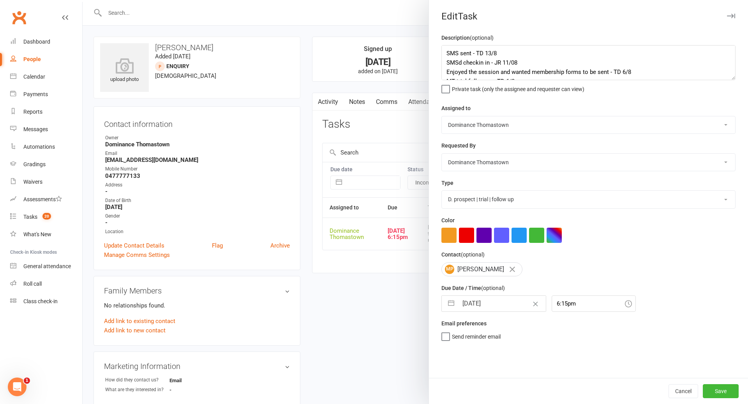
scroll to position [0, 0]
click at [724, 391] on button "Save" at bounding box center [721, 391] width 36 height 14
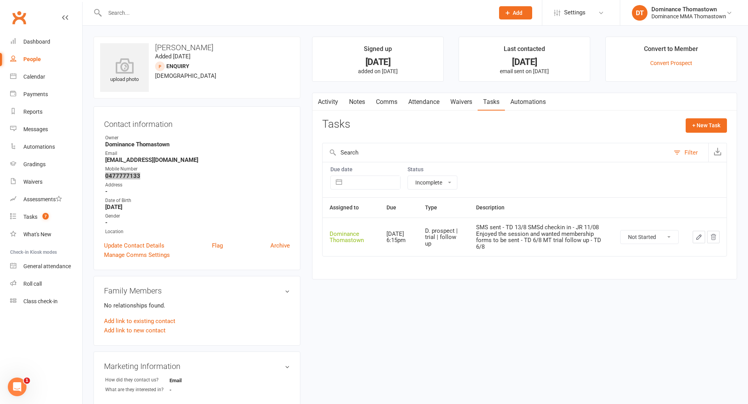
copy strong "0477777133"
click at [28, 216] on div "Tasks" at bounding box center [30, 217] width 14 height 6
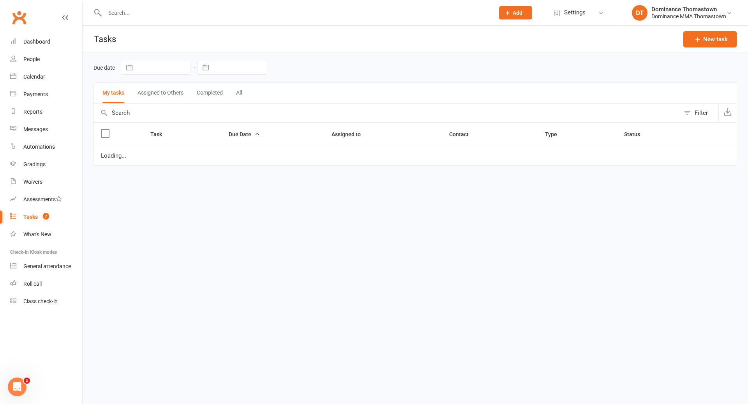
click at [28, 217] on div "Tasks" at bounding box center [30, 217] width 14 height 6
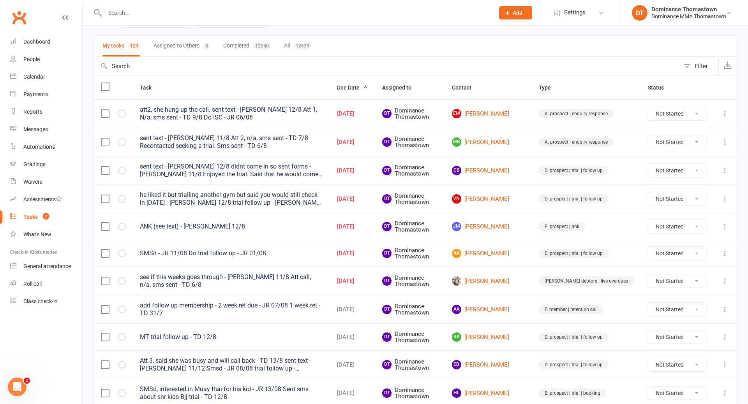
scroll to position [49, 0]
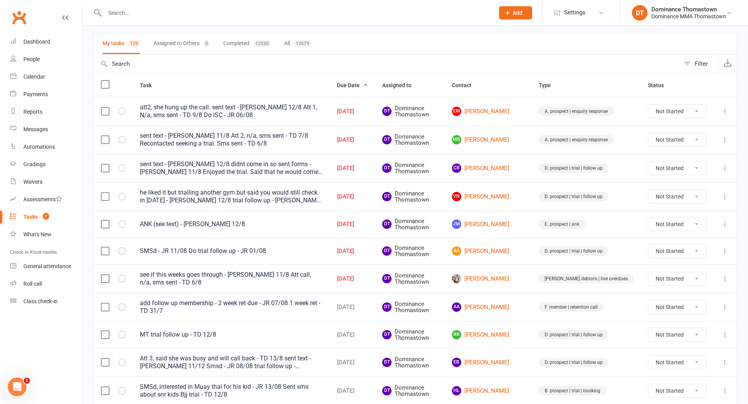
click at [154, 12] on input "text" at bounding box center [295, 12] width 386 height 11
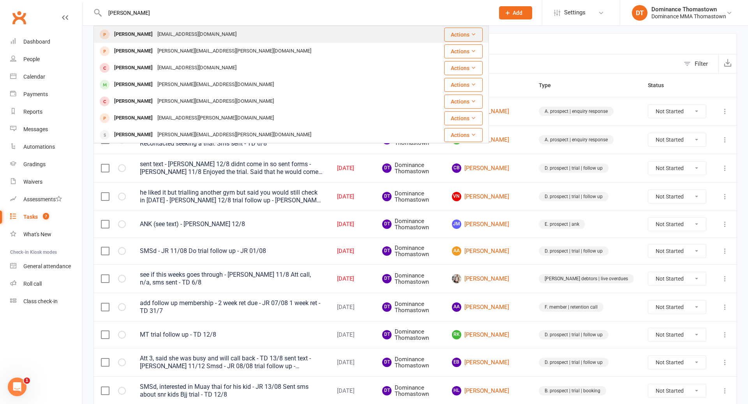
type input "Michael pane"
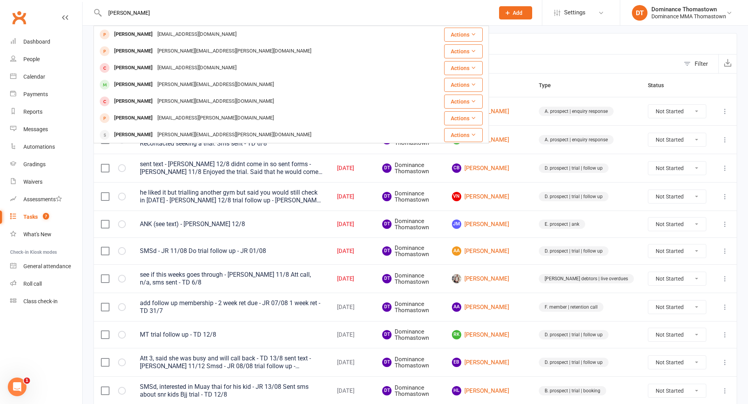
click at [156, 34] on div "michaelpane117@outlook.com" at bounding box center [197, 34] width 84 height 11
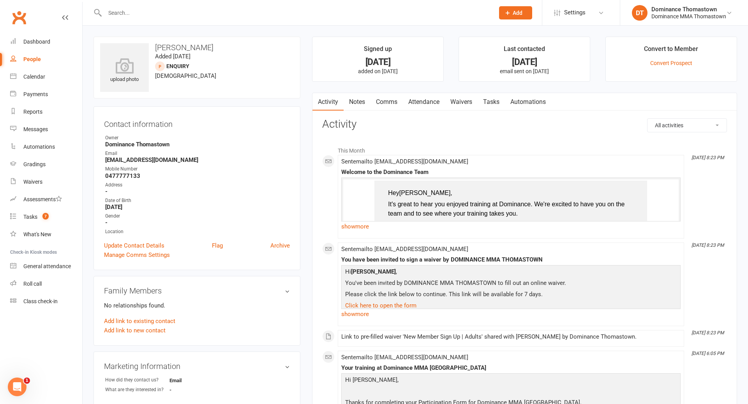
click at [470, 103] on link "Waivers" at bounding box center [461, 102] width 33 height 18
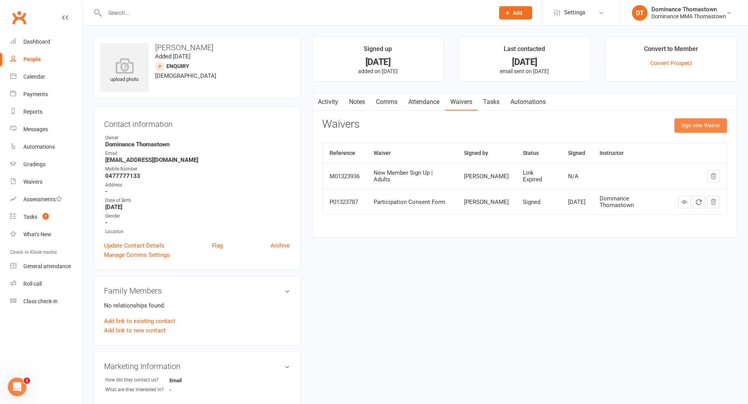
click at [705, 124] on button "Sign new Waiver" at bounding box center [700, 125] width 53 height 14
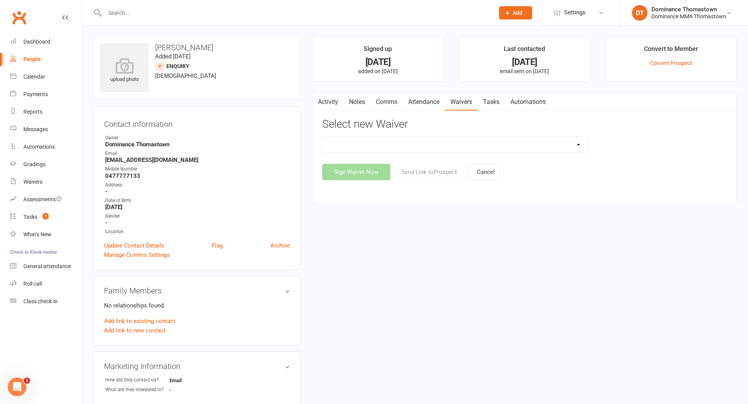
click at [450, 144] on select "Member | Cancellation | Adults Member | Injury Report Form (FOH staff use only)…" at bounding box center [455, 145] width 265 height 16
select select "370"
click at [446, 175] on button "Send Link to [GEOGRAPHIC_DATA]" at bounding box center [429, 172] width 74 height 16
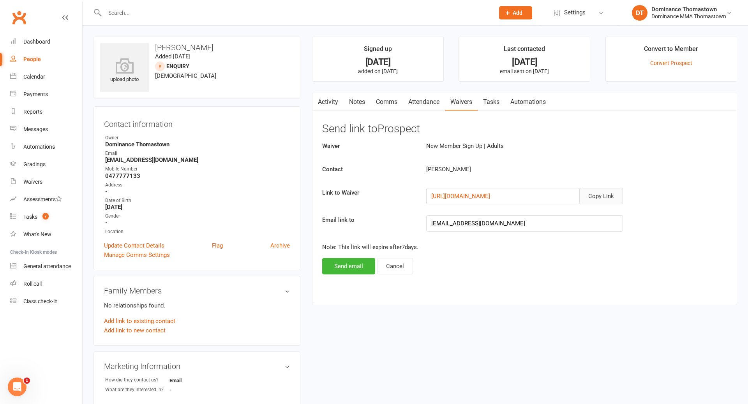
click at [602, 196] on button "Copy Link" at bounding box center [601, 196] width 44 height 16
click at [393, 102] on link "Comms" at bounding box center [386, 102] width 32 height 18
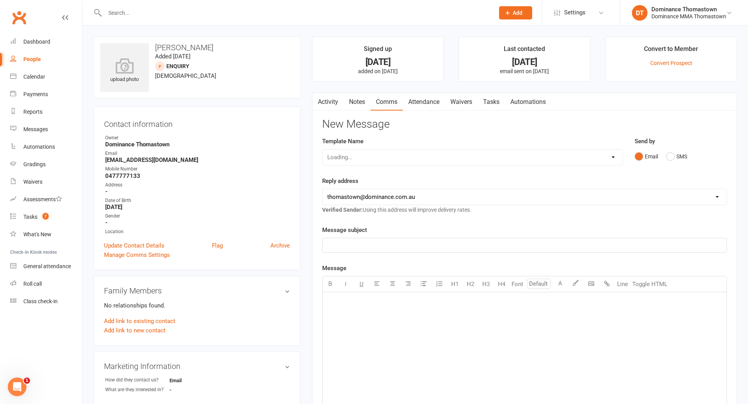
click at [441, 159] on div "Loading..." at bounding box center [472, 157] width 301 height 16
click at [418, 158] on select "Select Template [Email] MARKETING | 10TH BIRTHDAY SPECIAL | CANCELLED MEMBERS […" at bounding box center [473, 158] width 300 height 16
select select "11"
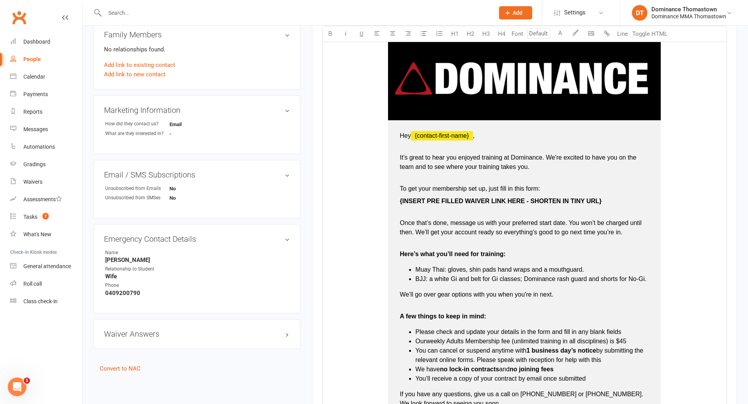
scroll to position [264, 0]
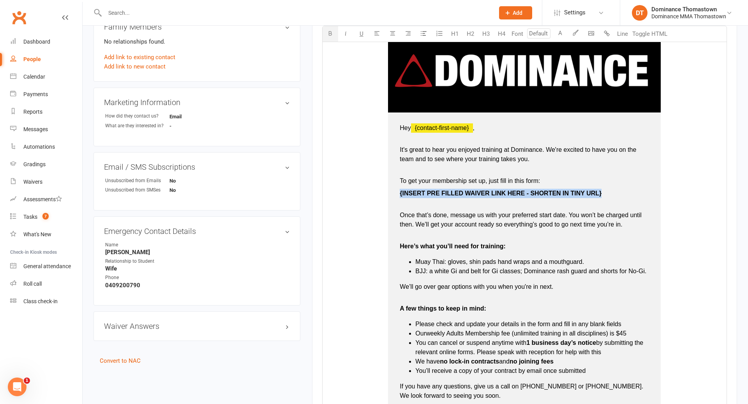
drag, startPoint x: 396, startPoint y: 191, endPoint x: 603, endPoint y: 193, distance: 207.2
click at [602, 193] on td "Hey ﻿ {contact-first-name} , It's great to hear you enjoyed training at Dominan…" at bounding box center [524, 280] width 273 height 334
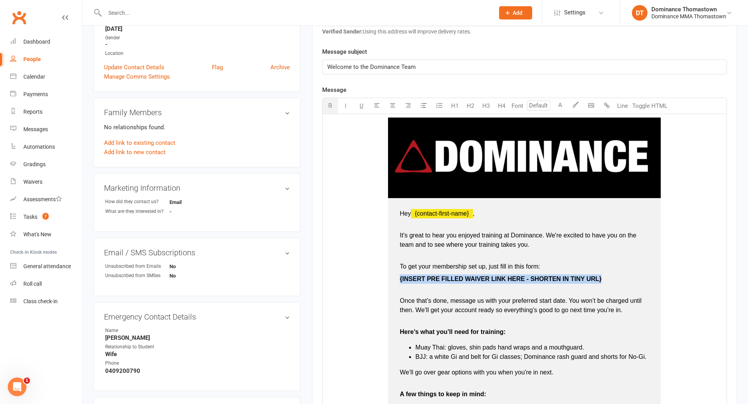
scroll to position [214, 0]
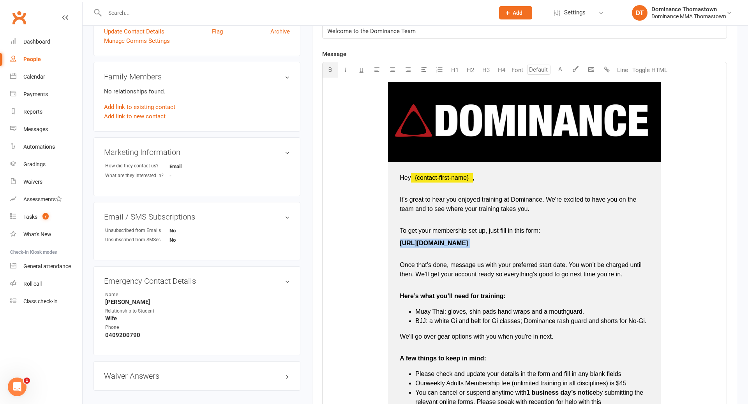
drag, startPoint x: 399, startPoint y: 244, endPoint x: 524, endPoint y: 249, distance: 124.8
click at [524, 250] on td "Hey ﻿ {contact-first-name} , It's great to hear you enjoyed training at Dominan…" at bounding box center [524, 329] width 273 height 334
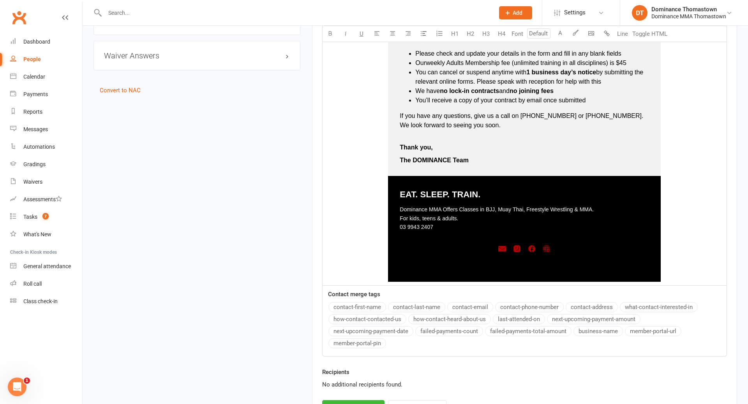
scroll to position [609, 0]
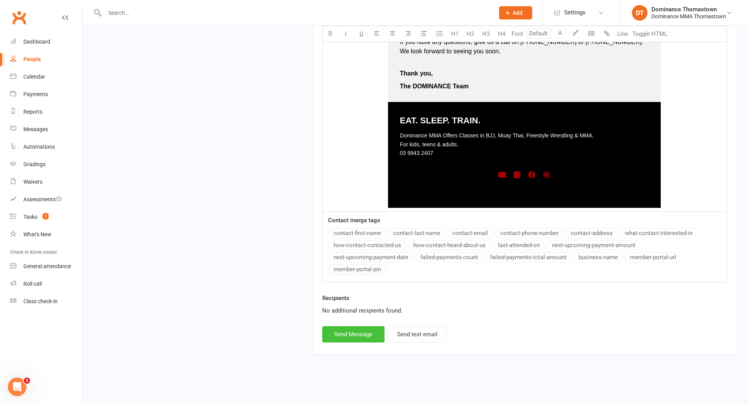
click at [372, 336] on button "Send Message" at bounding box center [353, 334] width 62 height 16
select select
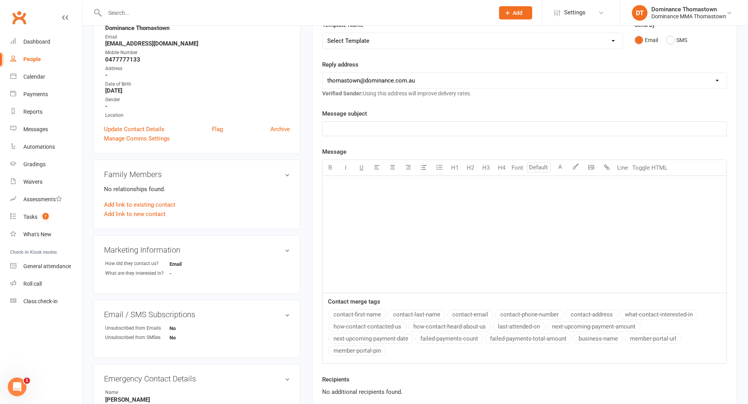
scroll to position [0, 0]
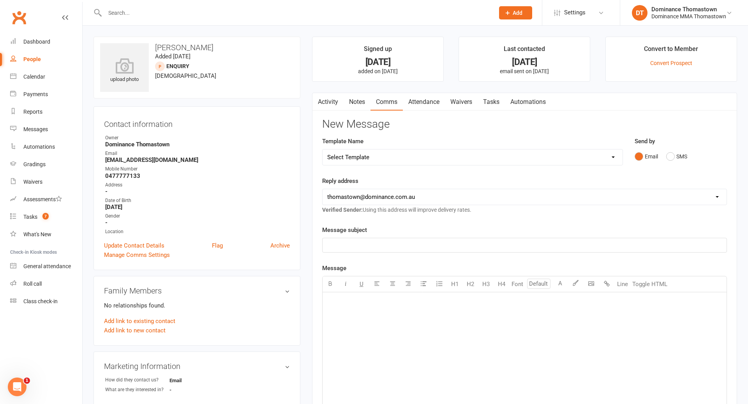
click at [496, 101] on link "Tasks" at bounding box center [491, 102] width 27 height 18
select select "incomplete"
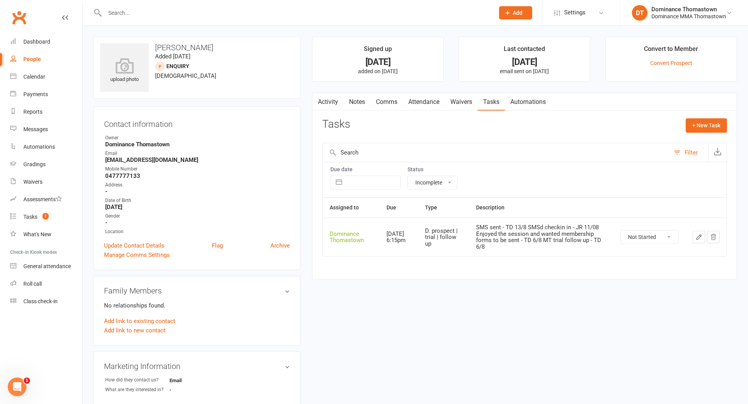
click at [698, 238] on icon "button" at bounding box center [698, 237] width 7 height 7
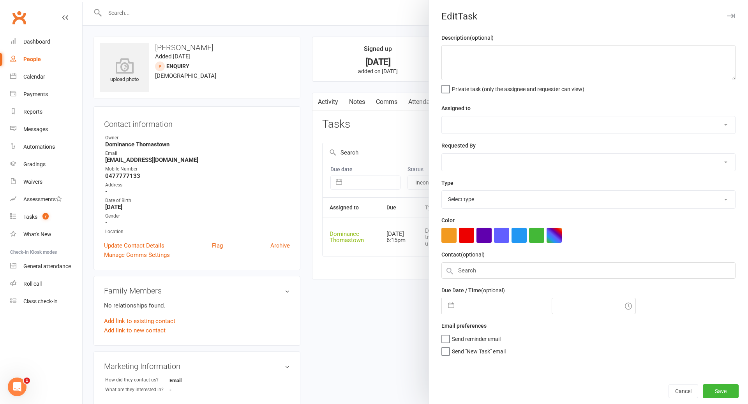
type textarea "SMS sent - TD 13/8 SMSd checkin in - JR 11/08 Enjoyed the session and wanted me…"
select select "12547"
type input "[DATE]"
type input "6:15pm"
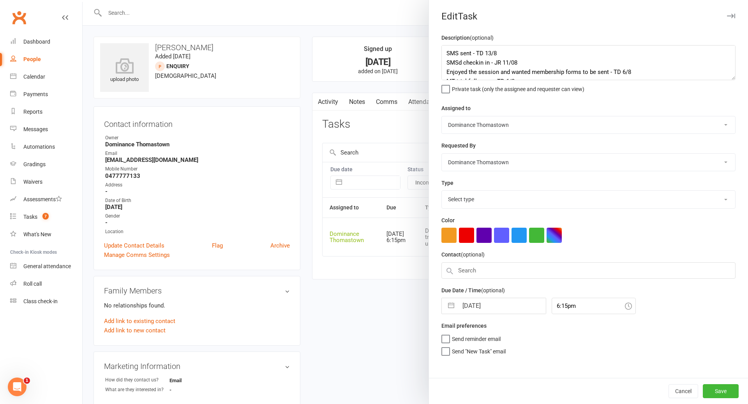
select select "3812"
click at [470, 53] on textarea "SMS sent - TD 13/8 SMSd checkin in - JR 11/08 Enjoyed the session and wanted me…" at bounding box center [588, 62] width 294 height 35
type textarea "SMS sent. Sent DD forms again - TD 13/8 SMSd checkin in - JR 11/08 Enjoyed the …"
select select "6"
select select "2025"
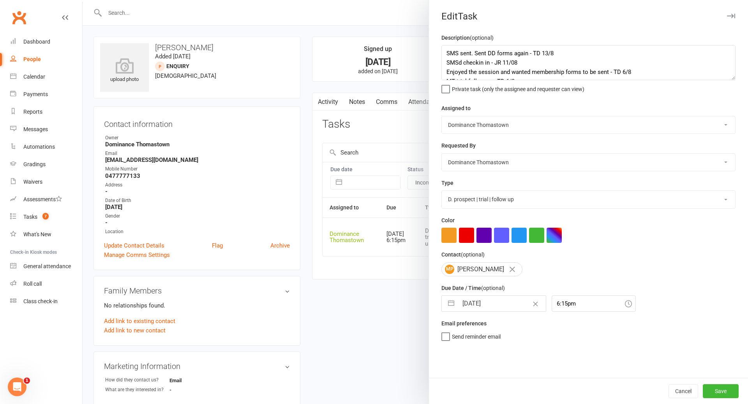
select select "7"
select select "2025"
select select "8"
select select "2025"
click at [476, 307] on input "[DATE]" at bounding box center [502, 304] width 88 height 16
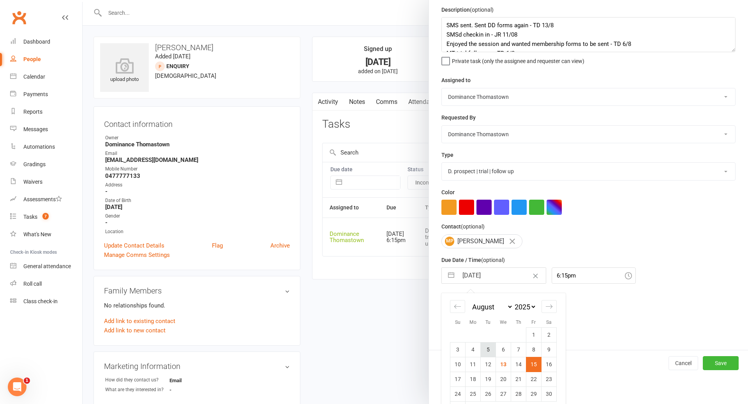
scroll to position [51, 0]
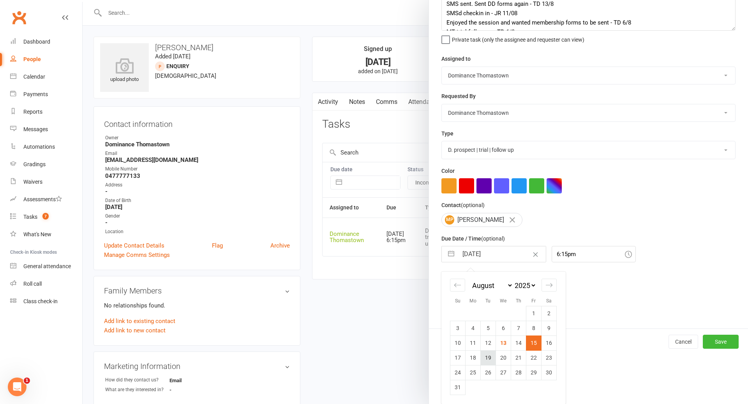
click at [488, 360] on td "19" at bounding box center [488, 358] width 15 height 15
type input "[DATE]"
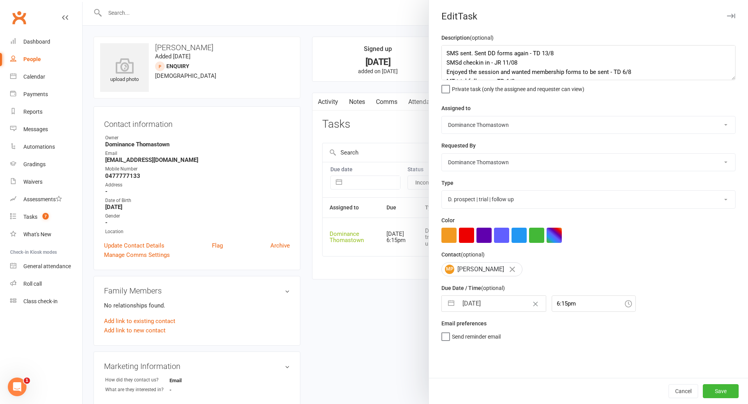
scroll to position [0, 0]
click at [725, 393] on button "Save" at bounding box center [721, 391] width 36 height 14
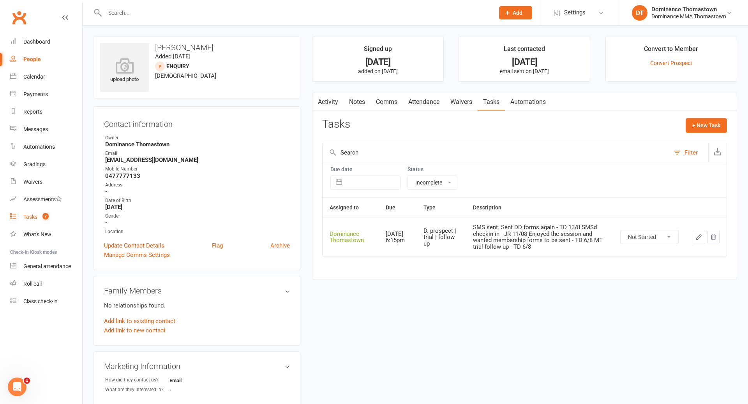
click at [35, 220] on link "Tasks 7" at bounding box center [46, 217] width 72 height 18
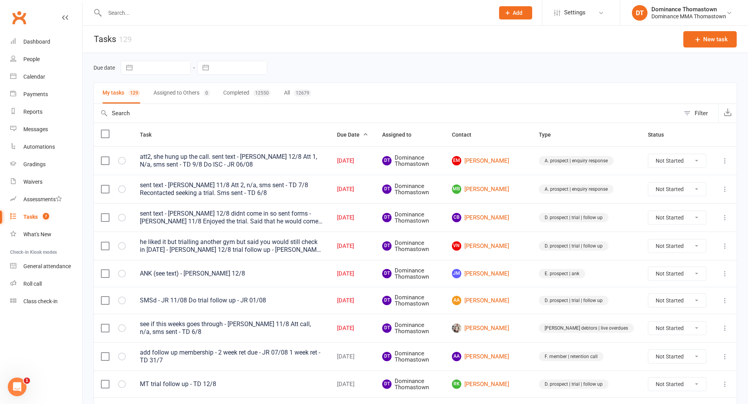
click at [148, 16] on input "text" at bounding box center [295, 12] width 386 height 11
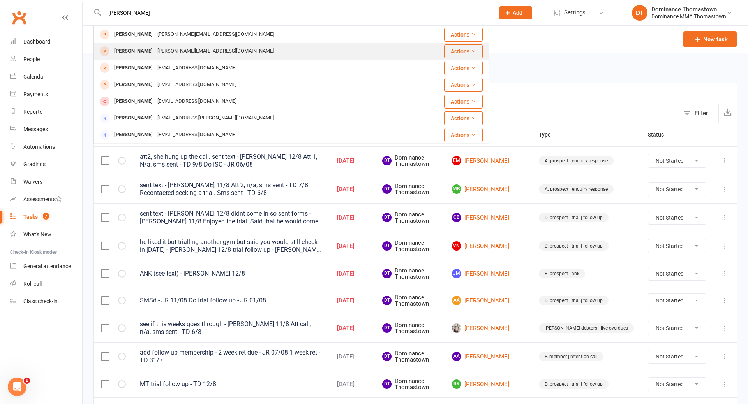
type input "eli"
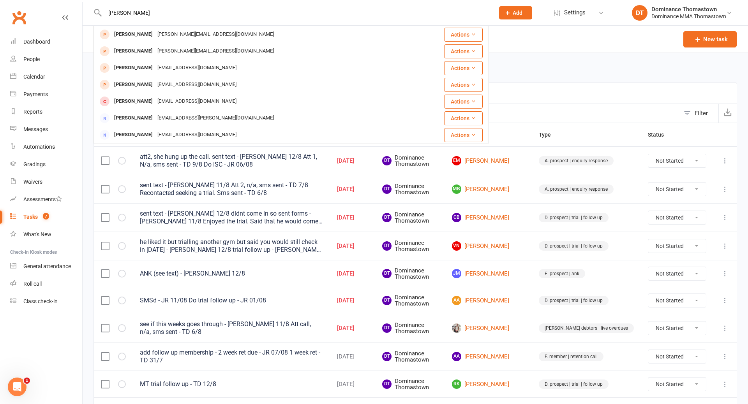
click at [157, 46] on div "eli.ward757@gmail.com" at bounding box center [215, 51] width 121 height 11
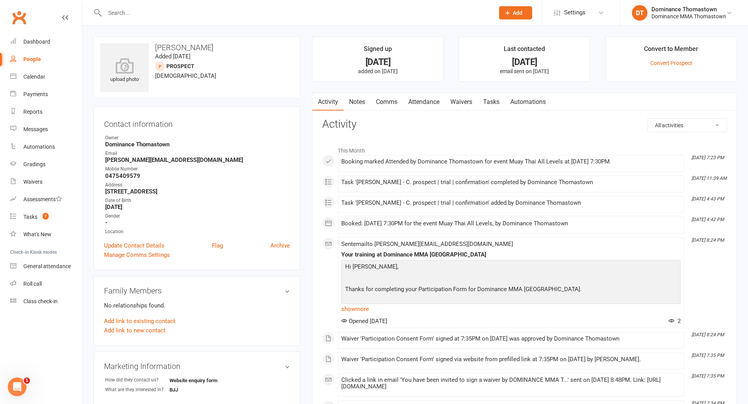
click at [492, 101] on link "Tasks" at bounding box center [491, 102] width 27 height 18
select select "incomplete"
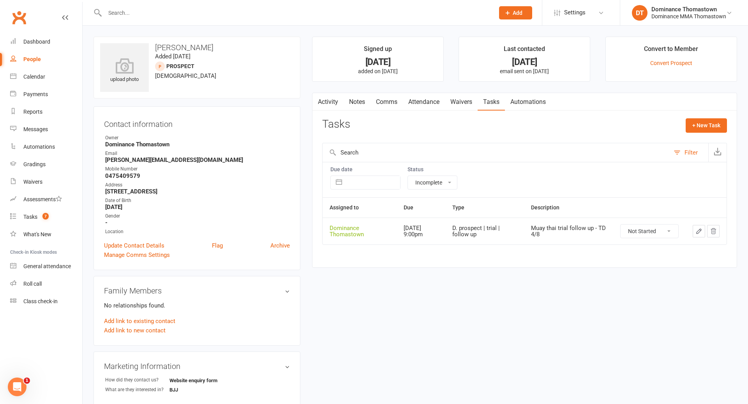
click at [700, 230] on icon "button" at bounding box center [698, 231] width 7 height 7
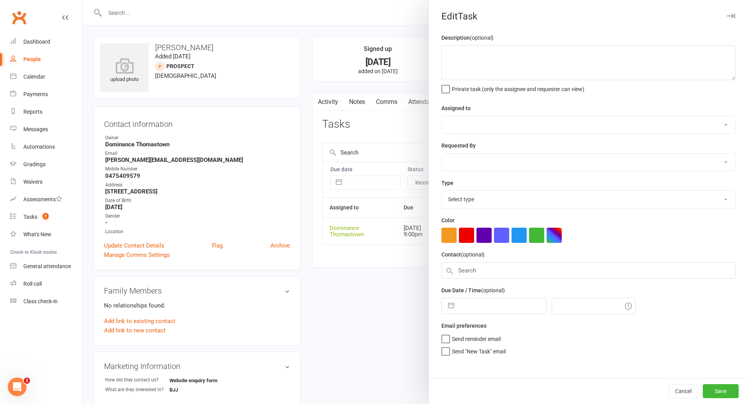
type textarea "Muay thai trial follow up - TD 4/8"
select select "12547"
type input "14 Aug 2025"
type input "9:00pm"
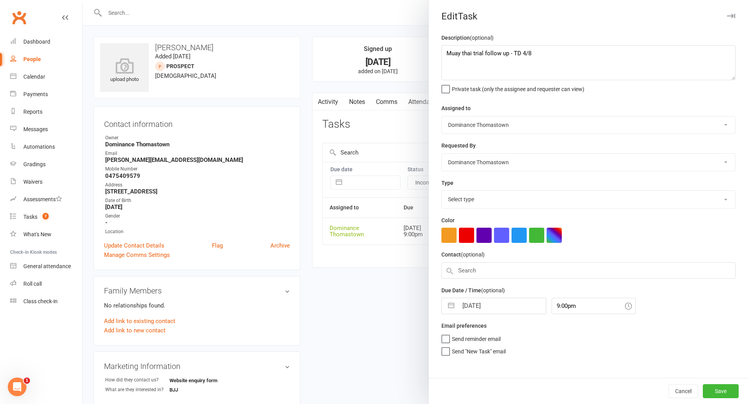
select select "3812"
drag, startPoint x: 445, startPoint y: 50, endPoint x: 512, endPoint y: 47, distance: 67.1
click at [448, 50] on textarea "Muay thai trial follow up - TD 4/8" at bounding box center [588, 62] width 294 height 35
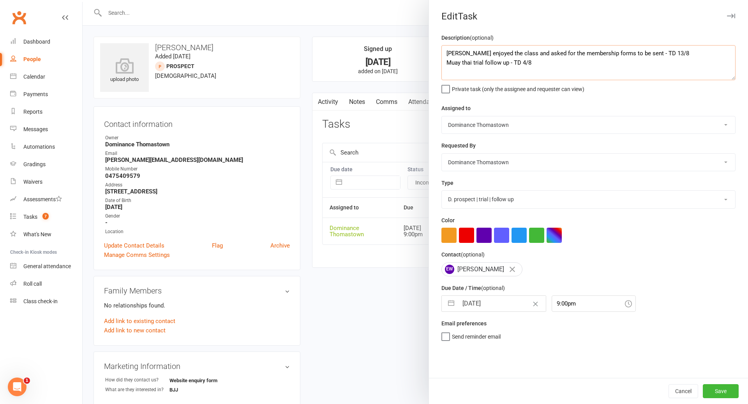
type textarea "Eli enjoyed the class and asked for the membership forms to be sent - TD 13/8 M…"
click at [479, 305] on input "14 Aug 2025" at bounding box center [502, 304] width 88 height 16
select select "6"
select select "2025"
select select "7"
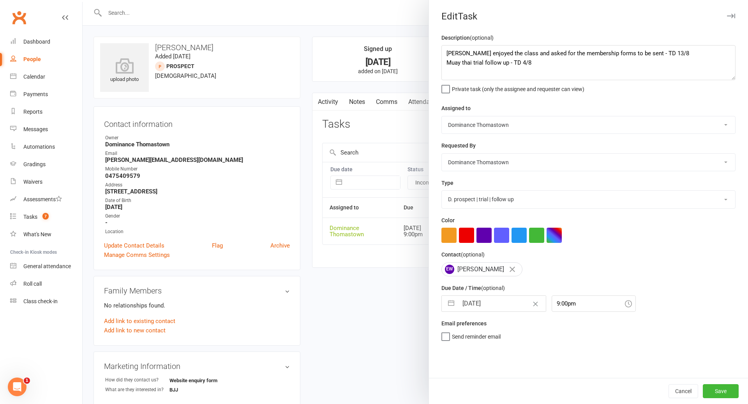
select select "2025"
select select "8"
select select "2025"
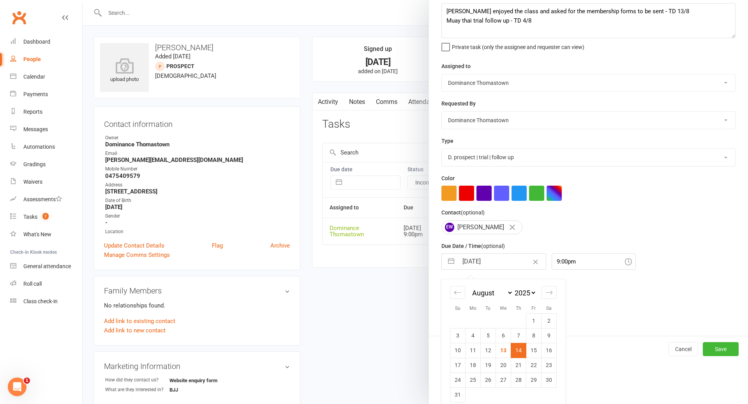
scroll to position [51, 0]
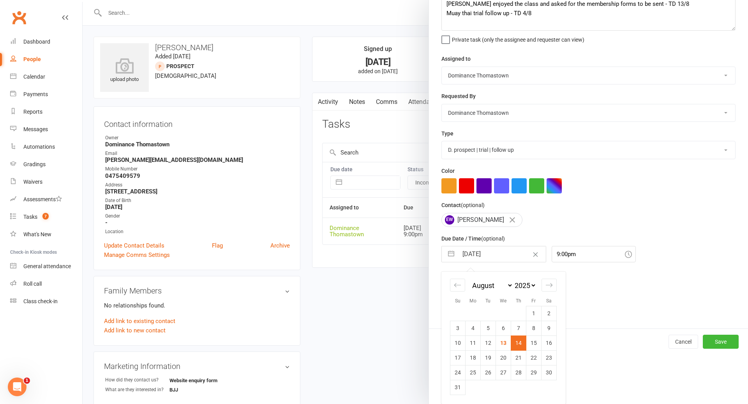
click at [489, 358] on td "19" at bounding box center [488, 358] width 15 height 15
type input "[DATE]"
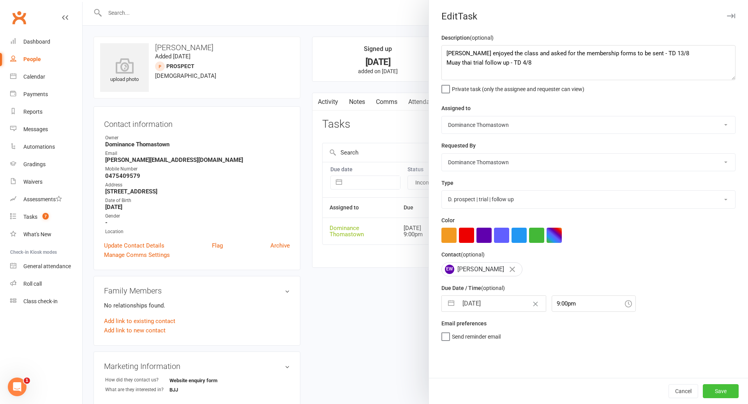
drag, startPoint x: 723, startPoint y: 390, endPoint x: 716, endPoint y: 388, distance: 7.3
click at [723, 390] on button "Save" at bounding box center [721, 391] width 36 height 14
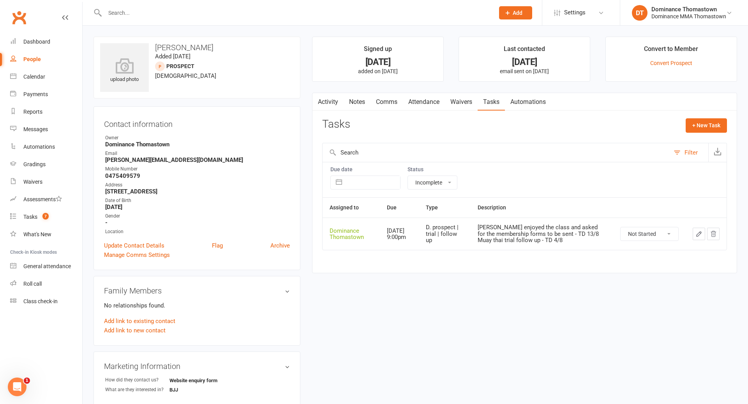
scroll to position [0, 0]
drag, startPoint x: 459, startPoint y: 102, endPoint x: 450, endPoint y: 102, distance: 9.8
click at [459, 102] on link "Waivers" at bounding box center [461, 102] width 33 height 18
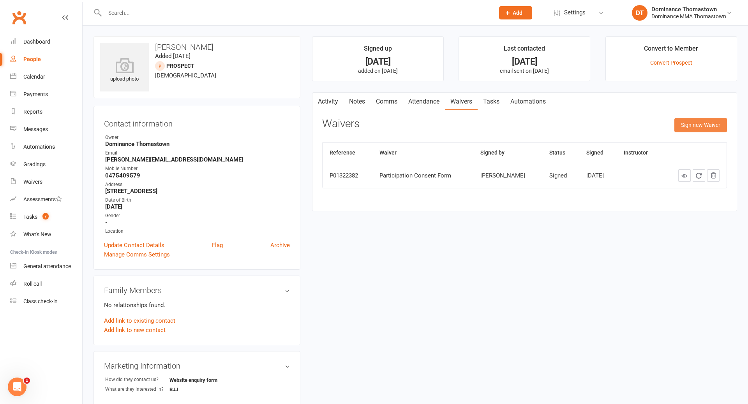
click at [698, 120] on button "Sign new Waiver" at bounding box center [700, 125] width 53 height 14
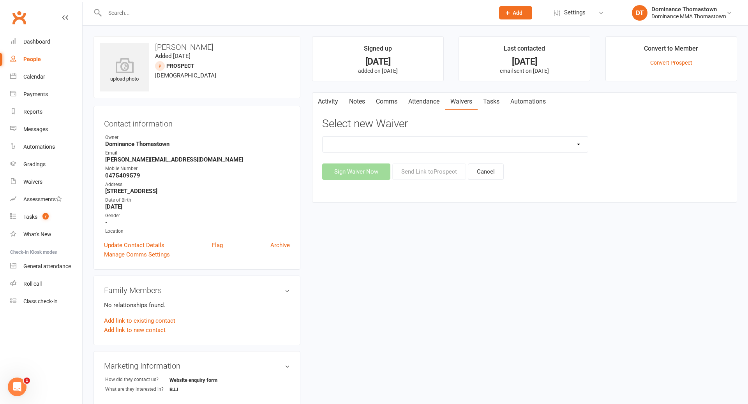
click at [516, 148] on select "Member | Cancellation | Adults Member | Injury Report Form (FOH staff use only)…" at bounding box center [455, 145] width 265 height 16
select select "370"
click at [441, 175] on button "Send Link to [GEOGRAPHIC_DATA]" at bounding box center [429, 172] width 74 height 16
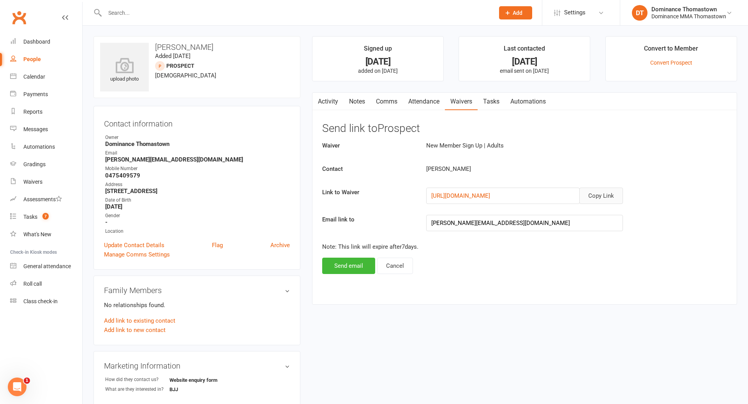
click at [609, 196] on button "Copy Link" at bounding box center [601, 196] width 44 height 16
click at [387, 105] on link "Comms" at bounding box center [386, 102] width 32 height 18
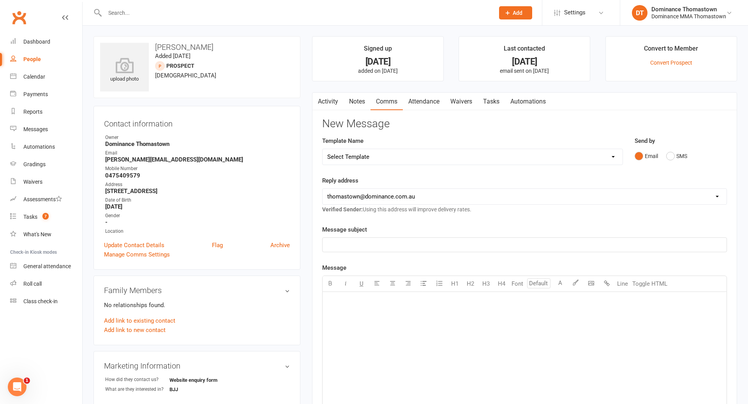
click at [416, 159] on select "Select Template [Email] MARKETING | 10TH BIRTHDAY SPECIAL | CANCELLED MEMBERS […" at bounding box center [473, 157] width 300 height 16
select select "11"
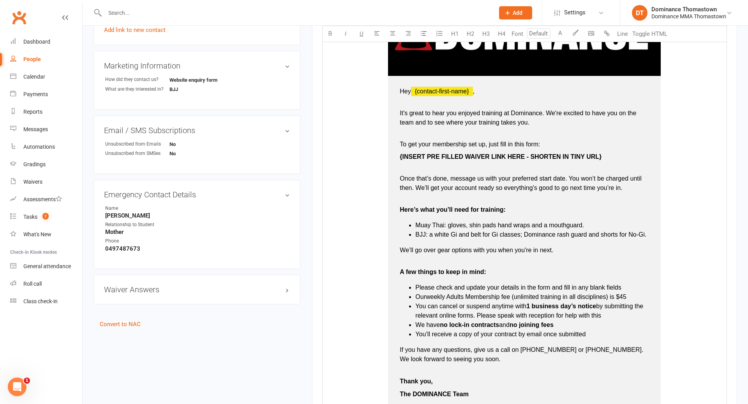
scroll to position [302, 0]
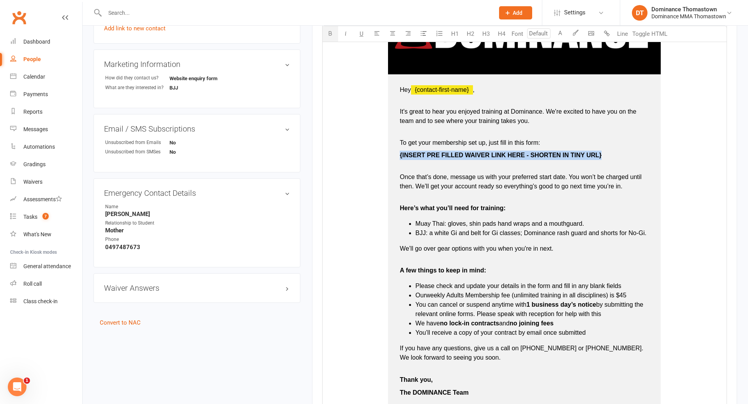
drag, startPoint x: 397, startPoint y: 154, endPoint x: 600, endPoint y: 156, distance: 203.4
click at [601, 156] on td "Hey ﻿ {contact-first-name} , It's great to hear you enjoyed training at Dominan…" at bounding box center [524, 241] width 273 height 334
drag, startPoint x: 398, startPoint y: 155, endPoint x: 555, endPoint y: 162, distance: 156.8
click at [556, 162] on td "Hey ﻿ {contact-first-name} , It's great to hear you enjoyed training at Dominan…" at bounding box center [524, 241] width 273 height 334
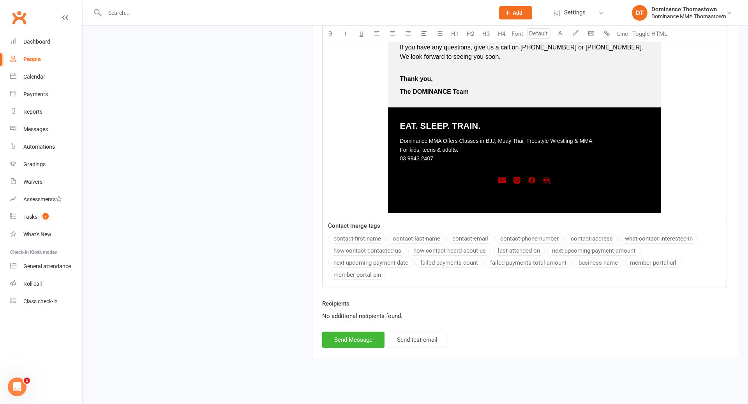
scroll to position [609, 0]
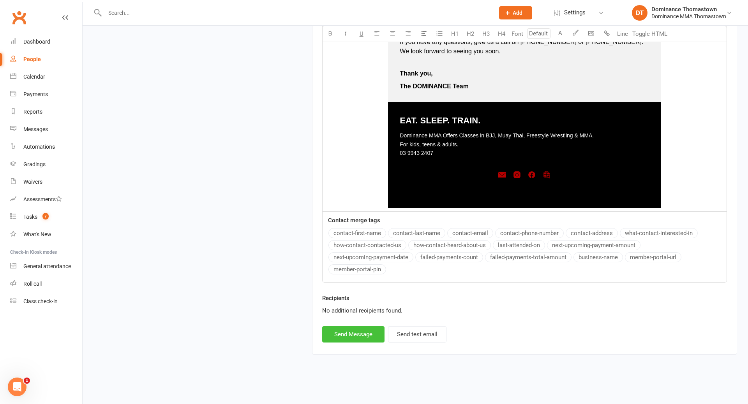
drag, startPoint x: 347, startPoint y: 334, endPoint x: 348, endPoint y: 330, distance: 4.1
click at [347, 334] on button "Send Message" at bounding box center [353, 334] width 62 height 16
select select
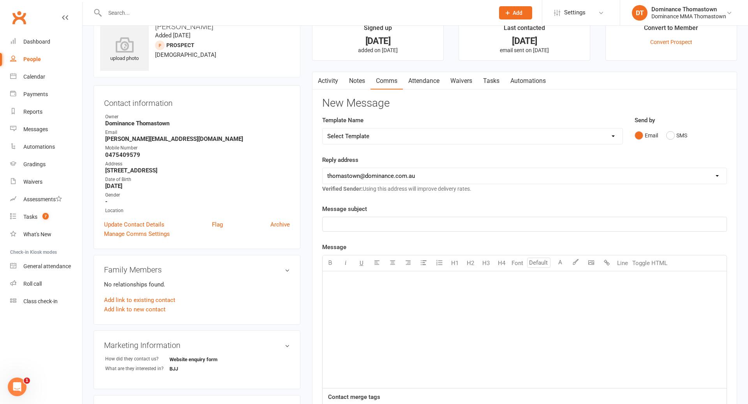
scroll to position [0, 0]
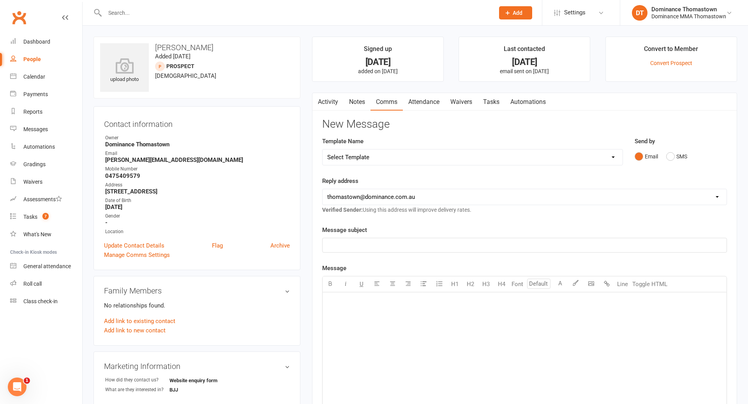
click at [349, 105] on link "Notes" at bounding box center [357, 102] width 27 height 18
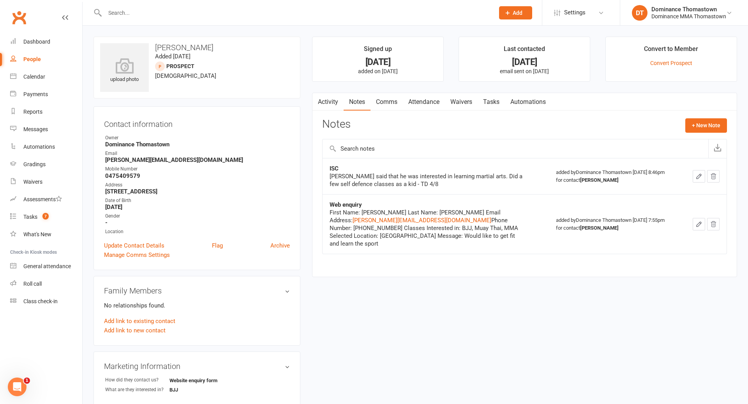
click at [327, 103] on link "Activity" at bounding box center [327, 102] width 31 height 18
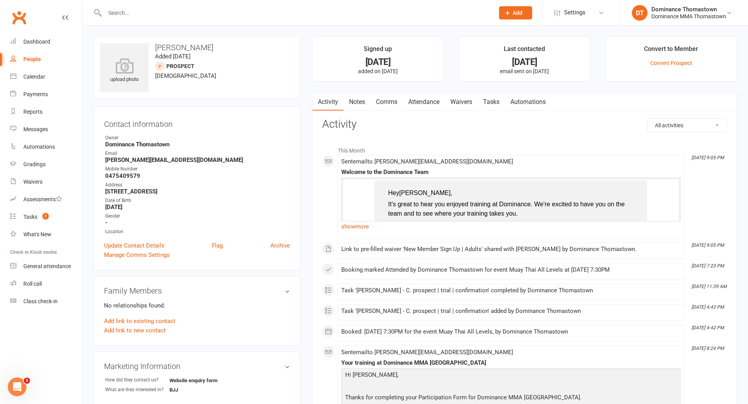
click at [392, 105] on link "Comms" at bounding box center [386, 102] width 32 height 18
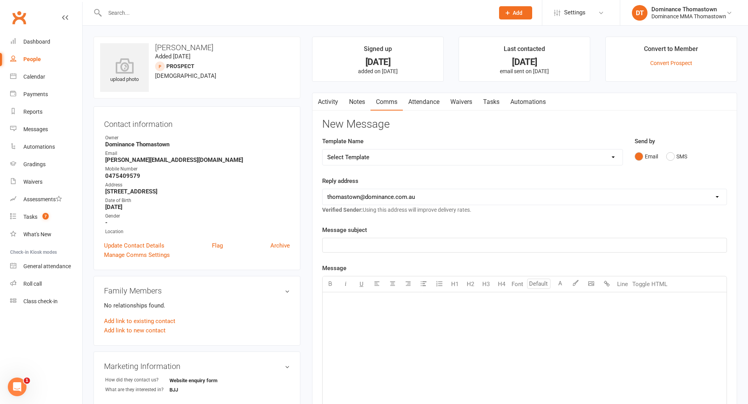
drag, startPoint x: 428, startPoint y: 106, endPoint x: 437, endPoint y: 106, distance: 9.3
click at [431, 106] on link "Attendance" at bounding box center [424, 102] width 42 height 18
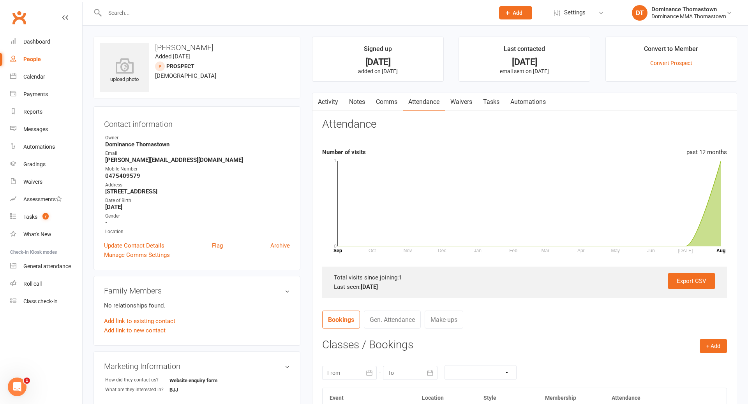
click at [463, 104] on link "Waivers" at bounding box center [461, 102] width 33 height 18
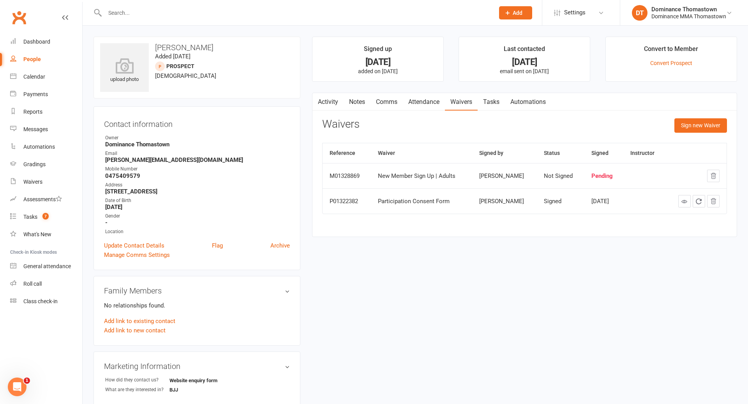
click at [486, 104] on link "Tasks" at bounding box center [491, 102] width 27 height 18
select select "incomplete"
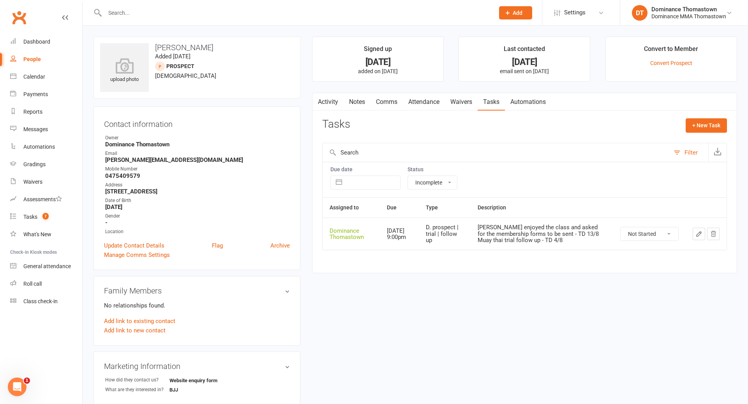
click at [215, 12] on input "text" at bounding box center [295, 12] width 386 height 11
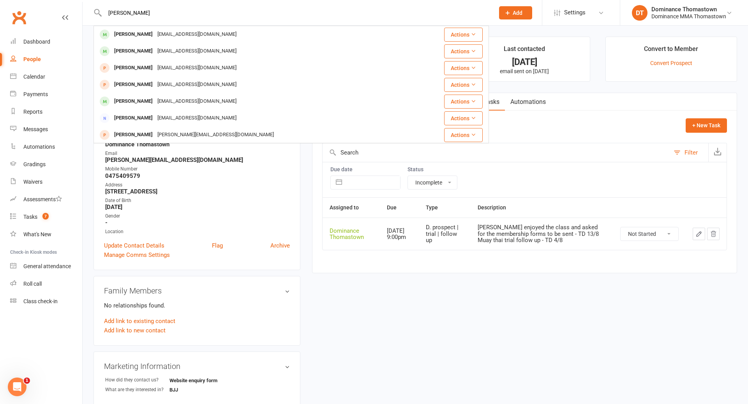
type input "[PERSON_NAME]"
click at [506, 14] on icon at bounding box center [507, 12] width 7 height 7
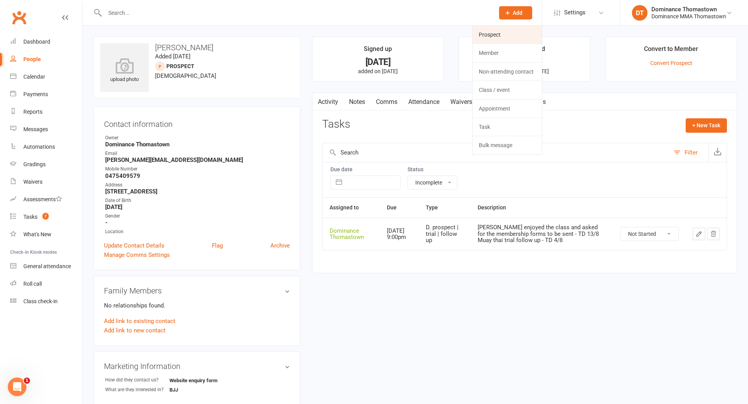
click at [489, 33] on link "Prospect" at bounding box center [507, 35] width 69 height 18
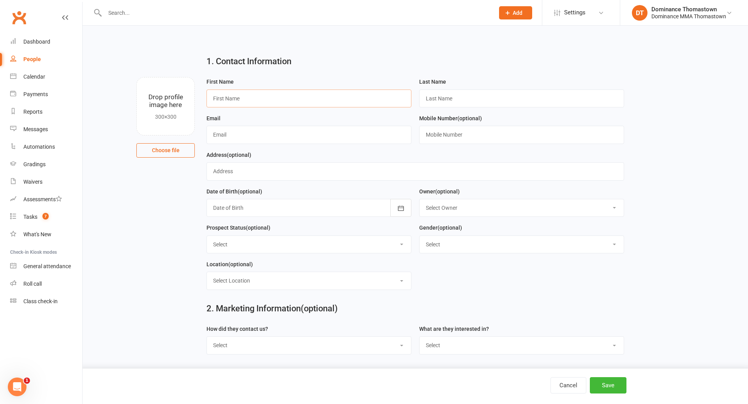
click at [256, 99] on input "text" at bounding box center [308, 99] width 205 height 18
type input "Jani"
type input "K"
click at [221, 132] on input "text" at bounding box center [308, 135] width 205 height 18
paste input "[EMAIL_ADDRESS][DOMAIN_NAME]"
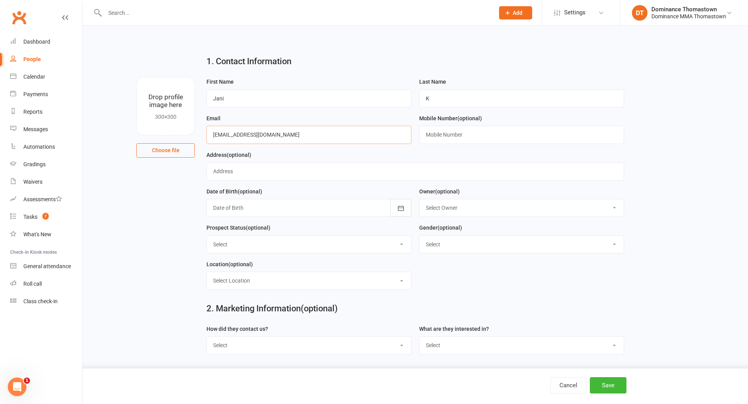
type input "[EMAIL_ADDRESS][DOMAIN_NAME]"
click at [432, 133] on input "text" at bounding box center [521, 135] width 205 height 18
paste input "0432295146"
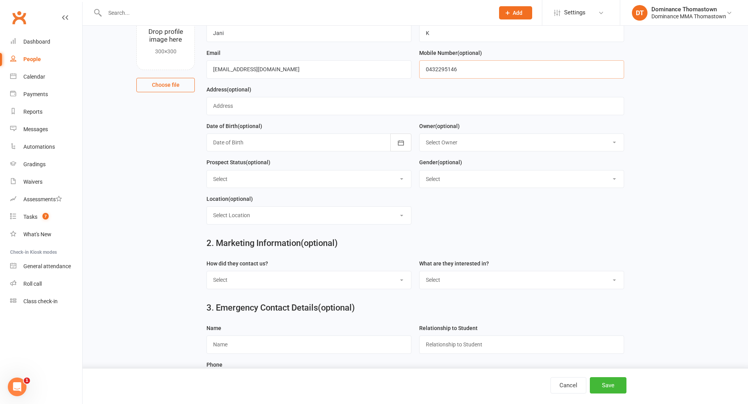
scroll to position [69, 0]
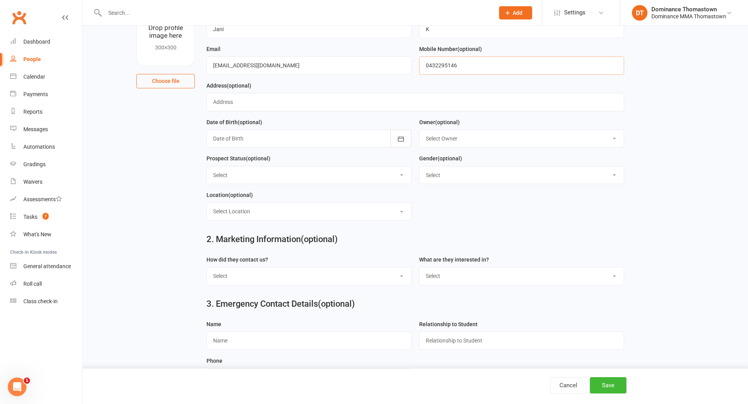
type input "0432295146"
click at [266, 283] on select "Select Phone Email In-Facility Website enquiry form Marketing Lead" at bounding box center [309, 276] width 204 height 17
select select "Phone"
click at [472, 280] on select "Select BJJ Muay Thai MMA Kids Teens Muay Thai Teens BJJ Freestyle Wrestling" at bounding box center [522, 276] width 204 height 17
select select "Muay Thai"
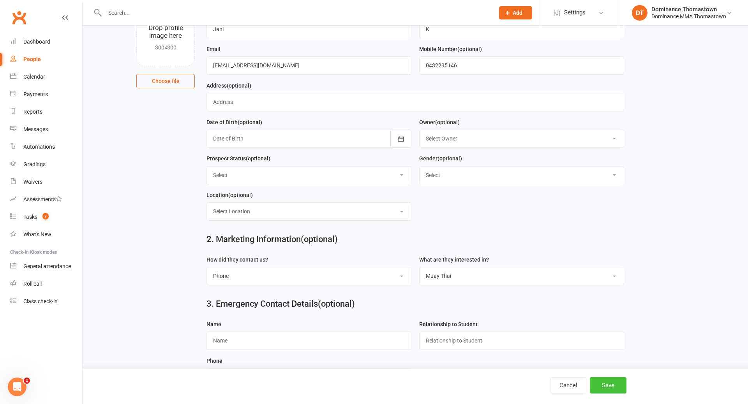
click at [609, 388] on button "Save" at bounding box center [608, 385] width 37 height 16
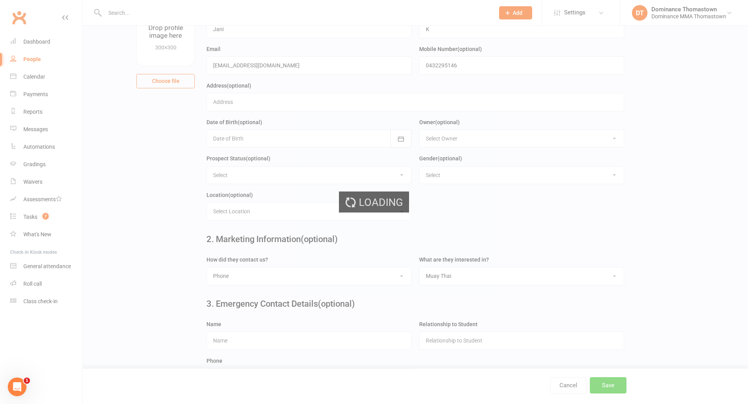
scroll to position [0, 0]
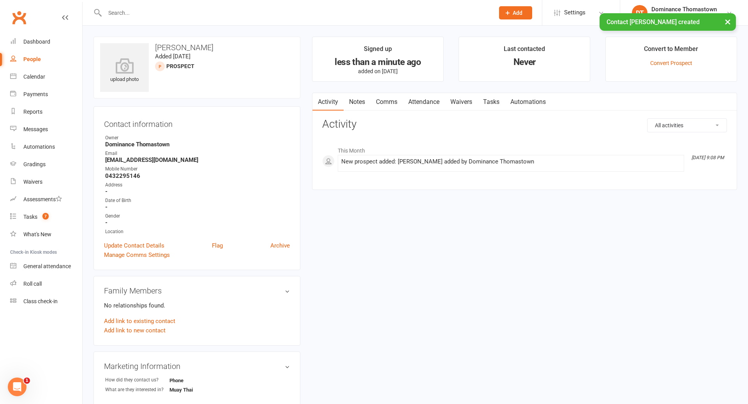
click at [356, 104] on link "Notes" at bounding box center [357, 102] width 27 height 18
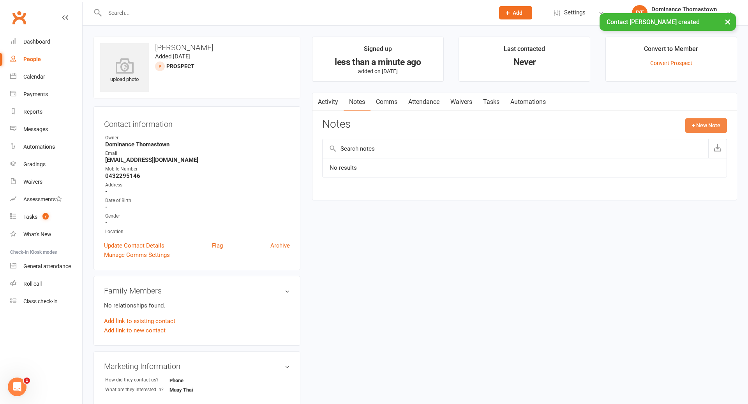
click at [707, 126] on button "+ New Note" at bounding box center [706, 125] width 42 height 14
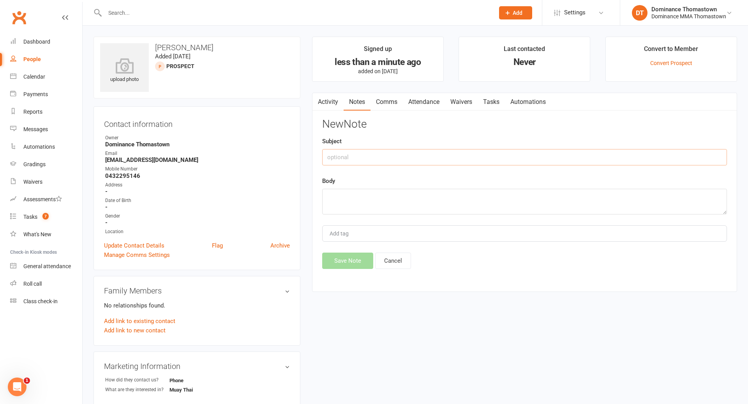
drag, startPoint x: 381, startPoint y: 161, endPoint x: 416, endPoint y: 164, distance: 34.8
click at [382, 161] on input "text" at bounding box center [524, 157] width 405 height 16
type input "J"
type input "ISC"
drag, startPoint x: 393, startPoint y: 196, endPoint x: 445, endPoint y: 201, distance: 52.8
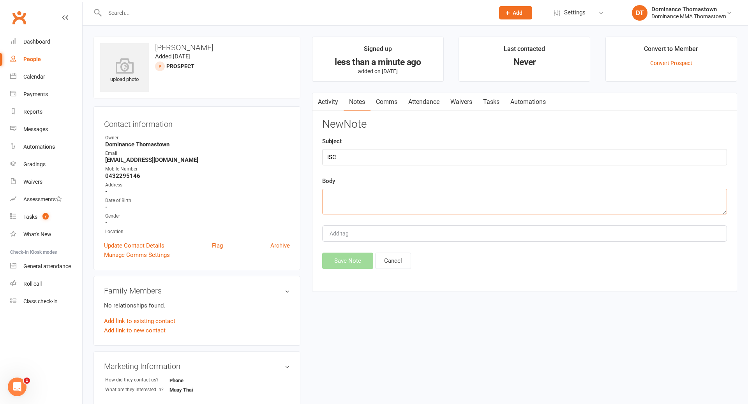
click at [393, 196] on textarea at bounding box center [524, 202] width 405 height 26
type textarea "[PERSON_NAME] was interested in doing MT along with a friend ([PERSON_NAME]). N…"
click at [357, 262] on button "Save Note" at bounding box center [347, 261] width 51 height 16
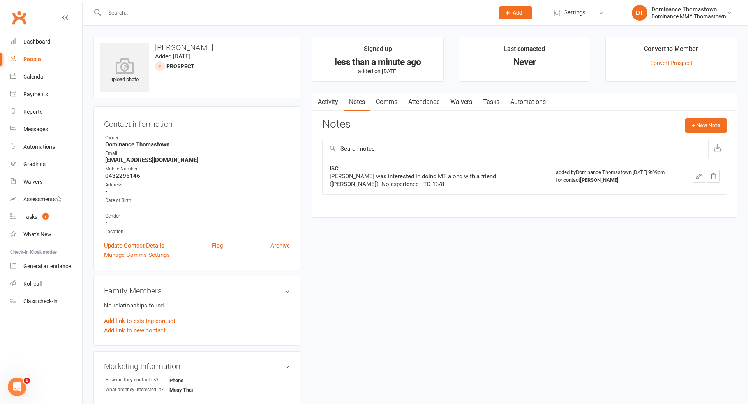
click at [427, 102] on link "Attendance" at bounding box center [424, 102] width 42 height 18
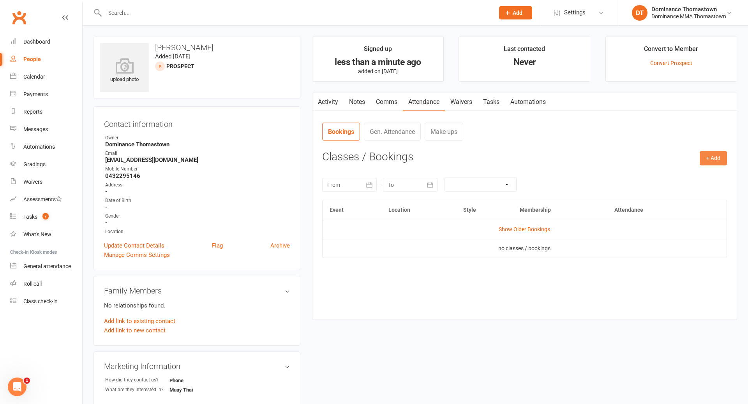
click at [716, 154] on button "+ Add" at bounding box center [713, 158] width 27 height 14
drag, startPoint x: 661, startPoint y: 178, endPoint x: 649, endPoint y: 177, distance: 12.9
click at [661, 178] on link "Book Event" at bounding box center [687, 176] width 77 height 16
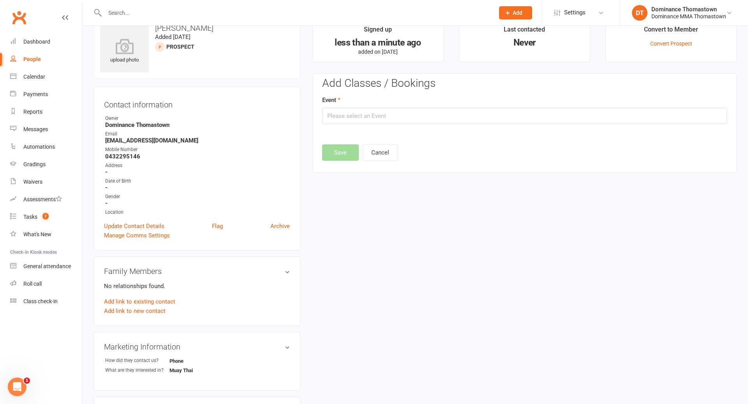
scroll to position [53, 0]
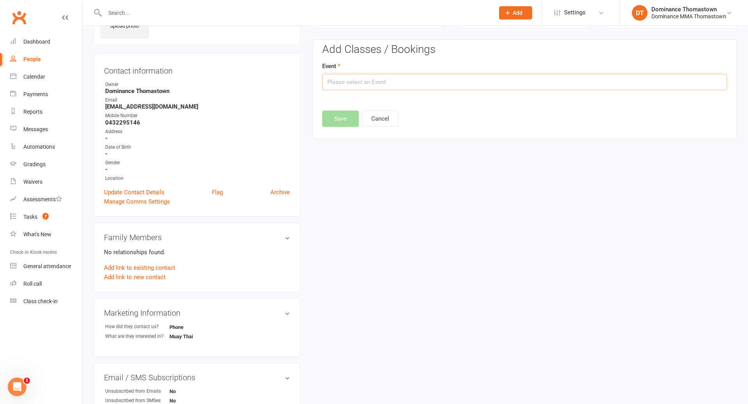
click at [393, 84] on input "text" at bounding box center [524, 82] width 405 height 16
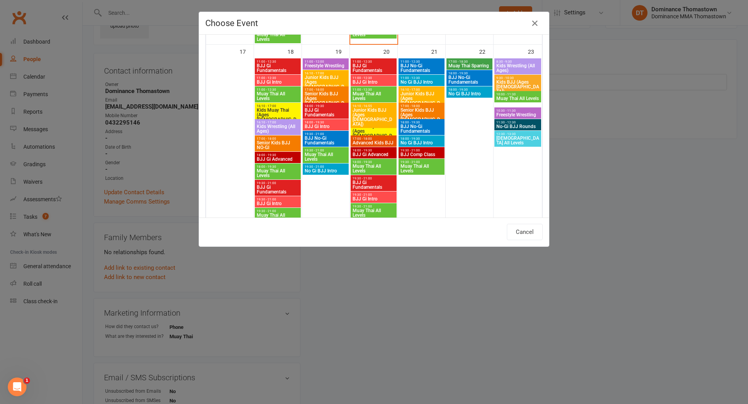
scroll to position [587, 0]
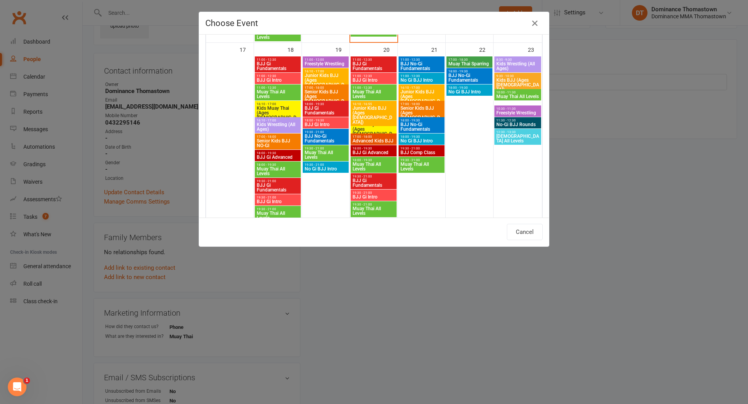
click at [373, 208] on span "Muay Thai All Levels" at bounding box center [373, 210] width 43 height 9
type input "Muay Thai All Levels - [DATE] 7:30:00 PM"
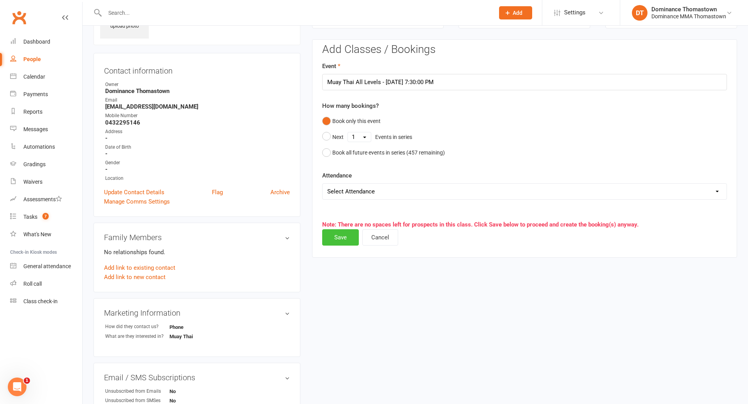
click at [333, 243] on button "Save" at bounding box center [340, 237] width 37 height 16
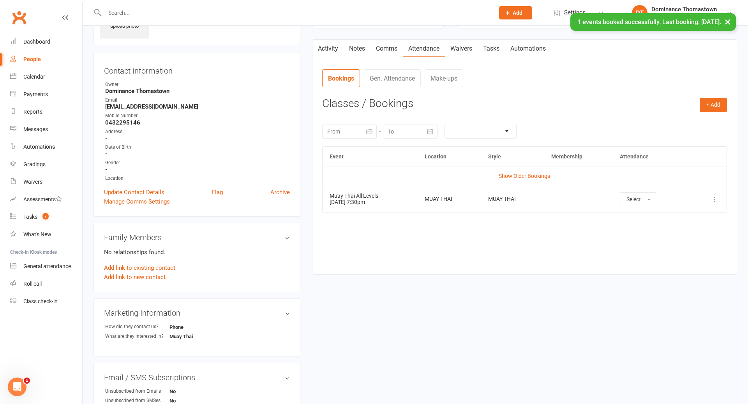
scroll to position [0, 0]
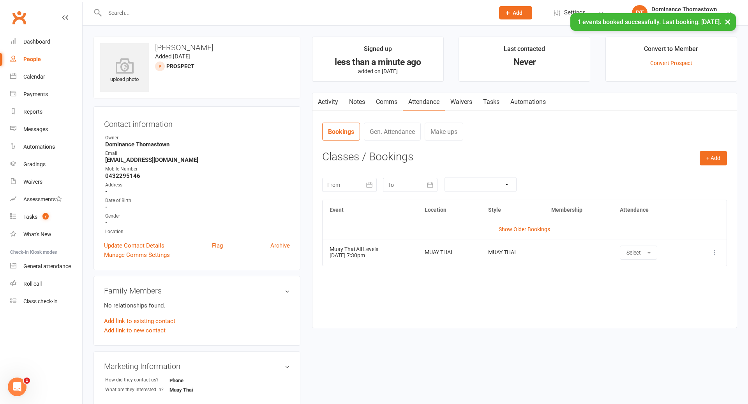
click at [464, 102] on link "Waivers" at bounding box center [461, 102] width 33 height 18
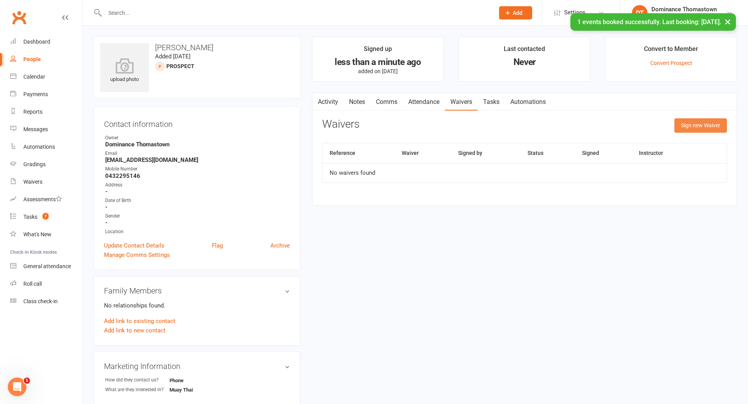
drag, startPoint x: 696, startPoint y: 123, endPoint x: 688, endPoint y: 125, distance: 8.5
click at [695, 123] on button "Sign new Waiver" at bounding box center [700, 125] width 53 height 14
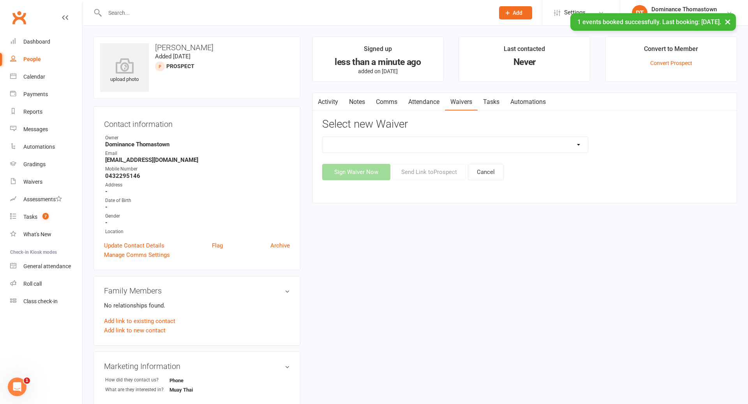
click at [422, 148] on select "Member | Cancellation | Adults Member | Injury Report Form (FOH staff use only)…" at bounding box center [455, 145] width 265 height 16
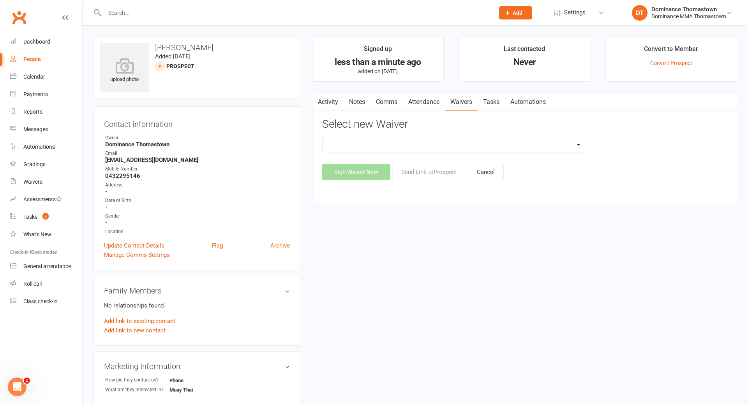
select select "375"
click at [415, 173] on button "Send Link to [GEOGRAPHIC_DATA]" at bounding box center [429, 172] width 74 height 16
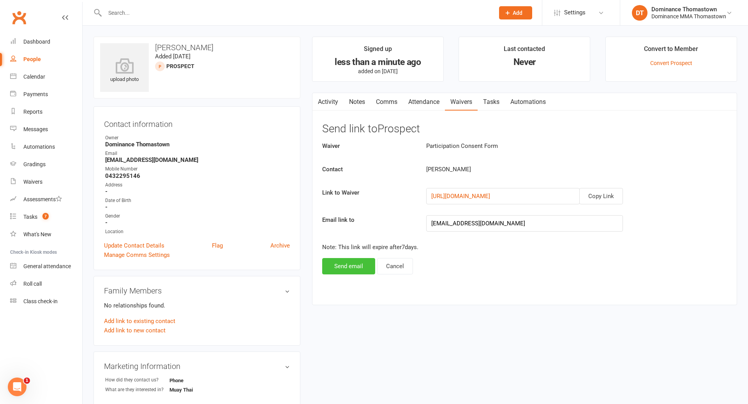
click at [358, 267] on button "Send email" at bounding box center [348, 266] width 53 height 16
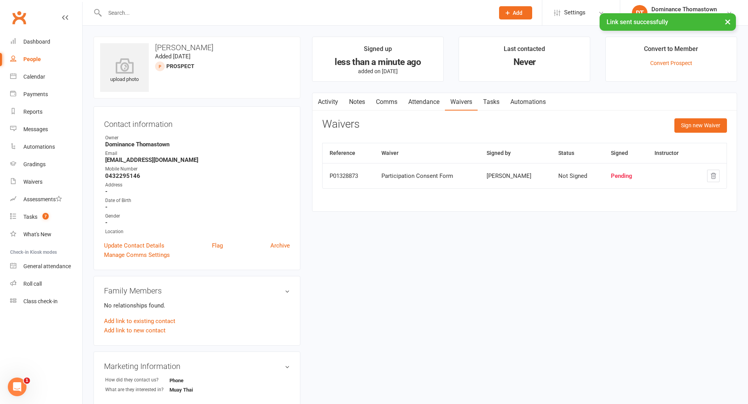
click at [494, 105] on link "Tasks" at bounding box center [491, 102] width 27 height 18
select select "incomplete"
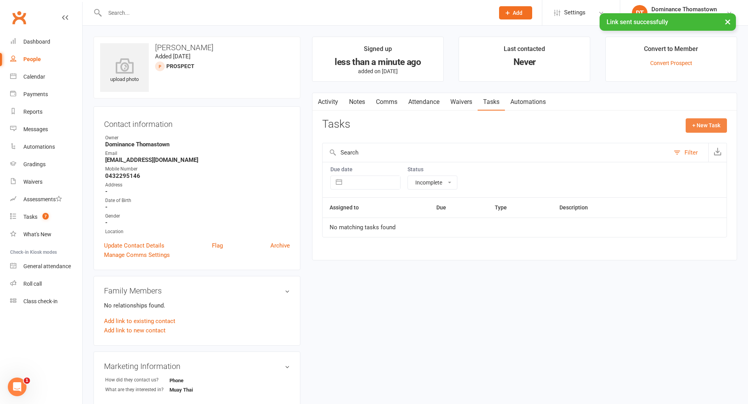
click at [704, 128] on button "+ New Task" at bounding box center [706, 125] width 41 height 14
select select "12547"
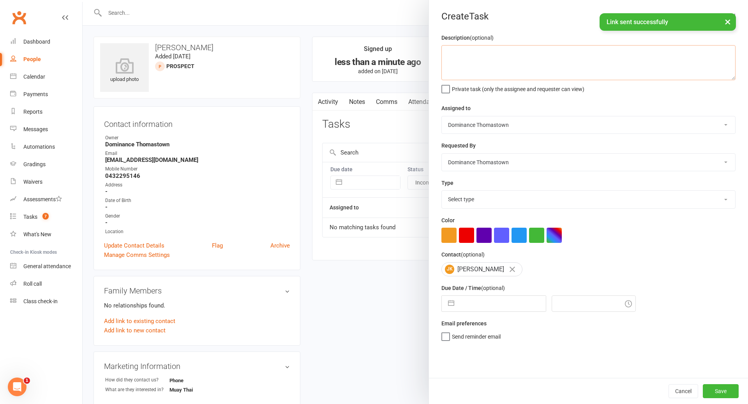
click at [501, 63] on textarea at bounding box center [588, 62] width 294 height 35
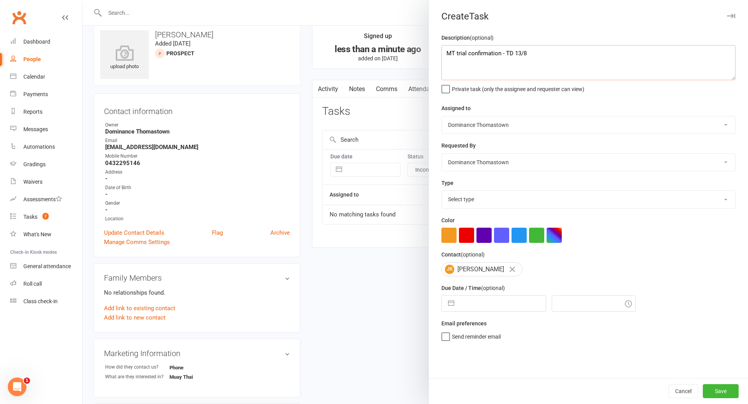
scroll to position [15, 0]
type textarea "MT trial confirmation - TD 13/8"
click at [488, 201] on select "Select type A. prospect | enquiry response B. prospect | trial | booking [PERSO…" at bounding box center [588, 199] width 293 height 17
select select "3811"
select select "6"
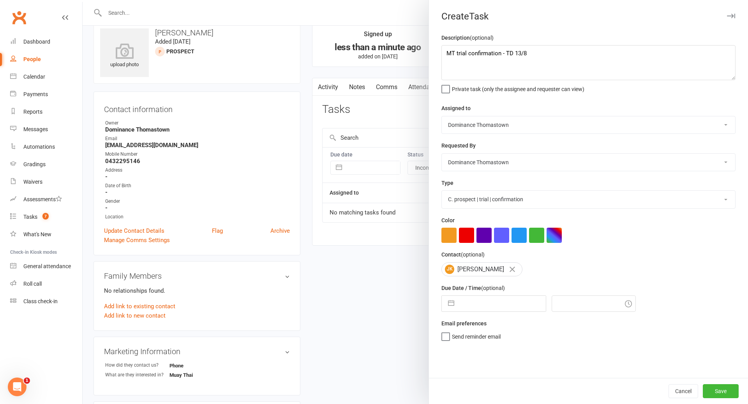
select select "2025"
select select "7"
select select "2025"
select select "8"
select select "2025"
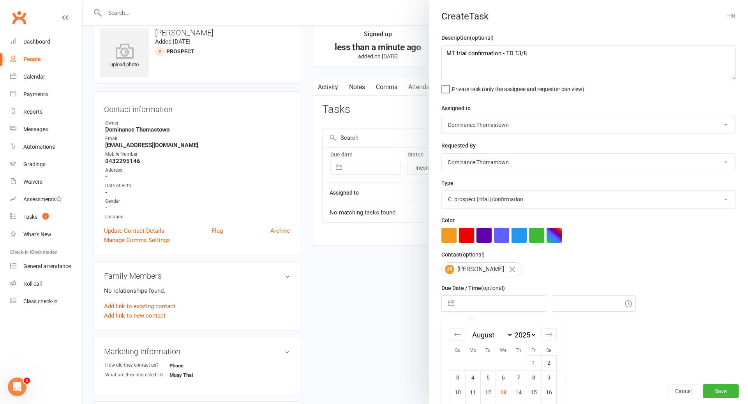
click at [486, 305] on input "text" at bounding box center [502, 304] width 88 height 16
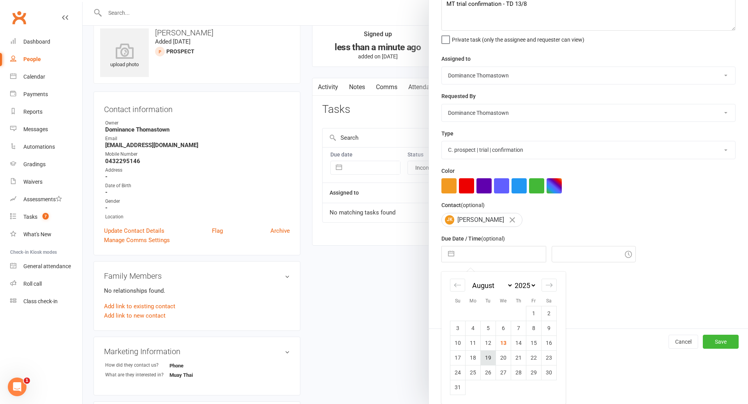
click at [493, 358] on td "19" at bounding box center [488, 358] width 15 height 15
type input "[DATE]"
type input "9:15pm"
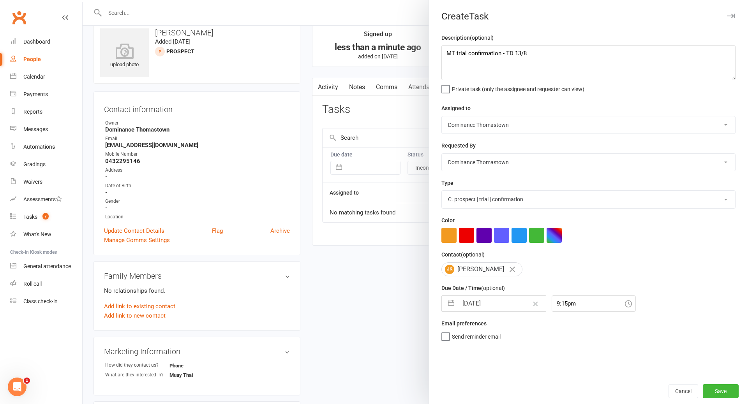
scroll to position [0, 0]
click at [719, 394] on button "Save" at bounding box center [721, 391] width 36 height 14
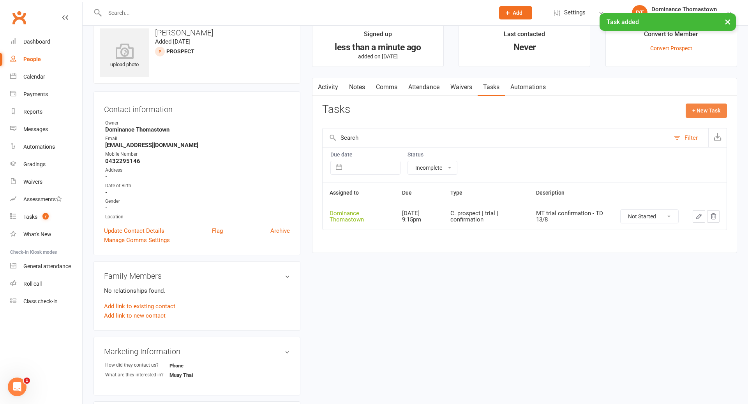
click at [705, 112] on button "+ New Task" at bounding box center [706, 111] width 41 height 14
select select "12547"
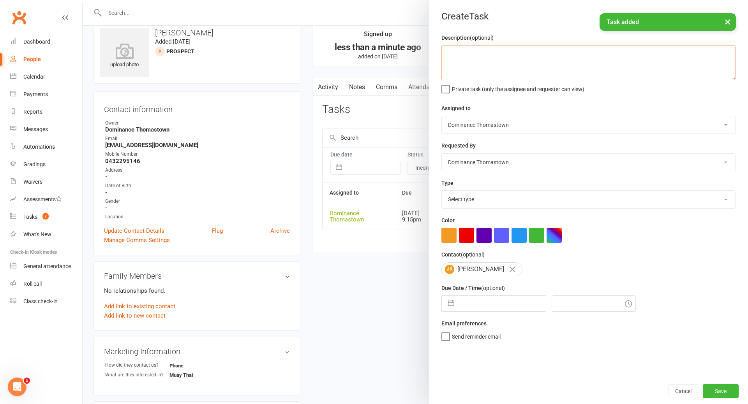
click at [503, 76] on textarea at bounding box center [588, 62] width 294 height 35
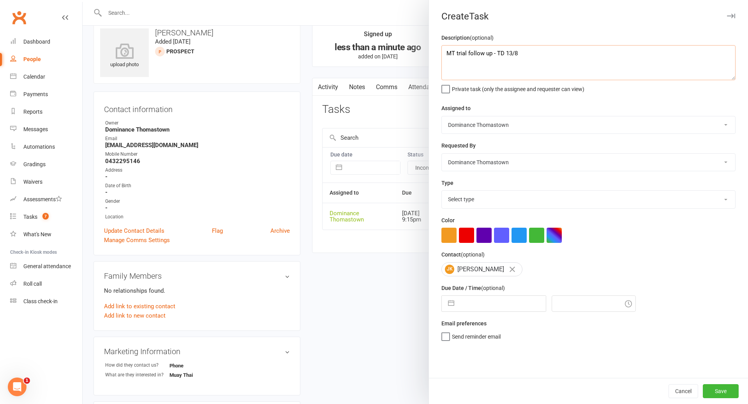
type textarea "MT trial follow up - TD 13/8"
click at [485, 196] on select "Select type A. prospect | enquiry response B. prospect | trial | booking [PERSO…" at bounding box center [588, 199] width 293 height 17
select select "3812"
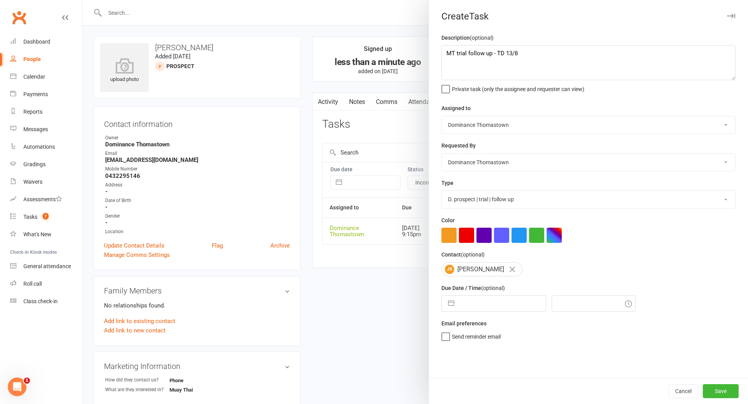
click at [494, 306] on input "text" at bounding box center [502, 304] width 88 height 16
select select "6"
select select "2025"
select select "7"
select select "2025"
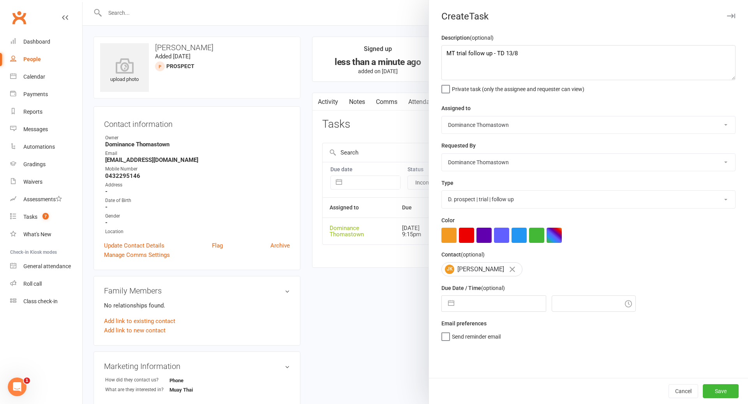
select select "8"
select select "2025"
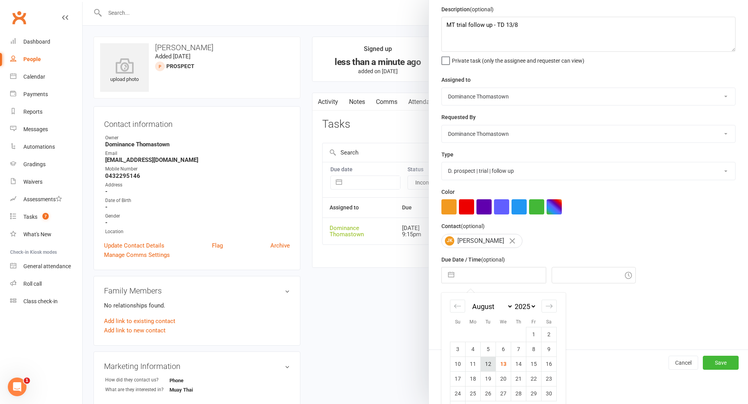
scroll to position [51, 0]
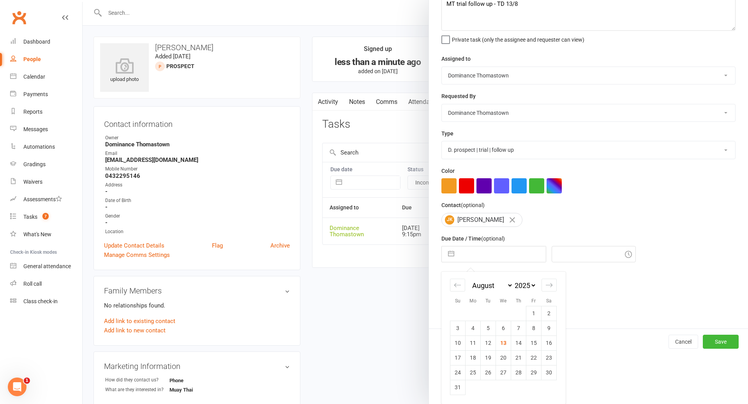
click at [519, 358] on td "21" at bounding box center [518, 358] width 15 height 15
type input "[DATE]"
type input "9:15pm"
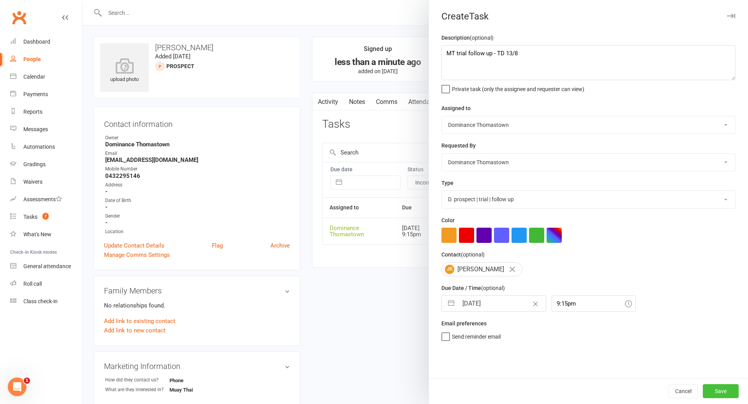
click at [713, 392] on button "Save" at bounding box center [721, 391] width 36 height 14
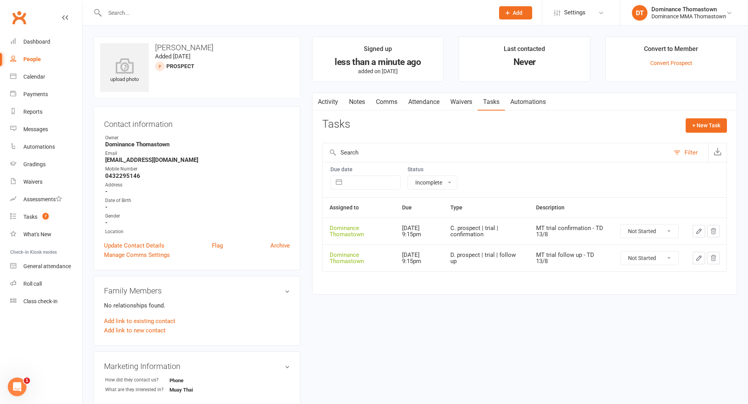
click at [129, 13] on input "text" at bounding box center [295, 12] width 386 height 11
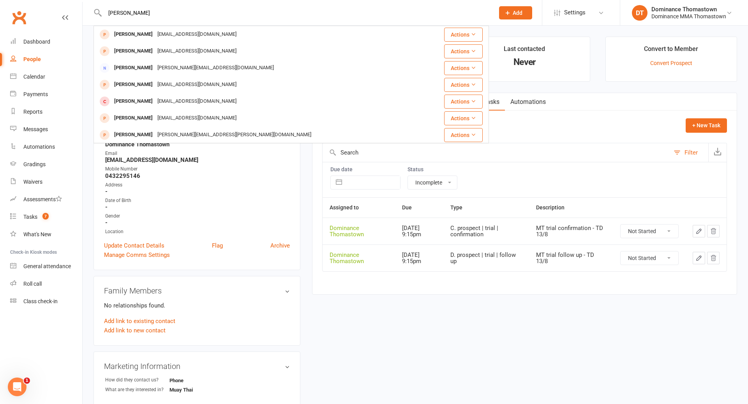
type input "robin c"
click at [516, 16] on button "Add" at bounding box center [515, 12] width 33 height 13
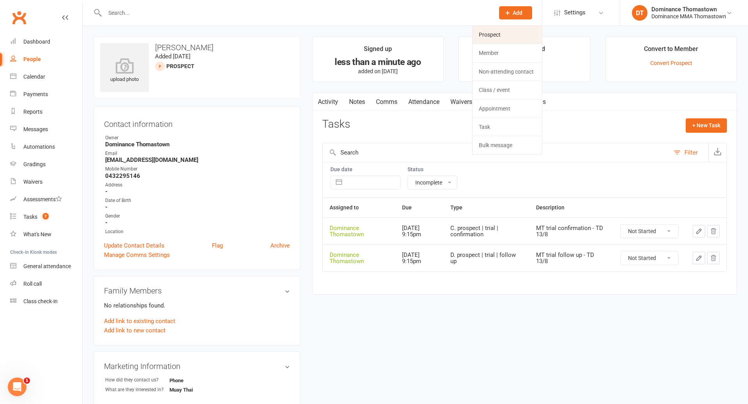
click at [501, 36] on link "Prospect" at bounding box center [507, 35] width 69 height 18
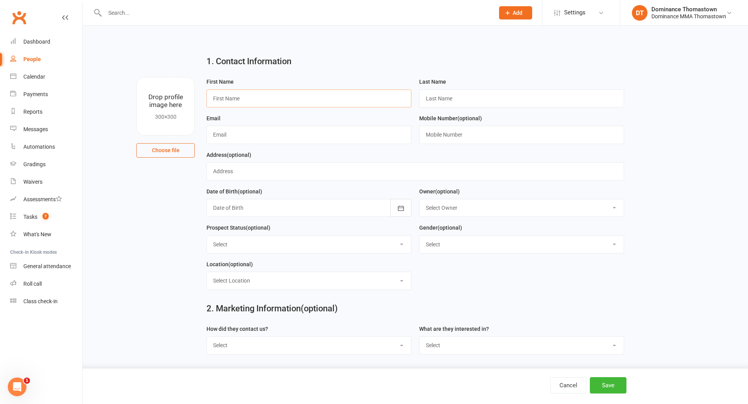
click at [333, 98] on input "text" at bounding box center [308, 99] width 205 height 18
type input "Robin"
type input "C"
click at [393, 113] on div "First Name Robin" at bounding box center [309, 95] width 213 height 37
click at [220, 138] on input "text" at bounding box center [308, 135] width 205 height 18
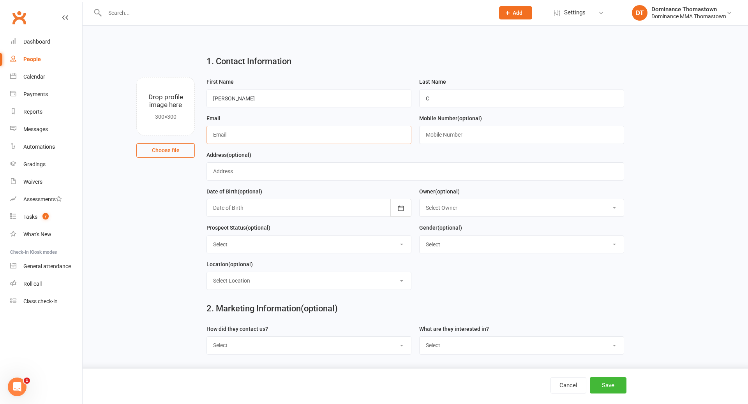
paste input "[EMAIL_ADDRESS][DOMAIN_NAME]"
type input "[EMAIL_ADDRESS][DOMAIN_NAME]"
click at [435, 133] on input "text" at bounding box center [521, 135] width 205 height 18
paste input "0489283140"
type input "0489283140"
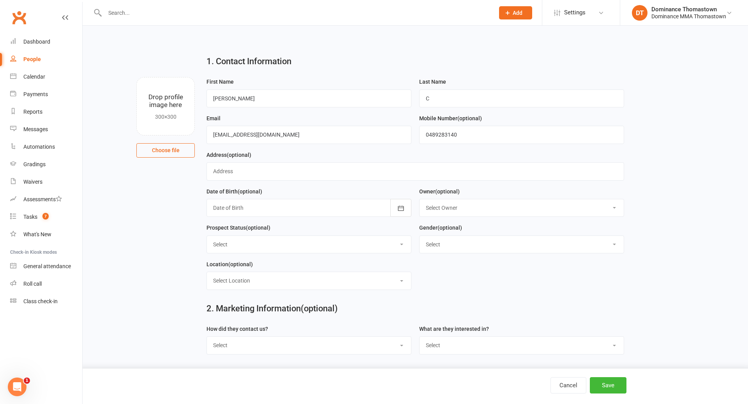
click at [283, 342] on select "Select Phone Email In-Facility Website enquiry form Marketing Lead" at bounding box center [309, 345] width 204 height 17
select select "Phone"
click at [462, 346] on select "Select BJJ Muay Thai MMA Kids Teens Muay Thai Teens BJJ Freestyle Wrestling" at bounding box center [522, 345] width 204 height 17
select select "Muay Thai"
click at [613, 391] on button "Save" at bounding box center [608, 385] width 37 height 16
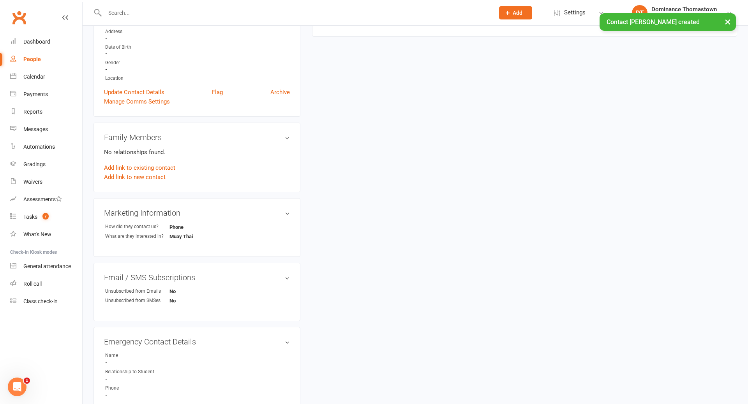
scroll to position [154, 0]
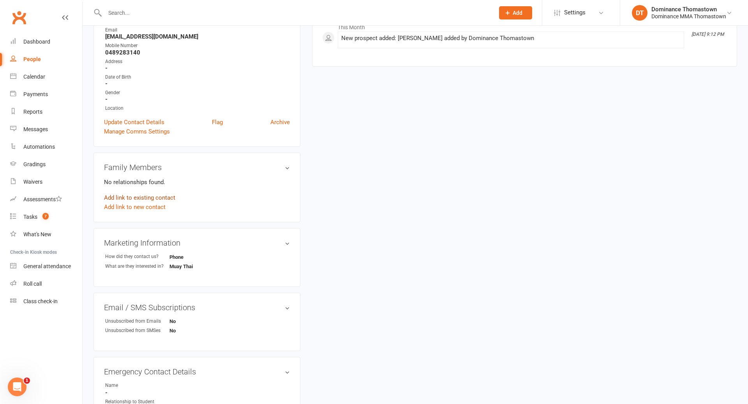
click at [164, 199] on link "Add link to existing contact" at bounding box center [139, 197] width 71 height 9
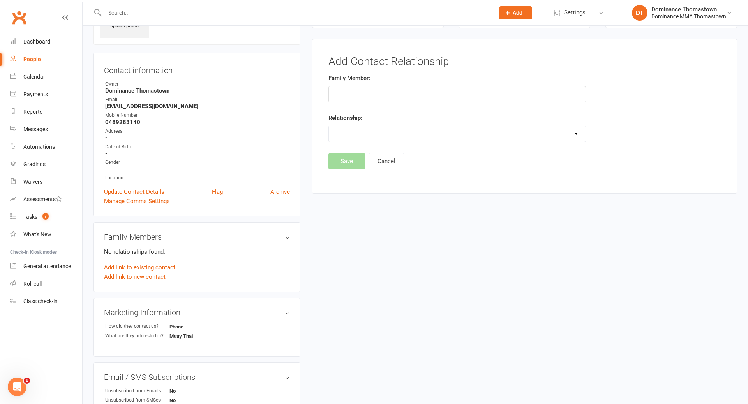
scroll to position [53, 0]
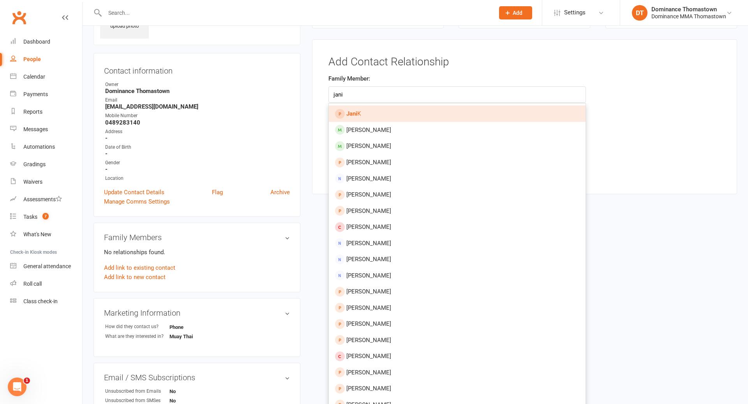
type input "jani"
click at [383, 115] on link "Jani K" at bounding box center [457, 114] width 257 height 16
type input "[PERSON_NAME]"
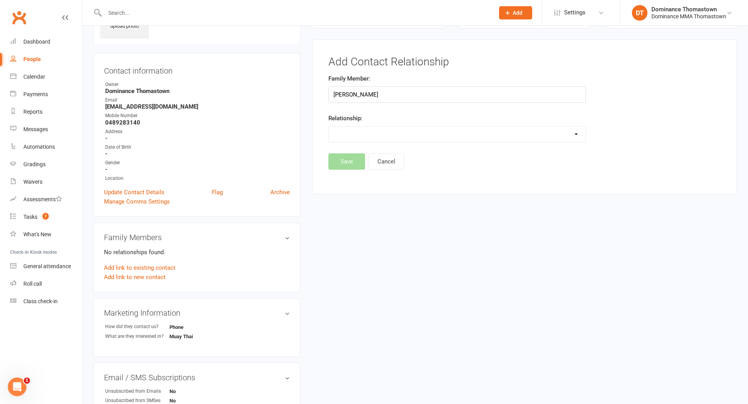
click at [375, 132] on select "Parent / Guardian Child Sibling (parent not in system) Spouse / Partner Cousin …" at bounding box center [457, 135] width 257 height 16
select select "5"
click at [347, 182] on button "Save" at bounding box center [346, 182] width 37 height 16
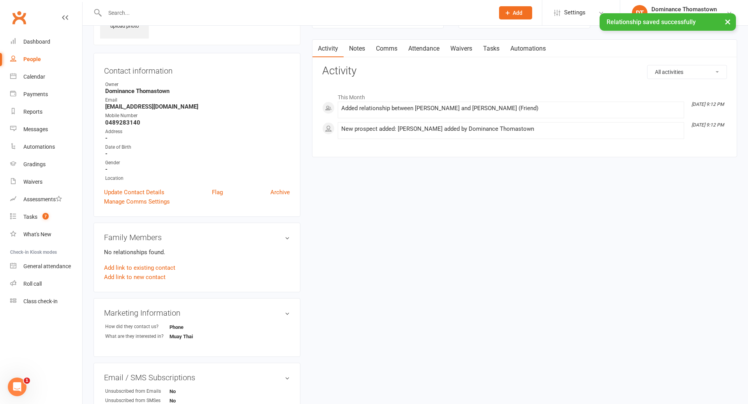
click at [355, 48] on link "Notes" at bounding box center [357, 49] width 27 height 18
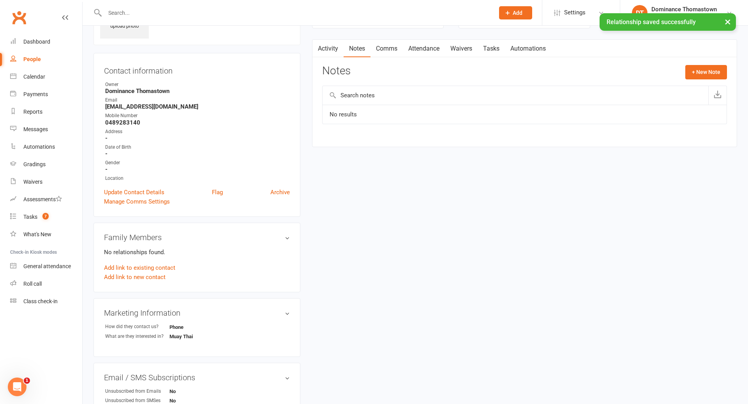
scroll to position [53, 0]
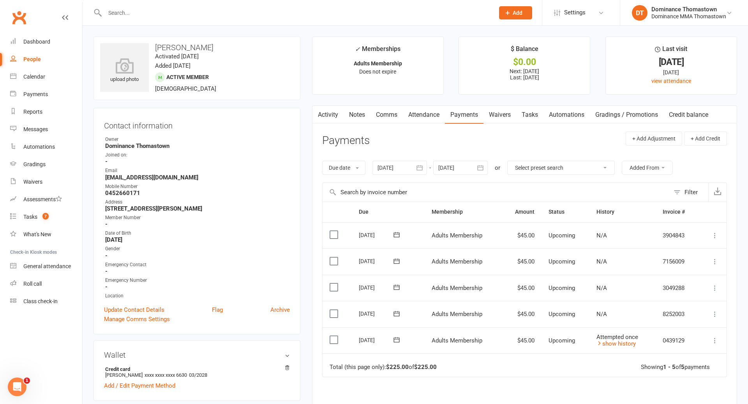
click at [136, 11] on input "text" at bounding box center [295, 12] width 386 height 11
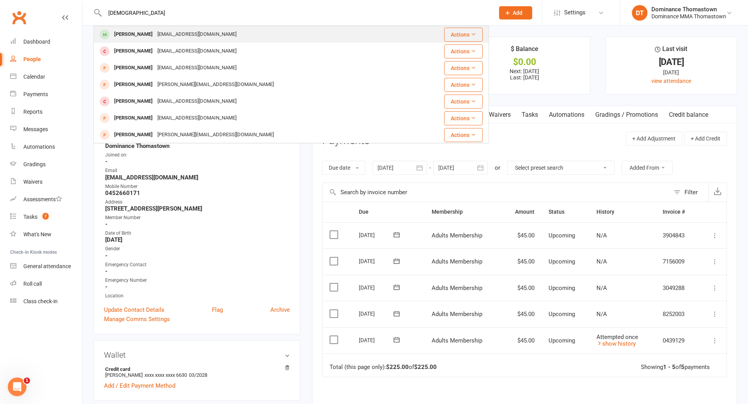
type input "[DEMOGRAPHIC_DATA]"
click at [134, 33] on div "[PERSON_NAME]" at bounding box center [133, 34] width 43 height 11
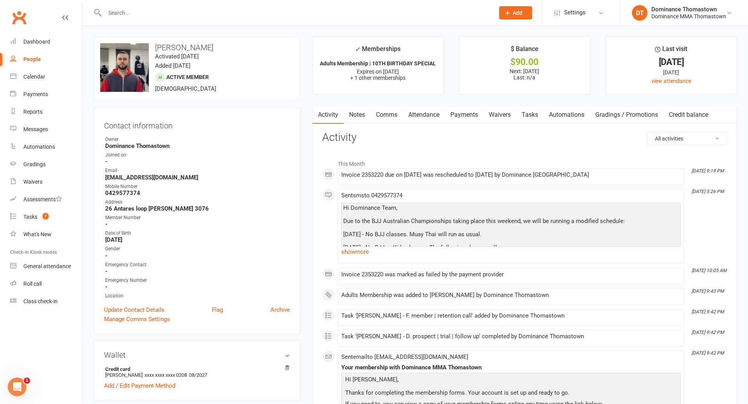
drag, startPoint x: 460, startPoint y: 115, endPoint x: 460, endPoint y: 120, distance: 5.1
click at [460, 115] on link "Payments" at bounding box center [464, 115] width 39 height 18
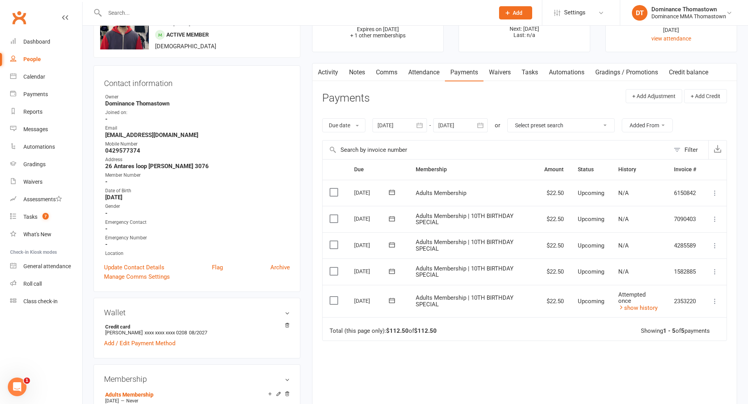
scroll to position [98, 0]
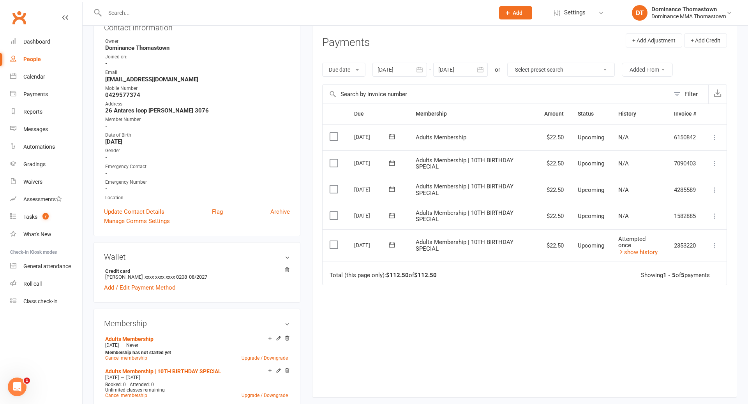
click at [396, 244] on button at bounding box center [392, 245] width 16 height 8
click at [456, 319] on span "14" at bounding box center [454, 320] width 6 height 6
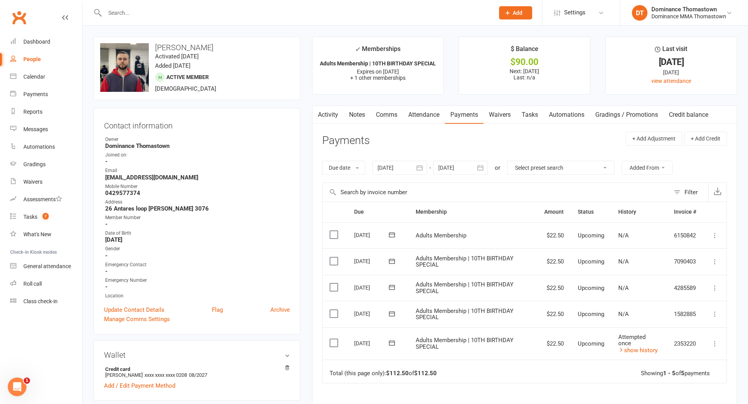
click at [125, 14] on input "text" at bounding box center [295, 12] width 386 height 11
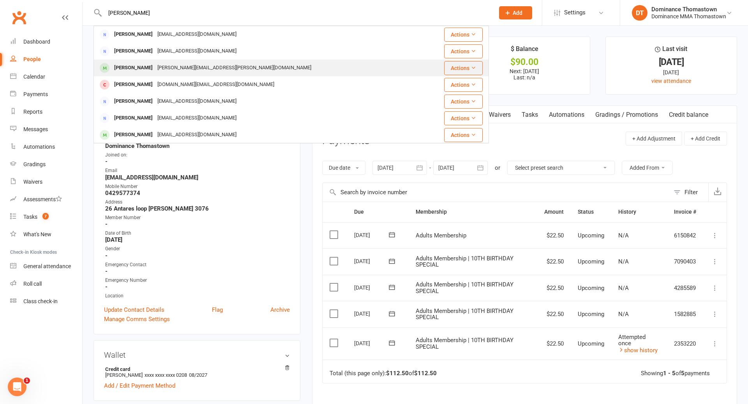
scroll to position [168, 0]
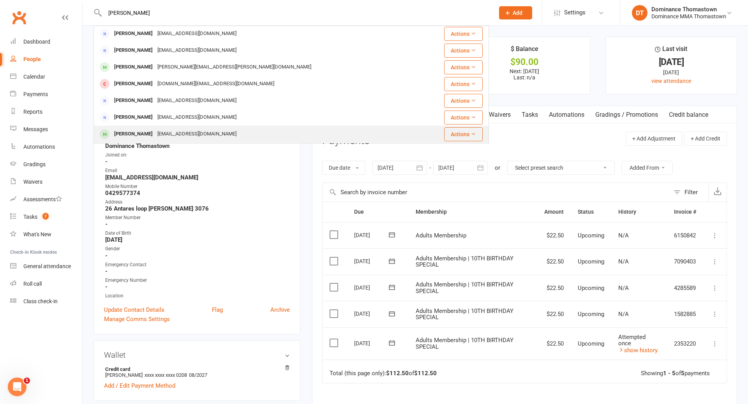
type input "[PERSON_NAME]"
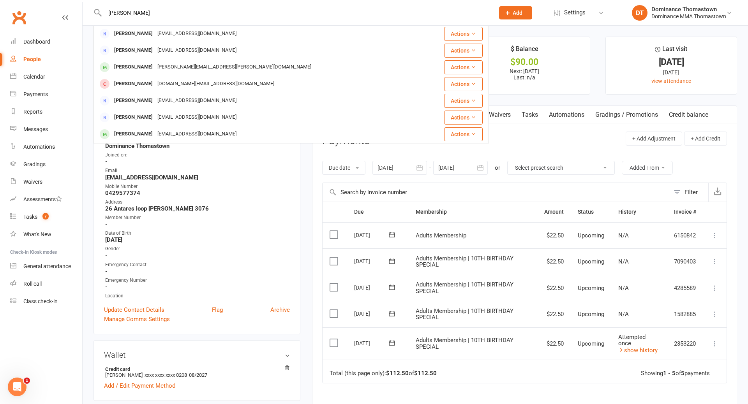
click at [162, 134] on div "[EMAIL_ADDRESS][DOMAIN_NAME]" at bounding box center [197, 134] width 84 height 11
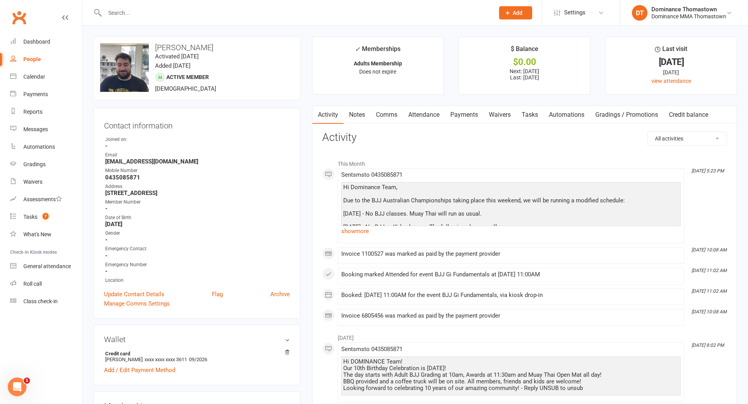
drag, startPoint x: 448, startPoint y: 117, endPoint x: 456, endPoint y: 117, distance: 7.8
click at [450, 116] on link "Payments" at bounding box center [464, 115] width 39 height 18
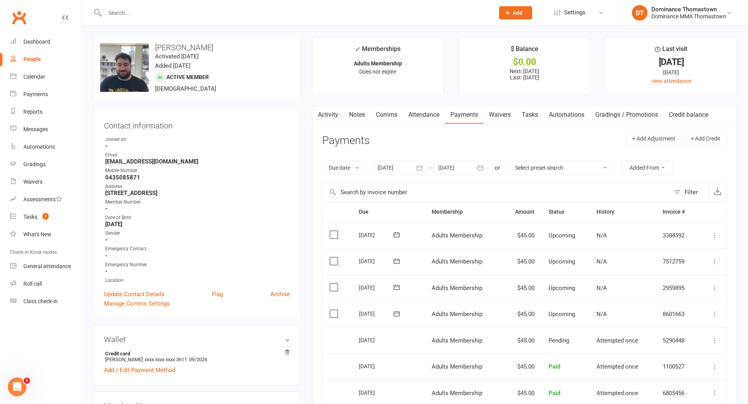
click at [506, 117] on link "Waivers" at bounding box center [499, 115] width 33 height 18
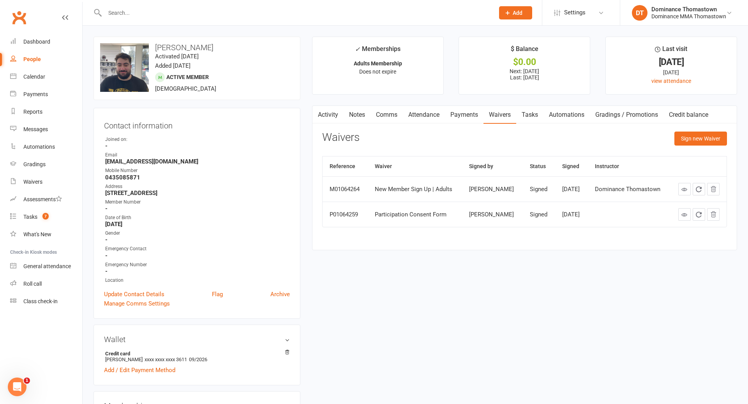
click at [529, 116] on link "Tasks" at bounding box center [529, 115] width 27 height 18
select select "incomplete"
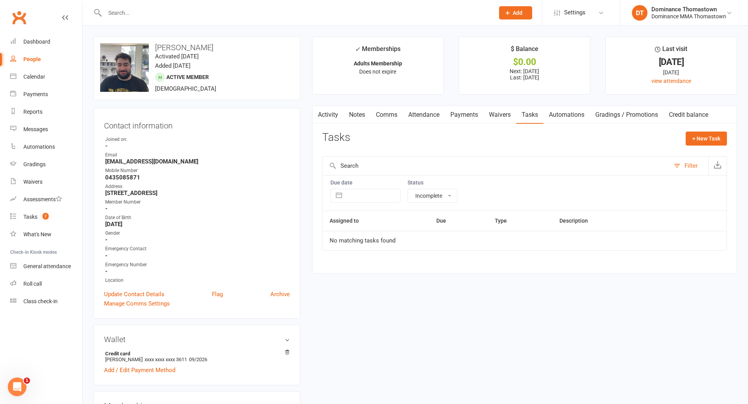
click at [497, 116] on link "Waivers" at bounding box center [499, 115] width 33 height 18
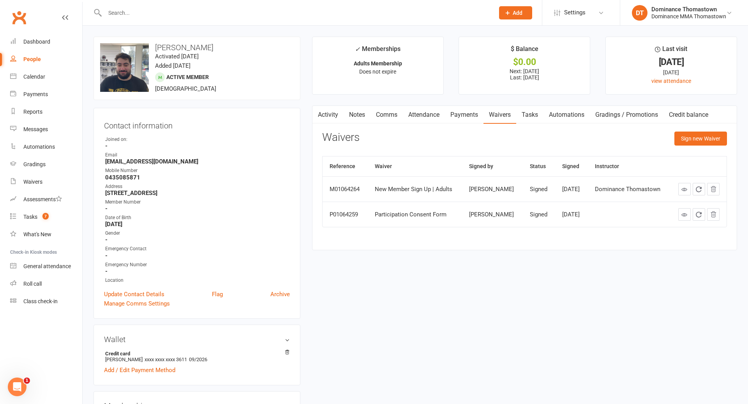
click at [471, 115] on link "Payments" at bounding box center [464, 115] width 39 height 18
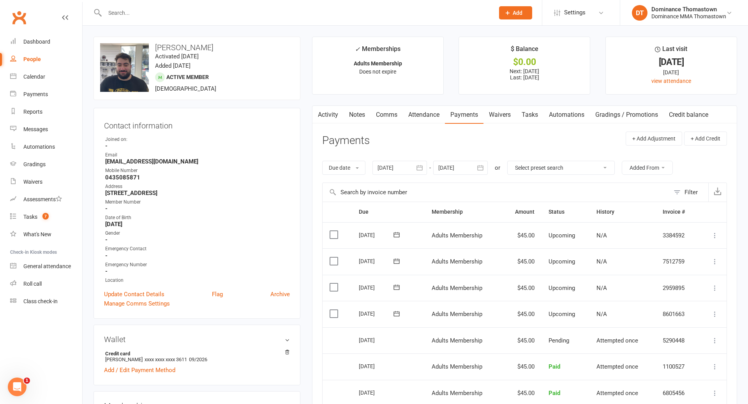
click at [497, 118] on link "Waivers" at bounding box center [499, 115] width 33 height 18
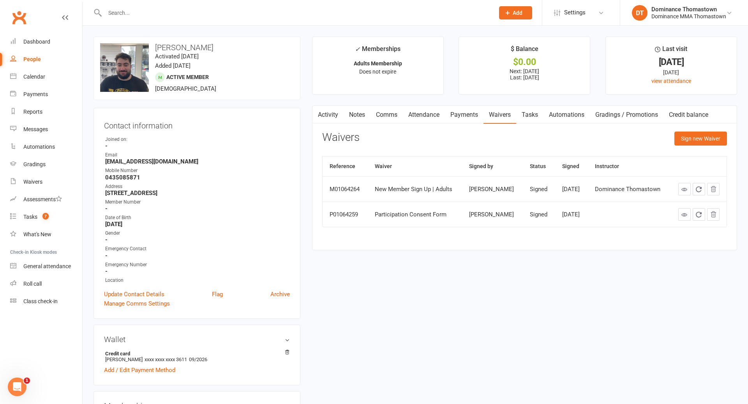
click at [520, 118] on link "Tasks" at bounding box center [529, 115] width 27 height 18
select select "incomplete"
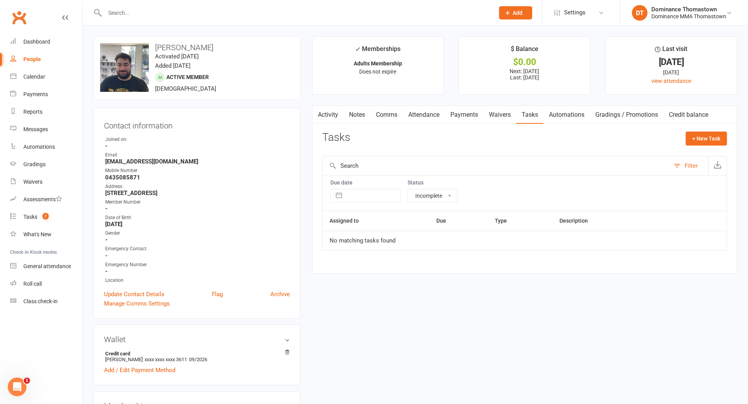
drag, startPoint x: 312, startPoint y: 115, endPoint x: 321, endPoint y: 115, distance: 9.0
click at [316, 115] on button "button" at bounding box center [317, 115] width 10 height 18
click at [328, 114] on link "Activity" at bounding box center [327, 115] width 31 height 18
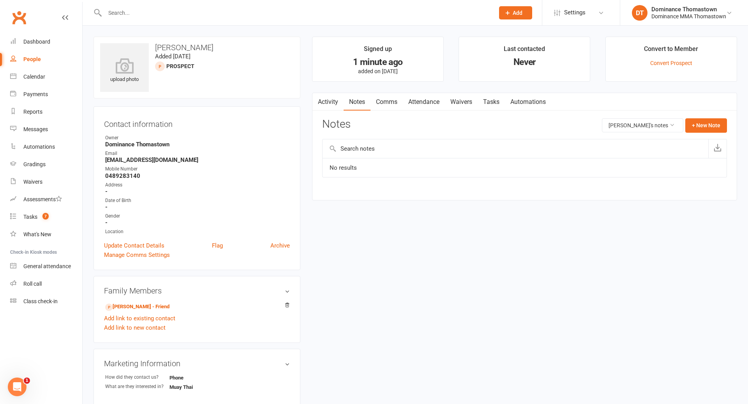
click at [492, 104] on link "Tasks" at bounding box center [491, 102] width 27 height 18
select select "incomplete"
click at [457, 104] on link "Waivers" at bounding box center [461, 102] width 33 height 18
click at [429, 104] on link "Attendance" at bounding box center [424, 102] width 42 height 18
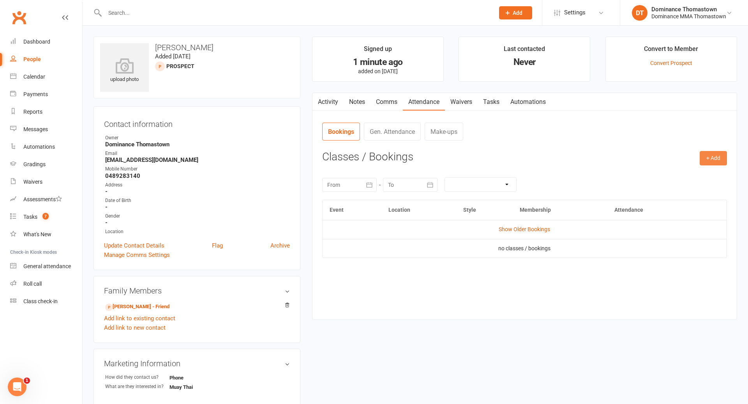
click at [710, 160] on button "+ Add" at bounding box center [713, 158] width 27 height 14
click at [675, 183] on link "Book Event" at bounding box center [687, 176] width 77 height 16
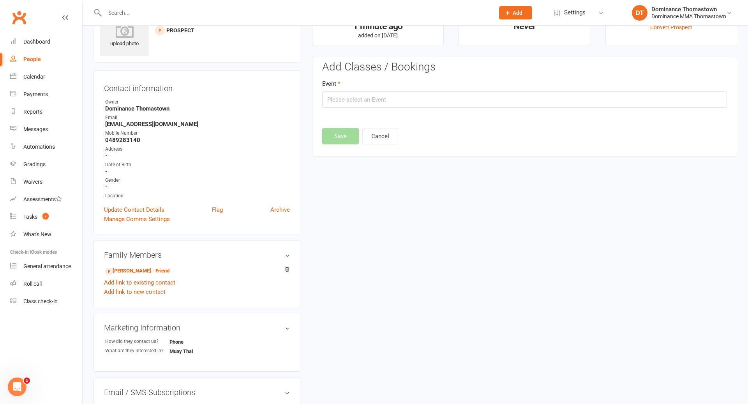
scroll to position [53, 0]
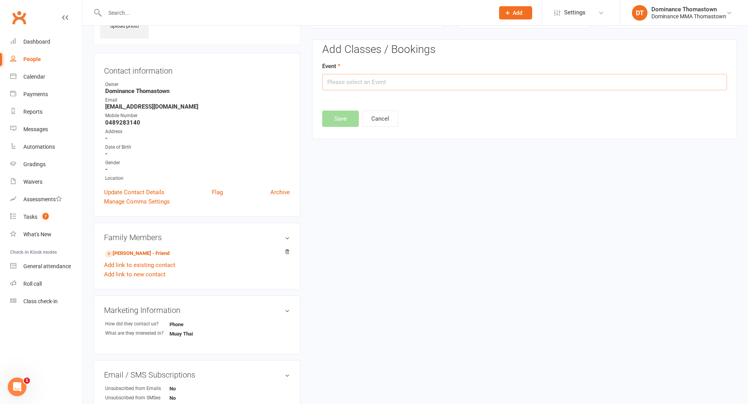
click at [432, 83] on input "text" at bounding box center [524, 82] width 405 height 16
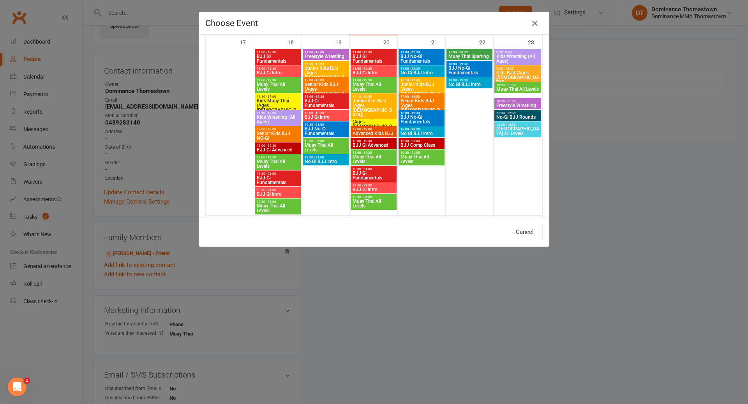
scroll to position [596, 0]
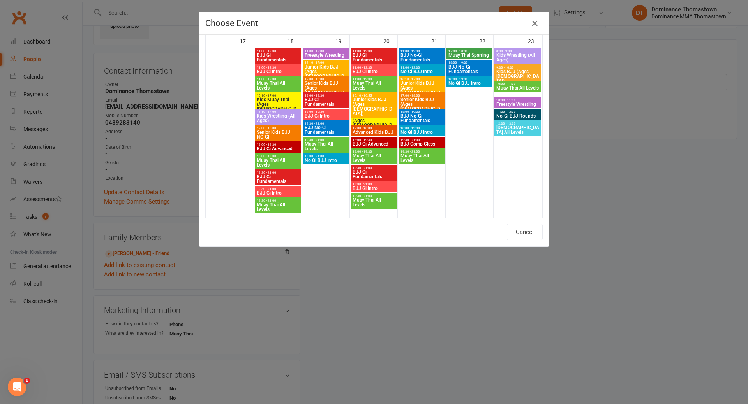
click at [382, 201] on span "Muay Thai All Levels" at bounding box center [373, 202] width 43 height 9
type input "Muay Thai All Levels - [DATE] 7:30:00 PM"
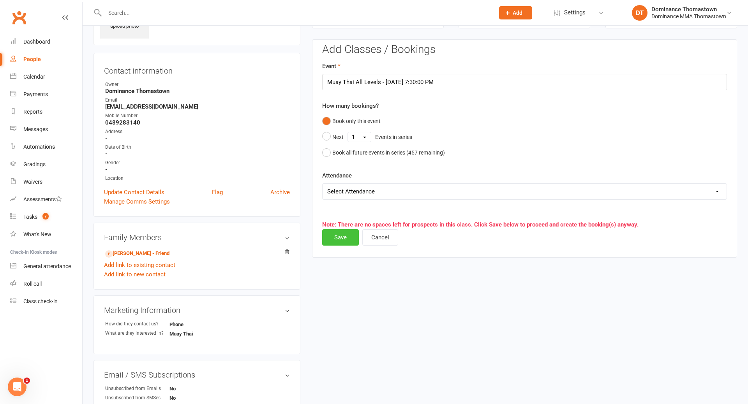
click at [339, 242] on button "Save" at bounding box center [340, 237] width 37 height 16
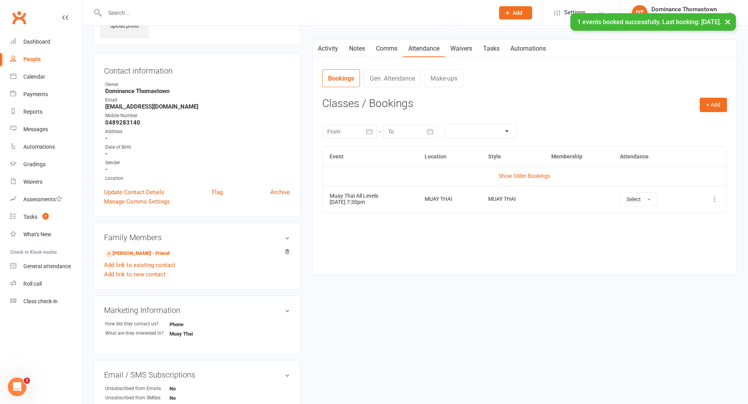
click at [465, 46] on link "Waivers" at bounding box center [461, 49] width 33 height 18
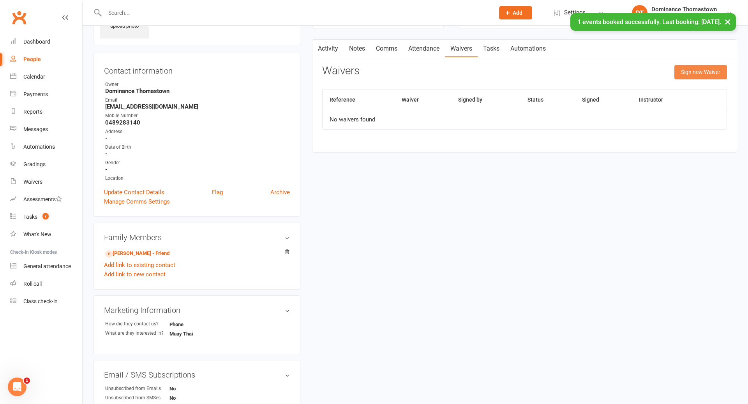
click at [704, 75] on button "Sign new Waiver" at bounding box center [700, 72] width 53 height 14
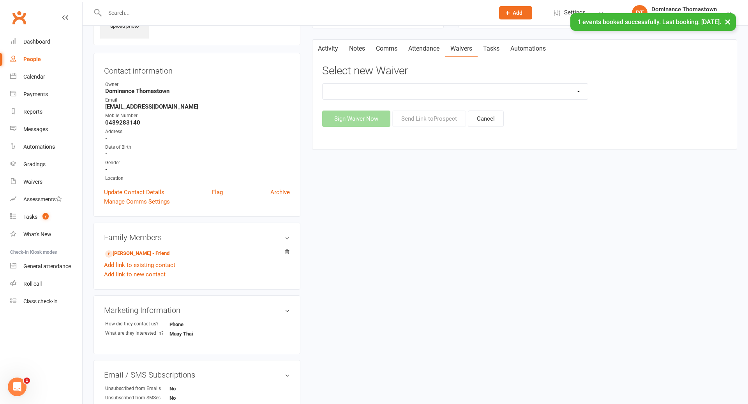
click at [420, 97] on select "Member | Cancellation | Adults Member | Injury Report Form (FOH staff use only)…" at bounding box center [455, 92] width 265 height 16
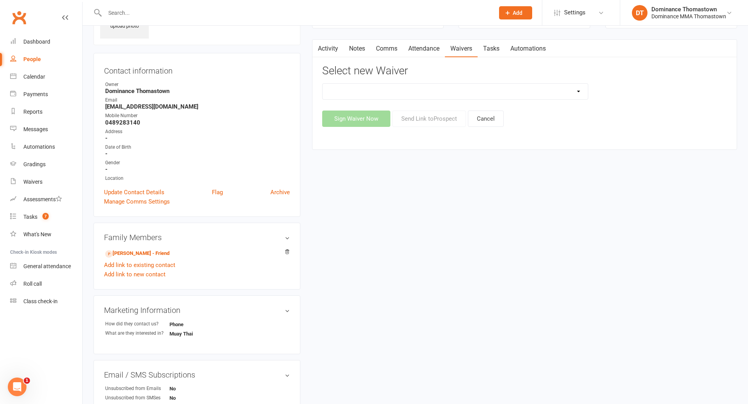
select select "375"
click at [421, 119] on button "Send Link to [GEOGRAPHIC_DATA]" at bounding box center [429, 119] width 74 height 16
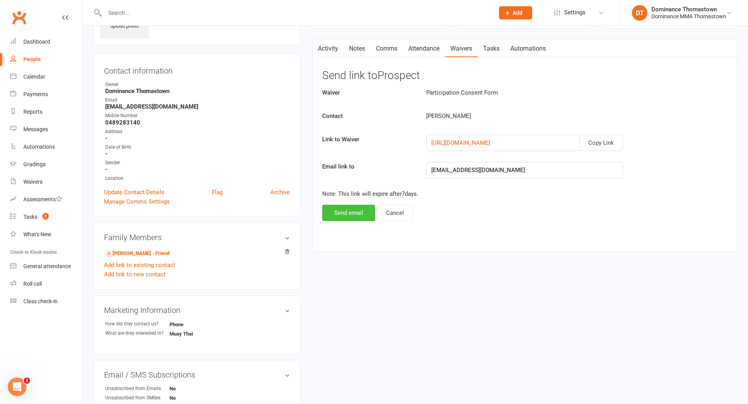
click at [365, 211] on button "Send email" at bounding box center [348, 213] width 53 height 16
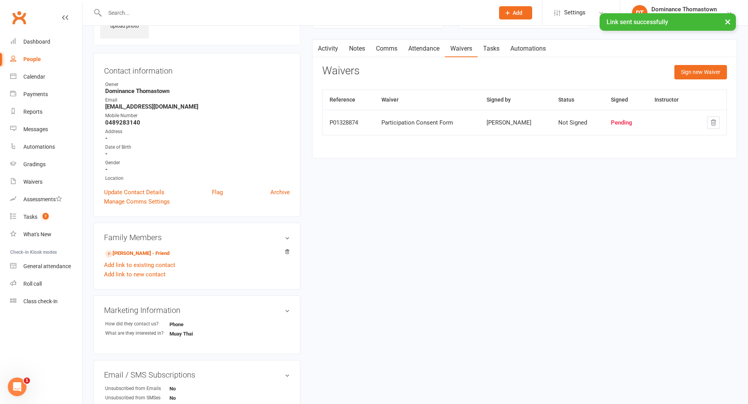
click at [495, 48] on link "Tasks" at bounding box center [491, 49] width 27 height 18
select select "incomplete"
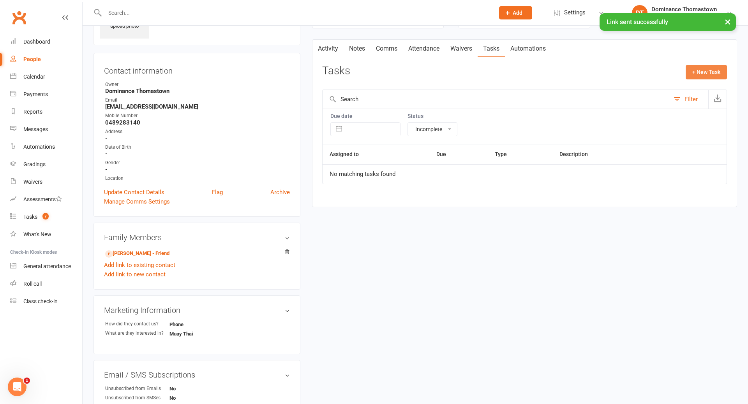
click at [700, 69] on button "+ New Task" at bounding box center [706, 72] width 41 height 14
select select "12547"
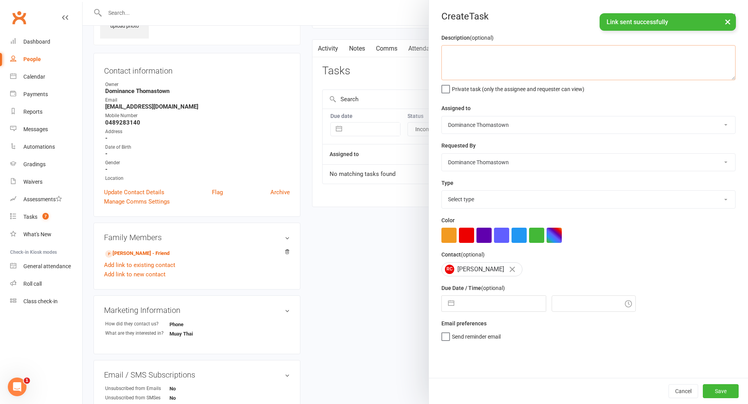
drag, startPoint x: 457, startPoint y: 55, endPoint x: 548, endPoint y: 82, distance: 95.5
click at [458, 55] on textarea at bounding box center [588, 62] width 294 height 35
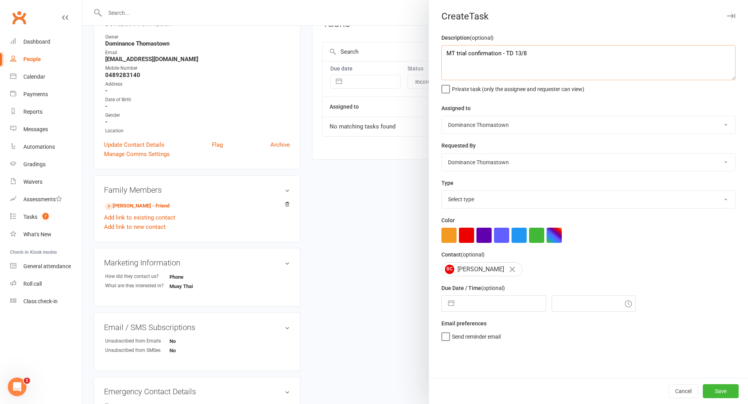
scroll to position [102, 0]
type textarea "MT trial confirmation - TD 13/8"
click at [483, 201] on select "Select type A. prospect | enquiry response B. prospect | trial | booking [PERSO…" at bounding box center [588, 199] width 293 height 17
select select "3811"
select select "6"
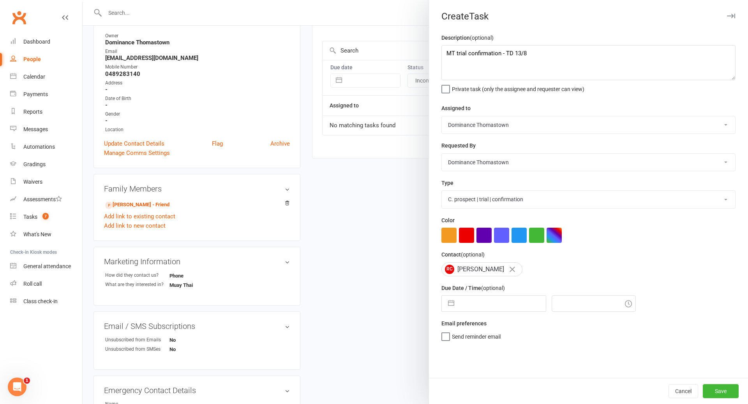
select select "2025"
select select "7"
select select "2025"
select select "8"
select select "2025"
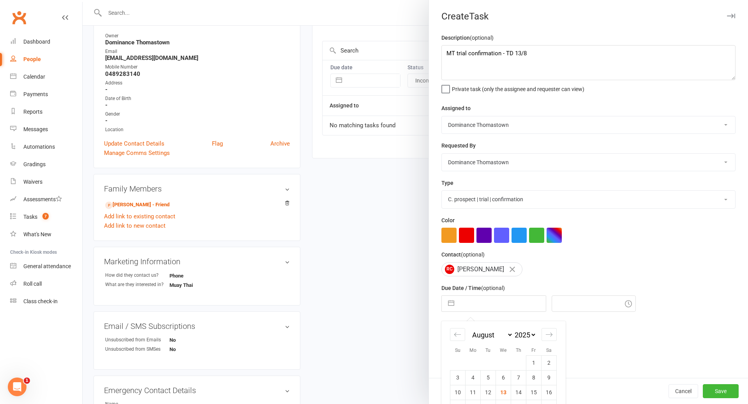
drag, startPoint x: 507, startPoint y: 226, endPoint x: 480, endPoint y: 304, distance: 82.9
click at [480, 304] on input "text" at bounding box center [502, 304] width 88 height 16
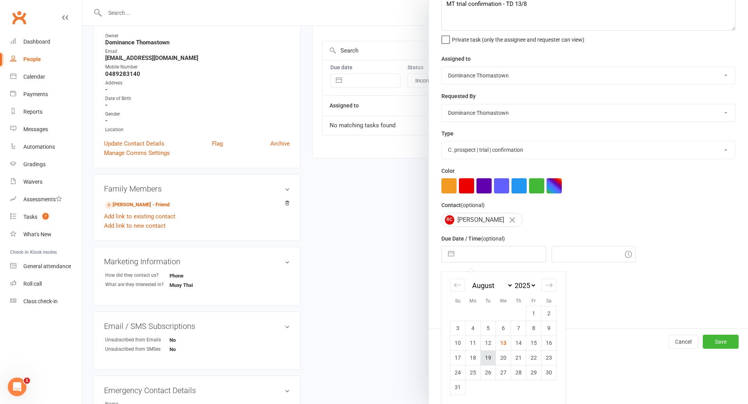
drag, startPoint x: 480, startPoint y: 304, endPoint x: 485, endPoint y: 358, distance: 54.4
click at [485, 358] on td "19" at bounding box center [488, 358] width 15 height 15
type input "[DATE]"
type input "9:15pm"
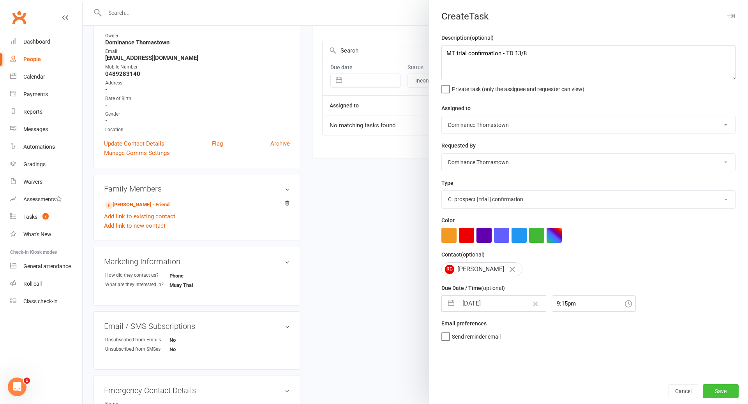
drag, startPoint x: 485, startPoint y: 358, endPoint x: 716, endPoint y: 395, distance: 233.2
click at [716, 395] on button "Save" at bounding box center [721, 391] width 36 height 14
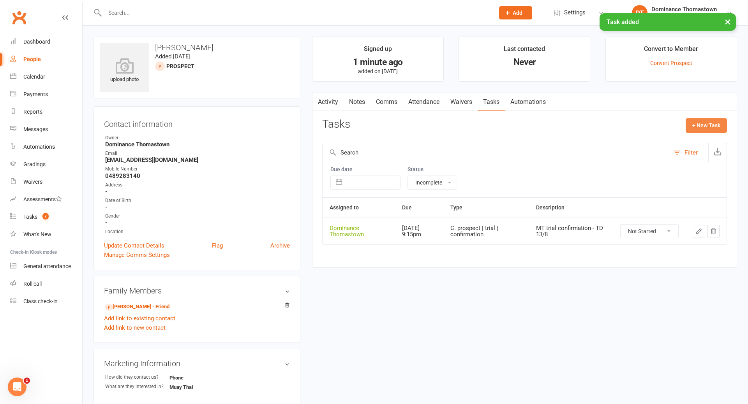
click at [709, 129] on button "+ New Task" at bounding box center [706, 125] width 41 height 14
select select "12547"
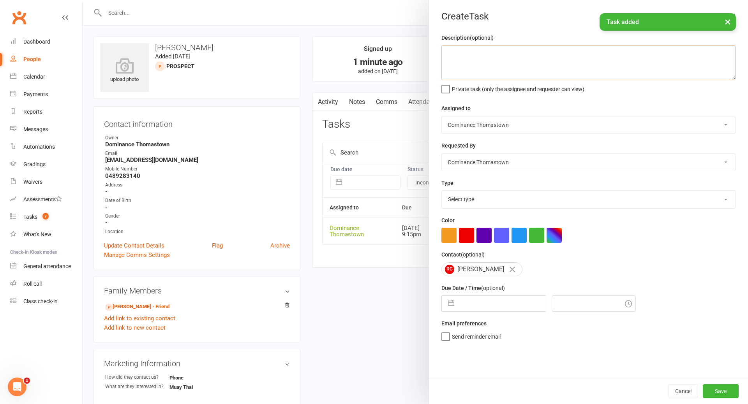
click at [532, 74] on textarea at bounding box center [588, 62] width 294 height 35
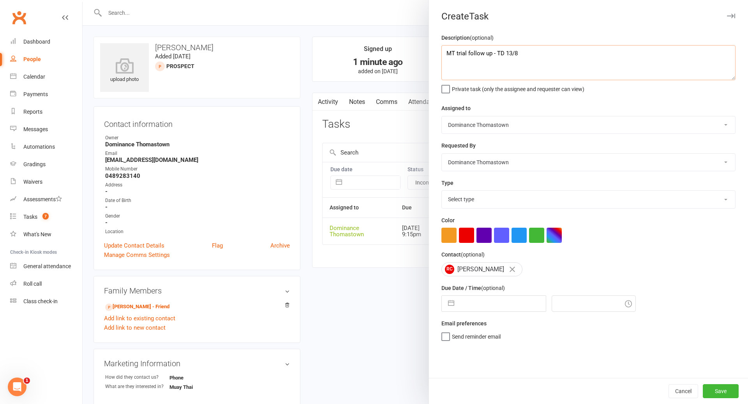
type textarea "MT trial follow up - TD 13/8"
click at [481, 198] on select "Select type A. prospect | enquiry response B. prospect | trial | booking [PERSO…" at bounding box center [588, 199] width 293 height 17
select select "3812"
select select "6"
select select "2025"
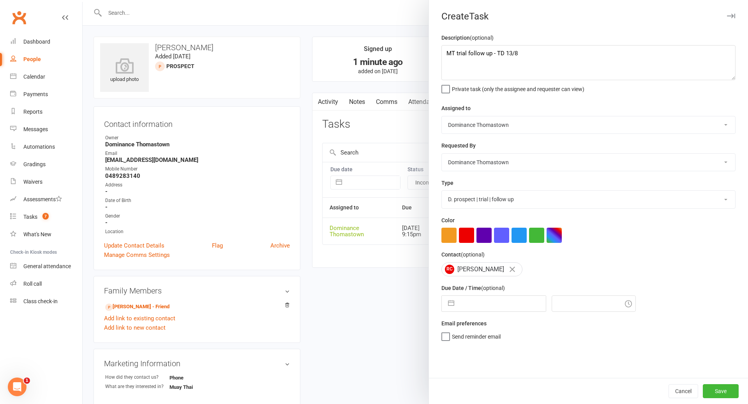
select select "7"
select select "2025"
select select "8"
select select "2025"
click at [478, 305] on input "text" at bounding box center [502, 304] width 88 height 16
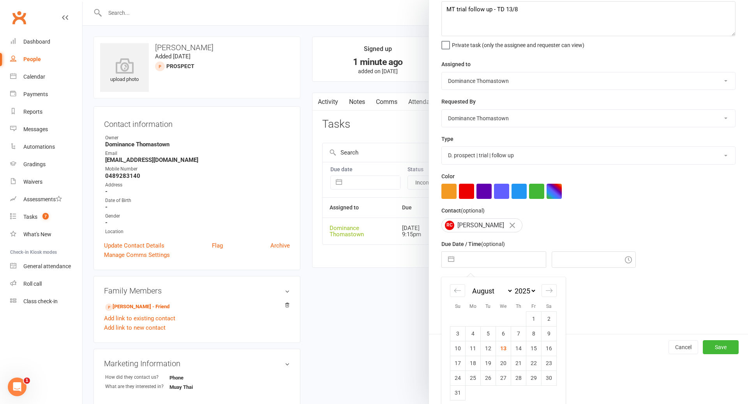
scroll to position [51, 0]
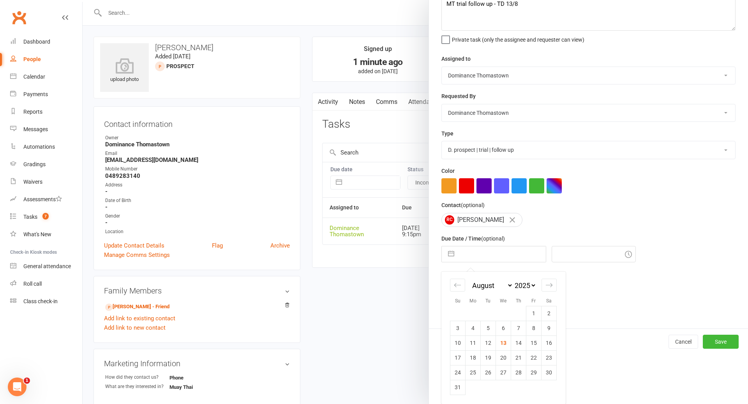
click at [520, 358] on td "21" at bounding box center [518, 358] width 15 height 15
type input "[DATE]"
type input "9:15pm"
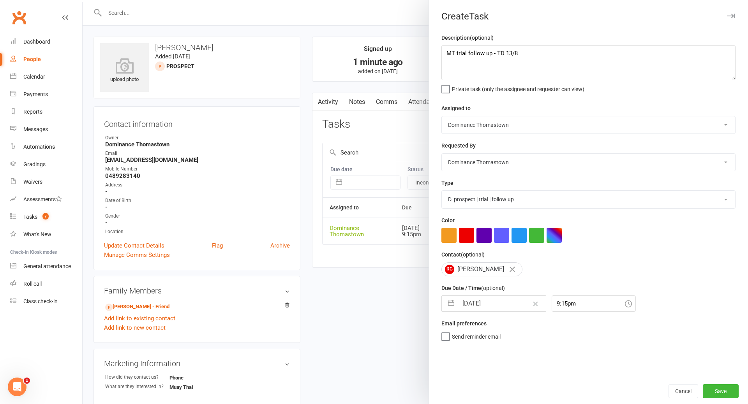
scroll to position [0, 0]
click at [721, 389] on button "Save" at bounding box center [721, 391] width 36 height 14
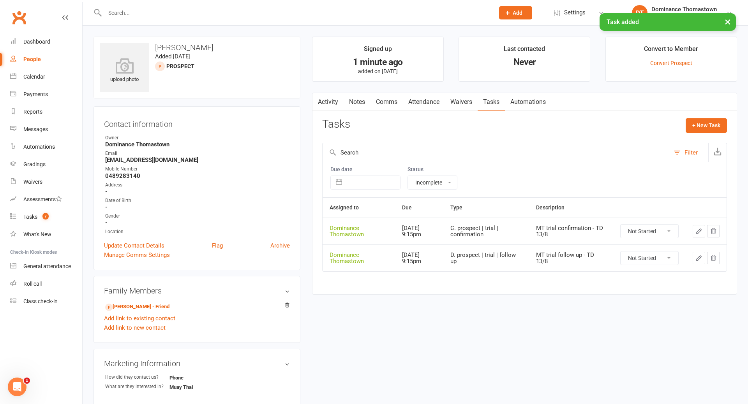
click at [460, 102] on link "Waivers" at bounding box center [461, 102] width 33 height 18
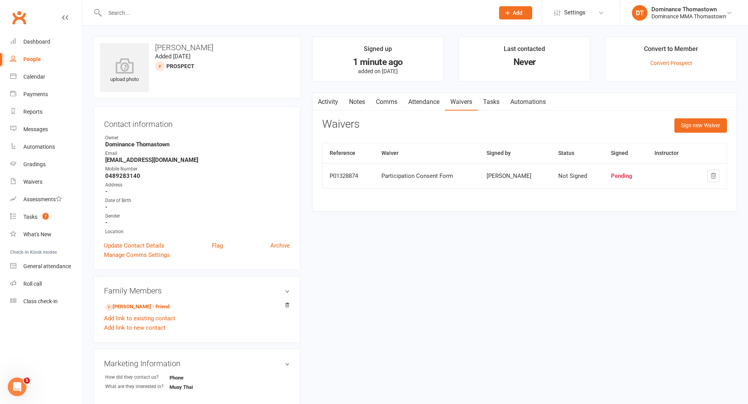
click at [353, 104] on link "Notes" at bounding box center [357, 102] width 27 height 18
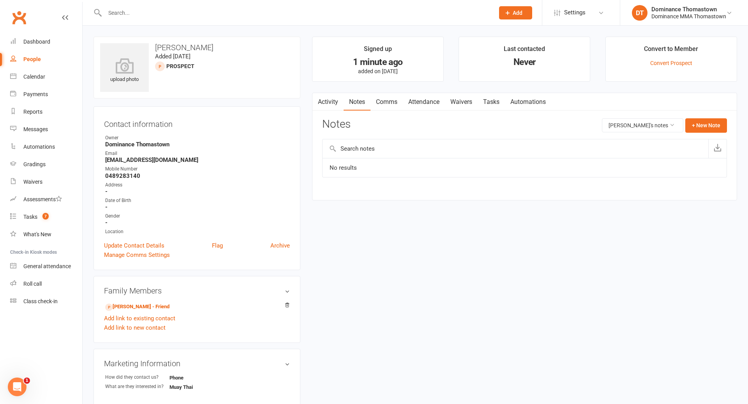
click at [386, 104] on link "Comms" at bounding box center [386, 102] width 32 height 18
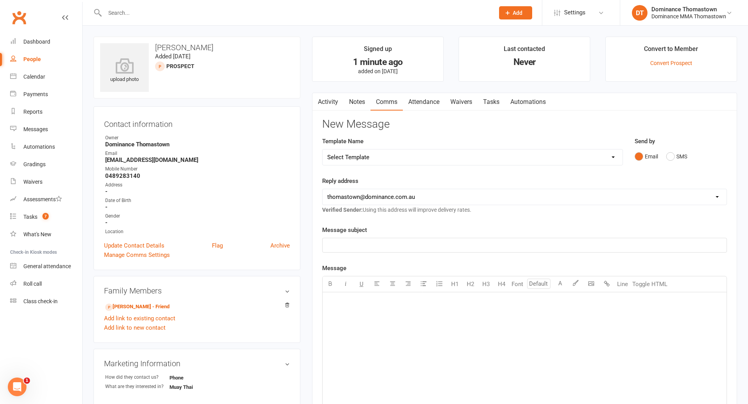
click at [397, 156] on select "Select Template [Email] MARKETING | 10TH BIRTHDAY SPECIAL | CANCELLED MEMBERS […" at bounding box center [473, 158] width 300 height 16
select select "13"
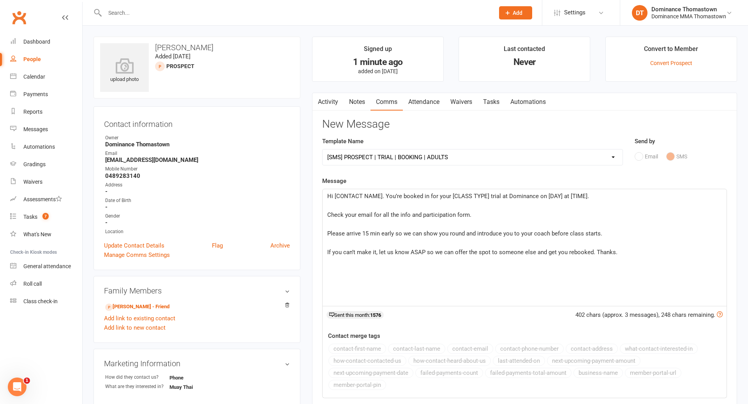
click at [381, 196] on span "Hi [CONTACT NAME]. You’re booked in for your [CLASS TYPE] trial at Dominance on…" at bounding box center [458, 196] width 262 height 7
drag, startPoint x: 453, startPoint y: 196, endPoint x: 463, endPoint y: 196, distance: 9.4
click at [454, 196] on span "Hi [PERSON_NAME]. You’re booked in for your [CLASS TYPE] trial at Dominance on …" at bounding box center [456, 196] width 259 height 7
click at [519, 195] on span "Hi [PERSON_NAME]. You’re booked in for your Muay Thai trial at Dominance on [DA…" at bounding box center [451, 196] width 249 height 7
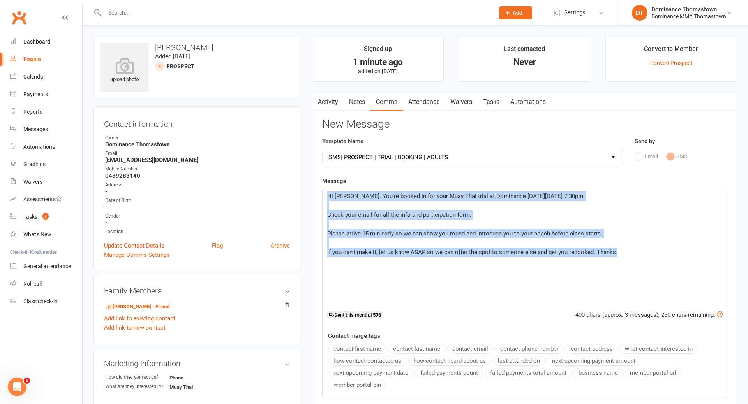
drag, startPoint x: 326, startPoint y: 196, endPoint x: 619, endPoint y: 249, distance: 297.6
click at [649, 250] on div "Hi [PERSON_NAME]. You’re booked in for your Muay Thai trial at Dominance [DATE]…" at bounding box center [525, 247] width 404 height 117
click at [390, 196] on span "Hi [PERSON_NAME]. You’re booked in for your Muay Thai trial at Dominance [DATE]…" at bounding box center [455, 196] width 257 height 7
drag, startPoint x: 324, startPoint y: 196, endPoint x: 689, endPoint y: 259, distance: 370.0
click at [689, 259] on div "Hi [PERSON_NAME]. You’re booked in for your Muay Thai trial at Dominance [DATE]…" at bounding box center [525, 247] width 404 height 117
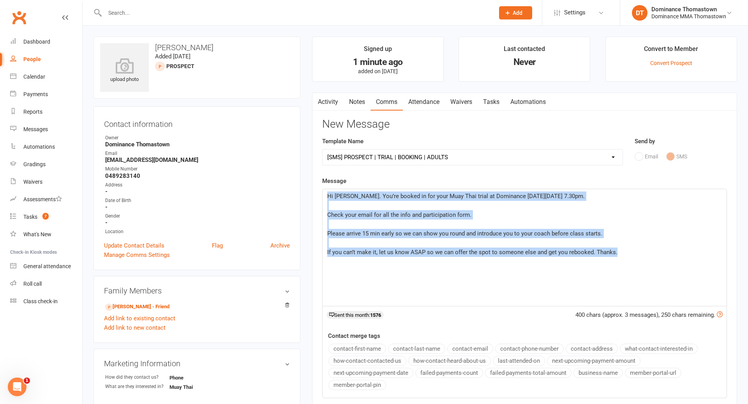
copy div "Hi [PERSON_NAME]. You’re booked in for your Muay Thai trial at Dominance [DATE]…"
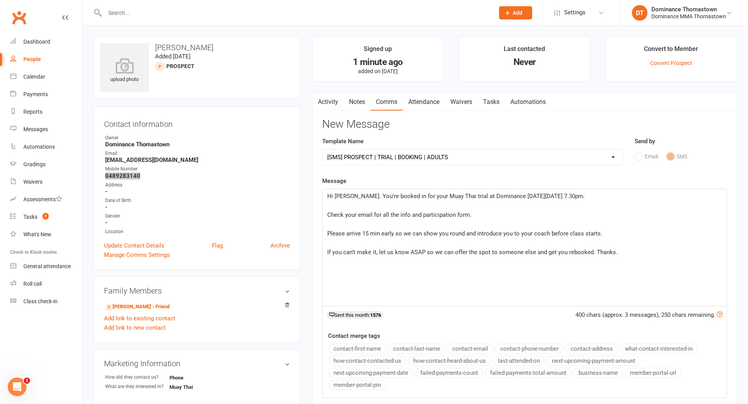
copy strong "0489283140"
click at [384, 159] on select "Select Template [Email] MARKETING | 10TH BIRTHDAY SPECIAL | CANCELLED MEMBERS […" at bounding box center [473, 158] width 300 height 16
select select "19"
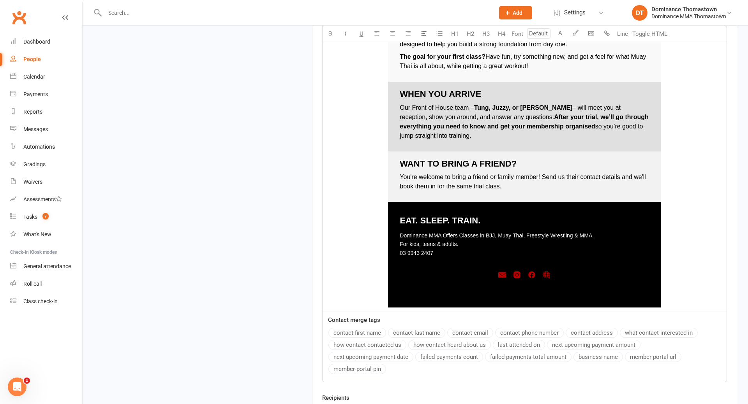
scroll to position [1029, 0]
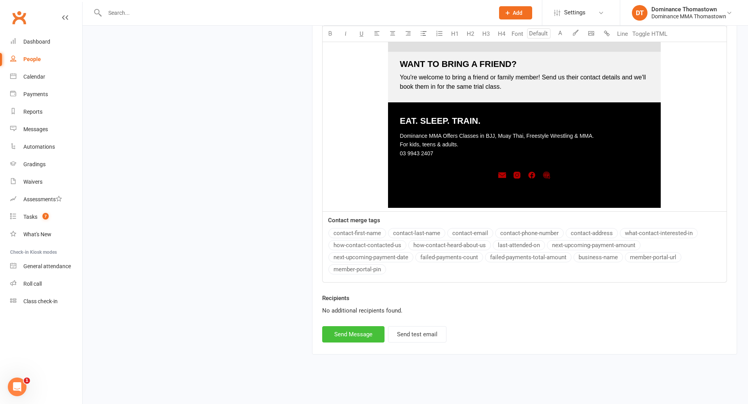
click at [356, 337] on button "Send Message" at bounding box center [353, 334] width 62 height 16
select select
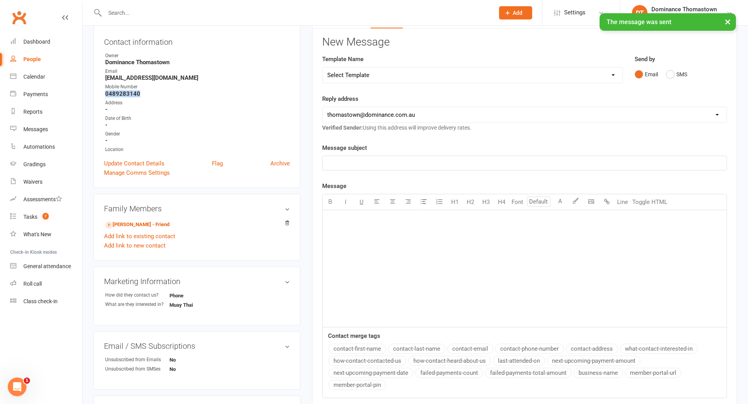
scroll to position [0, 0]
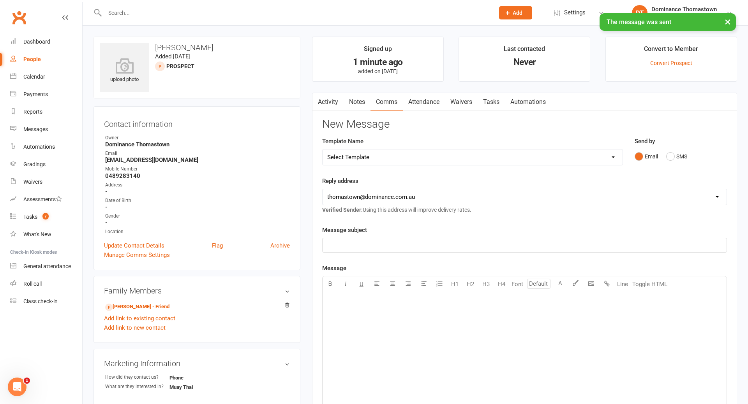
click at [151, 13] on div "× The message was sent" at bounding box center [369, 13] width 738 height 0
drag, startPoint x: 104, startPoint y: 14, endPoint x: 109, endPoint y: 13, distance: 4.8
click at [106, 13] on div "× The message was sent" at bounding box center [369, 13] width 738 height 0
click at [119, 11] on input "text" at bounding box center [295, 12] width 386 height 11
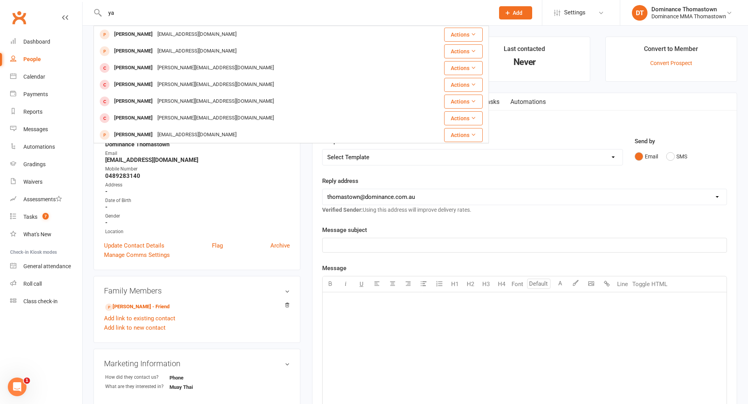
type input "y"
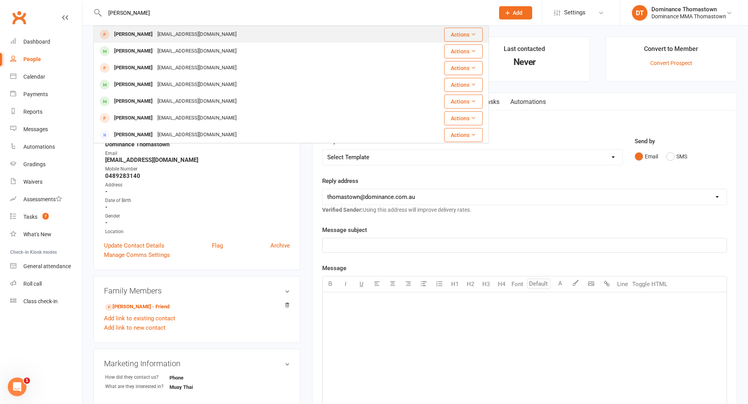
type input "[PERSON_NAME]"
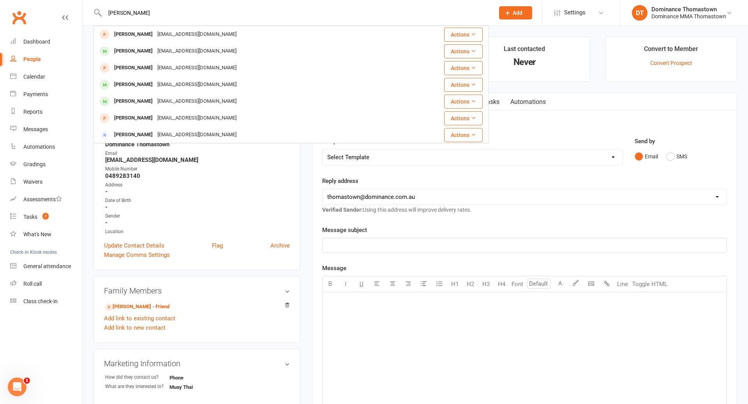
click at [155, 33] on div "[EMAIL_ADDRESS][DOMAIN_NAME]" at bounding box center [197, 34] width 84 height 11
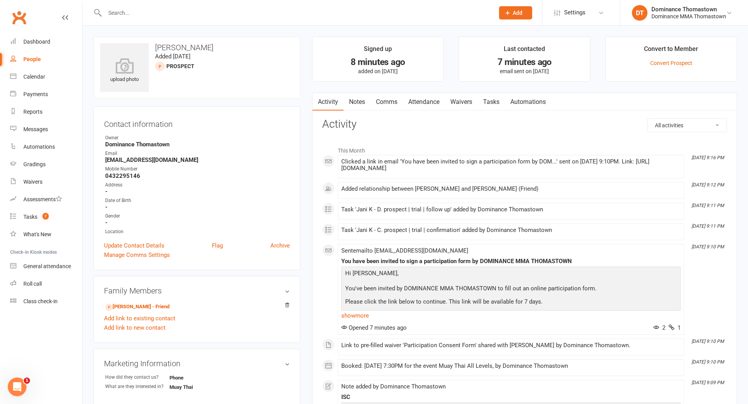
click at [384, 101] on link "Comms" at bounding box center [386, 102] width 32 height 18
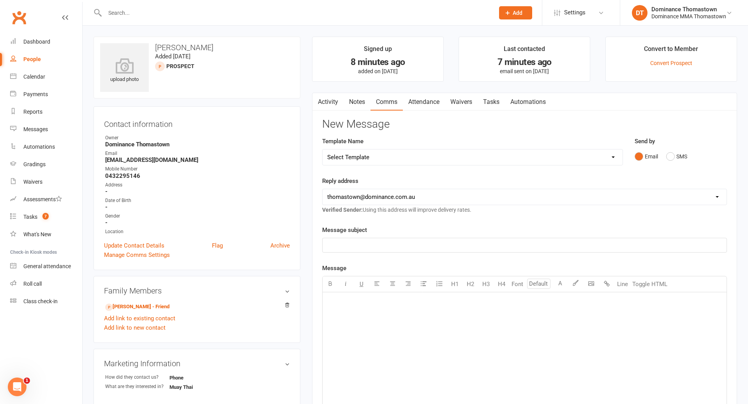
click at [481, 160] on select "Select Template [Email] MARKETING | 10TH BIRTHDAY SPECIAL | CANCELLED MEMBERS […" at bounding box center [473, 158] width 300 height 16
select select "19"
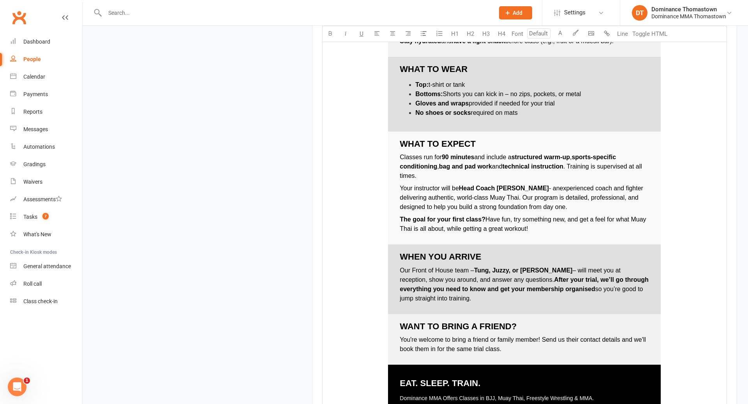
scroll to position [1029, 0]
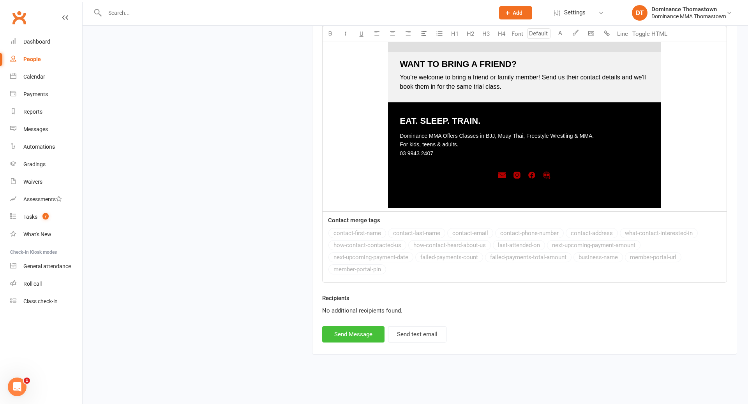
click at [351, 333] on button "Send Message" at bounding box center [353, 334] width 62 height 16
select select
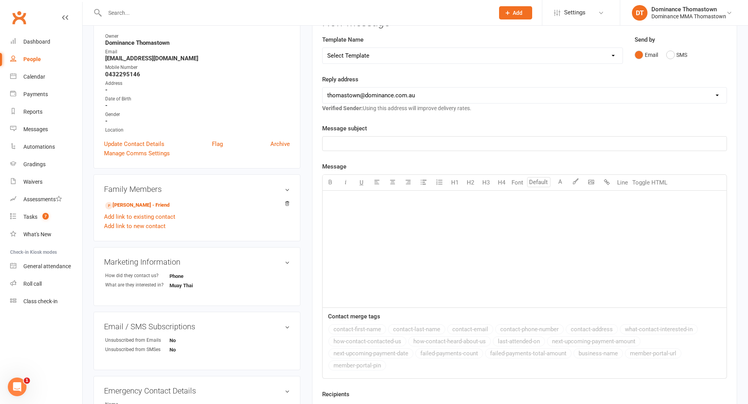
scroll to position [0, 0]
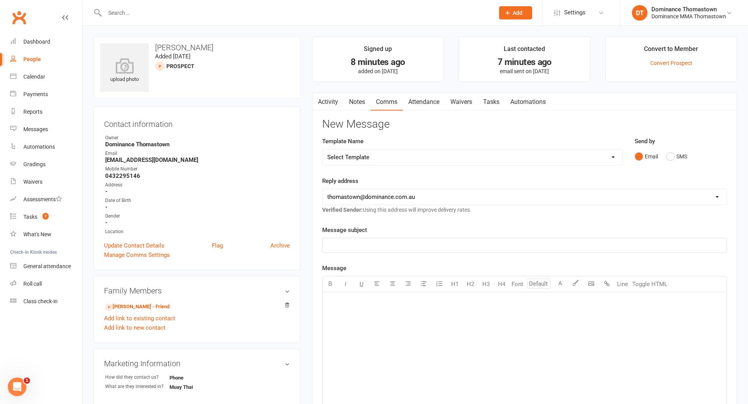
click at [122, 13] on input "text" at bounding box center [295, 12] width 386 height 11
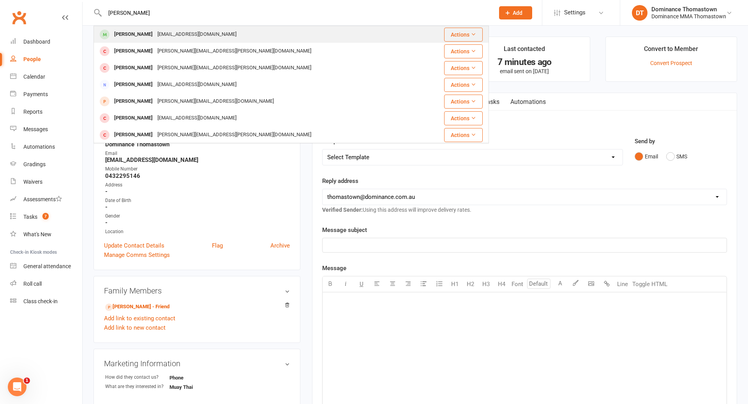
type input "[PERSON_NAME]"
click at [155, 34] on div "[EMAIL_ADDRESS][DOMAIN_NAME]" at bounding box center [197, 34] width 84 height 11
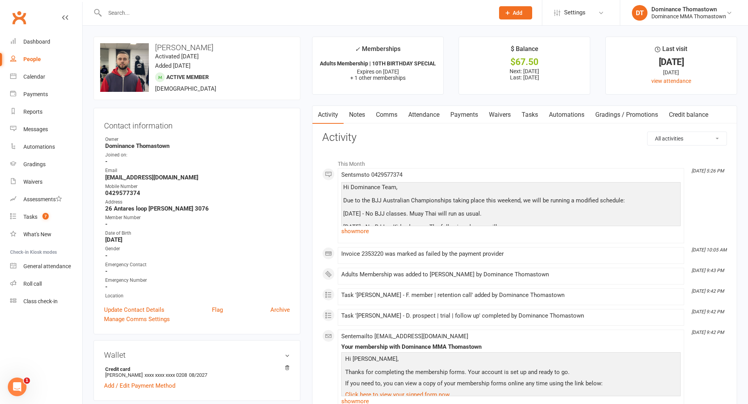
click at [469, 115] on link "Payments" at bounding box center [464, 115] width 39 height 18
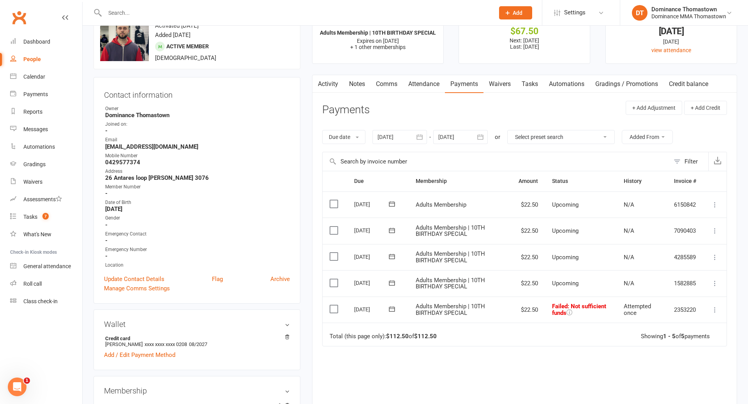
scroll to position [55, 0]
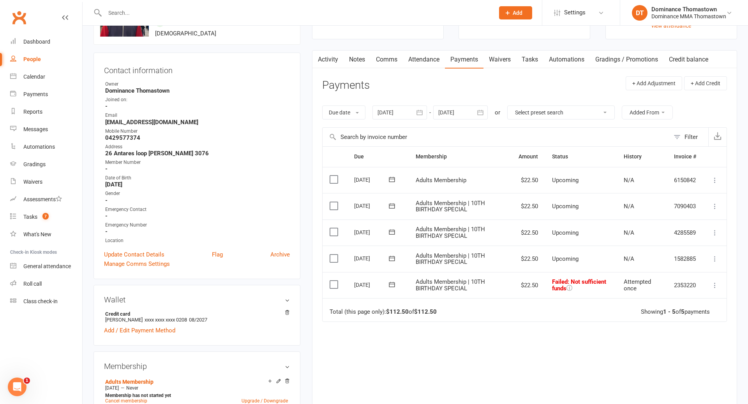
click at [393, 285] on icon at bounding box center [392, 285] width 8 height 8
click at [474, 358] on span "15" at bounding box center [471, 360] width 6 height 6
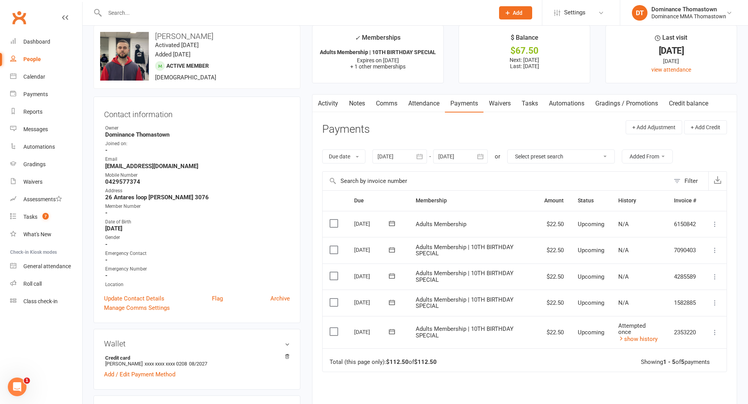
scroll to position [0, 0]
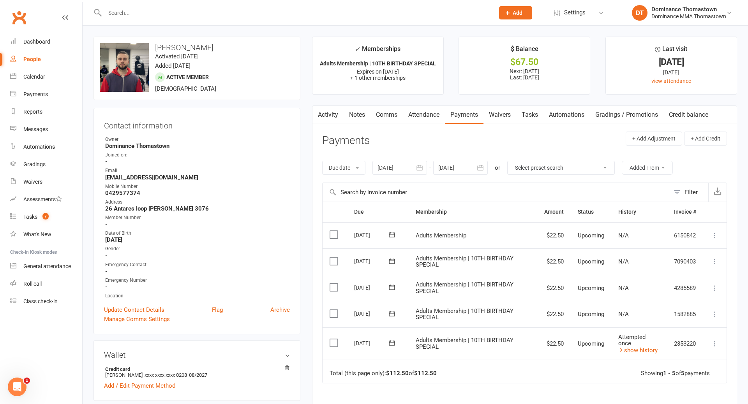
click at [174, 14] on input "text" at bounding box center [295, 12] width 386 height 11
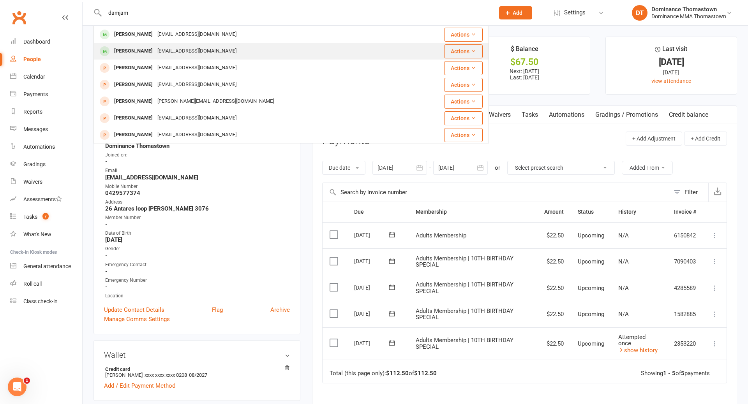
type input "damjam"
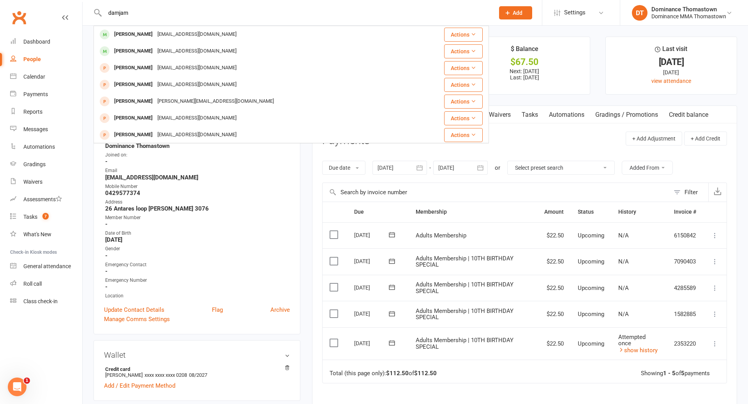
click at [161, 49] on div "[PERSON_NAME] [EMAIL_ADDRESS][DOMAIN_NAME]" at bounding box center [175, 51] width 127 height 11
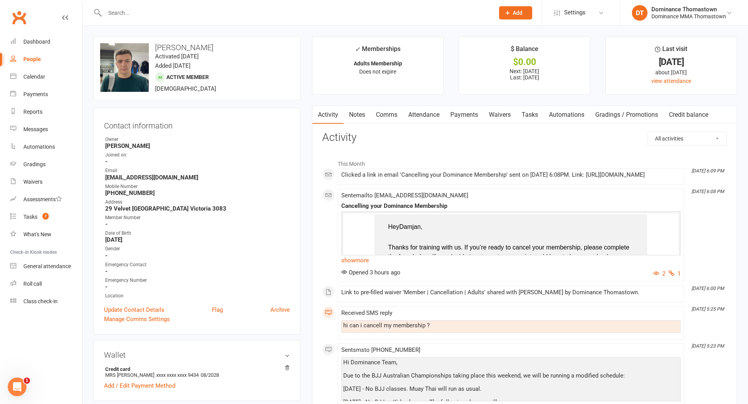
click at [467, 113] on link "Payments" at bounding box center [464, 115] width 39 height 18
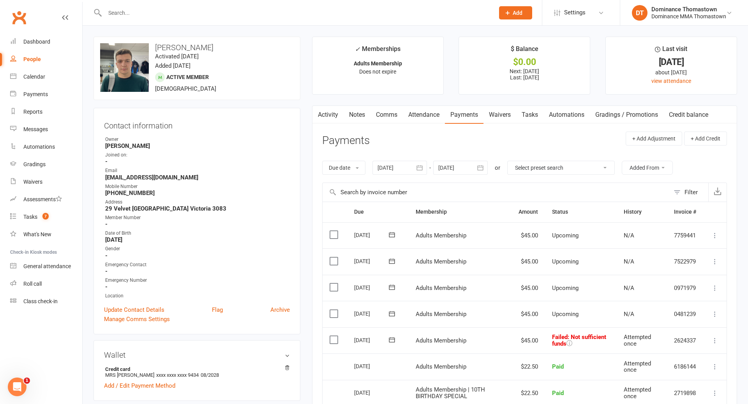
click at [714, 341] on icon at bounding box center [715, 341] width 8 height 8
click at [672, 397] on link "Skip" at bounding box center [680, 403] width 77 height 16
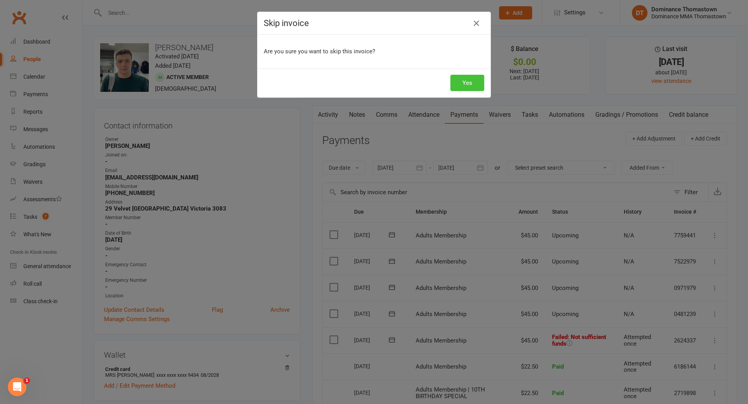
click at [469, 84] on button "Yes" at bounding box center [467, 83] width 34 height 16
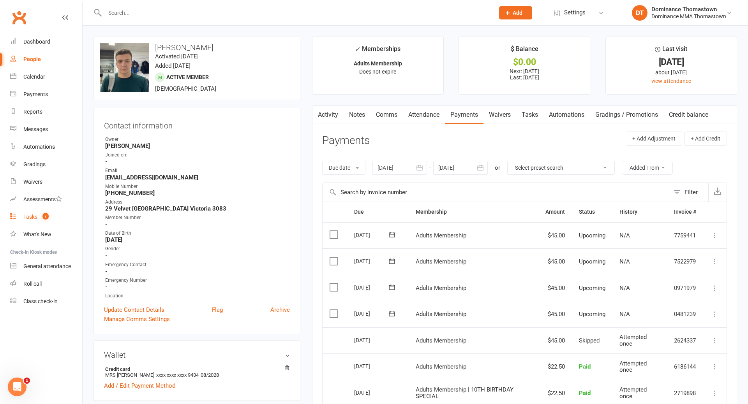
click at [28, 218] on div "Tasks" at bounding box center [30, 217] width 14 height 6
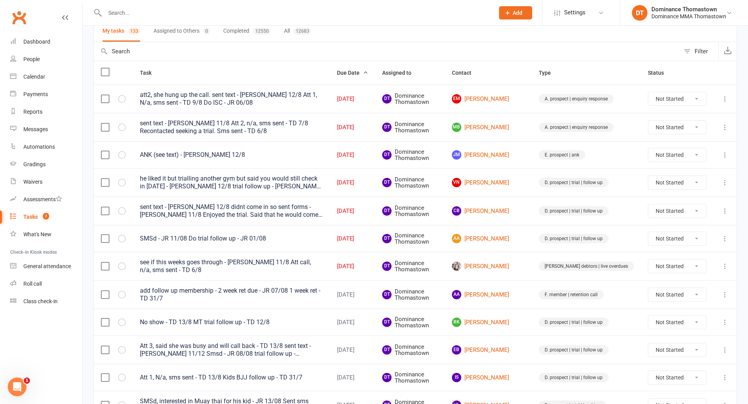
scroll to position [55, 0]
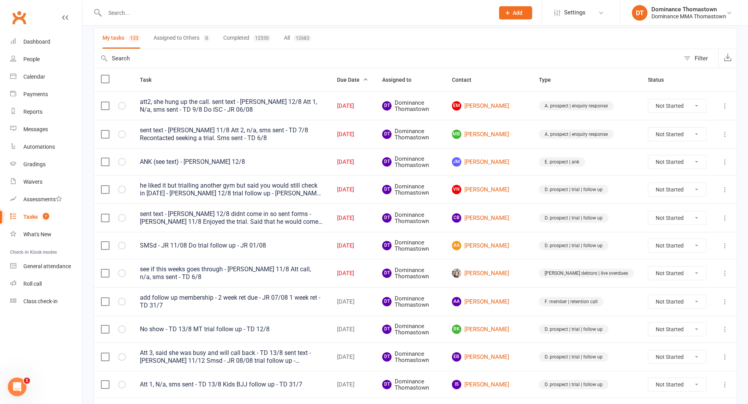
click at [33, 218] on div "Tasks" at bounding box center [30, 217] width 14 height 6
click at [26, 217] on div "Tasks" at bounding box center [30, 217] width 14 height 6
click at [35, 217] on div "Tasks" at bounding box center [30, 217] width 14 height 6
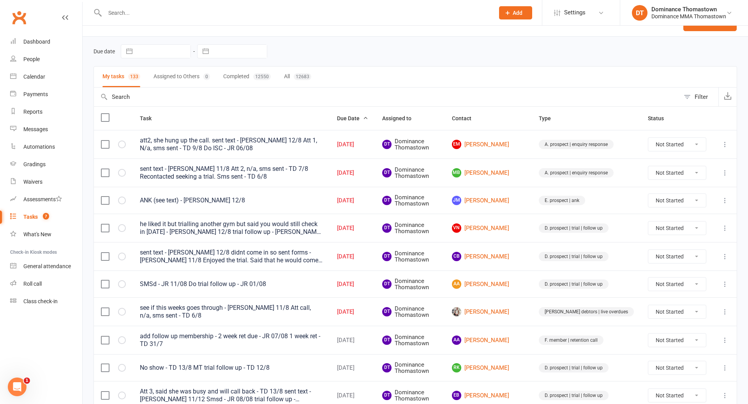
scroll to position [12, 0]
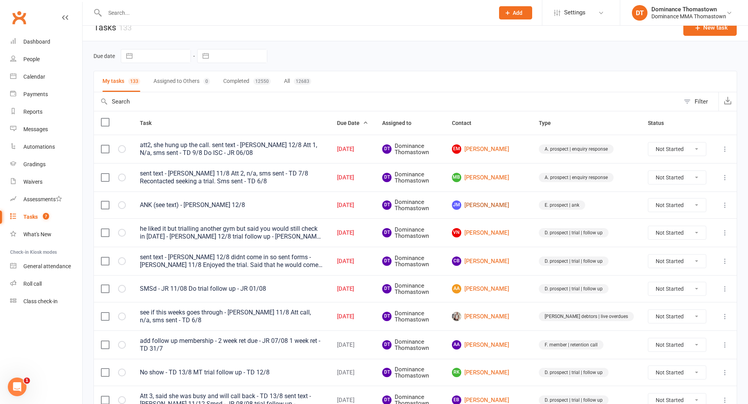
click at [516, 206] on link "[PERSON_NAME] [PERSON_NAME]" at bounding box center [488, 205] width 73 height 9
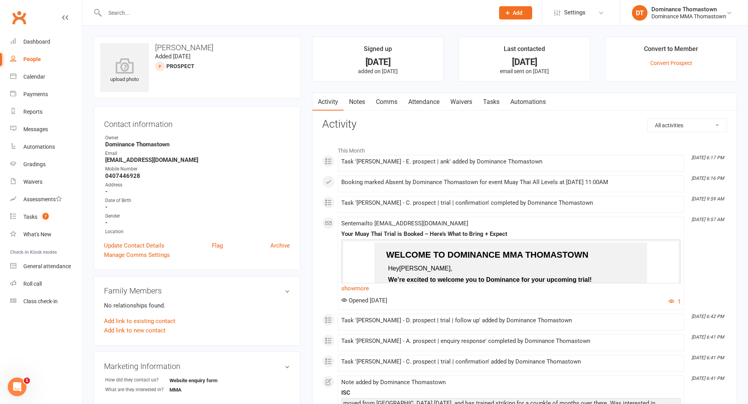
click at [161, 11] on input "text" at bounding box center [295, 12] width 386 height 11
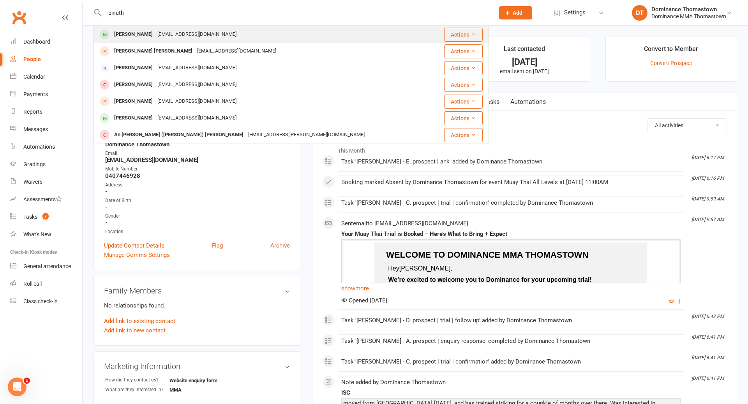
type input "binuth"
click at [161, 34] on div "[EMAIL_ADDRESS][DOMAIN_NAME]" at bounding box center [197, 34] width 84 height 11
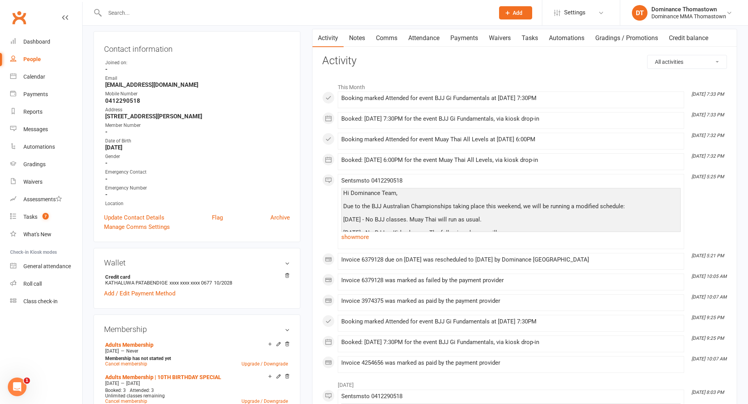
scroll to position [83, 0]
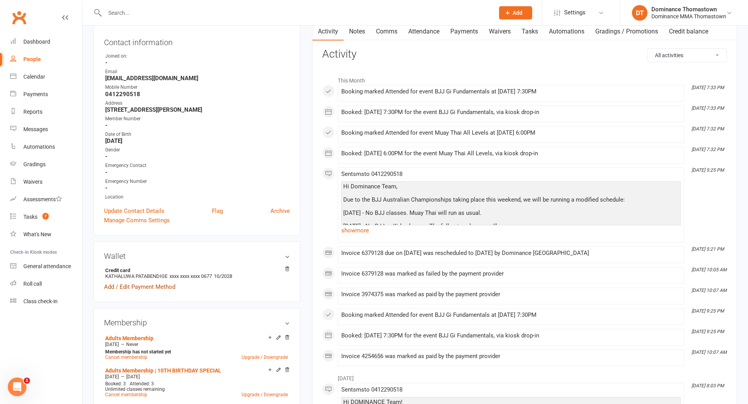
click at [161, 286] on link "Add / Edit Payment Method" at bounding box center [139, 286] width 71 height 9
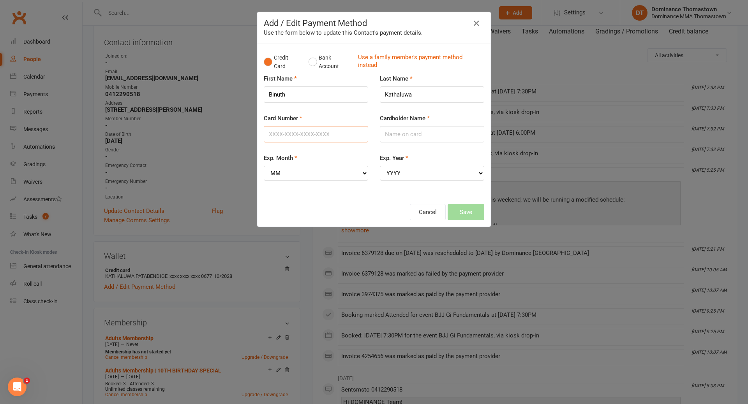
drag, startPoint x: 325, startPoint y: 136, endPoint x: 332, endPoint y: 135, distance: 7.0
click at [325, 136] on input "Card Number" at bounding box center [316, 134] width 104 height 16
type input "[CREDIT_CARD_NUMBER]"
click at [401, 135] on input "Cardholder Name" at bounding box center [432, 134] width 104 height 16
type input "B [PERSON_NAME]"
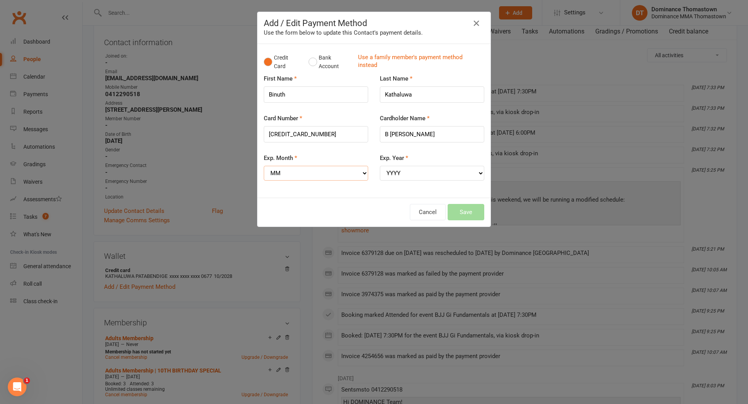
click at [313, 169] on select "MM 01 02 03 04 05 06 07 08 09 10 11 12" at bounding box center [316, 173] width 104 height 15
select select "11"
click at [414, 173] on select "YYYY 2025 2026 2027 2028 2029 2030 2031 2032 2033 2034" at bounding box center [432, 173] width 104 height 15
select select "2028"
click at [464, 212] on button "Save" at bounding box center [466, 212] width 37 height 16
